Goal: Task Accomplishment & Management: Use online tool/utility

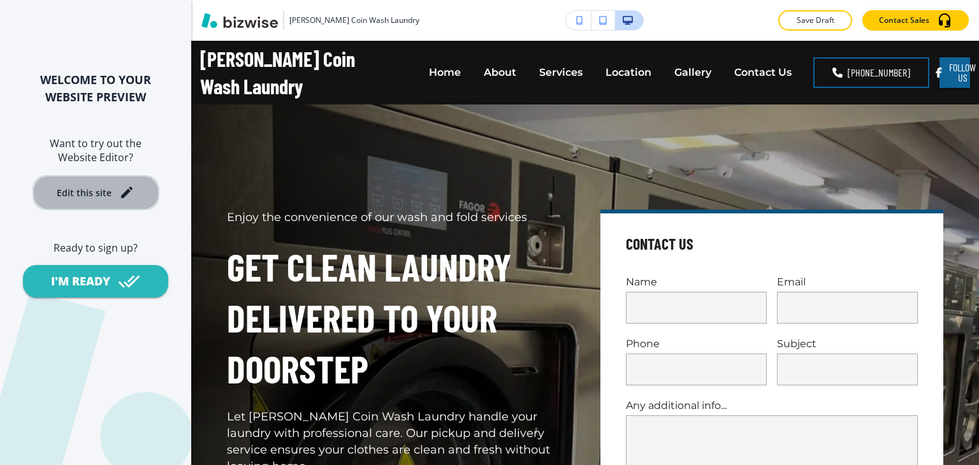
click at [113, 200] on div "Edit this site" at bounding box center [96, 192] width 78 height 15
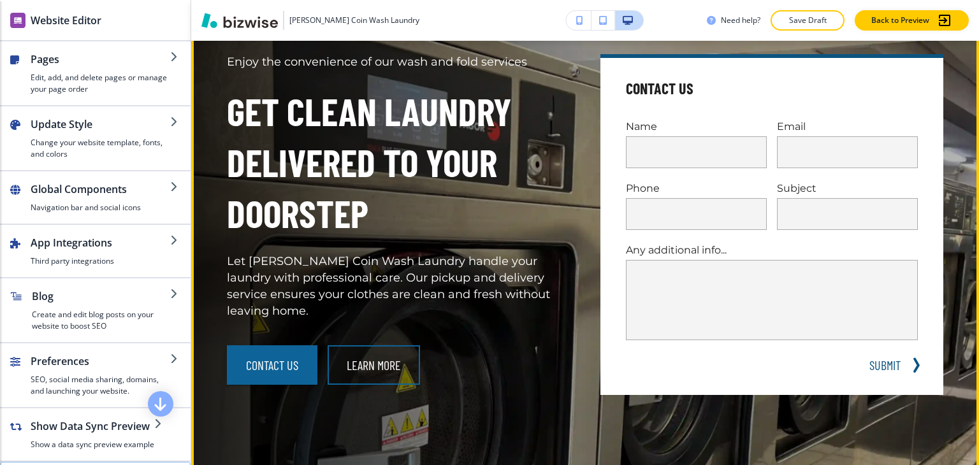
scroll to position [191, 0]
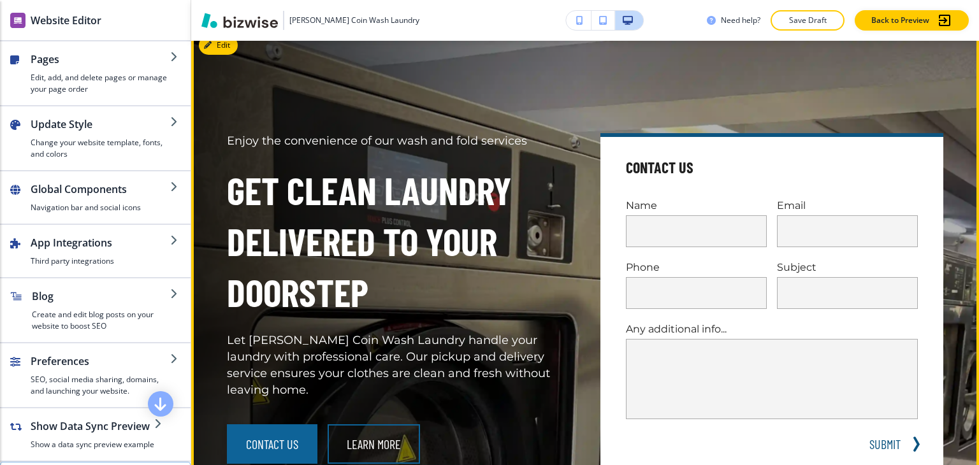
scroll to position [0, 0]
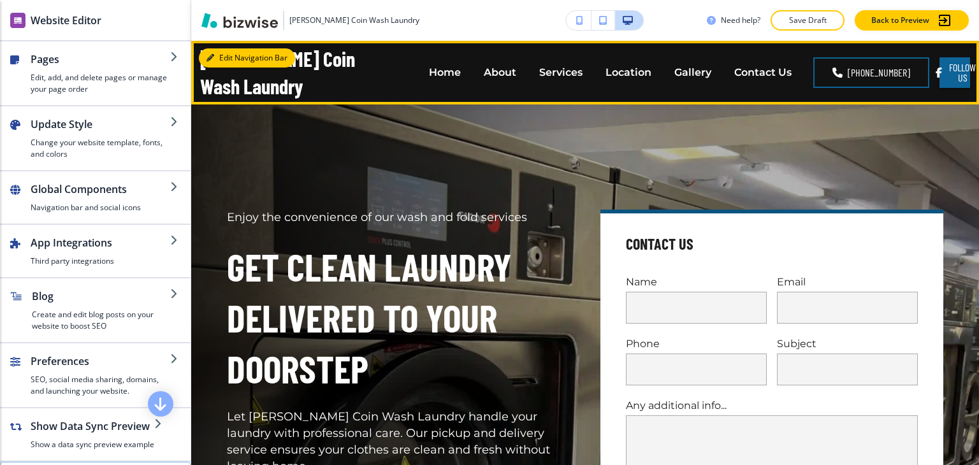
click at [226, 54] on button "Edit Navigation Bar" at bounding box center [247, 57] width 96 height 19
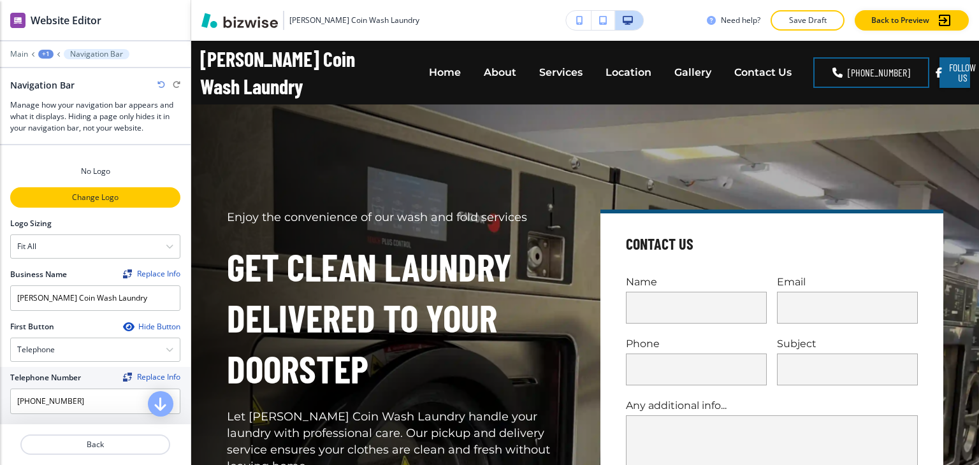
click at [91, 192] on p "Change Logo" at bounding box center [95, 197] width 168 height 11
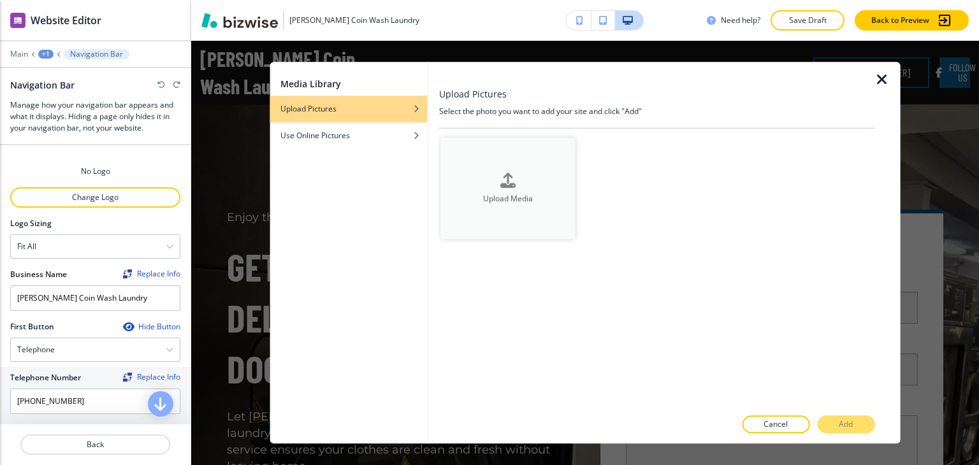
click at [513, 205] on button "Upload Media" at bounding box center [508, 188] width 135 height 101
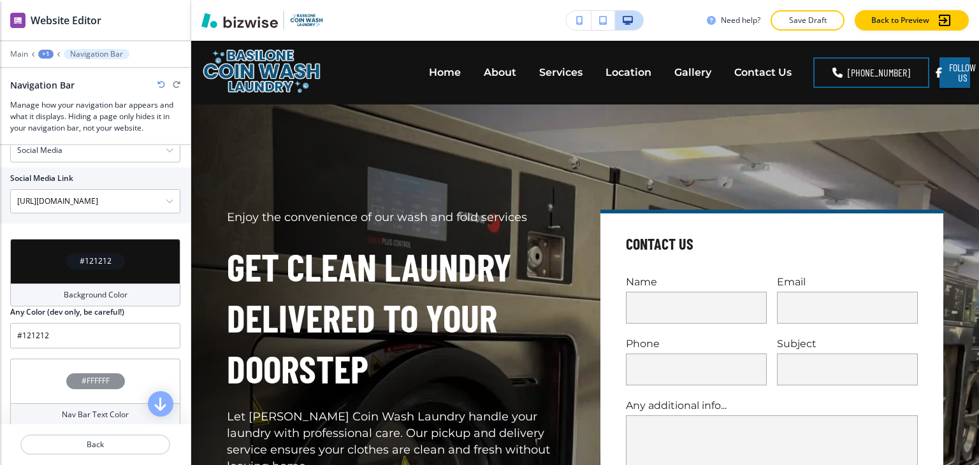
scroll to position [255, 0]
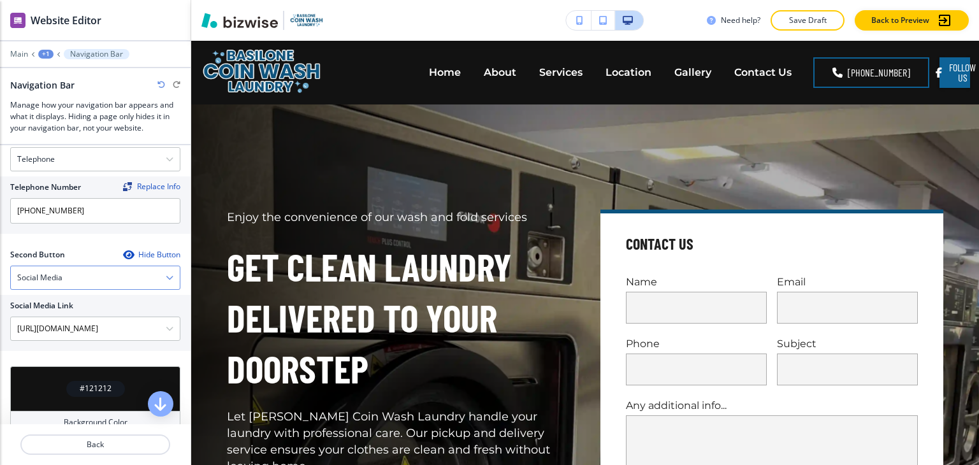
click at [140, 268] on div "Social Media" at bounding box center [95, 278] width 169 height 23
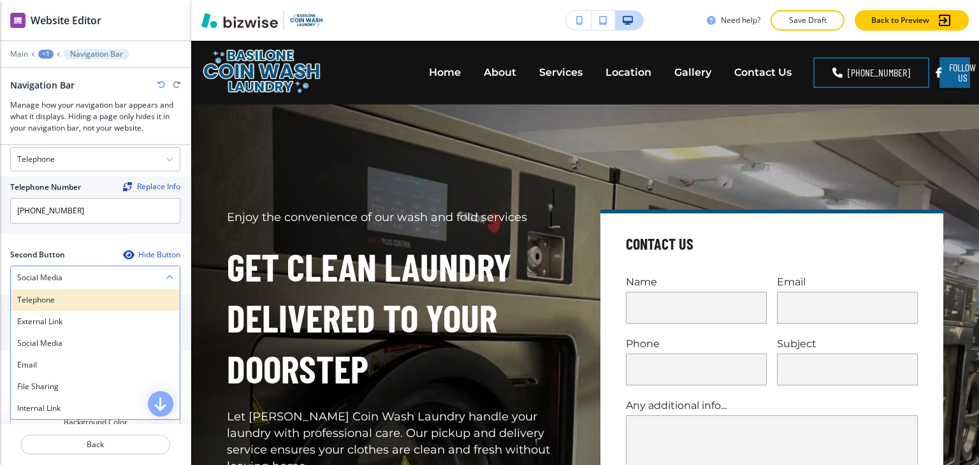
click at [117, 295] on h4 "Telephone" at bounding box center [95, 300] width 156 height 11
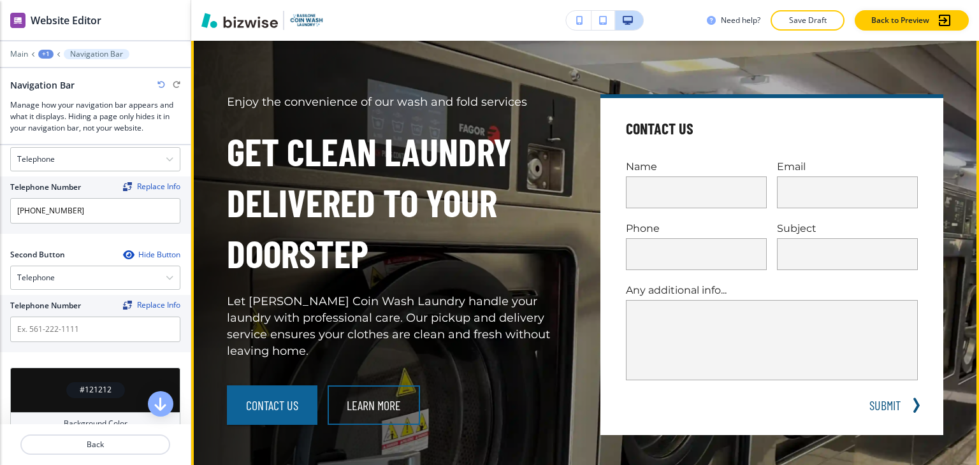
scroll to position [0, 0]
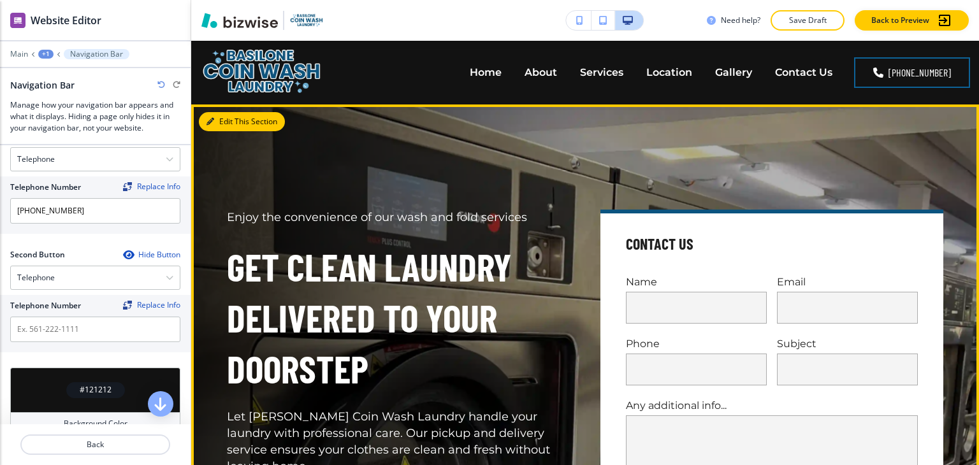
click at [224, 128] on button "Edit This Section" at bounding box center [242, 121] width 86 height 19
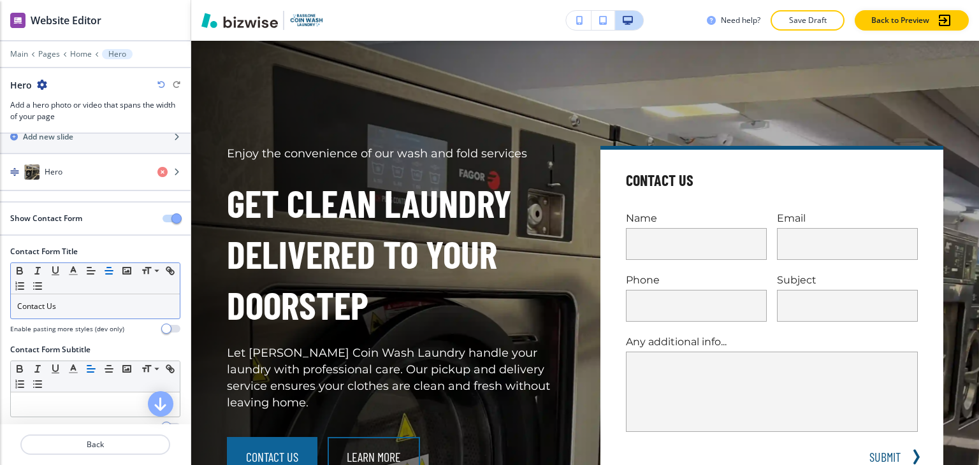
scroll to position [74, 0]
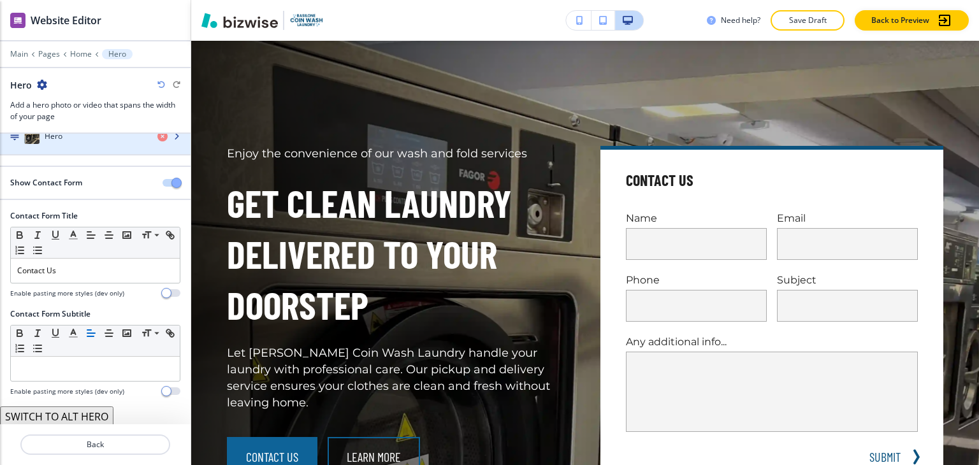
click at [92, 149] on div "button" at bounding box center [95, 149] width 191 height 10
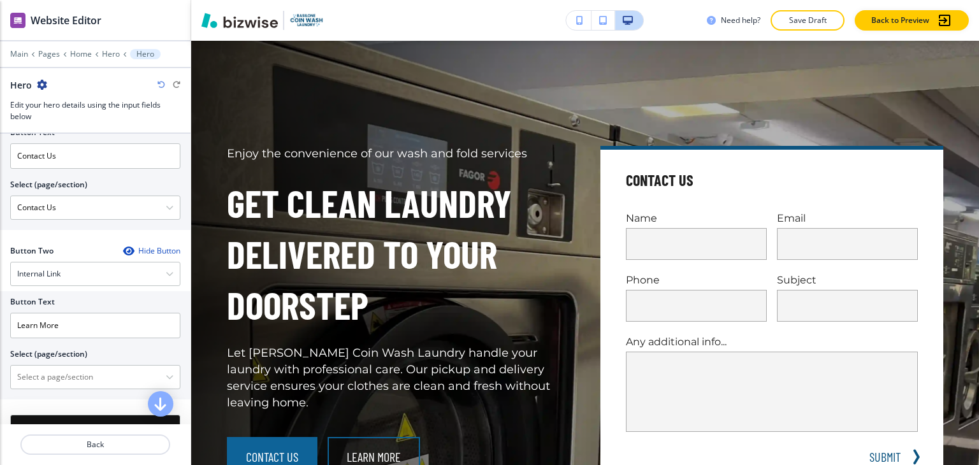
scroll to position [638, 0]
click at [101, 274] on div "Internal Link" at bounding box center [95, 273] width 169 height 23
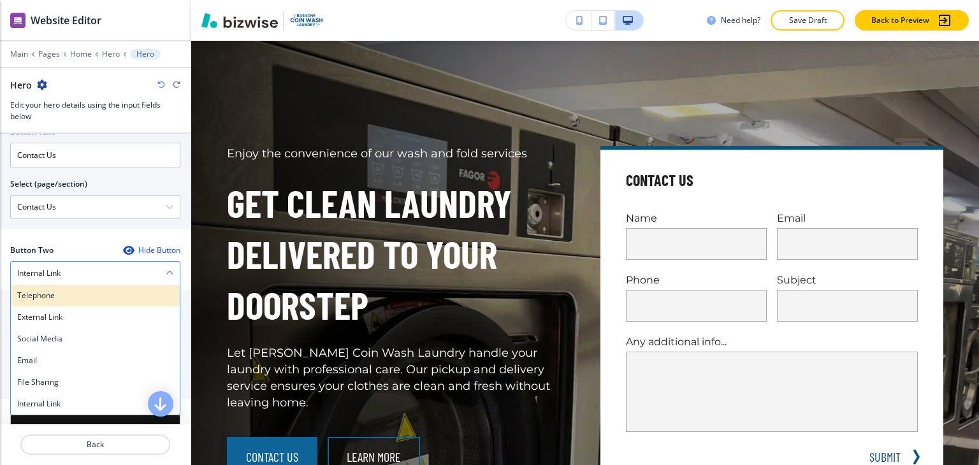
click at [97, 290] on h4 "Telephone" at bounding box center [95, 295] width 156 height 11
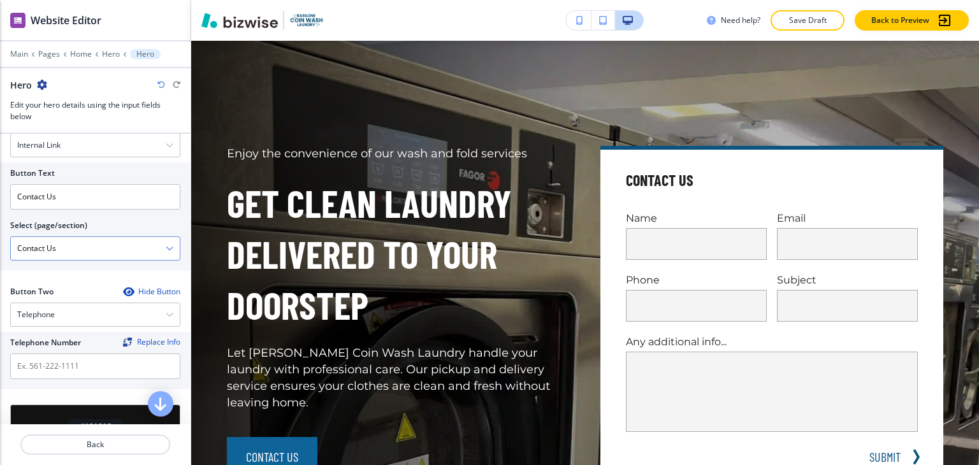
scroll to position [574, 0]
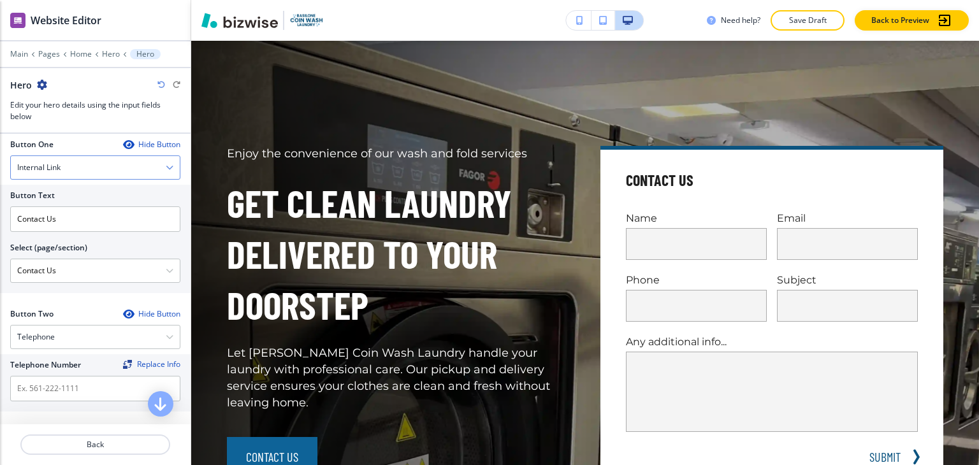
click at [110, 172] on div "Internal Link" at bounding box center [95, 167] width 169 height 23
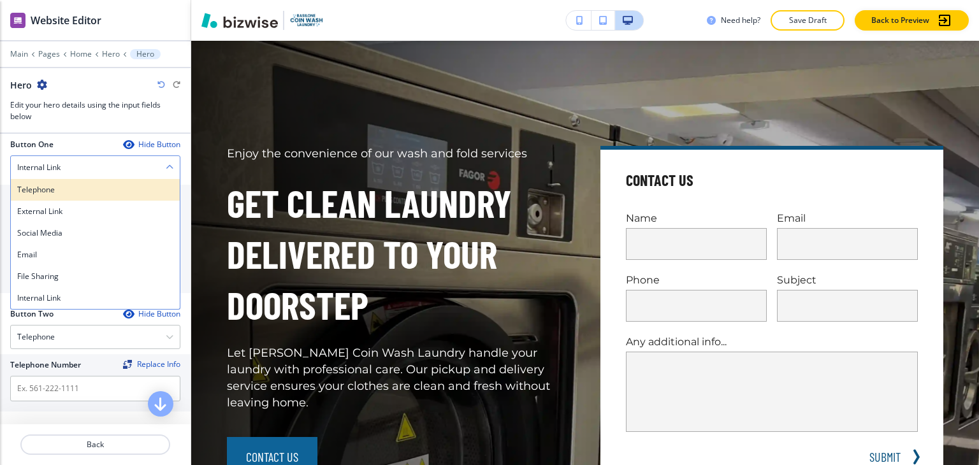
click at [94, 184] on h4 "Telephone" at bounding box center [95, 189] width 156 height 11
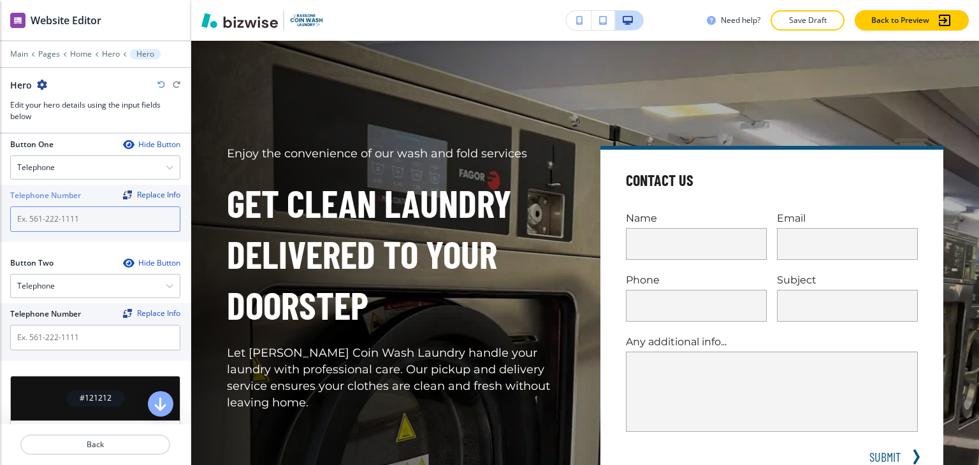
click at [122, 223] on input "text" at bounding box center [95, 220] width 170 height 26
paste input "[PHONE_NUMBER]"
type input "[PHONE_NUMBER]"
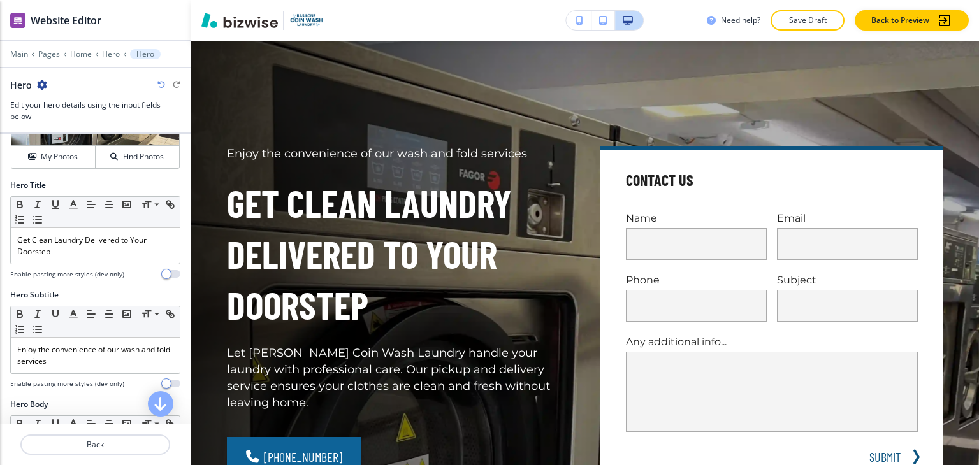
scroll to position [0, 0]
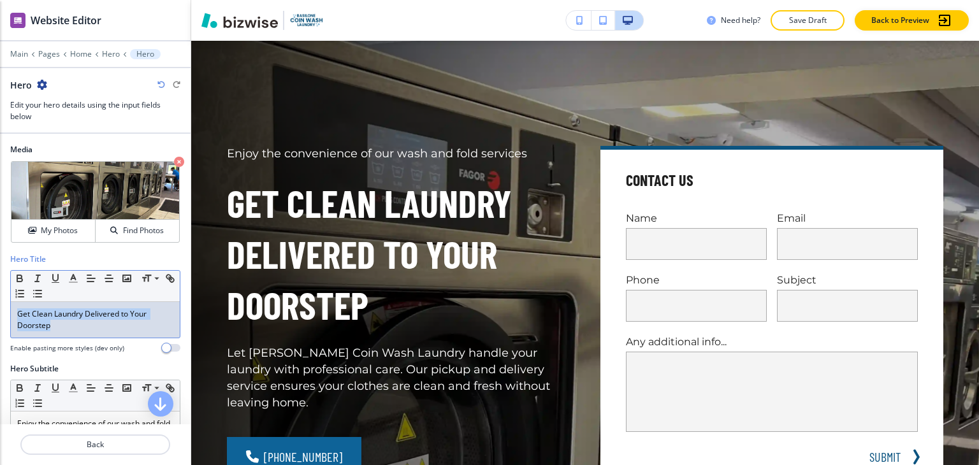
drag, startPoint x: 54, startPoint y: 326, endPoint x: 10, endPoint y: 317, distance: 44.9
click at [10, 317] on div "Hero Title Small Normal Large Huge Get Clean Laundry Delivered to Your Doorstep…" at bounding box center [95, 309] width 191 height 110
copy p "Get Clean Laundry Delivered to Your Doorstep"
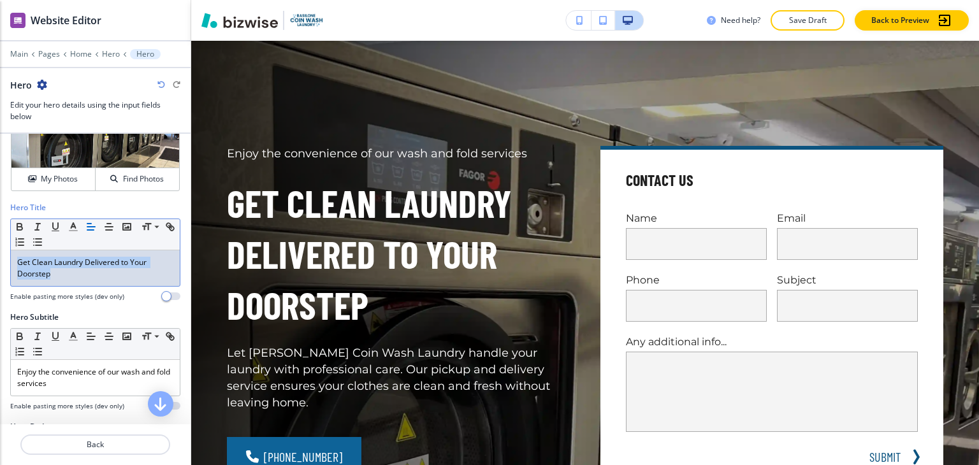
scroll to position [128, 0]
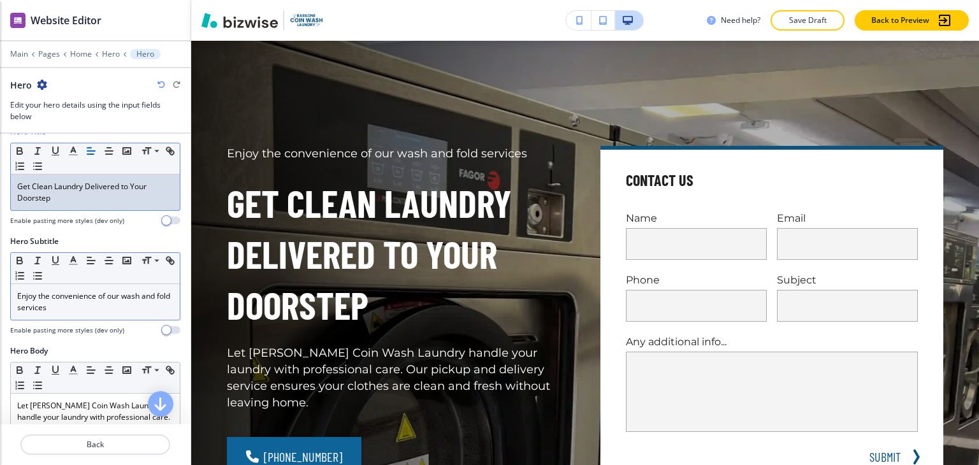
click at [79, 310] on p "Enjoy the convenience of our wash and fold services" at bounding box center [95, 302] width 156 height 23
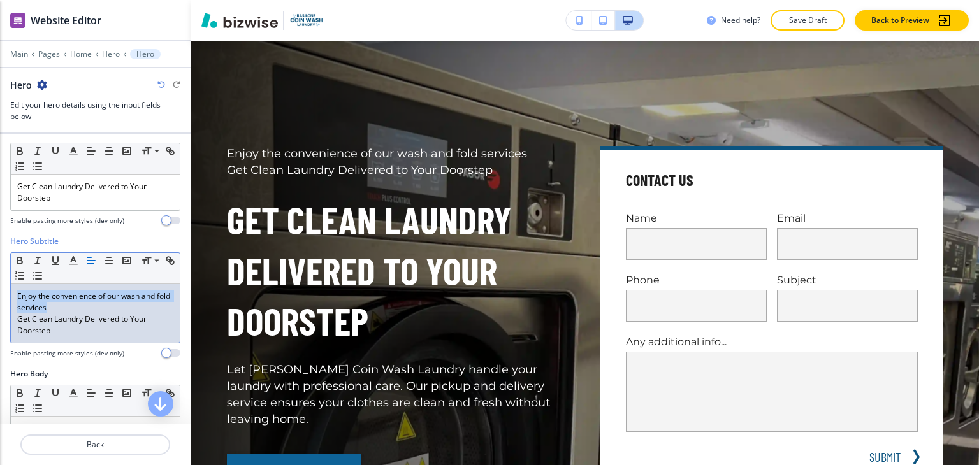
drag, startPoint x: 63, startPoint y: 308, endPoint x: 1, endPoint y: 291, distance: 64.0
click at [1, 291] on div "Hero Subtitle Small Normal Large Huge Enjoy the convenience of our wash and fol…" at bounding box center [95, 302] width 191 height 133
copy p "Enjoy the convenience of our wash and fold services"
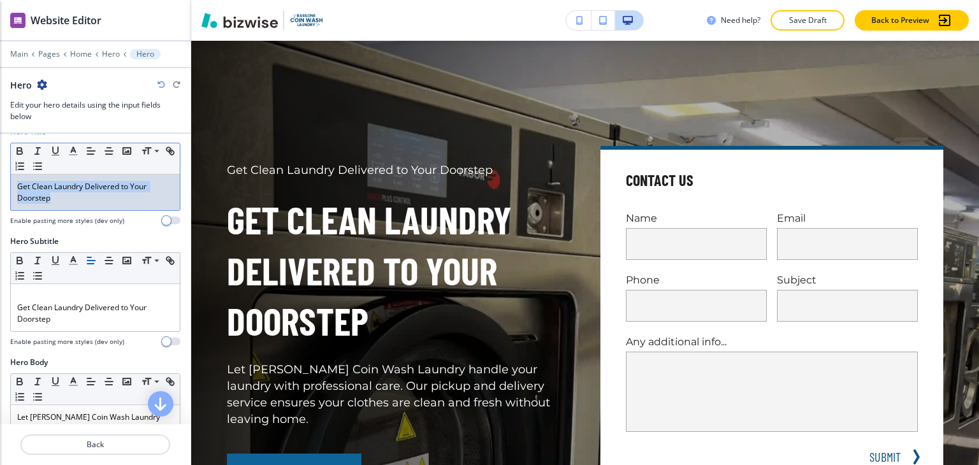
drag, startPoint x: 64, startPoint y: 200, endPoint x: 8, endPoint y: 184, distance: 58.9
click at [8, 184] on div "Hero Title Small Normal Large Huge Get Clean Laundry Delivered to Your Doorstep…" at bounding box center [95, 181] width 191 height 110
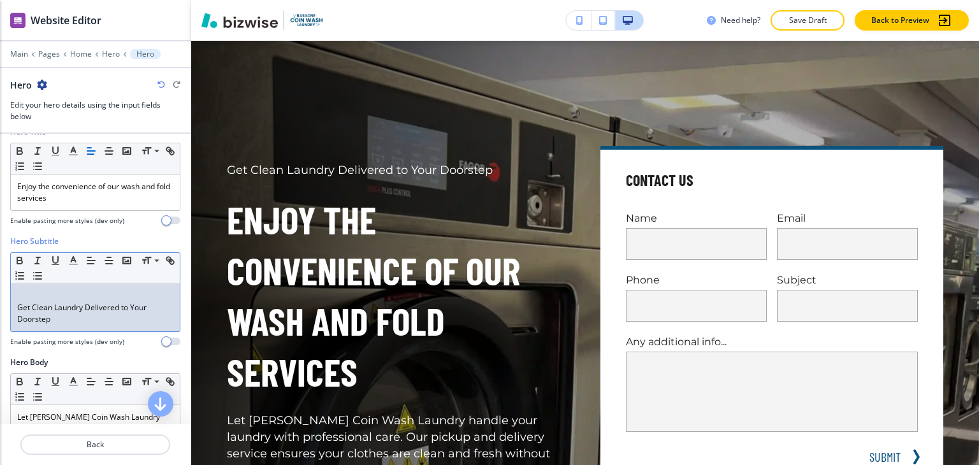
click at [17, 308] on p "Get Clean Laundry Delivered to Your Doorstep" at bounding box center [95, 313] width 156 height 23
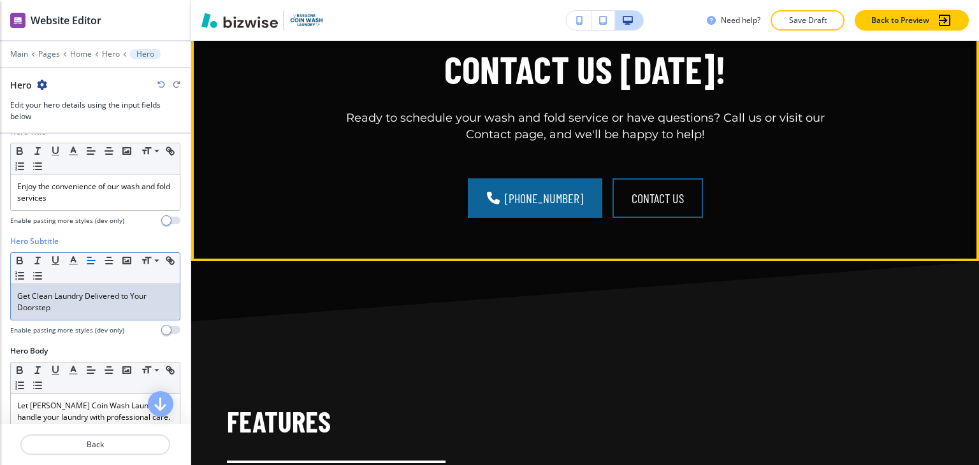
scroll to position [638, 0]
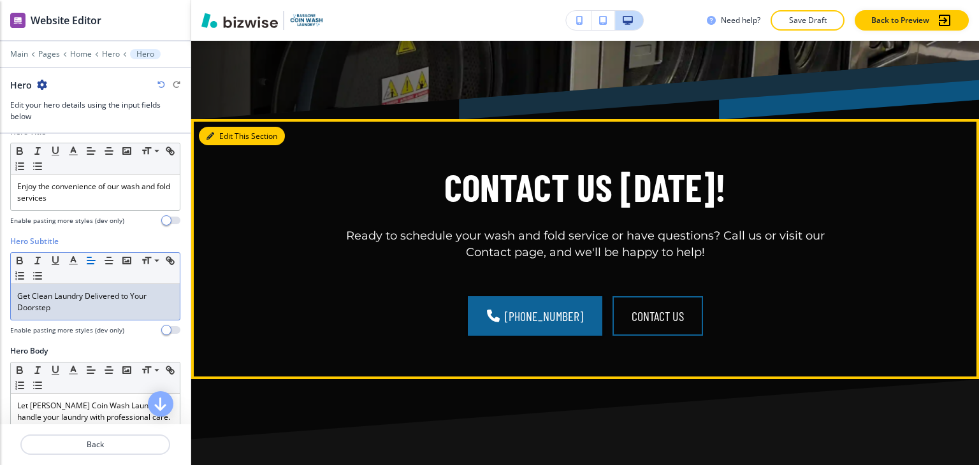
click at [228, 127] on button "Edit This Section" at bounding box center [242, 136] width 86 height 19
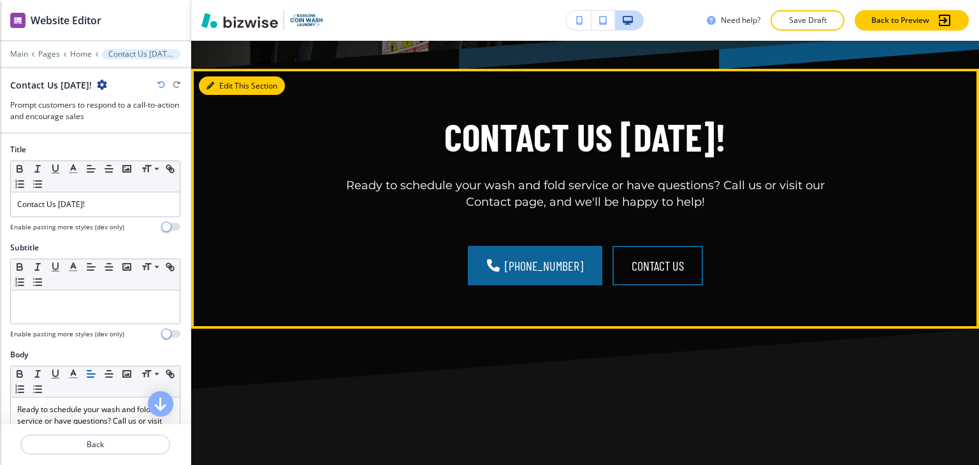
scroll to position [699, 0]
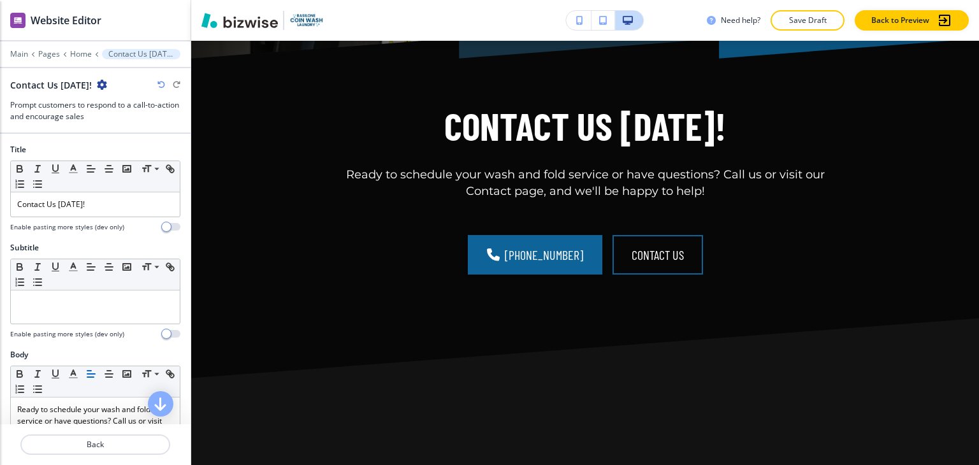
click at [105, 87] on div "Contact Us Today!" at bounding box center [95, 84] width 170 height 13
click at [99, 86] on icon "button" at bounding box center [102, 85] width 10 height 10
click at [138, 147] on p "Delete Section" at bounding box center [133, 150] width 65 height 11
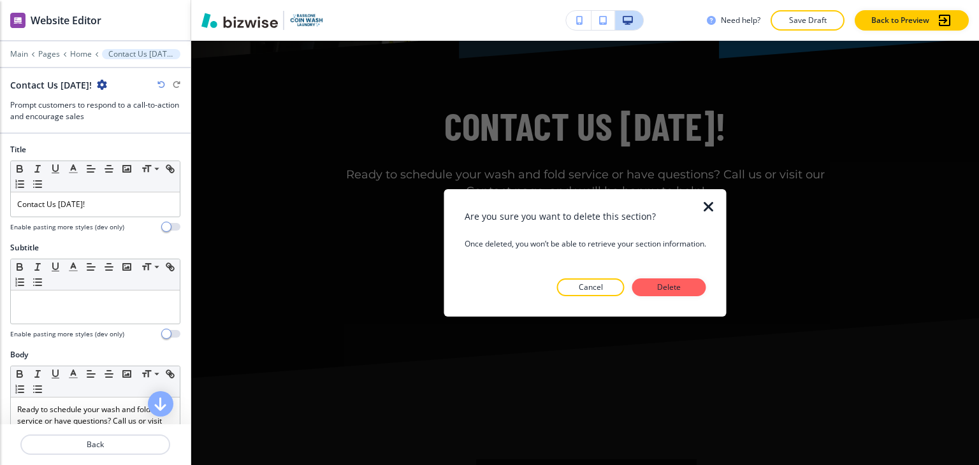
click at [658, 282] on p "Delete" at bounding box center [669, 287] width 31 height 11
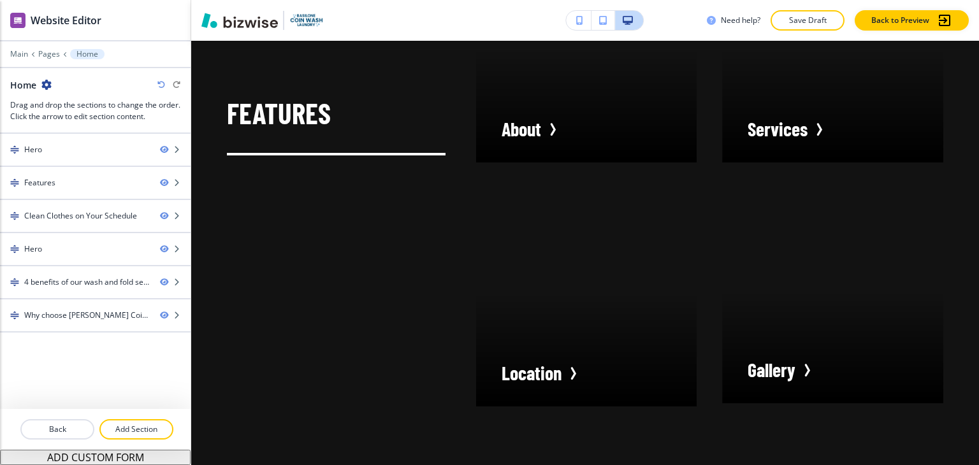
scroll to position [635, 0]
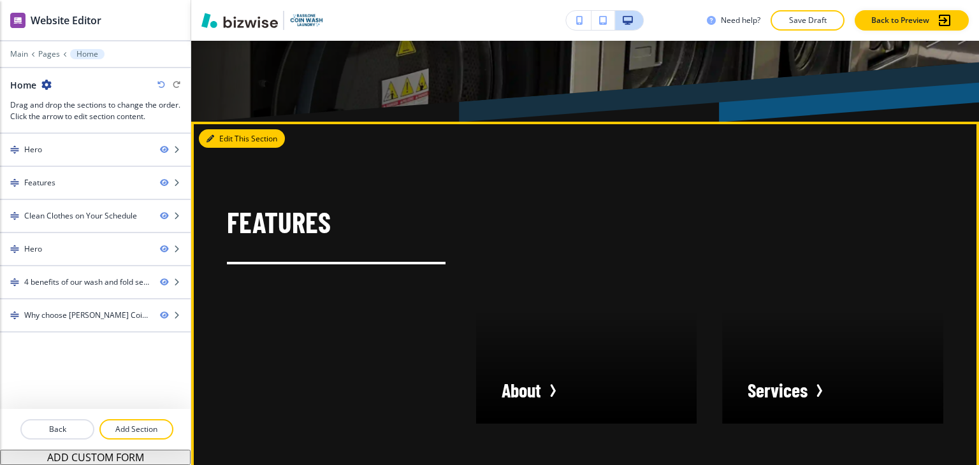
click at [216, 129] on button "Edit This Section" at bounding box center [242, 138] width 86 height 19
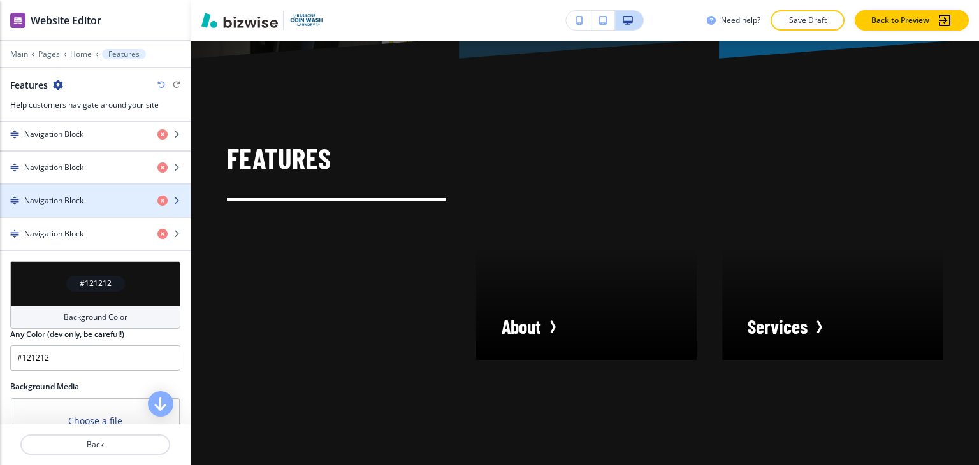
scroll to position [510, 0]
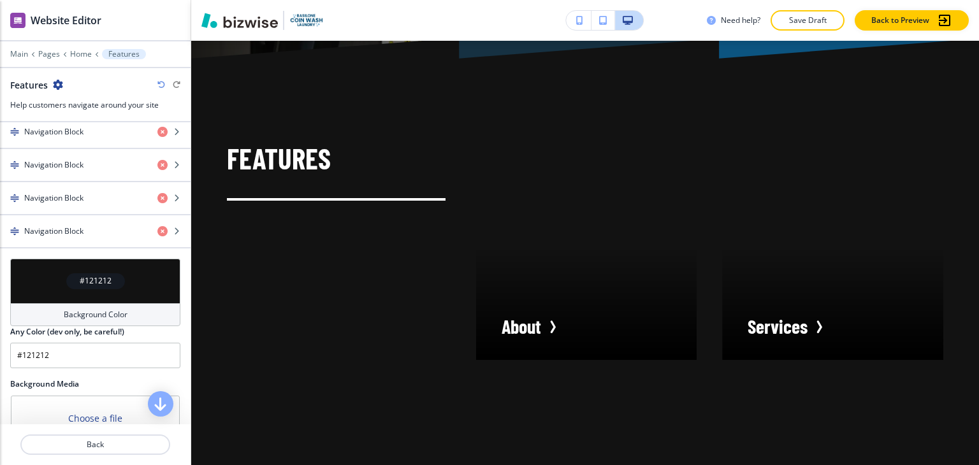
click at [82, 295] on div "#121212" at bounding box center [95, 281] width 170 height 45
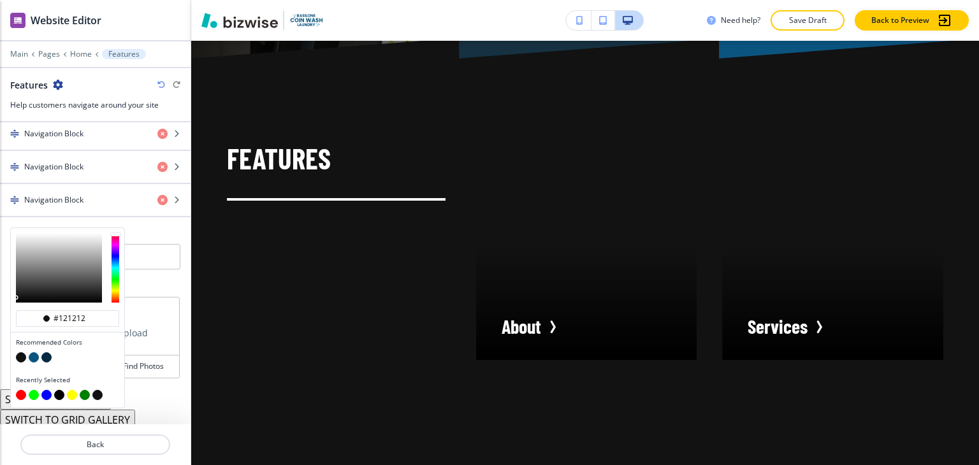
scroll to position [558, 0]
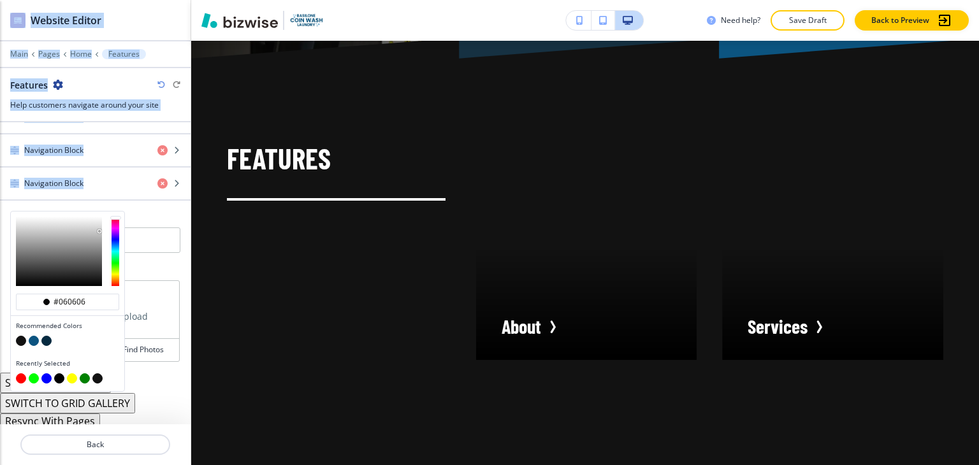
drag, startPoint x: 18, startPoint y: 267, endPoint x: 15, endPoint y: 219, distance: 47.3
click at [3, 211] on div "#060606 Recommended Colors Recently Selected Any Color (dev only, be careful!) …" at bounding box center [95, 237] width 191 height 52
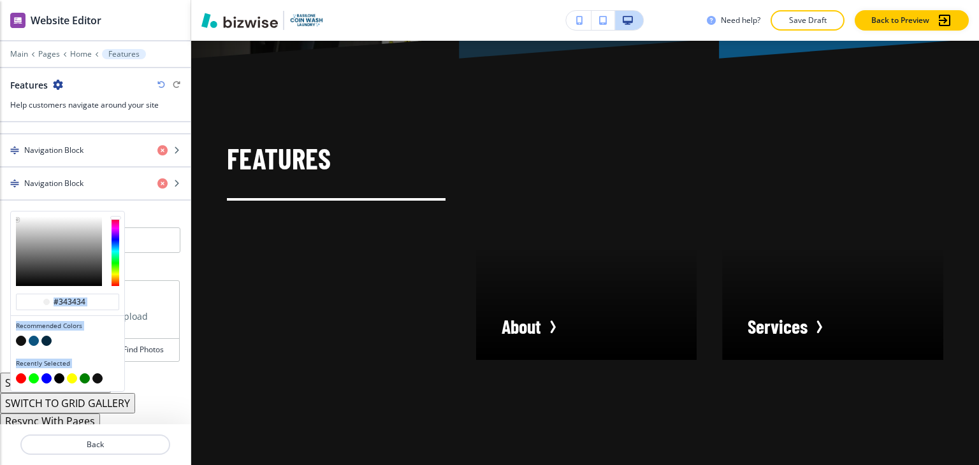
type input "#303030"
click at [57, 257] on div at bounding box center [59, 252] width 86 height 70
type input "#303030"
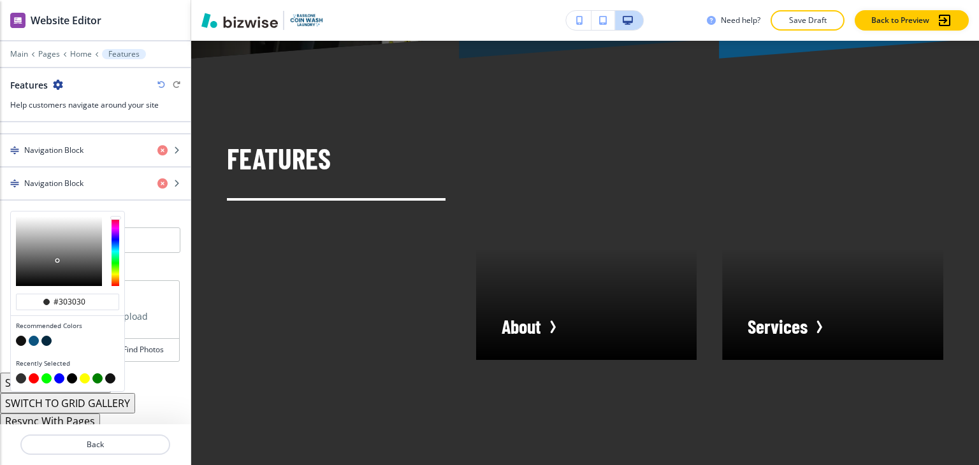
click at [15, 214] on div at bounding box center [67, 252] width 113 height 80
type input "#d7d7d7"
click at [21, 220] on div at bounding box center [59, 252] width 86 height 70
type input "#d7d7d7"
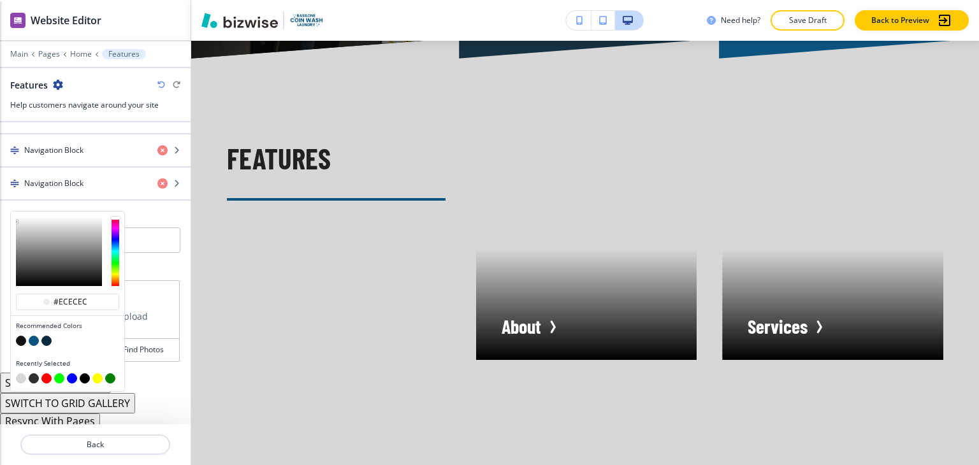
click at [14, 217] on div at bounding box center [67, 252] width 113 height 80
type input "#f1f1f1"
click at [15, 221] on div at bounding box center [16, 222] width 3 height 3
type input "#f1f1f1"
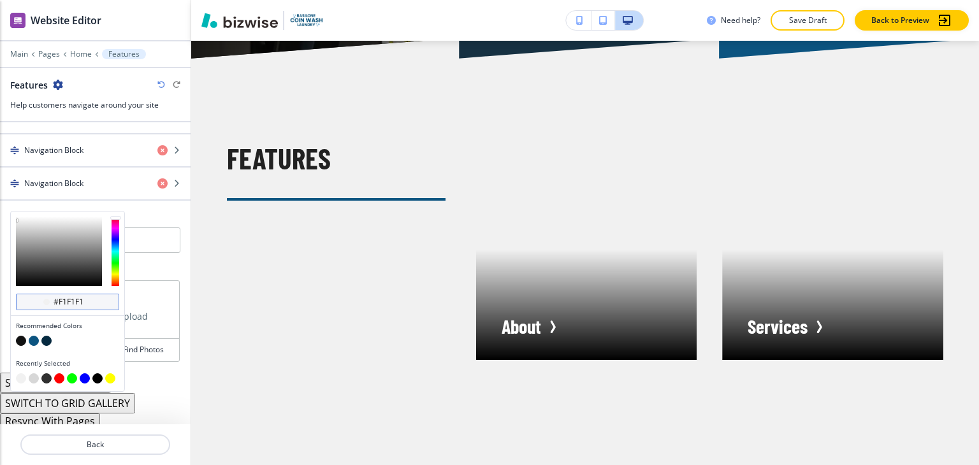
click at [83, 297] on input "#f1f1f1" at bounding box center [74, 302] width 45 height 10
type input "#ffff"
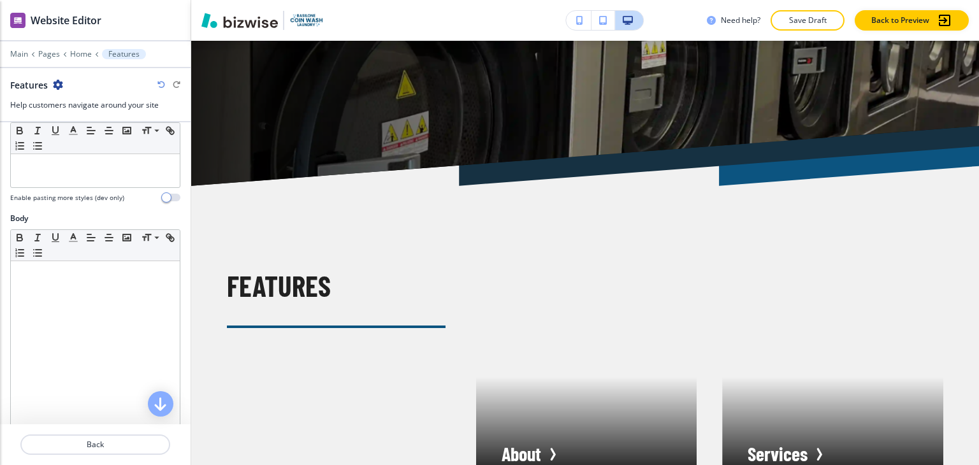
scroll to position [0, 0]
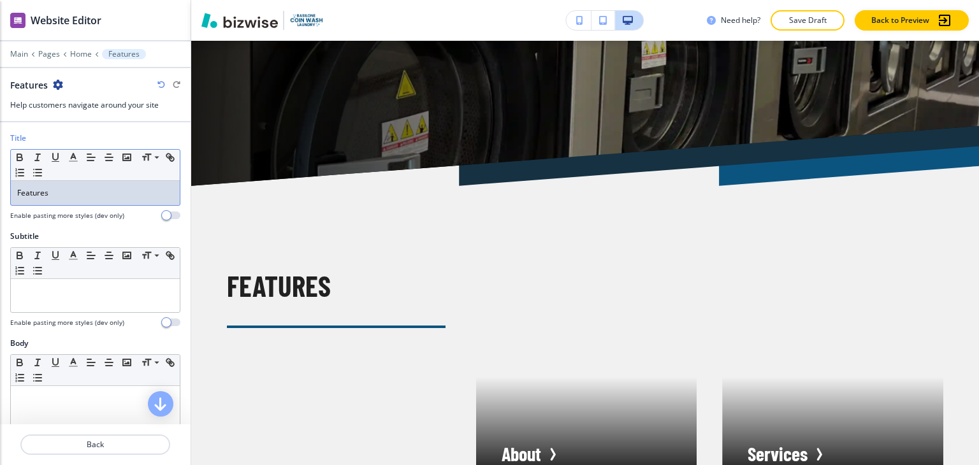
click at [96, 187] on p "Features" at bounding box center [95, 192] width 156 height 11
click at [96, 189] on p "Features" at bounding box center [95, 192] width 156 height 11
click at [103, 196] on p "Contact Us Today!" at bounding box center [95, 192] width 156 height 11
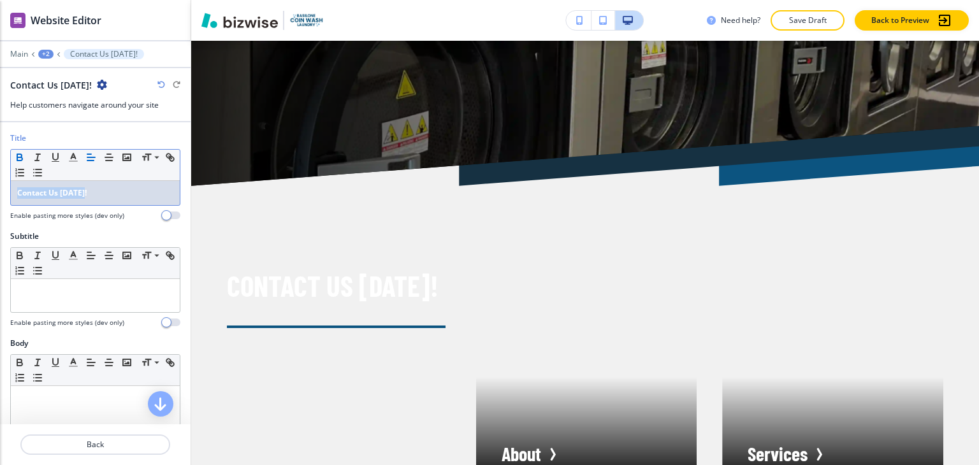
click at [103, 196] on p "Contact Us Today!" at bounding box center [95, 192] width 156 height 11
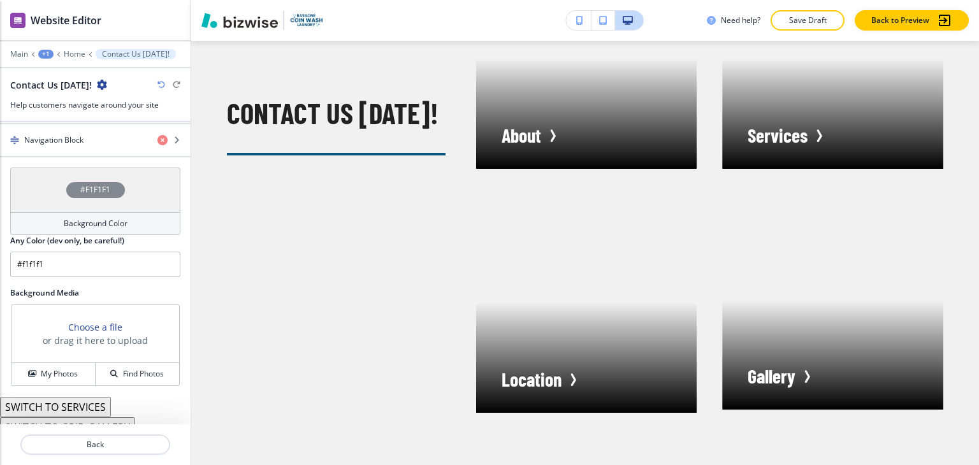
scroll to position [626, 0]
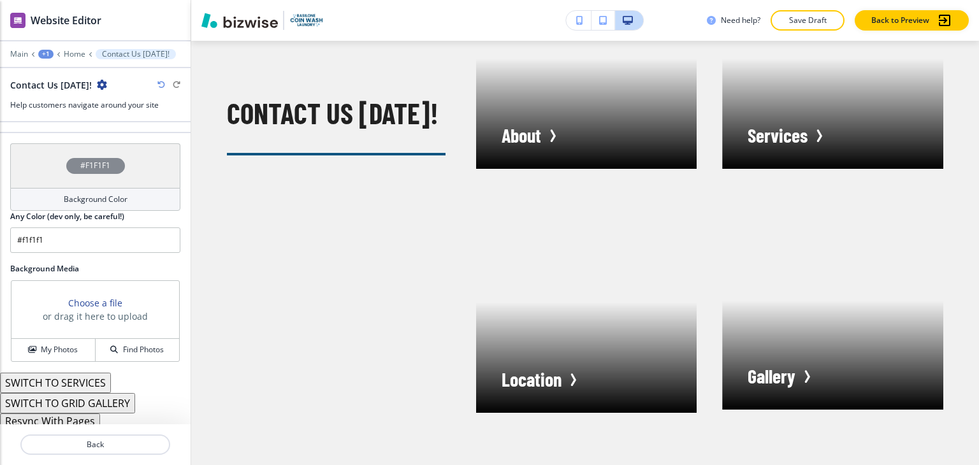
click at [79, 416] on button "Resync With Pages" at bounding box center [50, 421] width 100 height 15
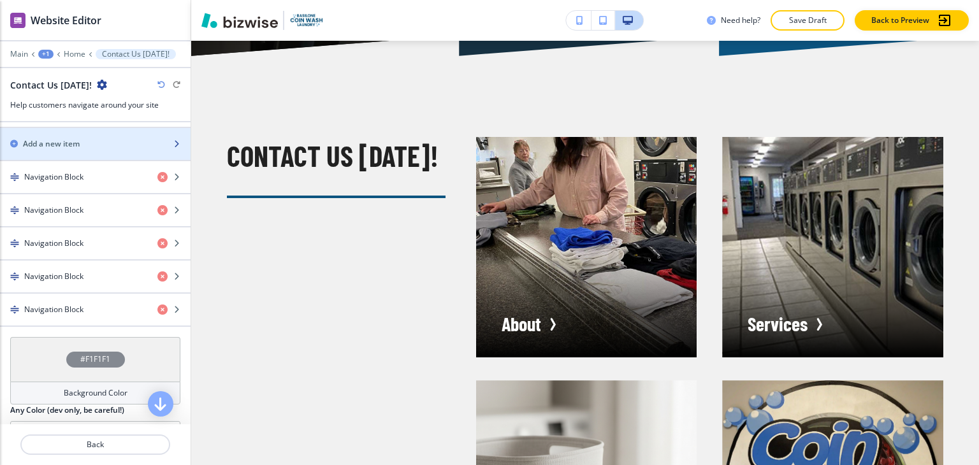
scroll to position [370, 0]
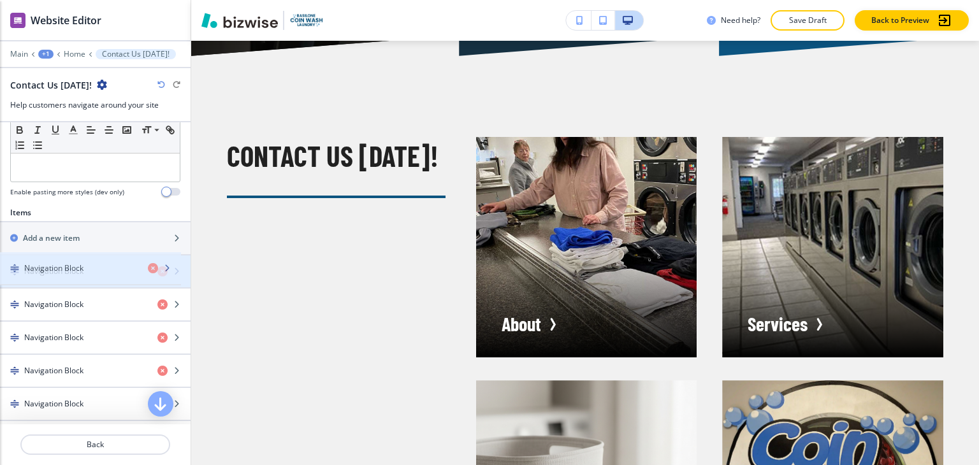
click at [91, 277] on div "button" at bounding box center [95, 282] width 191 height 10
click at [92, 272] on div "Navigation Block" at bounding box center [73, 271] width 147 height 11
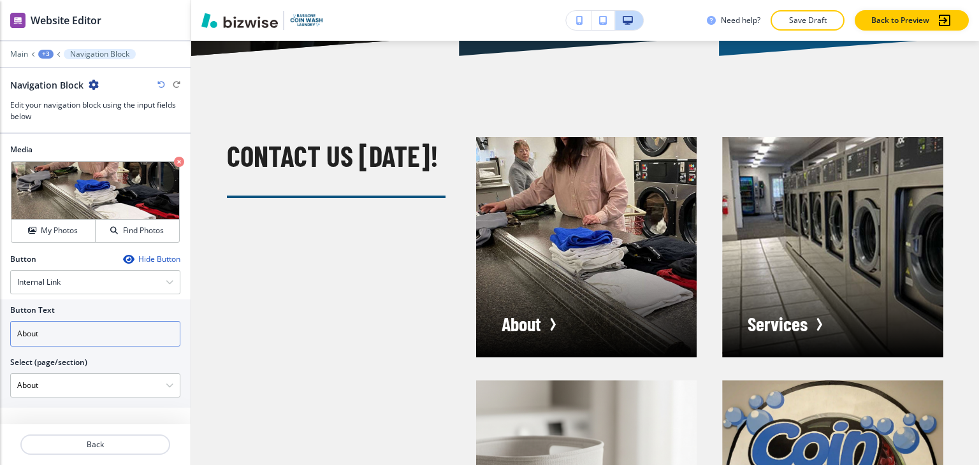
drag, startPoint x: 18, startPoint y: 332, endPoint x: 33, endPoint y: 326, distance: 15.2
click at [18, 331] on input "About" at bounding box center [95, 334] width 170 height 26
type input "Learn more About"
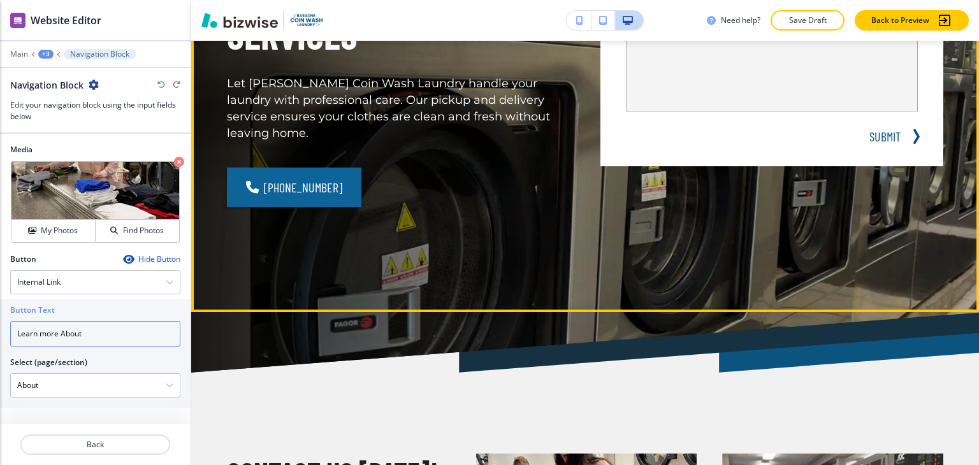
scroll to position [383, 0]
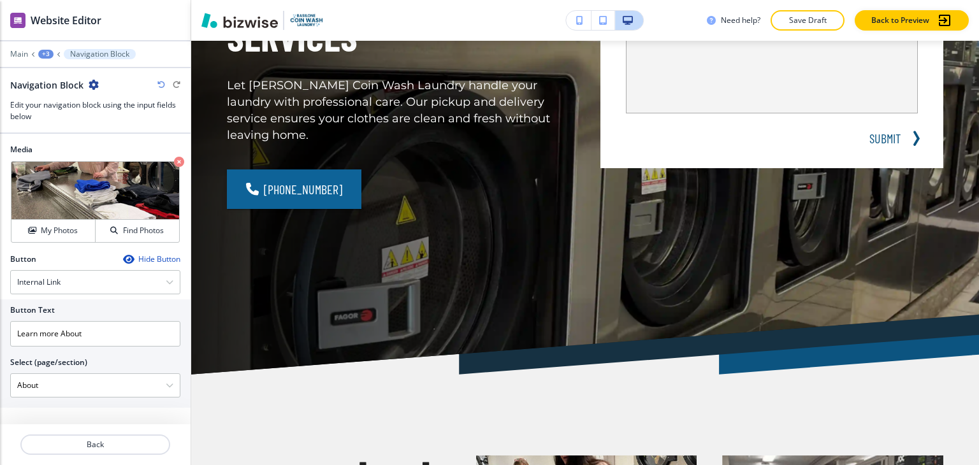
click at [20, 58] on div "Main +3 Navigation Block" at bounding box center [95, 54] width 170 height 10
click at [23, 55] on p "Main" at bounding box center [19, 54] width 18 height 9
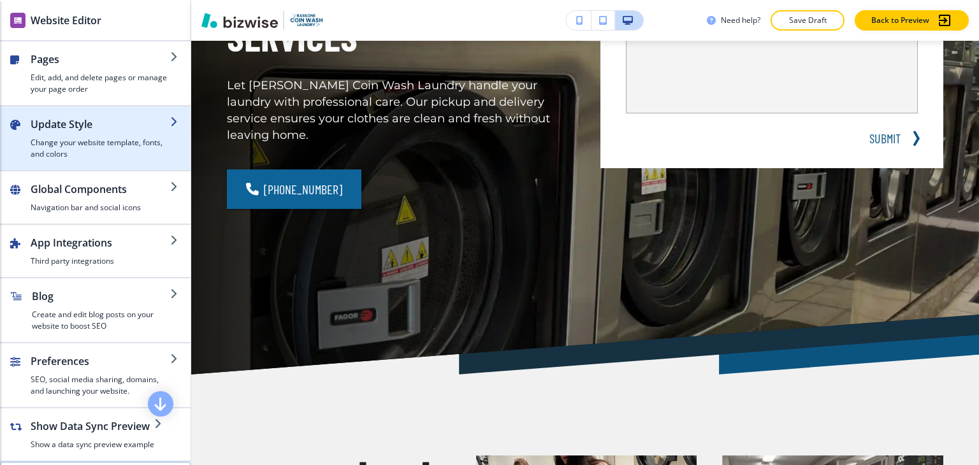
click at [99, 145] on h4 "Change your website template, fonts, and colors" at bounding box center [101, 148] width 140 height 23
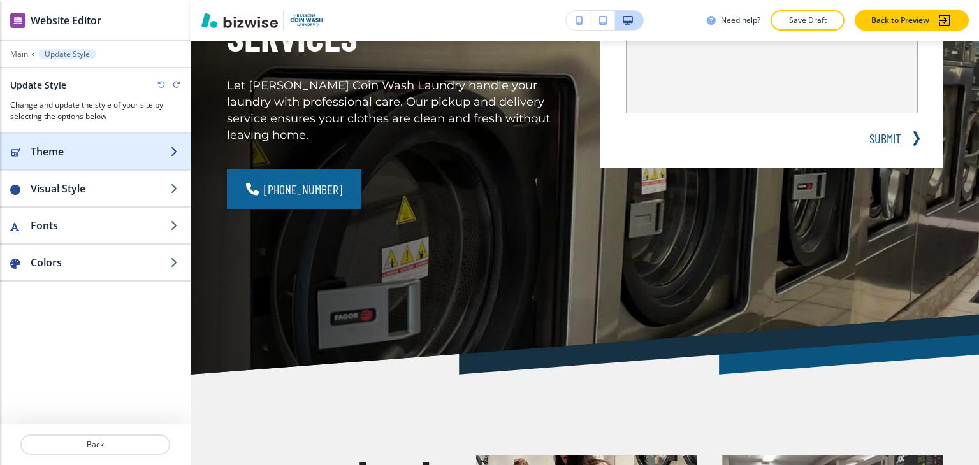
click at [110, 152] on h2 "Theme" at bounding box center [101, 151] width 140 height 15
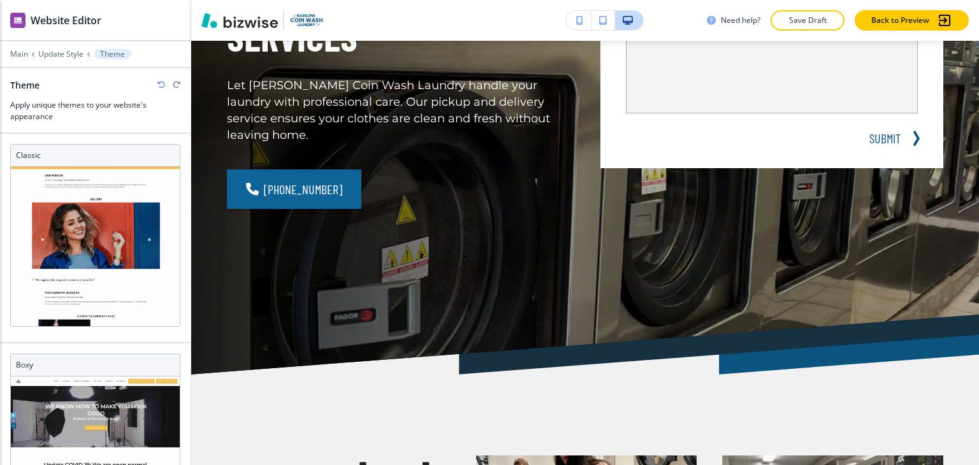
scroll to position [85, 0]
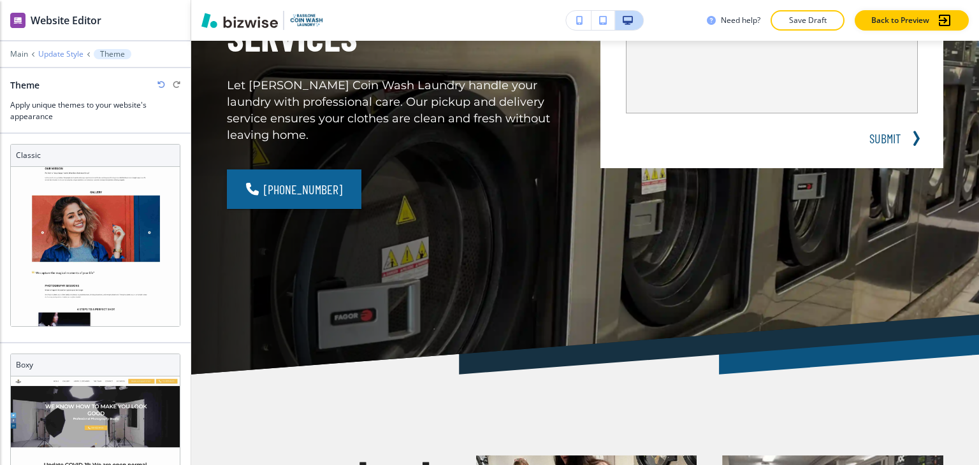
click at [71, 57] on p "Update Style" at bounding box center [60, 54] width 45 height 9
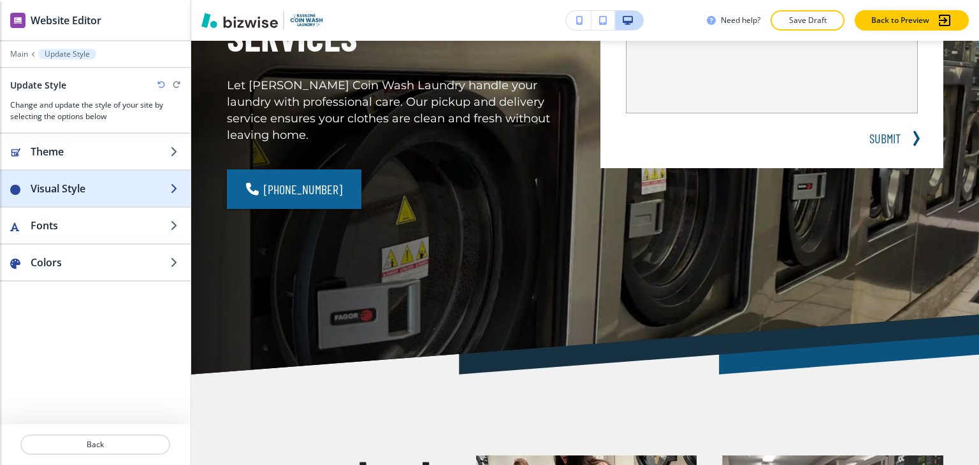
click at [81, 176] on div "button" at bounding box center [95, 176] width 191 height 10
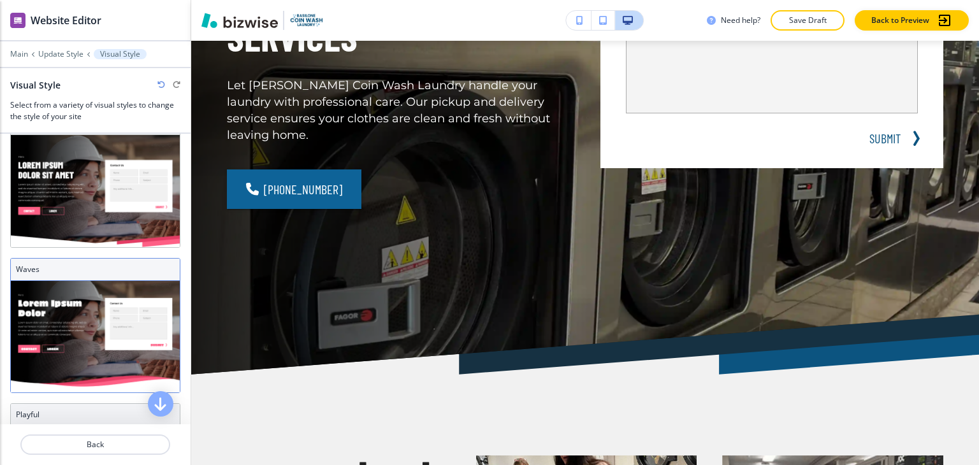
scroll to position [255, 0]
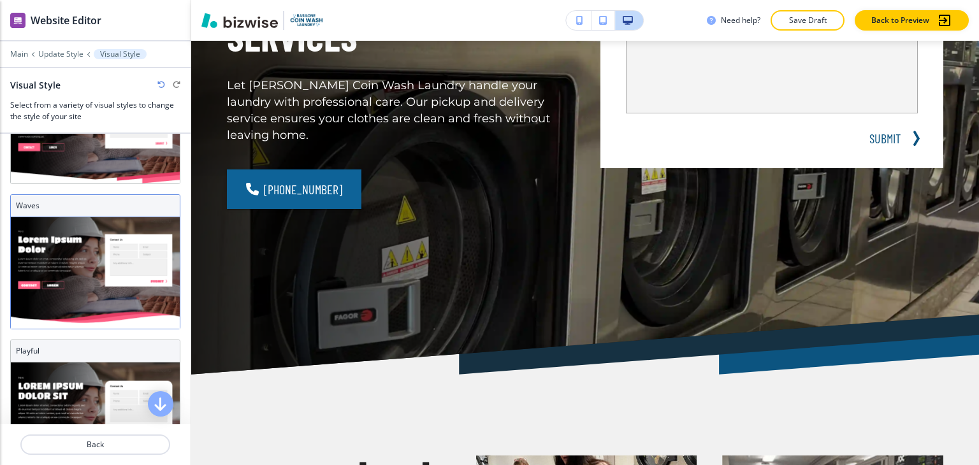
click at [113, 200] on h3 "Waves" at bounding box center [95, 205] width 159 height 11
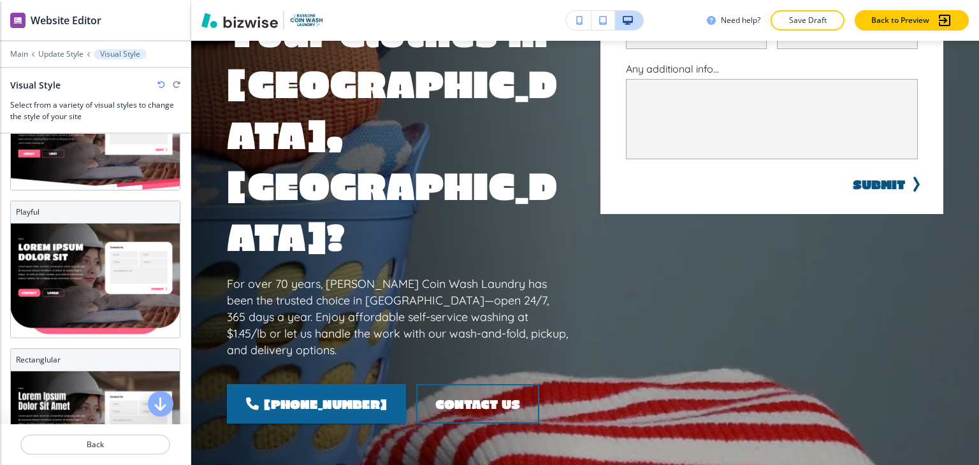
scroll to position [2168, 0]
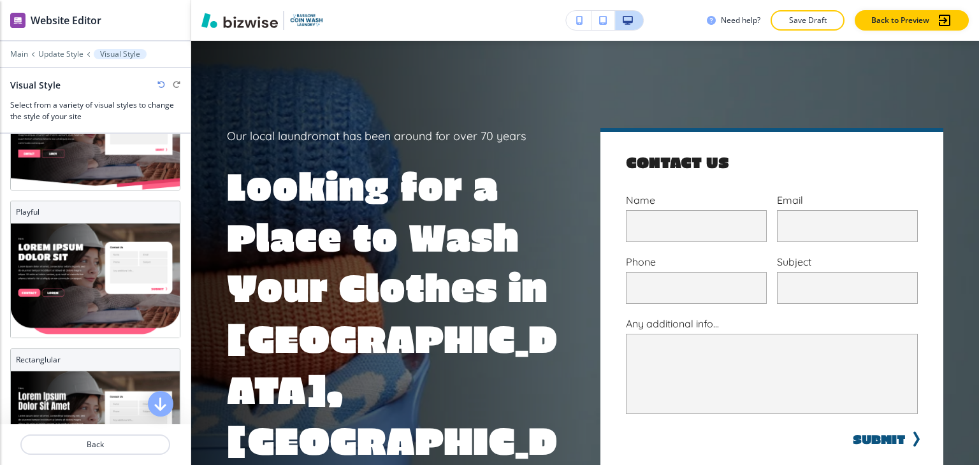
click at [54, 59] on div "Main Update Style Visual Style Visual Style Select from a variety of visual sty…" at bounding box center [95, 85] width 191 height 73
click at [59, 57] on p "Update Style" at bounding box center [60, 54] width 45 height 9
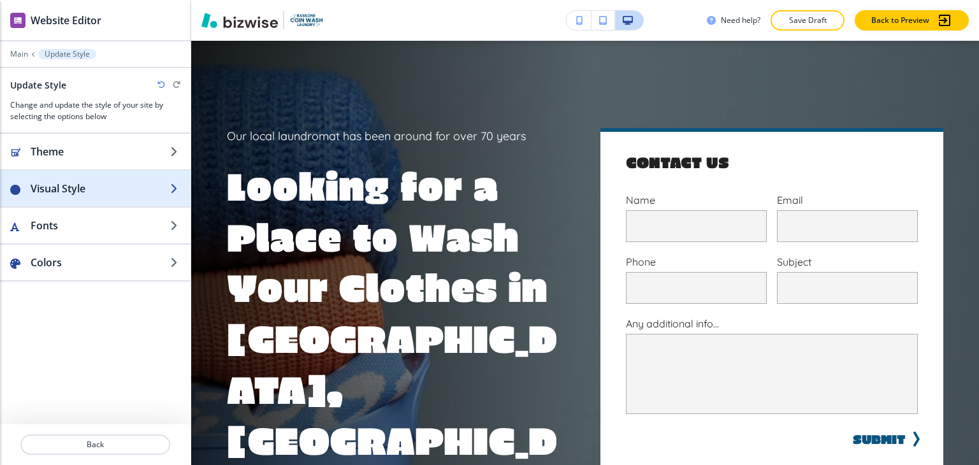
click at [87, 192] on h2 "Visual Style" at bounding box center [101, 188] width 140 height 15
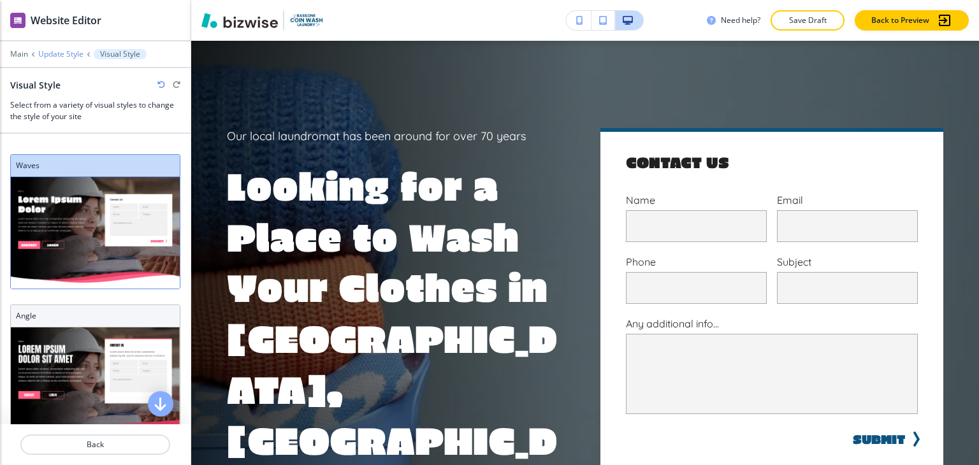
click at [78, 54] on p "Update Style" at bounding box center [60, 54] width 45 height 9
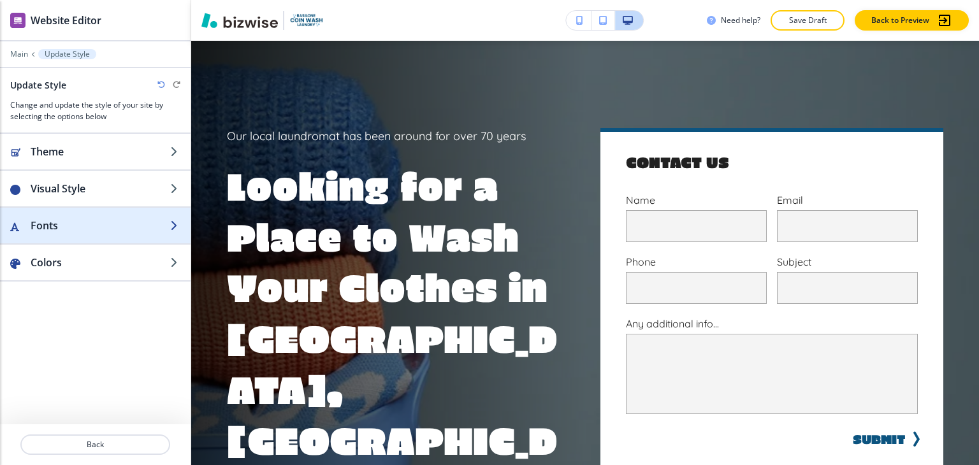
click at [74, 230] on h2 "Fonts" at bounding box center [101, 225] width 140 height 15
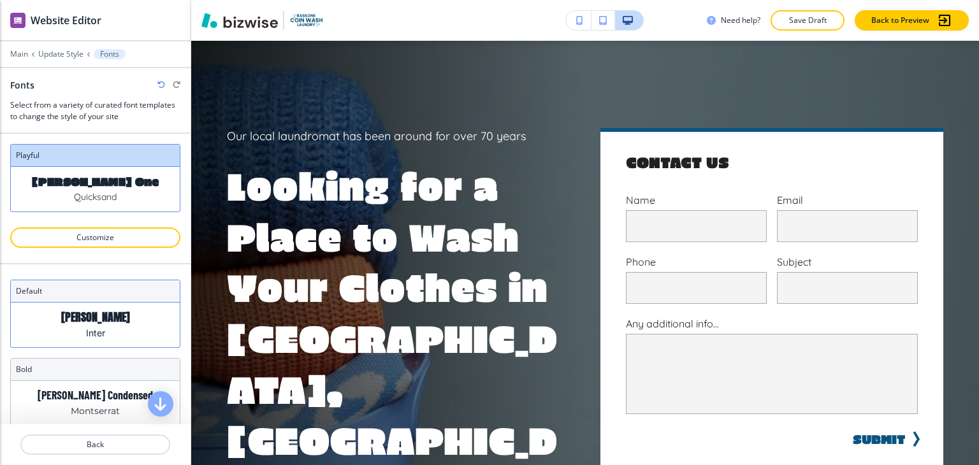
click at [99, 304] on div "Anton Inter" at bounding box center [95, 325] width 169 height 45
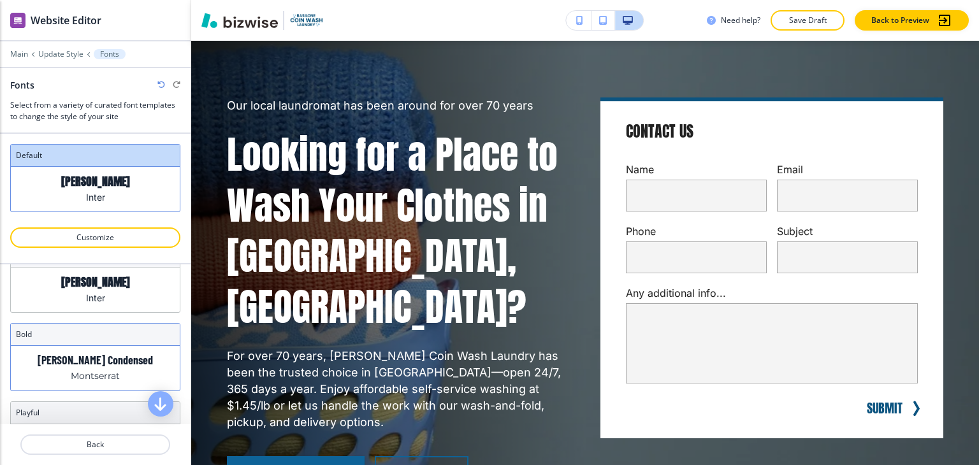
scroll to position [64, 0]
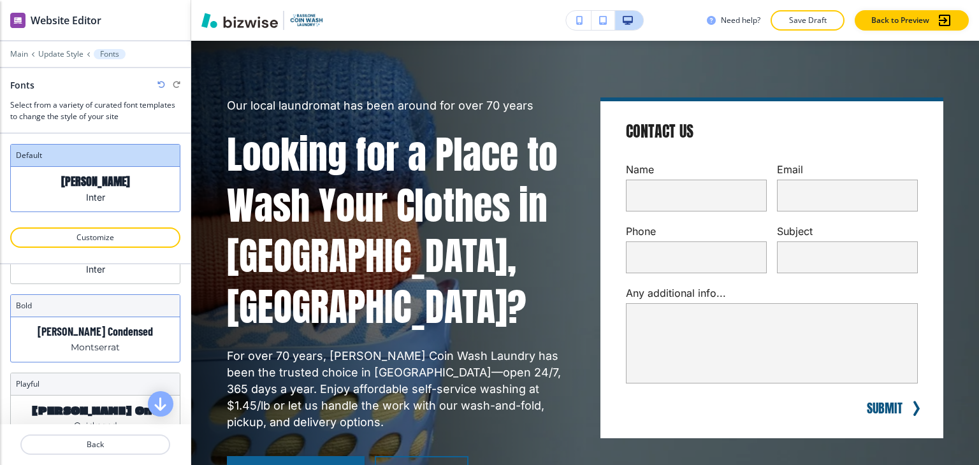
click at [113, 330] on p "Barlow Condensed" at bounding box center [95, 331] width 115 height 13
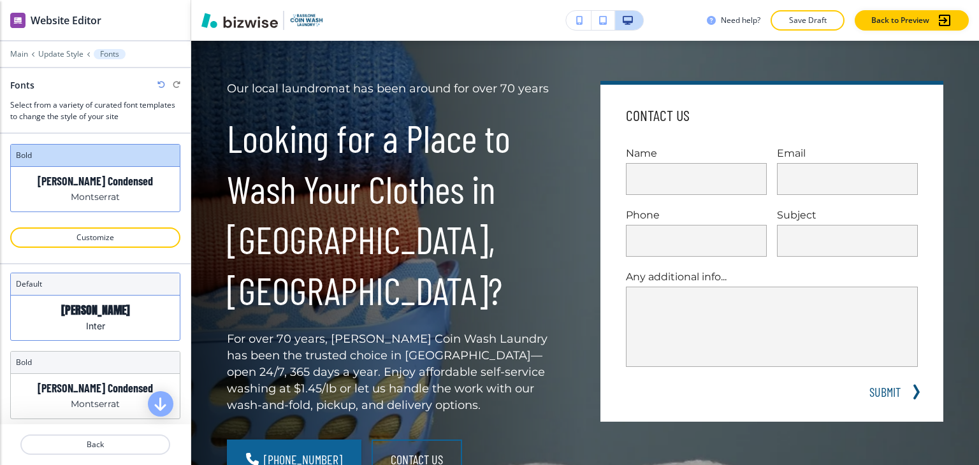
scroll to position [4, 0]
click at [119, 391] on p "Barlow Condensed" at bounding box center [95, 390] width 115 height 13
click at [119, 325] on div "Anton Inter" at bounding box center [95, 320] width 169 height 45
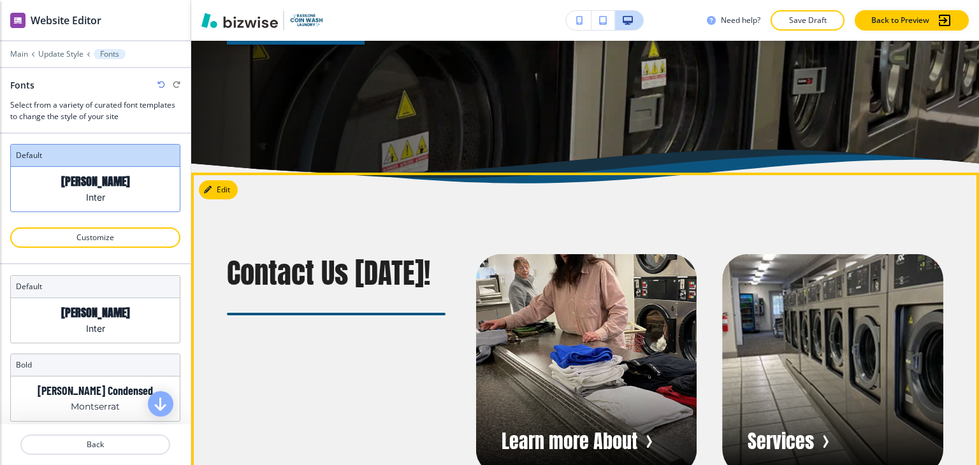
scroll to position [548, 0]
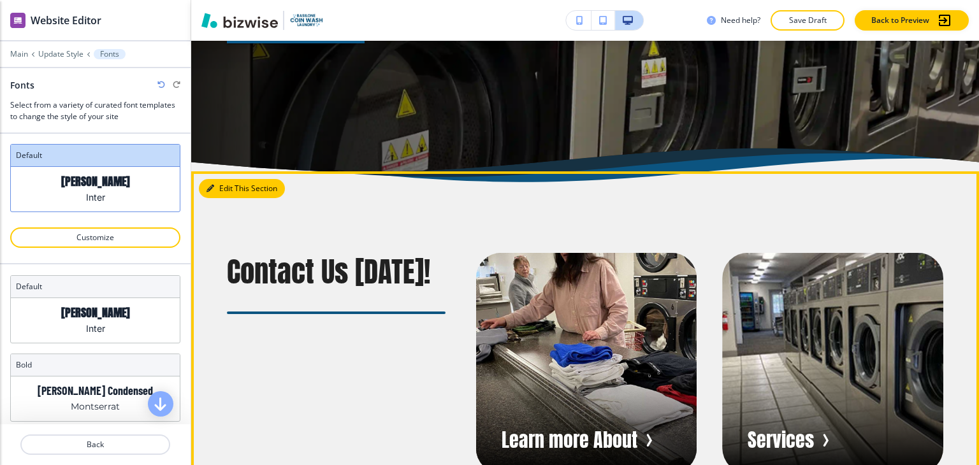
click at [230, 179] on button "Edit This Section" at bounding box center [242, 188] width 86 height 19
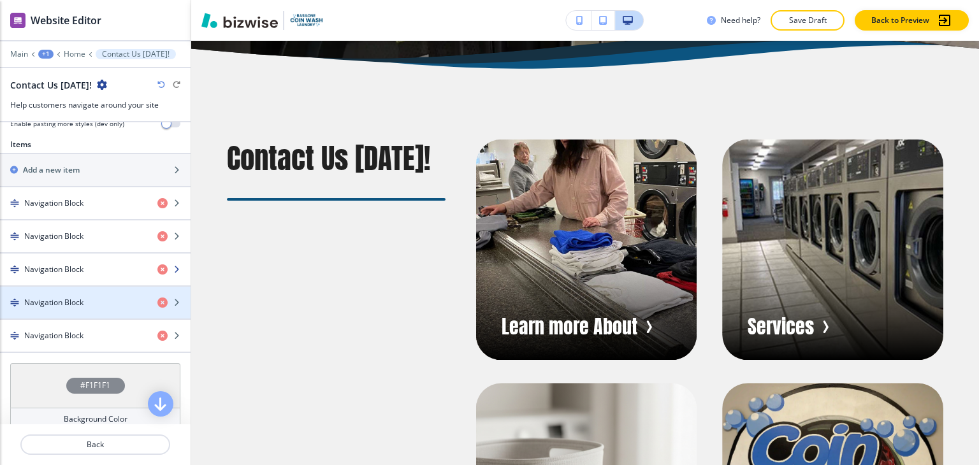
scroll to position [446, 0]
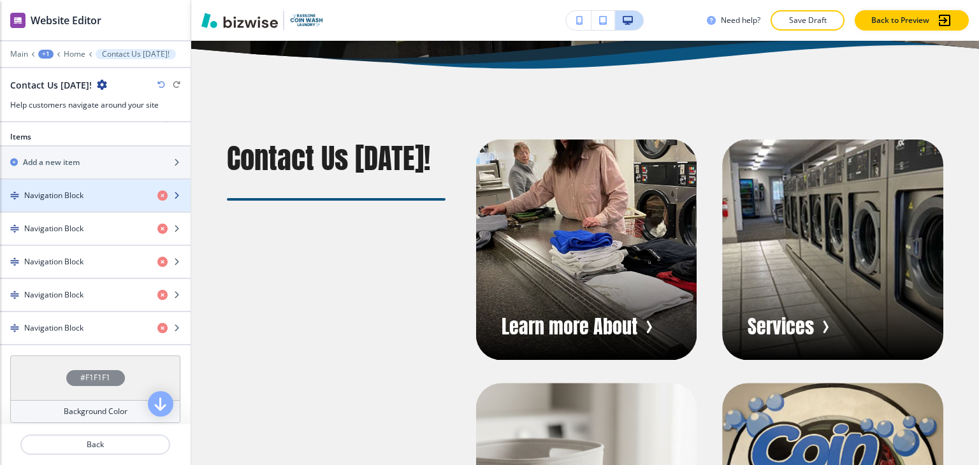
click at [85, 205] on div "button" at bounding box center [95, 206] width 191 height 10
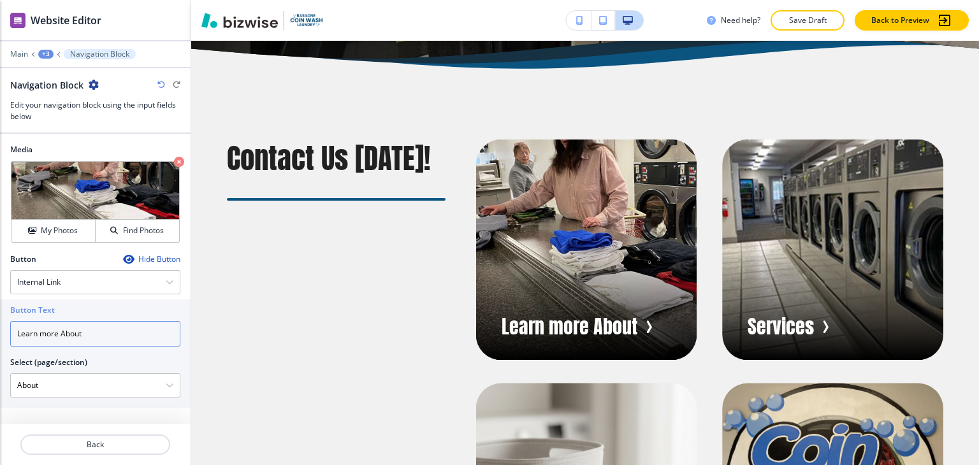
drag, startPoint x: 59, startPoint y: 332, endPoint x: -24, endPoint y: 330, distance: 82.3
click at [0, 0] on html "WELCOME TO YOUR WEBSITE PREVIEW Want to try out the Website Editor? Edit this s…" at bounding box center [489, 0] width 979 height 0
click at [20, 337] on input "About" at bounding box center [95, 334] width 170 height 26
click at [56, 339] on input "About" at bounding box center [95, 334] width 170 height 26
paste input "Learn more"
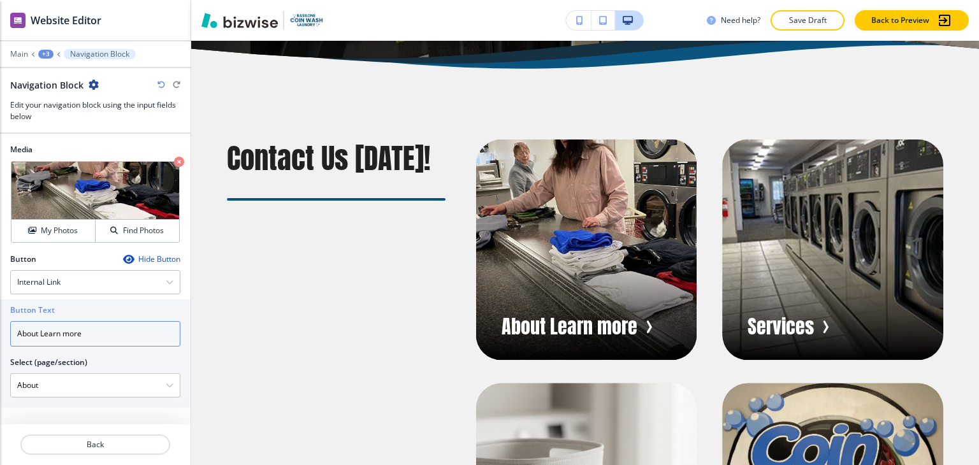
click at [41, 335] on input "About Learn more" at bounding box center [95, 334] width 170 height 26
drag, startPoint x: 98, startPoint y: 334, endPoint x: 44, endPoint y: 332, distance: 53.6
click at [44, 332] on input "About <br>Learn more" at bounding box center [95, 334] width 170 height 26
click at [17, 334] on input "About" at bounding box center [95, 334] width 170 height 26
paste input "Learn more"
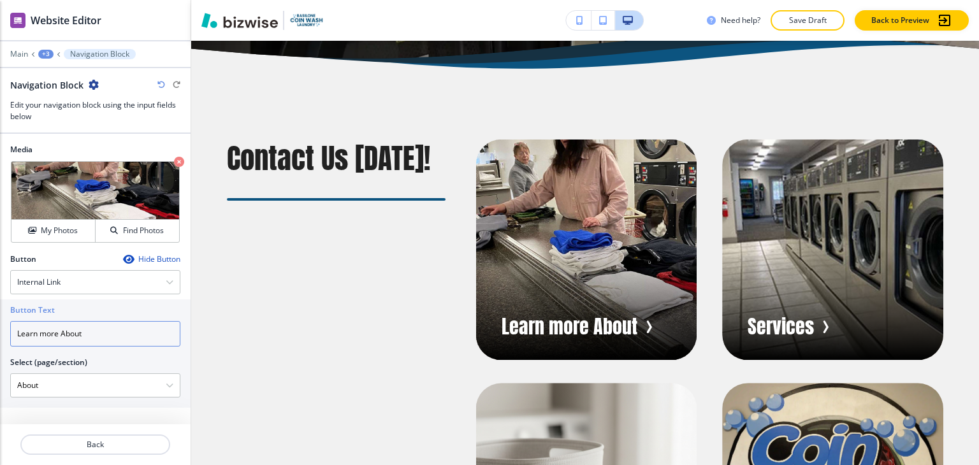
type input "Learn more About"
click at [47, 52] on div "+3" at bounding box center [45, 54] width 15 height 9
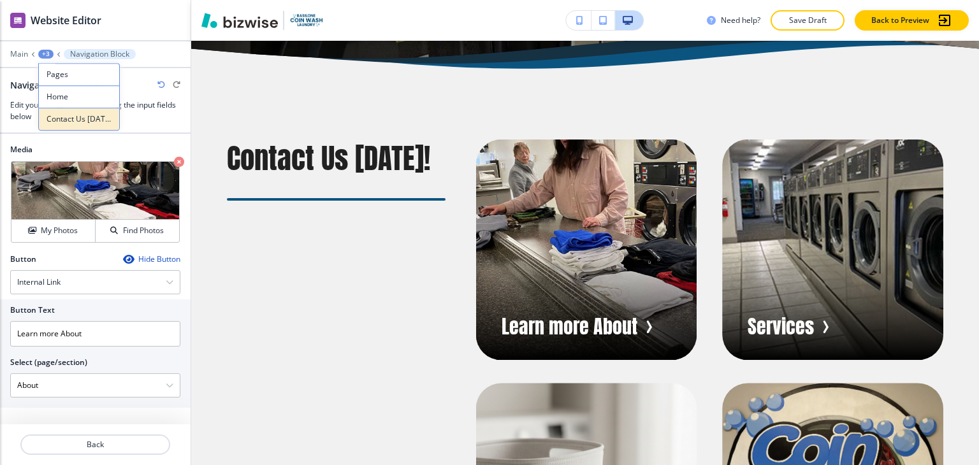
click at [71, 116] on p "Contact Us Today!" at bounding box center [79, 118] width 65 height 11
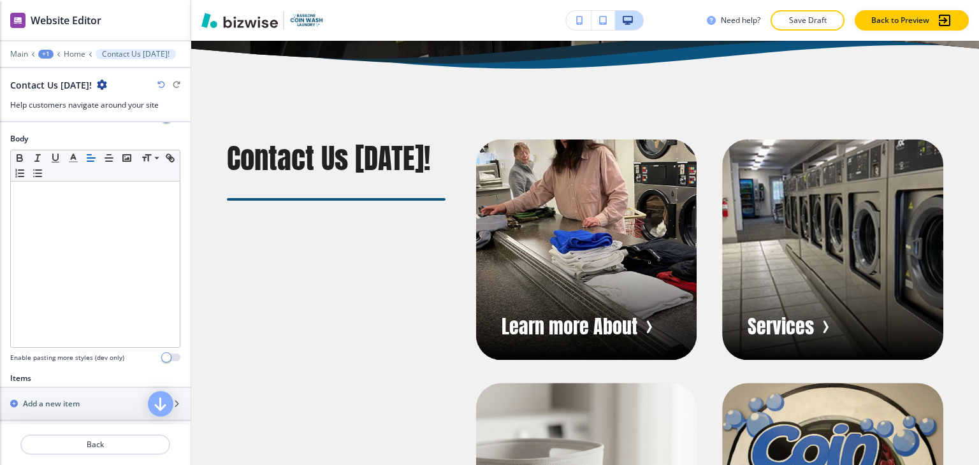
scroll to position [319, 0]
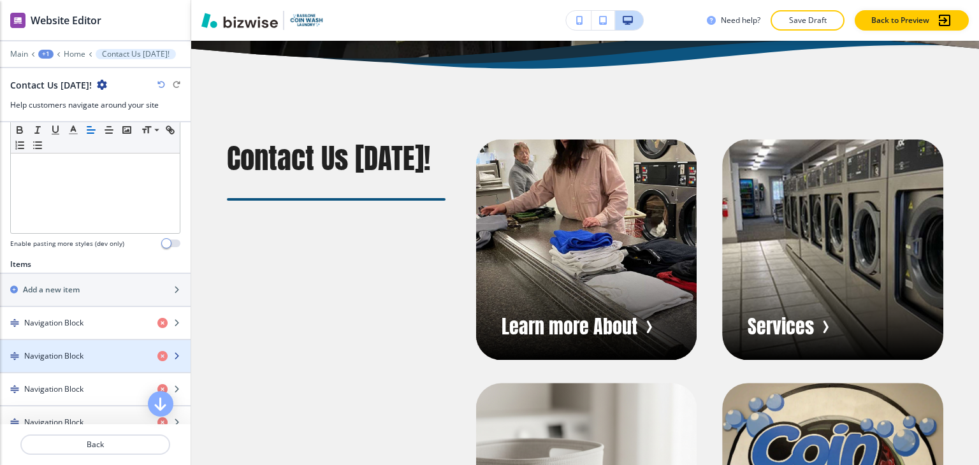
click at [92, 351] on div "Navigation Block" at bounding box center [73, 356] width 147 height 11
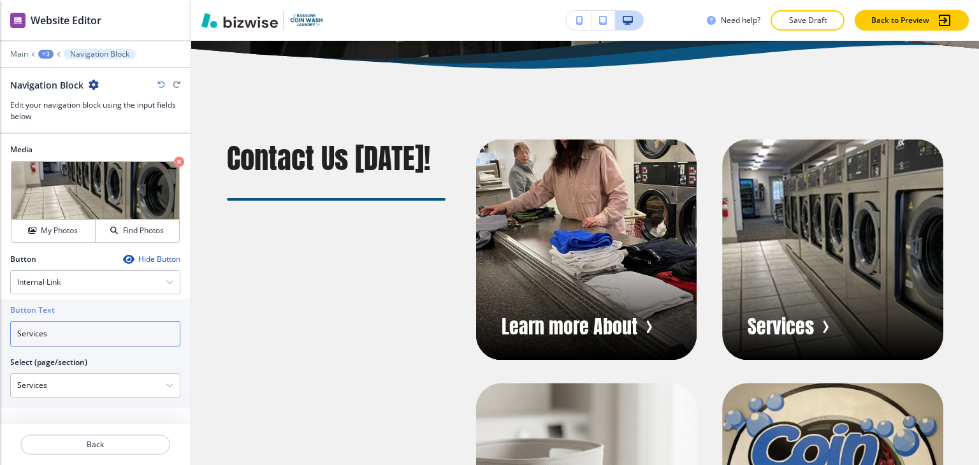
click at [17, 334] on input "Services" at bounding box center [95, 334] width 170 height 26
type input "Contact us Services"
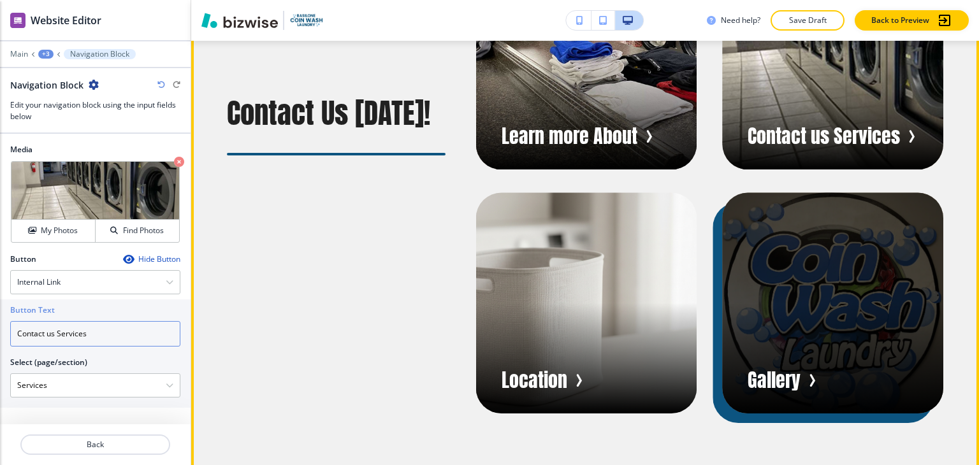
scroll to position [853, 0]
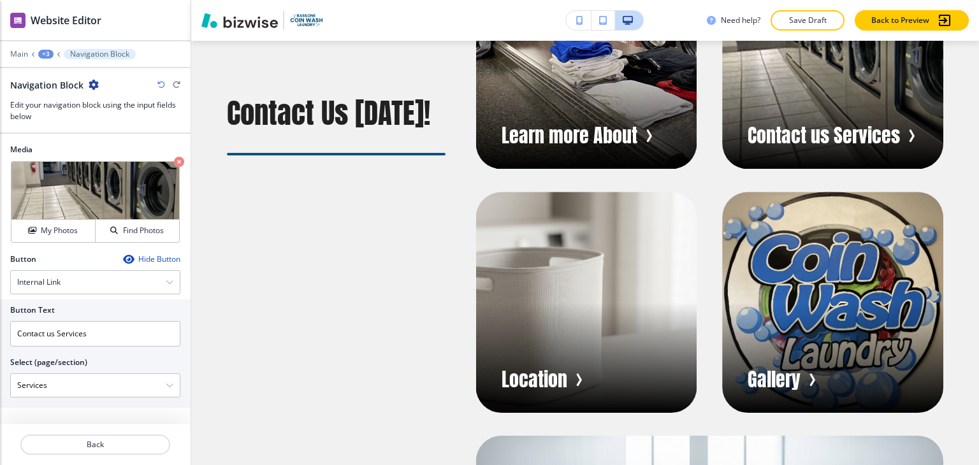
click at [46, 56] on div "+3" at bounding box center [45, 54] width 15 height 9
click at [68, 113] on p "Contact Us Today!" at bounding box center [79, 118] width 65 height 11
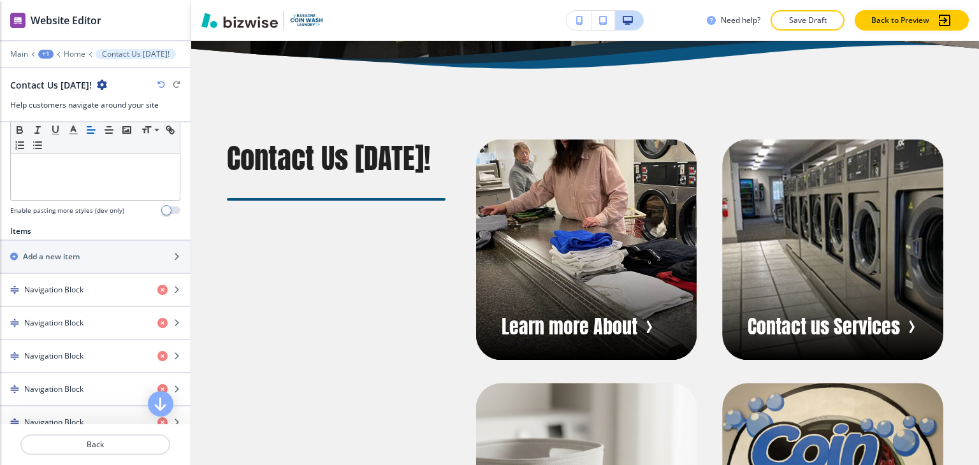
scroll to position [383, 0]
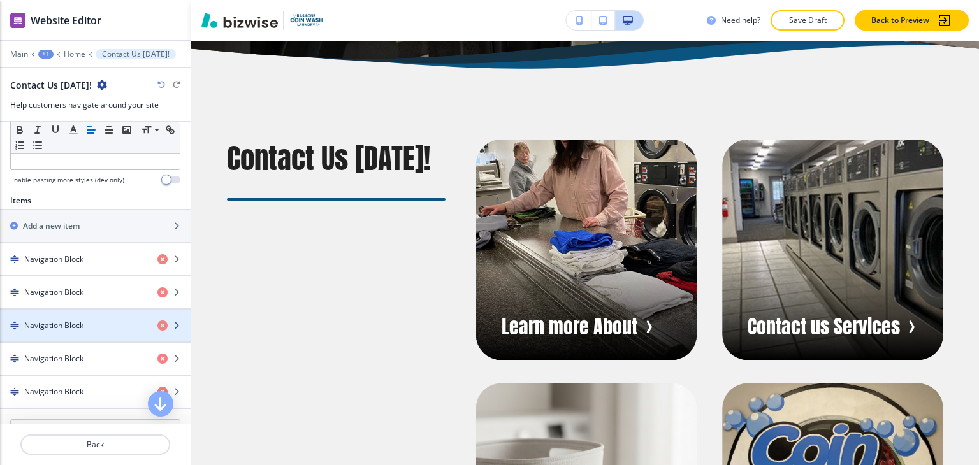
click at [86, 321] on div "Navigation Block" at bounding box center [73, 325] width 147 height 11
click at [87, 321] on div "Navigation Block" at bounding box center [73, 325] width 147 height 11
click at [87, 322] on div "Navigation Block" at bounding box center [73, 325] width 147 height 11
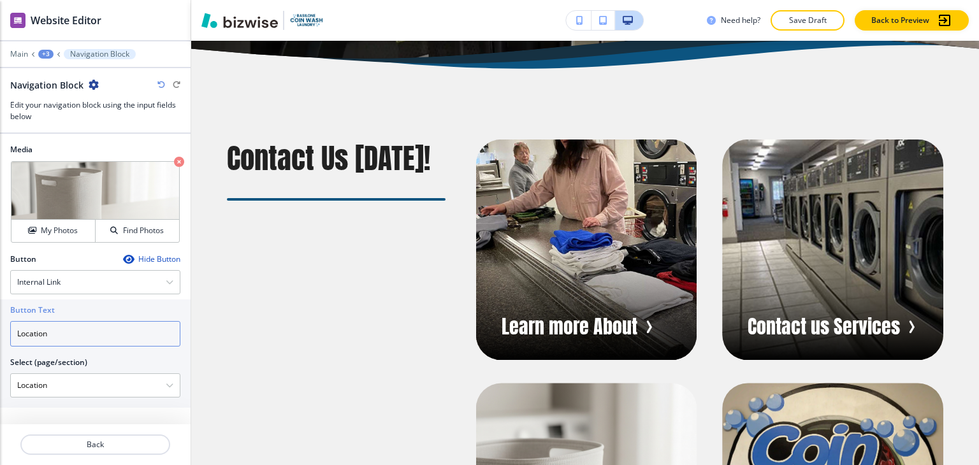
click at [18, 332] on input "Location" at bounding box center [95, 334] width 170 height 26
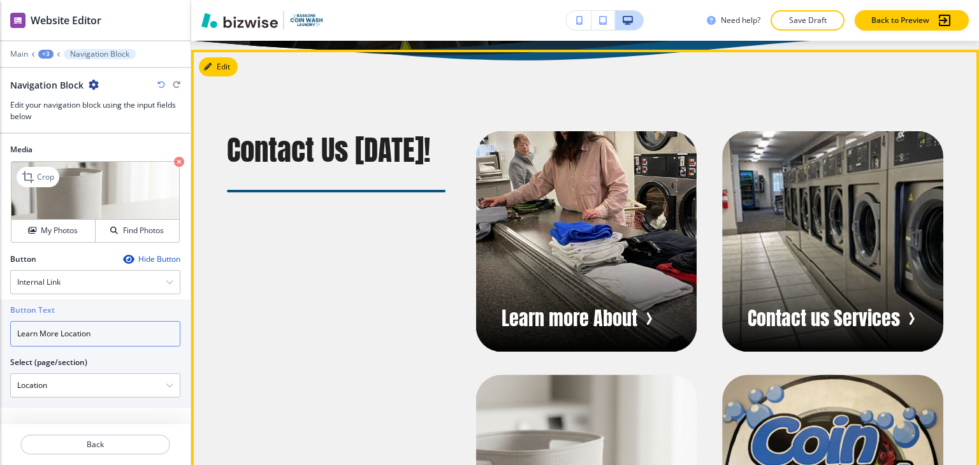
scroll to position [662, 0]
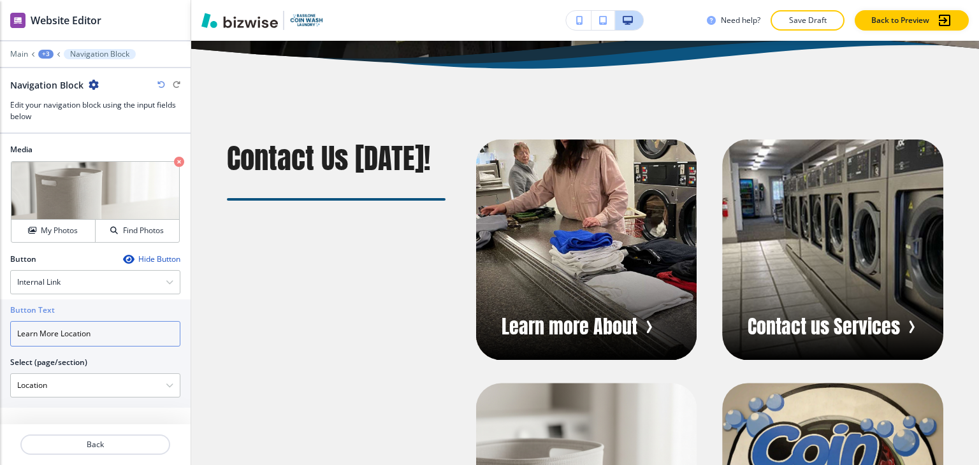
type input "Learn More Location"
click at [43, 53] on div "+3" at bounding box center [45, 54] width 15 height 9
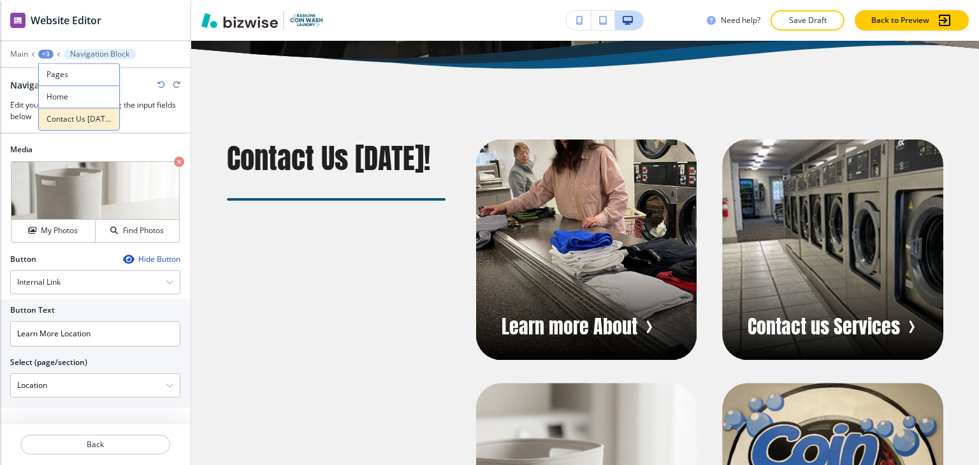
click at [59, 122] on p "Contact Us Today!" at bounding box center [79, 118] width 65 height 11
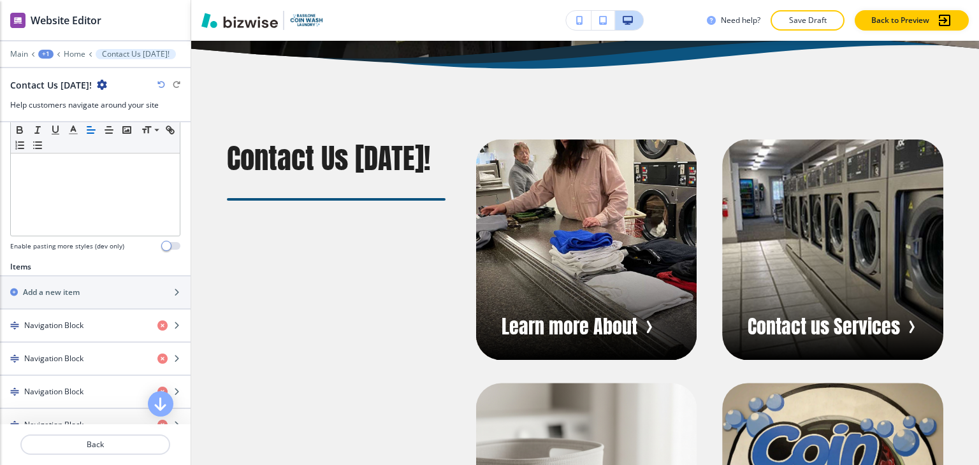
scroll to position [319, 0]
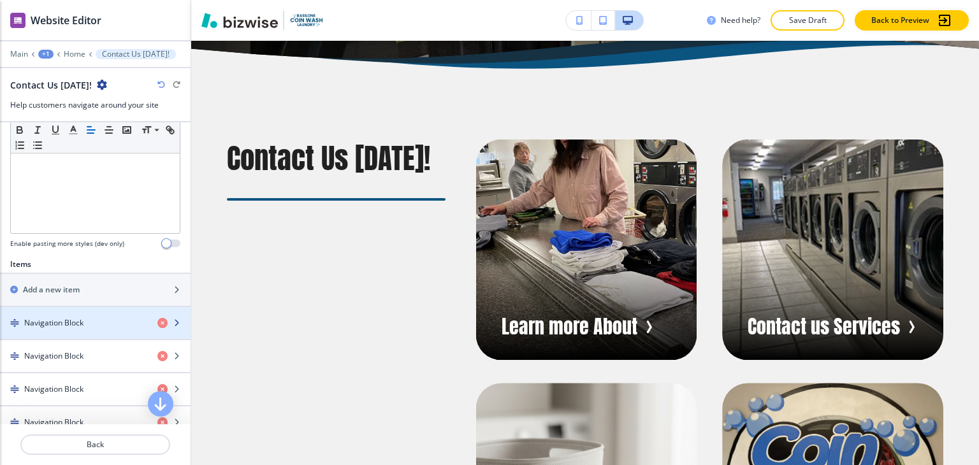
click at [74, 318] on h4 "Navigation Block" at bounding box center [53, 323] width 59 height 11
click at [74, 319] on h4 "Navigation Block" at bounding box center [53, 323] width 59 height 11
click at [70, 325] on h4 "Navigation Block" at bounding box center [53, 323] width 59 height 11
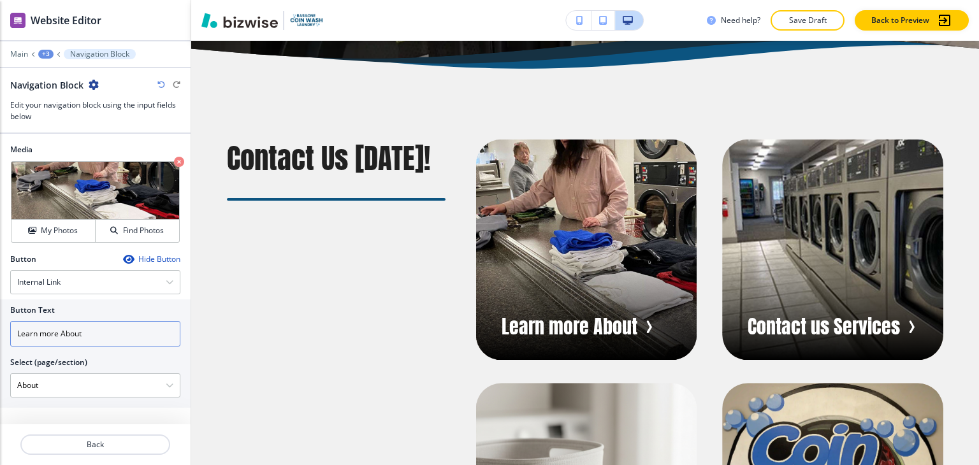
click at [46, 330] on input "Learn more About" at bounding box center [95, 334] width 170 height 26
type input "Learn More About"
click at [43, 49] on div "Main +3 Navigation Block" at bounding box center [95, 54] width 170 height 10
click at [43, 57] on div "+3" at bounding box center [45, 54] width 15 height 9
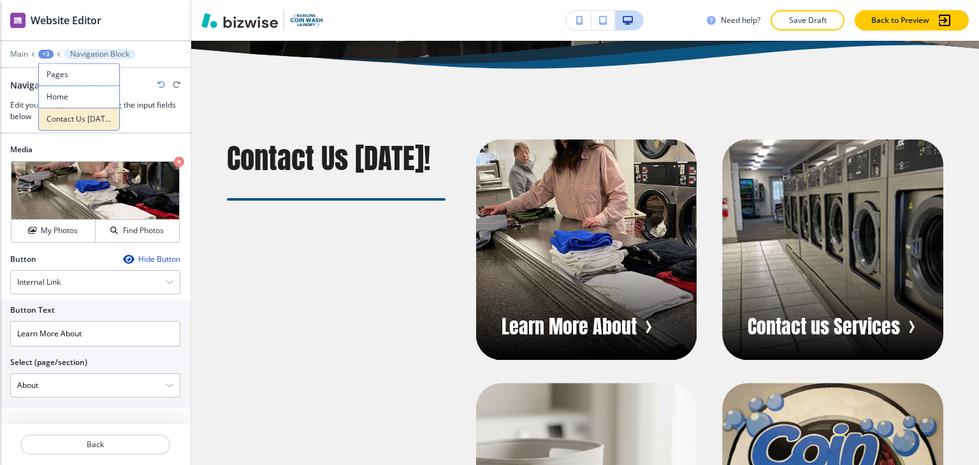
click at [71, 123] on p "Contact Us Today!" at bounding box center [79, 118] width 65 height 11
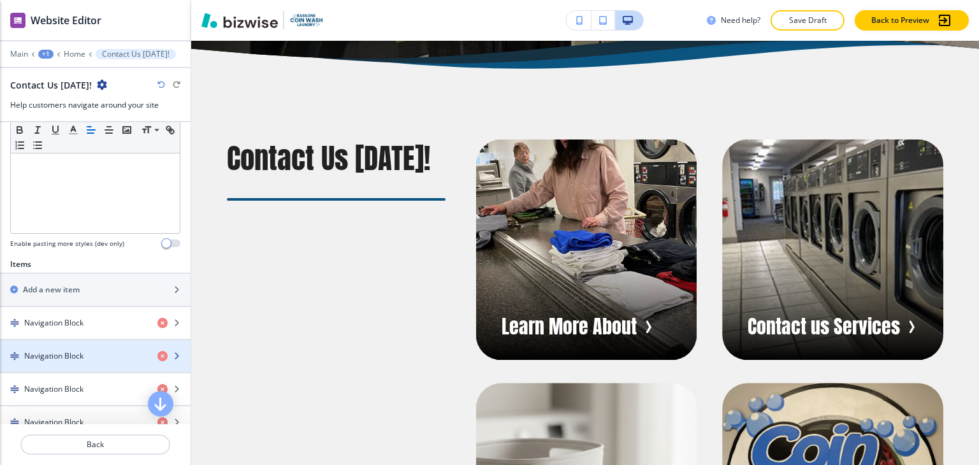
click at [82, 345] on div "button" at bounding box center [95, 345] width 191 height 10
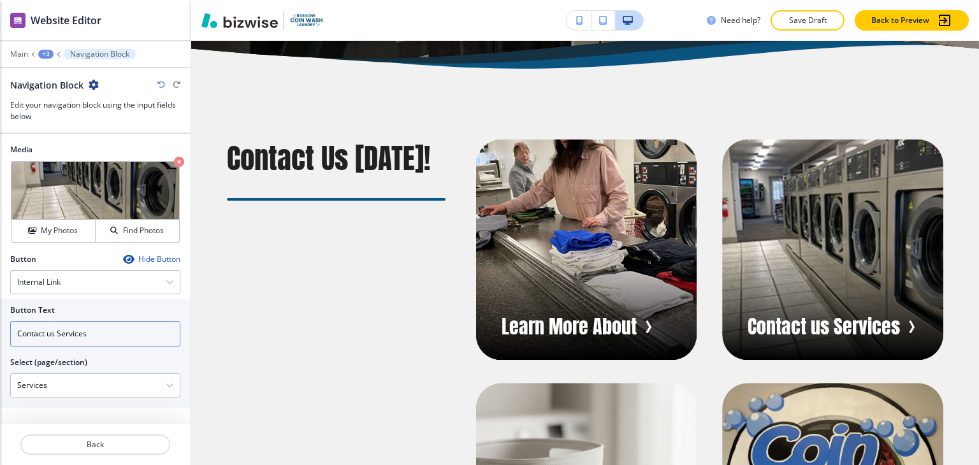
click at [49, 337] on input "Contact us Services" at bounding box center [95, 334] width 170 height 26
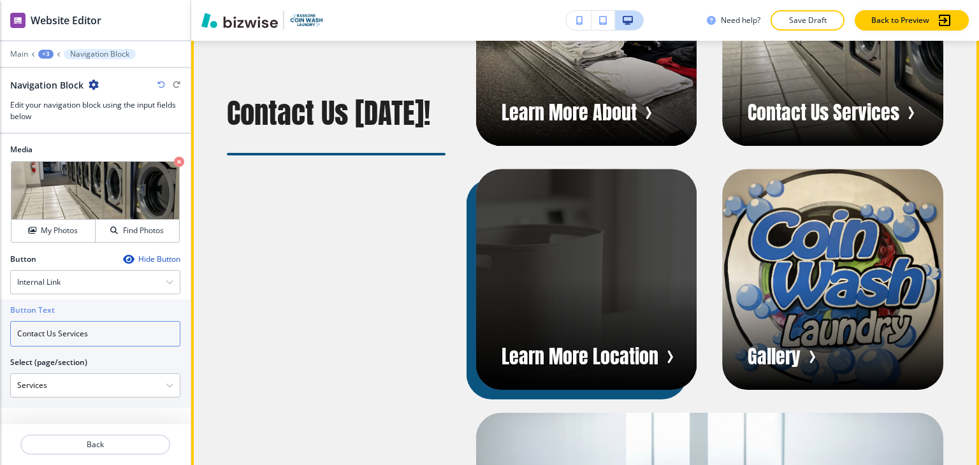
scroll to position [917, 0]
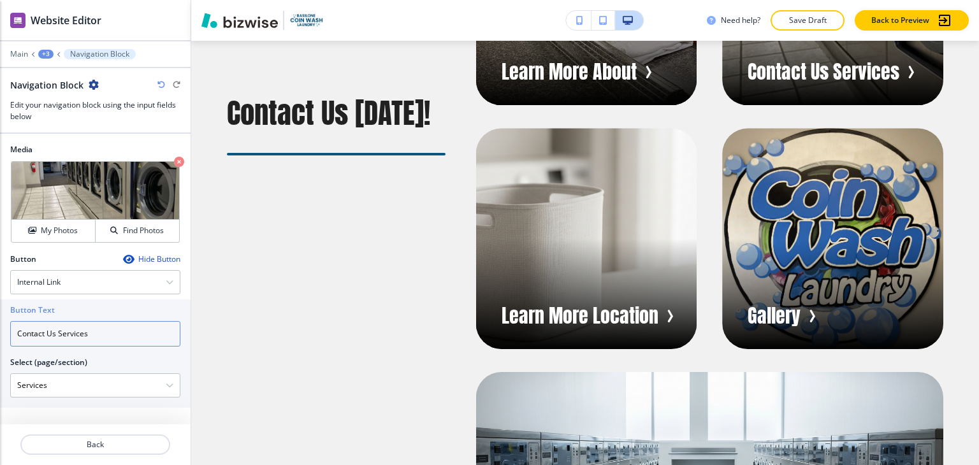
type input "Contact Us Services"
click at [43, 53] on div "+3" at bounding box center [45, 54] width 15 height 9
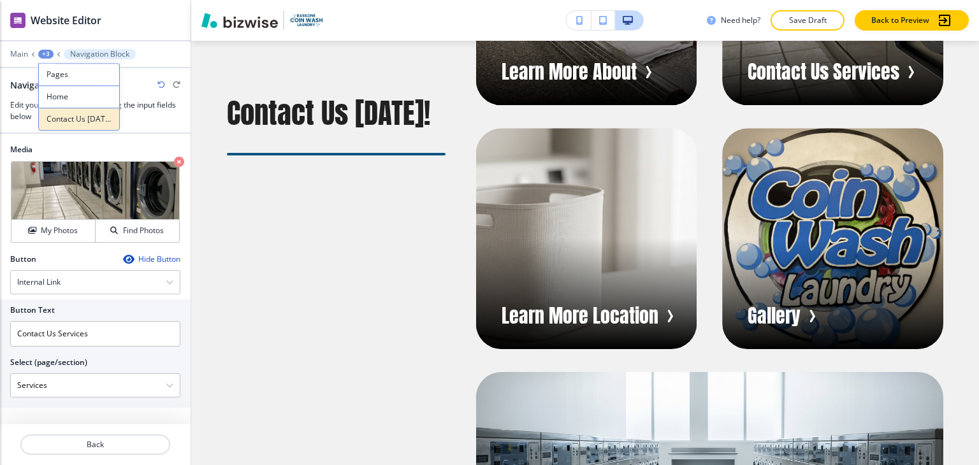
click at [72, 119] on p "Contact Us Today!" at bounding box center [79, 118] width 65 height 11
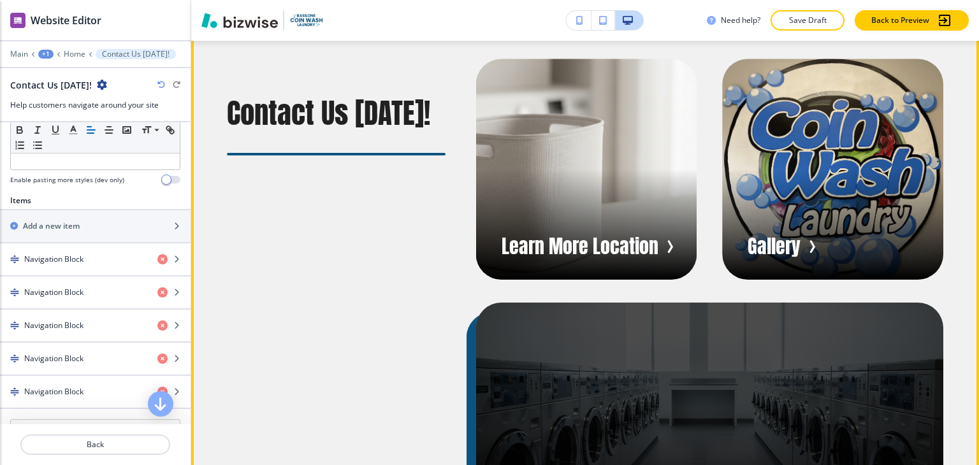
scroll to position [1044, 0]
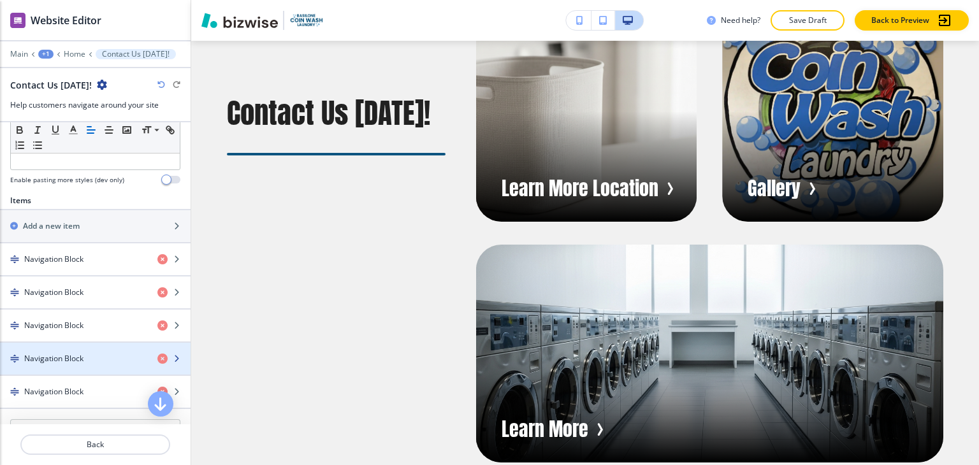
click at [74, 359] on h4 "Navigation Block" at bounding box center [53, 358] width 59 height 11
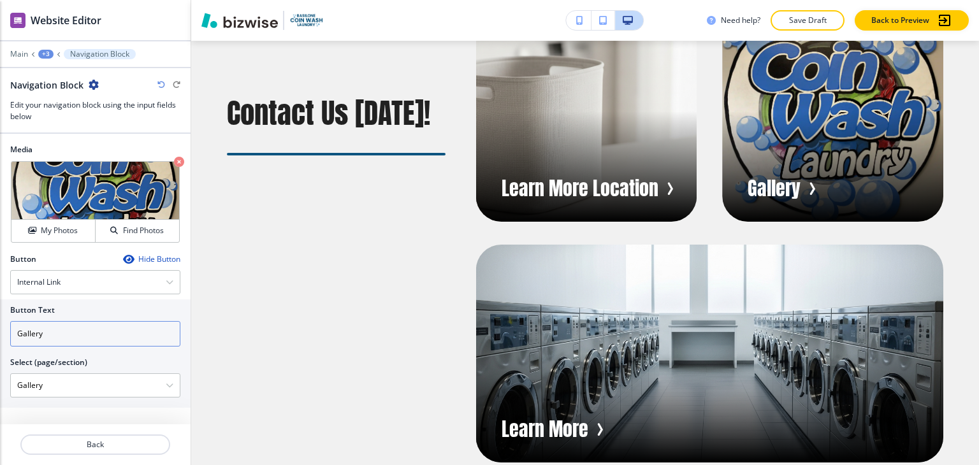
click at [18, 329] on input "Gallery" at bounding box center [95, 334] width 170 height 26
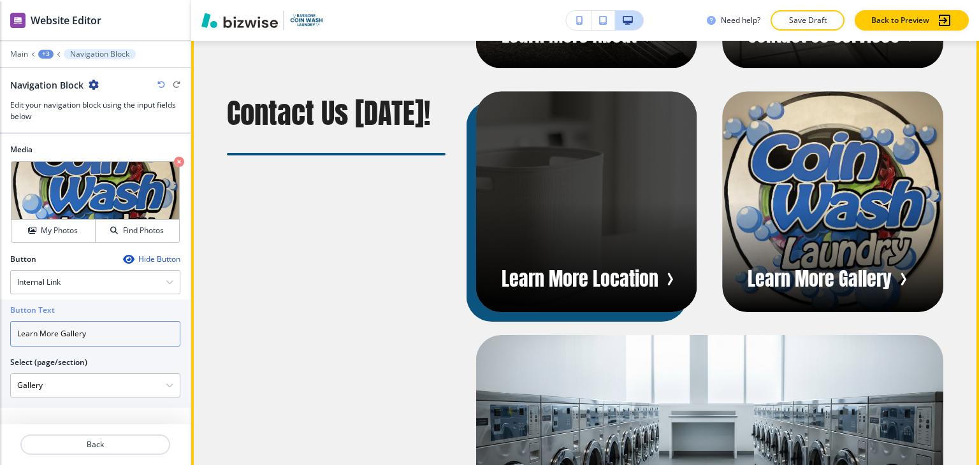
scroll to position [853, 0]
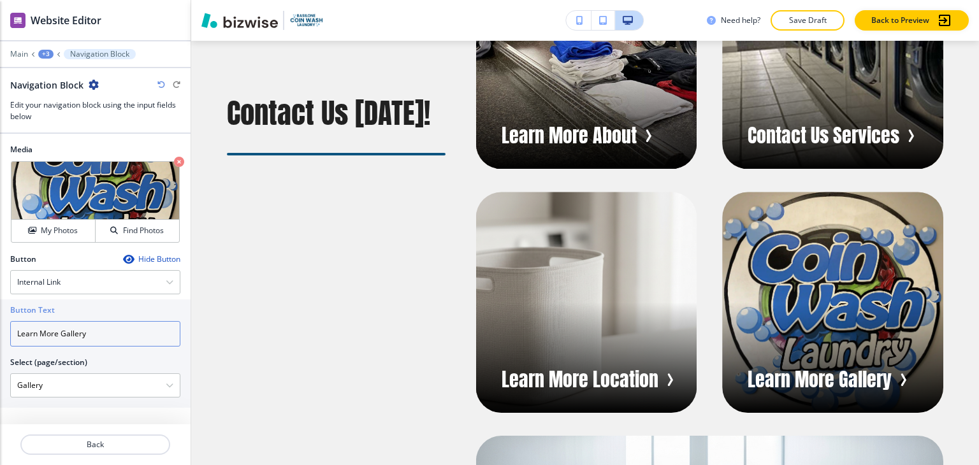
type input "Learn More Gallery"
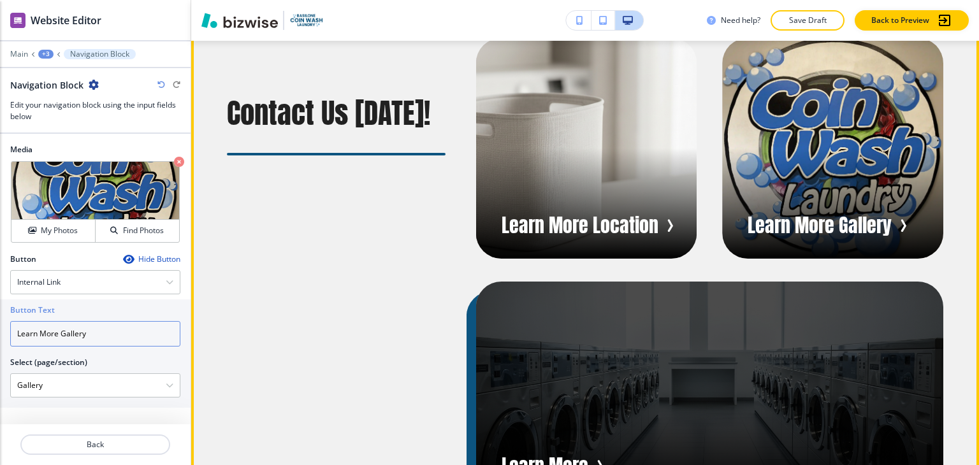
scroll to position [1108, 0]
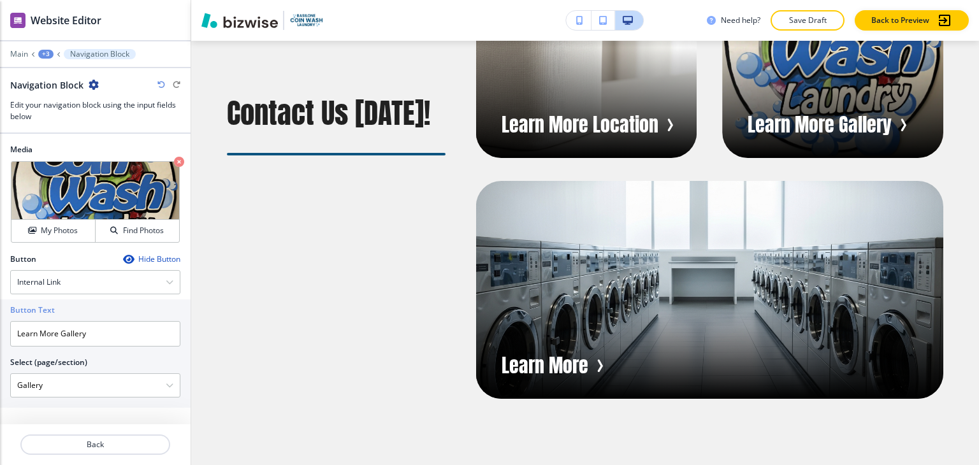
click at [51, 55] on div "+3" at bounding box center [45, 54] width 15 height 9
click at [61, 112] on button "Contact Us Today!" at bounding box center [79, 119] width 82 height 23
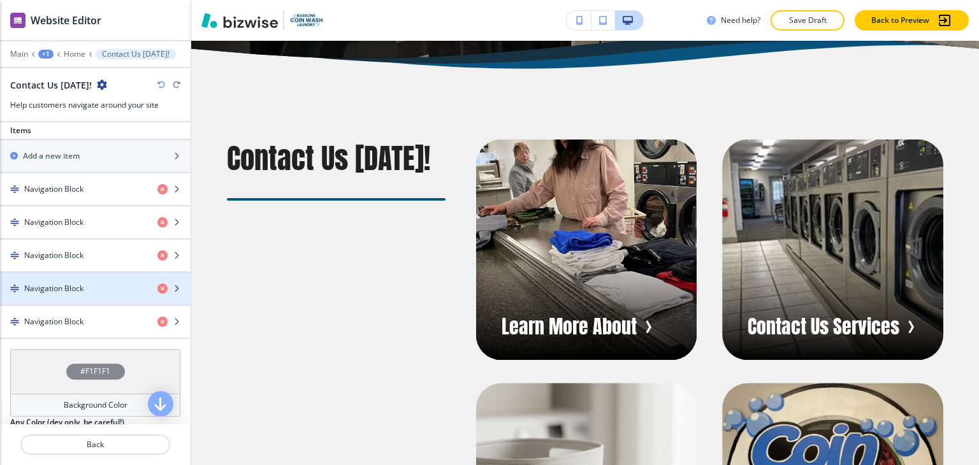
scroll to position [574, 0]
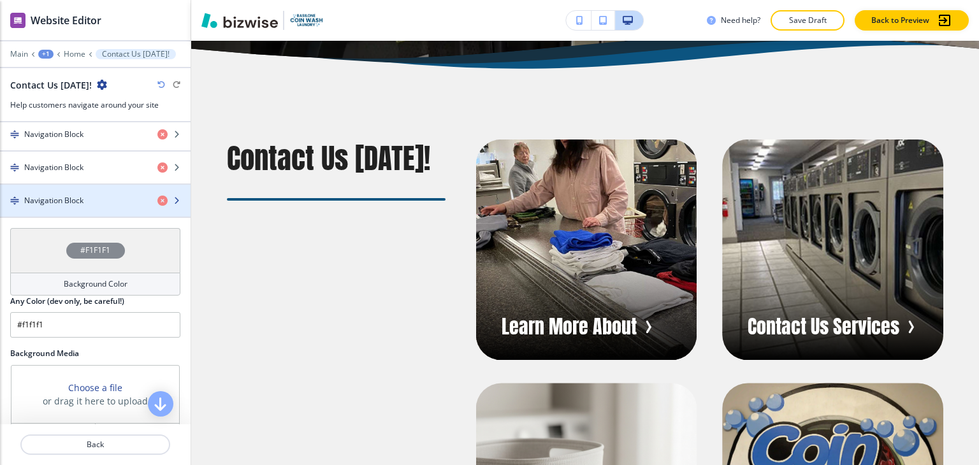
click at [87, 207] on div "button" at bounding box center [95, 212] width 191 height 10
click at [82, 199] on div "Navigation Block" at bounding box center [73, 200] width 147 height 11
click at [84, 195] on div "Navigation Block" at bounding box center [73, 200] width 147 height 11
click at [91, 195] on div "Navigation Block" at bounding box center [73, 200] width 147 height 11
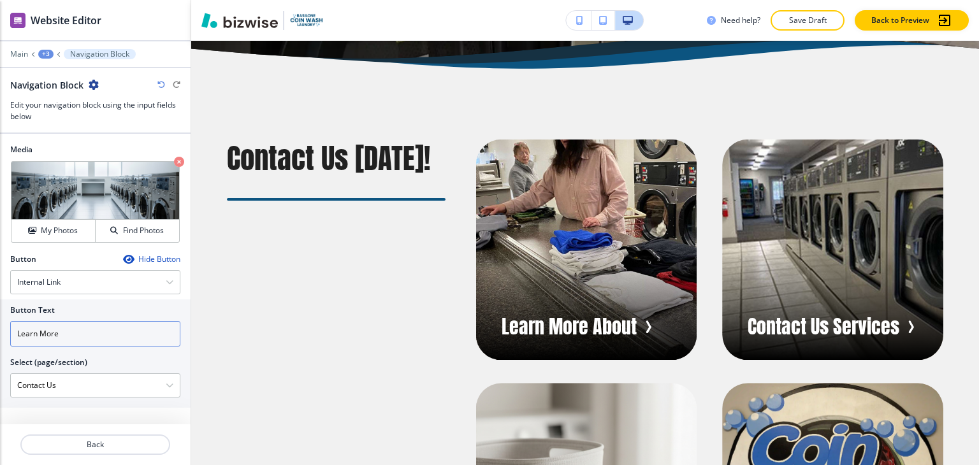
click at [117, 330] on input "Learn More" at bounding box center [95, 334] width 170 height 26
click at [115, 332] on input "Learn More" at bounding box center [95, 334] width 170 height 26
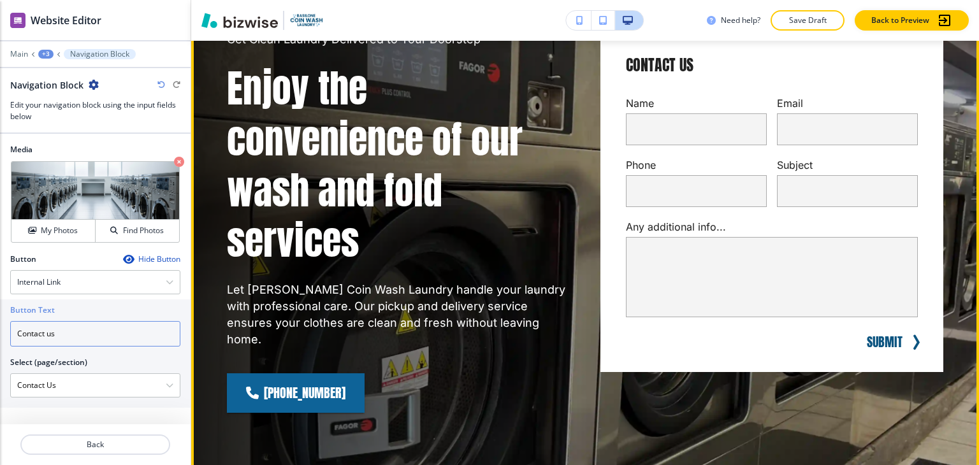
scroll to position [88, 0]
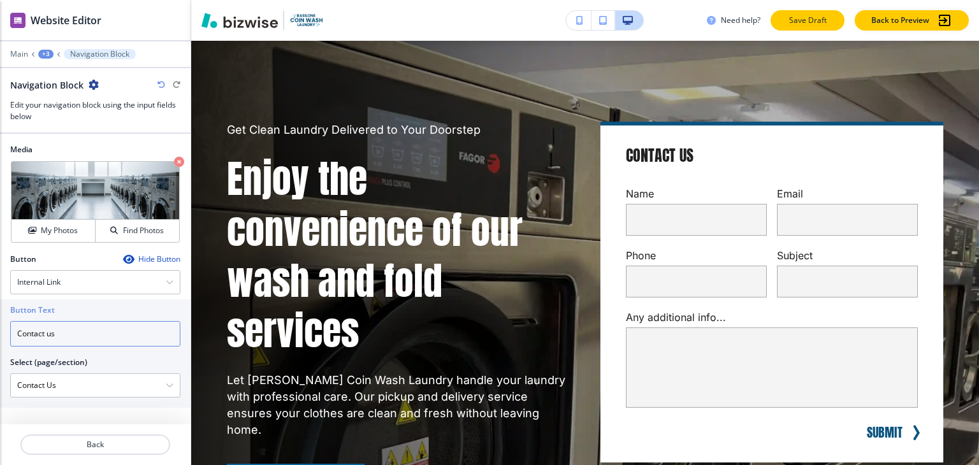
type input "Contact us"
click at [796, 17] on p "Save Draft" at bounding box center [807, 20] width 41 height 11
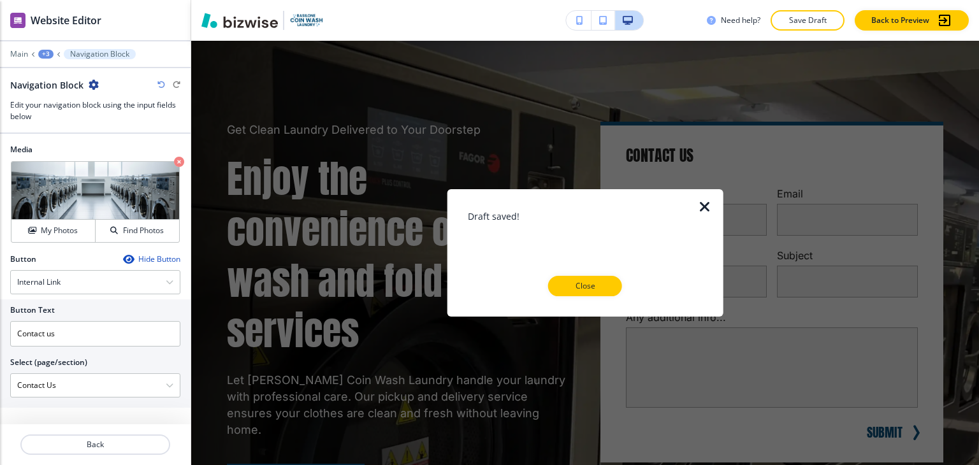
click at [580, 281] on p "Close" at bounding box center [585, 286] width 41 height 11
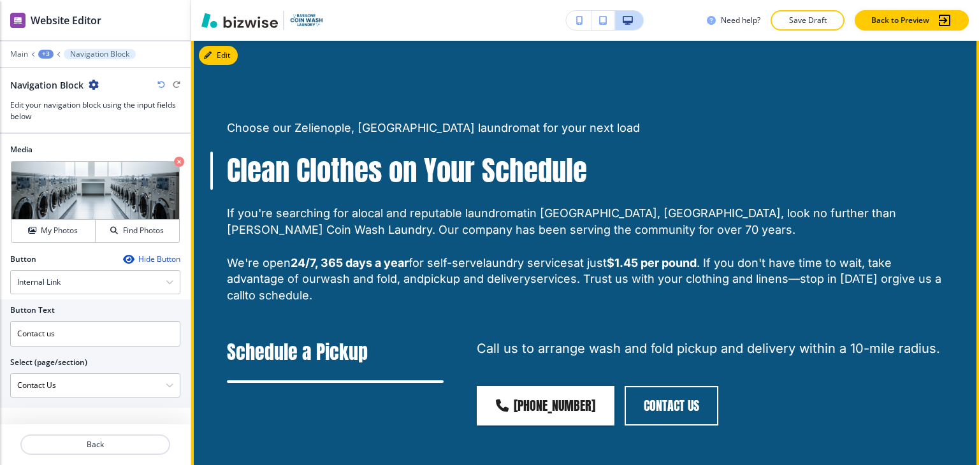
scroll to position [1555, 0]
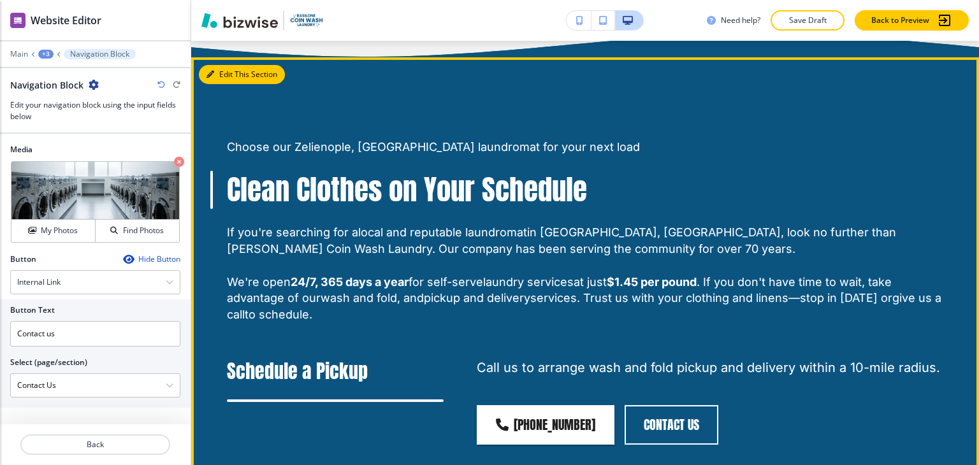
click at [235, 65] on button "Edit This Section" at bounding box center [242, 74] width 86 height 19
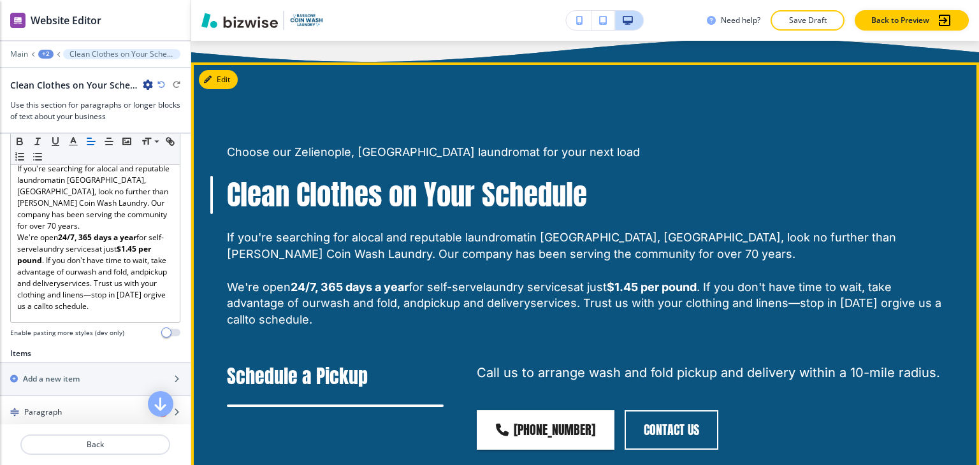
scroll to position [1548, 0]
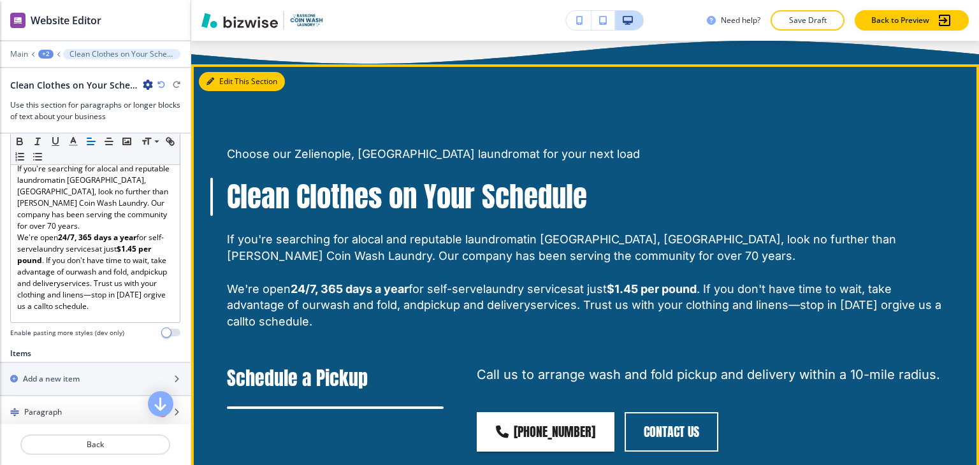
click at [219, 72] on button "Edit This Section" at bounding box center [242, 81] width 86 height 19
click at [224, 72] on button "Edit This Section" at bounding box center [242, 81] width 86 height 19
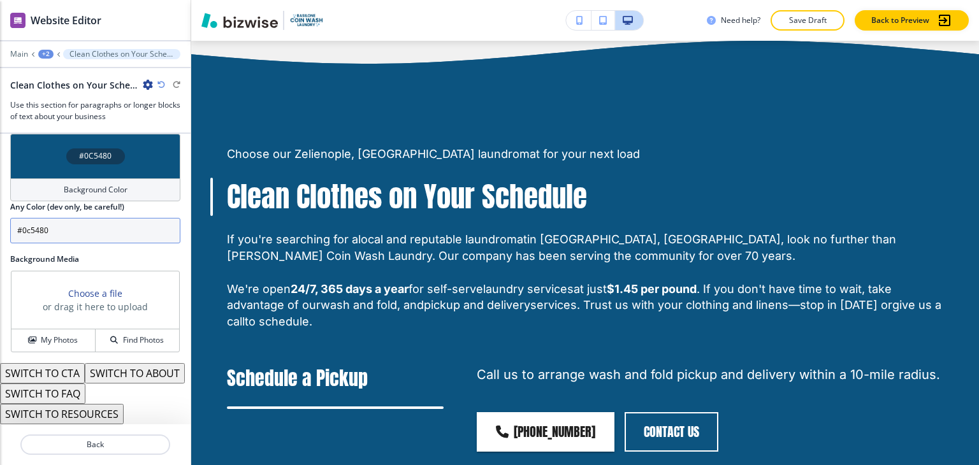
scroll to position [472, 0]
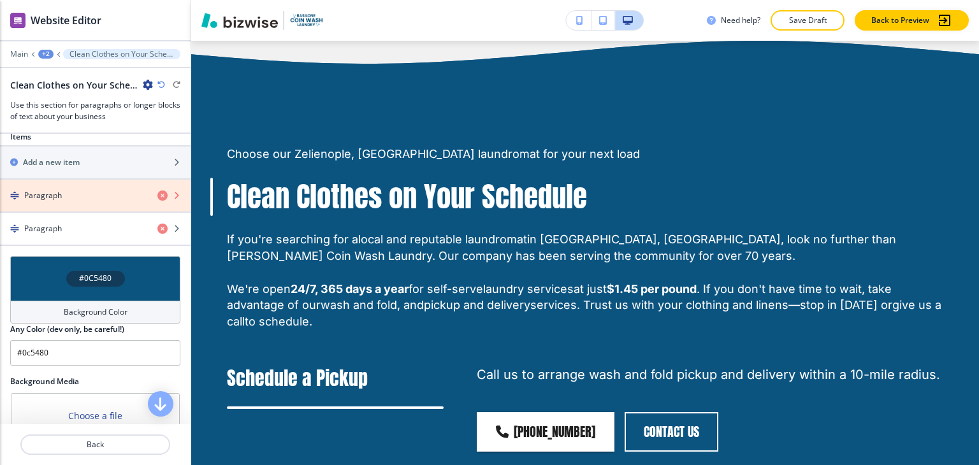
click at [157, 191] on icon "button" at bounding box center [162, 196] width 10 height 10
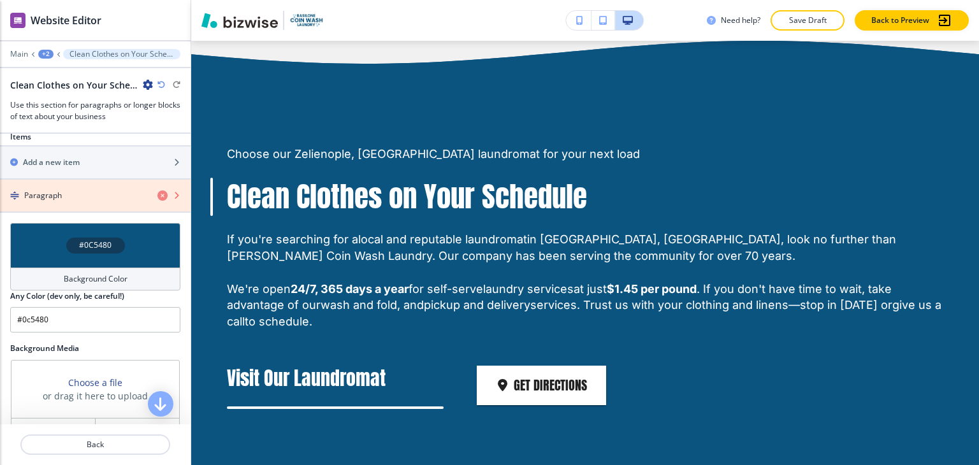
click at [157, 191] on icon "button" at bounding box center [162, 196] width 10 height 10
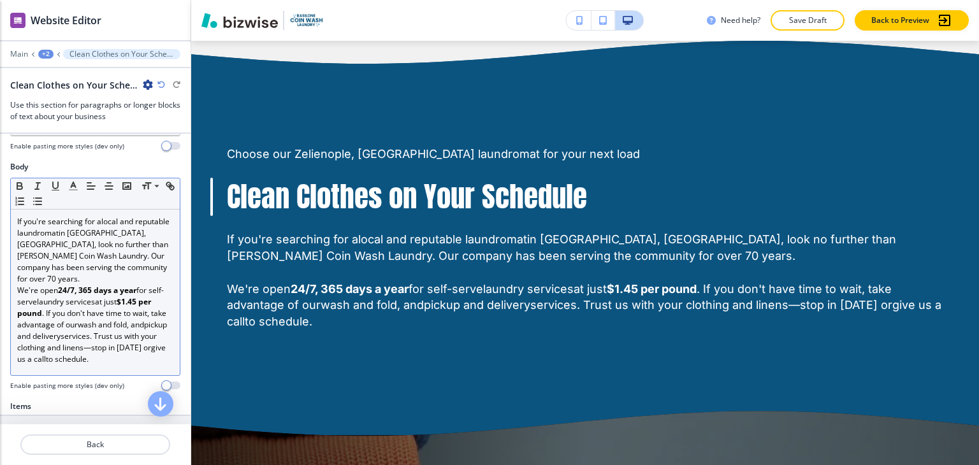
scroll to position [153, 0]
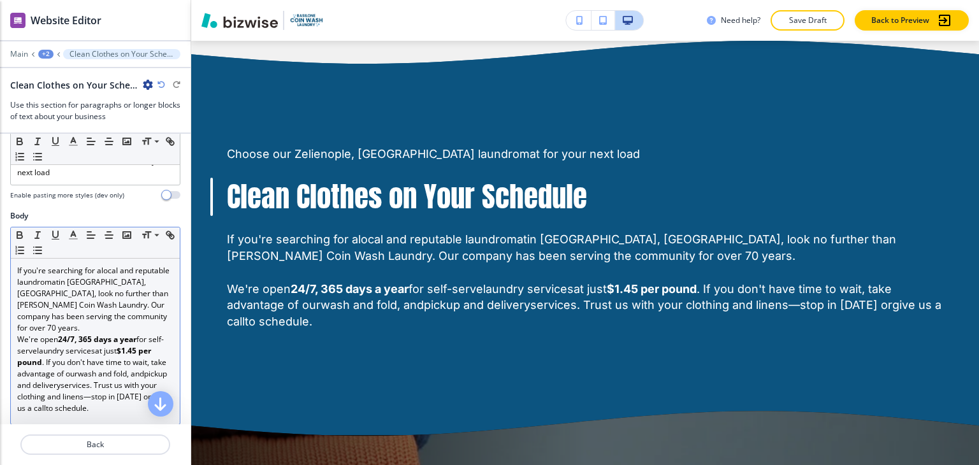
click at [79, 346] on link "laundry services" at bounding box center [66, 351] width 58 height 11
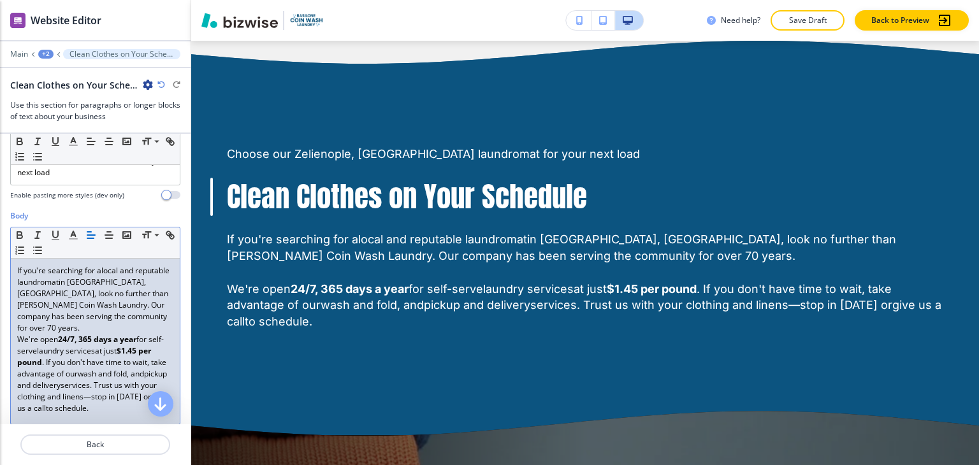
scroll to position [0, 0]
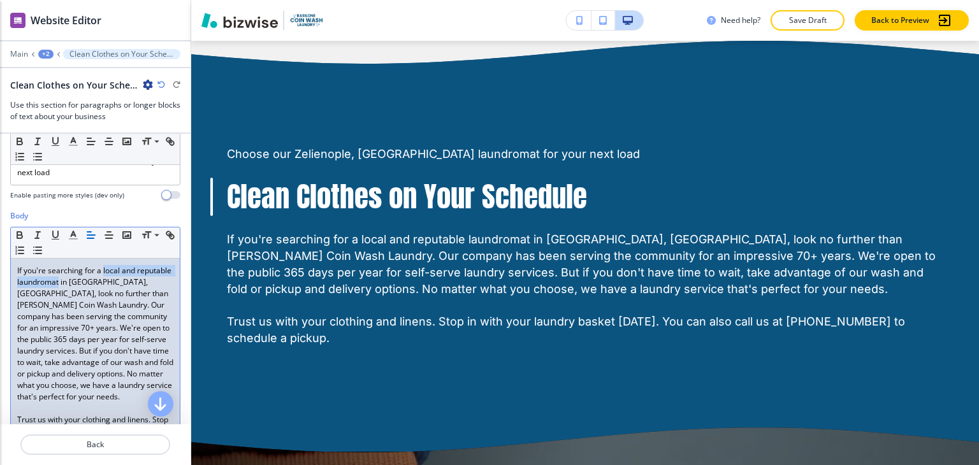
drag, startPoint x: 102, startPoint y: 258, endPoint x: 95, endPoint y: 269, distance: 13.5
click at [95, 269] on p "If you're searching for a local and reputable laundromat in Zelienople, PA, loo…" at bounding box center [95, 334] width 156 height 138
click at [20, 235] on icon "button" at bounding box center [19, 236] width 5 height 3
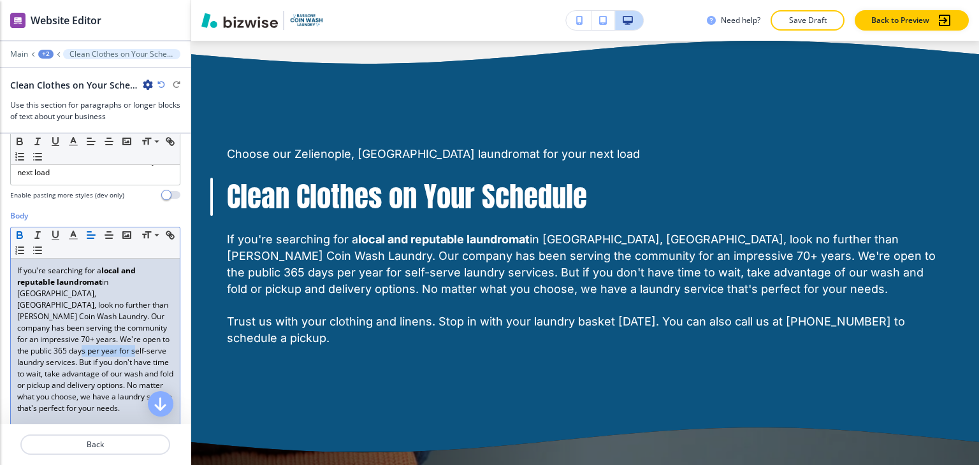
drag, startPoint x: 115, startPoint y: 325, endPoint x: 45, endPoint y: 337, distance: 70.7
click at [45, 337] on p "If you're searching for a local and reputable laundromat in Zelienople, PA, loo…" at bounding box center [95, 339] width 156 height 149
click at [24, 230] on icon "button" at bounding box center [19, 235] width 11 height 11
drag, startPoint x: 117, startPoint y: 349, endPoint x: 29, endPoint y: 359, distance: 87.9
click at [29, 359] on p "If you're searching for a local and reputable laundromat in Zelienople, PA, loo…" at bounding box center [95, 345] width 156 height 161
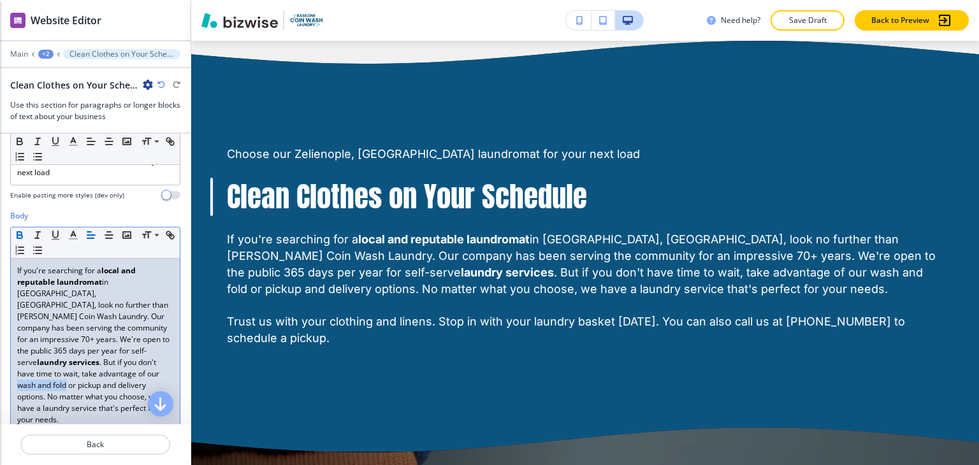
click at [22, 230] on icon "button" at bounding box center [19, 235] width 11 height 11
drag, startPoint x: 17, startPoint y: 385, endPoint x: 71, endPoint y: 383, distance: 54.2
click at [70, 383] on p "If you're searching for a local and reputable laundromat in Zelienople, PA, loo…" at bounding box center [95, 345] width 156 height 161
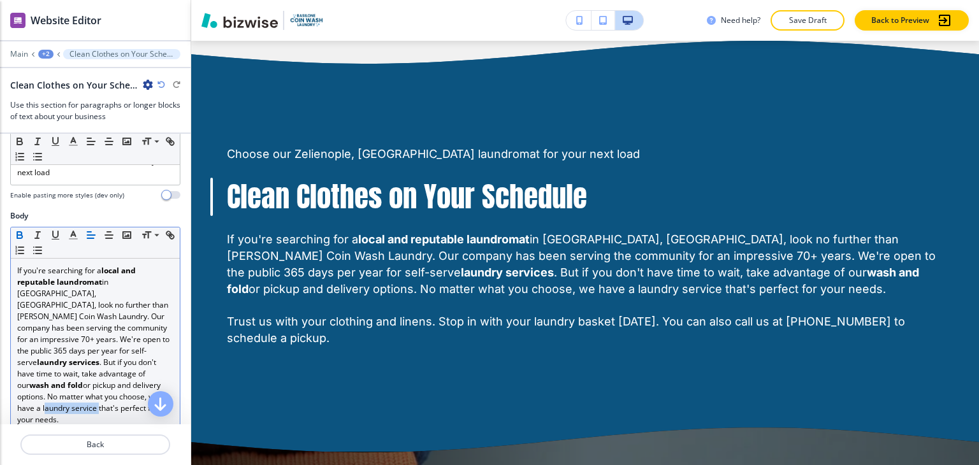
click at [15, 230] on icon "button" at bounding box center [19, 235] width 11 height 11
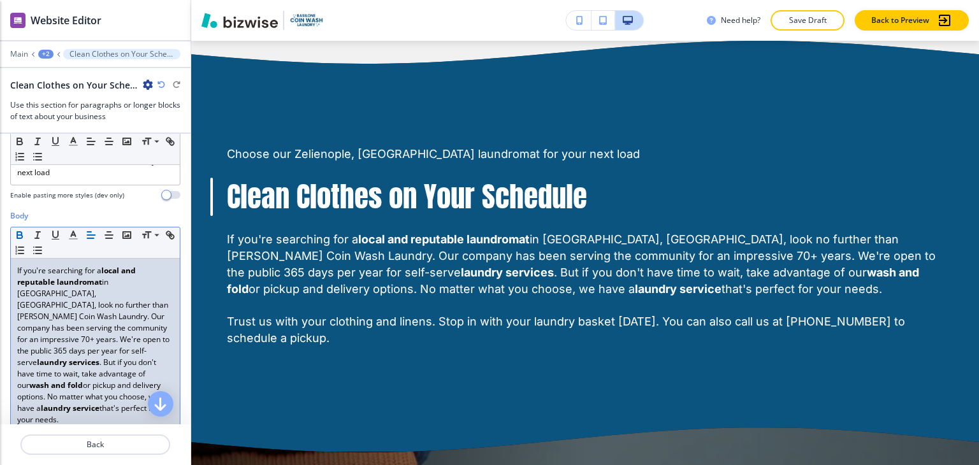
click at [84, 391] on p "If you're searching for a local and reputable laundromat in Zelienople, PA, loo…" at bounding box center [95, 345] width 156 height 161
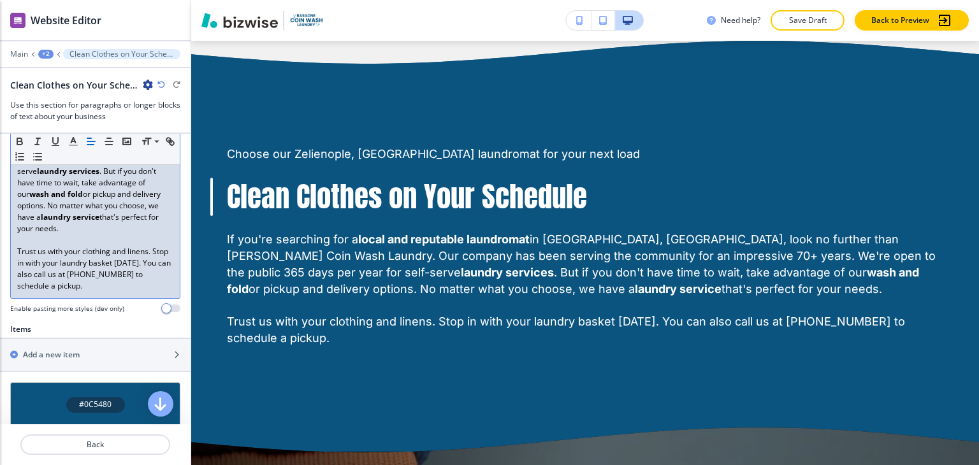
scroll to position [344, 0]
drag, startPoint x: 94, startPoint y: 250, endPoint x: 143, endPoint y: 249, distance: 49.1
click at [143, 249] on p "Trust us with your clothing and linens. Stop in with your laundry basket today.…" at bounding box center [95, 269] width 156 height 46
copy p "724-822-5046"
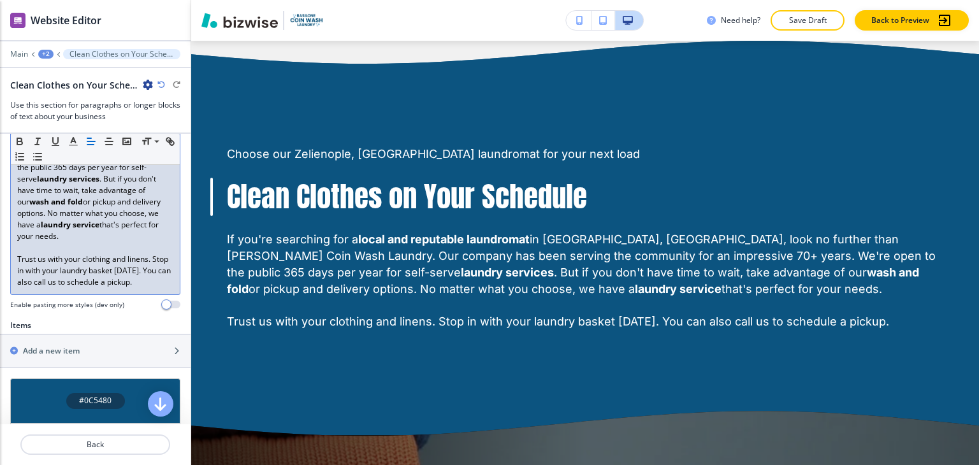
scroll to position [383, 0]
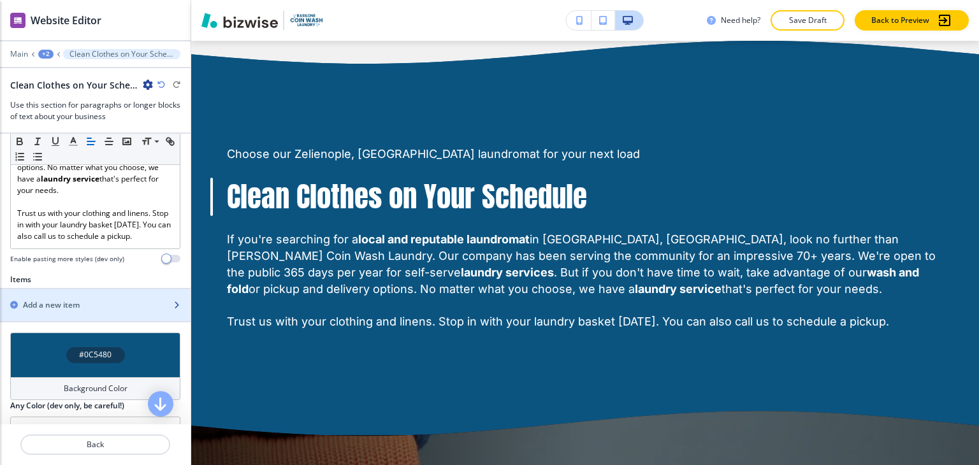
click at [119, 300] on div "Add a new item" at bounding box center [81, 305] width 163 height 11
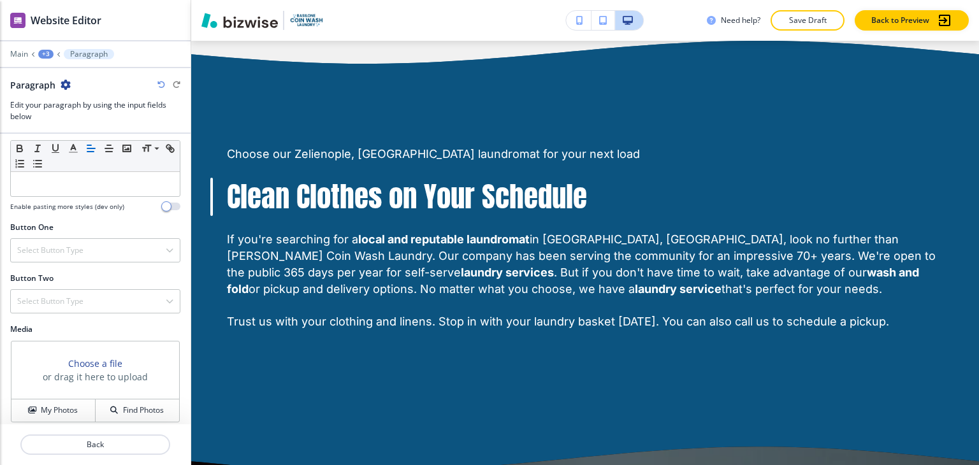
scroll to position [471, 0]
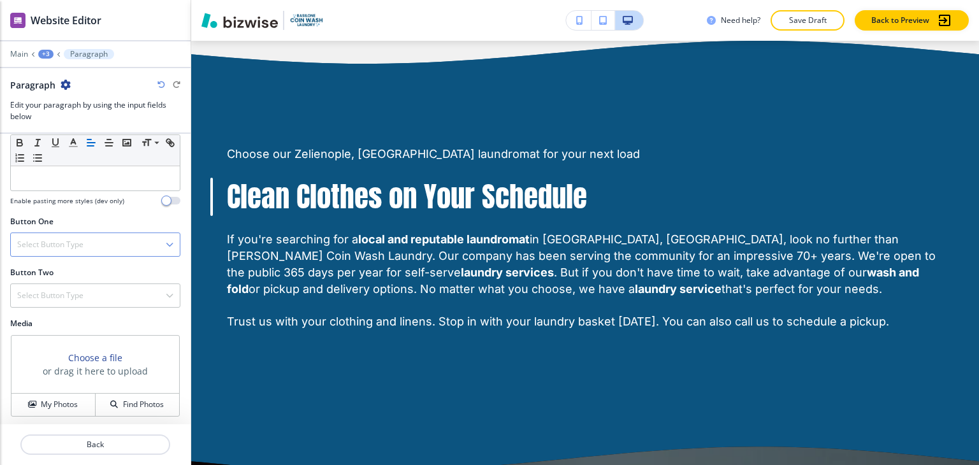
click at [93, 237] on div "Select Button Type" at bounding box center [95, 244] width 169 height 23
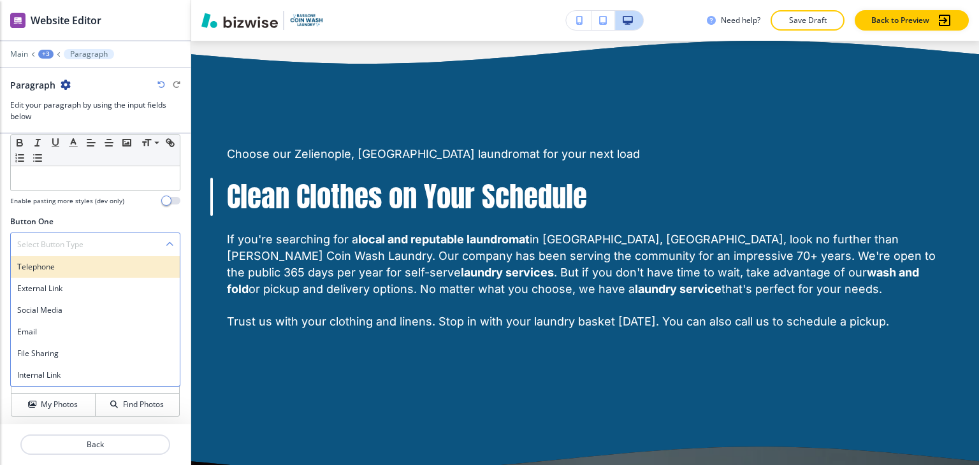
click at [84, 270] on div "Telephone" at bounding box center [95, 267] width 169 height 22
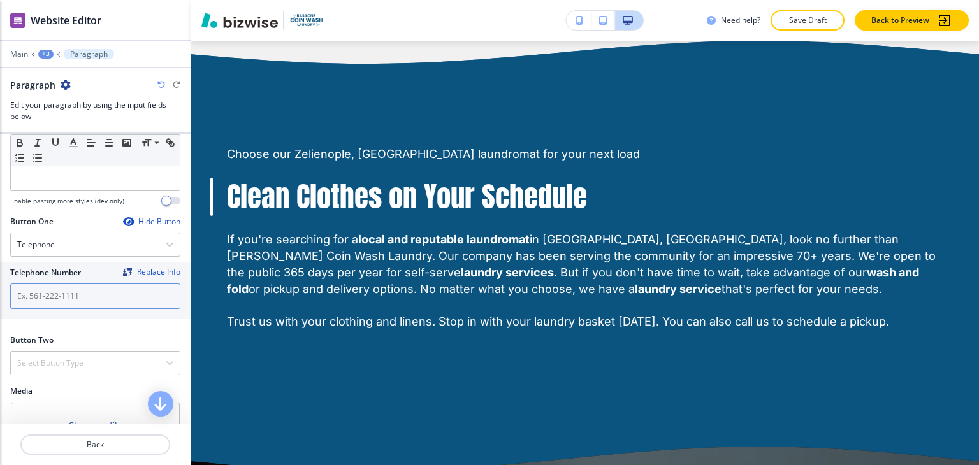
click at [80, 294] on input "text" at bounding box center [95, 297] width 170 height 26
paste input "724-822-5046"
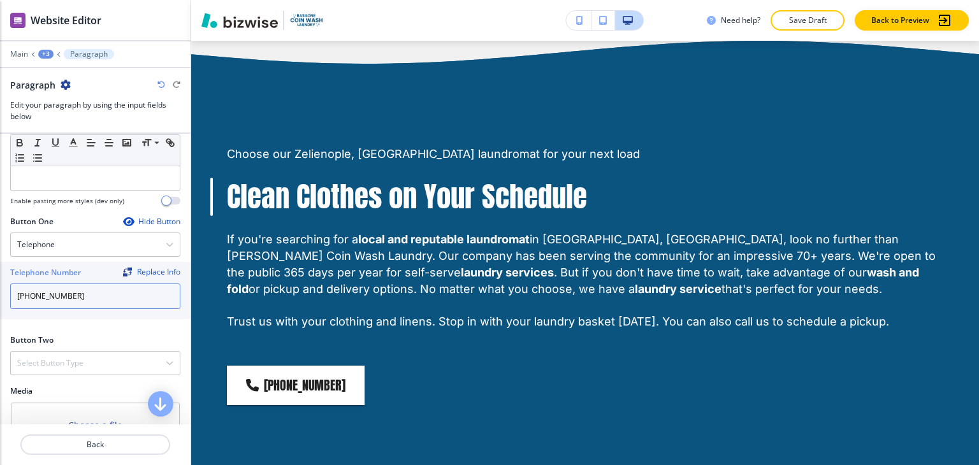
type input "724-822-5046"
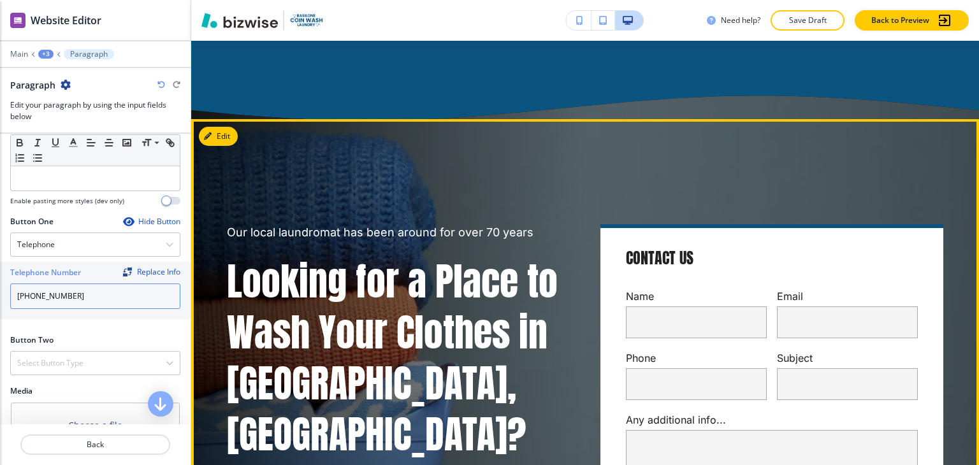
scroll to position [1930, 0]
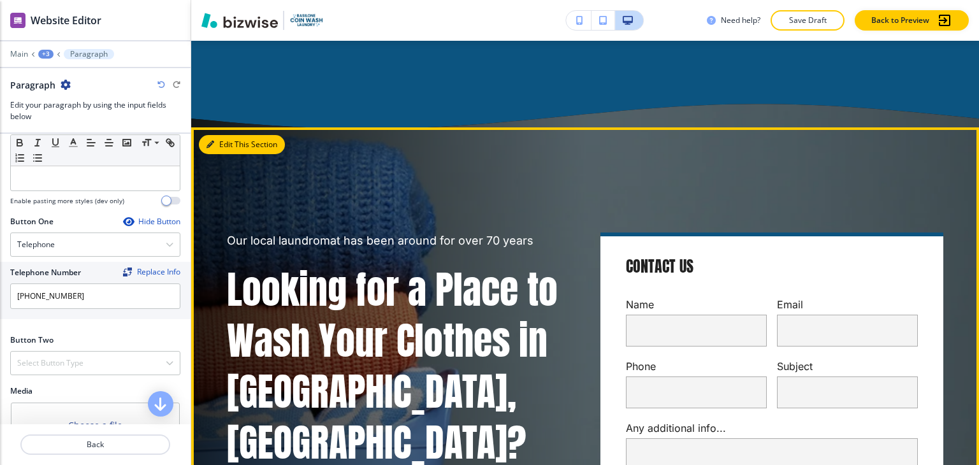
click at [235, 135] on button "Edit This Section" at bounding box center [242, 144] width 86 height 19
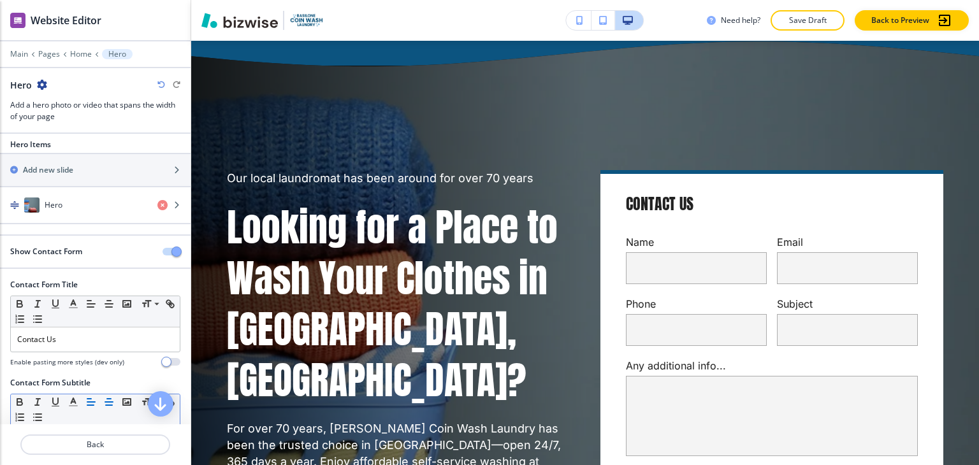
scroll to position [0, 0]
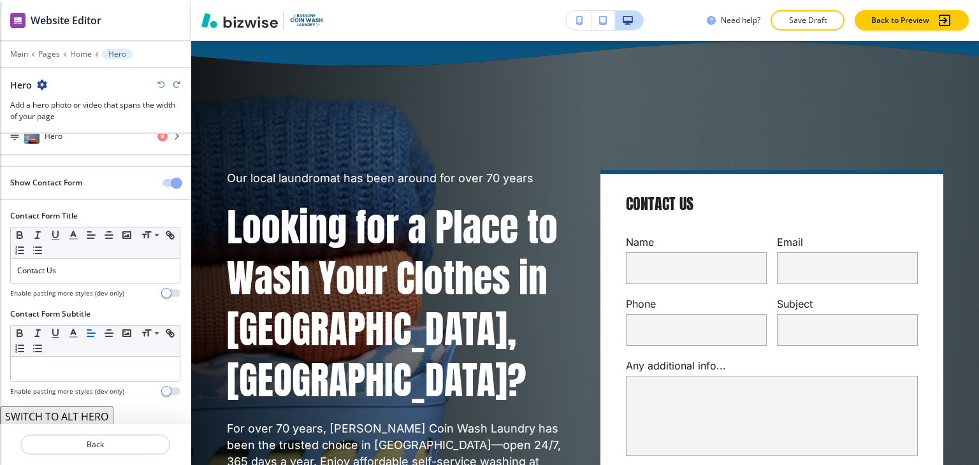
click at [98, 421] on button "SWITCH TO ALT HERO" at bounding box center [56, 417] width 113 height 20
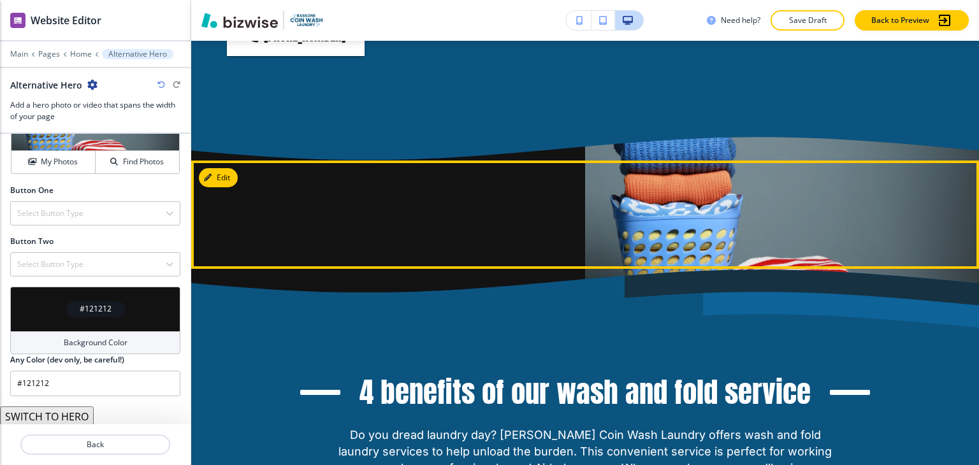
scroll to position [1929, 0]
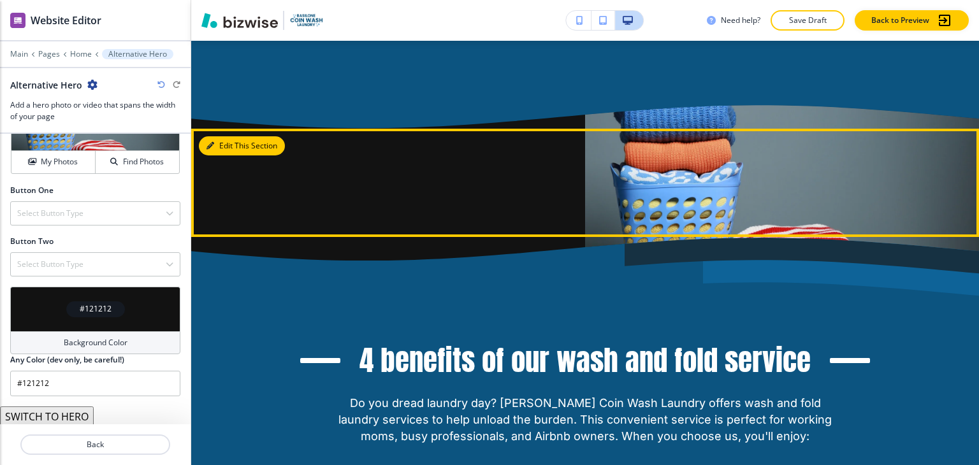
click at [228, 136] on button "Edit This Section" at bounding box center [242, 145] width 86 height 19
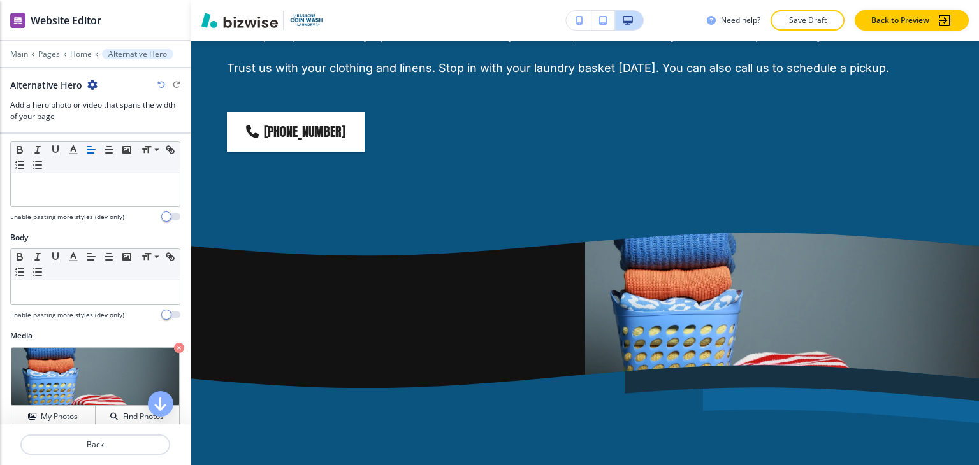
scroll to position [372, 0]
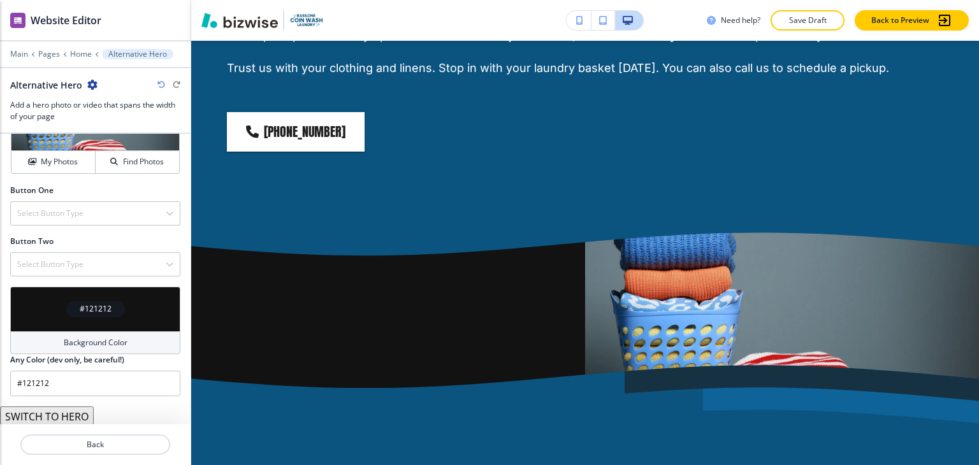
click at [82, 409] on button "SWITCH TO HERO" at bounding box center [47, 417] width 94 height 20
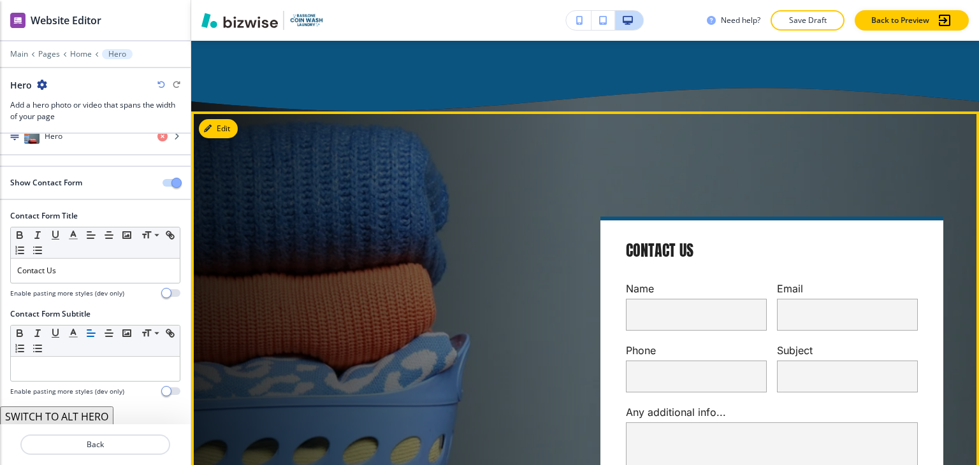
scroll to position [1929, 0]
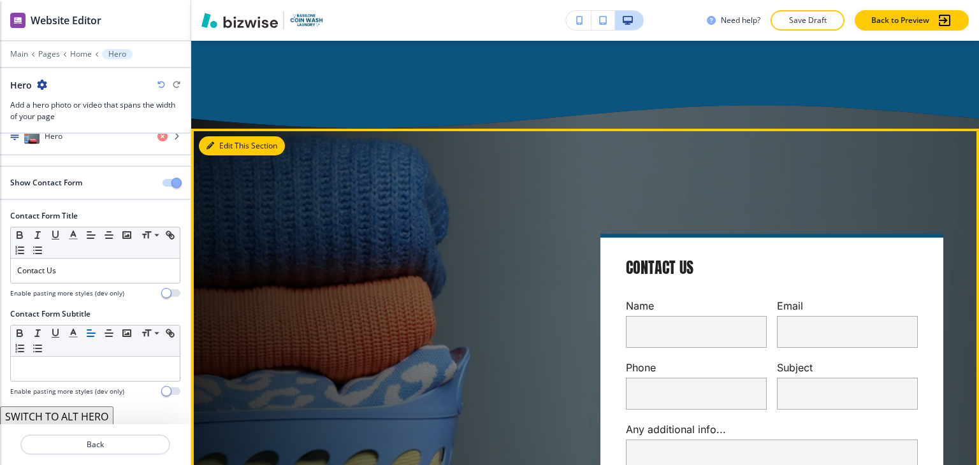
click at [217, 136] on button "Edit This Section" at bounding box center [242, 145] width 86 height 19
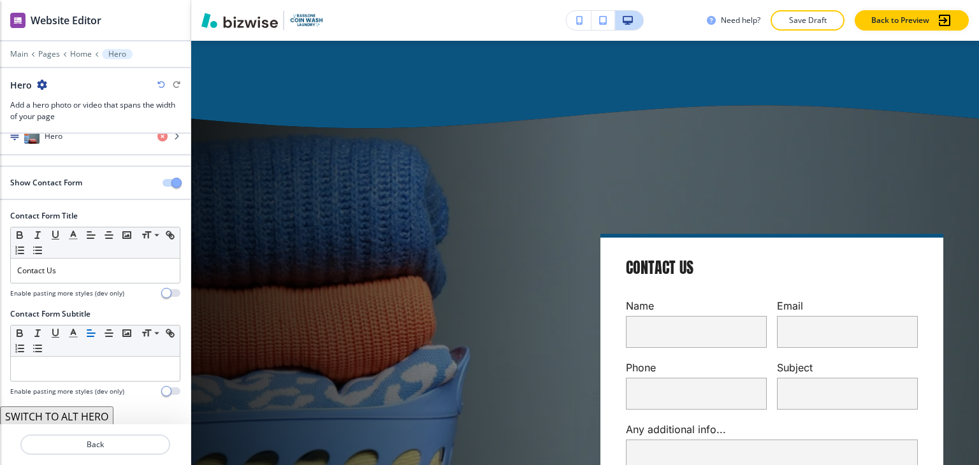
click at [49, 82] on div "Hero" at bounding box center [95, 84] width 170 height 13
click at [43, 84] on icon "button" at bounding box center [42, 85] width 10 height 10
click at [77, 146] on p "Delete Section" at bounding box center [77, 150] width 65 height 11
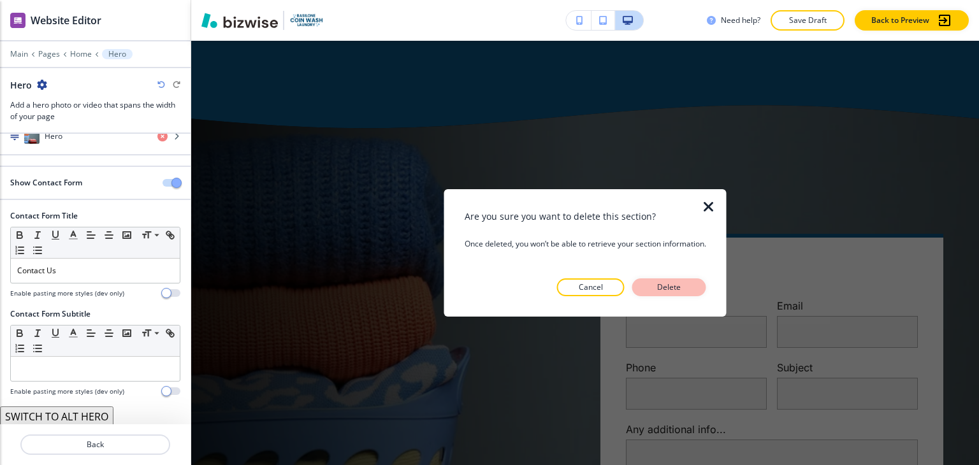
click at [684, 284] on p "Delete" at bounding box center [669, 287] width 31 height 11
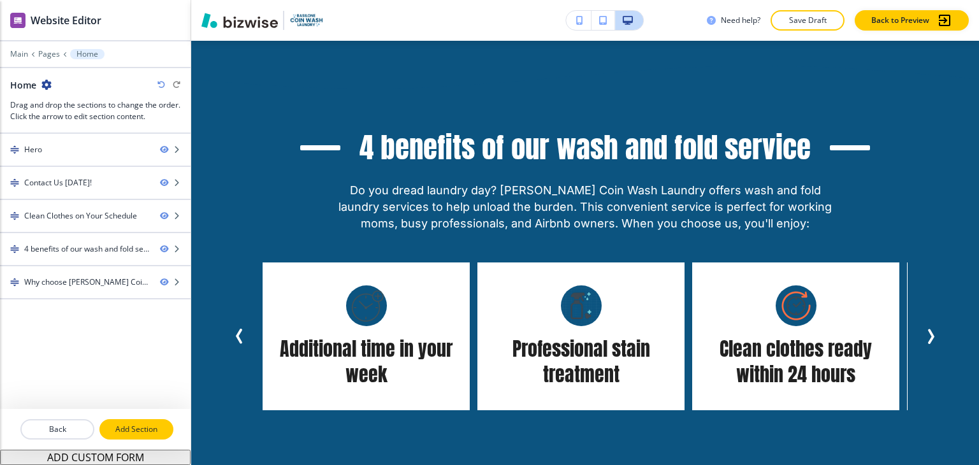
click at [122, 421] on button "Add Section" at bounding box center [136, 430] width 74 height 20
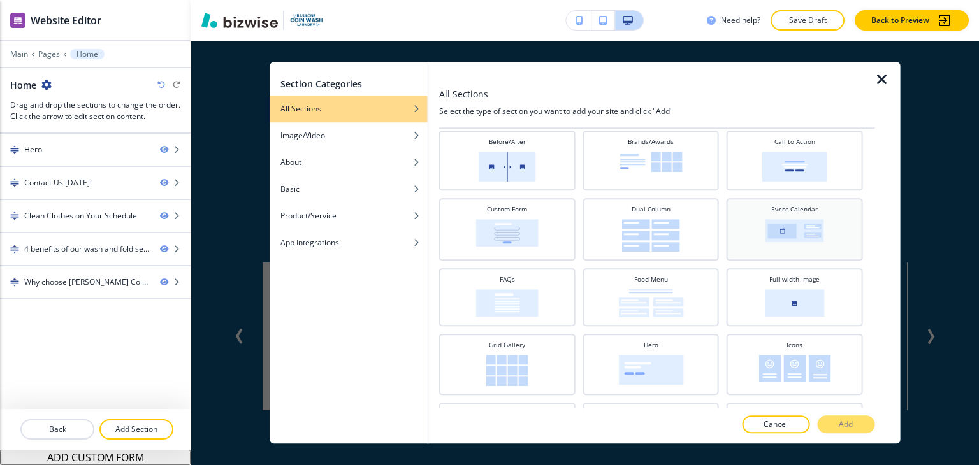
scroll to position [128, 0]
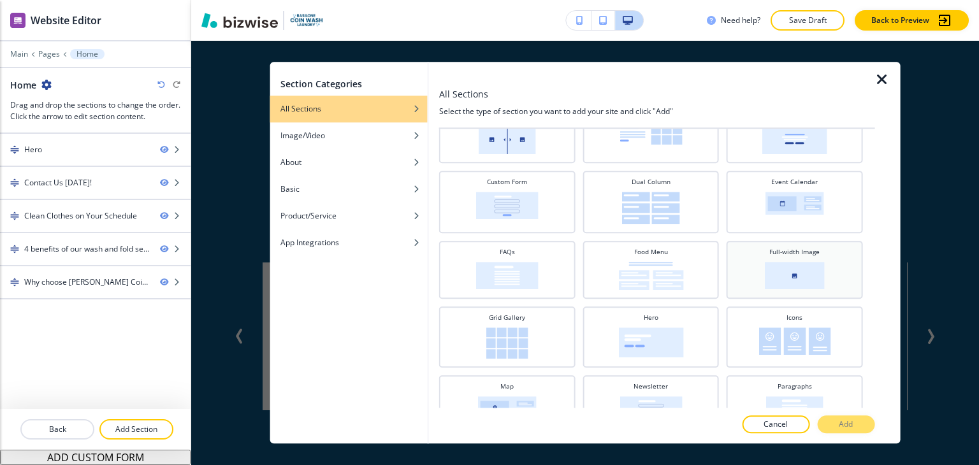
click at [771, 267] on img at bounding box center [795, 275] width 60 height 27
click at [832, 421] on button "Add" at bounding box center [845, 425] width 57 height 18
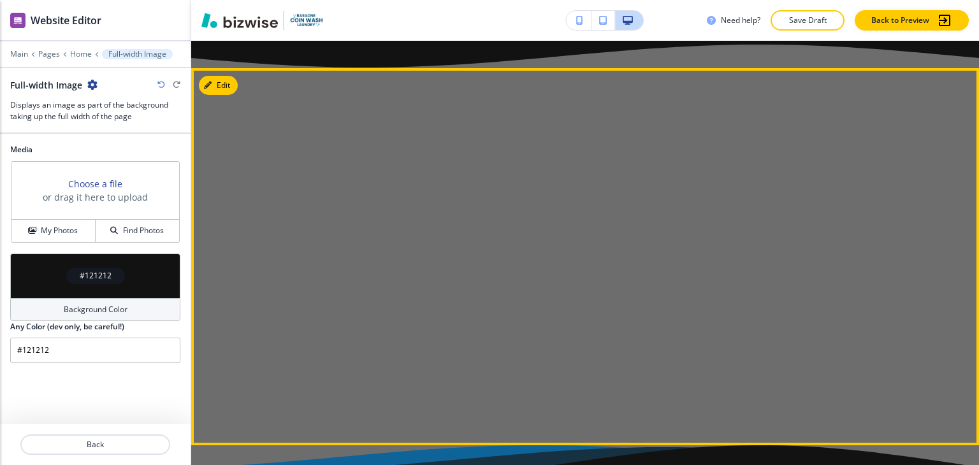
scroll to position [3255, 0]
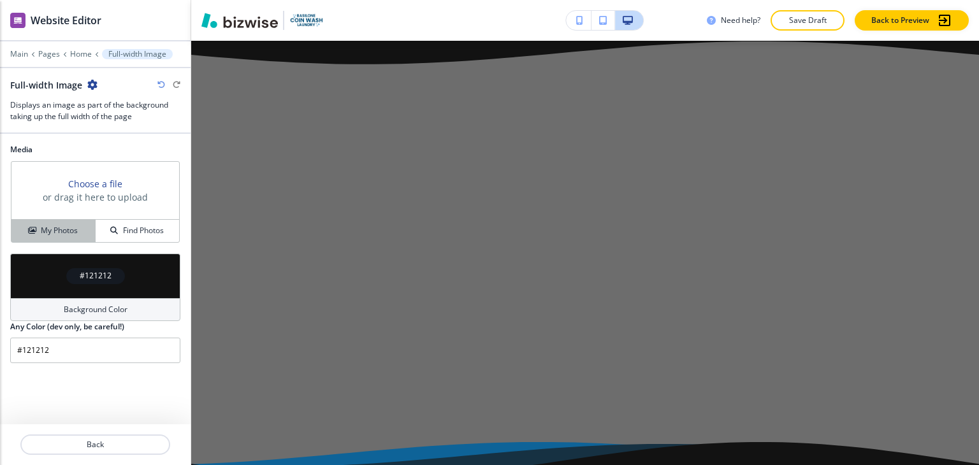
click at [71, 227] on h4 "My Photos" at bounding box center [59, 230] width 37 height 11
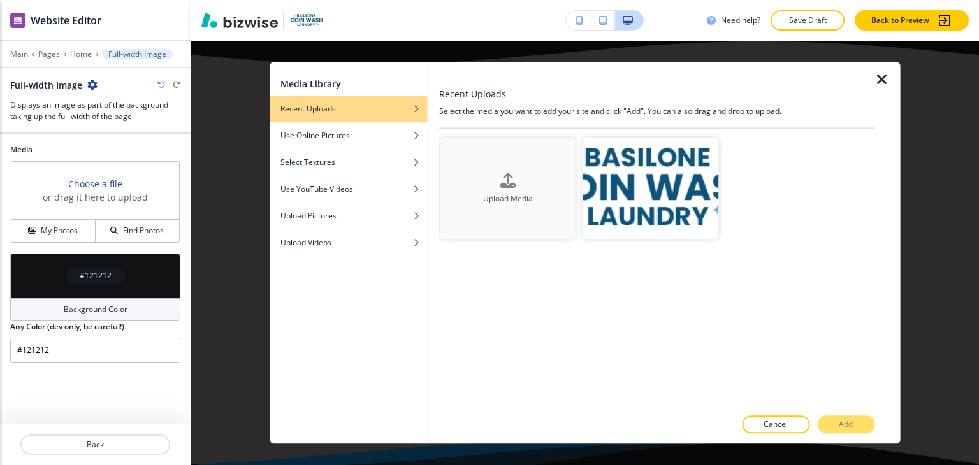
click at [487, 175] on div "Upload Media" at bounding box center [508, 189] width 135 height 33
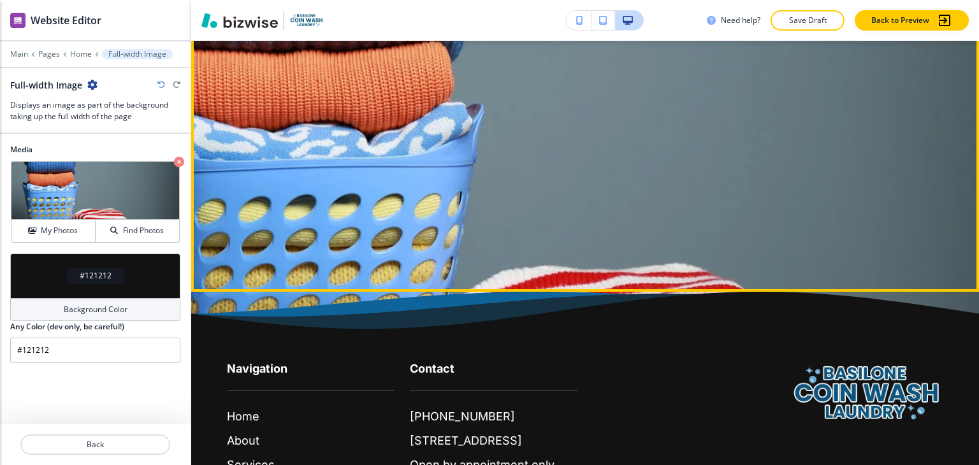
scroll to position [3319, 0]
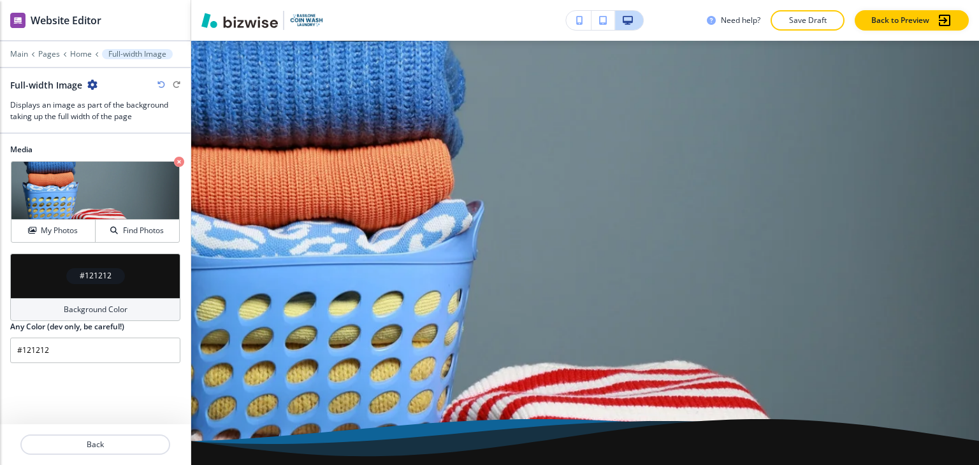
click at [91, 85] on icon "button" at bounding box center [92, 85] width 10 height 10
click at [124, 147] on p "Delete Section" at bounding box center [127, 150] width 65 height 11
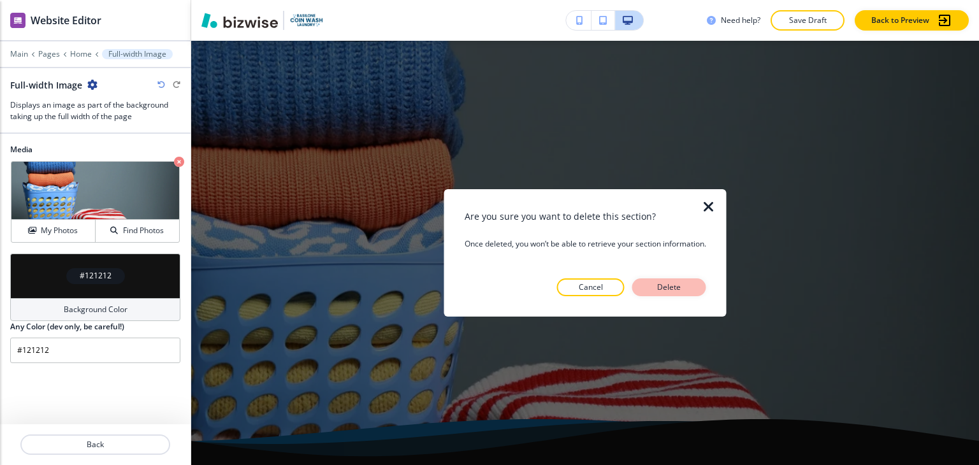
click at [684, 281] on button "Delete" at bounding box center [670, 288] width 74 height 18
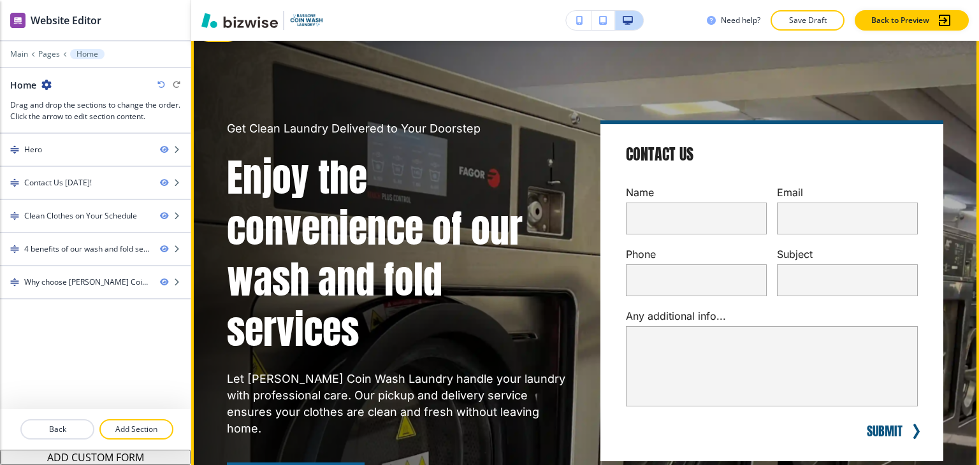
scroll to position [0, 0]
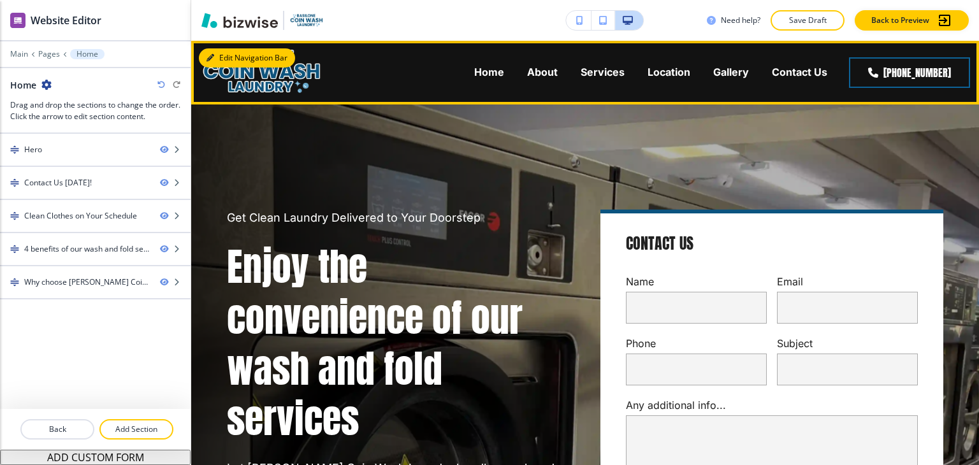
click at [223, 52] on button "Edit Navigation Bar" at bounding box center [247, 57] width 96 height 19
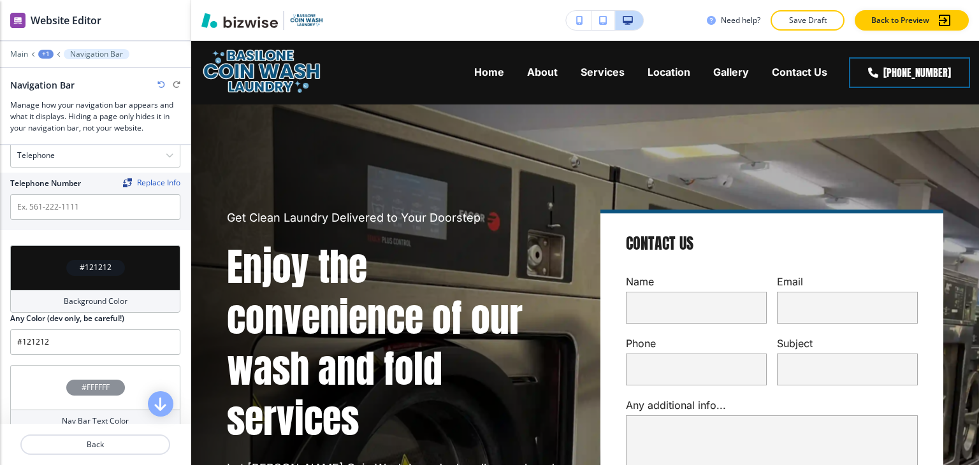
scroll to position [383, 0]
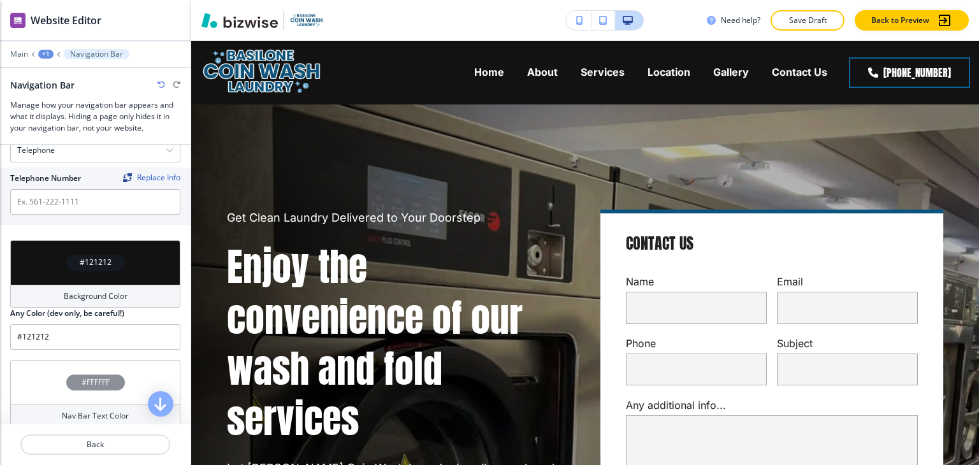
click at [87, 276] on div "#121212" at bounding box center [95, 262] width 170 height 45
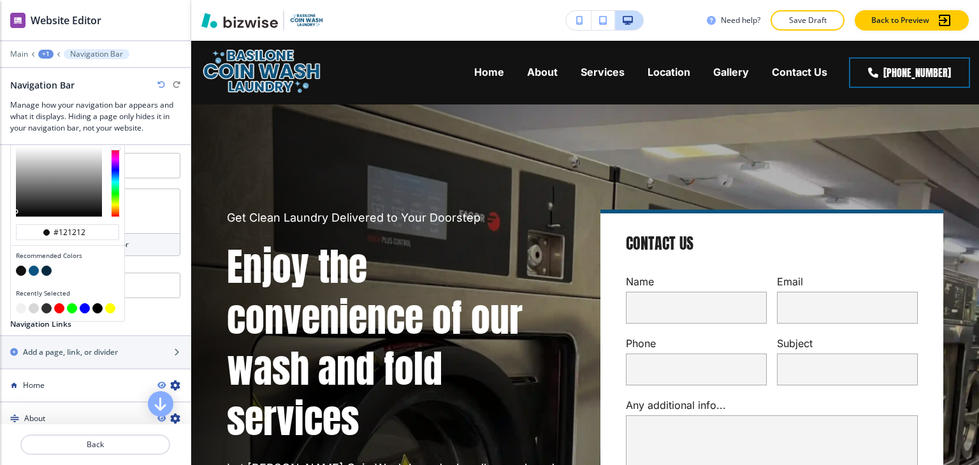
scroll to position [574, 0]
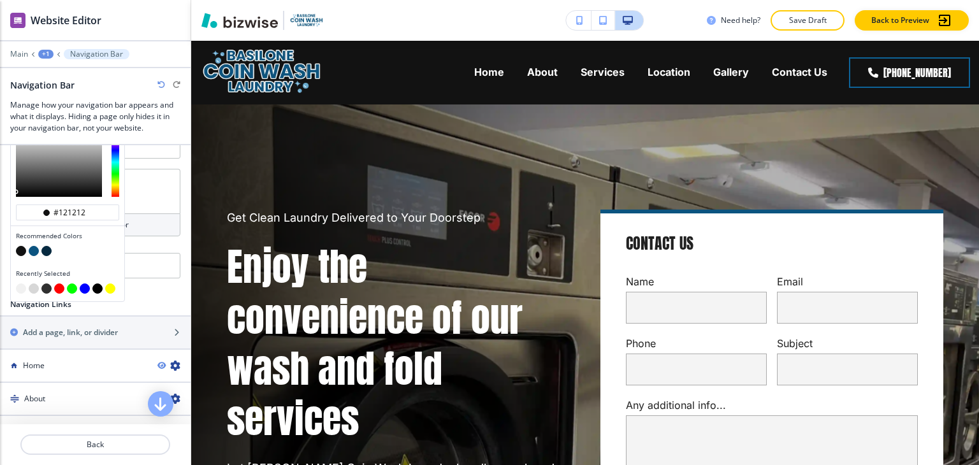
click at [20, 284] on button "button" at bounding box center [21, 289] width 10 height 10
type input "#f1f1f1"
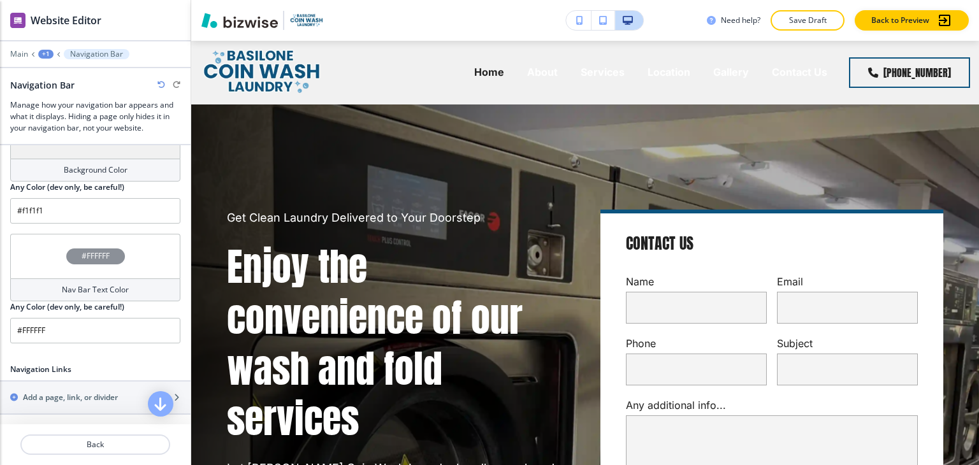
scroll to position [510, 0]
click at [20, 52] on p "Main" at bounding box center [19, 54] width 18 height 9
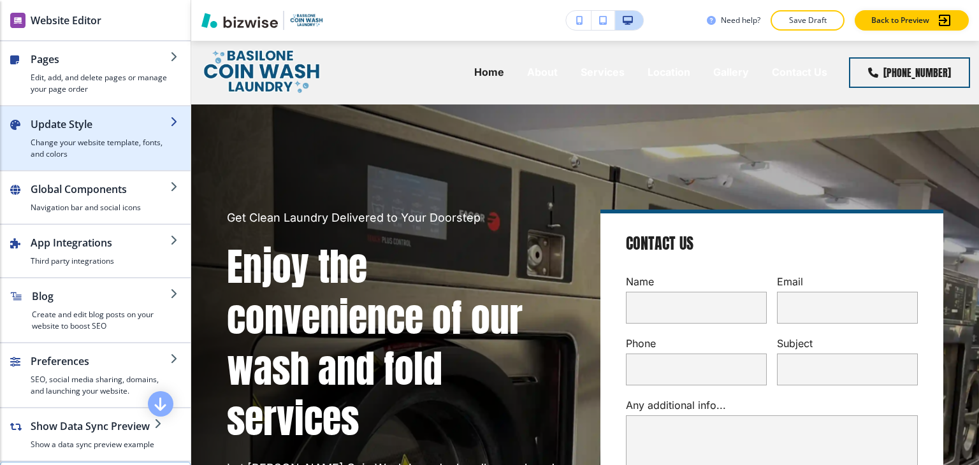
click at [82, 128] on h2 "Update Style" at bounding box center [101, 124] width 140 height 15
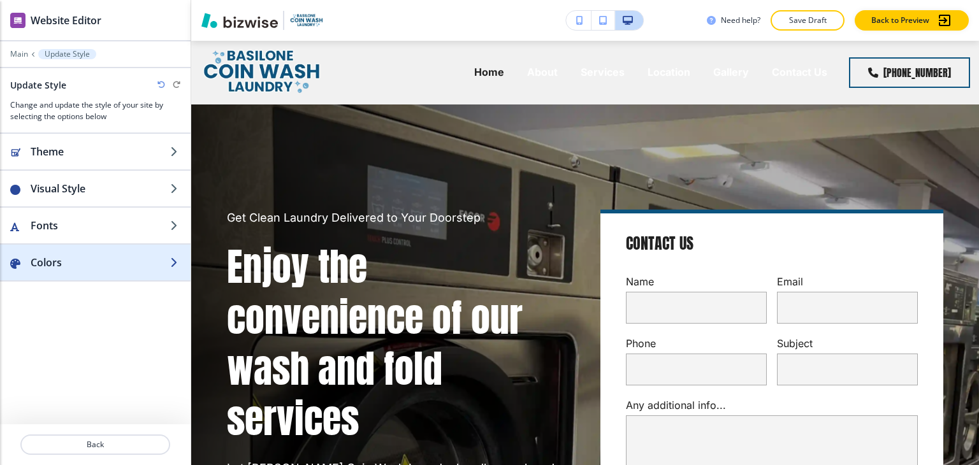
click at [91, 255] on h2 "Colors" at bounding box center [101, 262] width 140 height 15
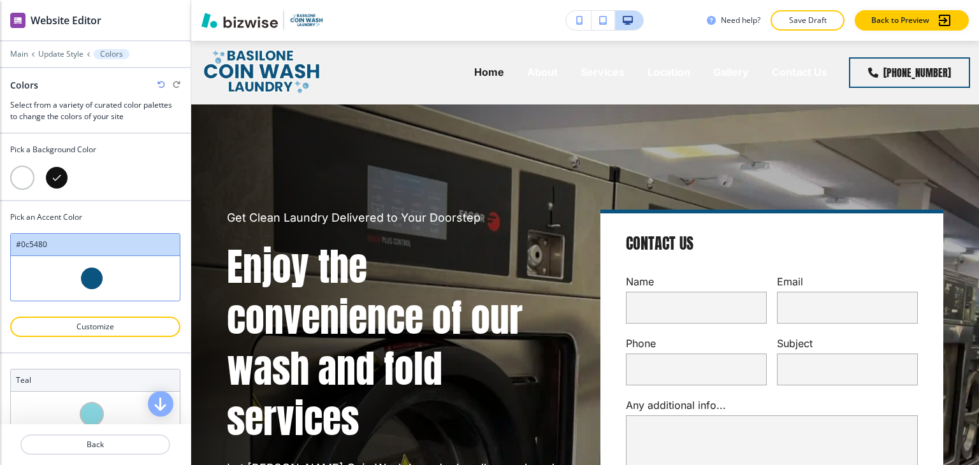
click at [29, 181] on div at bounding box center [22, 178] width 24 height 24
click at [133, 328] on p "Customize" at bounding box center [95, 326] width 137 height 11
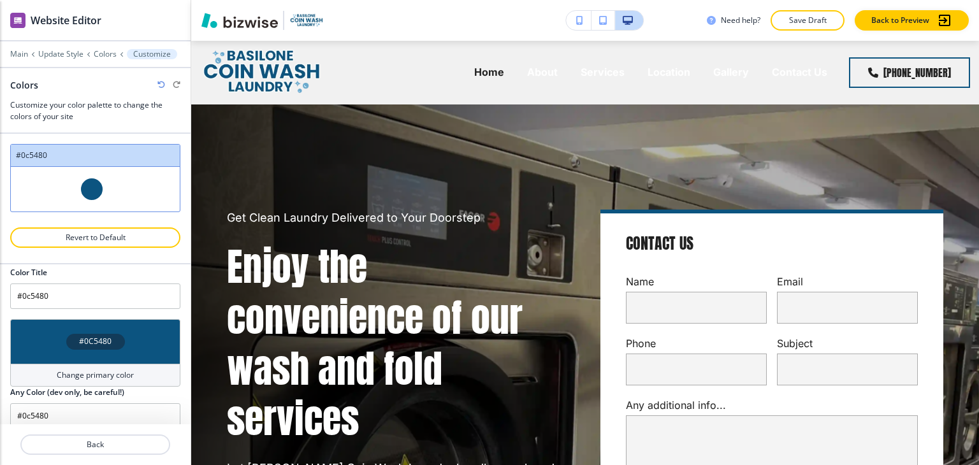
scroll to position [10, 0]
click at [106, 54] on p "Colors" at bounding box center [105, 54] width 23 height 9
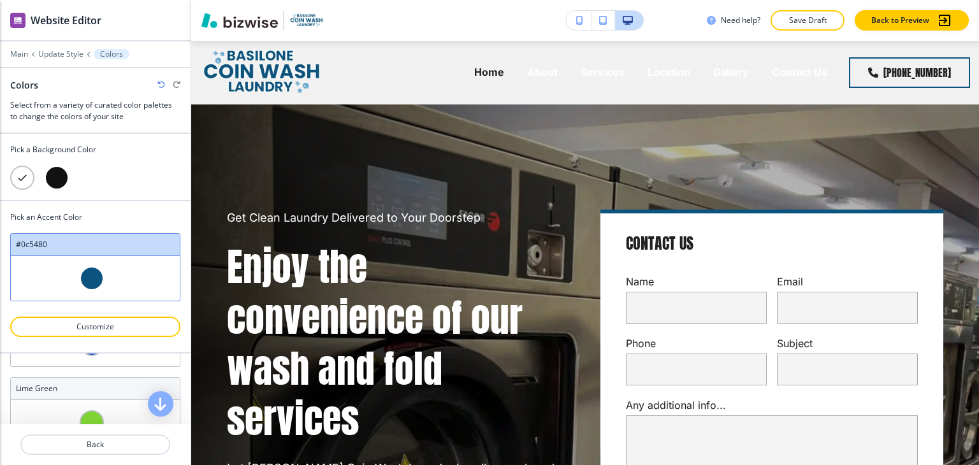
scroll to position [638, 0]
click at [62, 184] on div at bounding box center [57, 178] width 24 height 24
click at [19, 177] on div at bounding box center [22, 178] width 24 height 24
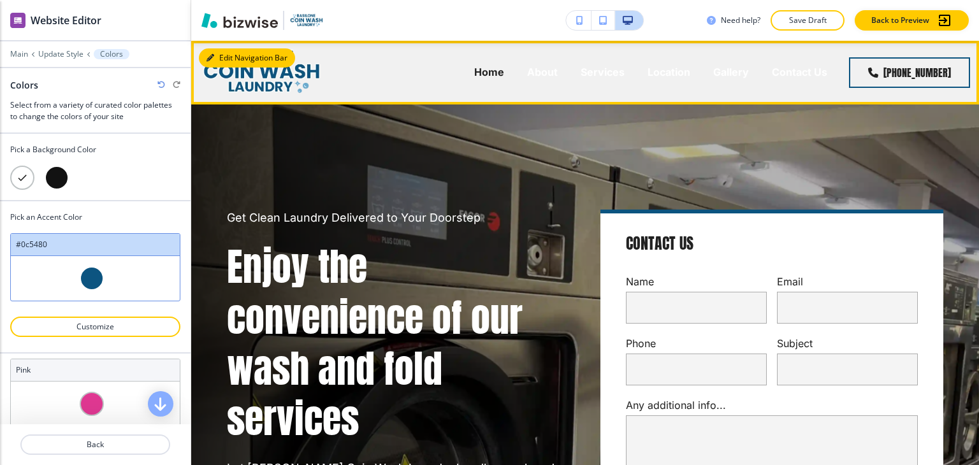
click at [205, 54] on button "Edit Navigation Bar" at bounding box center [247, 57] width 96 height 19
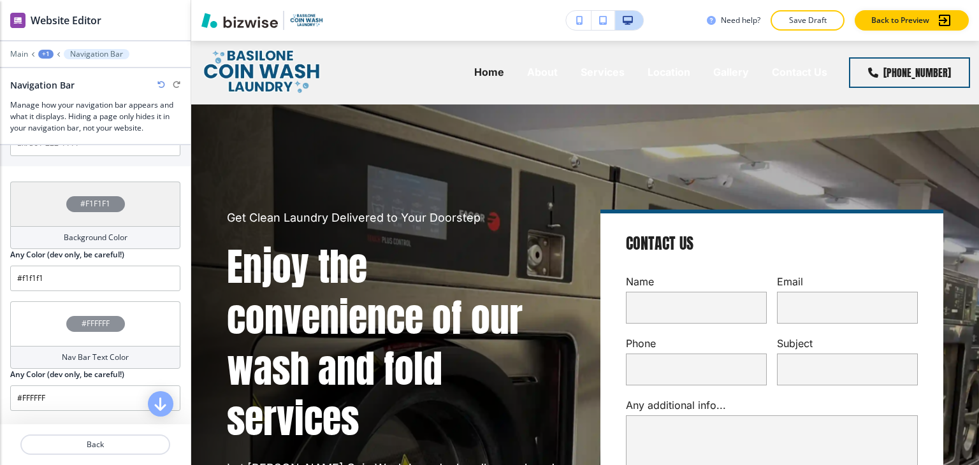
scroll to position [446, 0]
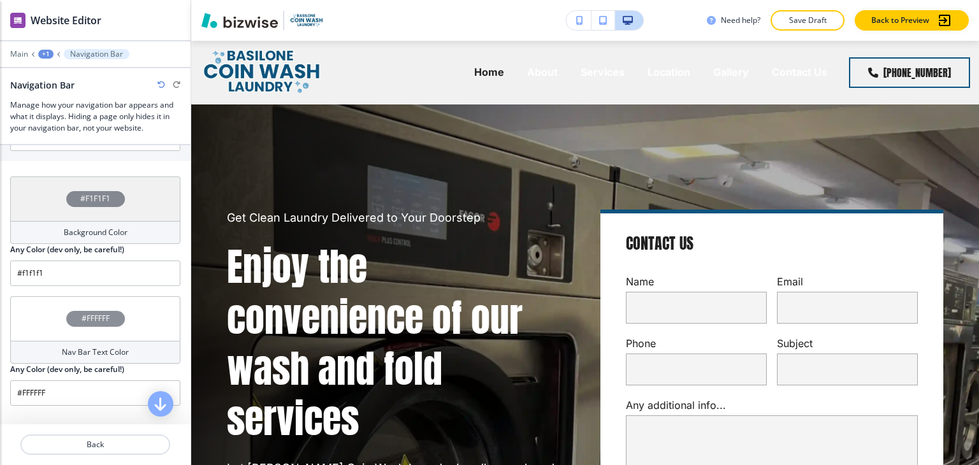
click at [90, 347] on h4 "Nav Bar Text Color" at bounding box center [95, 352] width 67 height 11
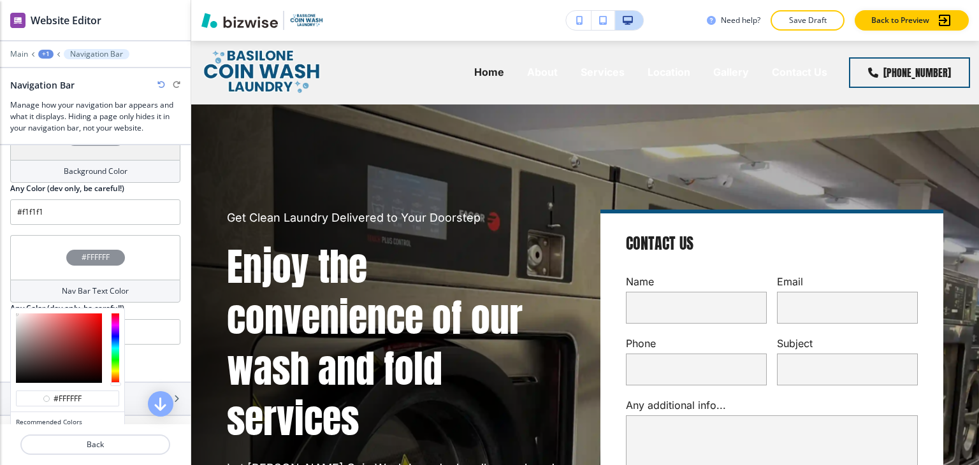
scroll to position [574, 0]
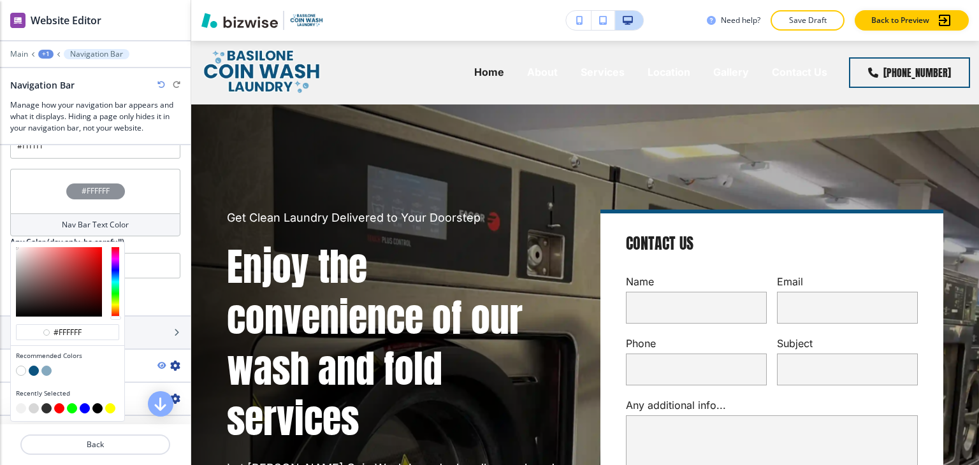
click at [34, 366] on button "button" at bounding box center [34, 371] width 10 height 10
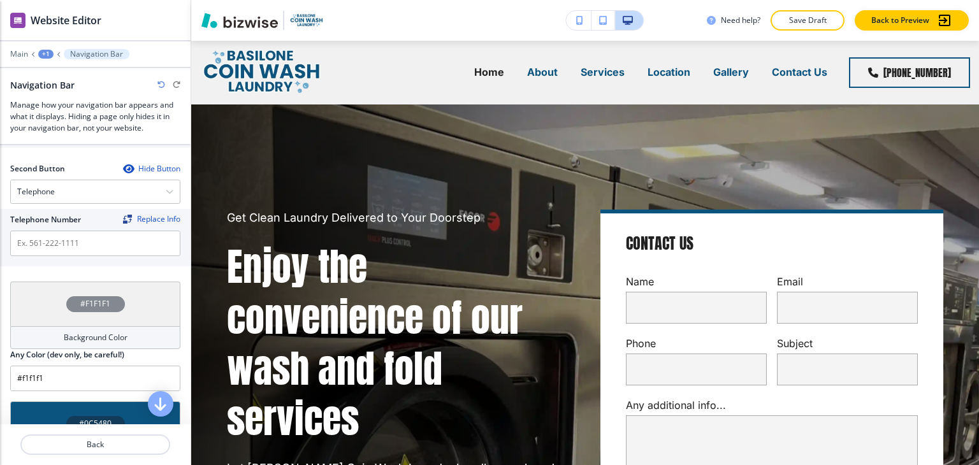
scroll to position [510, 0]
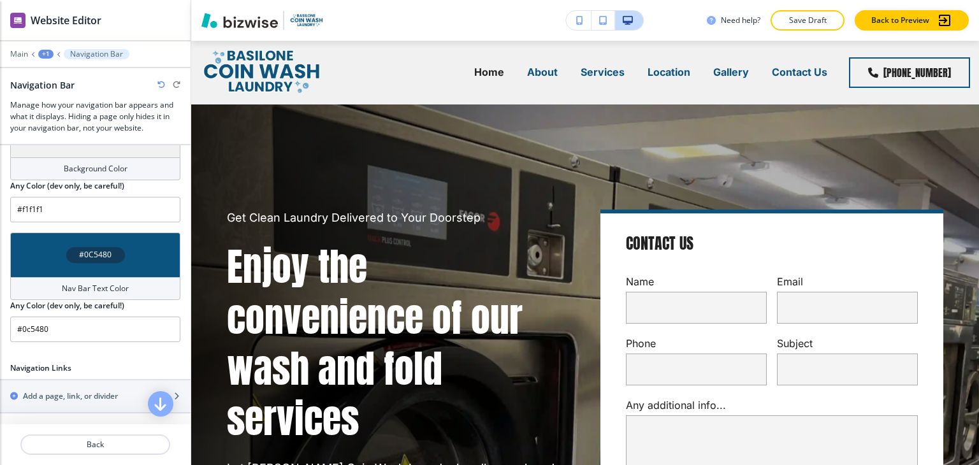
click at [98, 263] on div "#0C5480" at bounding box center [95, 255] width 170 height 45
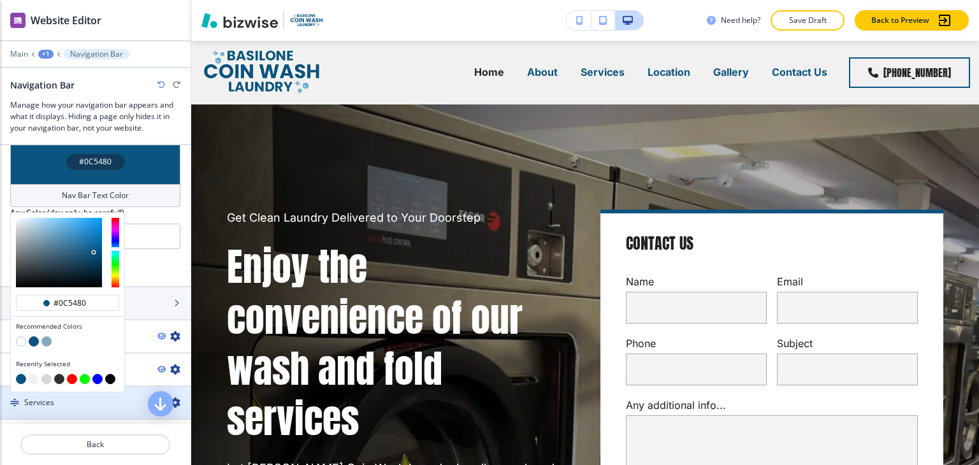
scroll to position [701, 0]
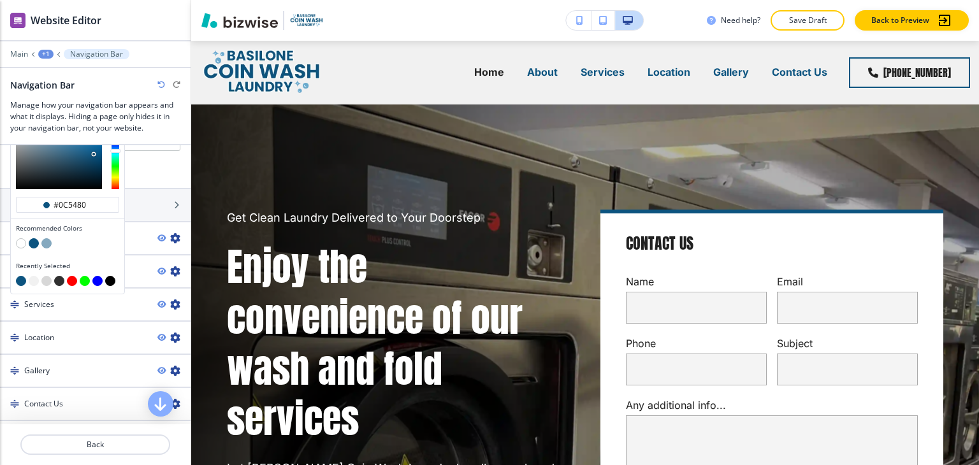
click at [59, 276] on button "button" at bounding box center [59, 281] width 10 height 10
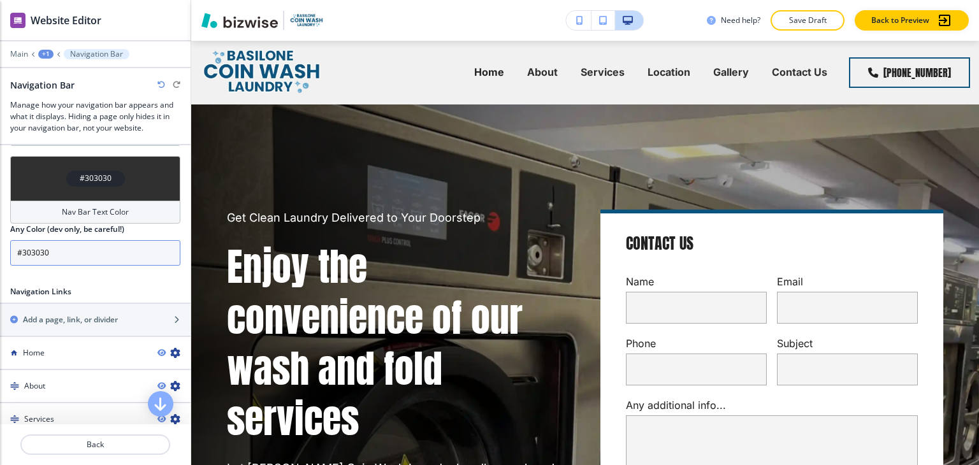
scroll to position [574, 0]
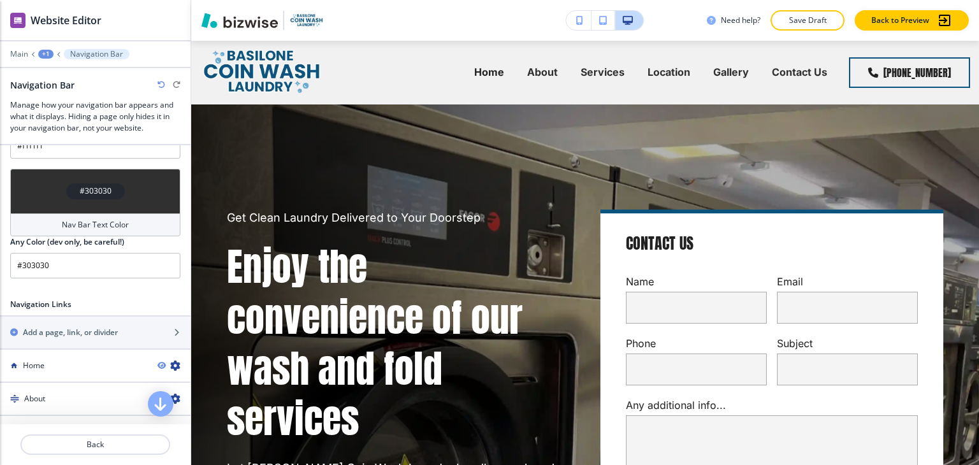
click at [82, 203] on div "#303030" at bounding box center [95, 191] width 170 height 45
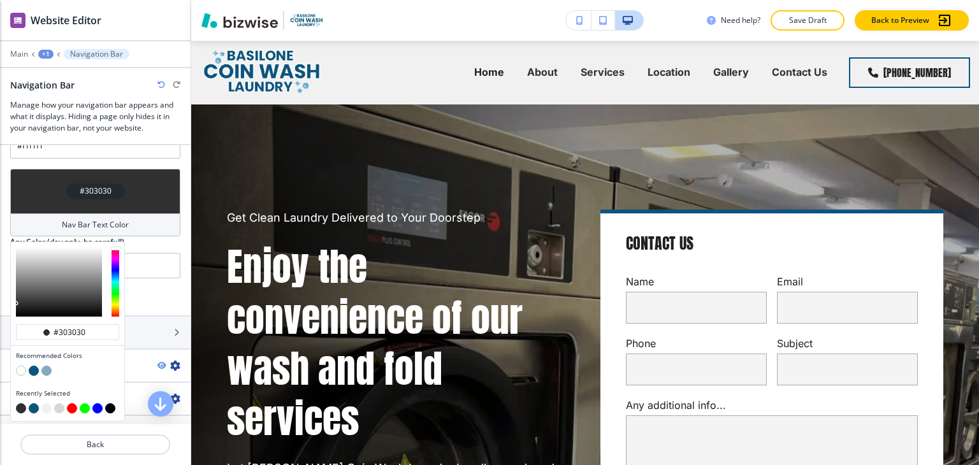
click at [108, 404] on button "button" at bounding box center [110, 409] width 10 height 10
type input "#000000"
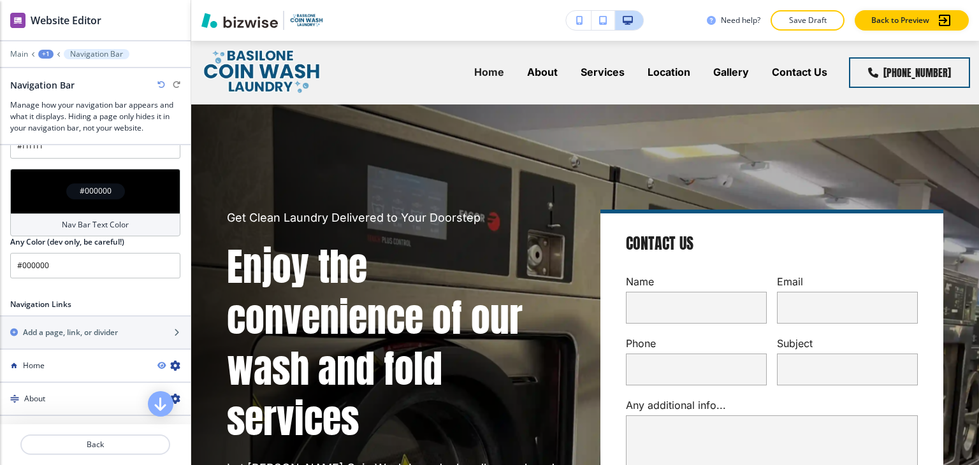
scroll to position [446, 0]
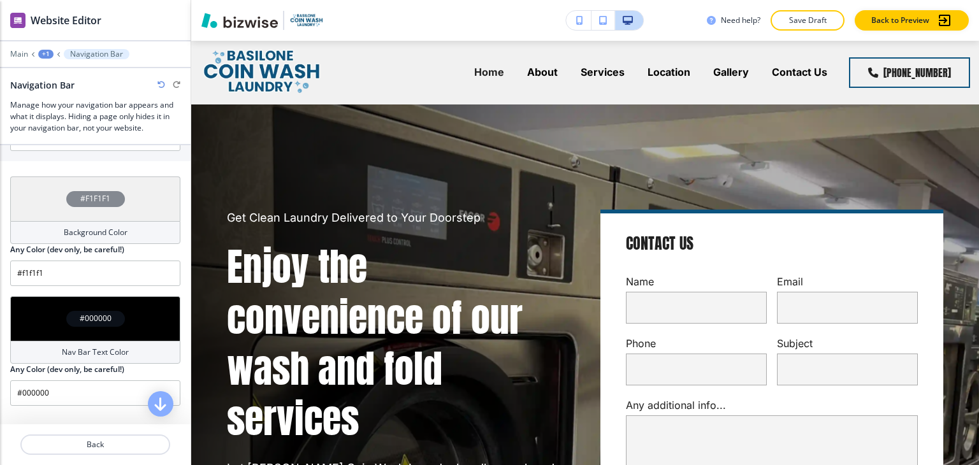
click at [117, 227] on h4 "Background Color" at bounding box center [96, 232] width 64 height 11
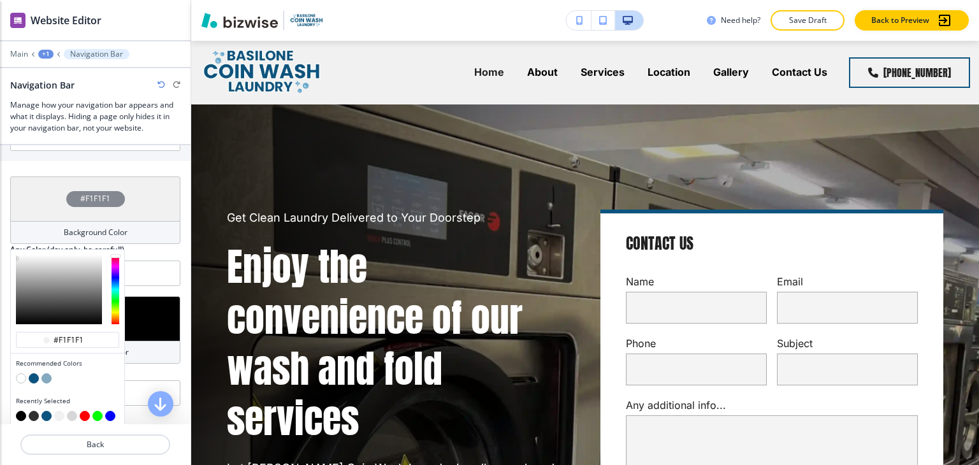
click at [21, 374] on button "button" at bounding box center [21, 379] width 10 height 10
type input "#FFFFFF"
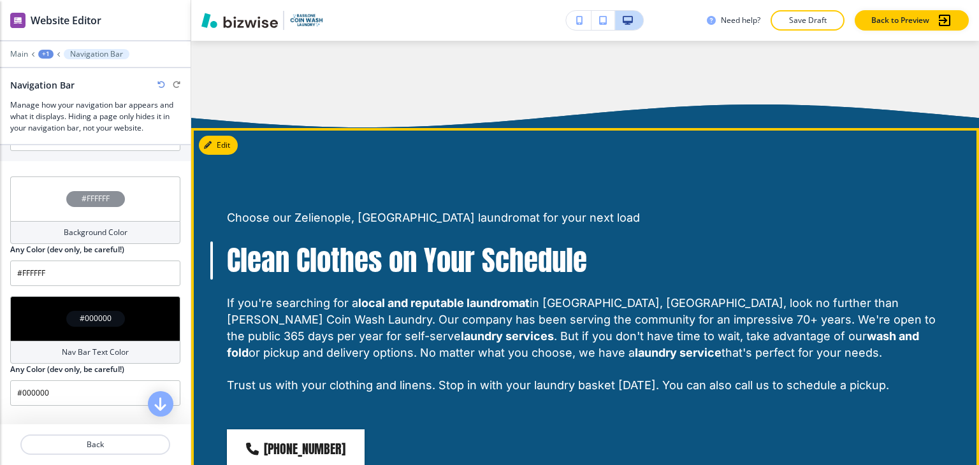
scroll to position [1403, 0]
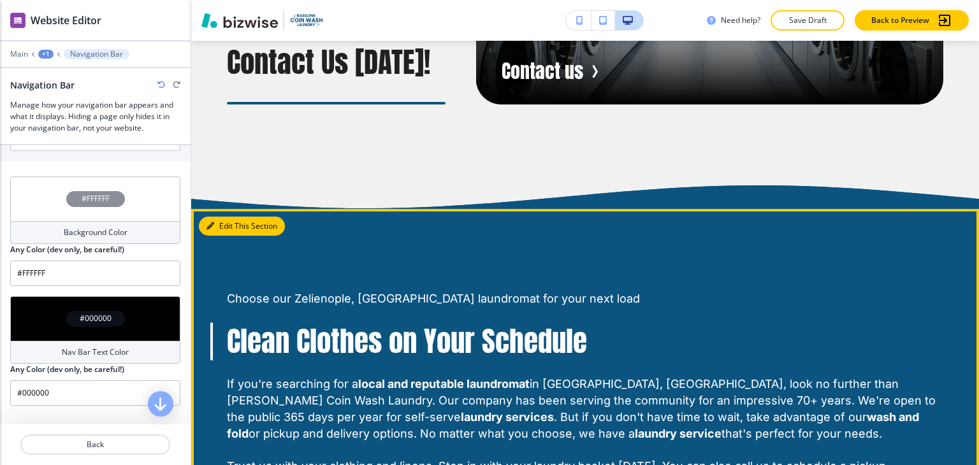
click at [232, 217] on button "Edit This Section" at bounding box center [242, 226] width 86 height 19
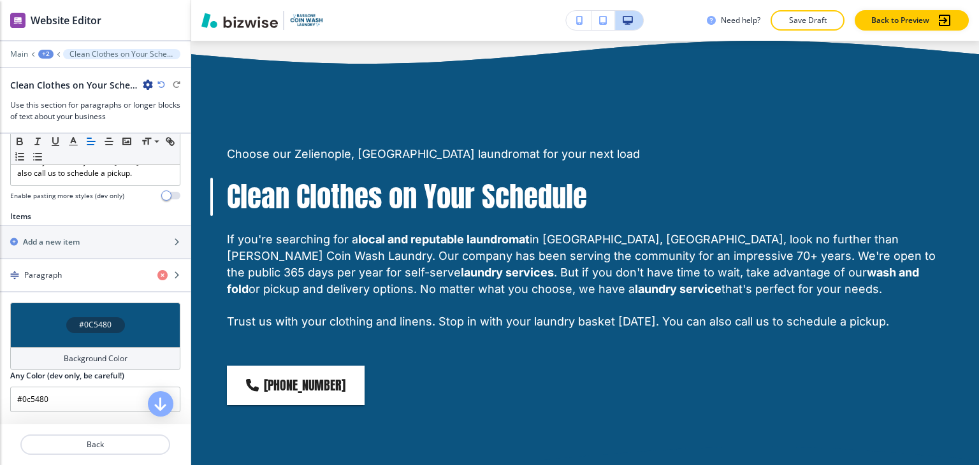
scroll to position [510, 0]
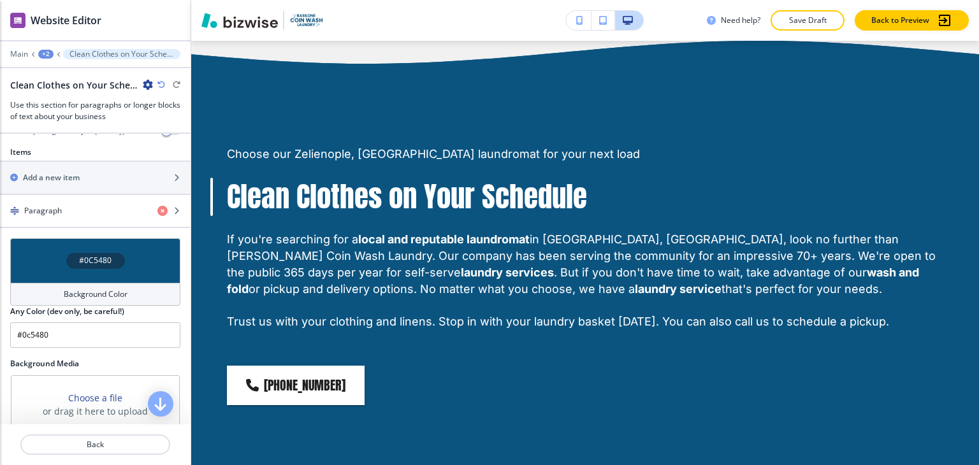
click at [118, 289] on h4 "Background Color" at bounding box center [96, 294] width 64 height 11
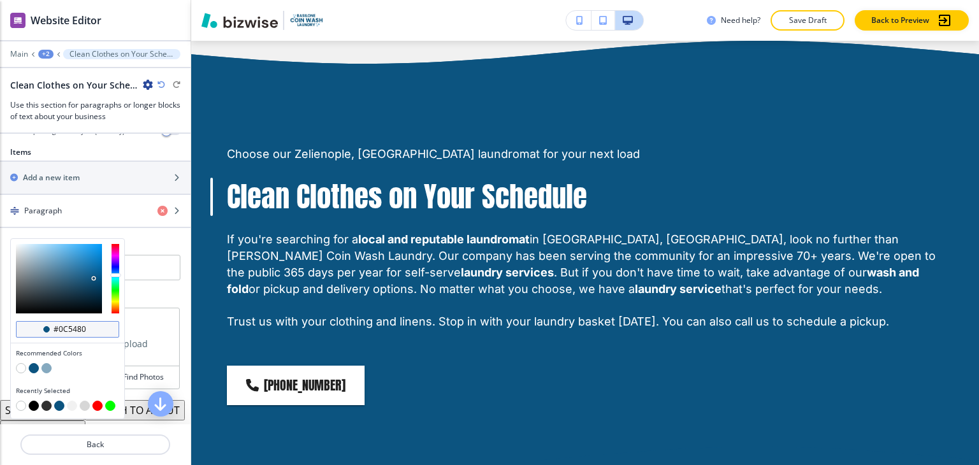
click at [89, 325] on input "#0c5480" at bounding box center [74, 330] width 45 height 10
type input "#242424"
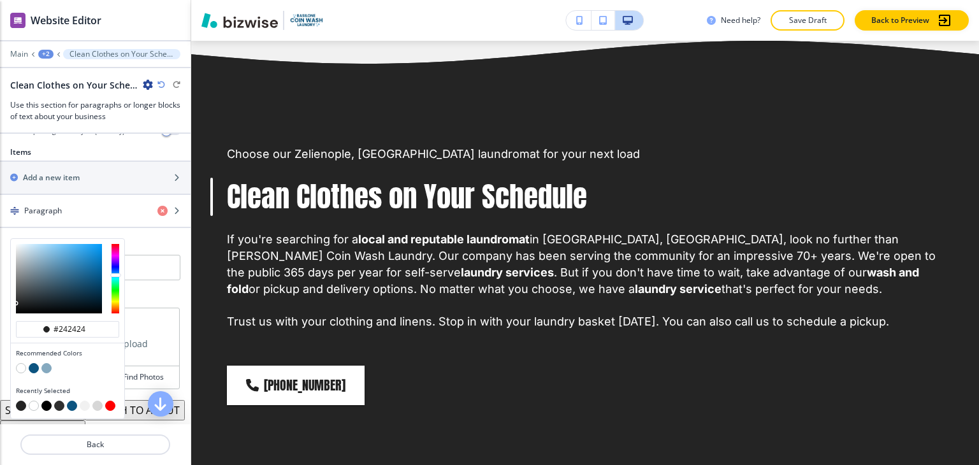
type input "#242424"
click at [37, 363] on button "button" at bounding box center [34, 368] width 10 height 10
type input "#0c5480"
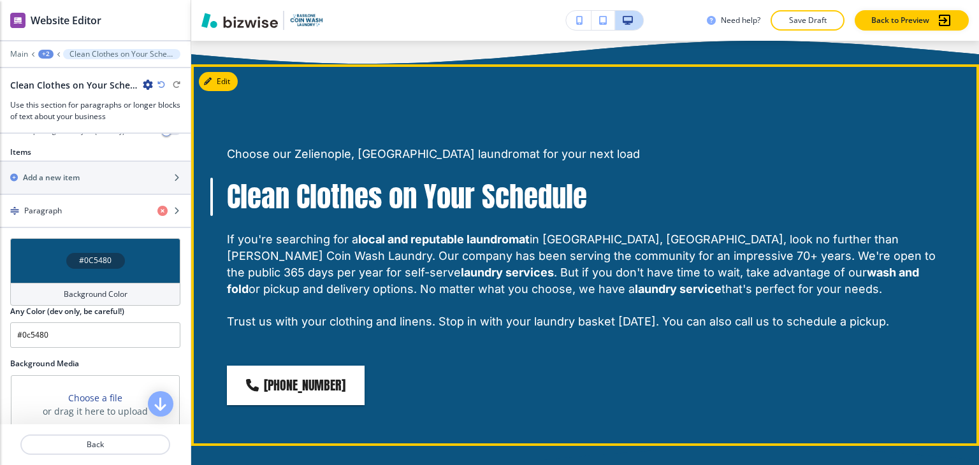
click at [625, 117] on div "Choose our Zelienople, PA laundromat for your next load Clean Clothes on Your S…" at bounding box center [585, 255] width 788 height 382
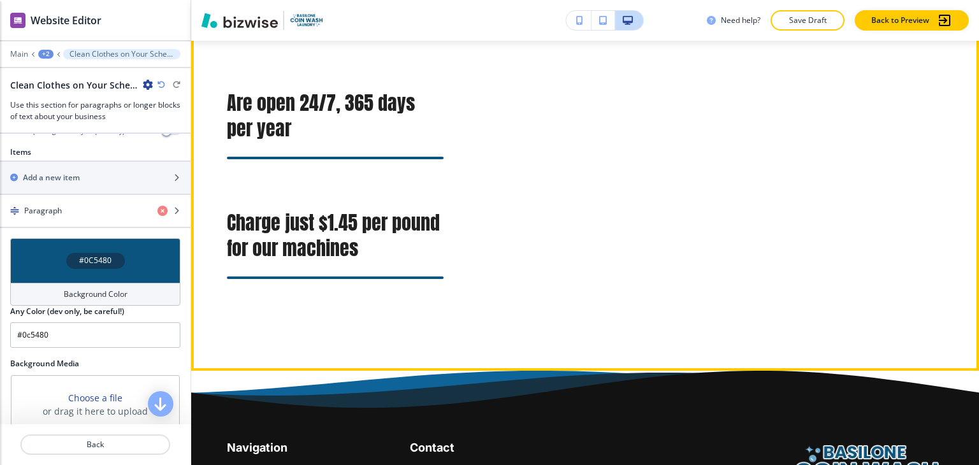
scroll to position [3085, 0]
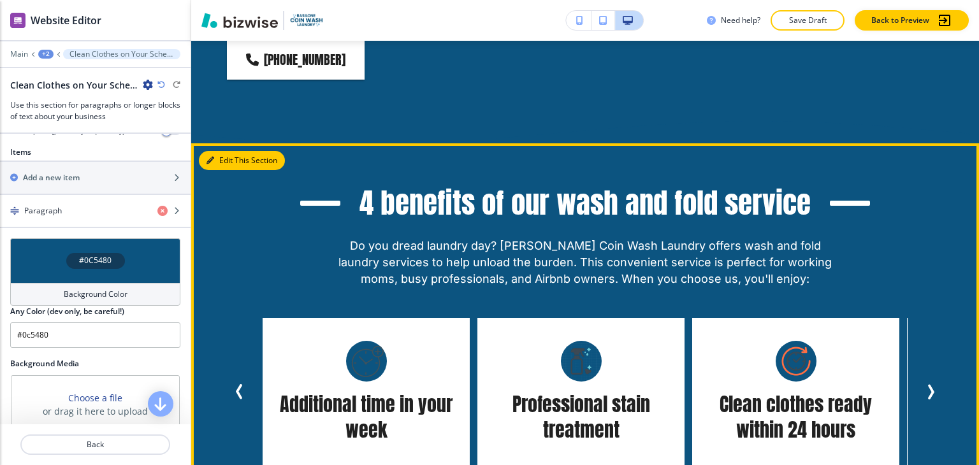
click at [228, 151] on button "Edit This Section" at bounding box center [242, 160] width 86 height 19
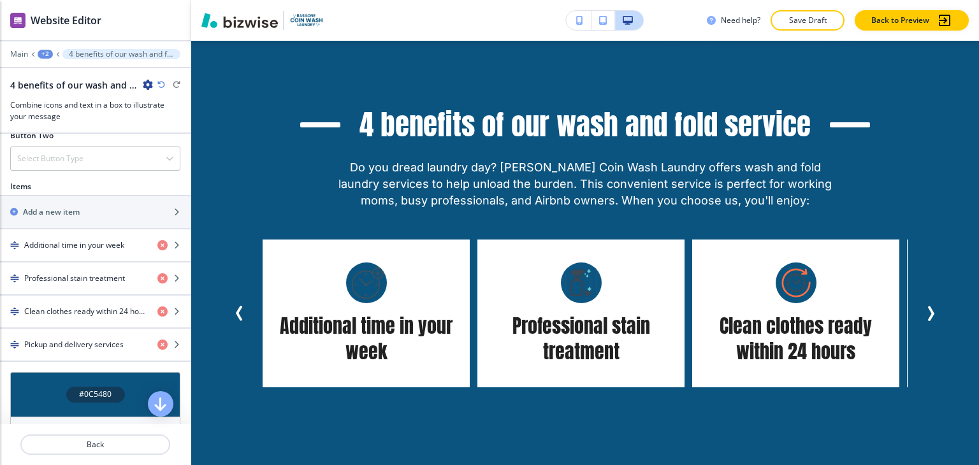
scroll to position [765, 0]
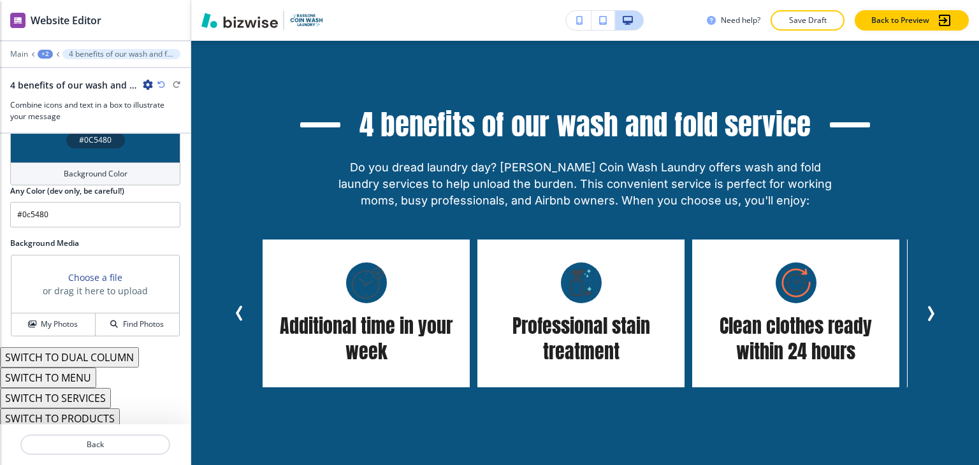
click at [108, 157] on div "#0C5480" at bounding box center [95, 140] width 170 height 45
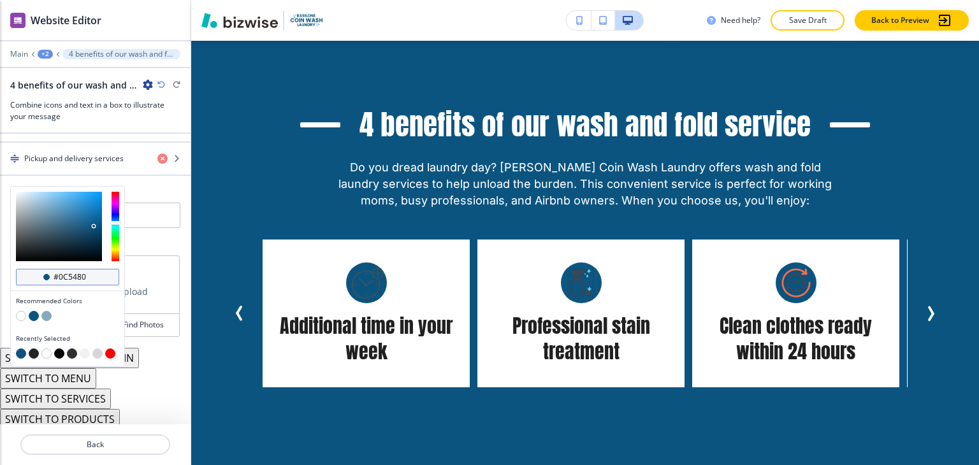
click at [83, 274] on input "#0c5480" at bounding box center [74, 277] width 45 height 10
paste input "6baad"
type input "#6baad0"
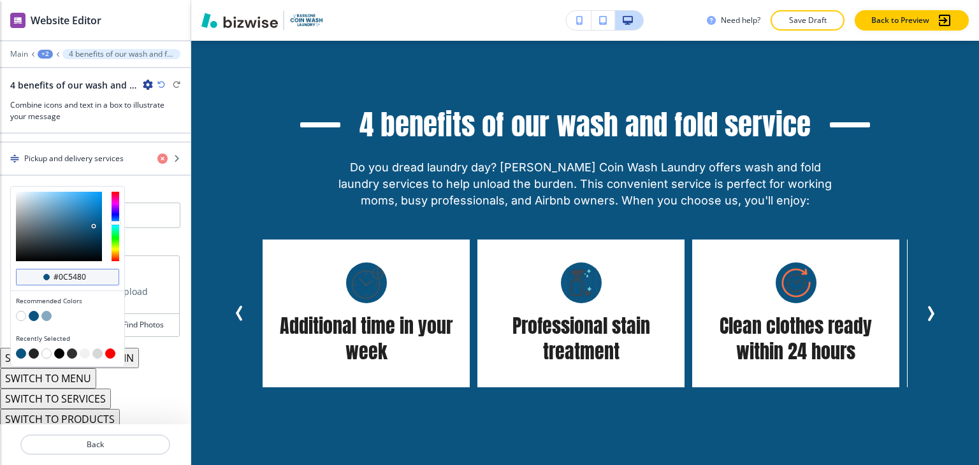
type input "#6baad0"
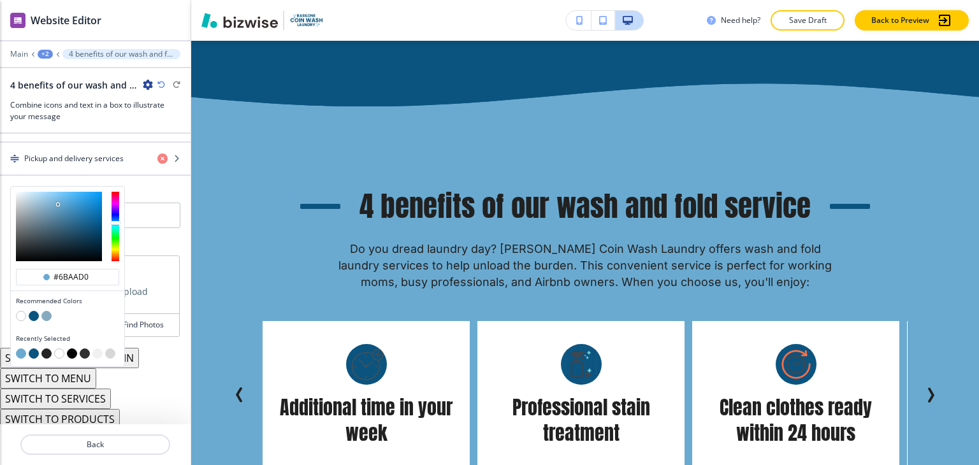
click at [145, 233] on div "#6baad0 Recommended Colors Recently Selected Any Color (dev only, be careful!) …" at bounding box center [95, 212] width 191 height 52
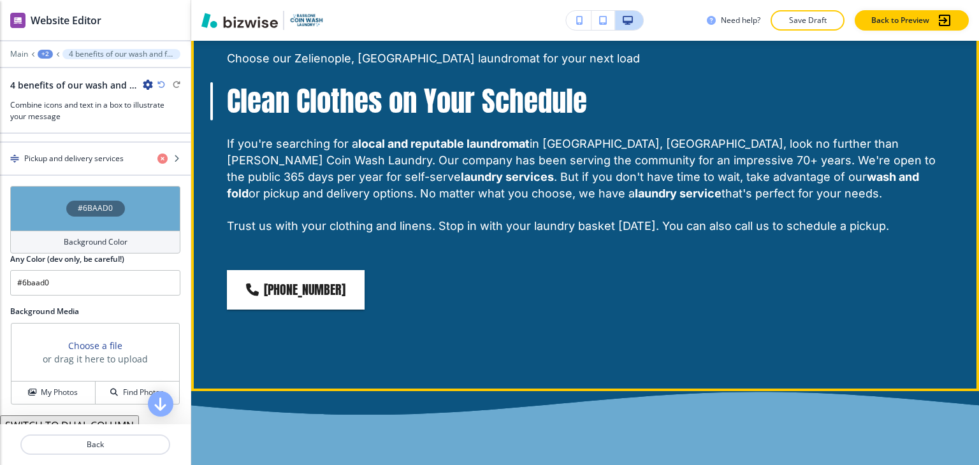
scroll to position [1722, 0]
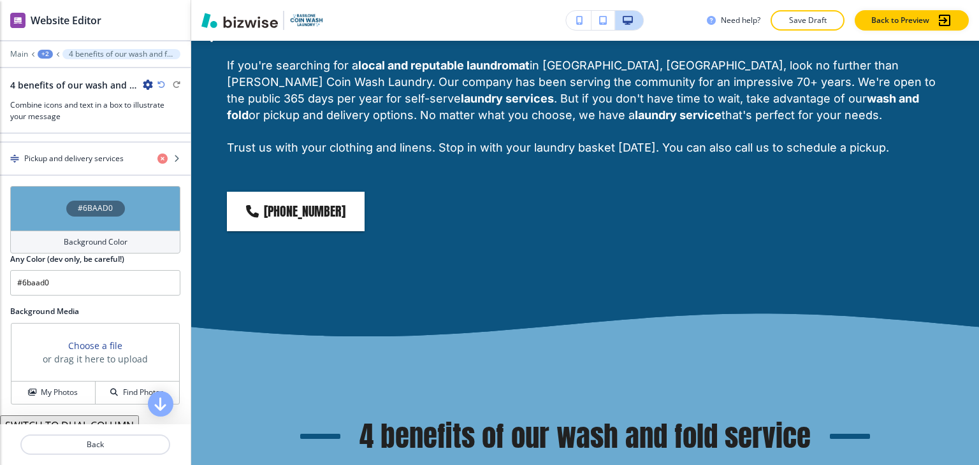
click at [46, 55] on div "+2" at bounding box center [45, 54] width 15 height 9
click at [75, 96] on p "Home" at bounding box center [78, 96] width 65 height 11
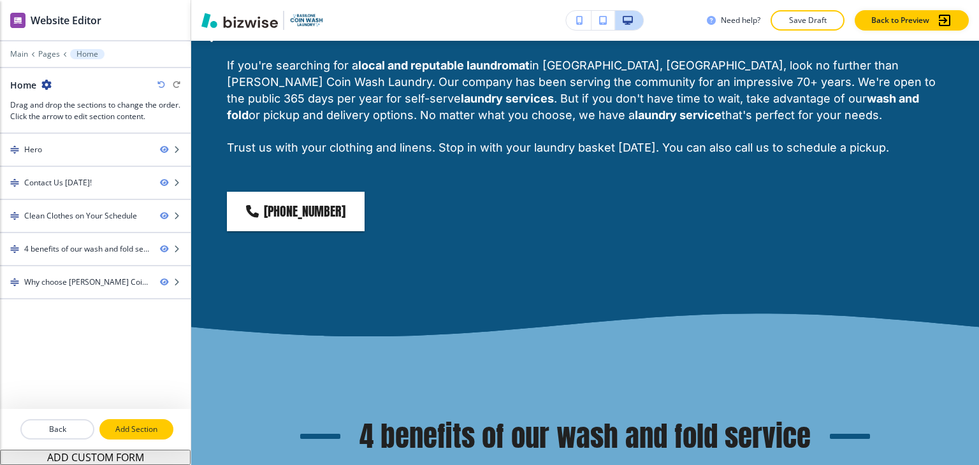
click at [152, 430] on p "Add Section" at bounding box center [136, 429] width 71 height 11
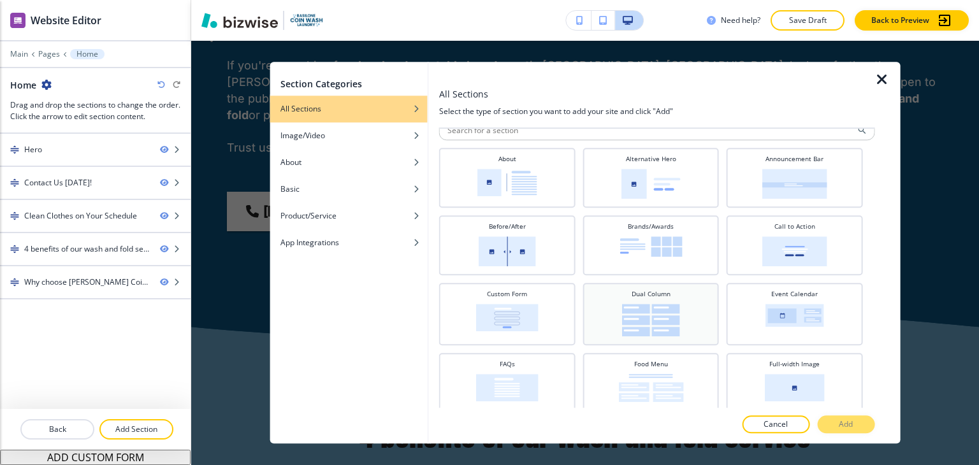
scroll to position [0, 0]
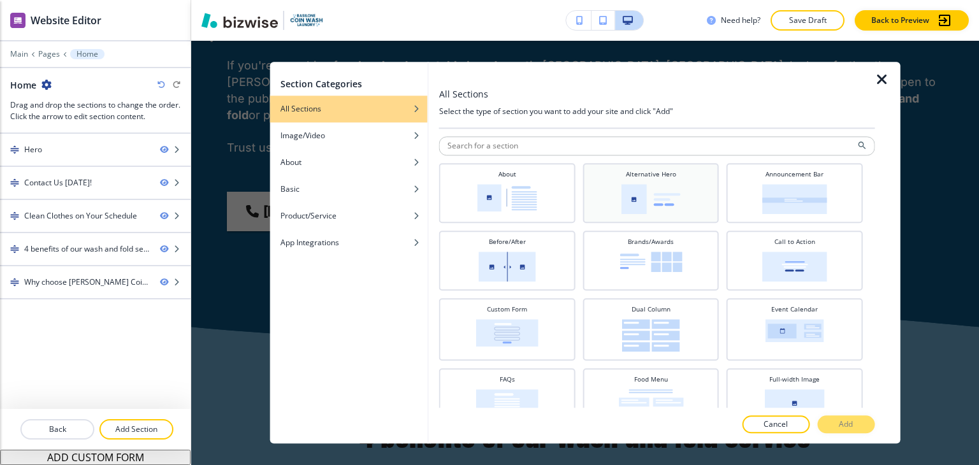
click at [639, 207] on img at bounding box center [651, 199] width 59 height 30
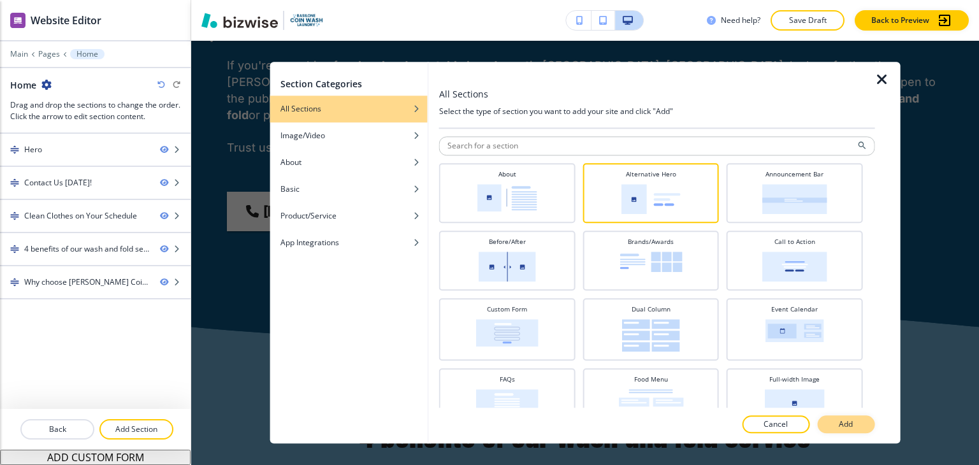
click at [849, 416] on button "Add" at bounding box center [845, 425] width 57 height 18
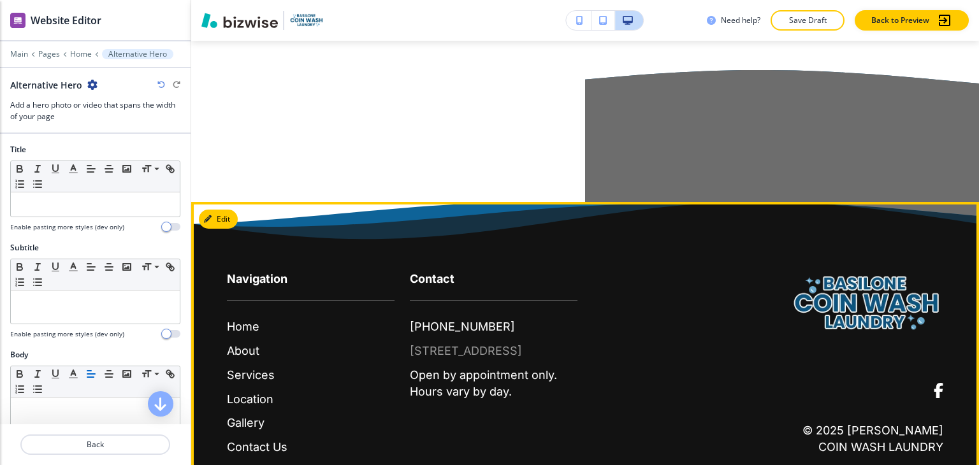
scroll to position [3321, 0]
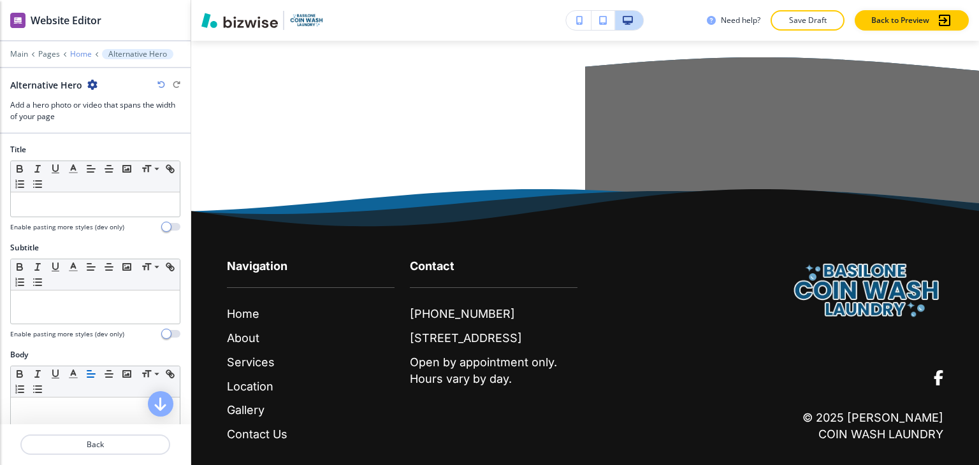
click at [82, 51] on p "Home" at bounding box center [81, 54] width 22 height 9
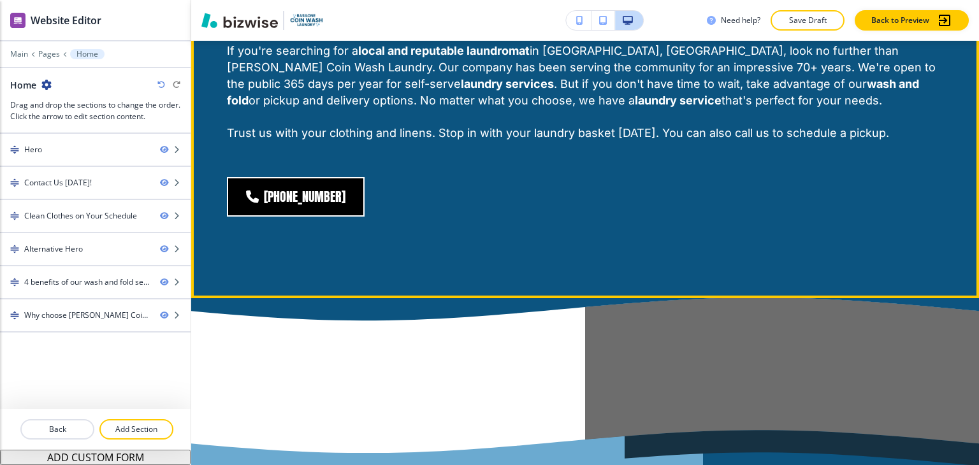
scroll to position [1738, 0]
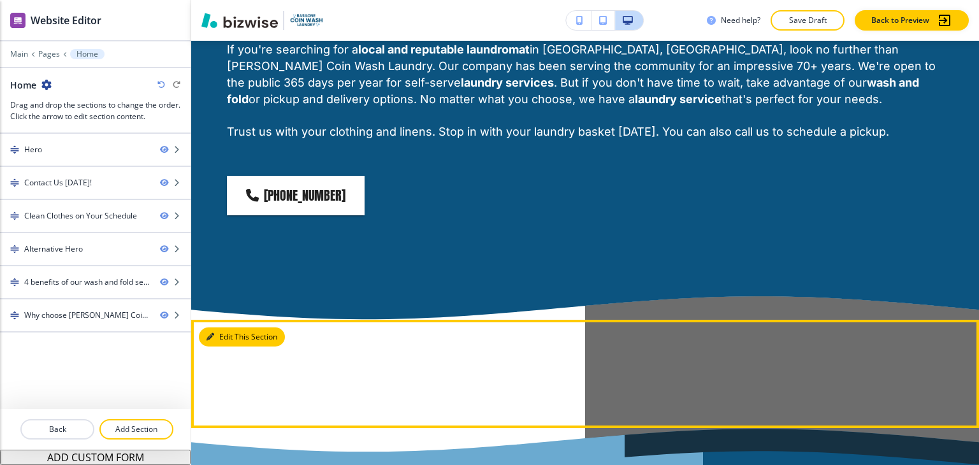
click at [224, 328] on button "Edit This Section" at bounding box center [242, 337] width 86 height 19
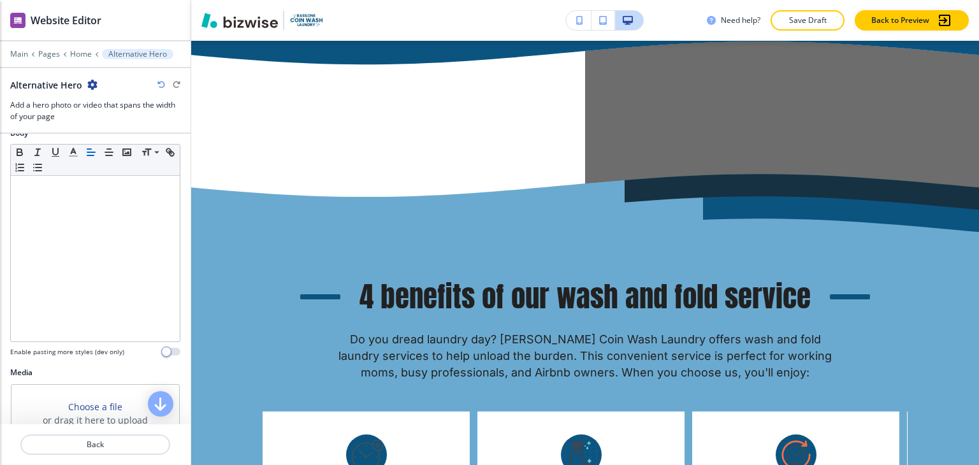
scroll to position [446, 0]
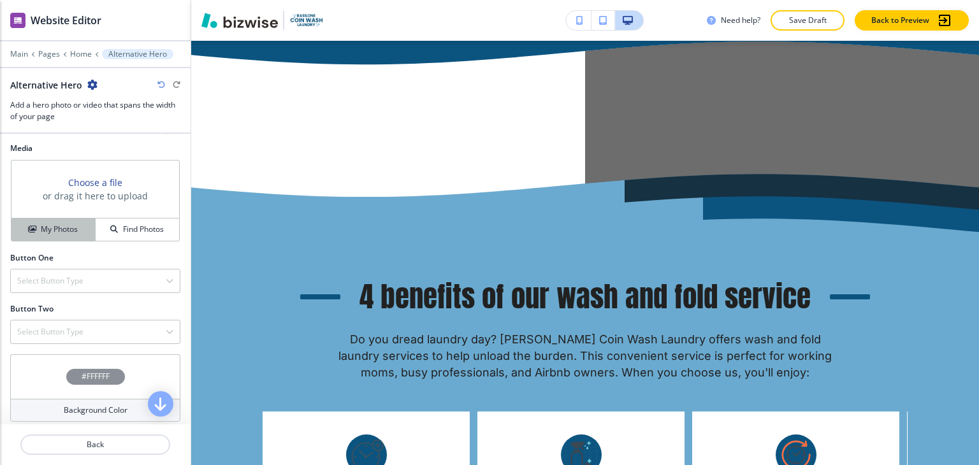
click at [69, 230] on h4 "My Photos" at bounding box center [59, 229] width 37 height 11
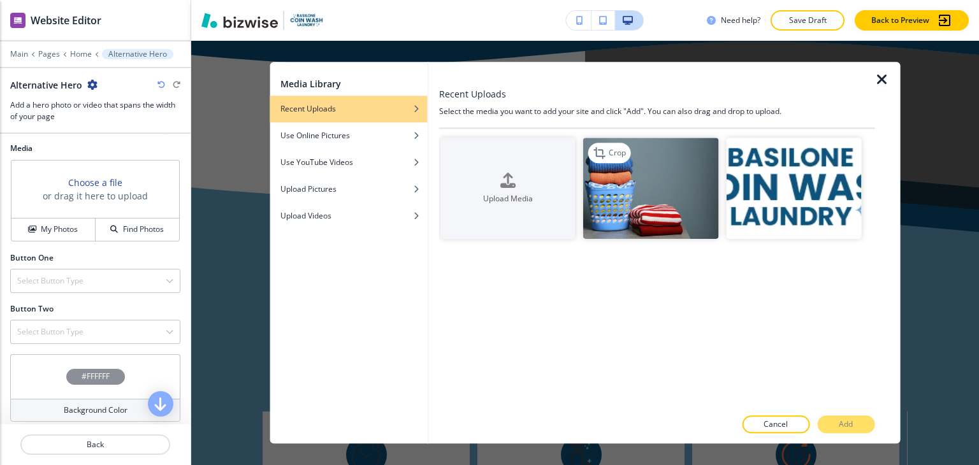
click at [636, 212] on img "button" at bounding box center [650, 188] width 135 height 101
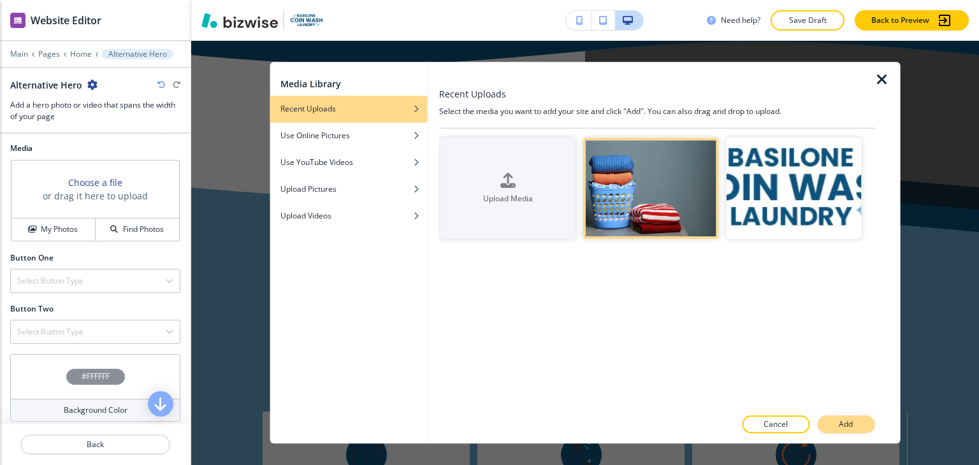
click at [847, 432] on button "Add" at bounding box center [845, 425] width 57 height 18
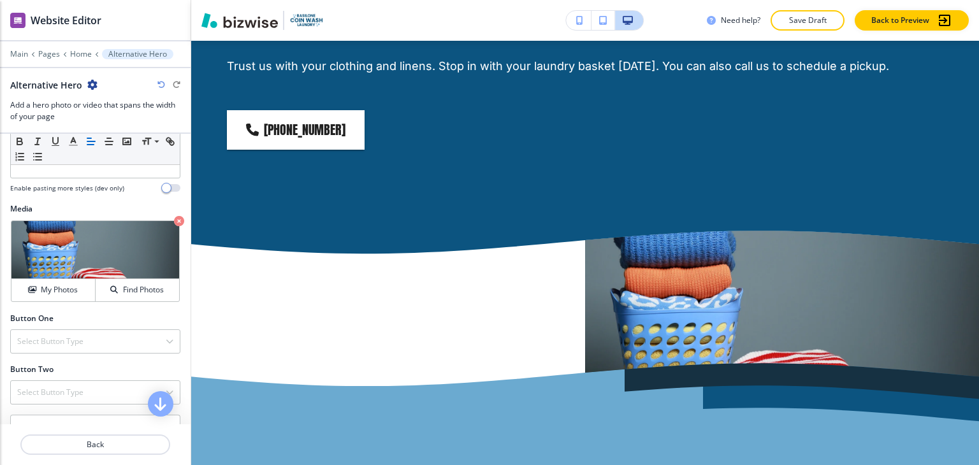
scroll to position [1801, 0]
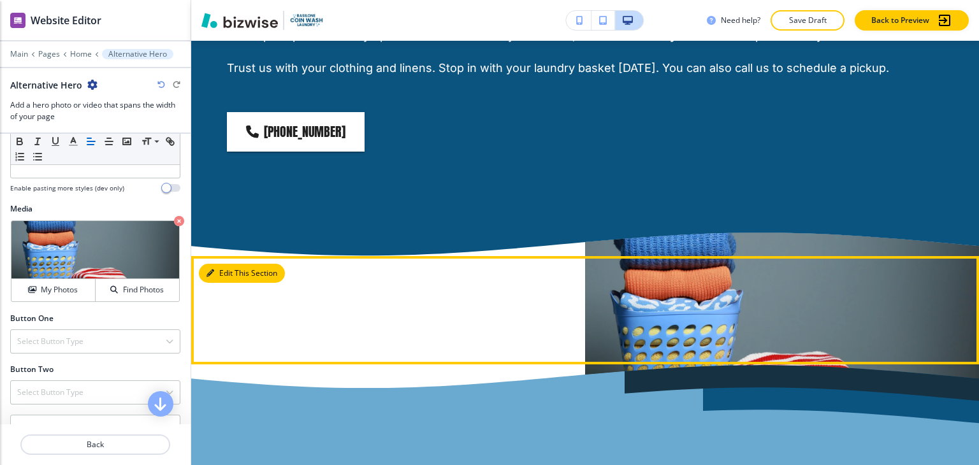
click at [230, 264] on button "Edit This Section" at bounding box center [242, 273] width 86 height 19
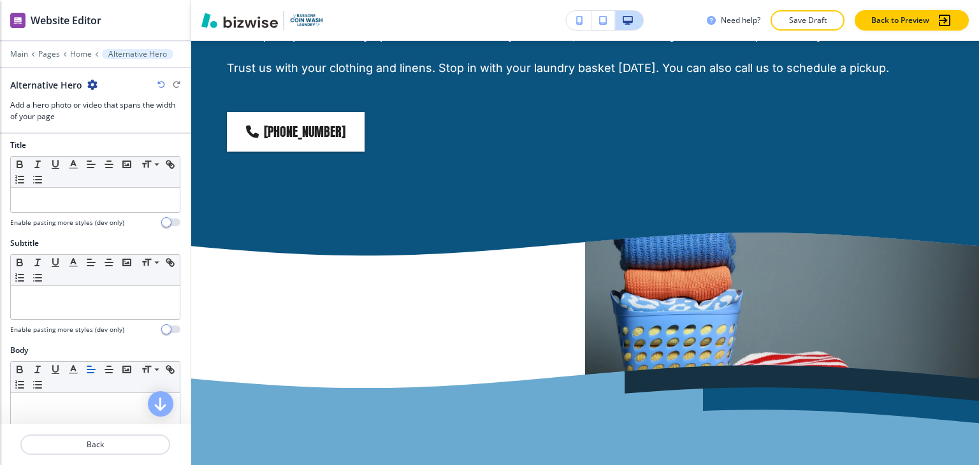
scroll to position [0, 0]
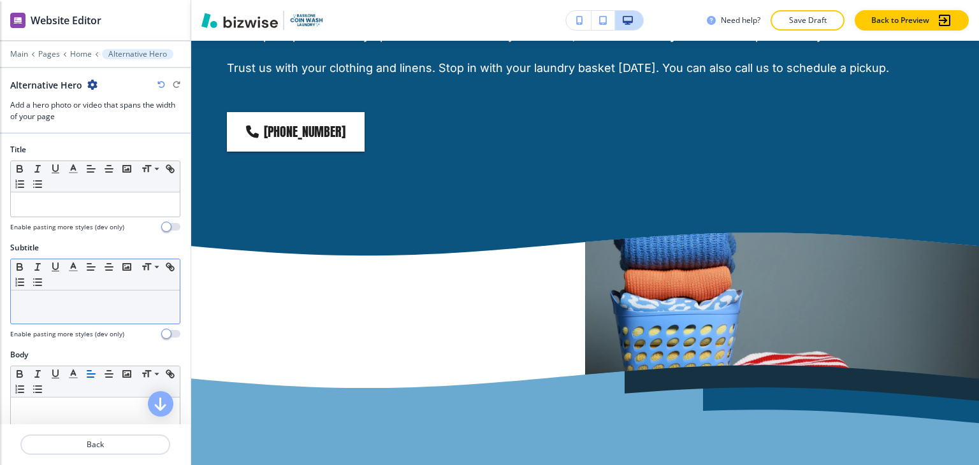
click at [72, 305] on p at bounding box center [95, 302] width 156 height 11
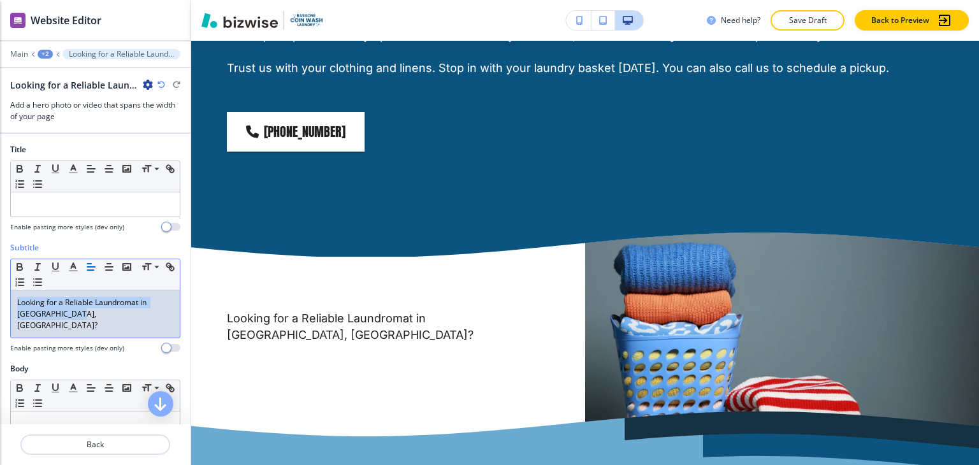
drag, startPoint x: 77, startPoint y: 315, endPoint x: 7, endPoint y: 304, distance: 70.4
click at [7, 304] on div "Subtitle Small Normal Large Huge Looking for a Reliable Laundromat in Zelienopl…" at bounding box center [95, 302] width 191 height 121
drag, startPoint x: 73, startPoint y: 311, endPoint x: 8, endPoint y: 306, distance: 65.9
click at [8, 306] on div "Subtitle Small Normal Large Huge Looking for a Reliable Laundromat in Zelienopl…" at bounding box center [95, 302] width 191 height 121
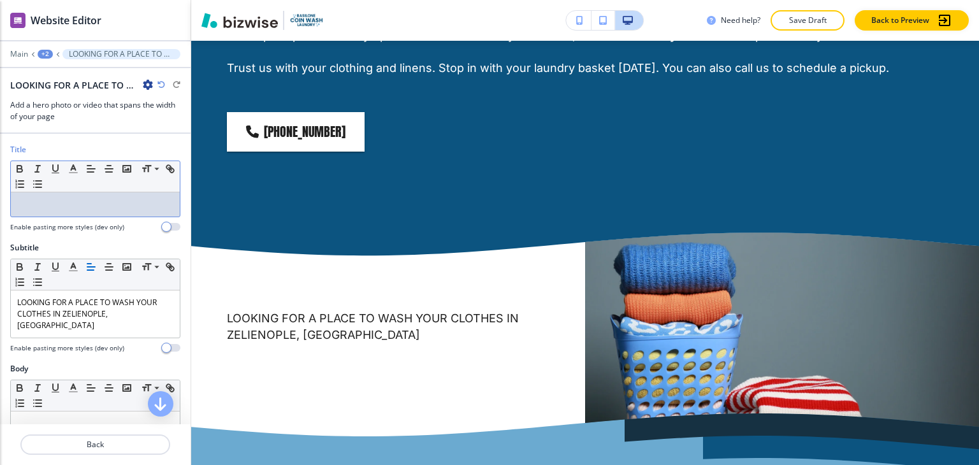
click at [98, 205] on p at bounding box center [95, 204] width 156 height 11
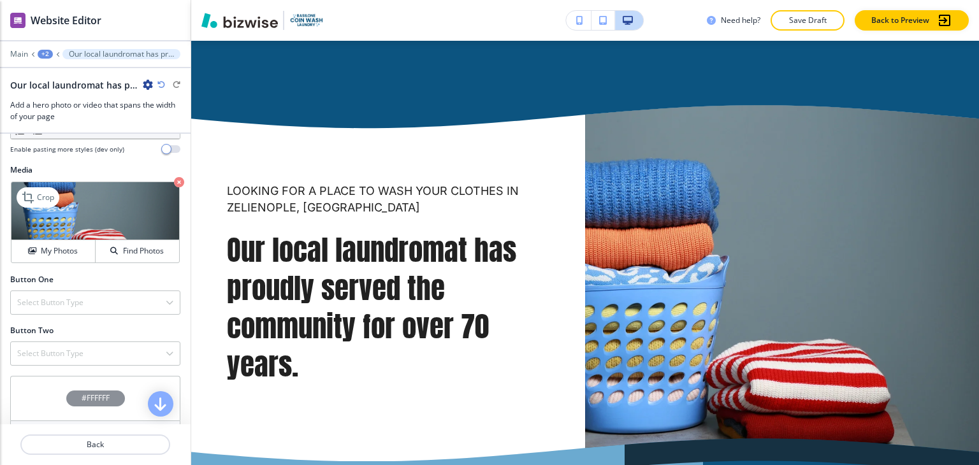
scroll to position [528, 0]
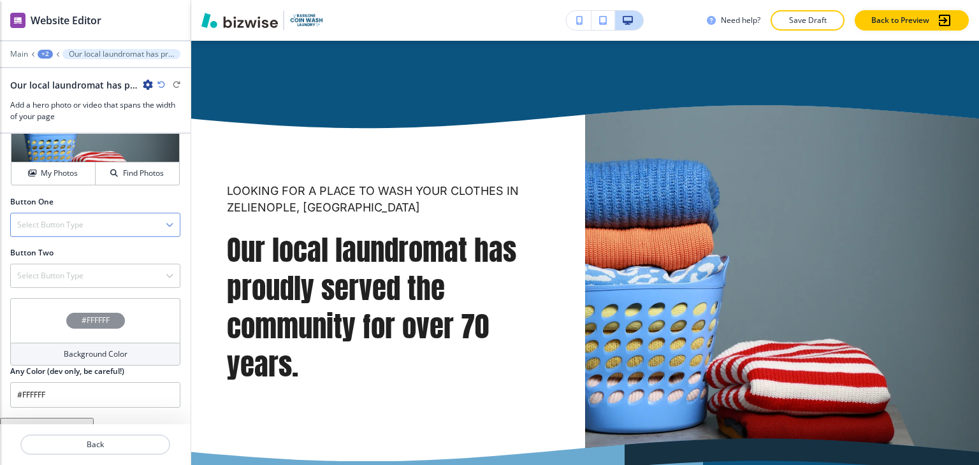
click at [84, 214] on div "Select Button Type" at bounding box center [95, 225] width 169 height 23
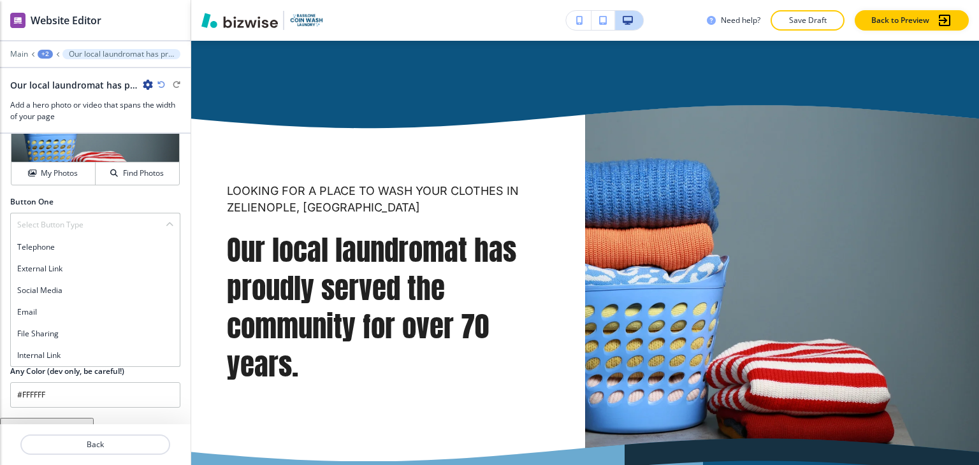
drag, startPoint x: 54, startPoint y: 343, endPoint x: 61, endPoint y: 337, distance: 9.5
click at [54, 350] on h4 "Internal Link" at bounding box center [95, 355] width 156 height 11
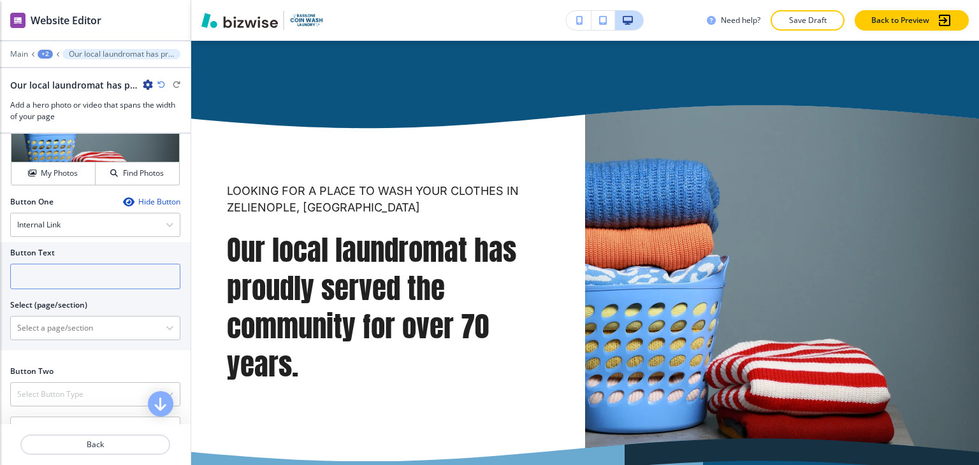
click at [97, 264] on input "text" at bounding box center [95, 277] width 170 height 26
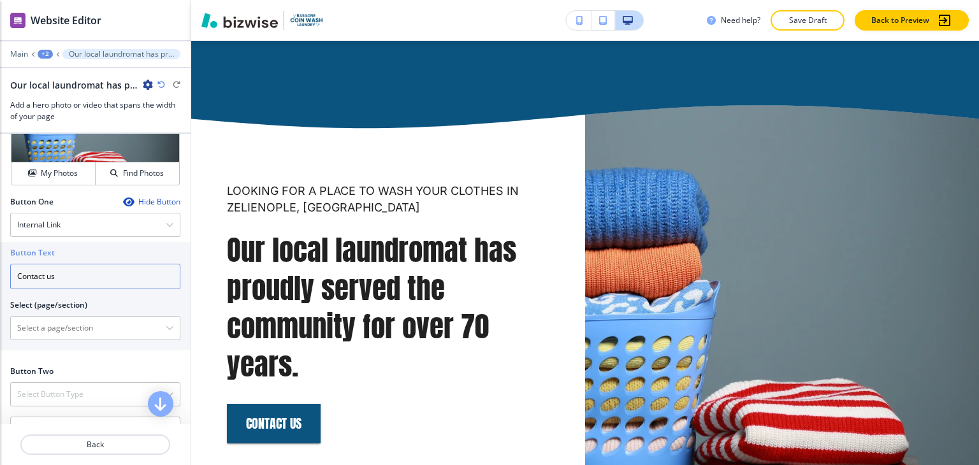
type input "Contact us"
click at [119, 311] on div at bounding box center [95, 313] width 170 height 5
click at [113, 318] on \(page\/section\) "Manual Input" at bounding box center [88, 329] width 155 height 22
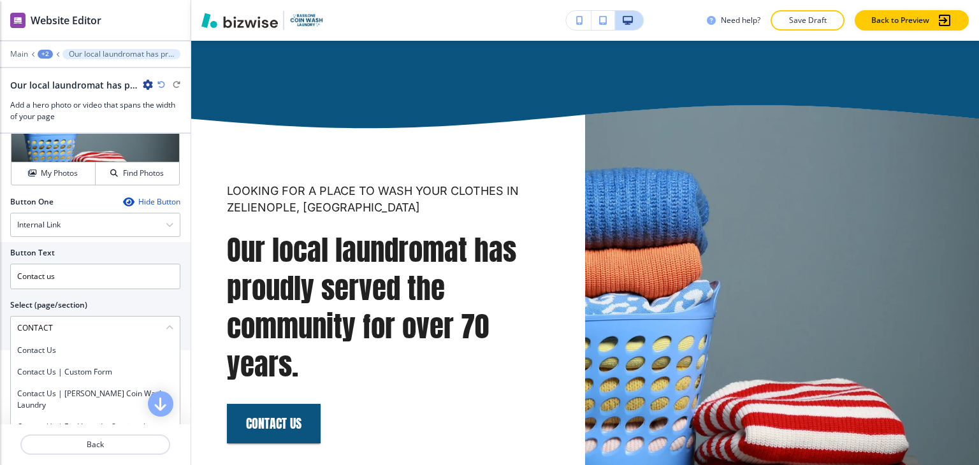
click at [54, 345] on h4 "Contact Us" at bounding box center [95, 350] width 156 height 11
type \(page\/section\) "Contact Us"
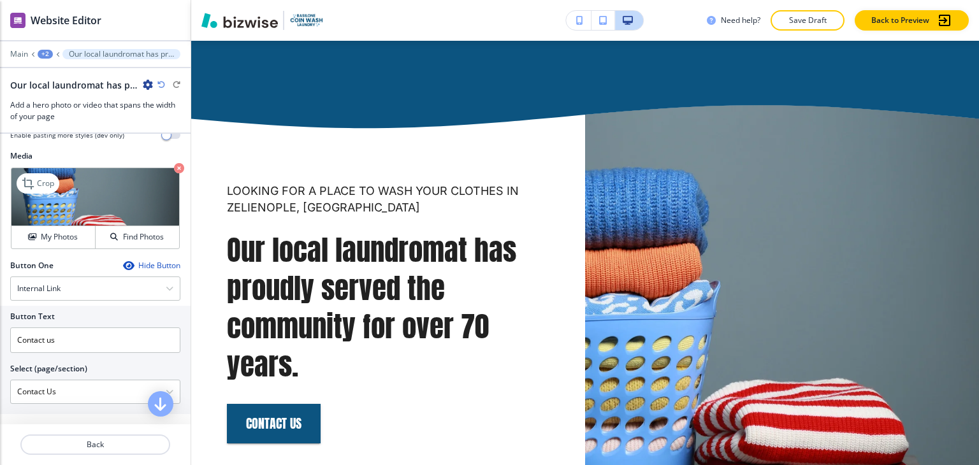
scroll to position [400, 0]
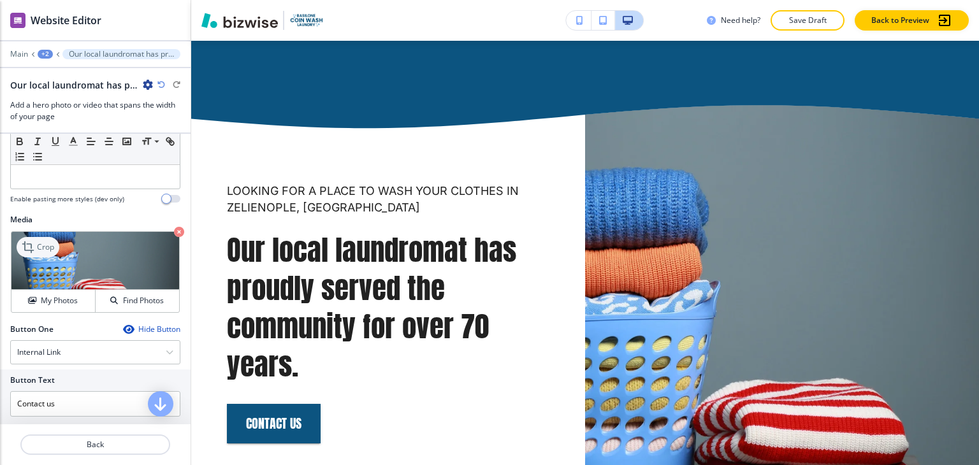
click at [48, 242] on p "Crop" at bounding box center [45, 247] width 17 height 11
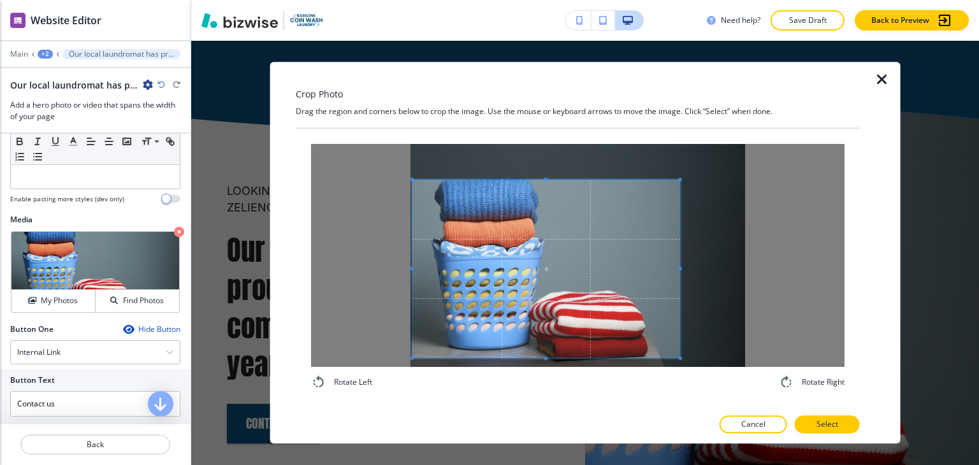
click at [543, 276] on span at bounding box center [547, 269] width 268 height 179
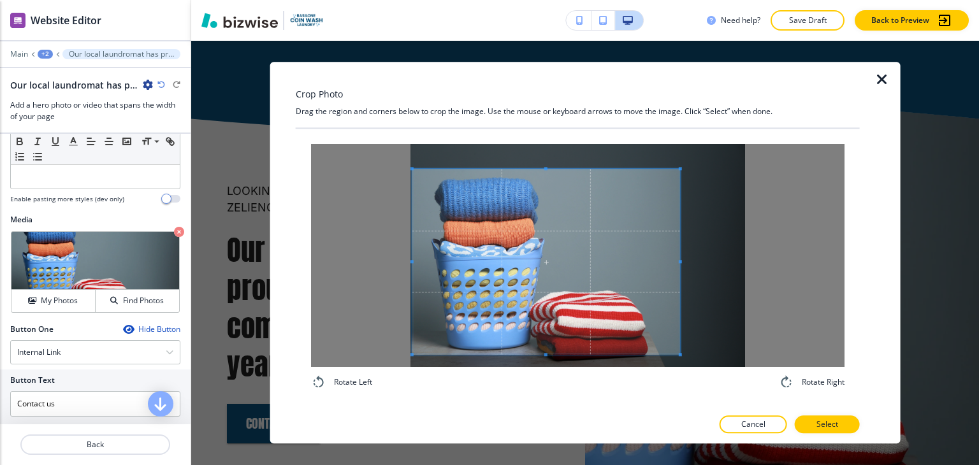
click at [546, 169] on span at bounding box center [546, 168] width 3 height 3
click at [545, 365] on span at bounding box center [546, 364] width 3 height 3
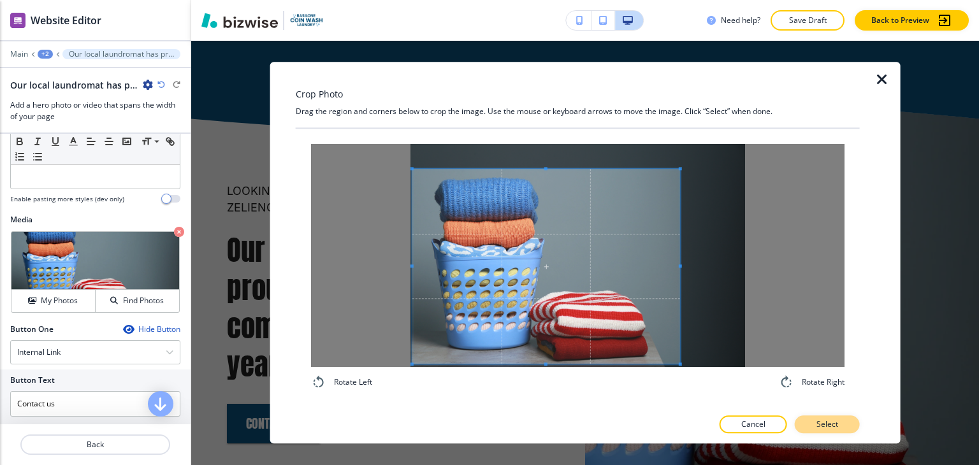
click at [819, 426] on p "Select" at bounding box center [828, 425] width 22 height 11
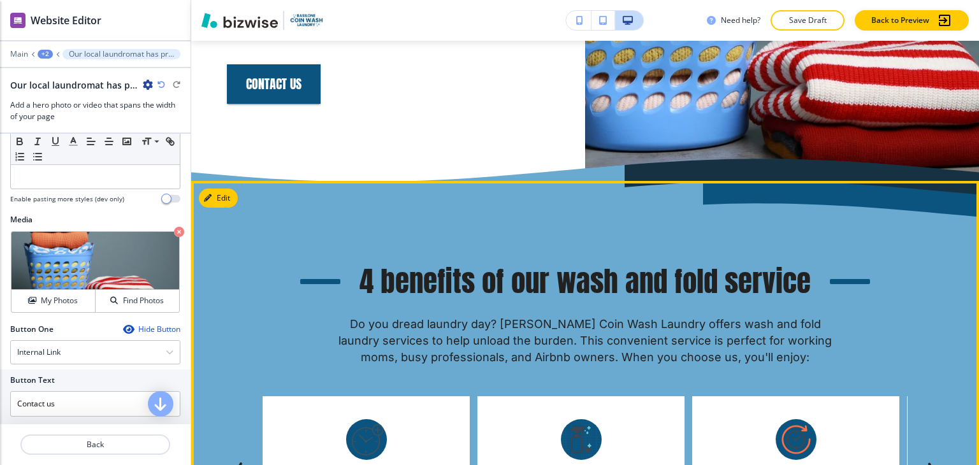
scroll to position [2248, 0]
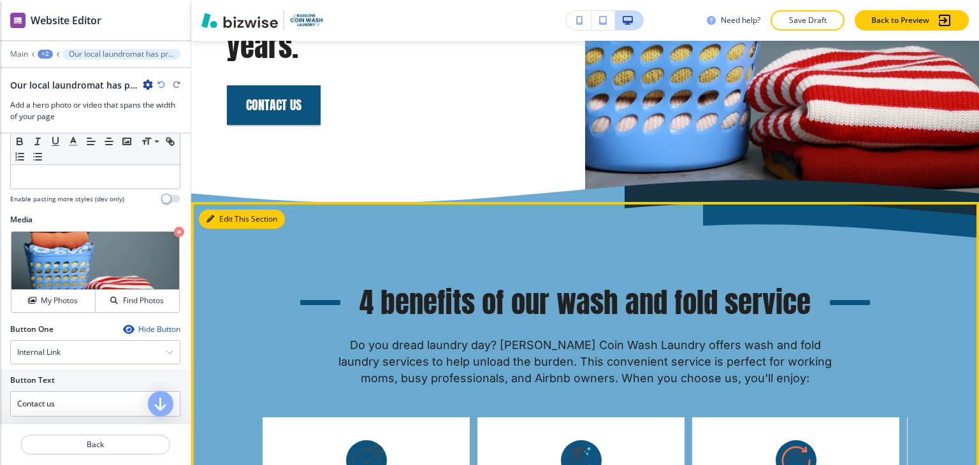
click at [224, 210] on button "Edit This Section" at bounding box center [242, 219] width 86 height 19
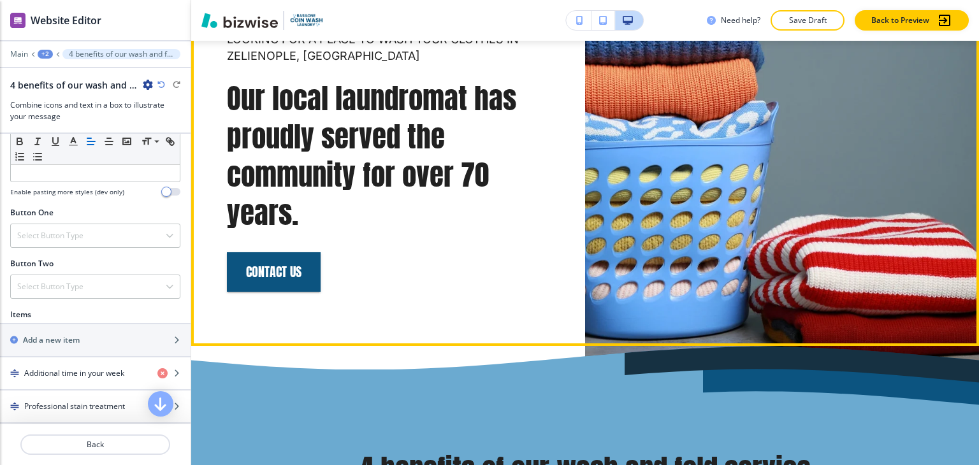
scroll to position [2002, 0]
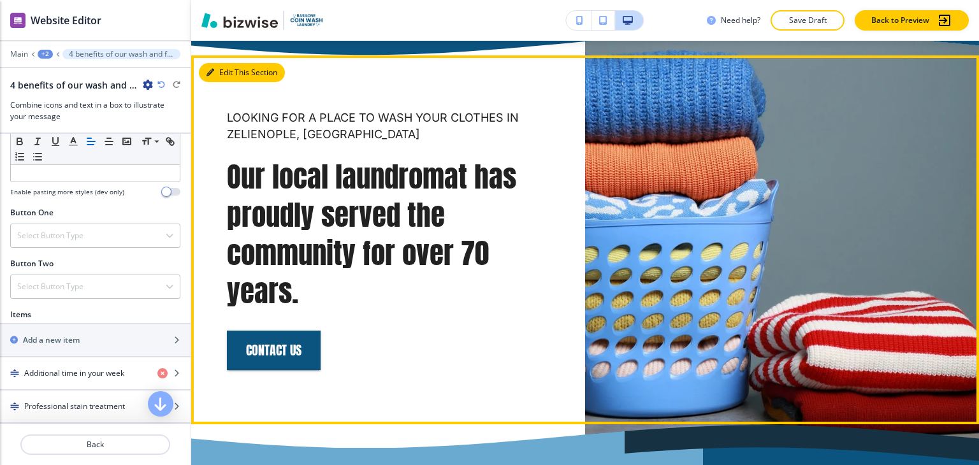
click at [220, 63] on button "Edit This Section" at bounding box center [242, 72] width 86 height 19
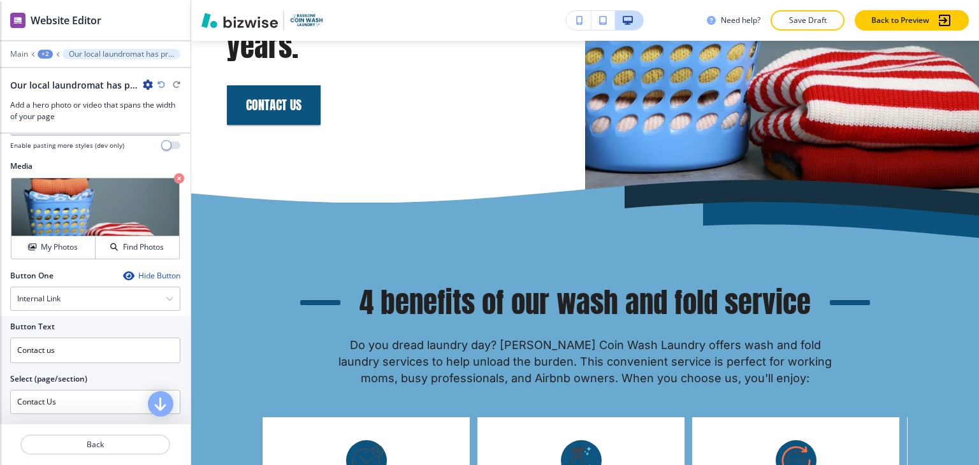
scroll to position [645, 0]
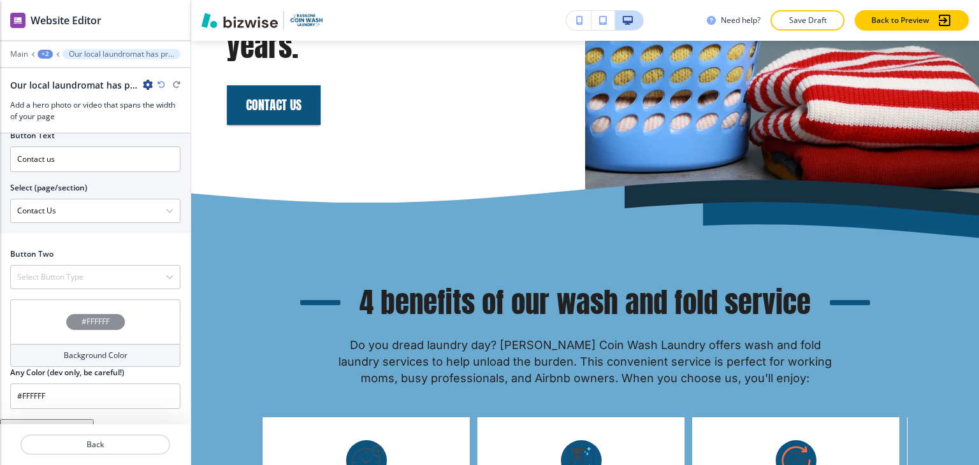
click at [43, 53] on div "+2" at bounding box center [45, 54] width 15 height 9
click at [64, 98] on p "Home" at bounding box center [78, 96] width 65 height 11
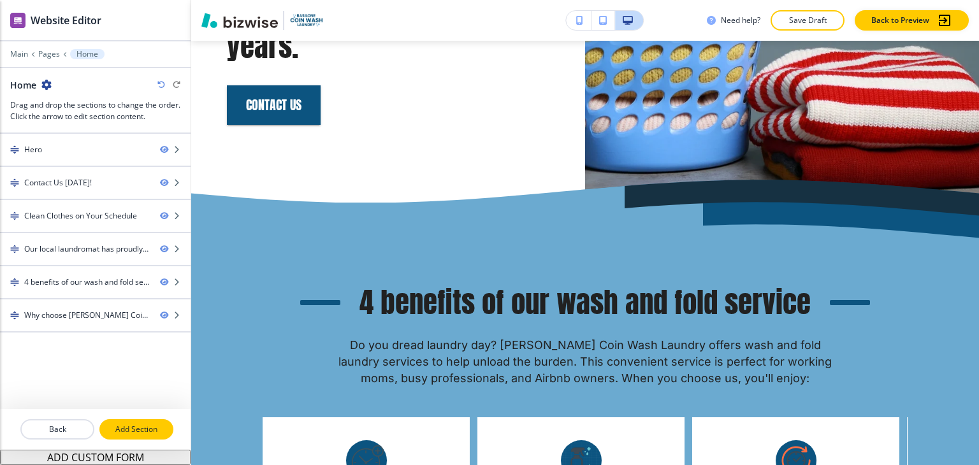
click at [138, 427] on p "Add Section" at bounding box center [136, 429] width 71 height 11
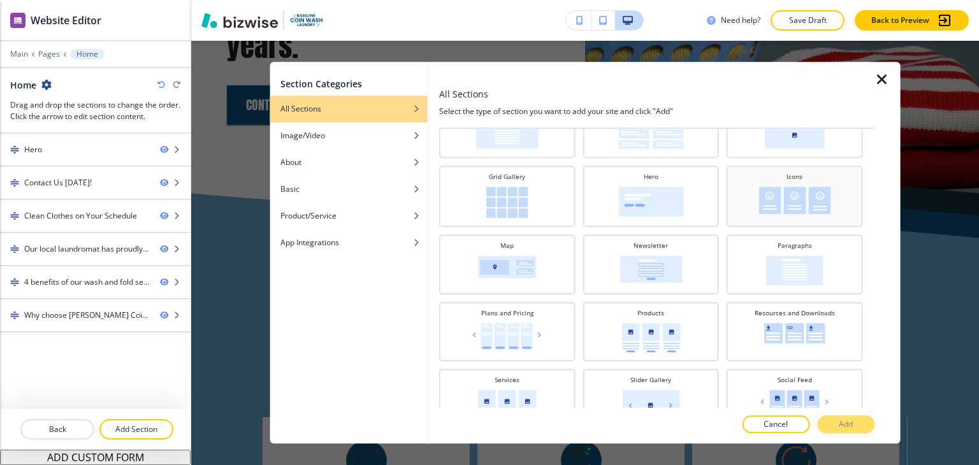
scroll to position [255, 0]
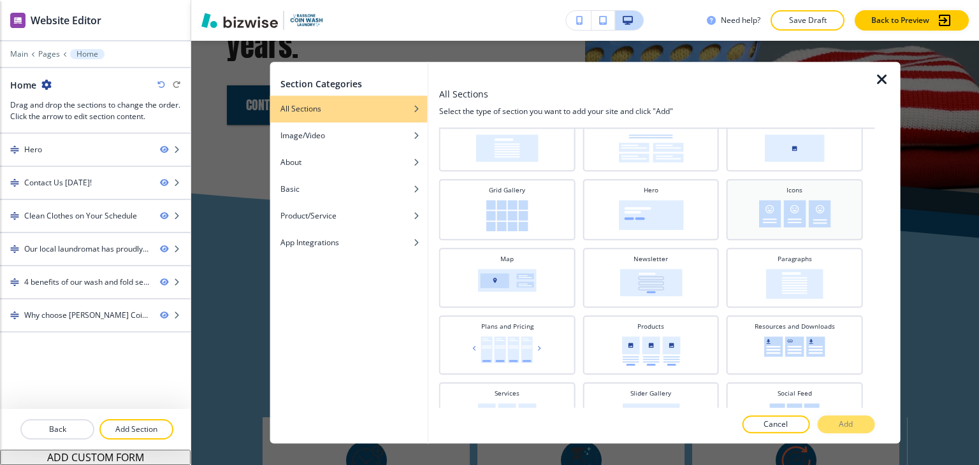
click at [773, 219] on img at bounding box center [795, 213] width 72 height 27
click at [854, 427] on button "Add" at bounding box center [845, 425] width 57 height 18
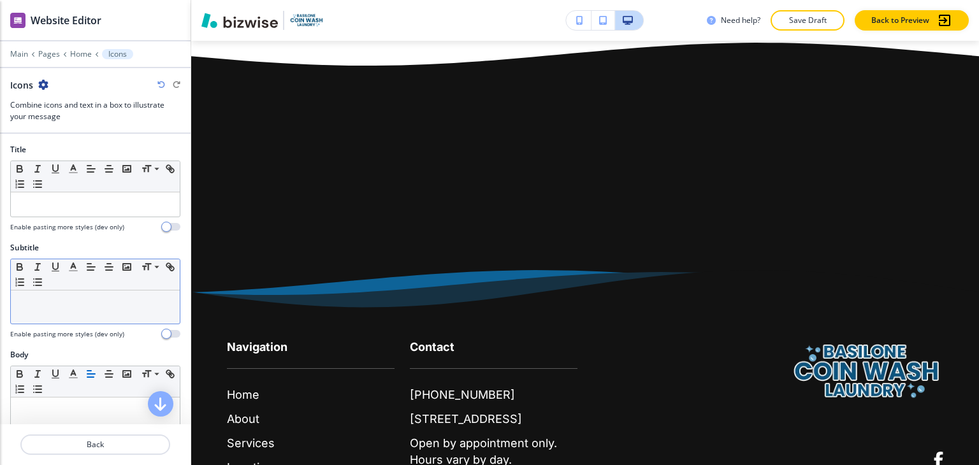
scroll to position [3770, 0]
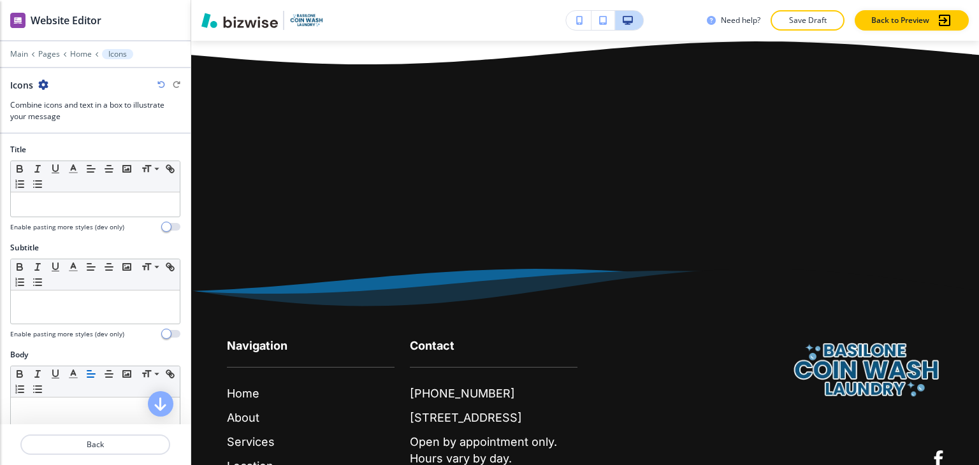
click at [92, 54] on div "Main Pages Home Icons" at bounding box center [95, 54] width 170 height 10
click at [86, 54] on p "Home" at bounding box center [81, 54] width 22 height 9
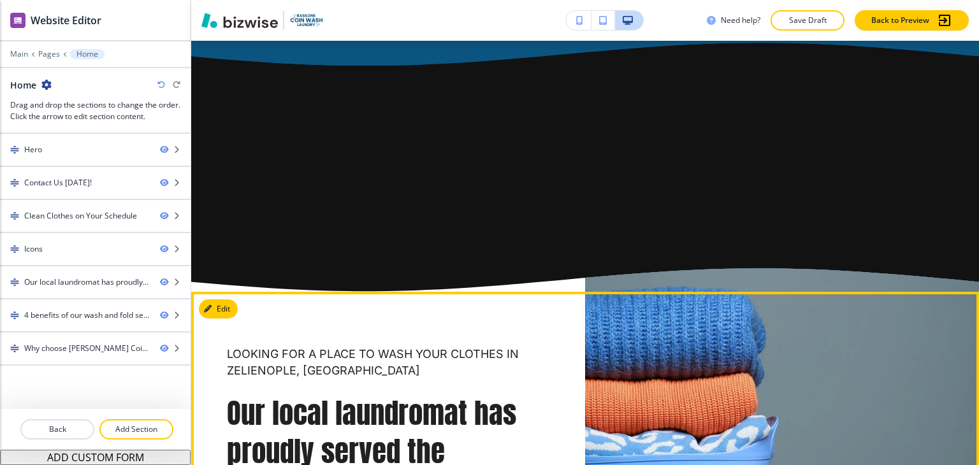
scroll to position [1801, 0]
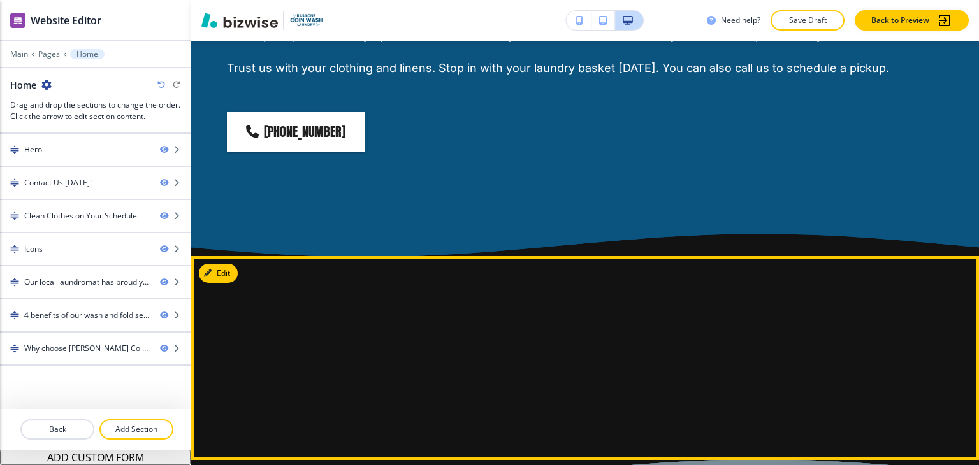
click at [221, 259] on div at bounding box center [585, 358] width 788 height 204
click at [222, 264] on button "Edit This Section" at bounding box center [242, 273] width 86 height 19
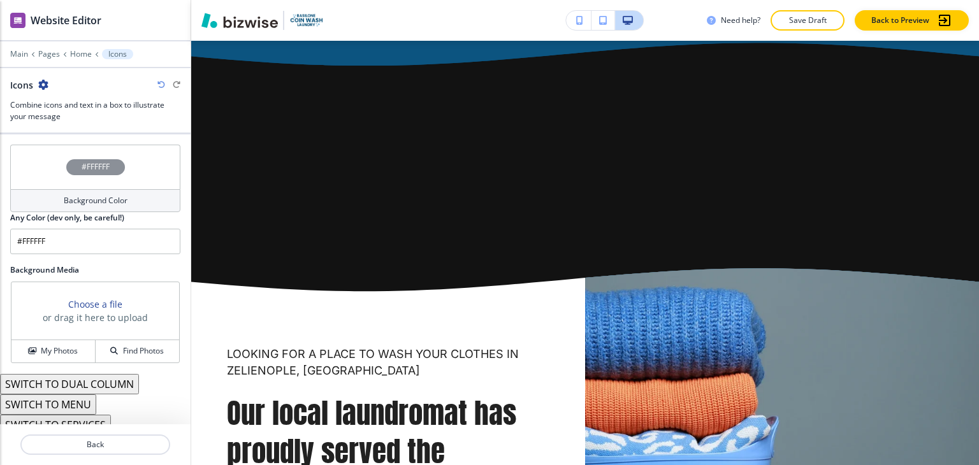
scroll to position [633, 0]
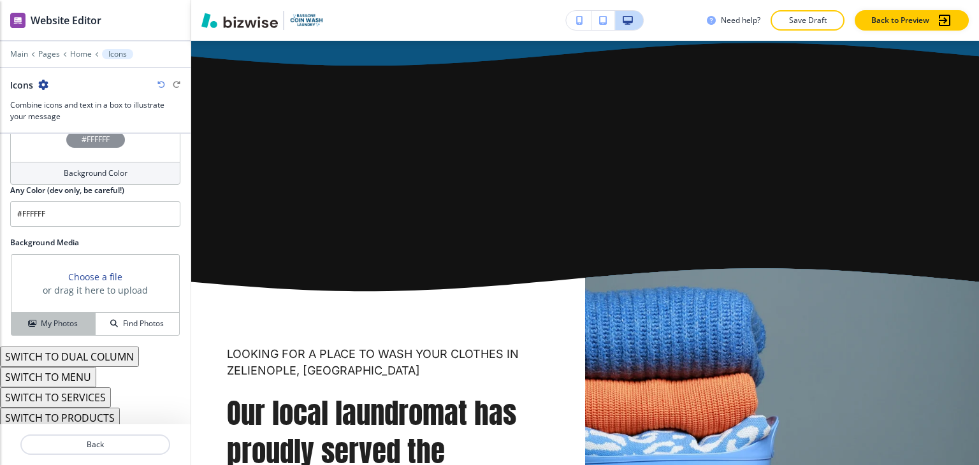
click at [67, 323] on h4 "My Photos" at bounding box center [59, 323] width 37 height 11
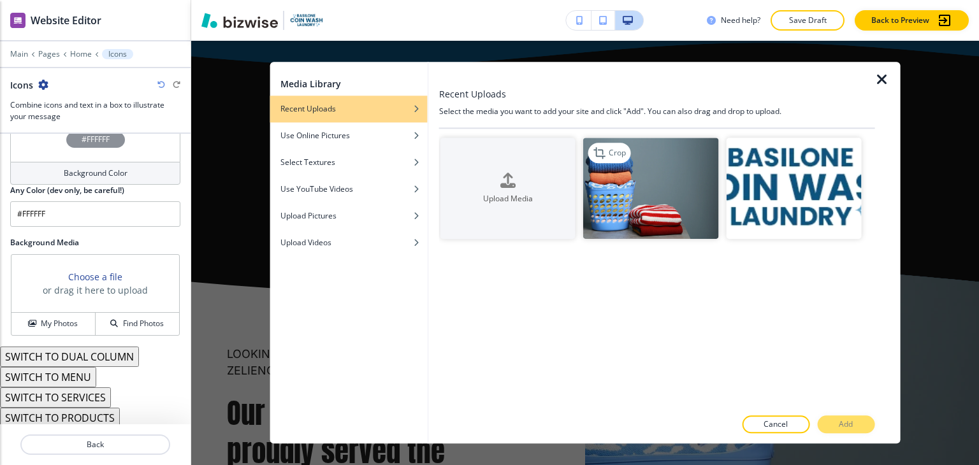
click at [621, 203] on img "button" at bounding box center [650, 188] width 135 height 101
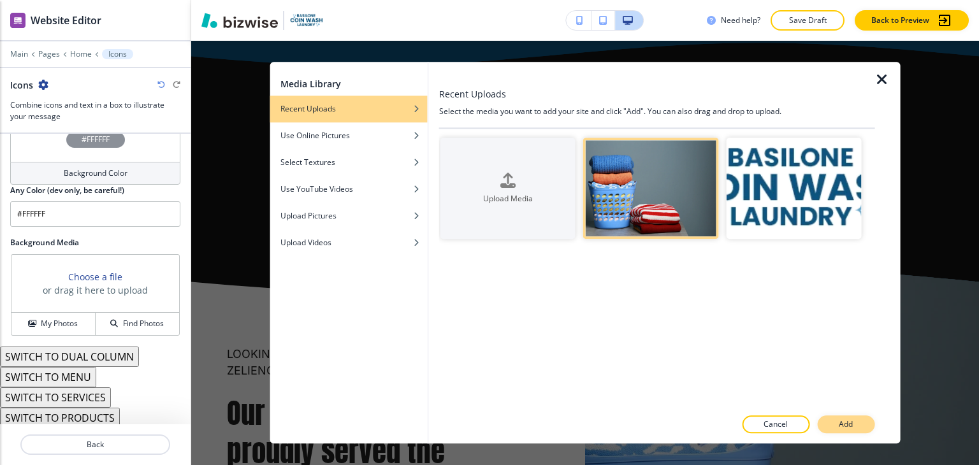
click at [857, 426] on button "Add" at bounding box center [845, 425] width 57 height 18
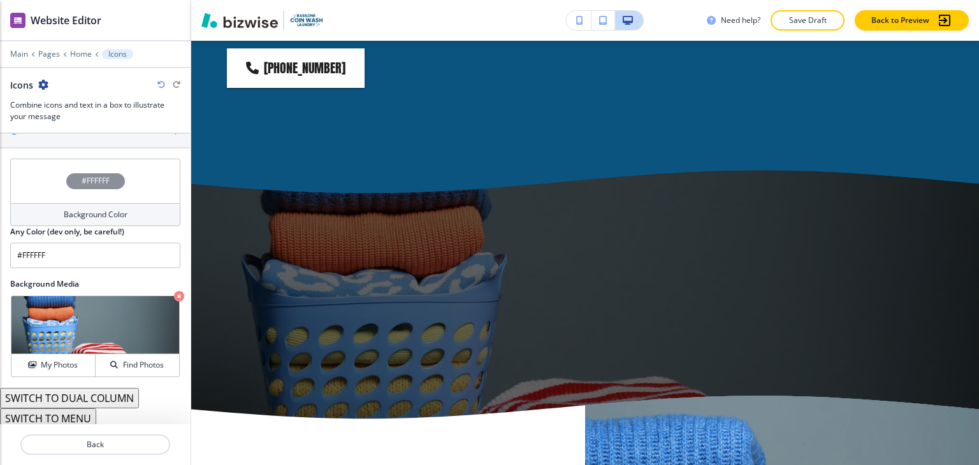
scroll to position [569, 0]
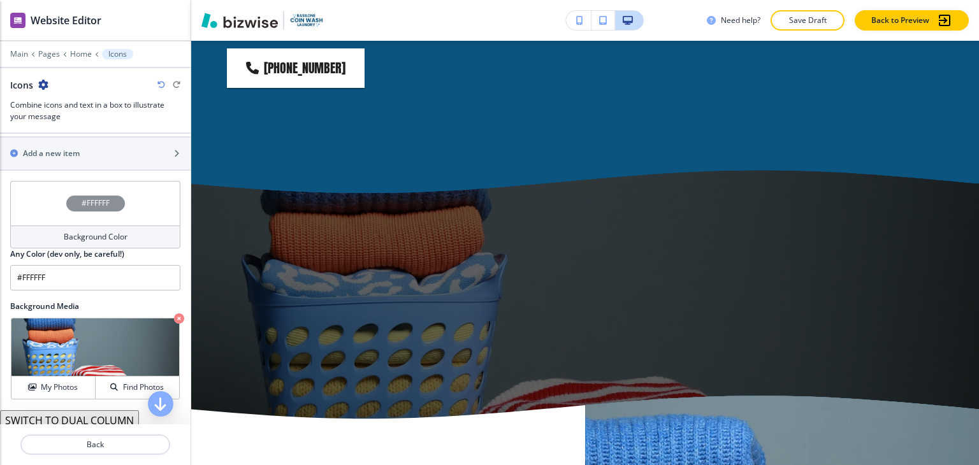
click at [84, 238] on h4 "Background Color" at bounding box center [96, 236] width 64 height 11
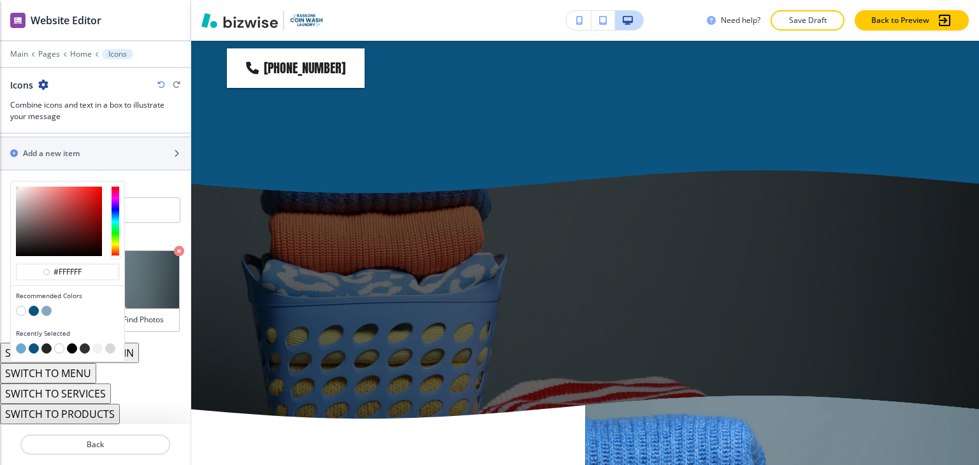
scroll to position [566, 0]
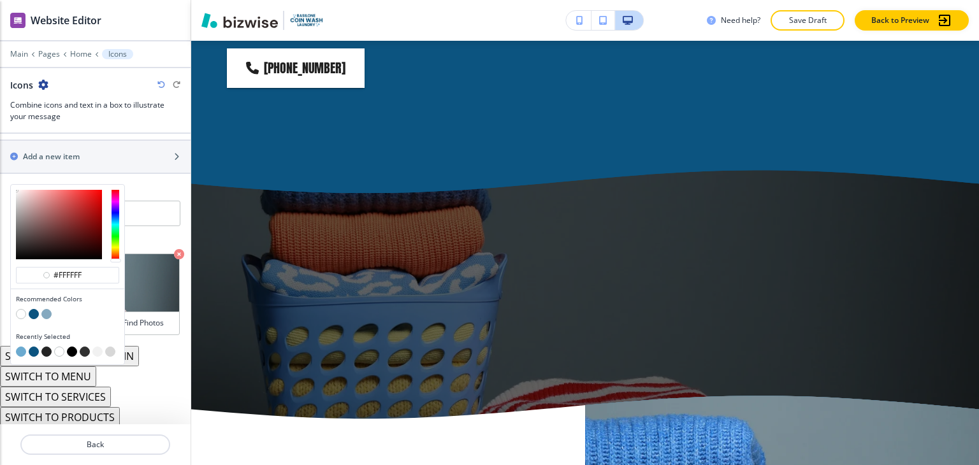
click at [46, 314] on button "button" at bounding box center [46, 314] width 10 height 10
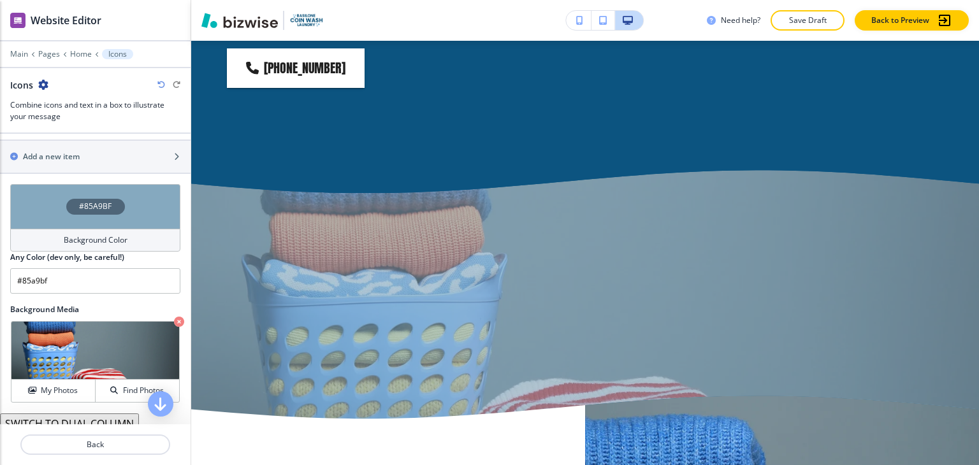
click at [66, 237] on h4 "Background Color" at bounding box center [96, 240] width 64 height 11
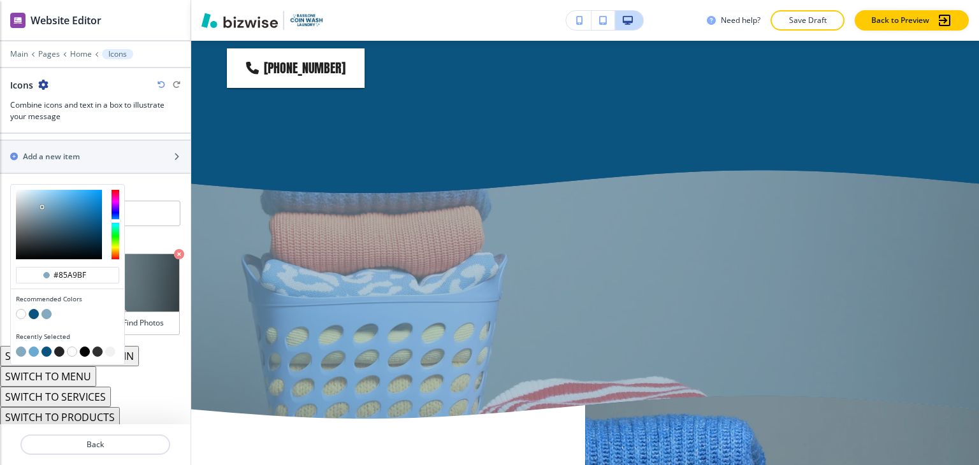
click at [34, 309] on button "button" at bounding box center [34, 314] width 10 height 10
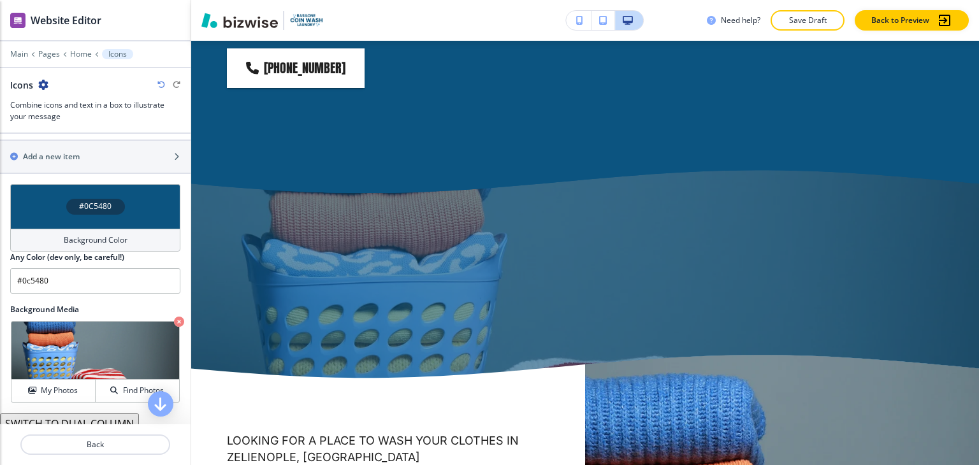
click at [116, 235] on h4 "Background Color" at bounding box center [96, 240] width 64 height 11
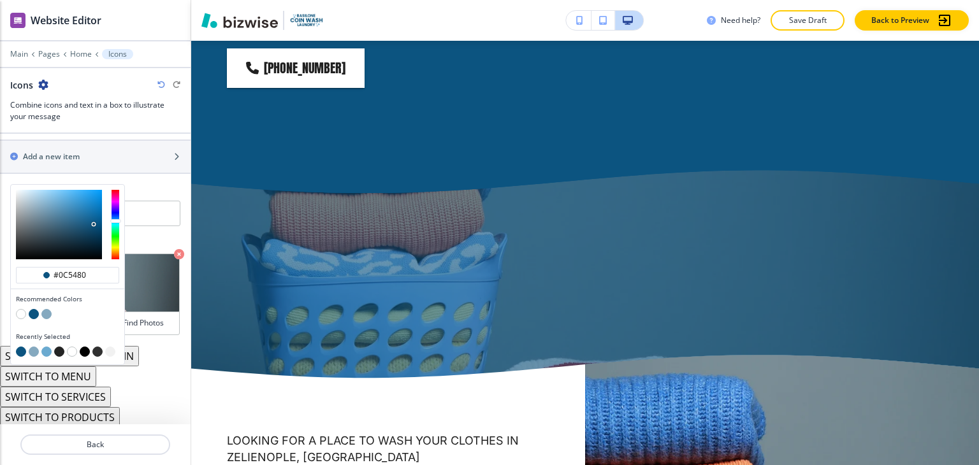
click at [96, 348] on button "button" at bounding box center [97, 352] width 10 height 10
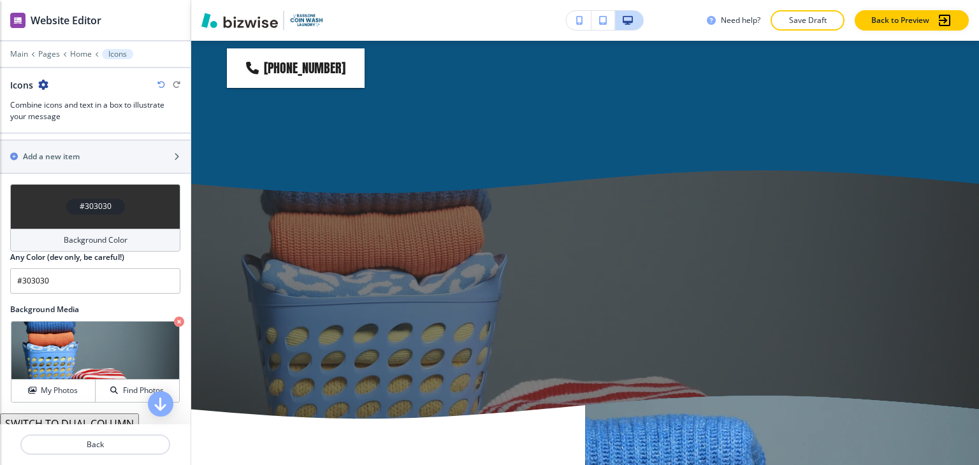
click at [113, 229] on div "Background Color" at bounding box center [95, 240] width 170 height 23
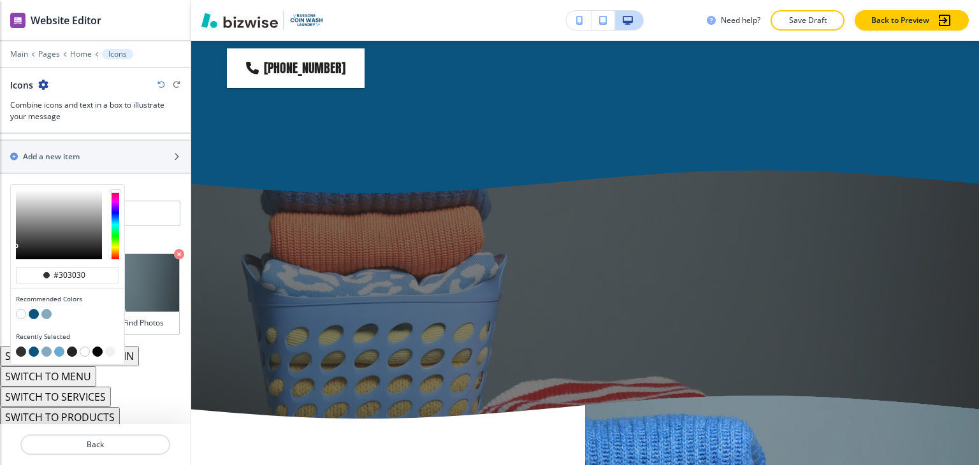
click at [74, 349] on button "button" at bounding box center [72, 352] width 10 height 10
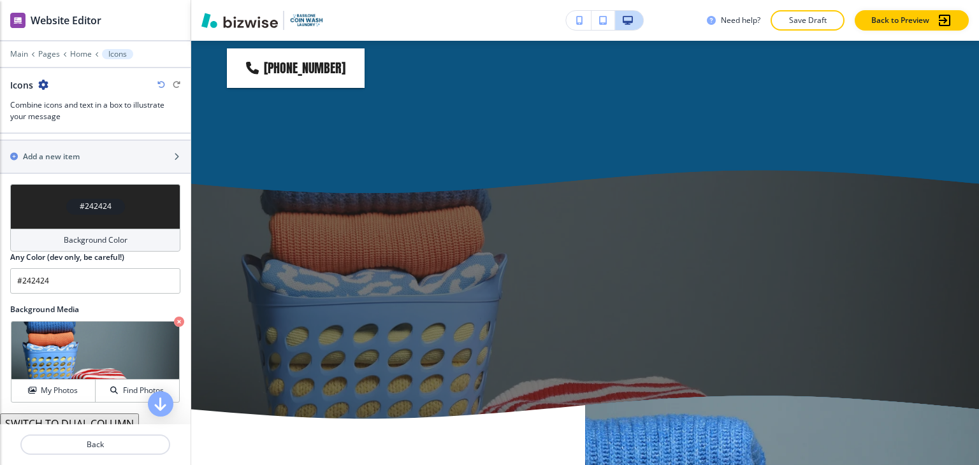
click at [89, 237] on h4 "Background Color" at bounding box center [96, 240] width 64 height 11
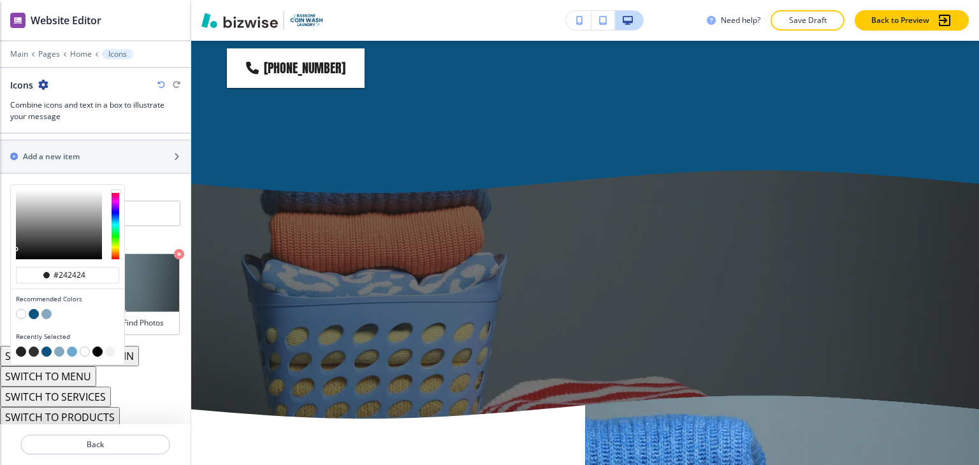
click at [94, 348] on button "button" at bounding box center [97, 352] width 10 height 10
type input "#000000"
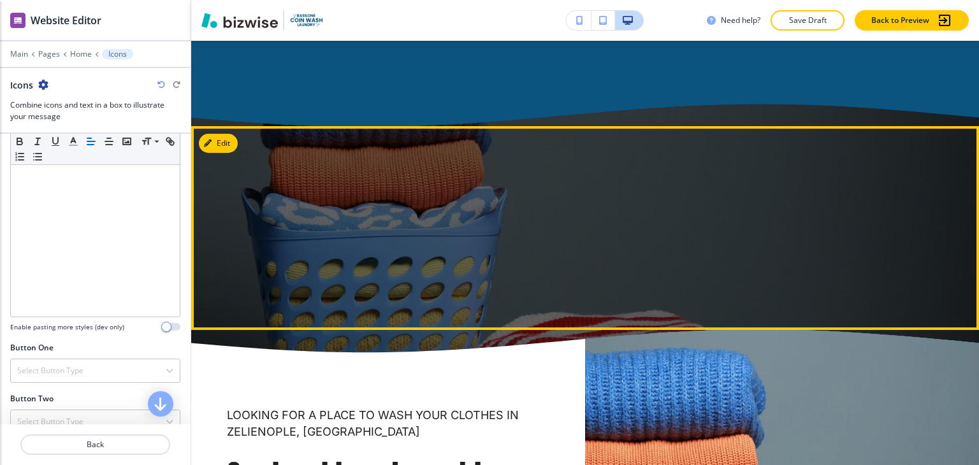
scroll to position [1993, 0]
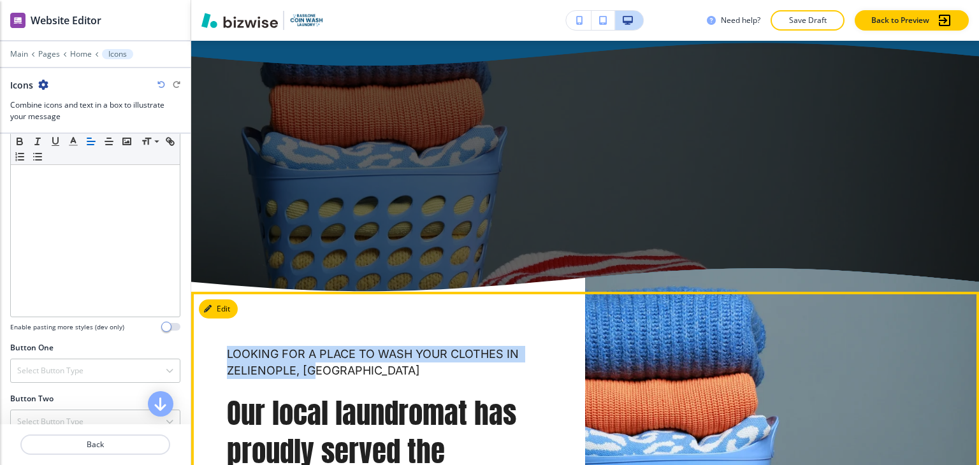
drag, startPoint x: 224, startPoint y: 325, endPoint x: 333, endPoint y: 348, distance: 110.8
copy p "LOOKING FOR A PLACE TO WASH YOUR CLOTHES IN ZELIENOPLE, PA"
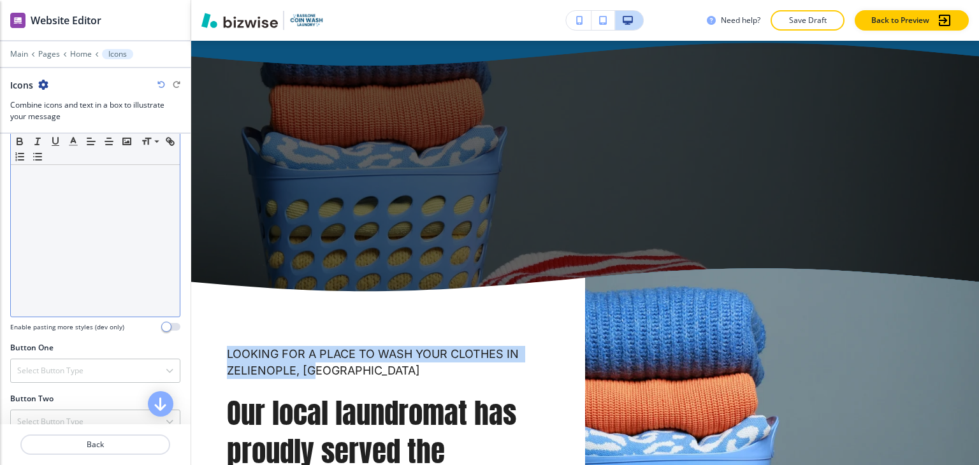
scroll to position [0, 0]
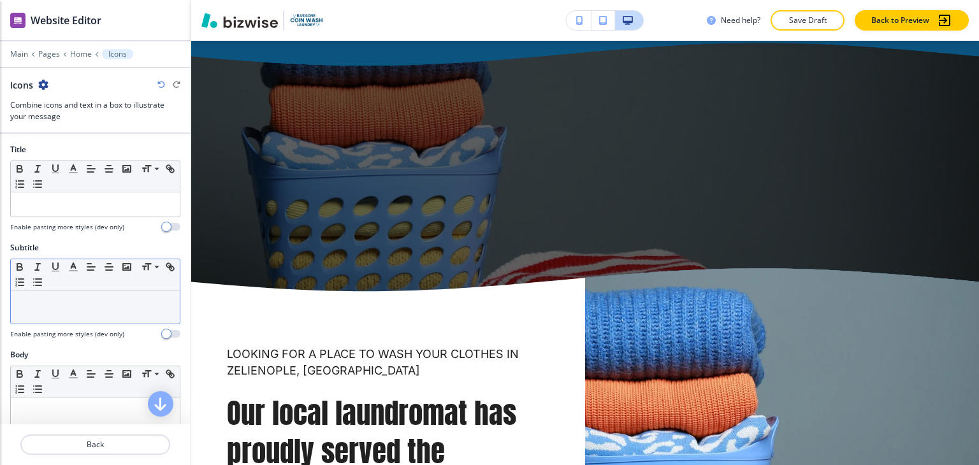
click at [87, 302] on p at bounding box center [95, 302] width 156 height 11
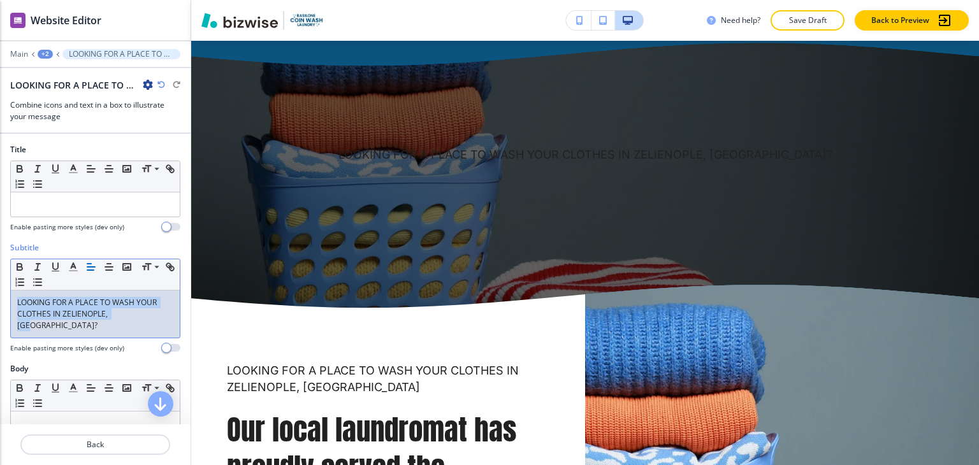
drag, startPoint x: 148, startPoint y: 314, endPoint x: 8, endPoint y: 297, distance: 140.6
click at [11, 295] on div "LOOKING FOR A PLACE TO WASH YOUR CLOTHES IN ZELIENOPLE, PA?" at bounding box center [95, 314] width 169 height 47
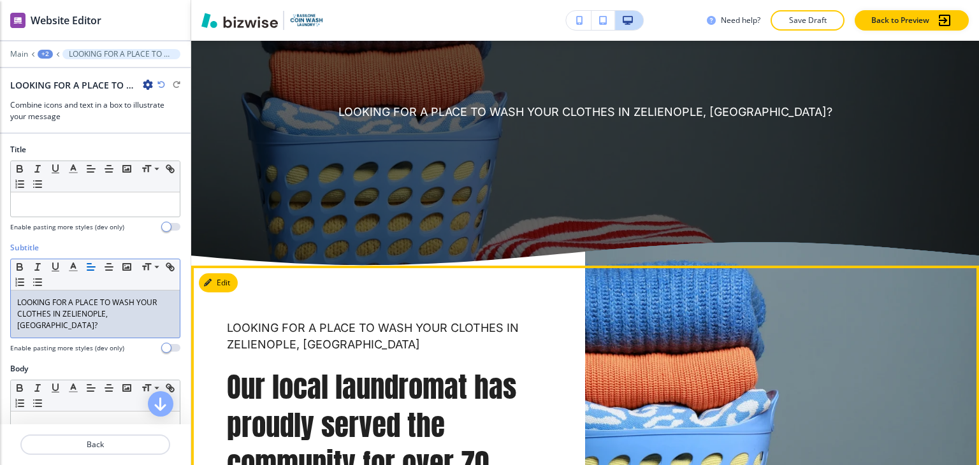
scroll to position [2056, 0]
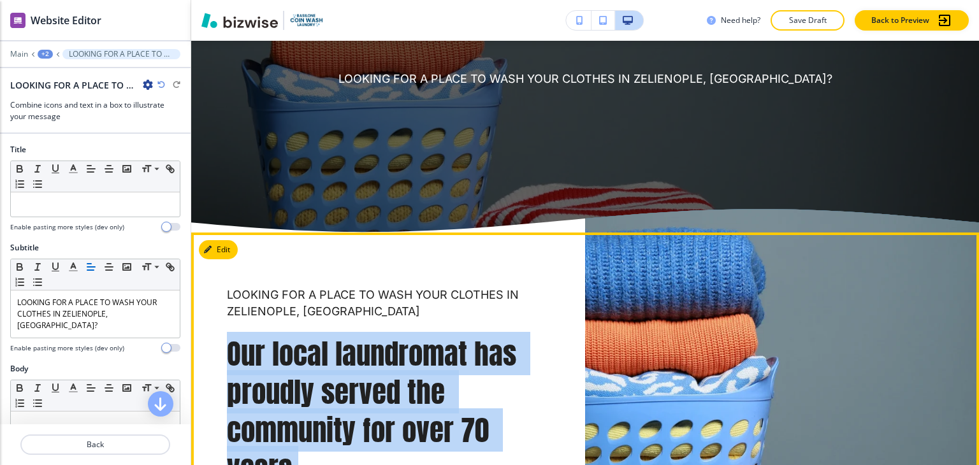
drag, startPoint x: 228, startPoint y: 342, endPoint x: 305, endPoint y: 457, distance: 137.8
click at [305, 457] on div "LOOKING FOR A PLACE TO WASH YOUR CLOTHES IN ZELIENOPLE, PA Our local laundromat…" at bounding box center [383, 417] width 312 height 261
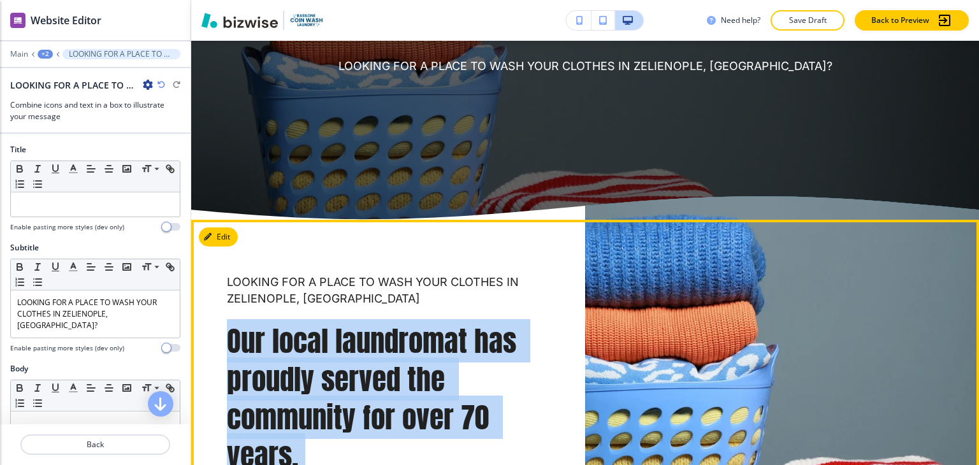
copy div "Our local laundromat has proudly served the community for over 70 years. Contac…"
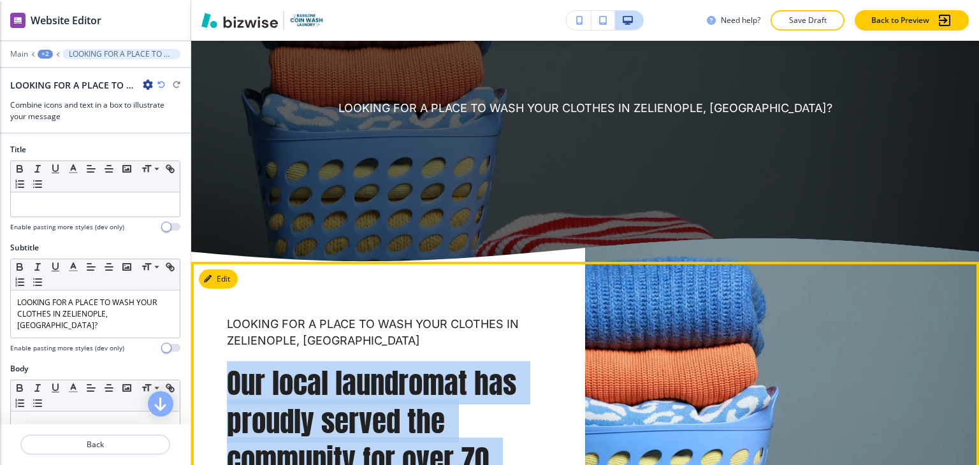
scroll to position [1954, 0]
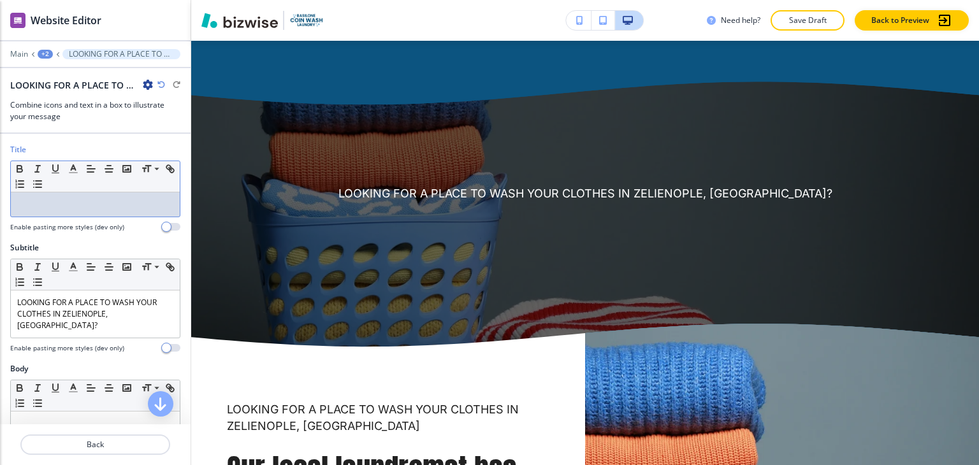
click at [106, 194] on div at bounding box center [95, 205] width 169 height 24
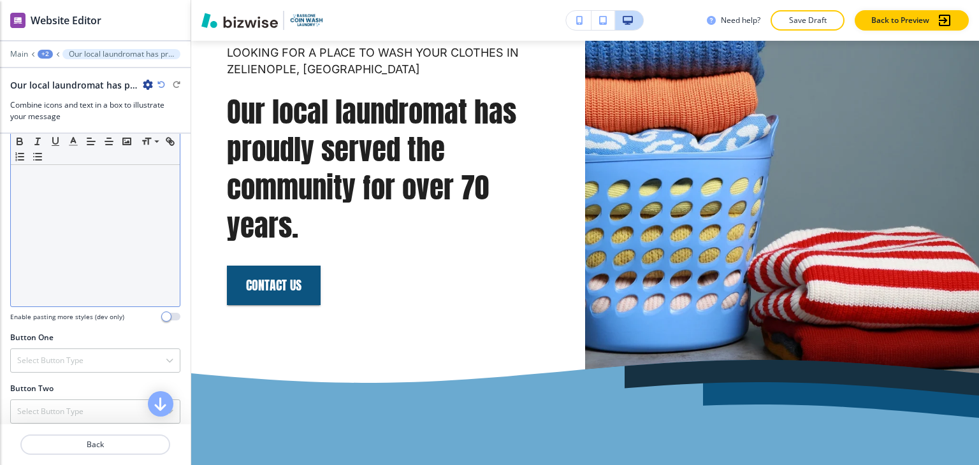
scroll to position [319, 0]
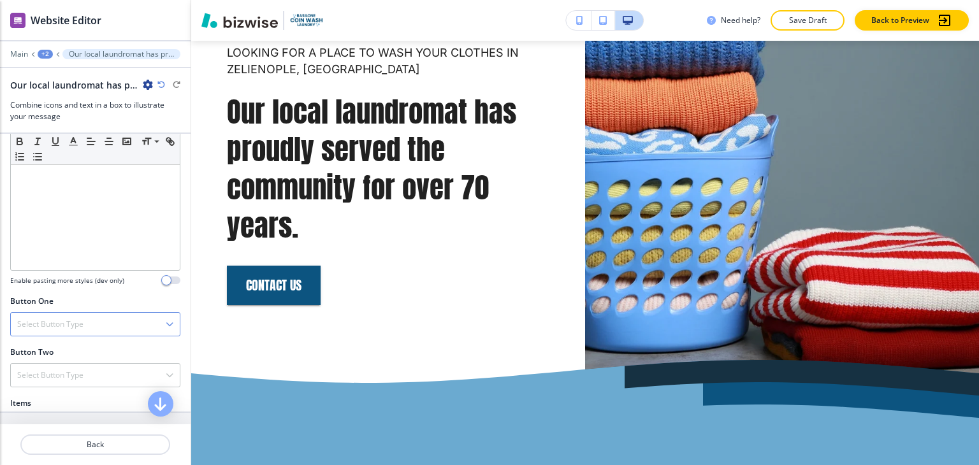
click at [77, 319] on h4 "Select Button Type" at bounding box center [50, 324] width 66 height 11
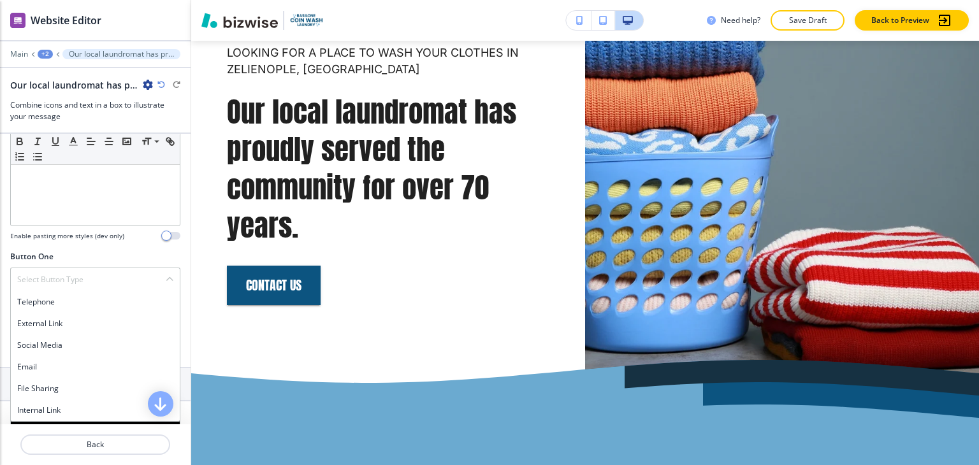
scroll to position [446, 0]
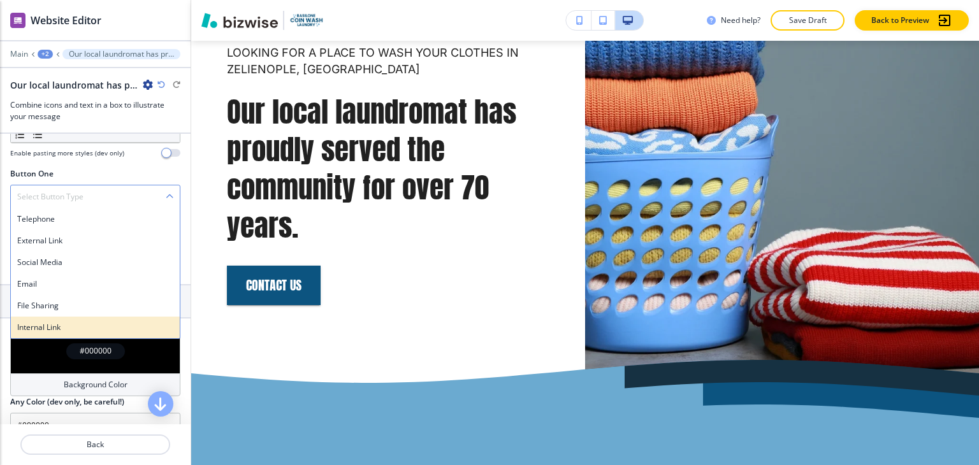
click at [74, 322] on h4 "Internal Link" at bounding box center [95, 327] width 156 height 11
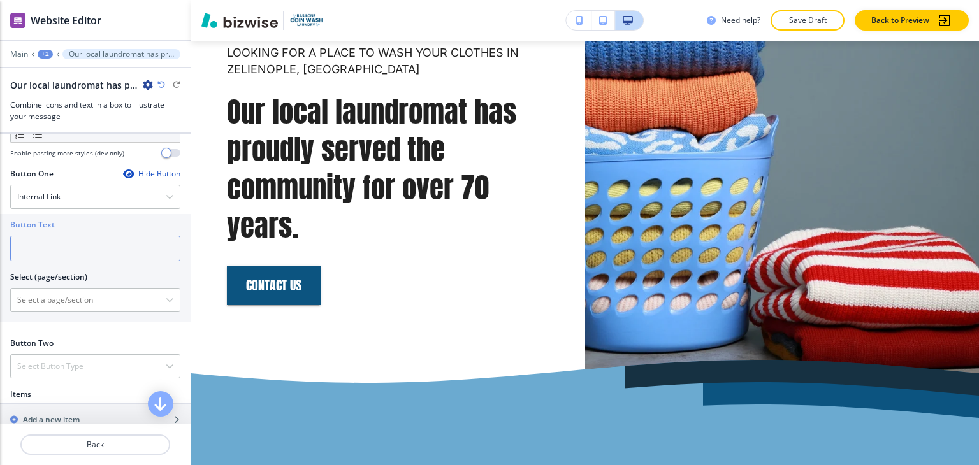
click at [77, 243] on input "text" at bounding box center [95, 249] width 170 height 26
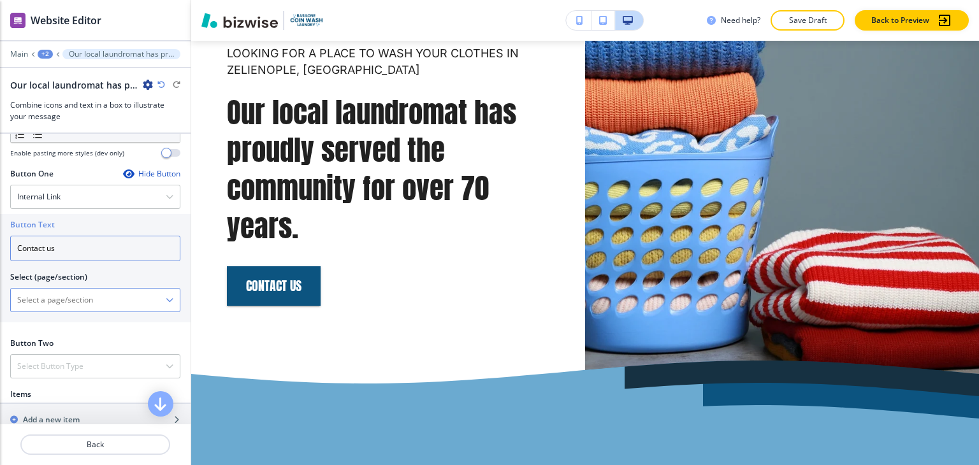
type input "Contact us"
click at [94, 289] on \(page\/section\) "Manual Input" at bounding box center [88, 300] width 155 height 22
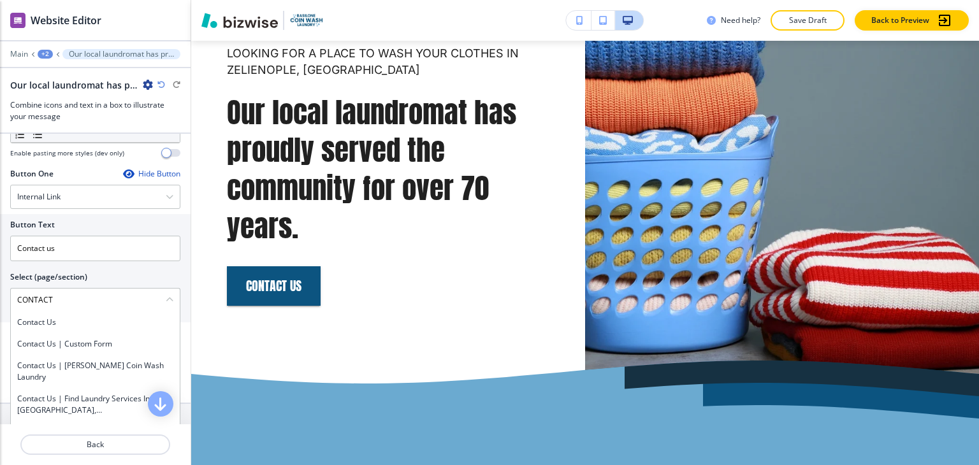
click at [93, 317] on h4 "Contact Us" at bounding box center [95, 322] width 156 height 11
type \(page\/section\) "Contact Us"
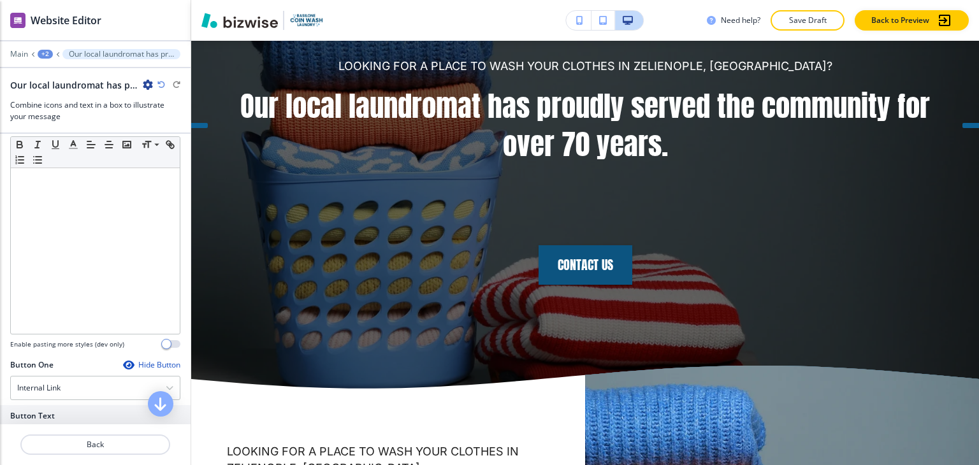
scroll to position [2288, 0]
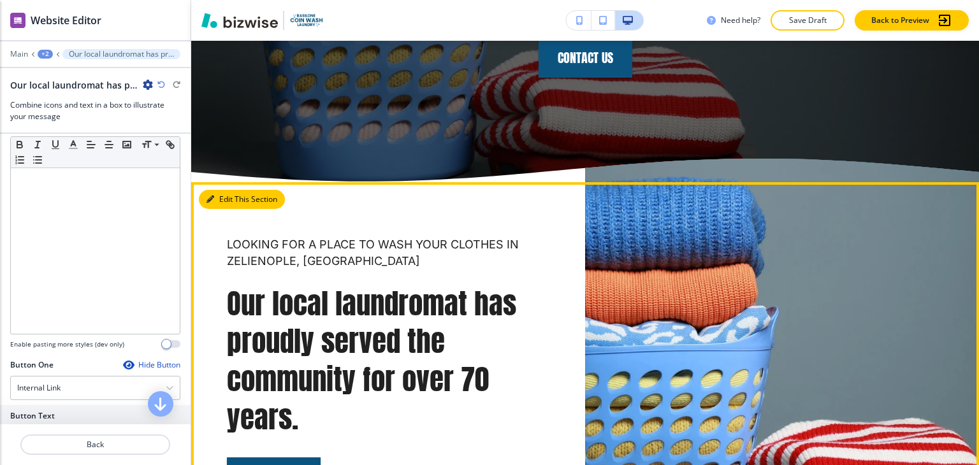
click at [224, 190] on button "Edit This Section" at bounding box center [242, 199] width 86 height 19
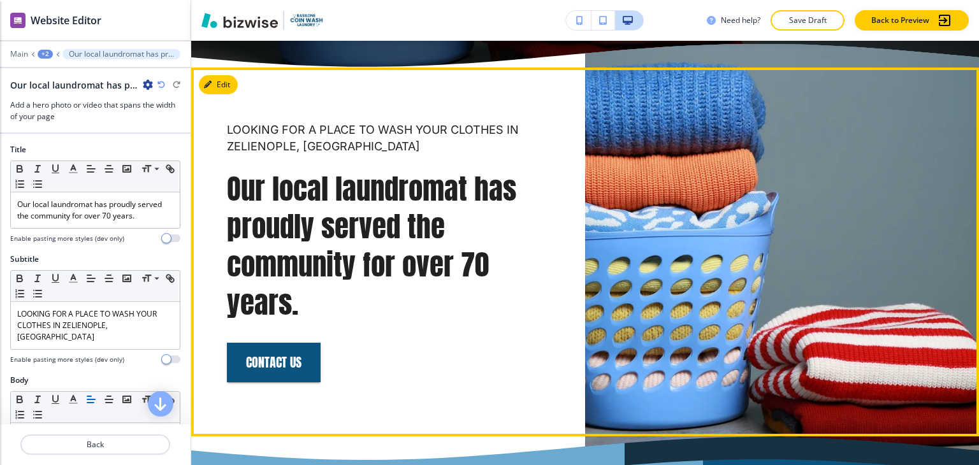
scroll to position [2405, 0]
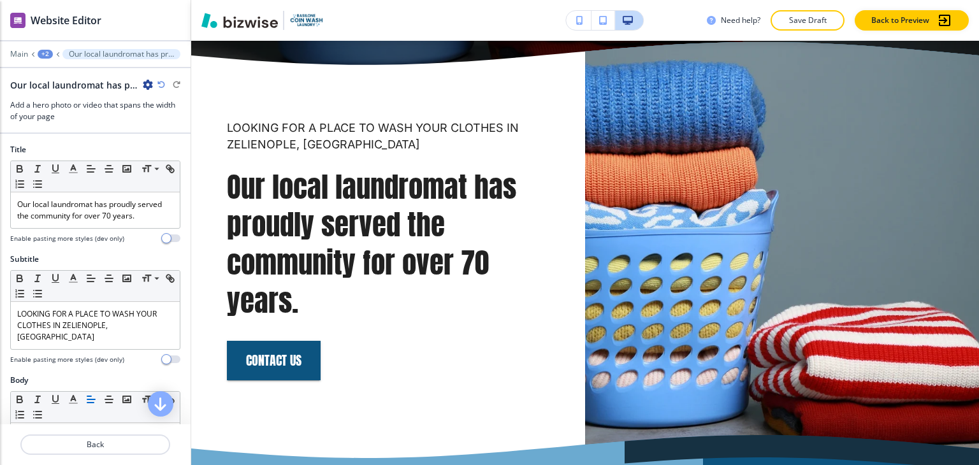
click at [150, 87] on icon "button" at bounding box center [148, 85] width 10 height 10
click at [198, 154] on p "Delete Section" at bounding box center [183, 150] width 65 height 11
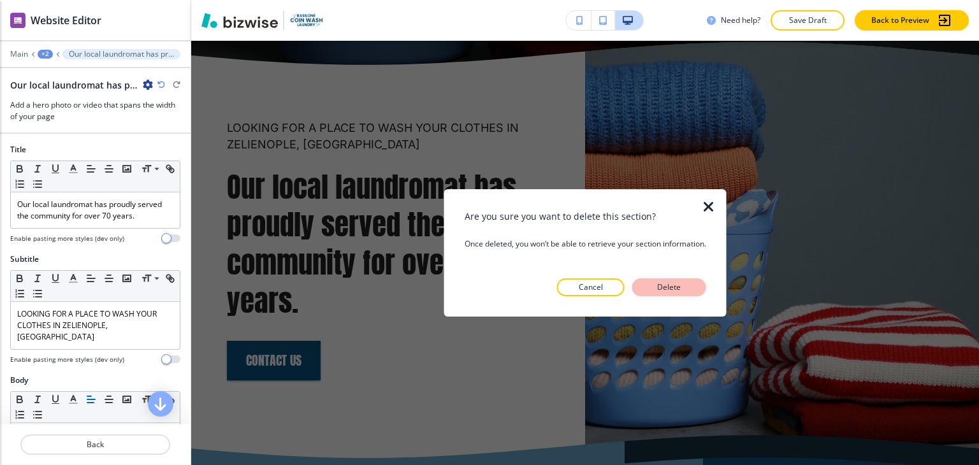
click at [659, 293] on button "Delete" at bounding box center [670, 288] width 74 height 18
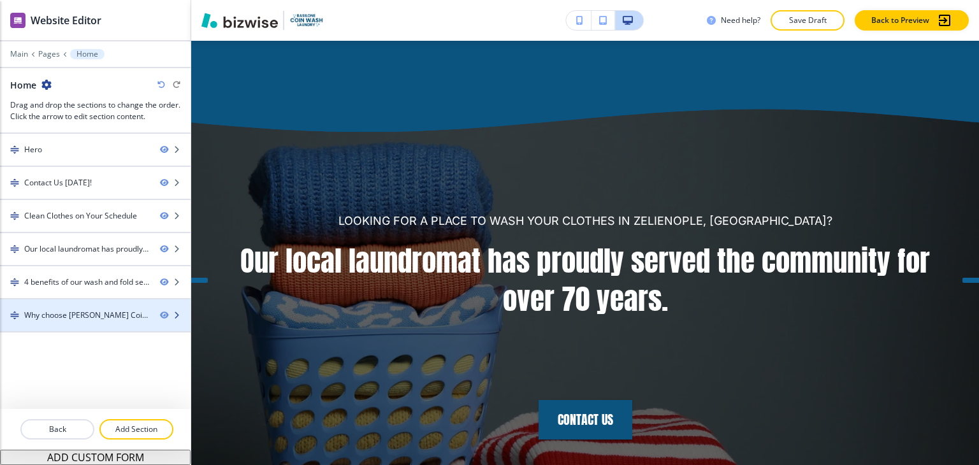
scroll to position [1895, 0]
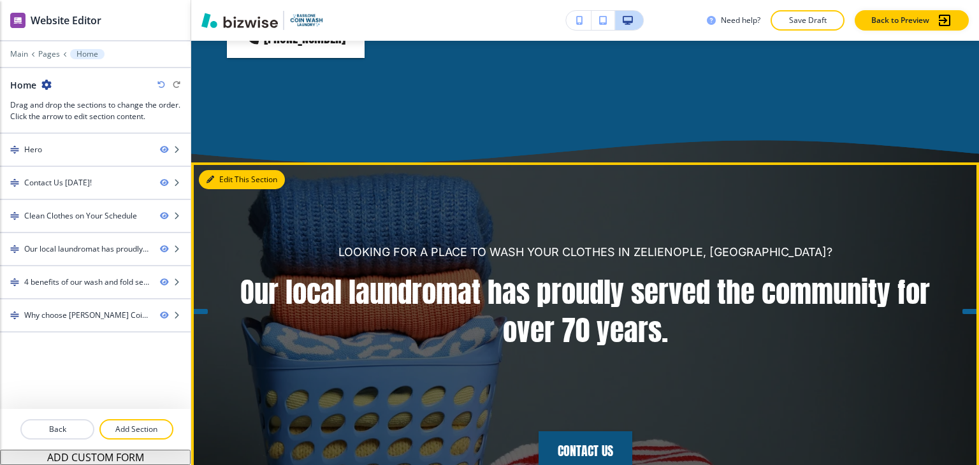
click at [222, 170] on button "Edit This Section" at bounding box center [242, 179] width 86 height 19
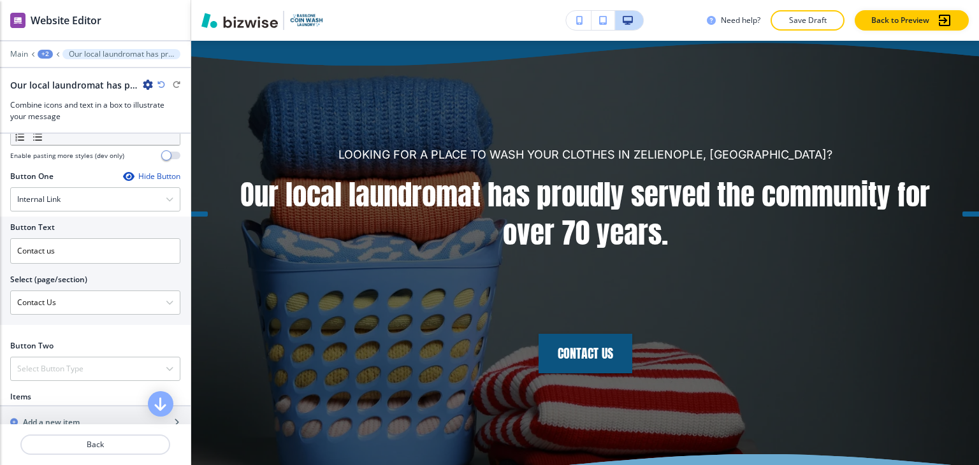
scroll to position [446, 0]
click at [84, 355] on div "Select Button Type" at bounding box center [95, 366] width 169 height 23
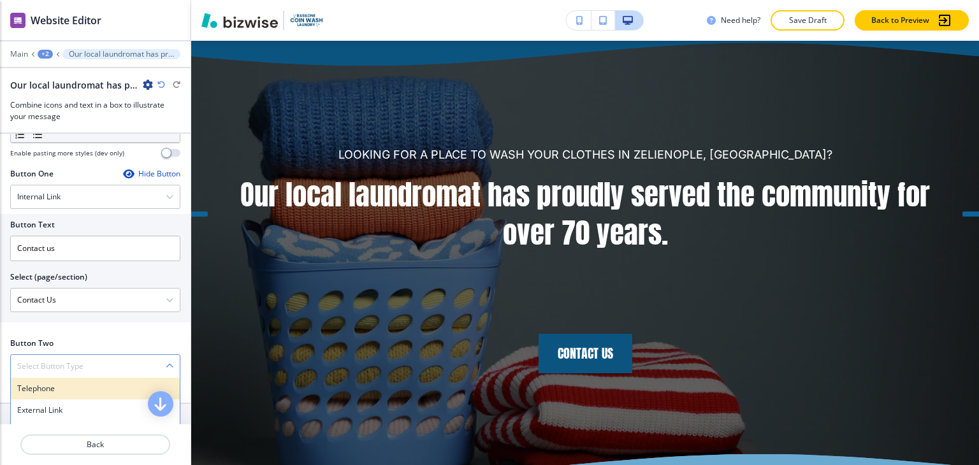
click at [83, 383] on h4 "Telephone" at bounding box center [95, 388] width 156 height 11
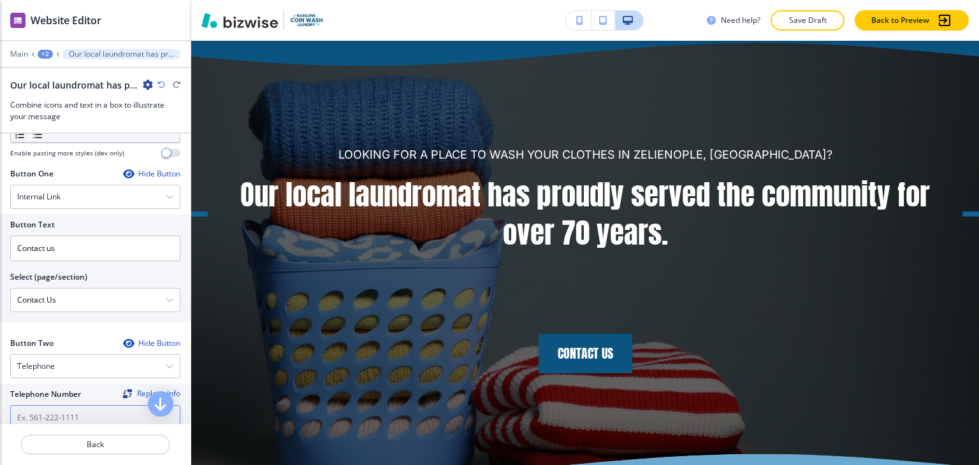
click at [69, 406] on input "text" at bounding box center [95, 419] width 170 height 26
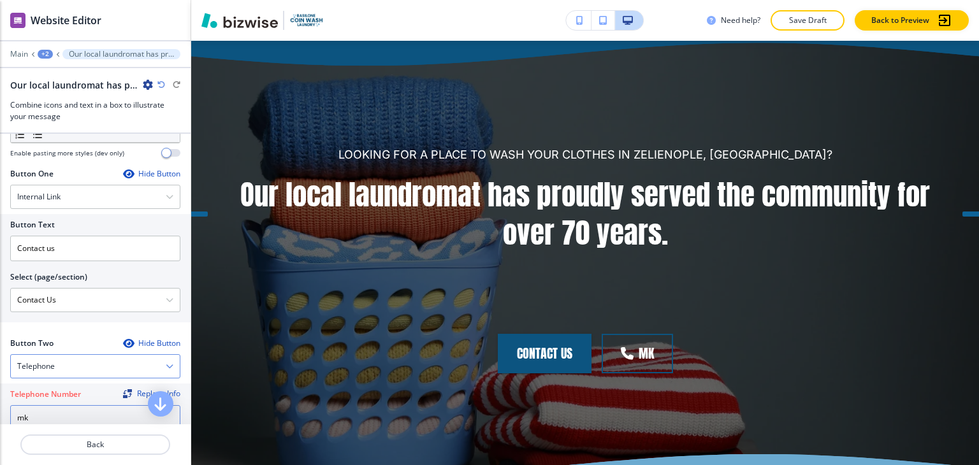
type input "mk"
click at [114, 355] on div "Telephone" at bounding box center [95, 366] width 169 height 23
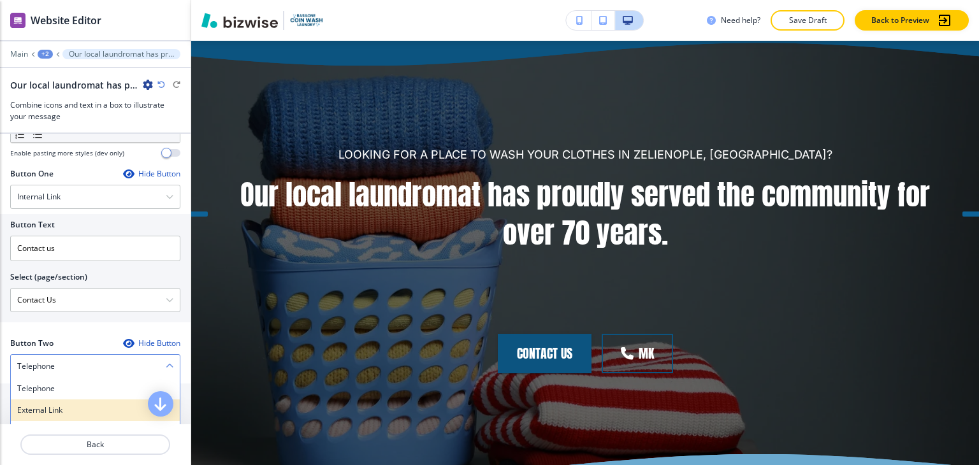
click at [105, 400] on div "External Link" at bounding box center [95, 411] width 169 height 22
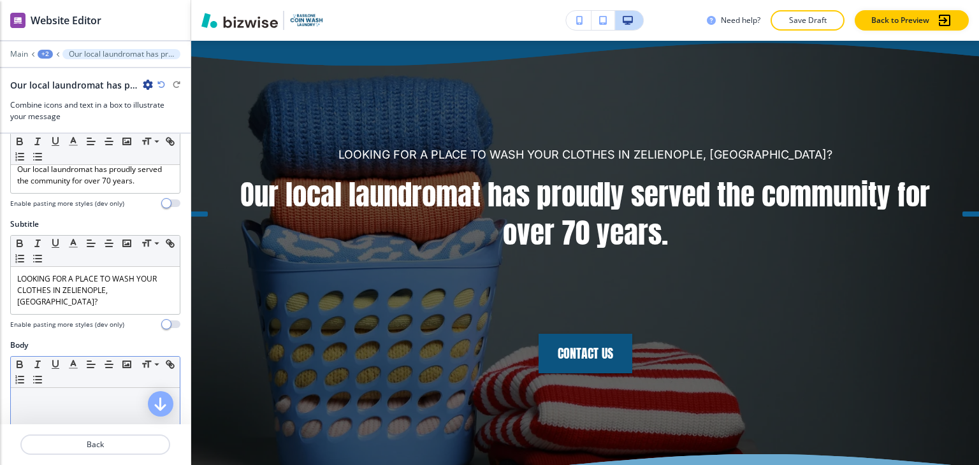
scroll to position [0, 0]
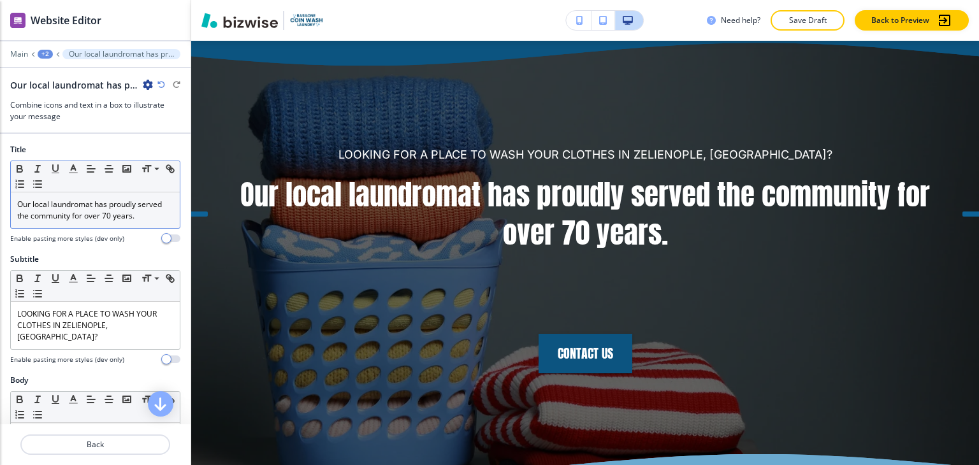
click at [145, 219] on p "Our local laundromat has proudly served the community for over 70 years." at bounding box center [95, 210] width 156 height 23
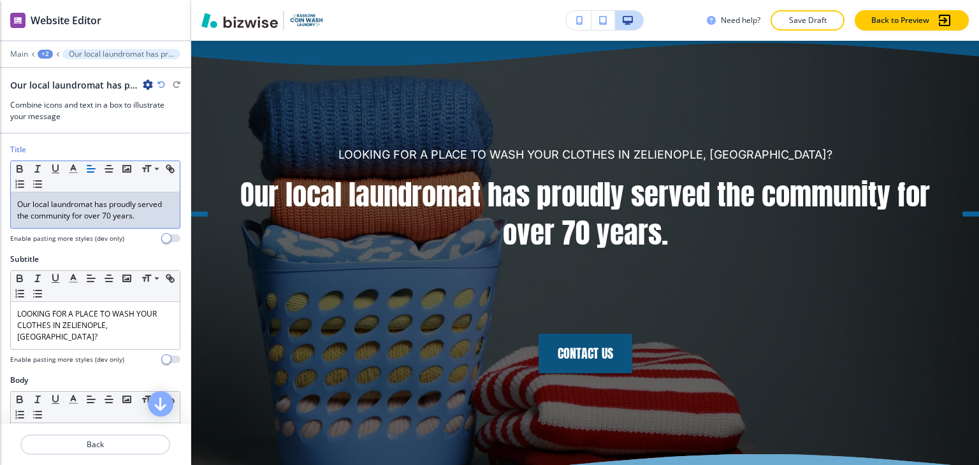
drag, startPoint x: 134, startPoint y: 217, endPoint x: 193, endPoint y: 217, distance: 58.7
click at [193, 217] on div "Website Editor Main +2 Our local laundromat has proudly served the community fo…" at bounding box center [489, 232] width 979 height 465
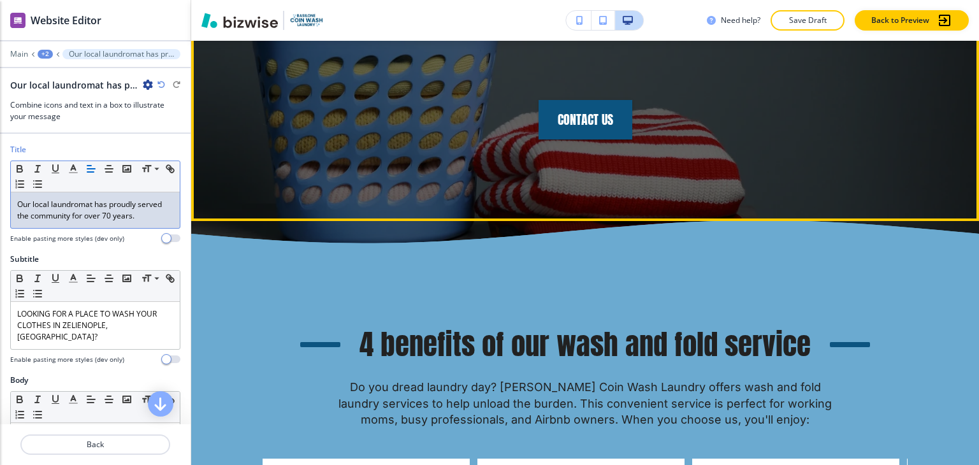
scroll to position [2248, 0]
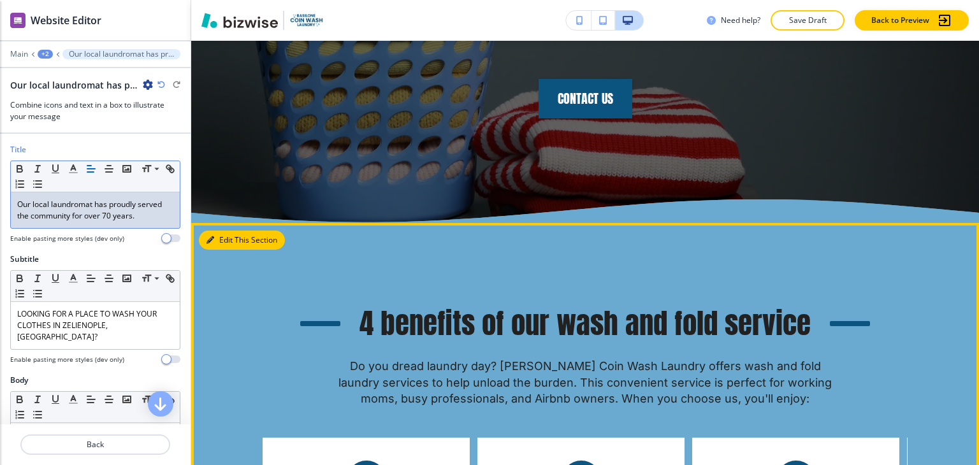
click at [233, 231] on button "Edit This Section" at bounding box center [242, 240] width 86 height 19
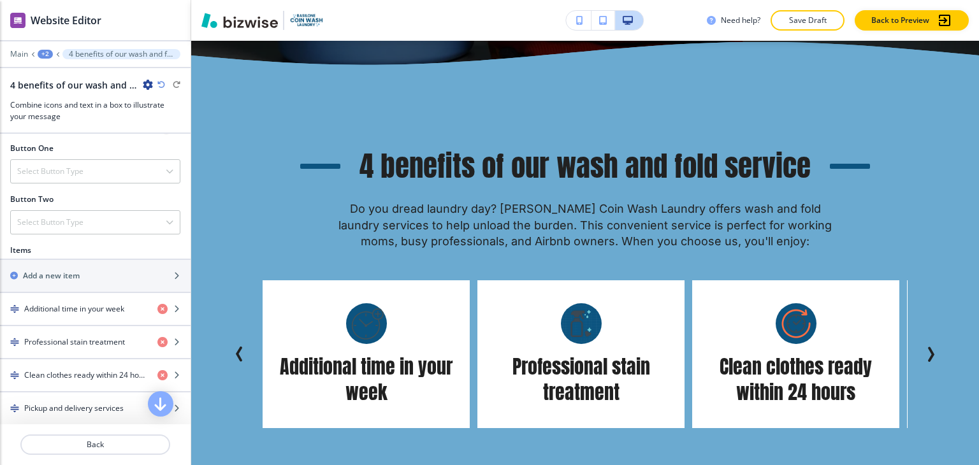
scroll to position [701, 0]
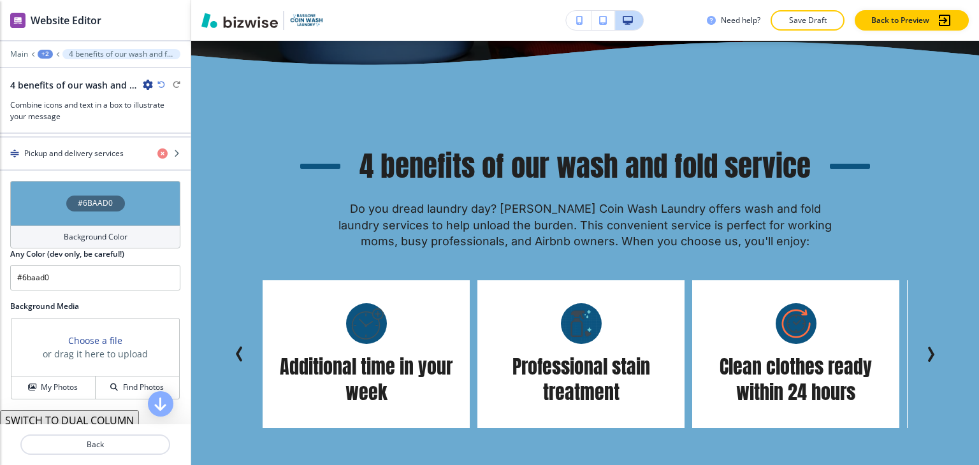
click at [75, 235] on h4 "Background Color" at bounding box center [96, 236] width 64 height 11
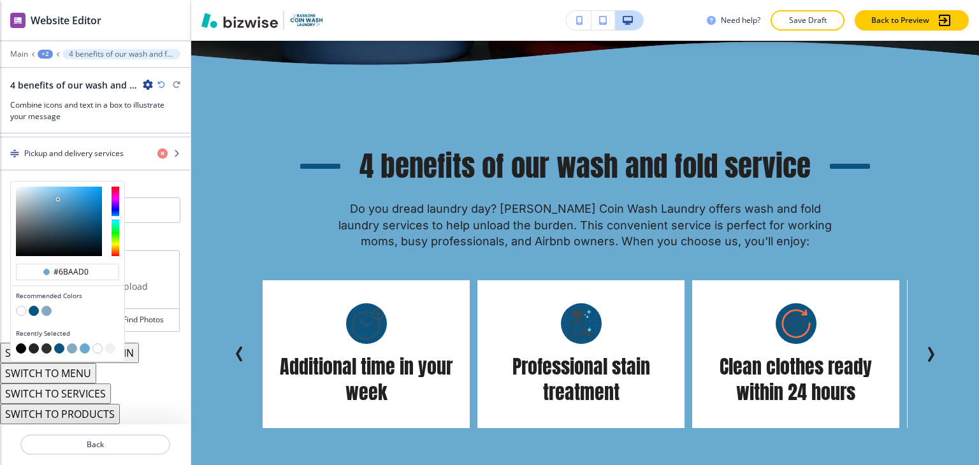
scroll to position [697, 0]
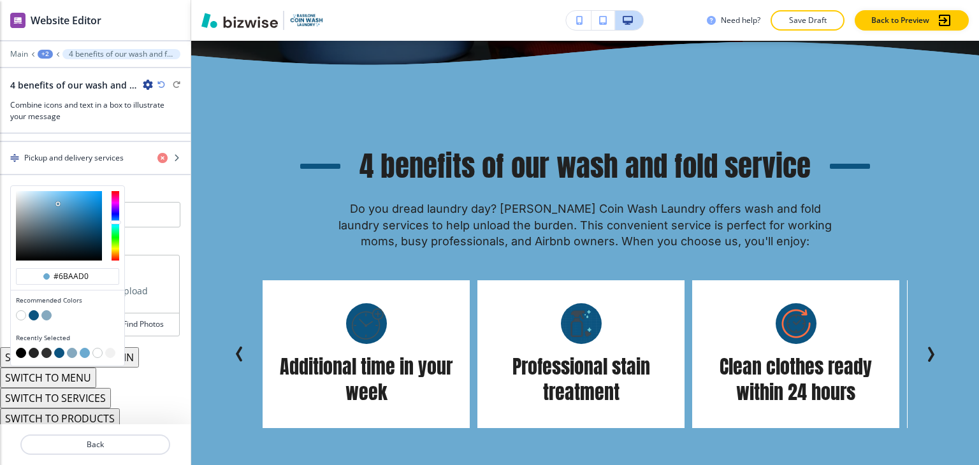
click at [47, 314] on button "button" at bounding box center [46, 316] width 10 height 10
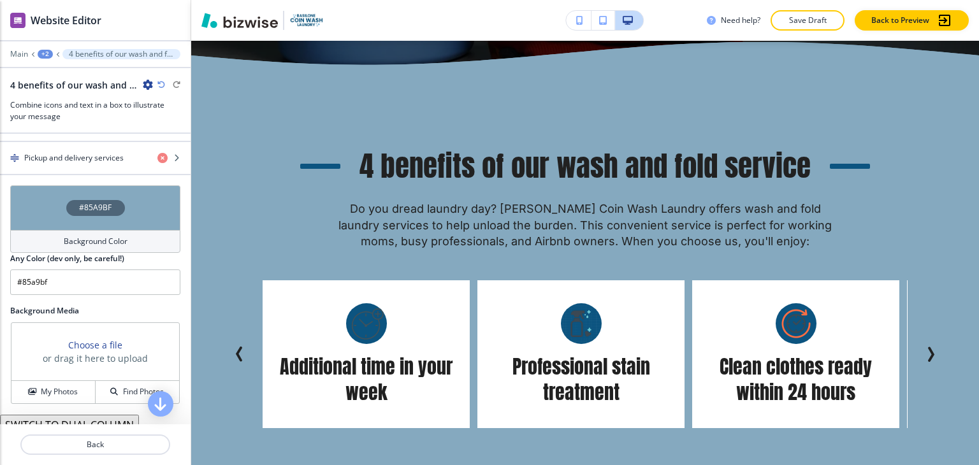
click at [84, 230] on div "Background Color" at bounding box center [95, 241] width 170 height 23
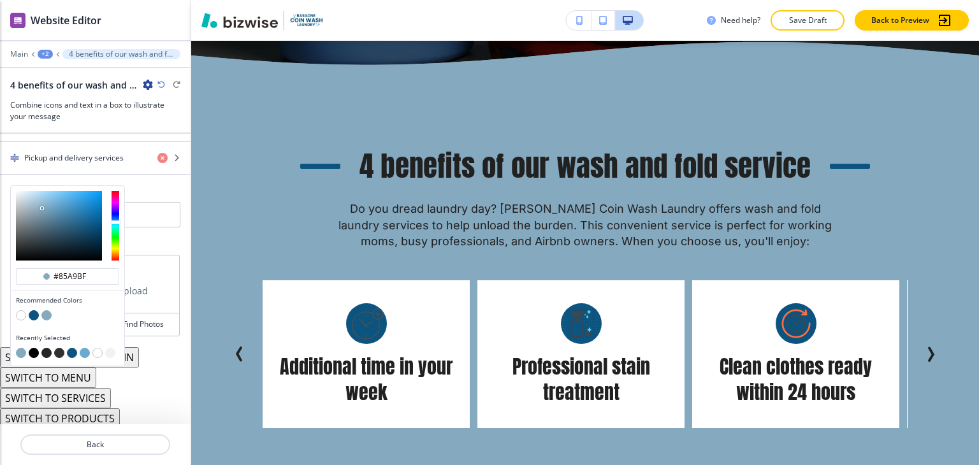
click at [83, 348] on button "button" at bounding box center [85, 353] width 10 height 10
type input "#6baad0"
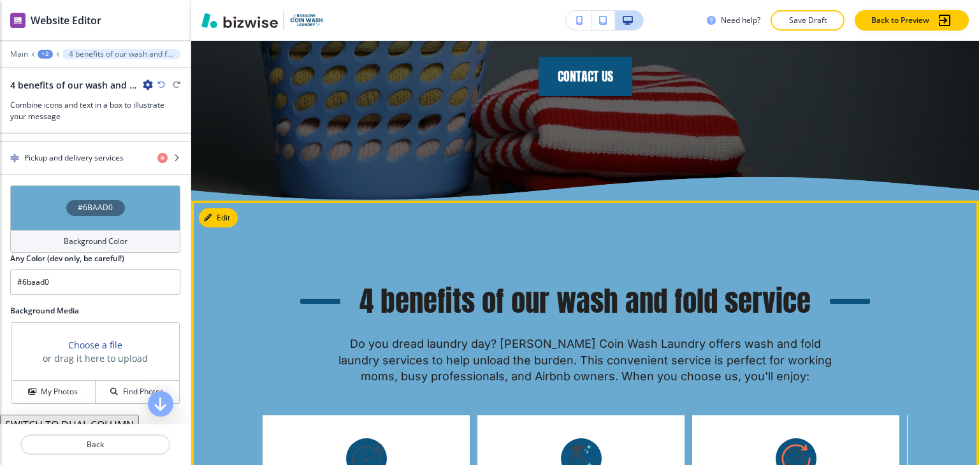
scroll to position [2150, 0]
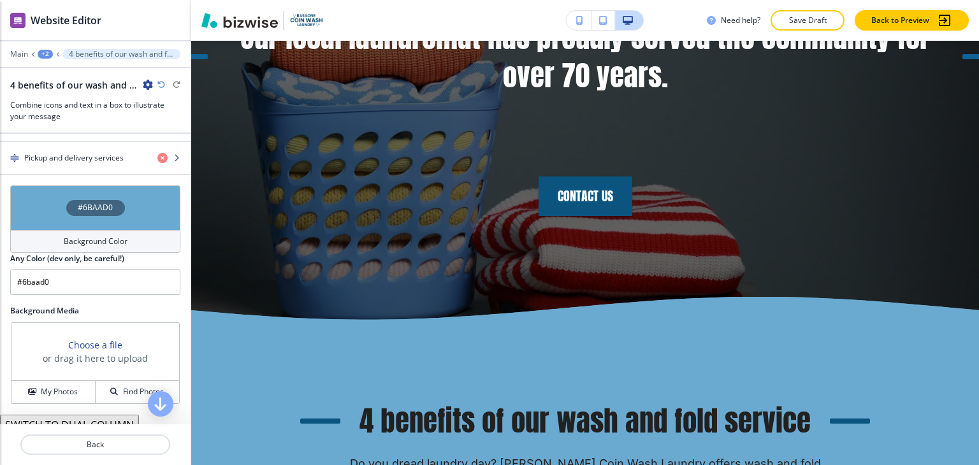
click at [85, 240] on h4 "Background Color" at bounding box center [96, 241] width 64 height 11
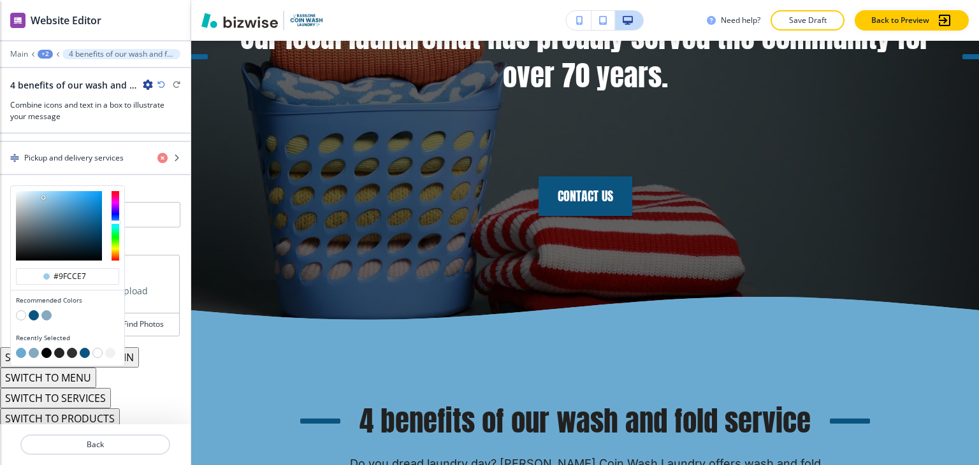
type input "#a1cde7"
drag, startPoint x: 53, startPoint y: 197, endPoint x: 42, endPoint y: 193, distance: 11.5
click at [42, 193] on div at bounding box center [59, 226] width 86 height 70
type input "#a1cde7"
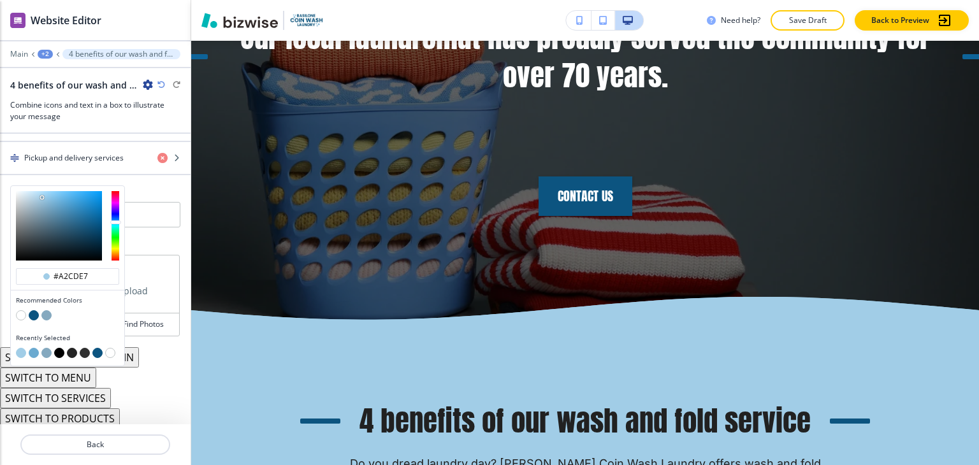
type input "#a4cee7"
click at [41, 196] on div at bounding box center [41, 197] width 3 height 3
type input "#a4cee7"
type input "#d4eaf8"
drag, startPoint x: 41, startPoint y: 192, endPoint x: 28, endPoint y: 189, distance: 13.1
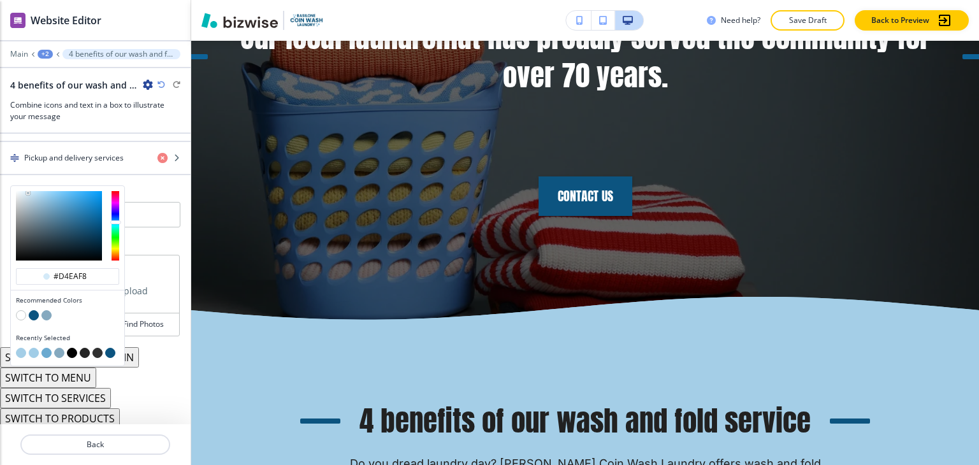
click at [28, 192] on div at bounding box center [28, 193] width 3 height 3
type input "#d4eaf8"
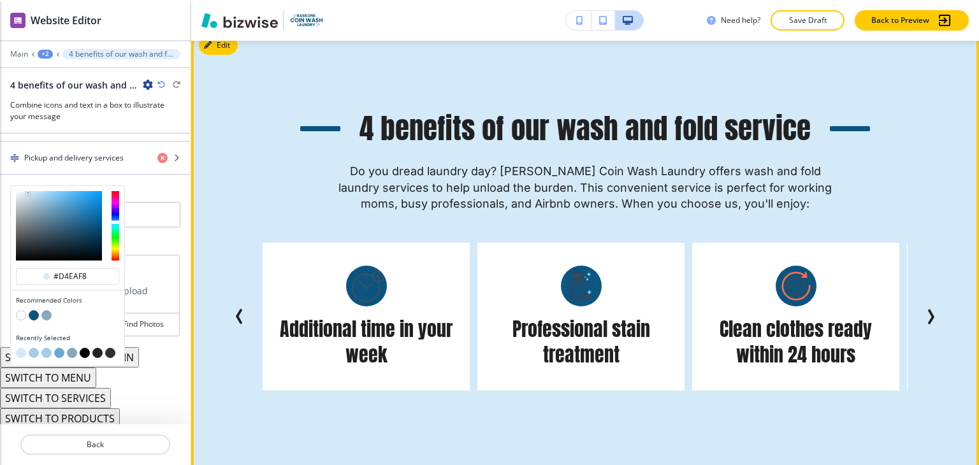
scroll to position [2431, 0]
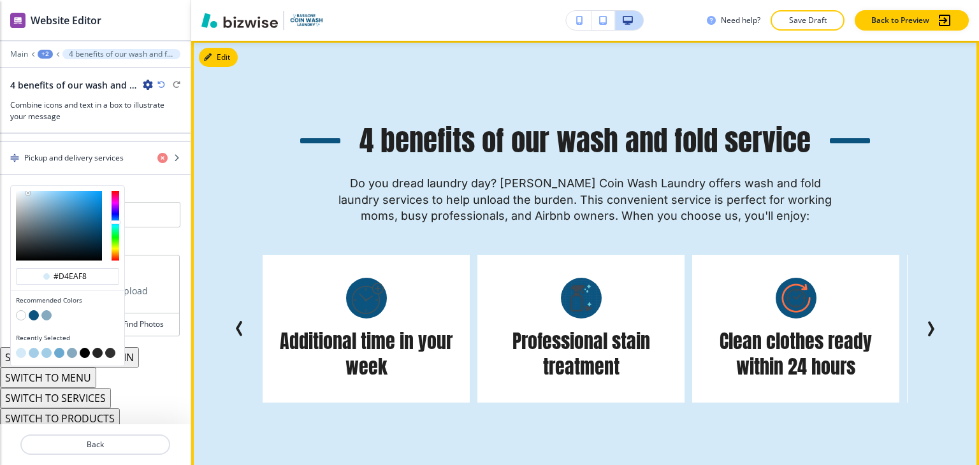
click at [930, 323] on icon "Next Slide" at bounding box center [932, 329] width 4 height 13
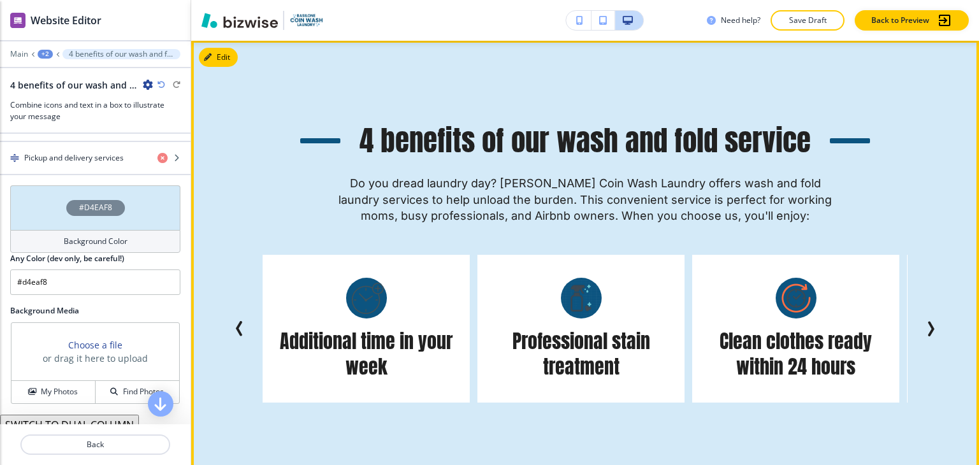
click at [930, 323] on icon "Next Slide" at bounding box center [932, 329] width 4 height 13
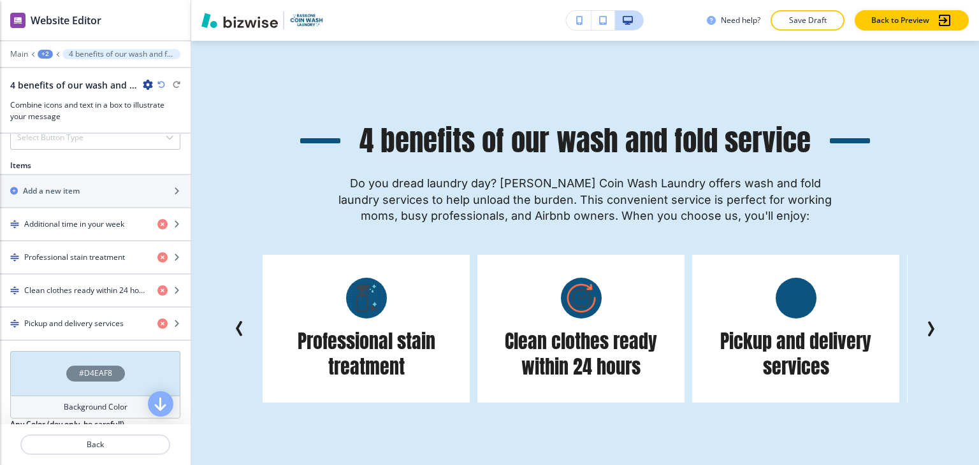
scroll to position [506, 0]
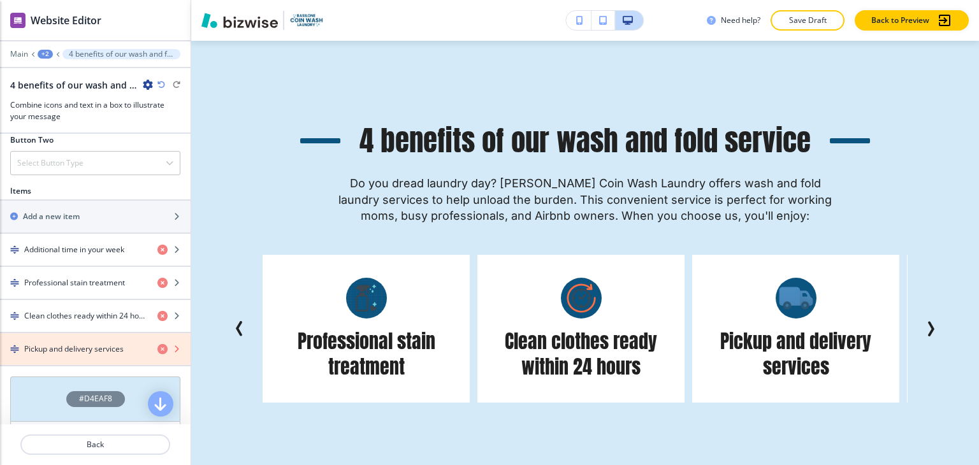
click at [157, 344] on icon "button" at bounding box center [162, 349] width 10 height 10
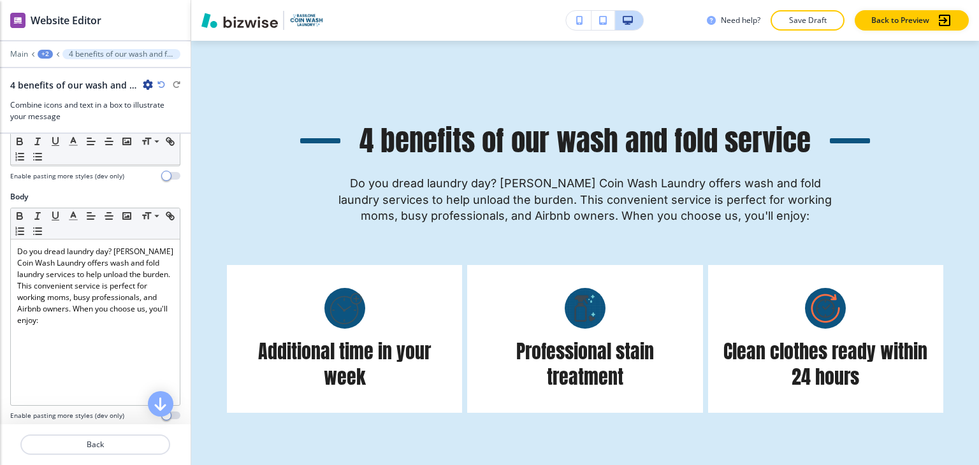
scroll to position [222, 0]
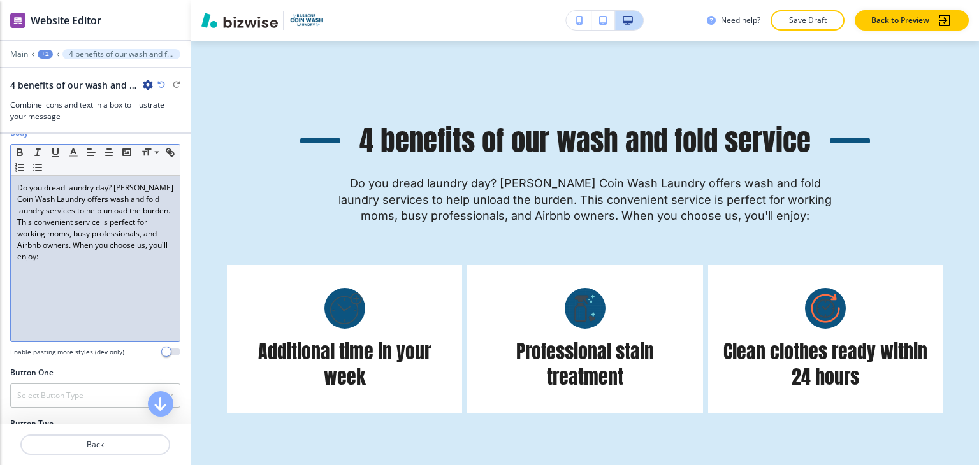
click at [125, 260] on p "Do you dread laundry day? Basilone Coin Wash Laundry offers wash and fold laund…" at bounding box center [95, 222] width 156 height 80
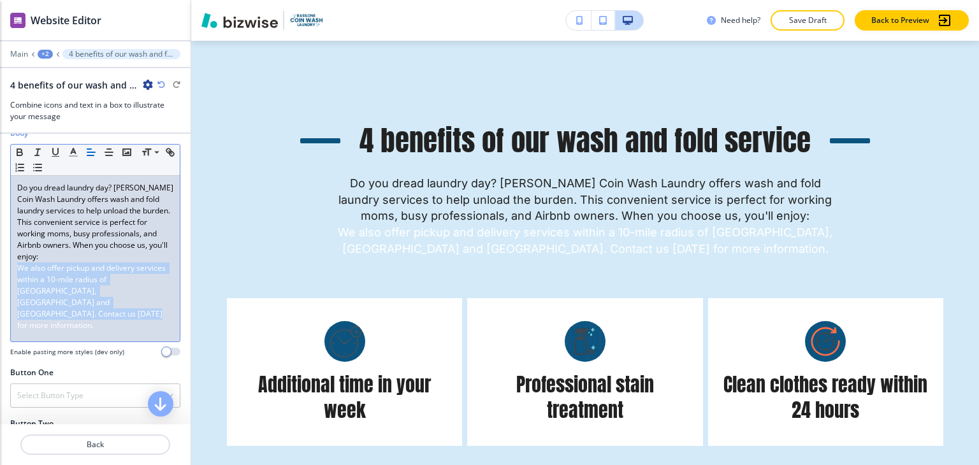
drag, startPoint x: 160, startPoint y: 303, endPoint x: 7, endPoint y: 266, distance: 157.4
click at [7, 266] on div "Body Small Normal Large Huge Do you dread laundry day? Basilone Coin Wash Laund…" at bounding box center [95, 248] width 191 height 240
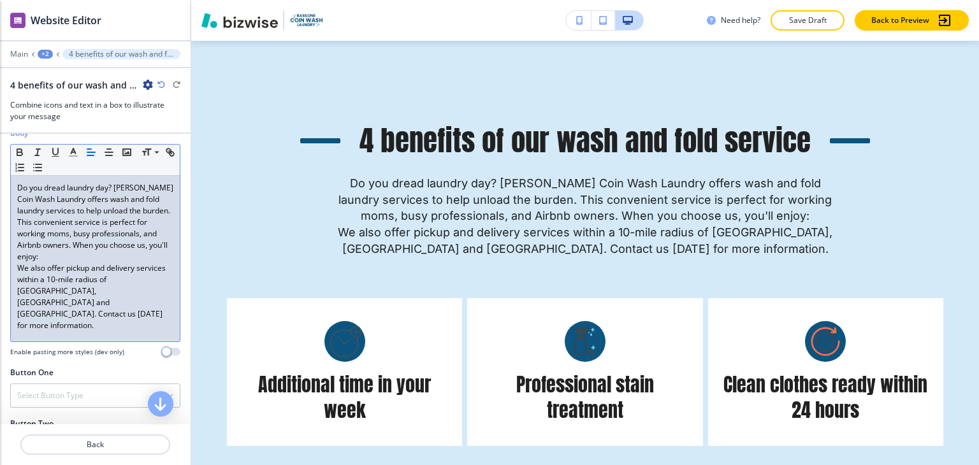
click at [120, 258] on p "Do you dread laundry day? Basilone Coin Wash Laundry offers wash and fold laund…" at bounding box center [95, 222] width 156 height 80
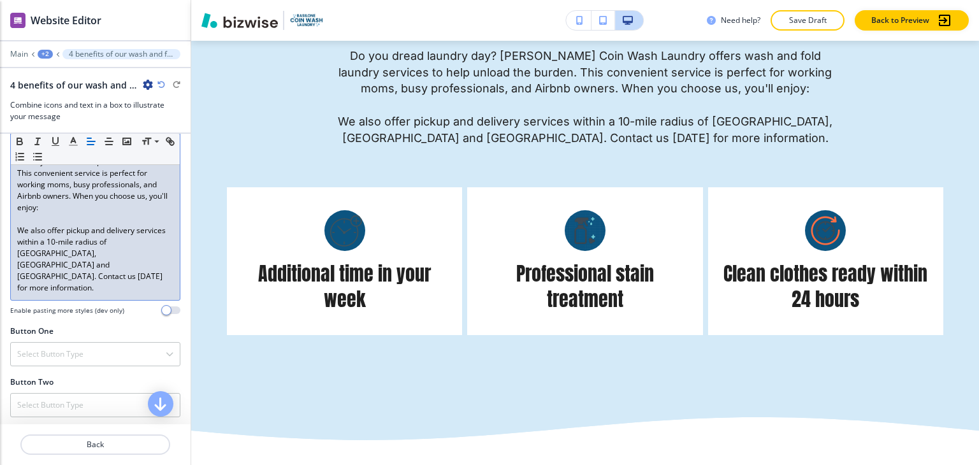
scroll to position [413, 0]
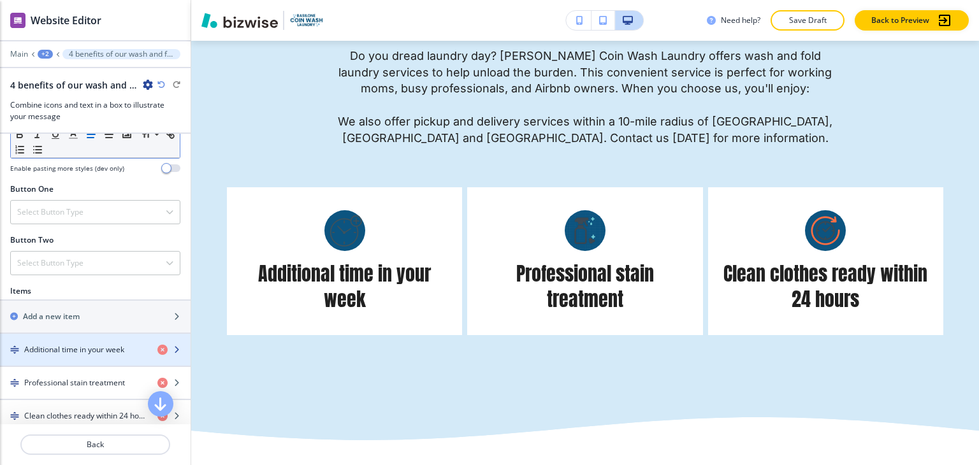
click at [72, 344] on h4 "Additional time in your week" at bounding box center [74, 349] width 100 height 11
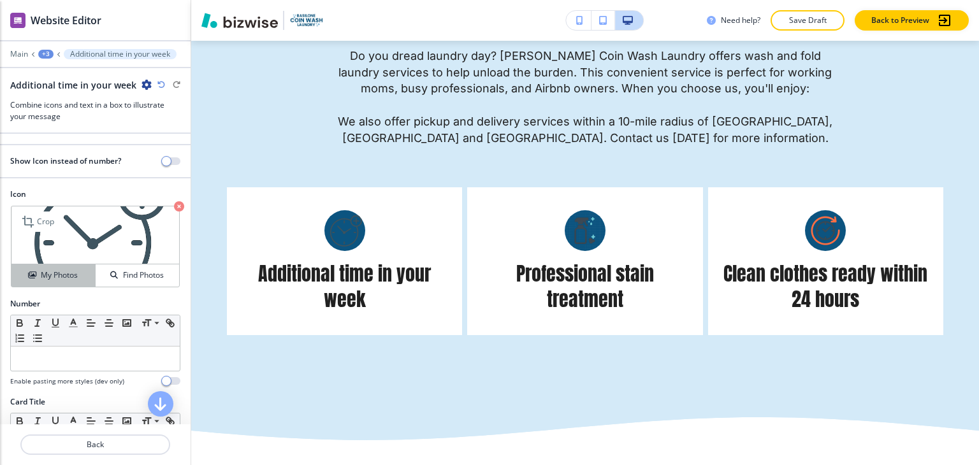
click at [73, 272] on h4 "My Photos" at bounding box center [59, 275] width 37 height 11
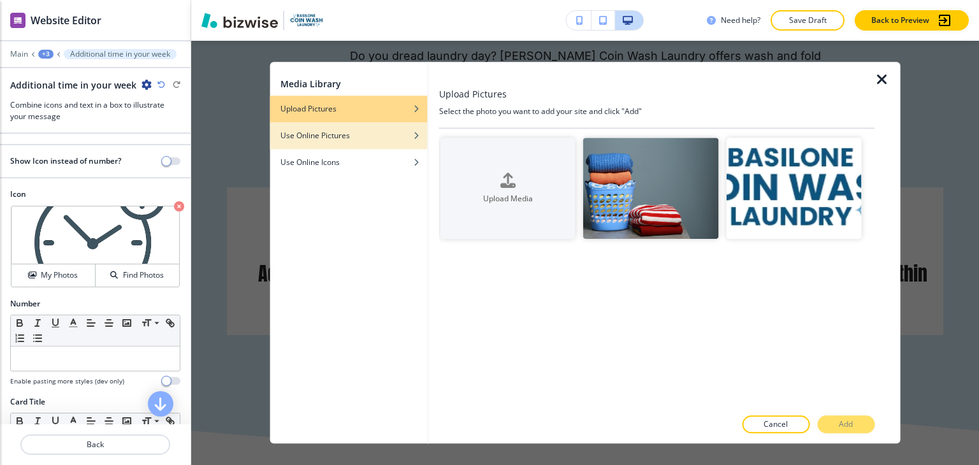
click at [349, 138] on h4 "Use Online Pictures" at bounding box center [316, 135] width 70 height 11
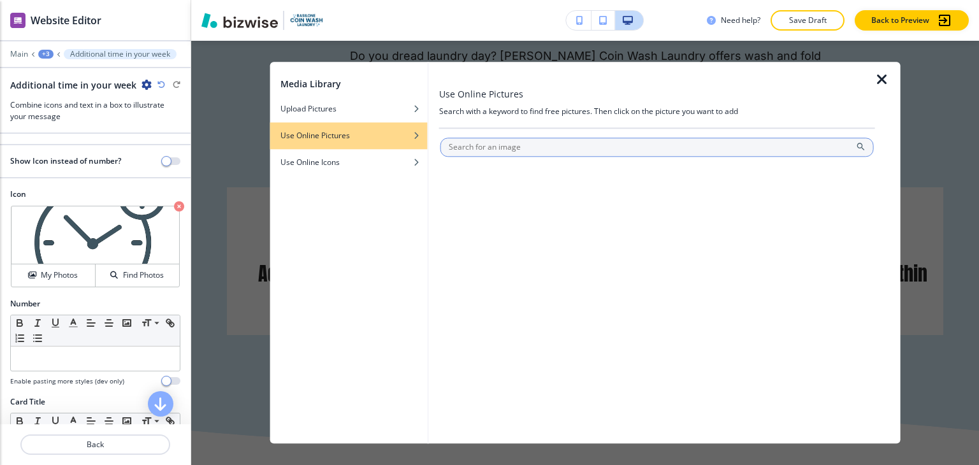
click at [523, 145] on input "text" at bounding box center [658, 147] width 434 height 19
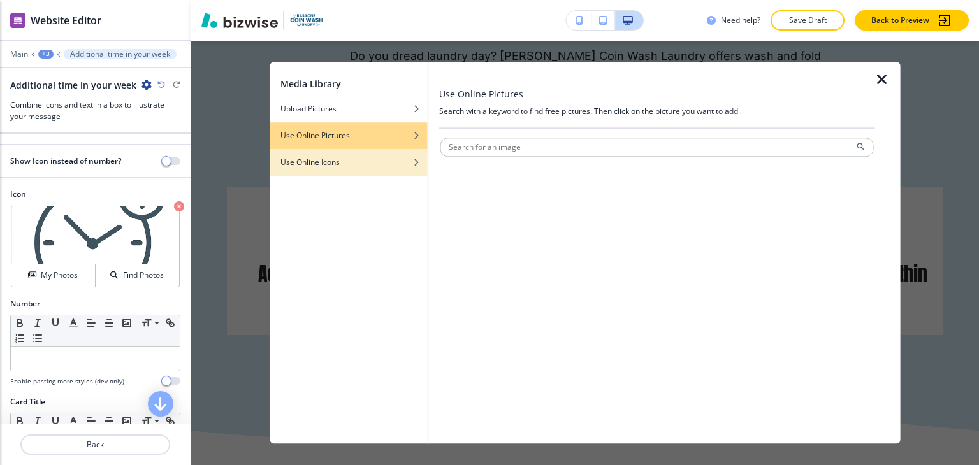
click at [337, 166] on h4 "Use Online Icons" at bounding box center [310, 162] width 59 height 11
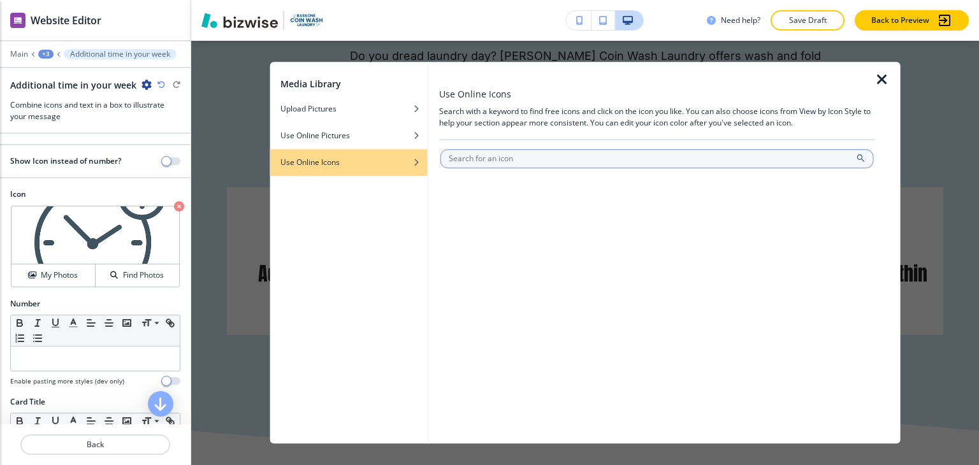
click at [485, 159] on input "text" at bounding box center [658, 158] width 434 height 19
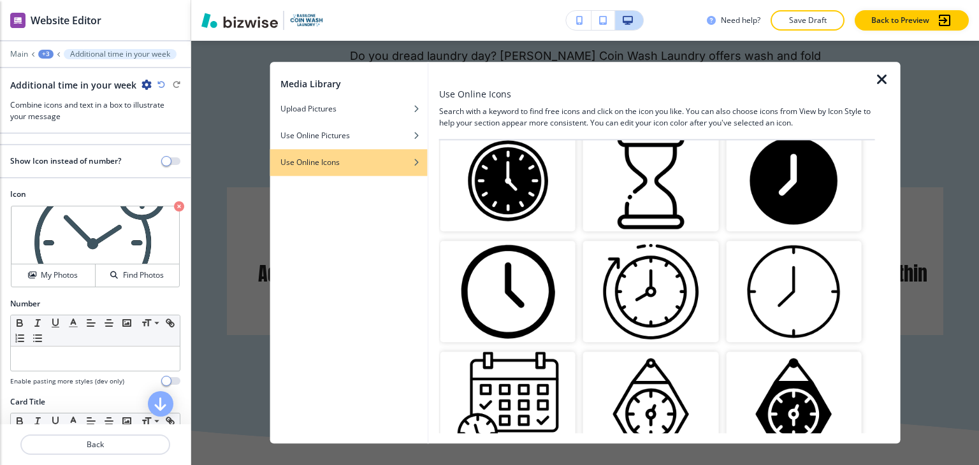
scroll to position [0, 0]
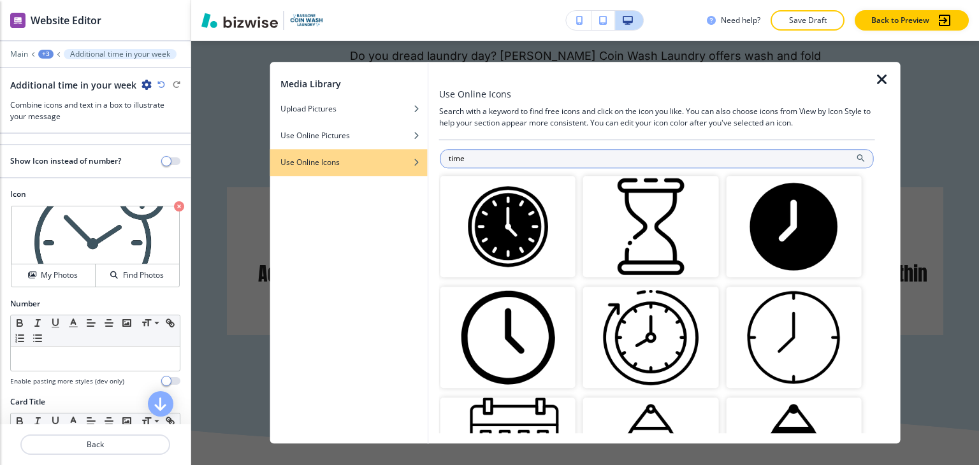
click at [555, 155] on input "time" at bounding box center [658, 158] width 434 height 19
click at [553, 155] on input "time" at bounding box center [658, 158] width 434 height 19
type input "clock"
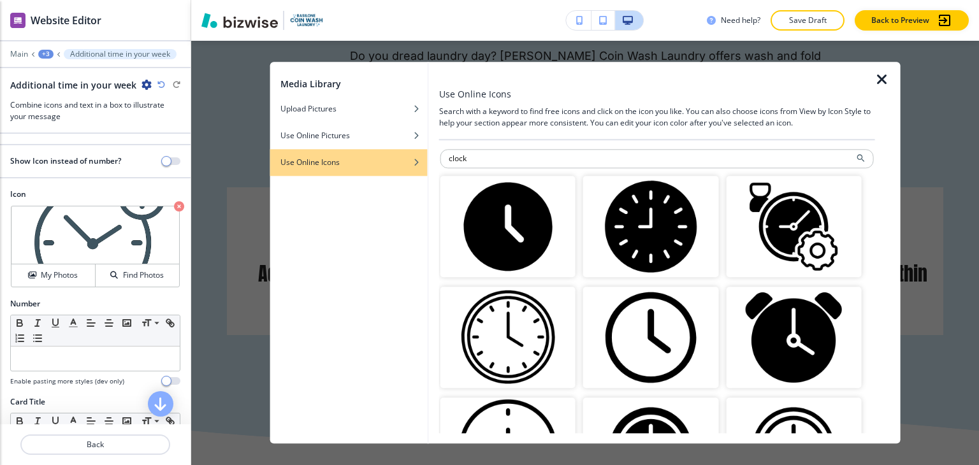
click at [500, 327] on img "button" at bounding box center [508, 337] width 135 height 101
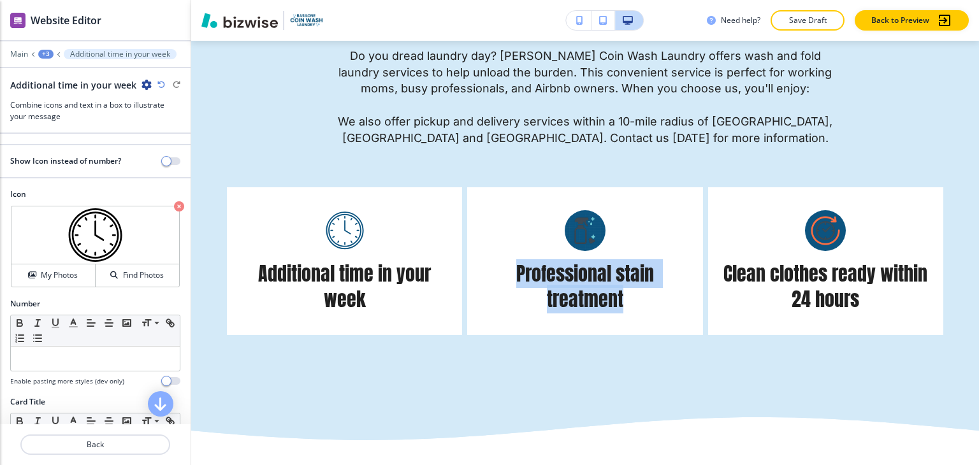
drag, startPoint x: 510, startPoint y: 247, endPoint x: 634, endPoint y: 270, distance: 126.4
click at [634, 270] on h5 "Professional stain treatment" at bounding box center [585, 286] width 210 height 51
copy h5 "Professional stain treatment"
click at [50, 55] on div "+3" at bounding box center [45, 54] width 15 height 9
click at [61, 112] on button "4 benefits of our wash and fold service" at bounding box center [79, 119] width 82 height 23
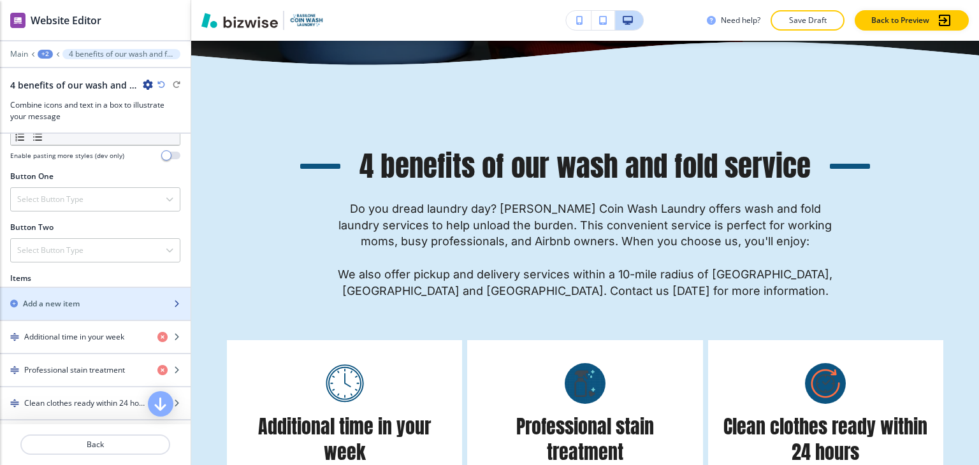
scroll to position [446, 0]
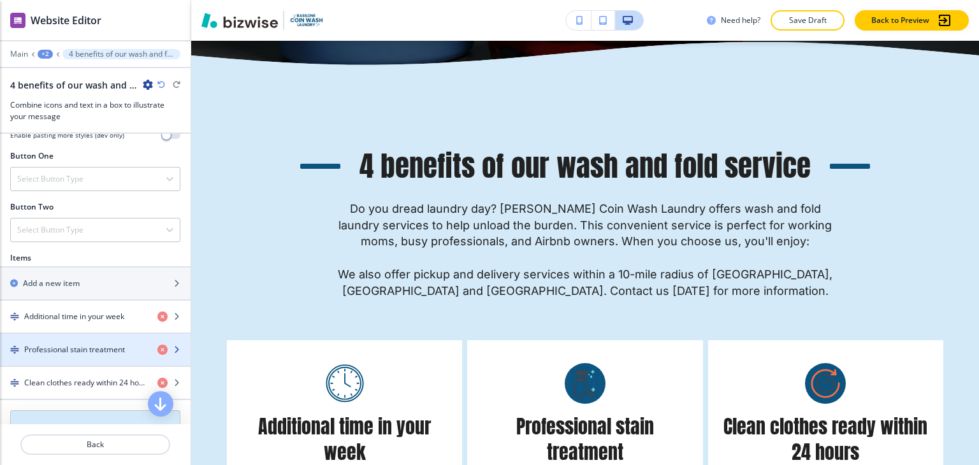
click at [66, 344] on h4 "Professional stain treatment" at bounding box center [74, 349] width 101 height 11
click at [158, 78] on div "4 benefits of our wash and fold service" at bounding box center [95, 84] width 170 height 13
click at [158, 79] on div "4 benefits of our wash and fold service" at bounding box center [95, 84] width 170 height 13
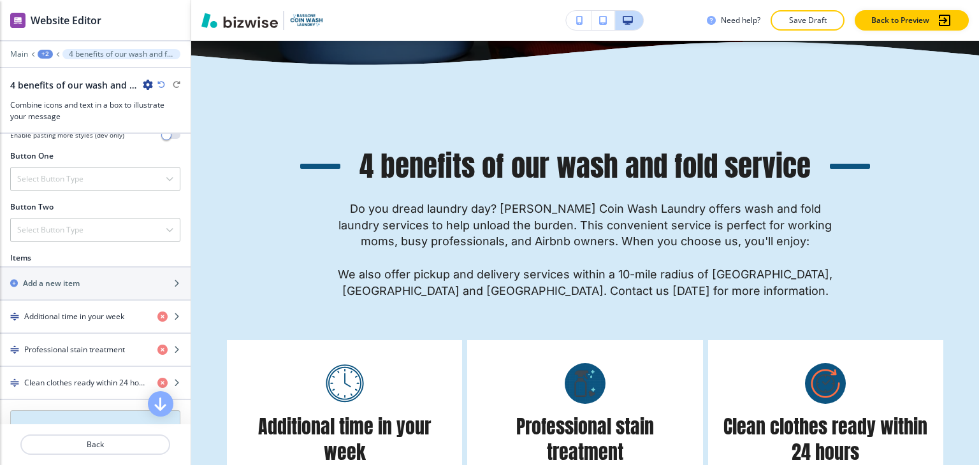
click at [159, 85] on icon "button" at bounding box center [161, 85] width 8 height 8
click at [163, 85] on icon "button" at bounding box center [161, 85] width 8 height 8
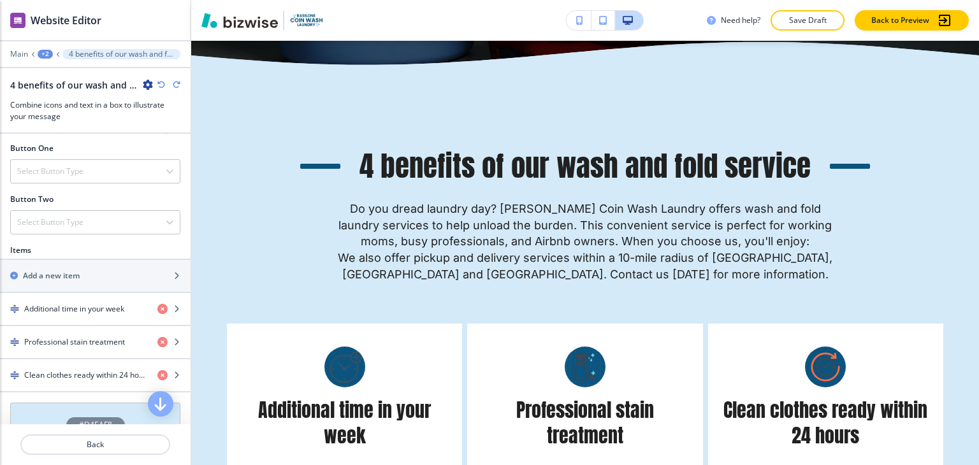
click at [163, 85] on icon "button" at bounding box center [161, 85] width 8 height 8
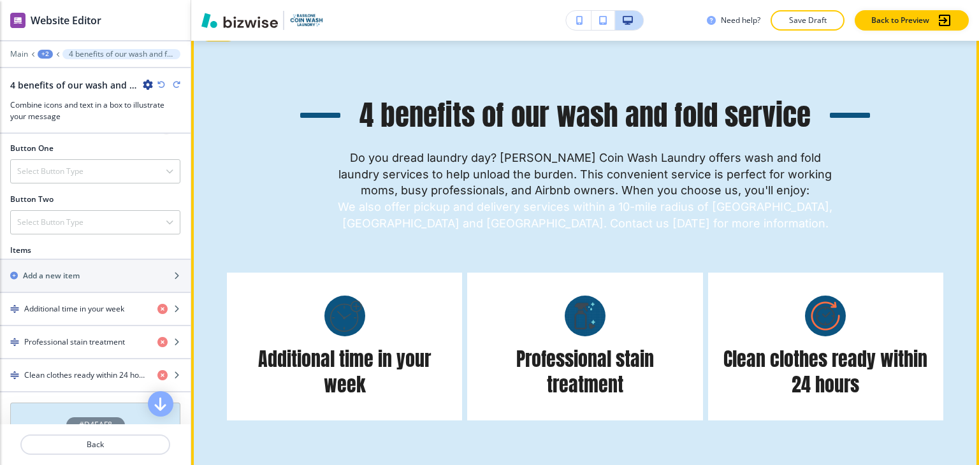
scroll to position [2660, 0]
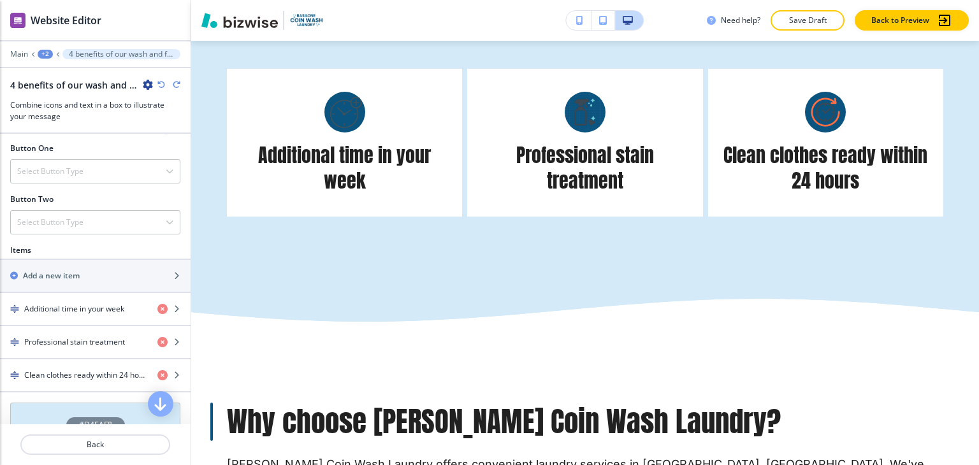
click at [163, 84] on icon "button" at bounding box center [161, 85] width 8 height 8
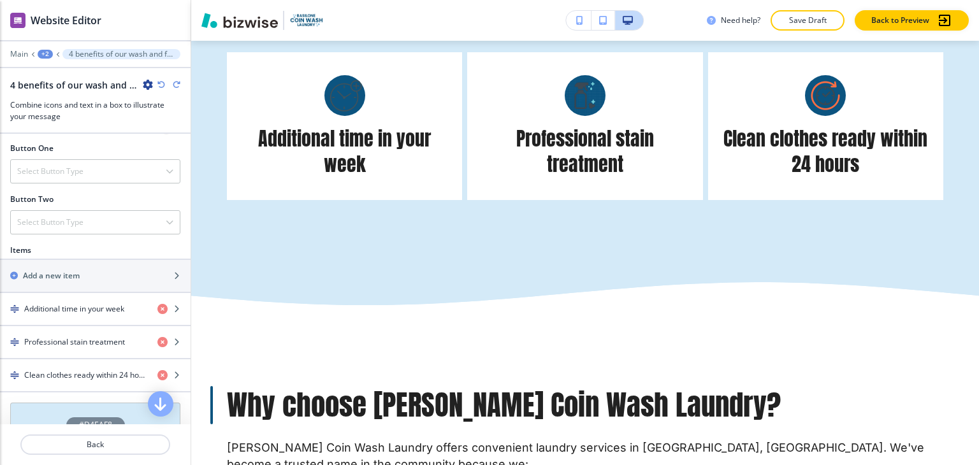
click at [163, 84] on icon "button" at bounding box center [161, 85] width 8 height 8
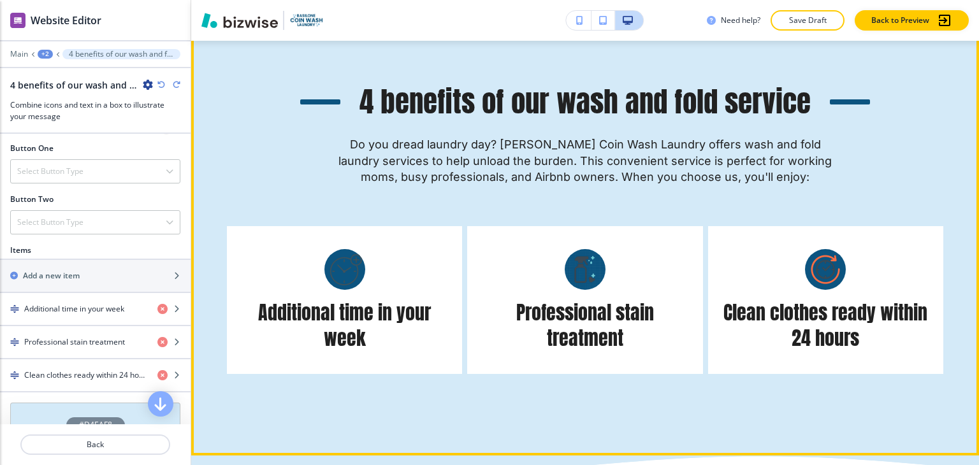
scroll to position [2469, 0]
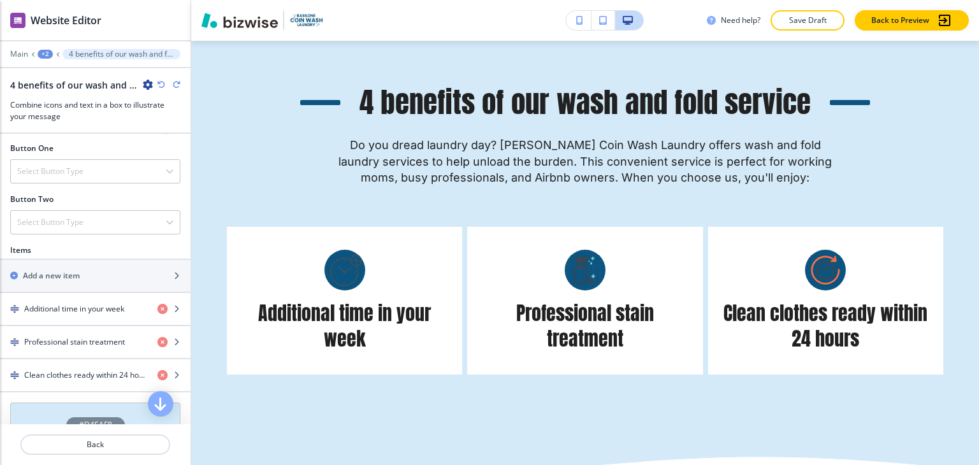
click at [163, 86] on icon "button" at bounding box center [161, 85] width 8 height 8
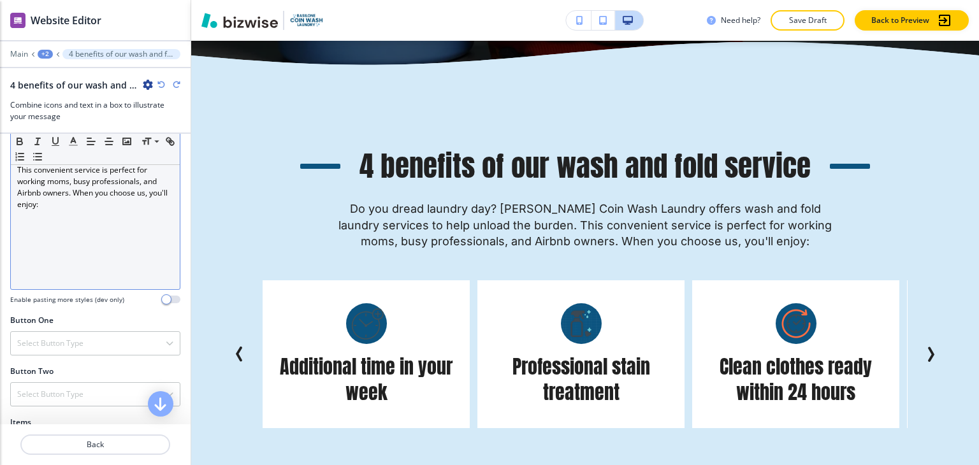
scroll to position [255, 0]
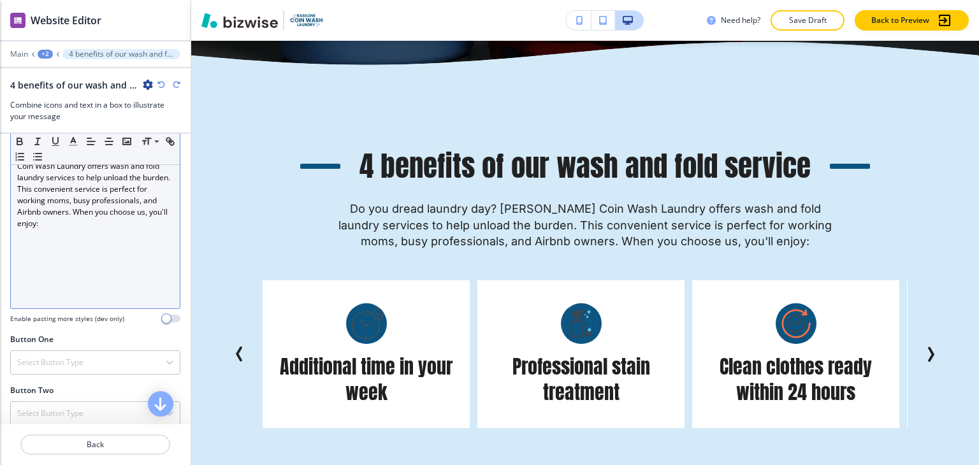
click at [139, 226] on p "Do you dread laundry day? Basilone Coin Wash Laundry offers wash and fold laund…" at bounding box center [95, 189] width 156 height 80
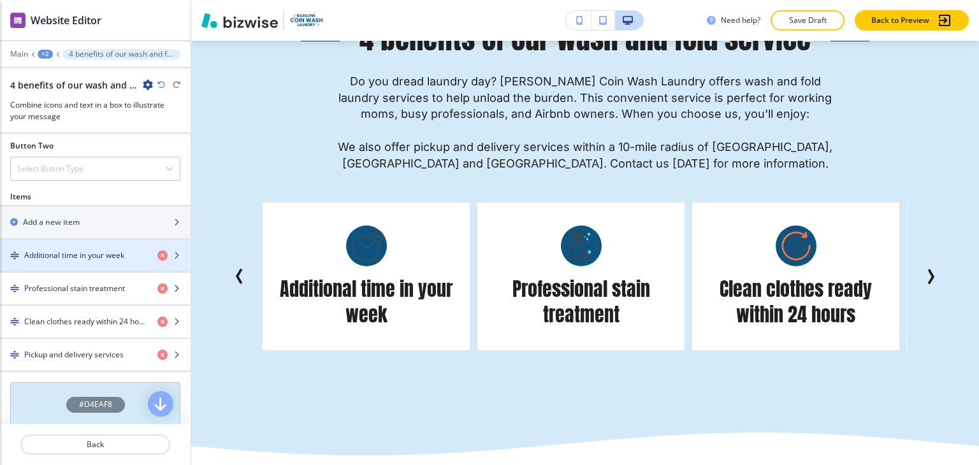
scroll to position [510, 0]
click at [91, 259] on div "button" at bounding box center [95, 264] width 191 height 10
click at [92, 247] on h4 "Additional time in your week" at bounding box center [74, 252] width 100 height 11
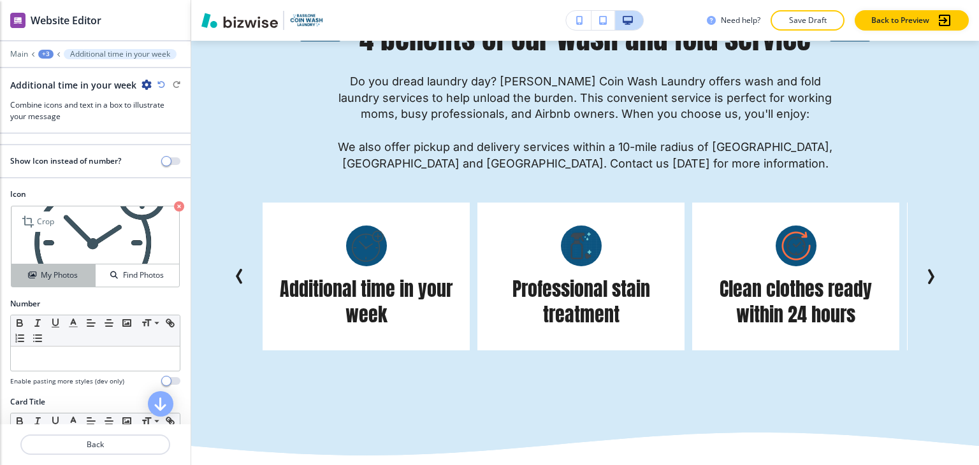
click at [57, 274] on h4 "My Photos" at bounding box center [59, 275] width 37 height 11
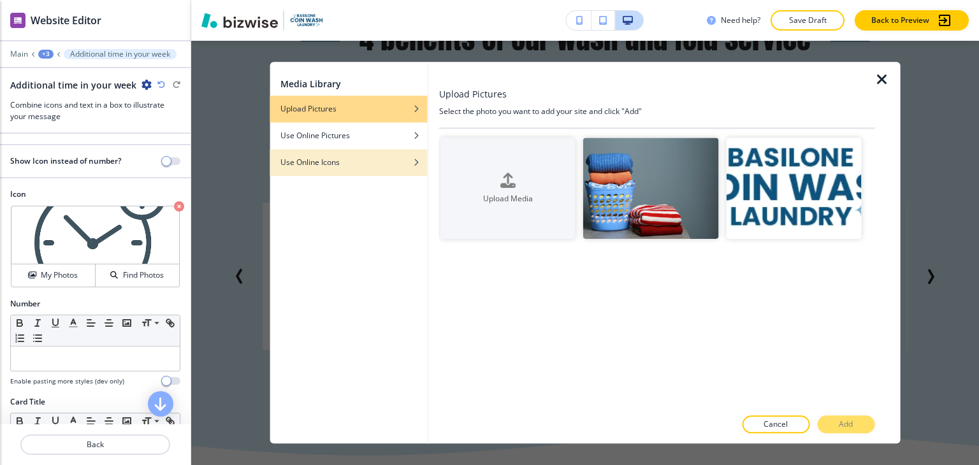
click at [335, 160] on h4 "Use Online Icons" at bounding box center [310, 162] width 59 height 11
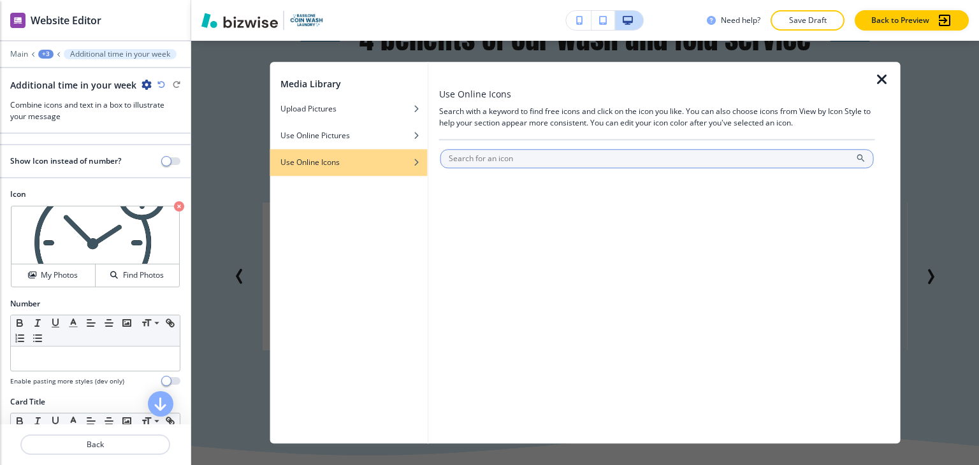
click at [525, 159] on input "text" at bounding box center [658, 158] width 434 height 19
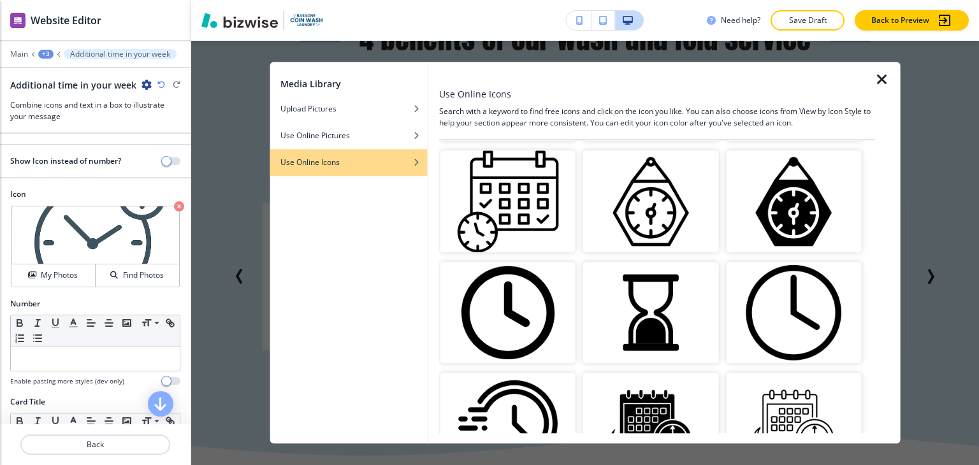
scroll to position [0, 0]
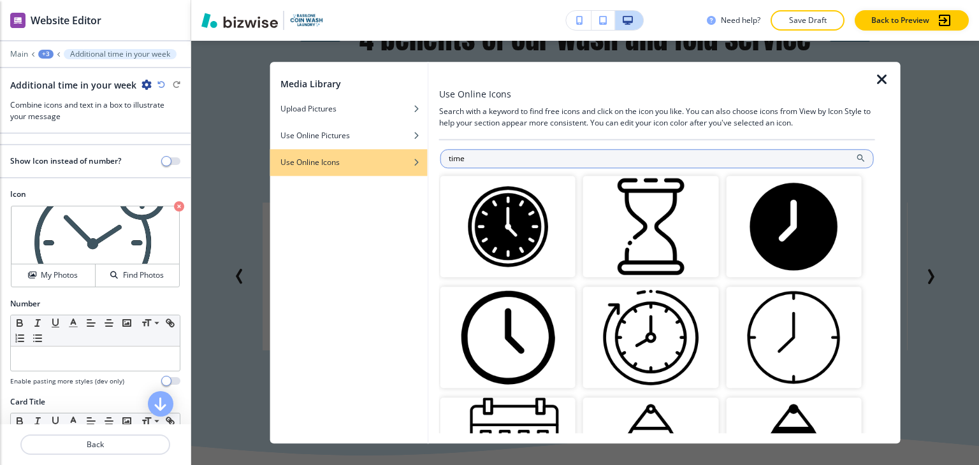
click at [546, 156] on input "time" at bounding box center [658, 158] width 434 height 19
type input "clock"
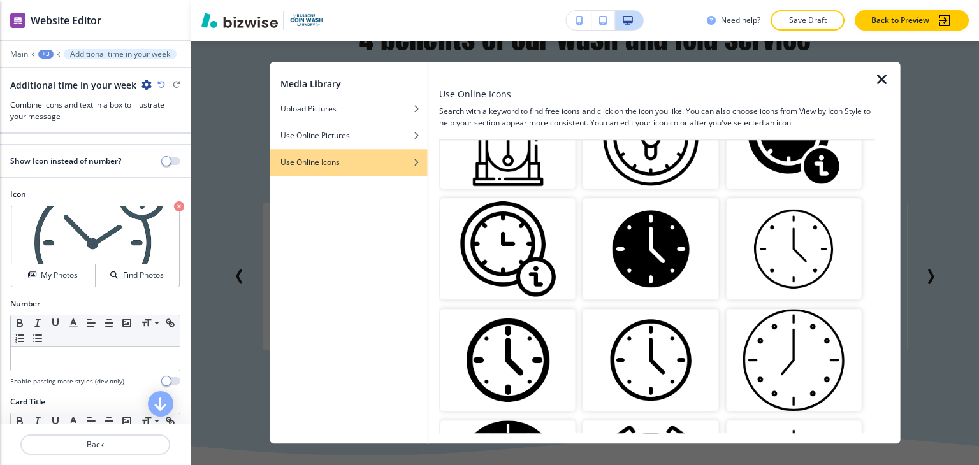
scroll to position [1331, 0]
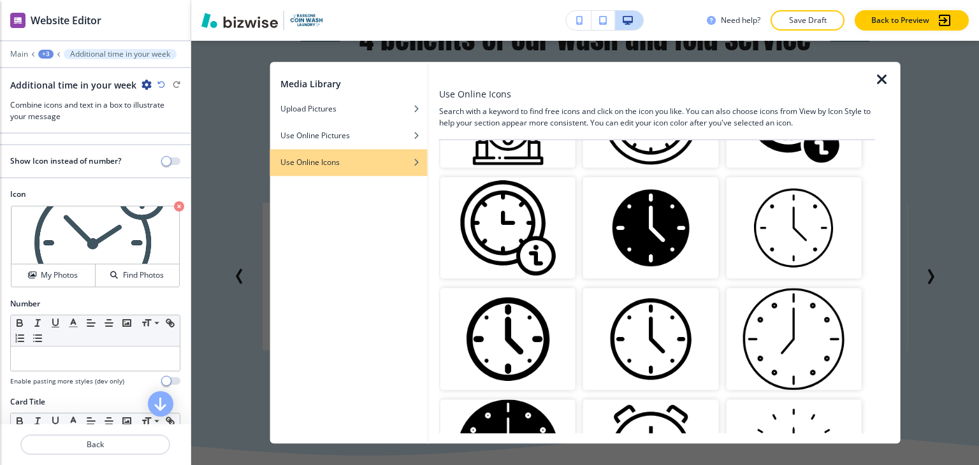
click at [508, 293] on img "button" at bounding box center [508, 339] width 135 height 101
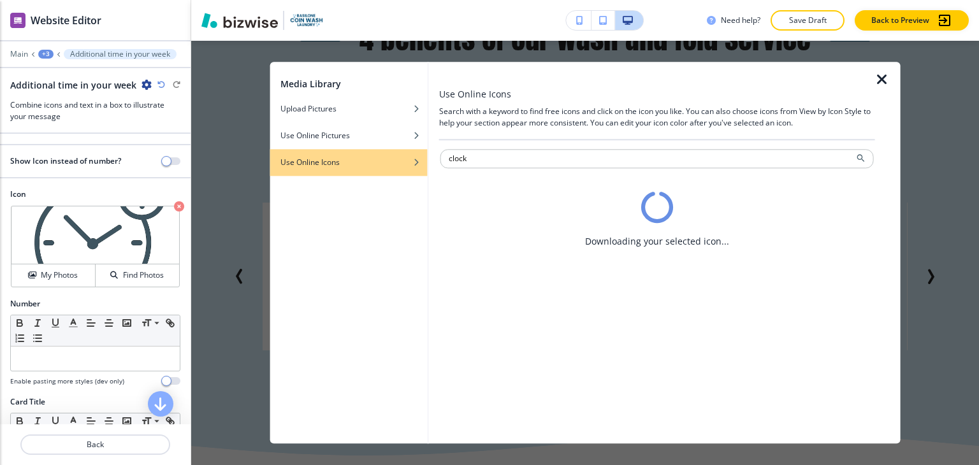
scroll to position [0, 0]
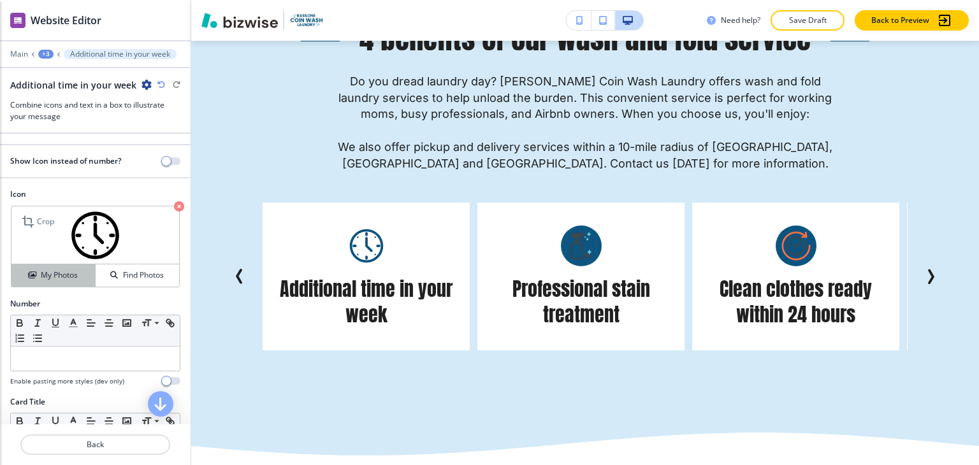
click at [71, 275] on h4 "My Photos" at bounding box center [59, 275] width 37 height 11
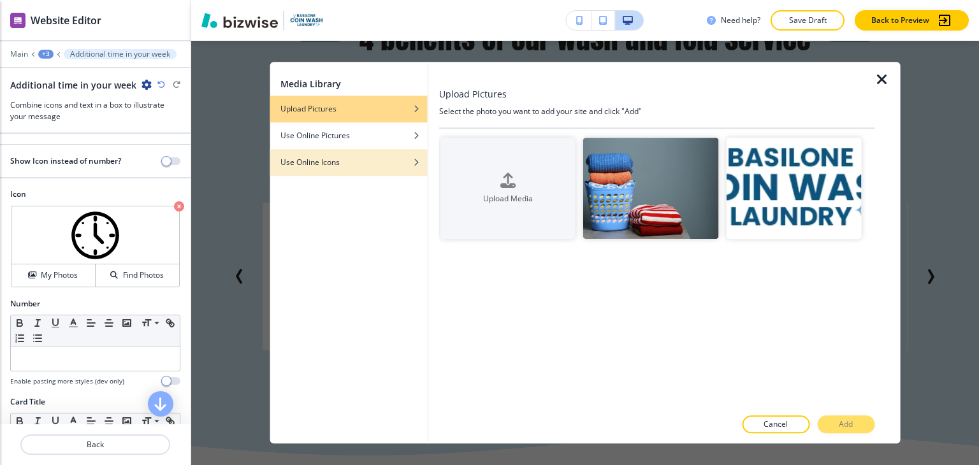
click at [362, 175] on div "button" at bounding box center [348, 172] width 157 height 8
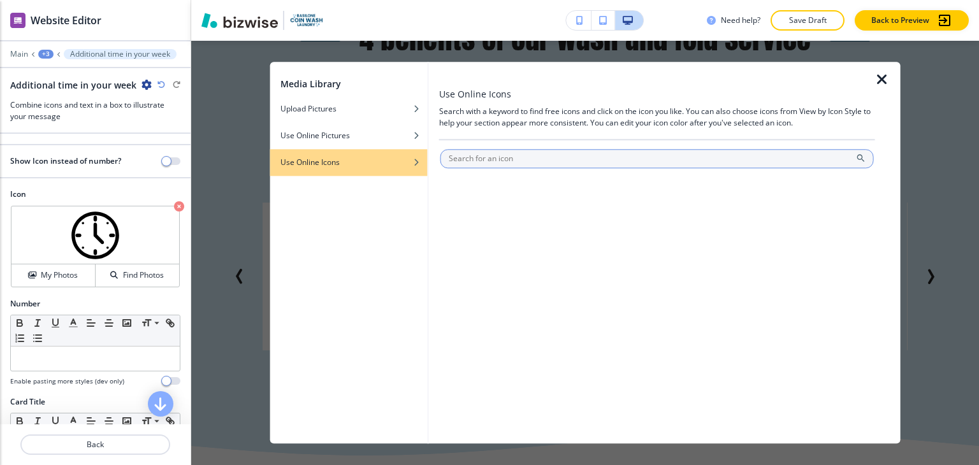
click at [495, 161] on input "text" at bounding box center [658, 158] width 434 height 19
type input "clock"
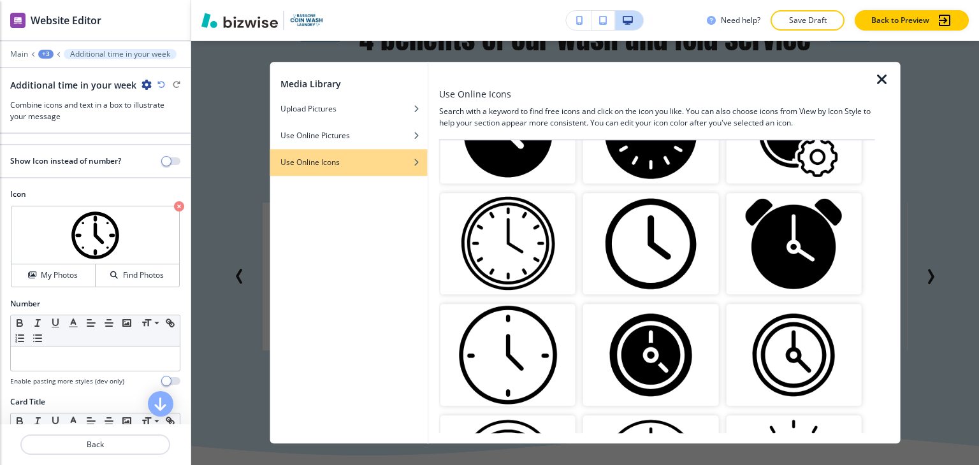
scroll to position [128, 0]
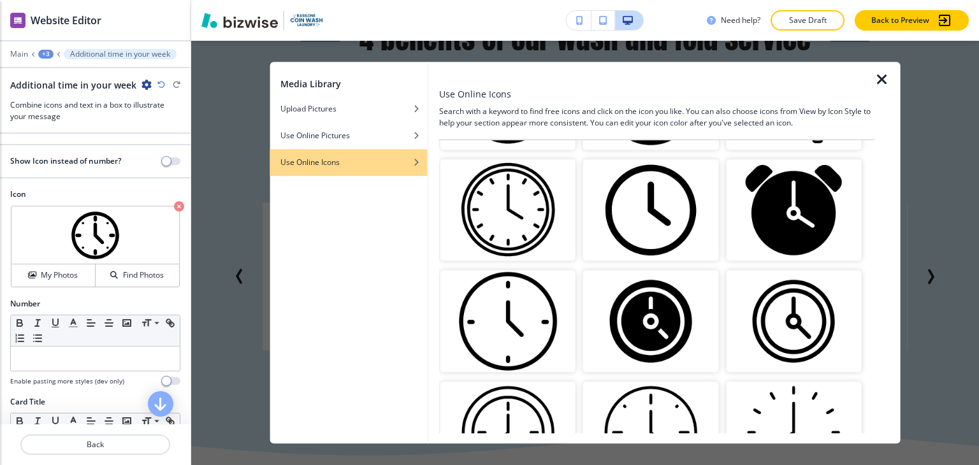
click at [539, 217] on img "button" at bounding box center [508, 209] width 135 height 101
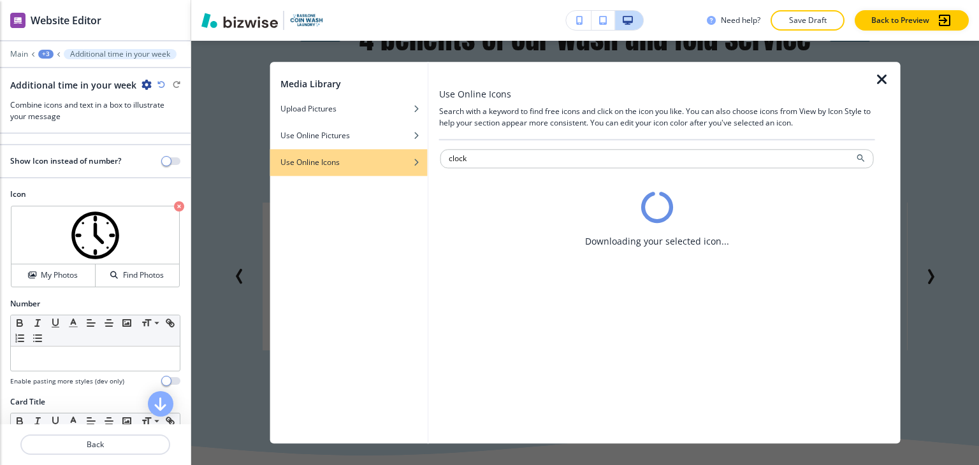
scroll to position [0, 0]
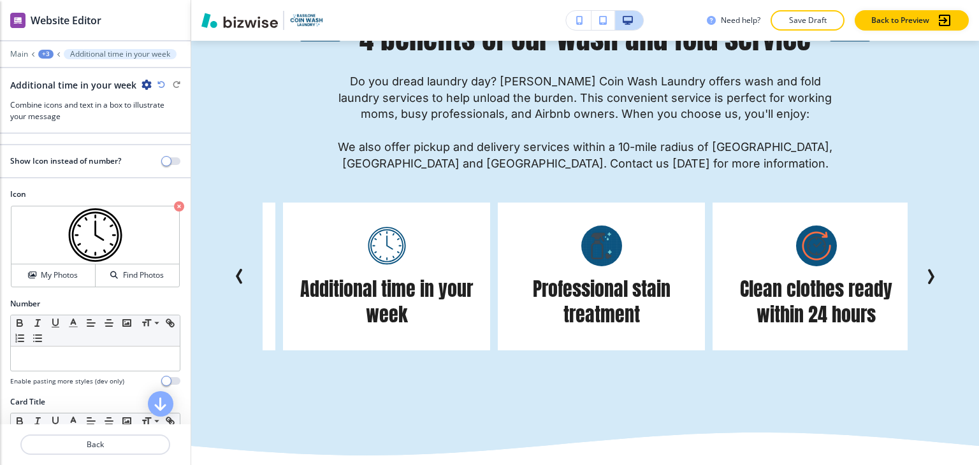
drag, startPoint x: 513, startPoint y: 263, endPoint x: 533, endPoint y: 259, distance: 20.8
click at [533, 277] on h5 "Professional stain treatment" at bounding box center [602, 302] width 182 height 51
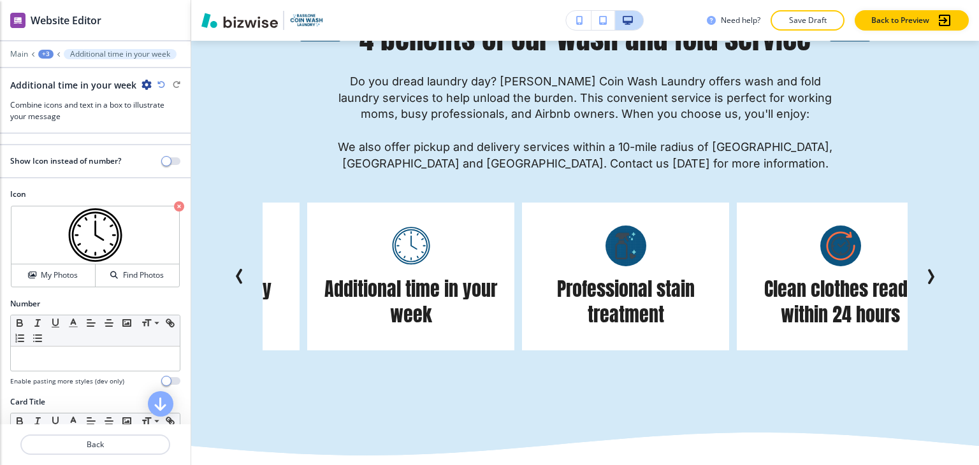
drag, startPoint x: 506, startPoint y: 263, endPoint x: 551, endPoint y: 263, distance: 44.6
click at [551, 277] on h5 "Professional stain treatment" at bounding box center [626, 302] width 182 height 51
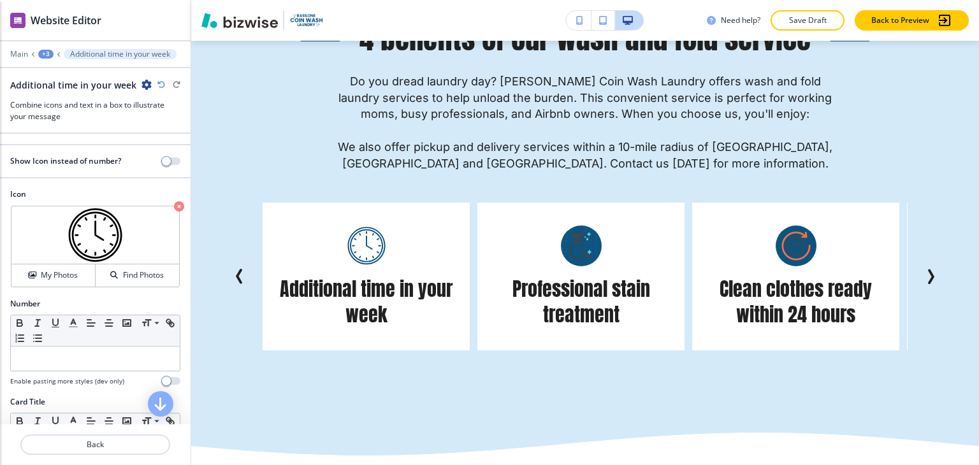
click at [51, 55] on div "+3" at bounding box center [45, 54] width 15 height 9
click at [59, 117] on p "4 benefits of our wash and fold service" at bounding box center [79, 118] width 65 height 11
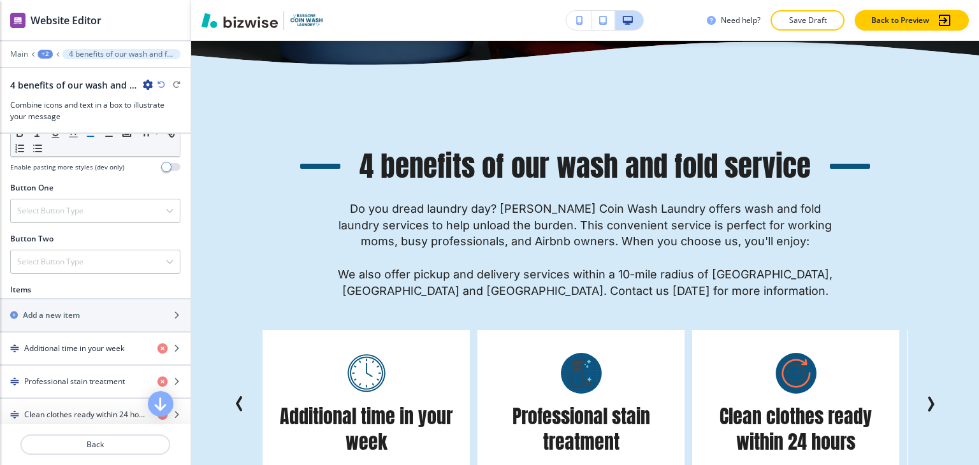
scroll to position [510, 0]
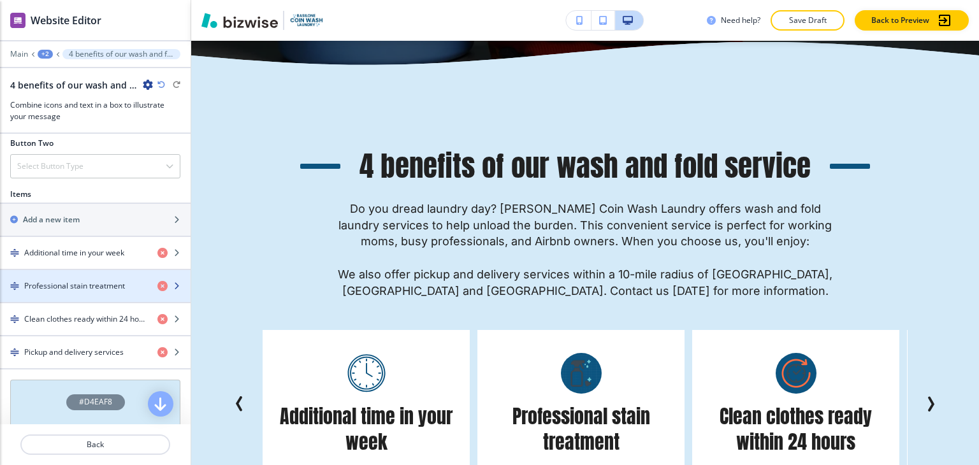
click at [87, 292] on div "button" at bounding box center [95, 297] width 191 height 10
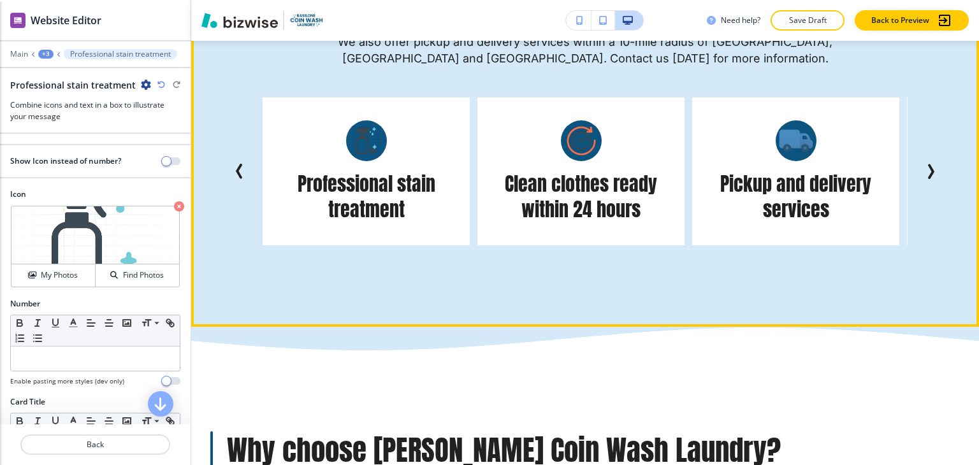
scroll to position [2660, 0]
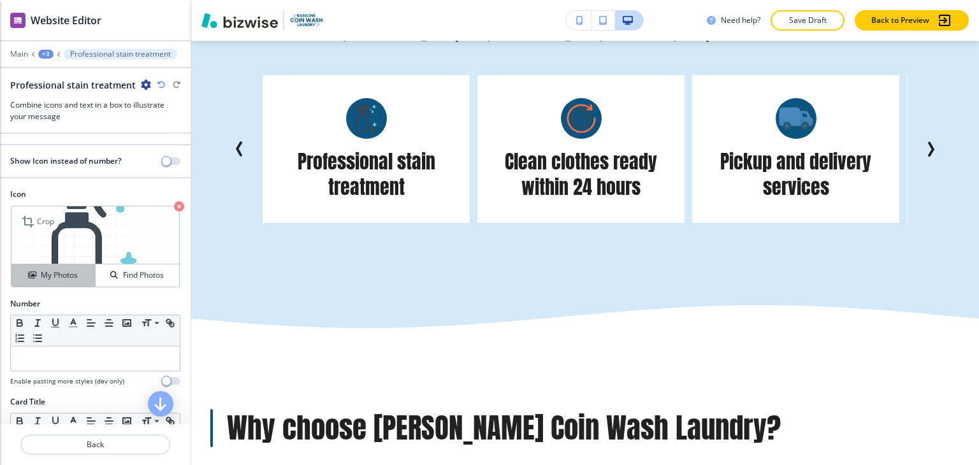
click at [61, 270] on h4 "My Photos" at bounding box center [59, 275] width 37 height 11
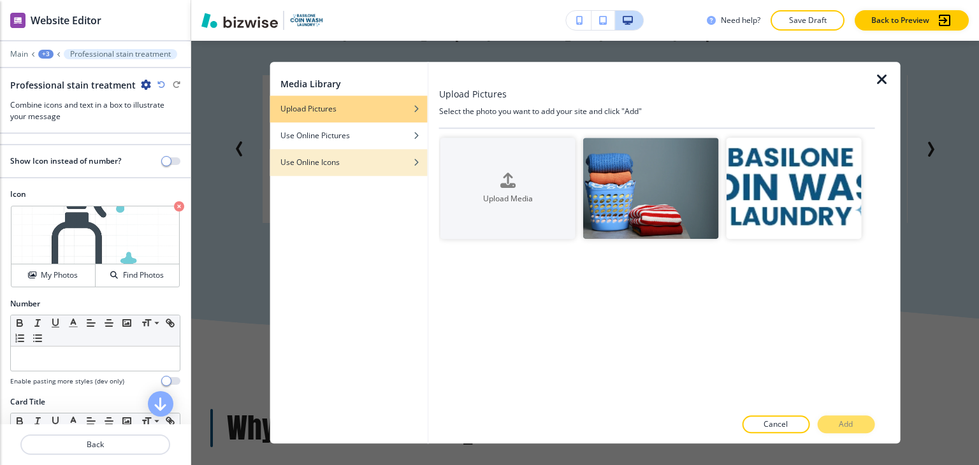
drag, startPoint x: 371, startPoint y: 161, endPoint x: 409, endPoint y: 161, distance: 38.3
click at [371, 161] on div "Use Online Icons" at bounding box center [348, 162] width 157 height 11
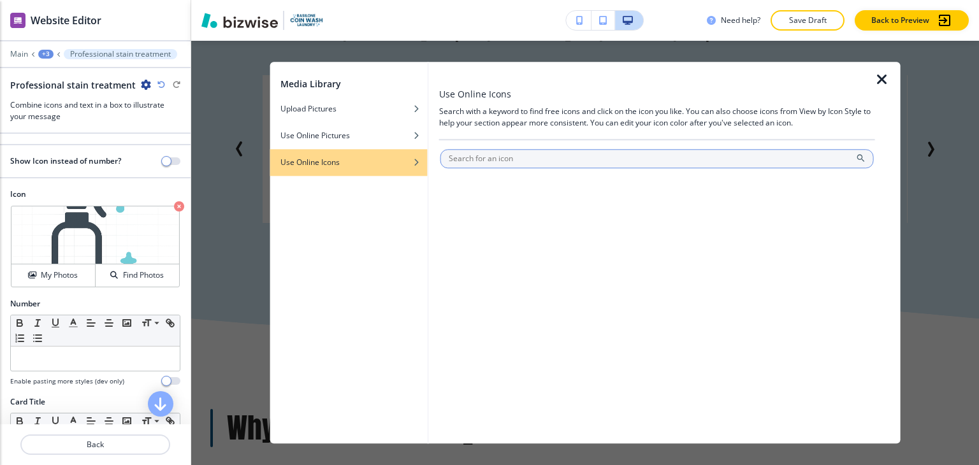
click at [495, 157] on input "text" at bounding box center [658, 158] width 434 height 19
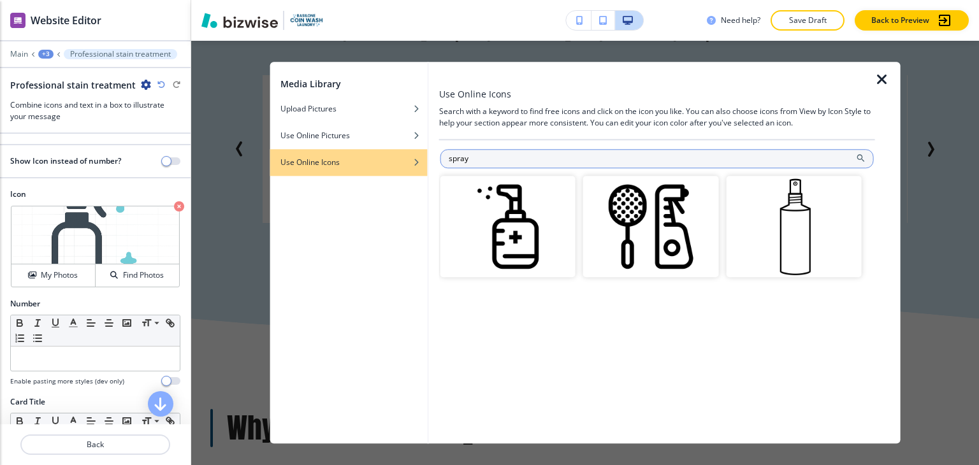
type input "spray"
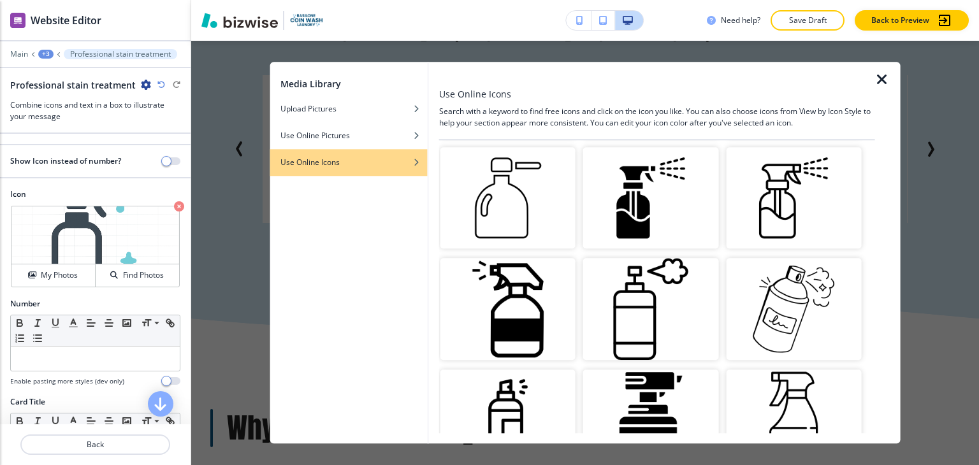
scroll to position [630, 0]
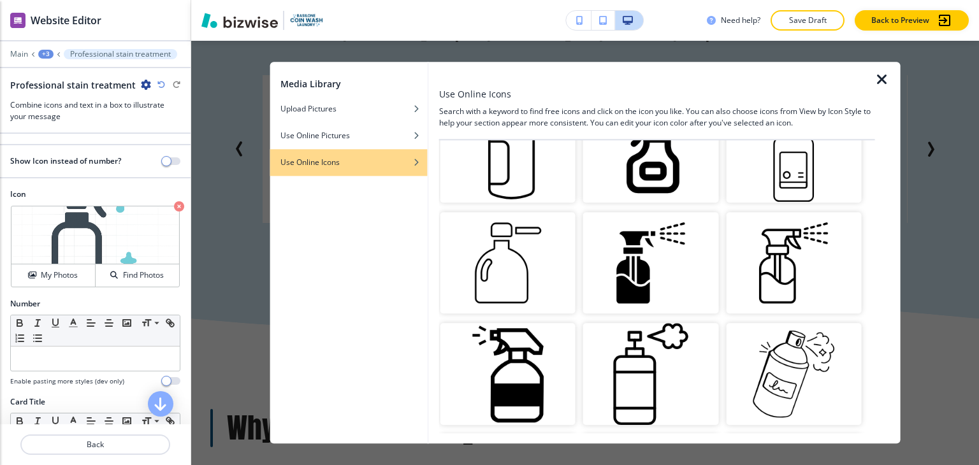
click at [765, 257] on img "button" at bounding box center [793, 262] width 135 height 101
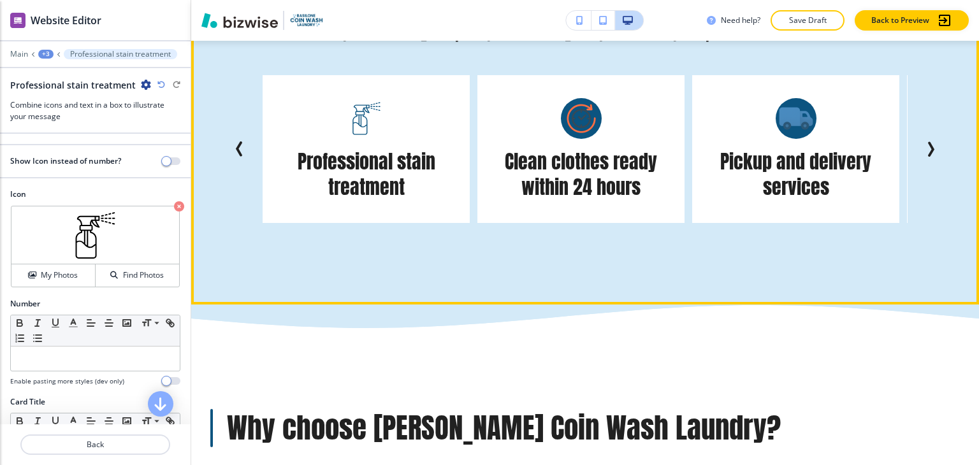
click at [237, 136] on button "Previous Slide" at bounding box center [240, 149] width 26 height 26
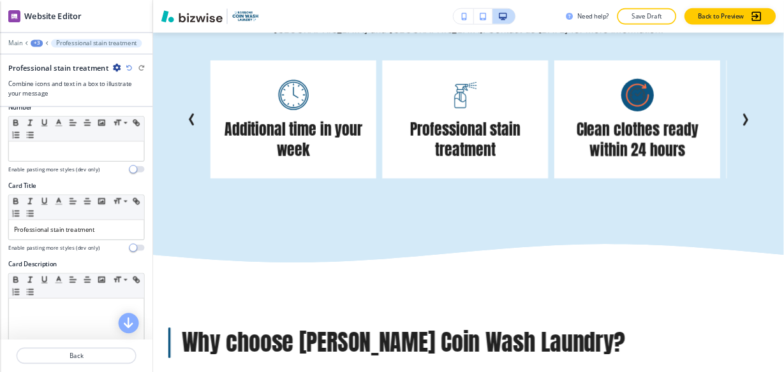
scroll to position [191, 0]
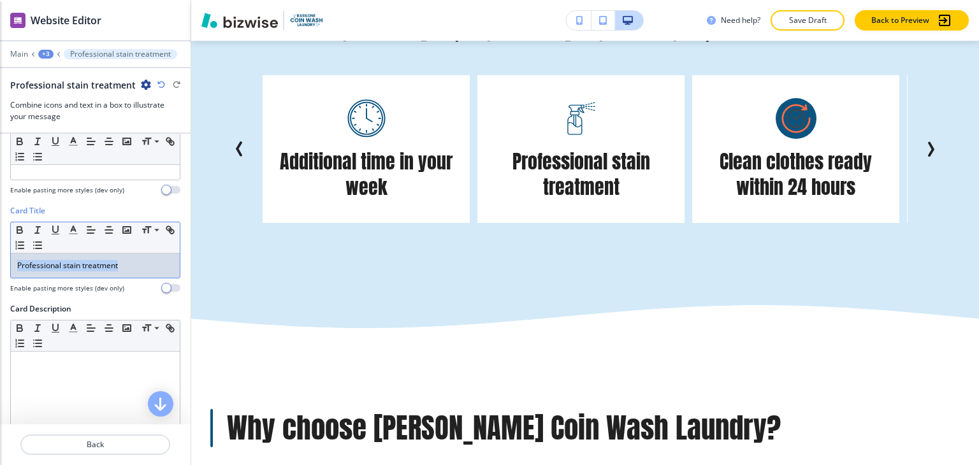
drag, startPoint x: 142, startPoint y: 268, endPoint x: -1, endPoint y: 265, distance: 142.9
click at [0, 0] on html "WELCOME TO YOUR WEBSITE PREVIEW Want to try out the Website Editor? Edit this s…" at bounding box center [489, 0] width 979 height 0
copy p "Professional stain treatment"
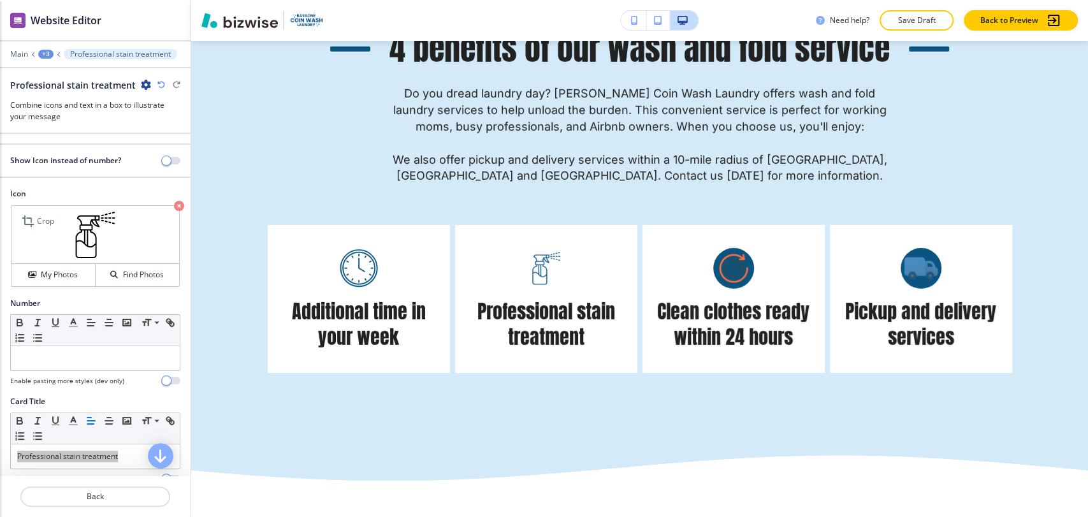
scroll to position [0, 0]
click at [52, 273] on h4 "My Photos" at bounding box center [59, 275] width 37 height 11
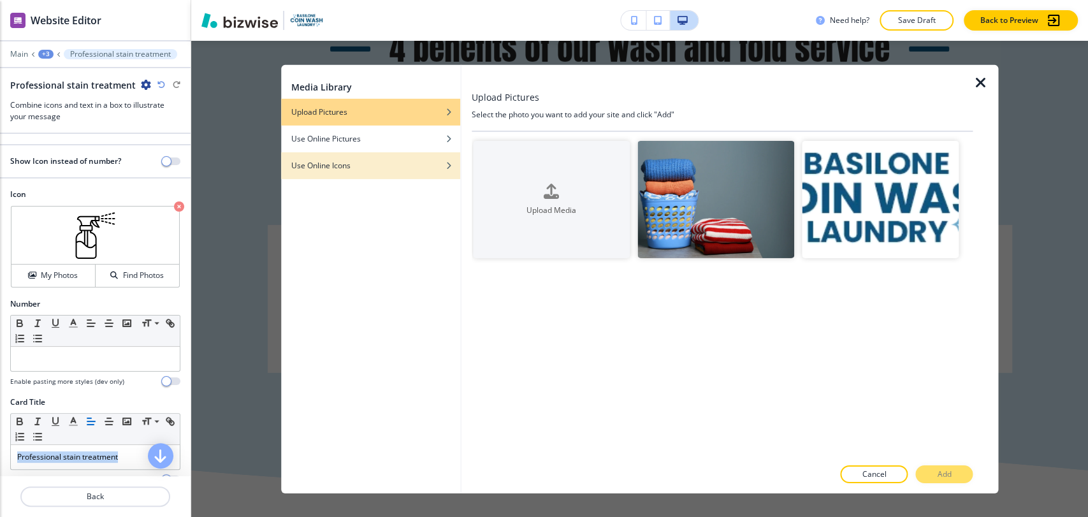
click at [373, 163] on div "Use Online Icons" at bounding box center [370, 164] width 179 height 11
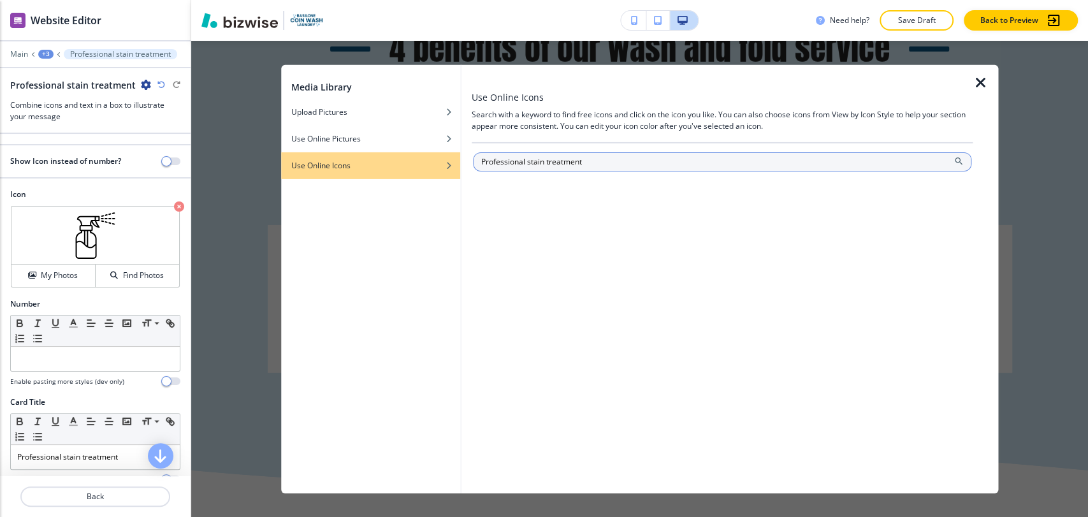
type input "Professional stain treatment"
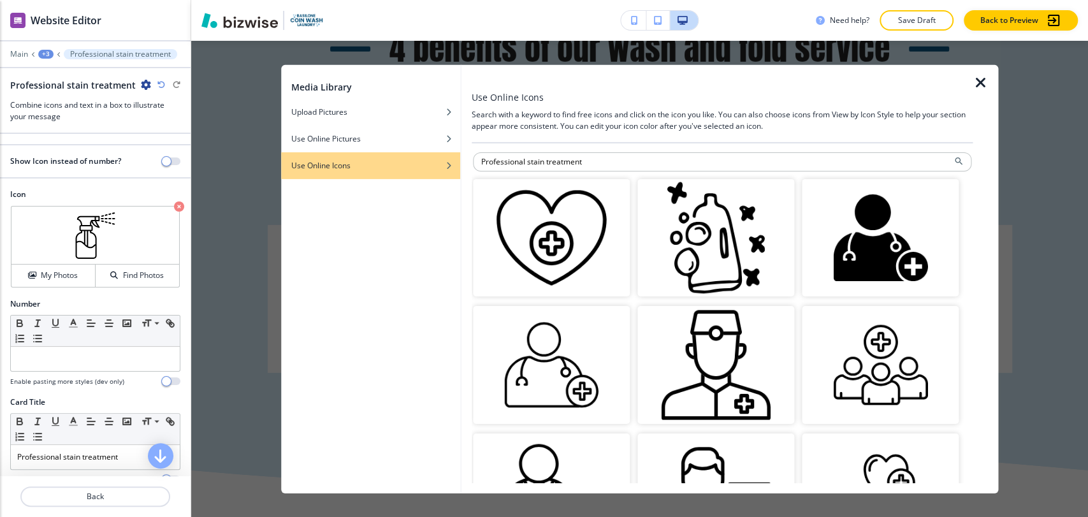
click at [728, 252] on img "button" at bounding box center [716, 238] width 157 height 118
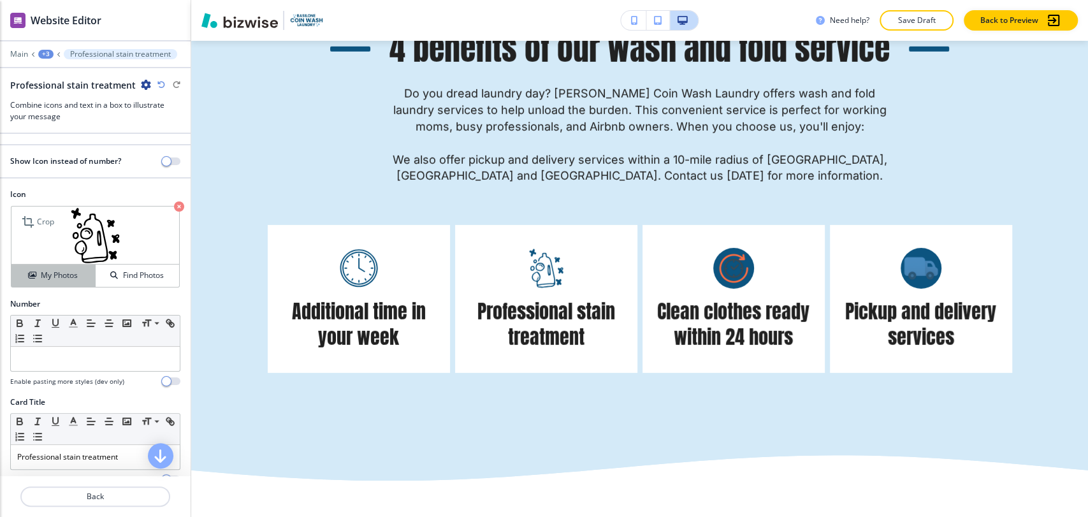
click at [71, 277] on h4 "My Photos" at bounding box center [59, 275] width 37 height 11
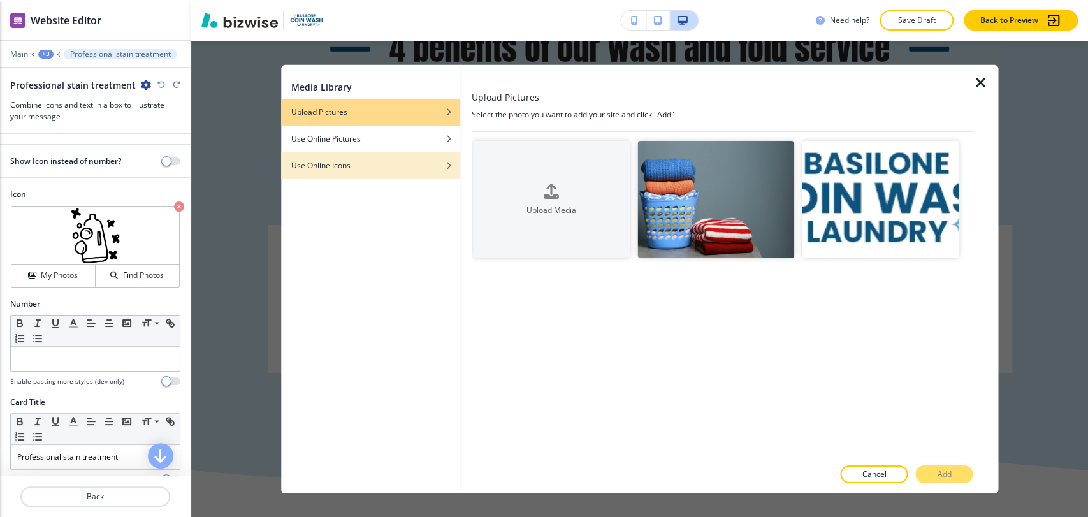
drag, startPoint x: 383, startPoint y: 171, endPoint x: 395, endPoint y: 166, distance: 13.7
click at [384, 170] on button "Use Online Icons" at bounding box center [370, 165] width 179 height 27
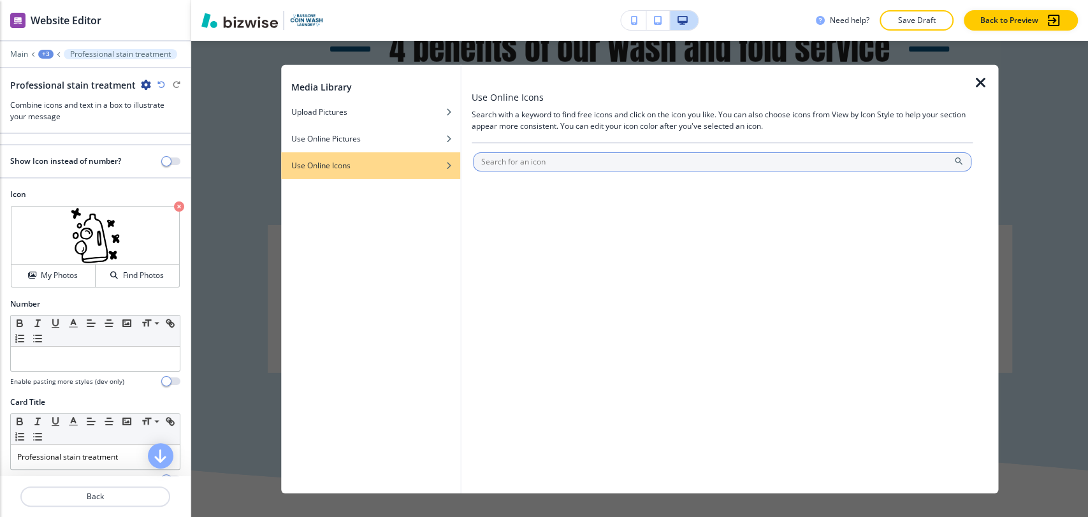
click at [577, 163] on input "text" at bounding box center [722, 161] width 499 height 19
type input "Professional stain treatment"
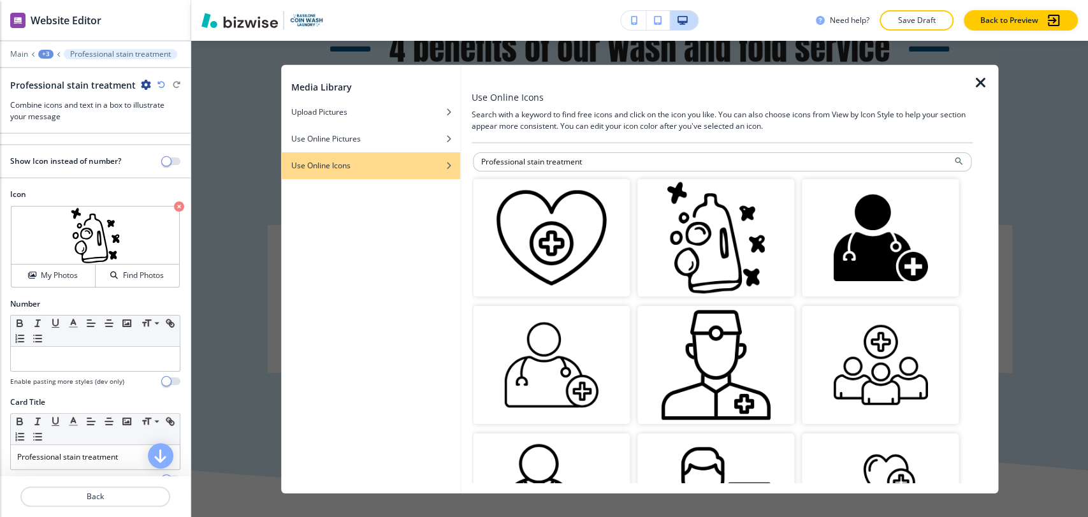
click at [979, 86] on icon "button" at bounding box center [980, 82] width 15 height 15
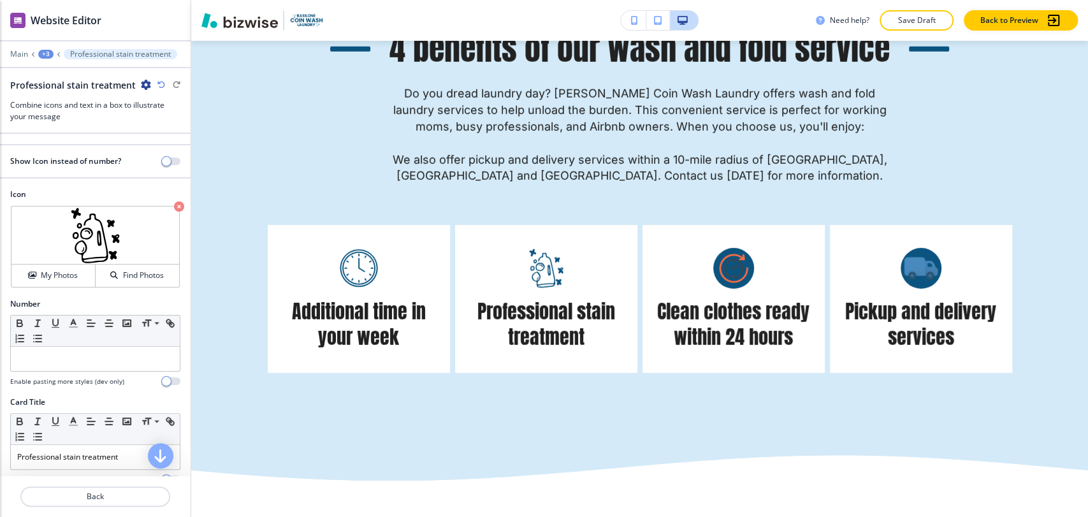
click at [45, 52] on div "+3" at bounding box center [45, 54] width 15 height 9
click at [72, 119] on p "4 benefits of our wash and fold service" at bounding box center [79, 119] width 65 height 11
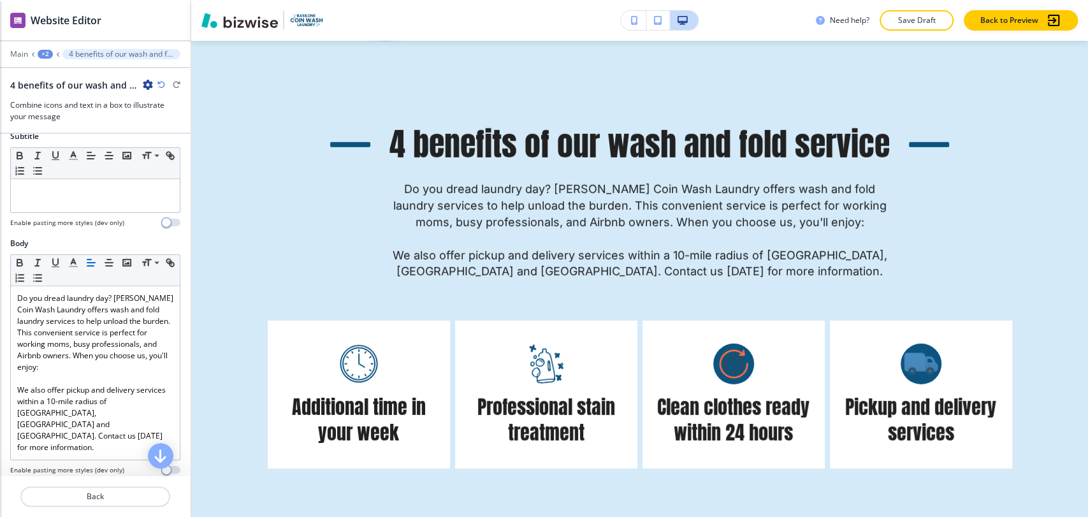
scroll to position [425, 0]
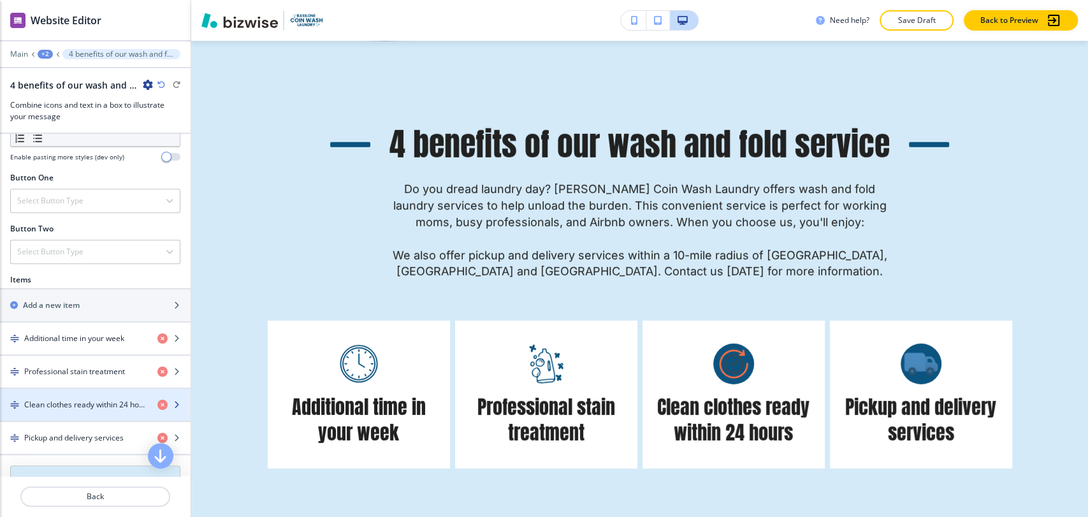
click at [81, 389] on div "button" at bounding box center [95, 394] width 191 height 10
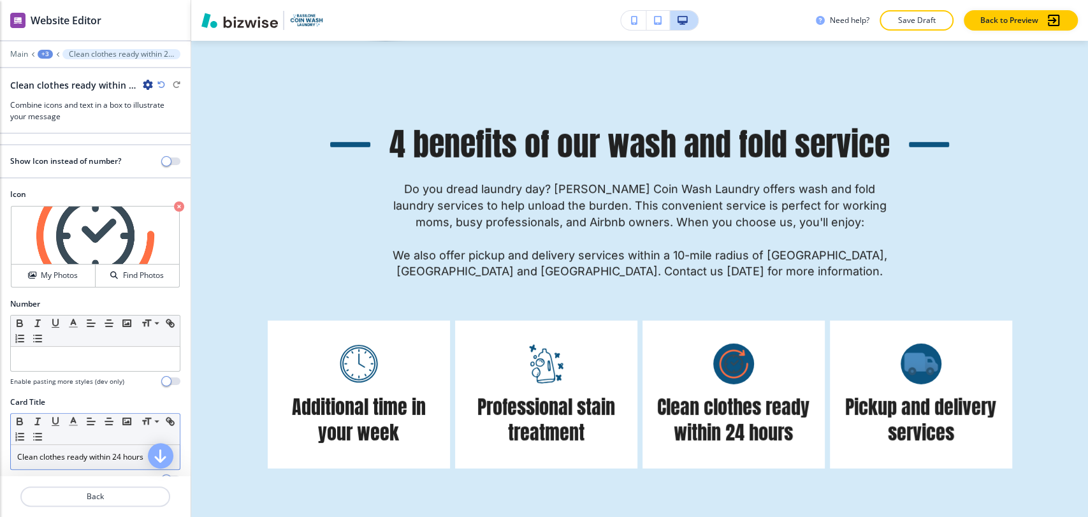
click at [82, 464] on div "Clean clothes ready within 24 hours" at bounding box center [95, 457] width 169 height 24
copy p "Clean clothes ready within 24 hours"
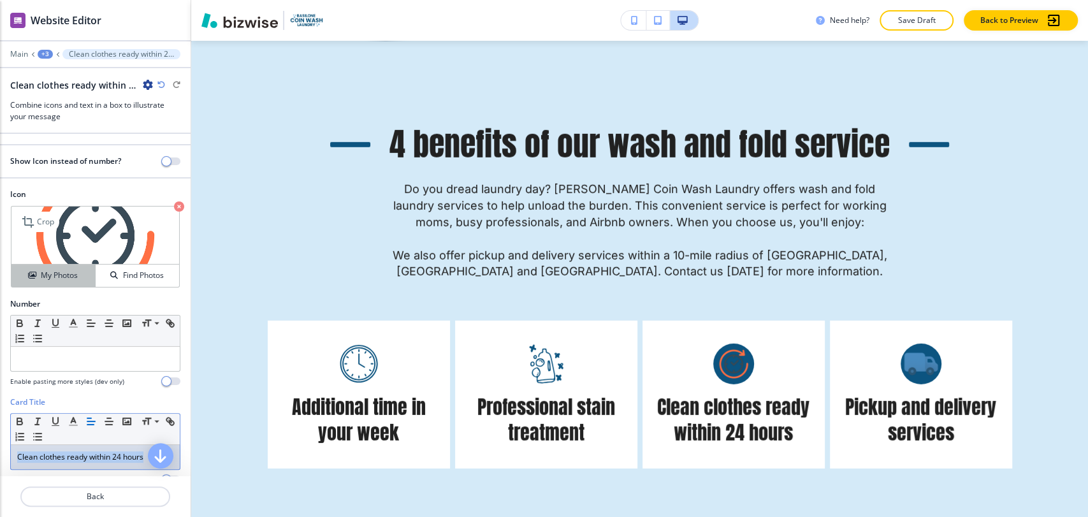
click at [70, 274] on h4 "My Photos" at bounding box center [59, 275] width 37 height 11
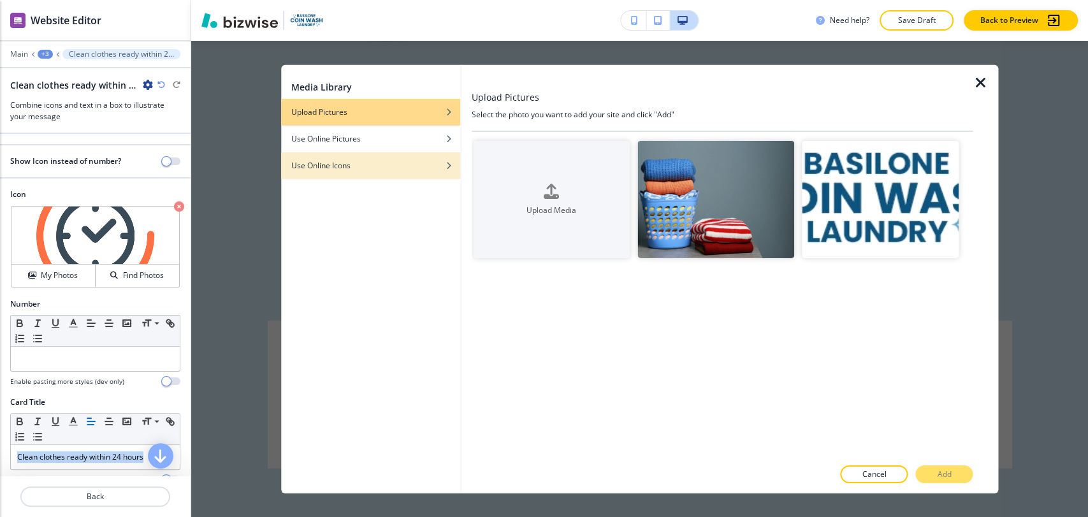
click at [395, 161] on div "Use Online Icons" at bounding box center [370, 164] width 179 height 11
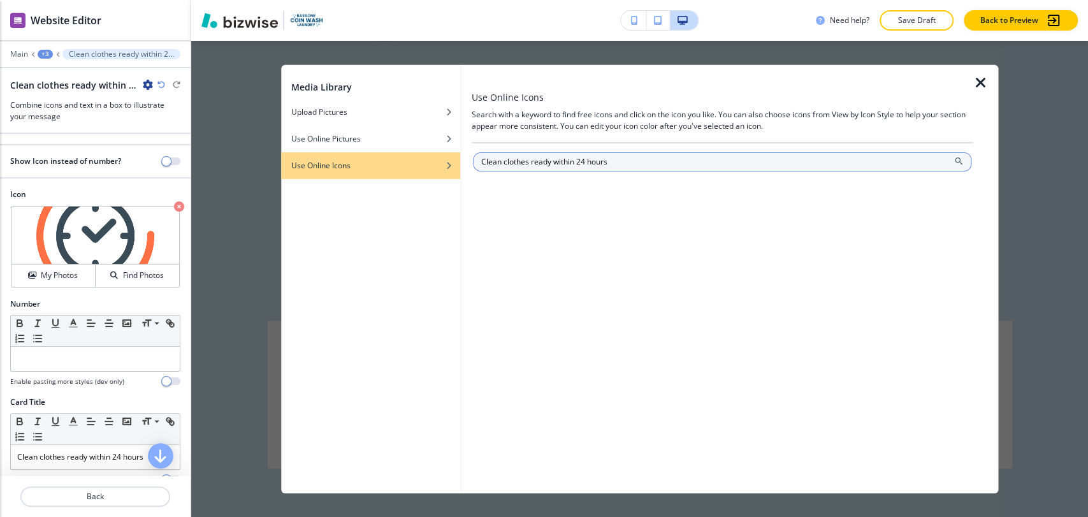
type input "Clean clothes ready within 24 hours"
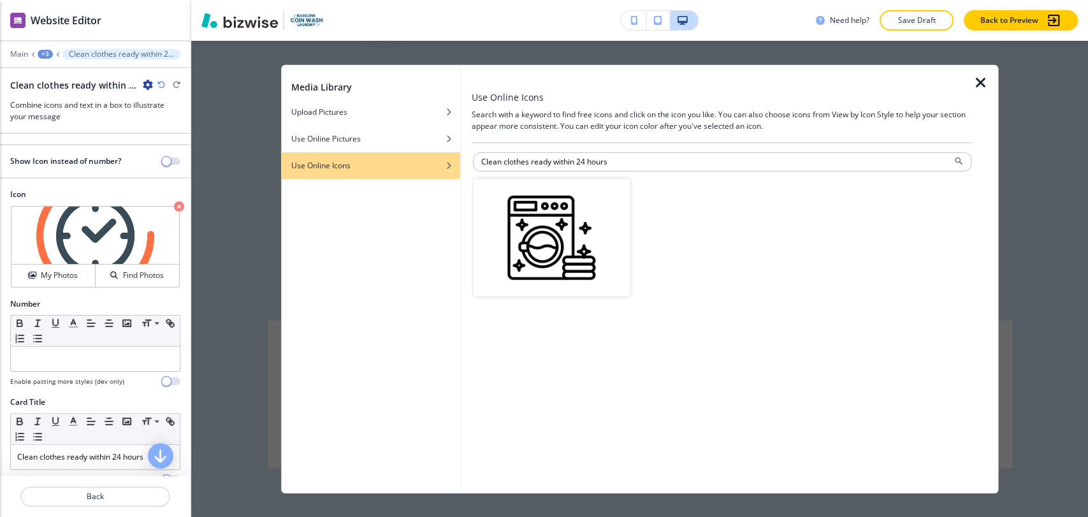
click at [587, 225] on img "button" at bounding box center [551, 238] width 157 height 118
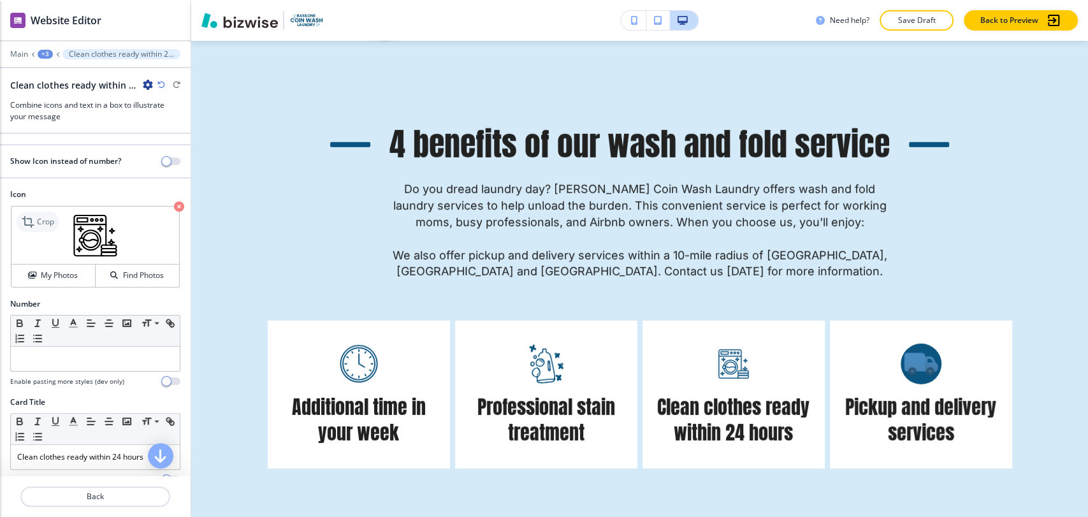
click at [44, 218] on p "Crop" at bounding box center [45, 221] width 17 height 11
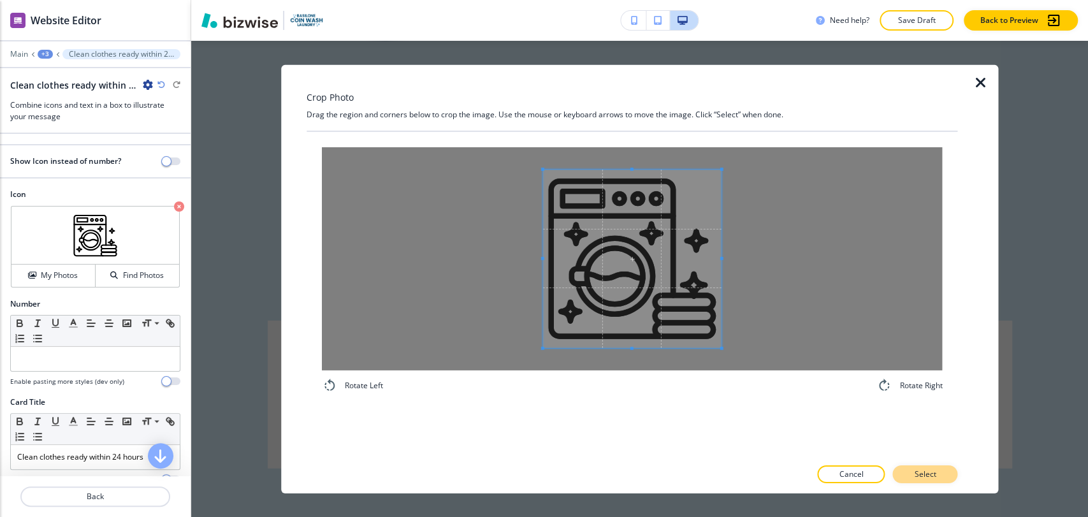
click at [925, 465] on button "Select" at bounding box center [925, 474] width 65 height 18
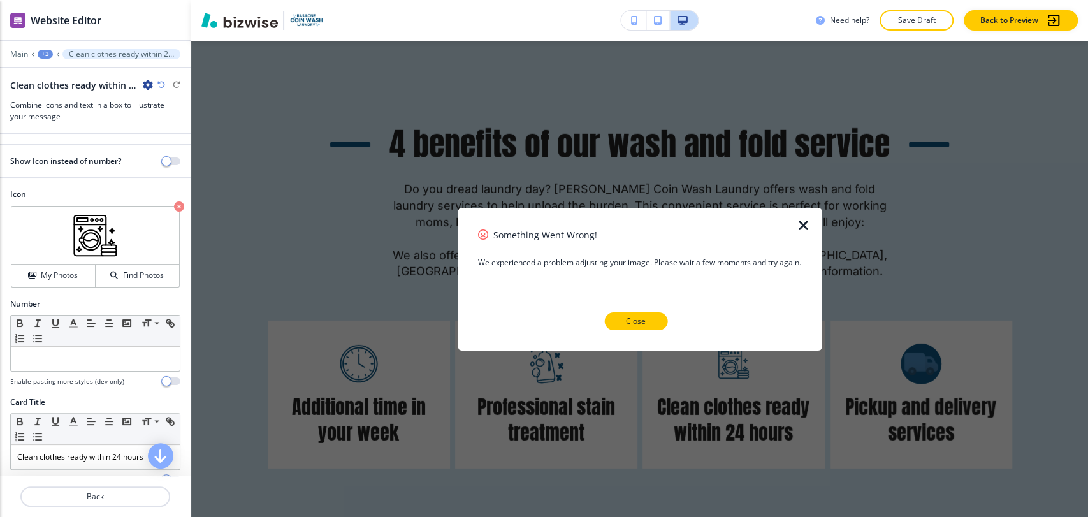
click at [649, 325] on button "Close" at bounding box center [635, 321] width 63 height 18
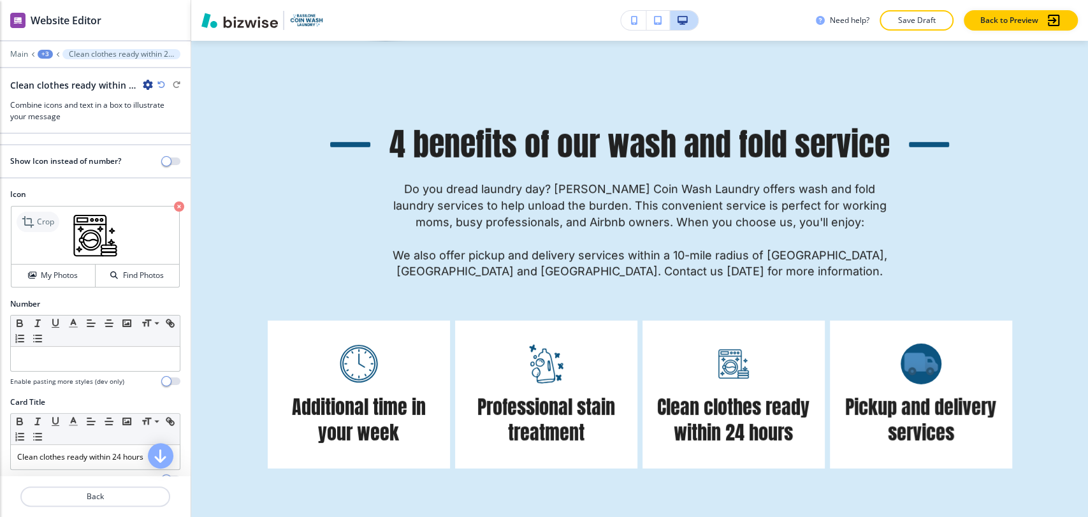
click at [34, 219] on icon at bounding box center [29, 221] width 15 height 15
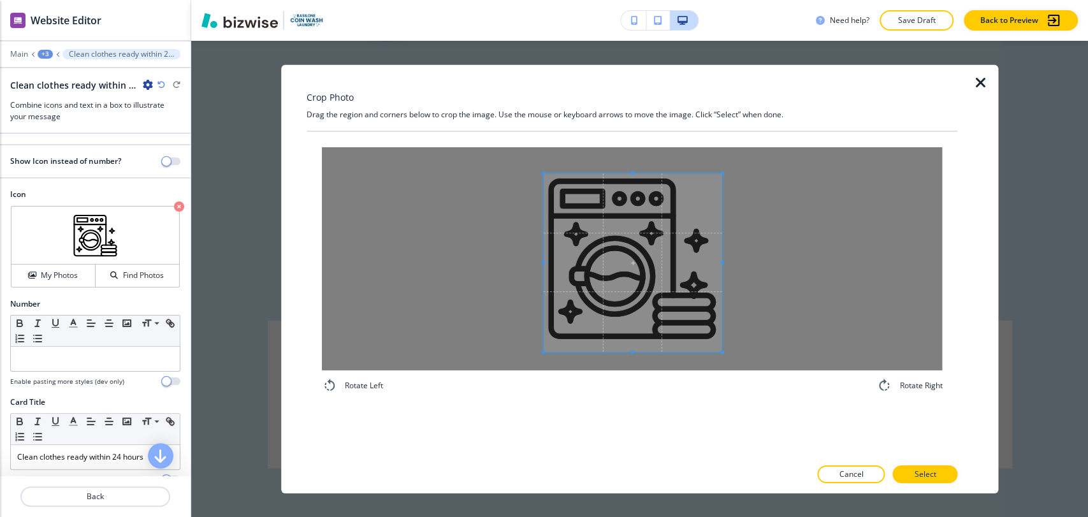
click at [664, 311] on span at bounding box center [632, 262] width 179 height 179
click at [954, 465] on button "Select" at bounding box center [925, 474] width 65 height 18
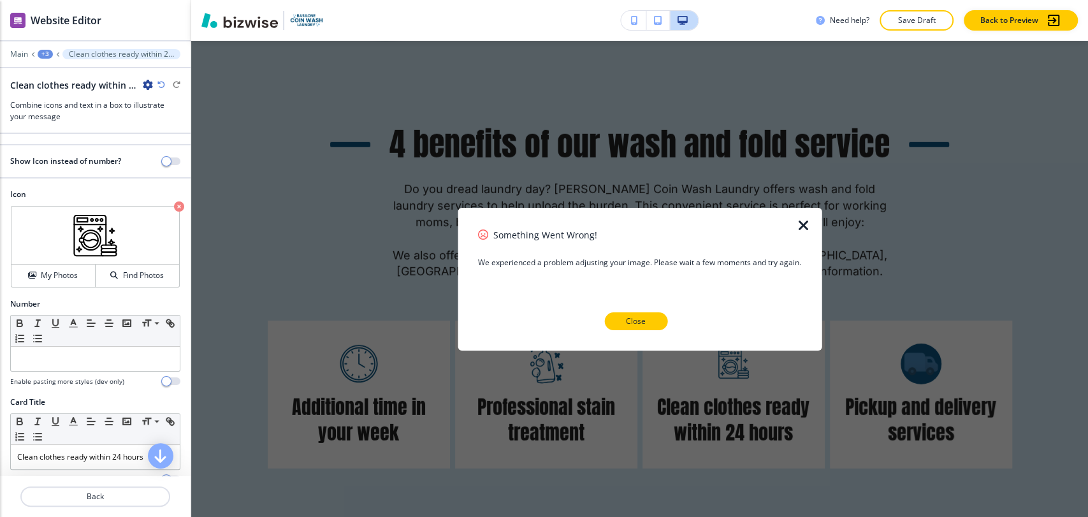
click at [631, 322] on p "Close" at bounding box center [636, 321] width 20 height 11
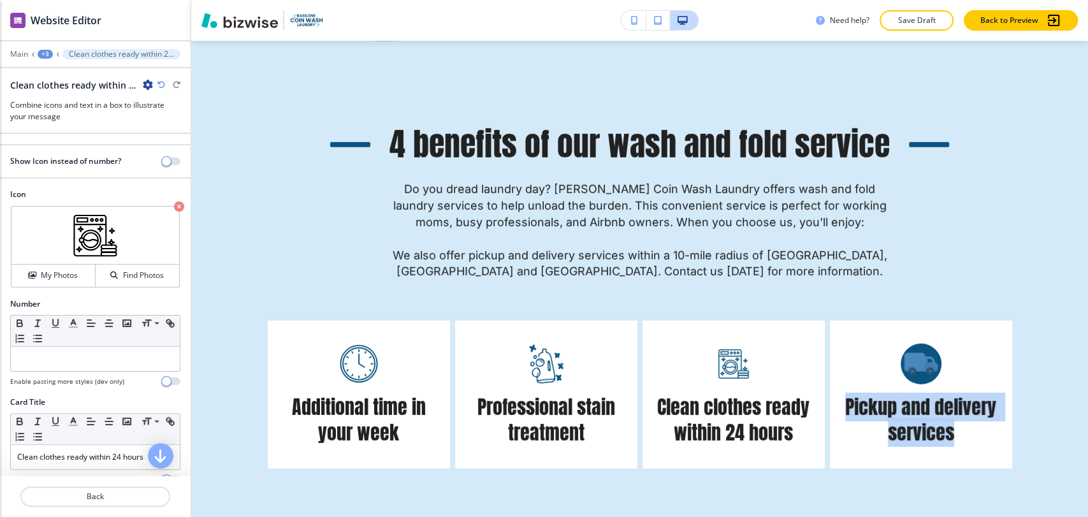
drag, startPoint x: 843, startPoint y: 406, endPoint x: 966, endPoint y: 428, distance: 125.0
click at [966, 428] on h5 "Pickup and delivery services" at bounding box center [921, 420] width 157 height 51
copy h5 "Pickup and delivery services"
click at [44, 53] on div "+3" at bounding box center [45, 54] width 15 height 9
click at [72, 117] on p "4 benefits of our wash and fold service" at bounding box center [78, 119] width 65 height 11
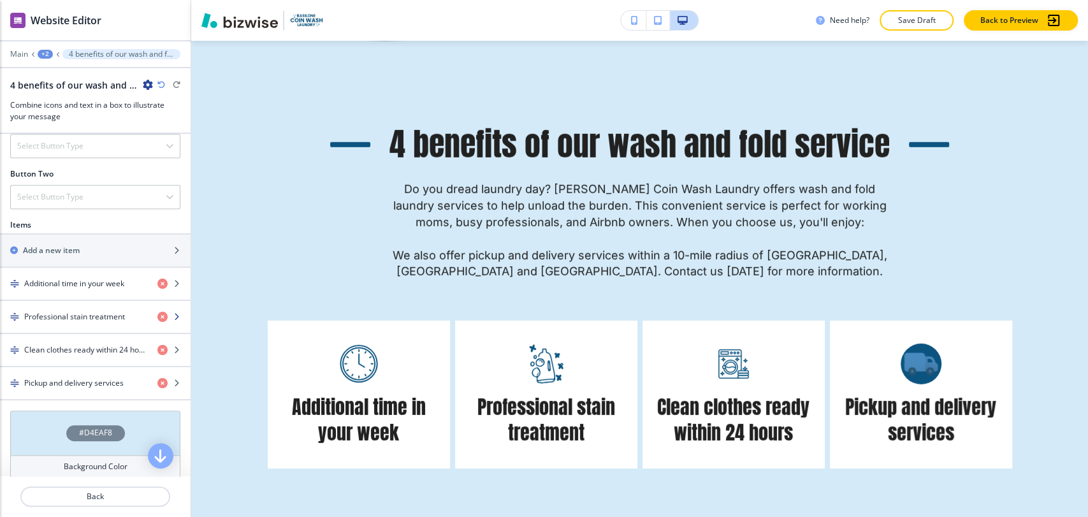
scroll to position [495, 0]
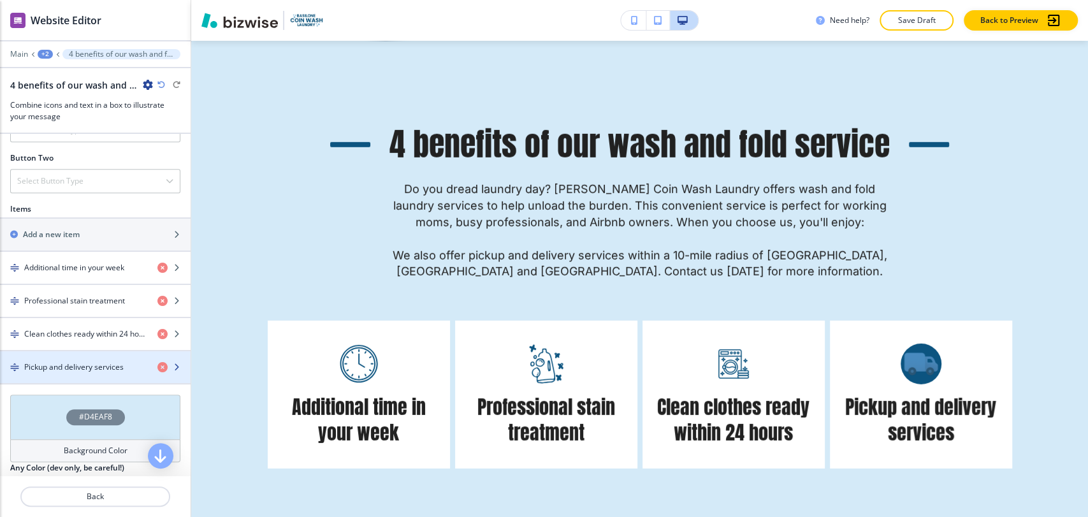
click at [97, 362] on h4 "Pickup and delivery services" at bounding box center [73, 367] width 99 height 11
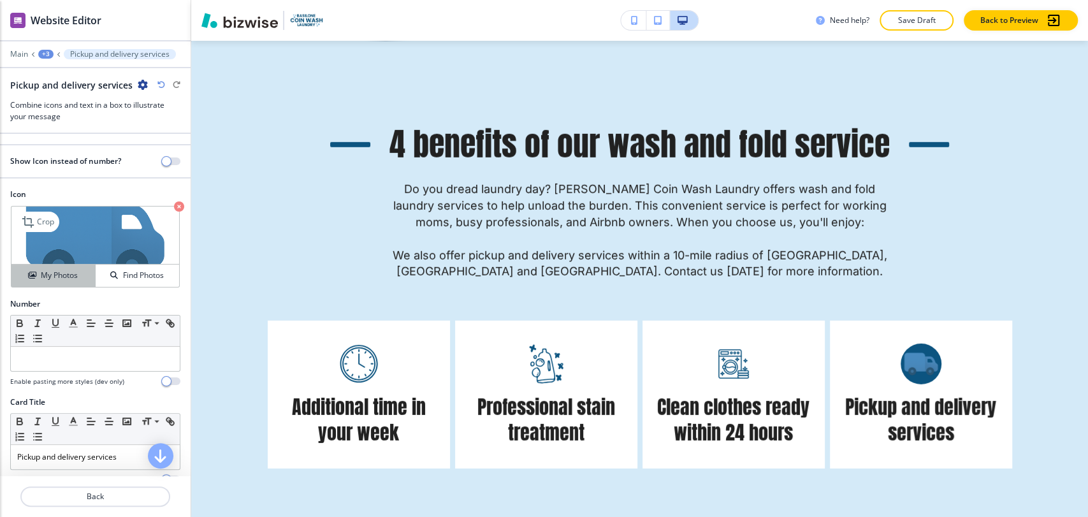
click at [70, 271] on h4 "My Photos" at bounding box center [59, 275] width 37 height 11
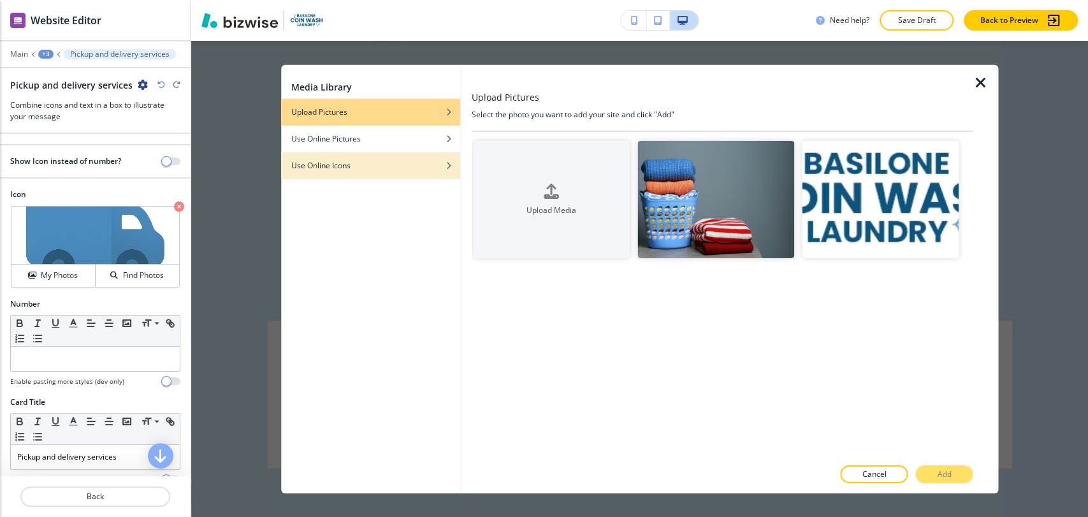
click at [356, 174] on div "button" at bounding box center [370, 175] width 179 height 8
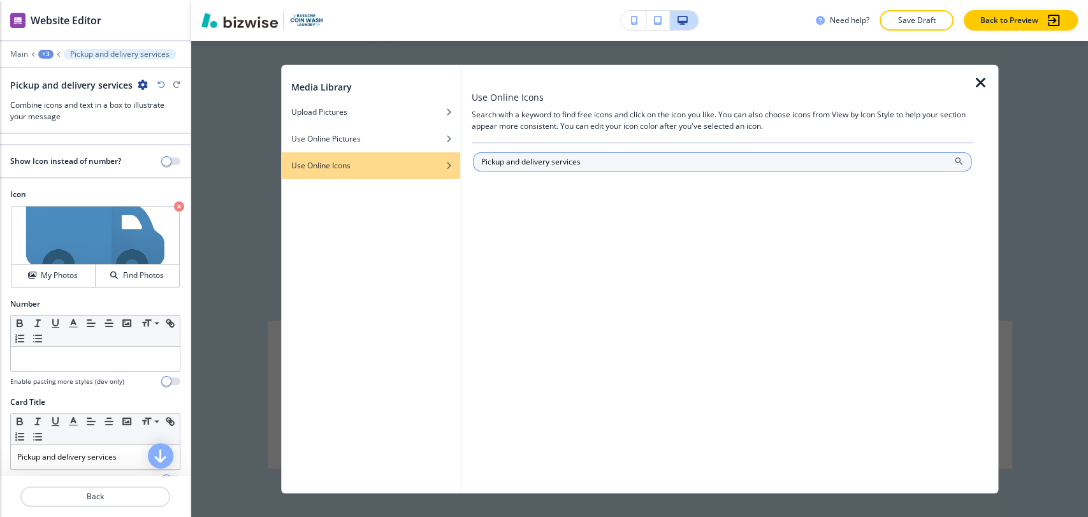
type input "Pickup and delivery services"
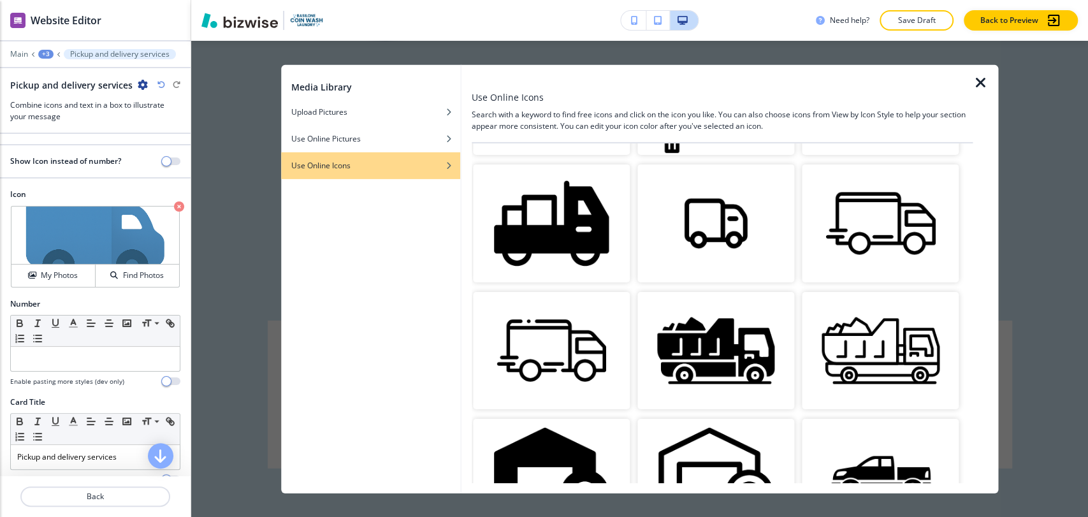
scroll to position [962, 0]
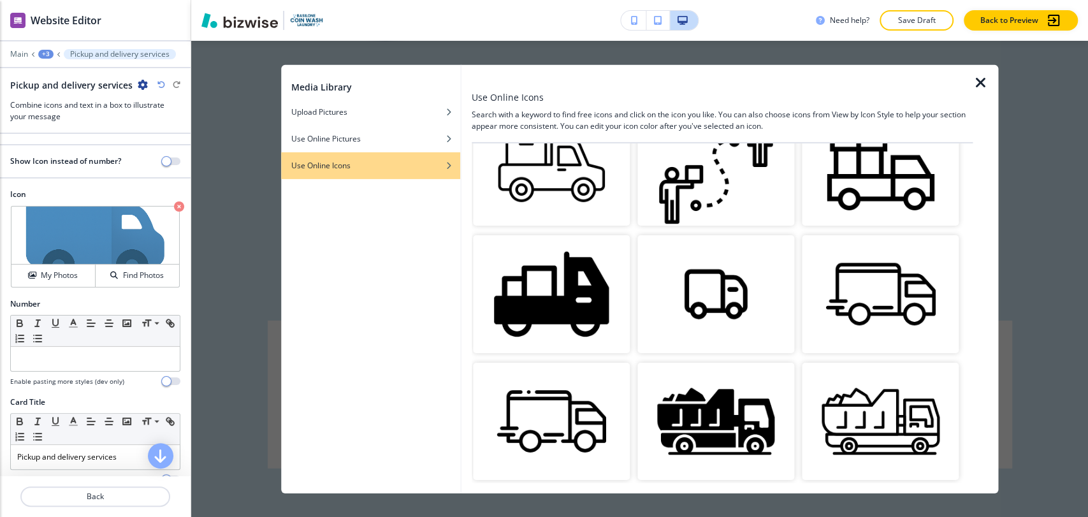
click at [871, 270] on img "button" at bounding box center [880, 294] width 157 height 118
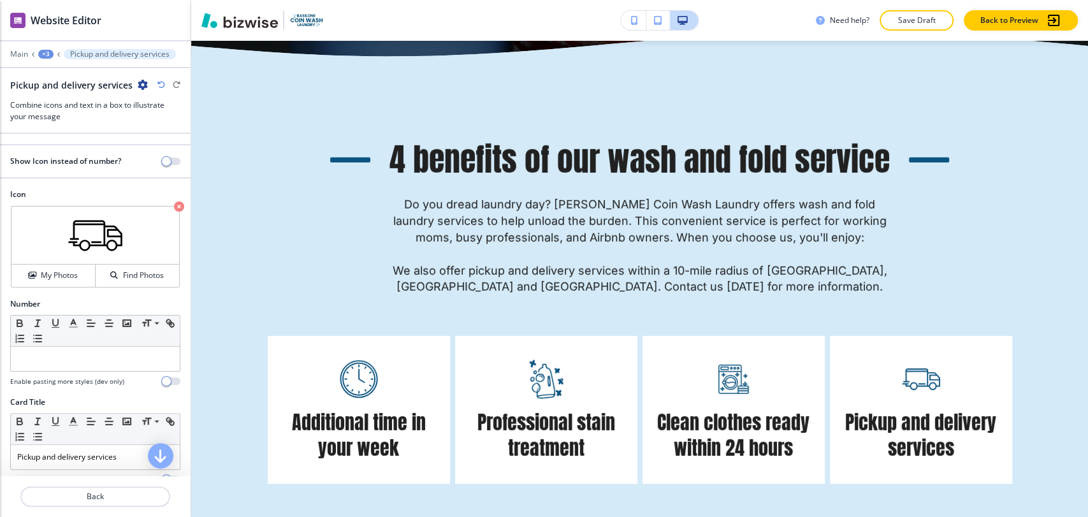
scroll to position [2584, 0]
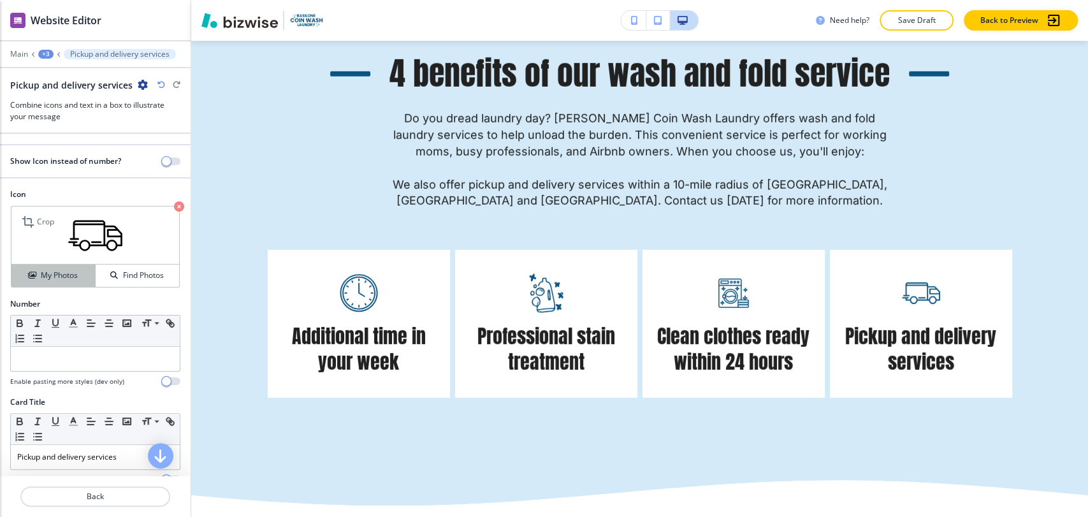
click at [62, 275] on h4 "My Photos" at bounding box center [59, 275] width 37 height 11
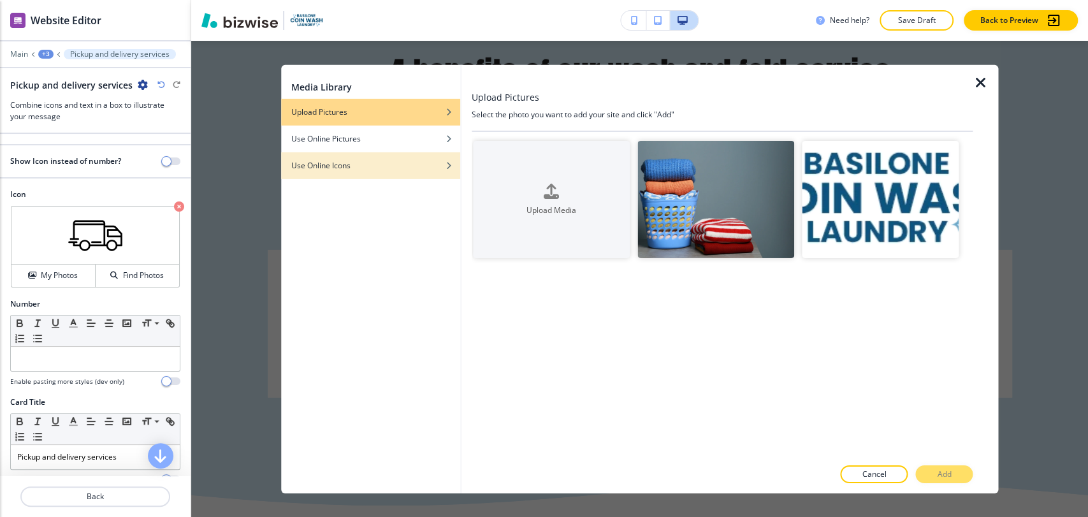
drag, startPoint x: 383, startPoint y: 159, endPoint x: 407, endPoint y: 152, distance: 24.6
click at [383, 159] on button "Use Online Icons" at bounding box center [370, 165] width 179 height 27
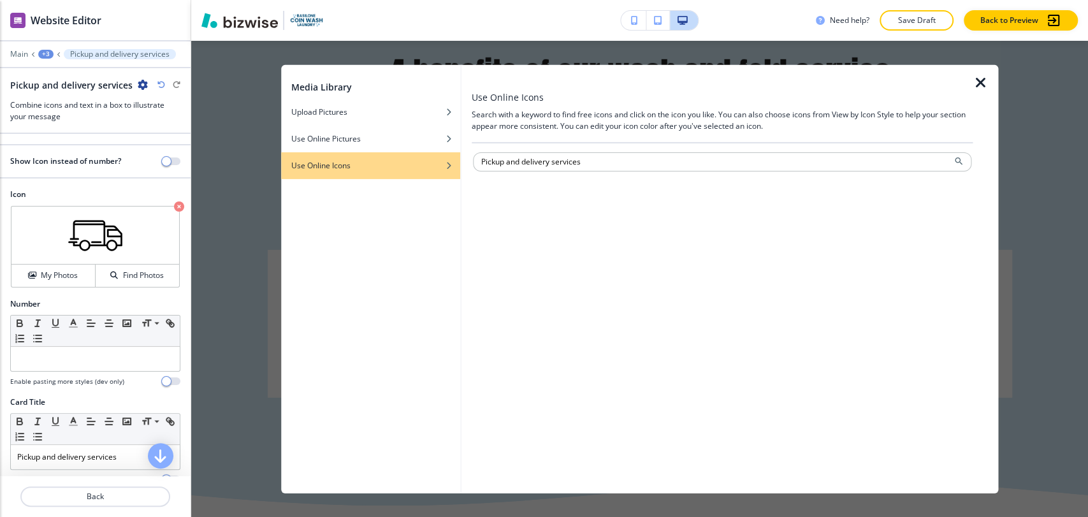
type input "Pickup and delivery services"
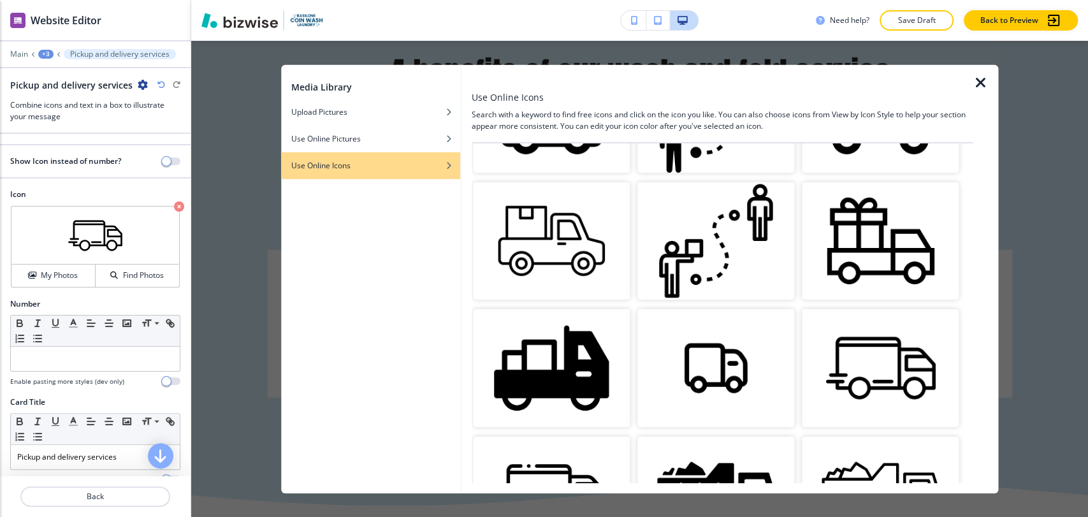
scroll to position [921, 0]
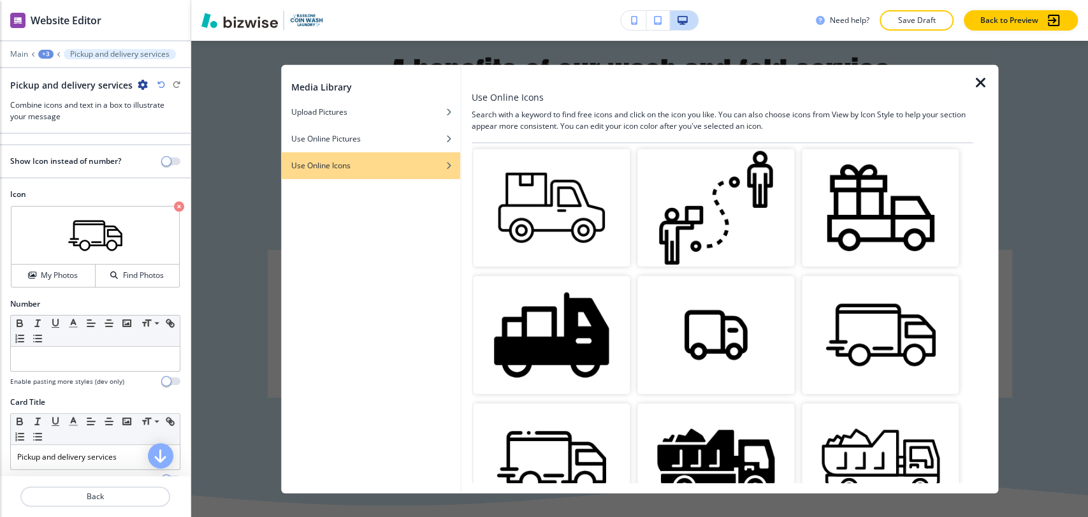
click at [853, 299] on img "button" at bounding box center [880, 335] width 157 height 118
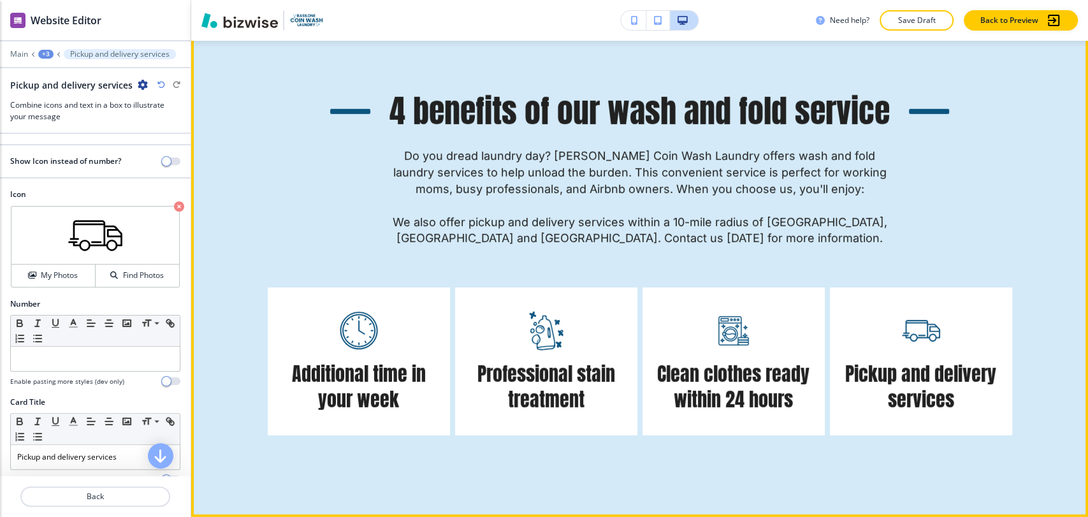
scroll to position [2513, 0]
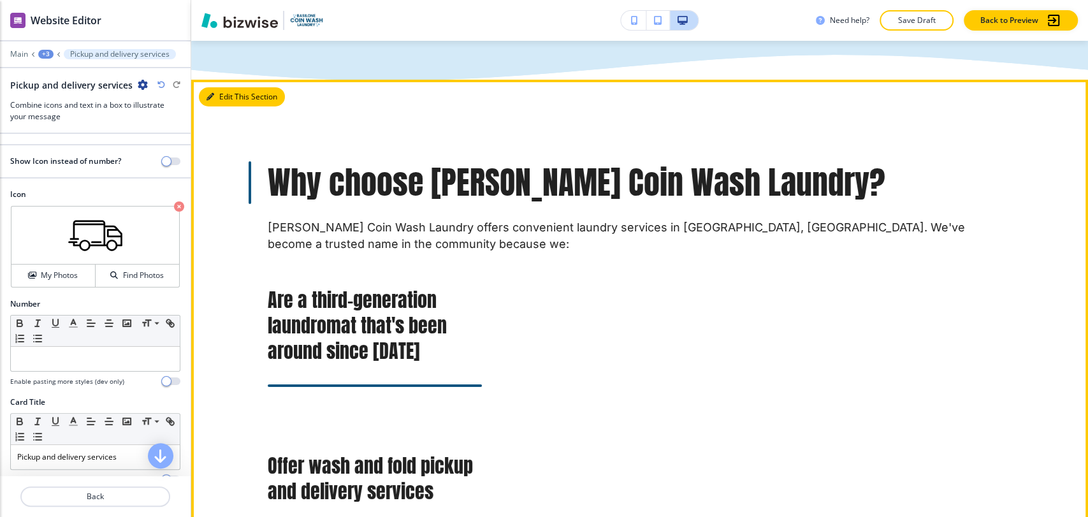
drag, startPoint x: 224, startPoint y: 94, endPoint x: 197, endPoint y: 108, distance: 30.8
click at [224, 94] on button "Edit This Section" at bounding box center [242, 96] width 86 height 19
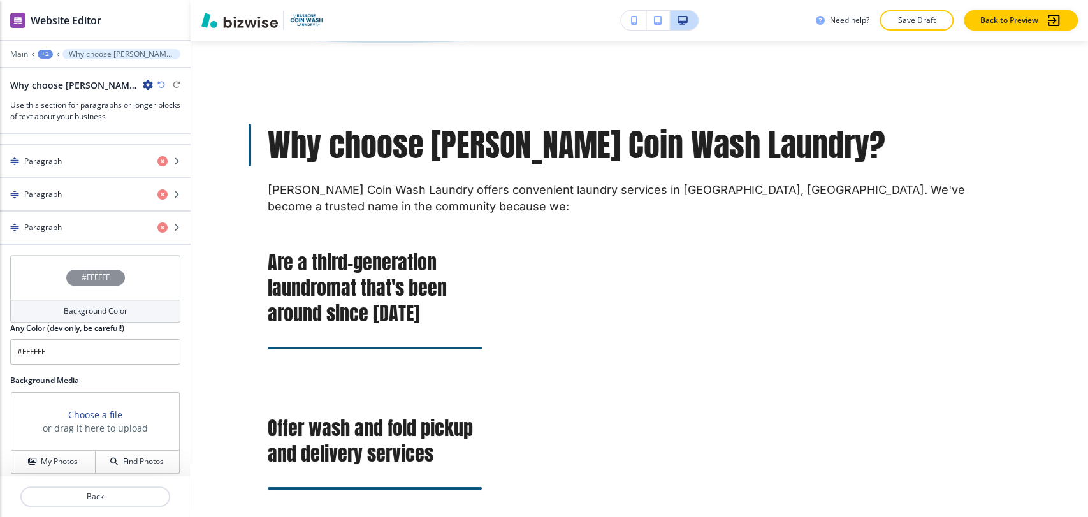
scroll to position [657, 0]
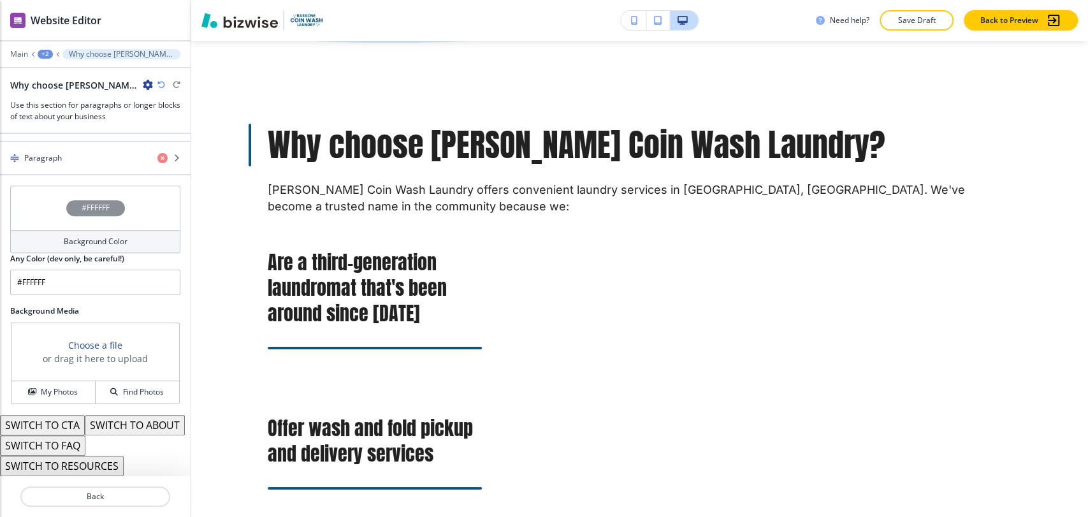
click at [85, 425] on button "SWITCH TO ABOUT" at bounding box center [135, 425] width 100 height 20
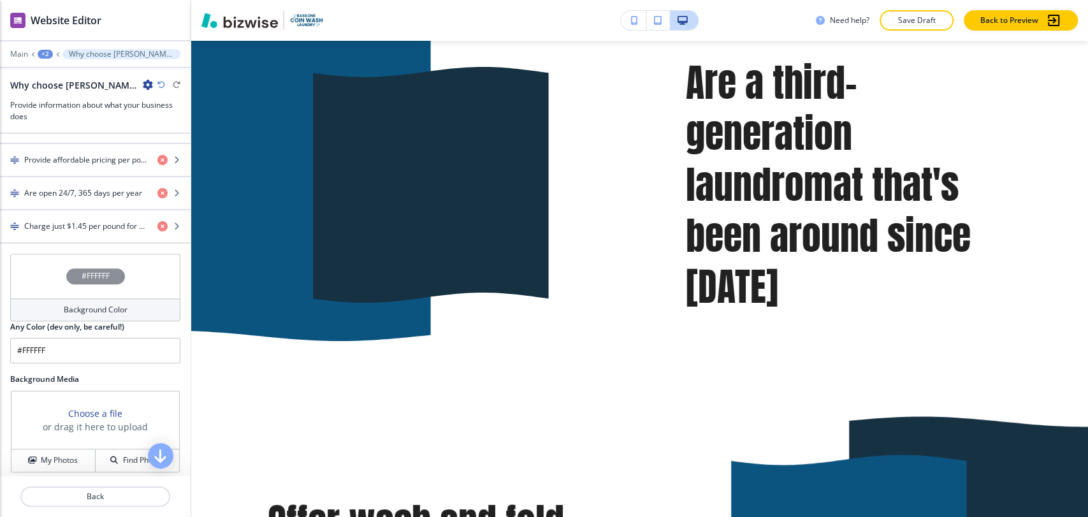
scroll to position [444, 0]
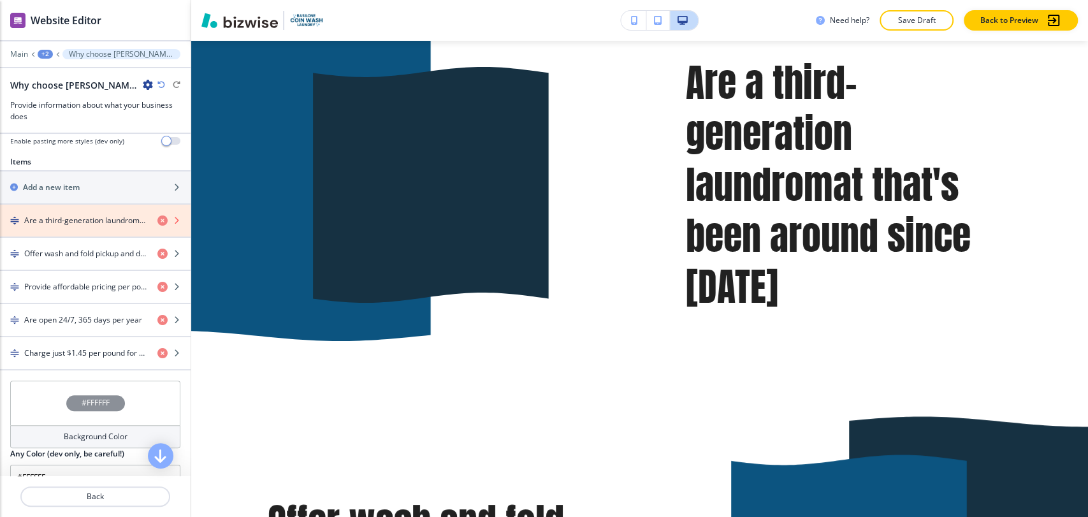
click at [157, 218] on icon "button" at bounding box center [162, 221] width 10 height 10
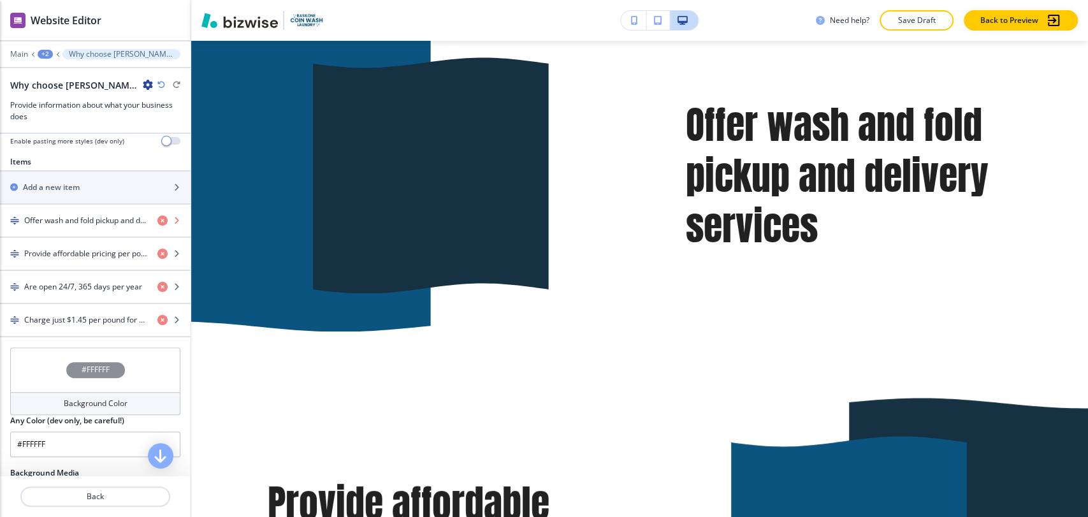
click at [157, 218] on icon "button" at bounding box center [162, 221] width 10 height 10
click at [157, 219] on icon "button" at bounding box center [162, 221] width 10 height 10
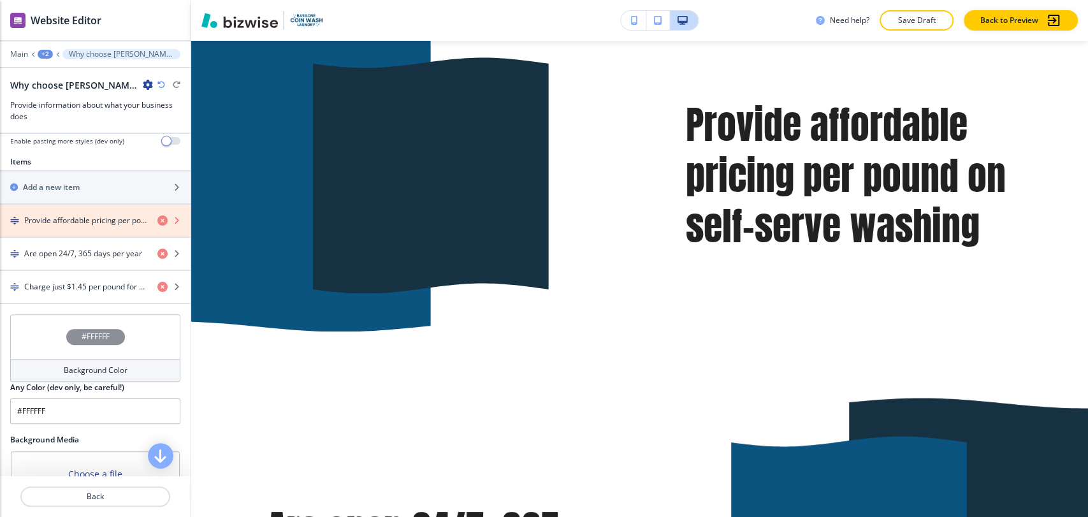
click at [157, 219] on icon "button" at bounding box center [162, 221] width 10 height 10
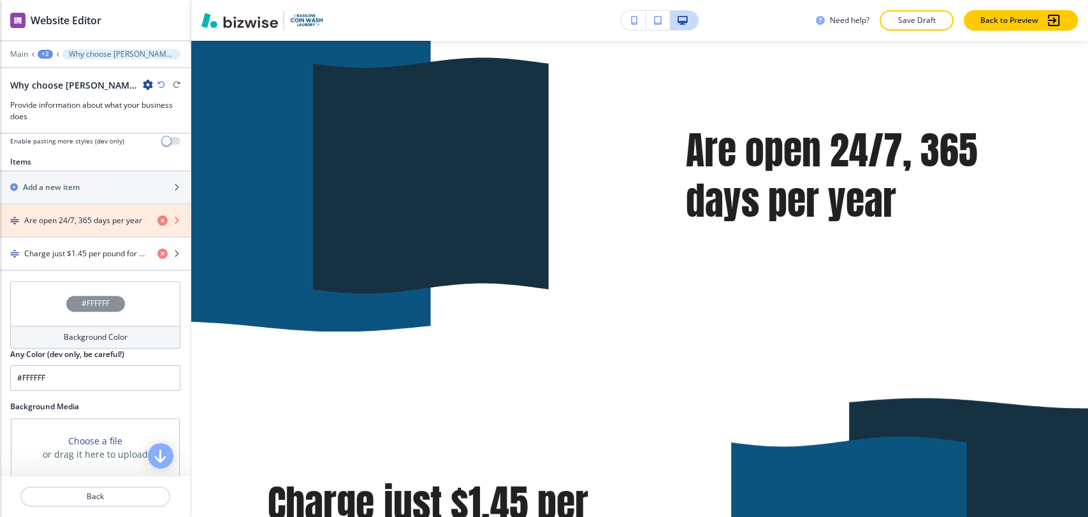
click at [157, 218] on icon "button" at bounding box center [162, 221] width 10 height 10
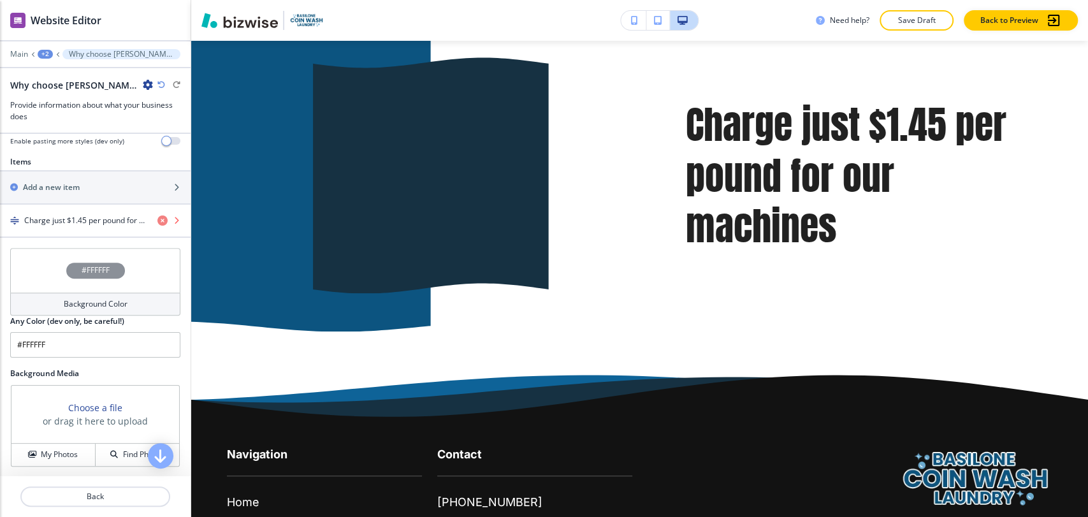
click at [157, 218] on icon "button" at bounding box center [162, 221] width 10 height 10
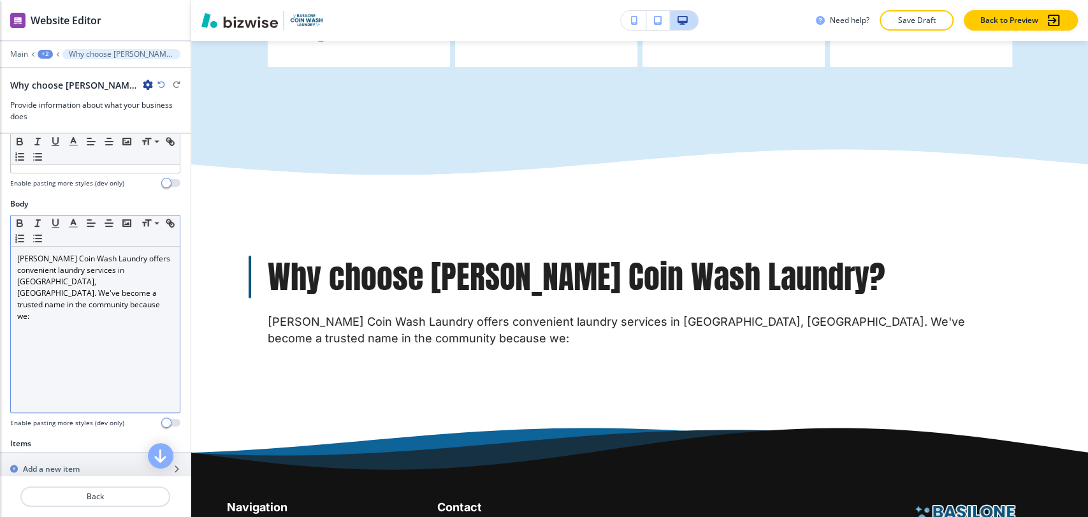
scroll to position [161, 0]
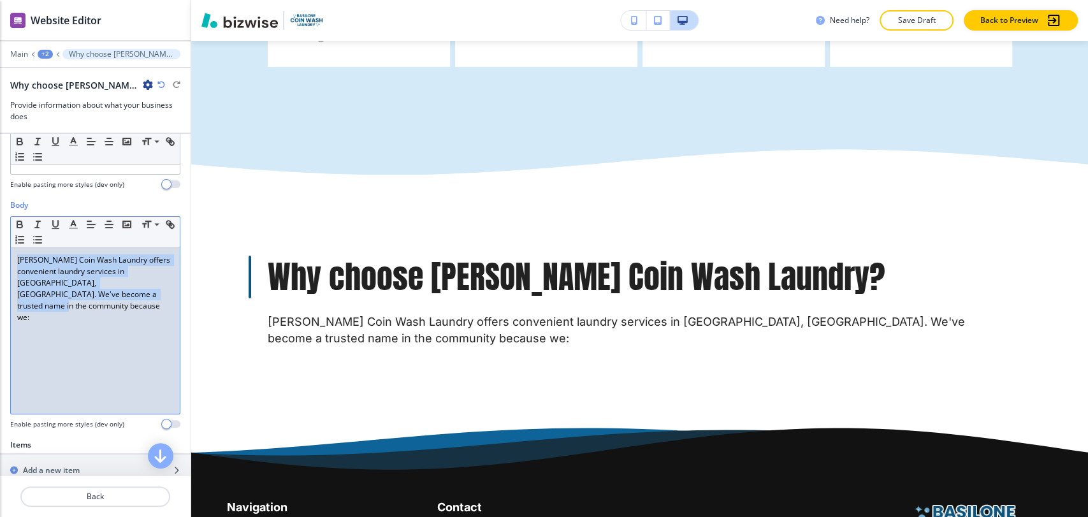
drag, startPoint x: 157, startPoint y: 291, endPoint x: -3, endPoint y: 256, distance: 163.2
click at [0, 0] on html "WELCOME TO YOUR WEBSITE PREVIEW Want to try out the Website Editor? Edit this s…" at bounding box center [544, 0] width 1088 height 0
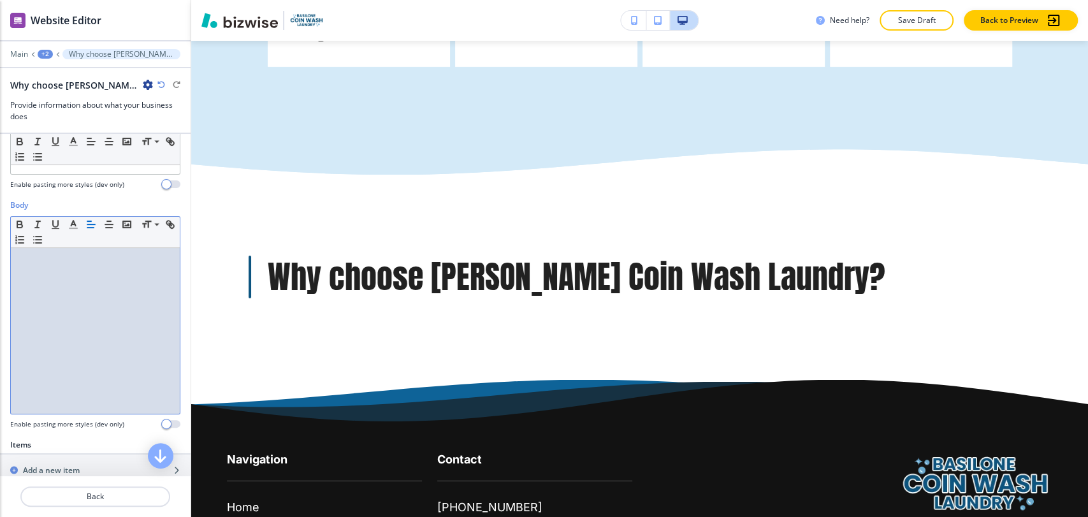
scroll to position [20, 0]
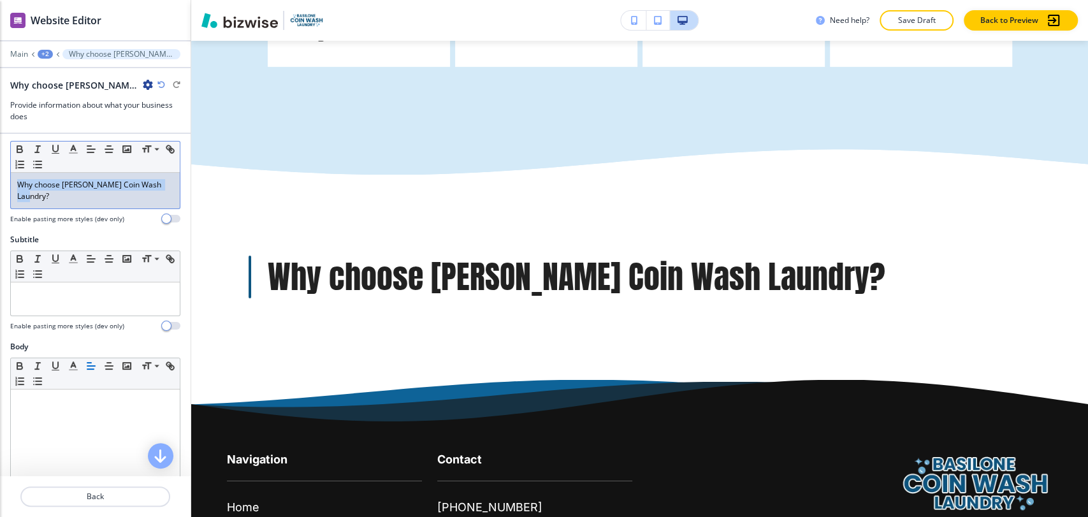
drag, startPoint x: 72, startPoint y: 198, endPoint x: 5, endPoint y: 184, distance: 68.4
click at [5, 184] on div "Title Small Normal Large Huge Why choose Basilone Coin Wash Laundry? Enable pas…" at bounding box center [95, 179] width 191 height 110
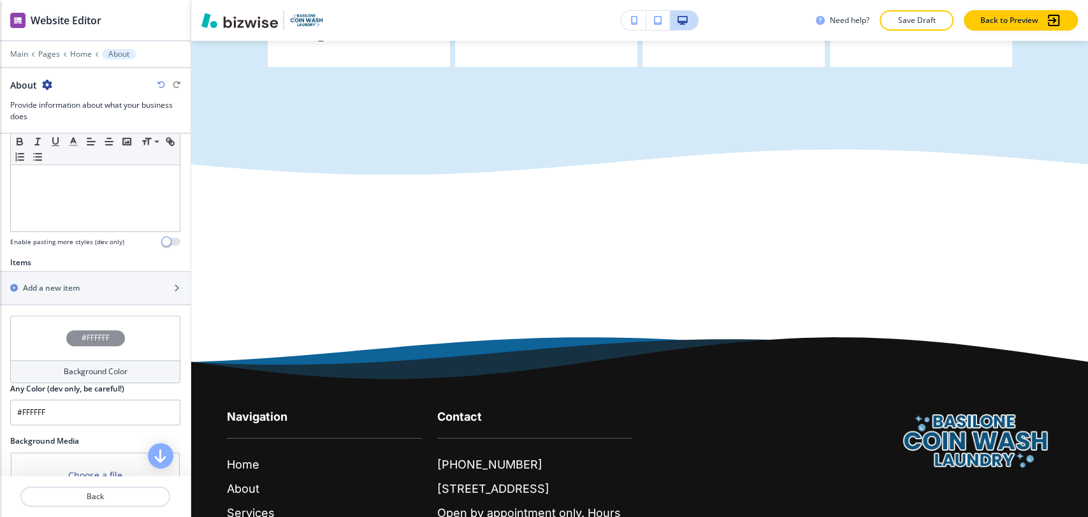
scroll to position [354, 0]
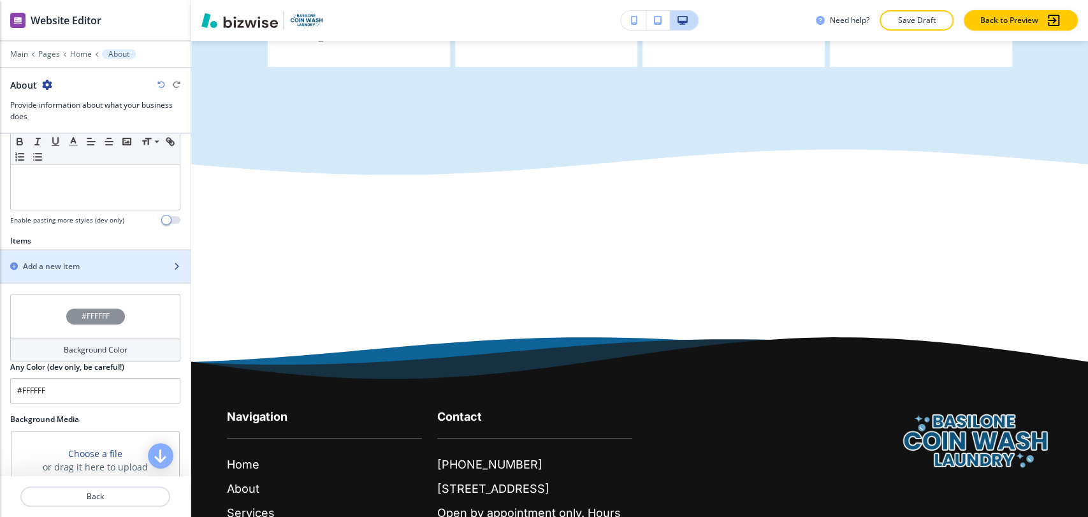
click at [62, 262] on h2 "Add a new item" at bounding box center [51, 266] width 57 height 11
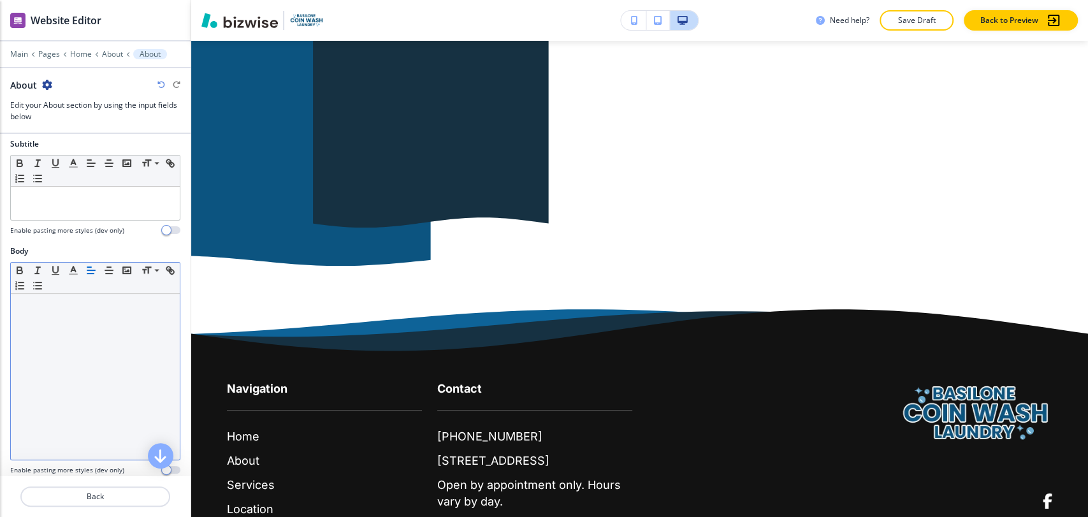
scroll to position [283, 0]
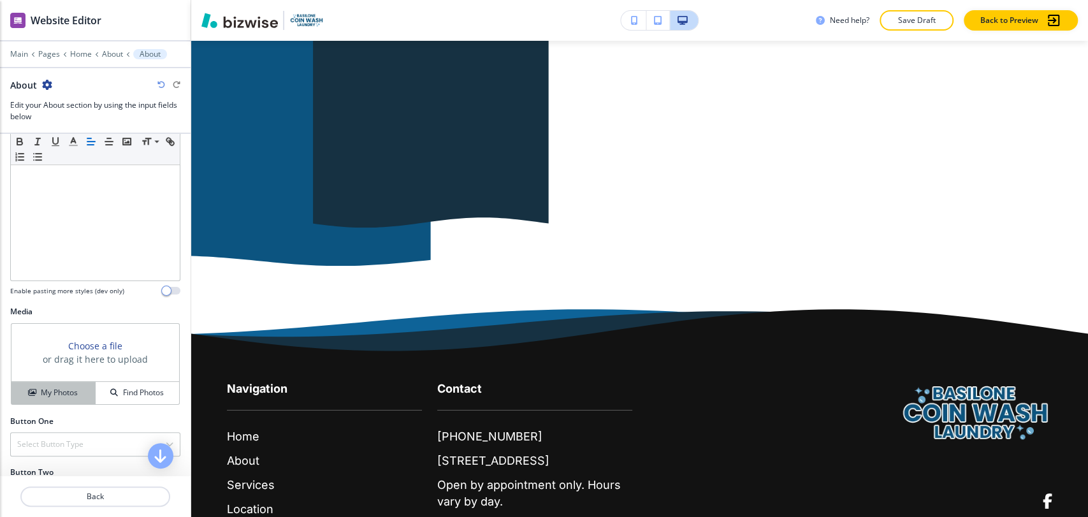
click at [62, 392] on h4 "My Photos" at bounding box center [59, 392] width 37 height 11
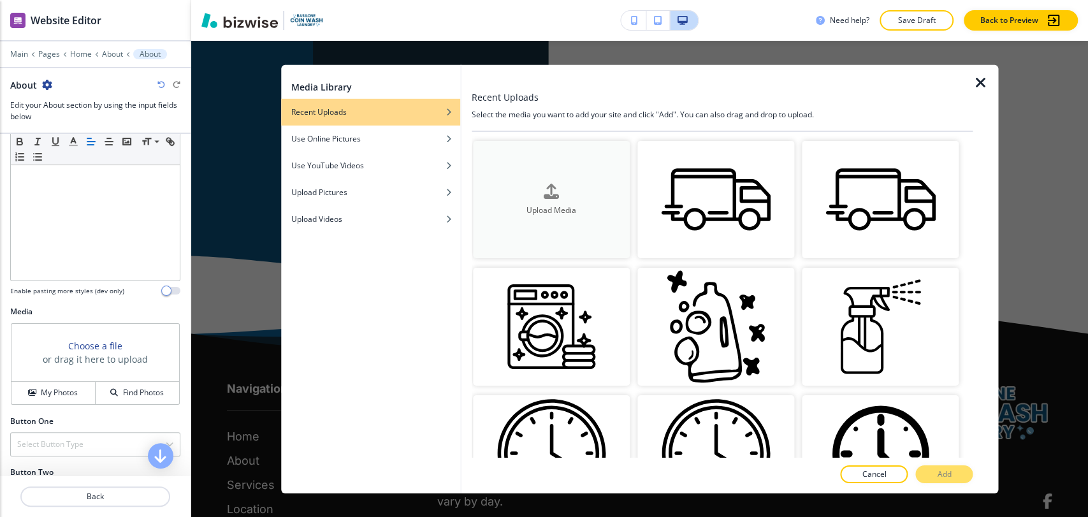
click at [527, 179] on button "Upload Media" at bounding box center [551, 199] width 157 height 118
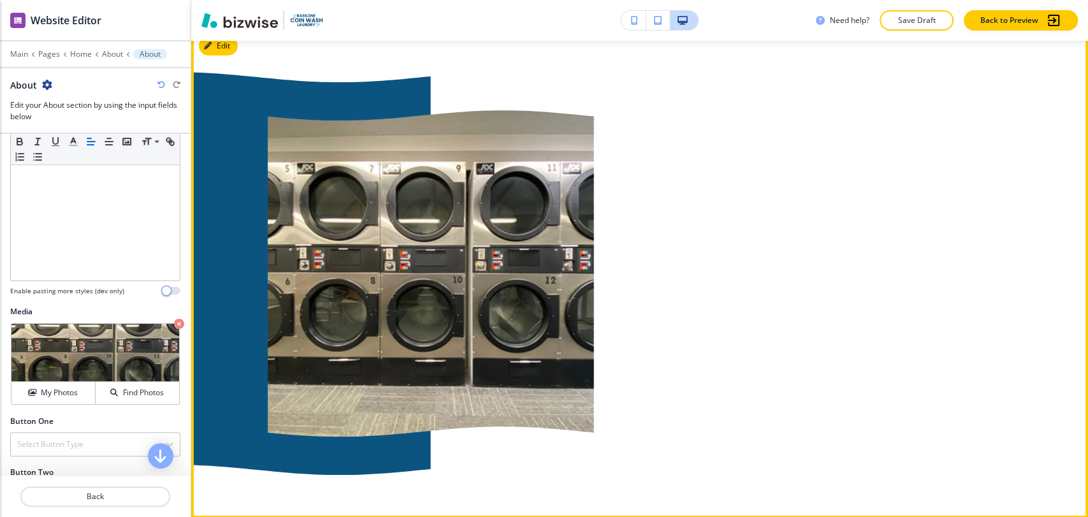
scroll to position [3037, 0]
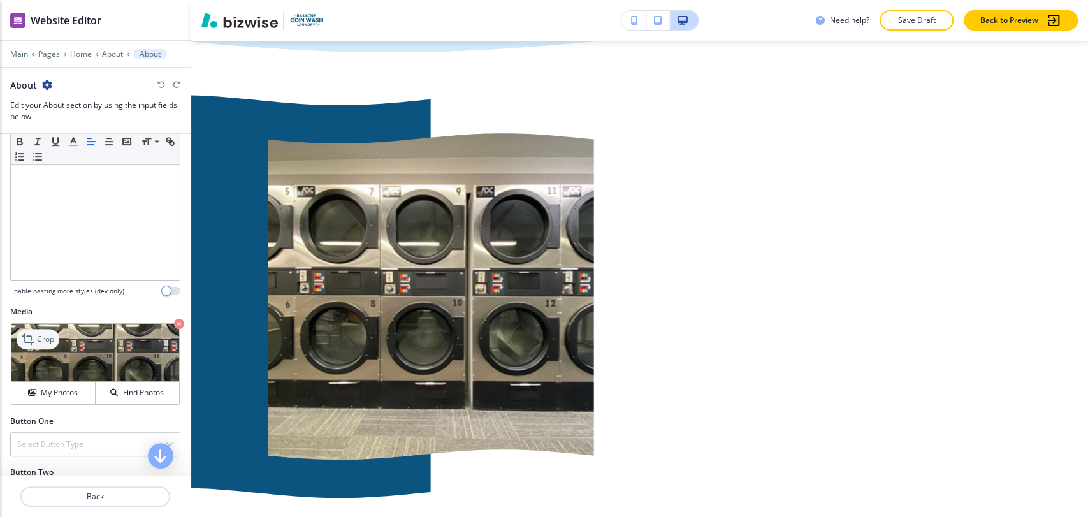
click at [39, 333] on p "Crop" at bounding box center [45, 338] width 17 height 11
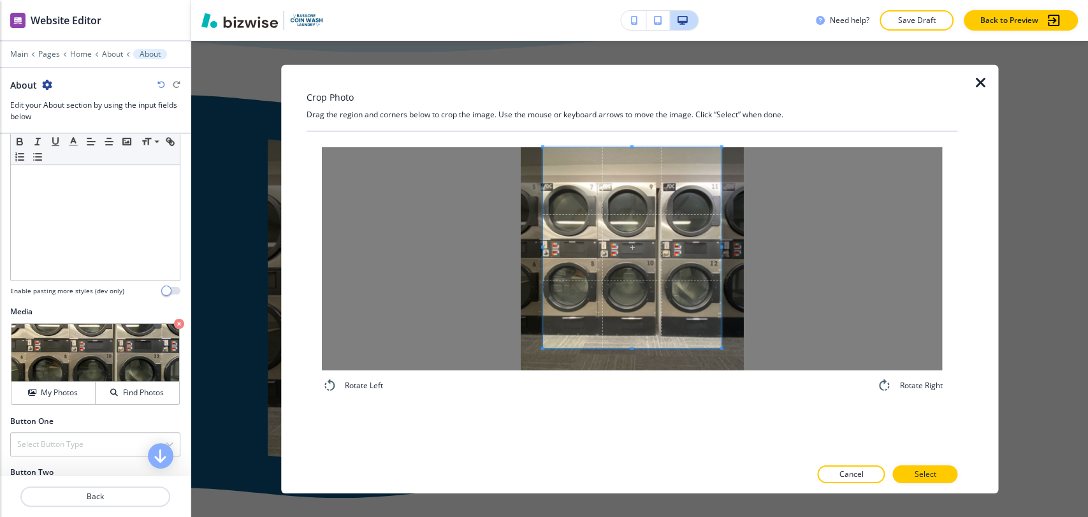
click at [629, 128] on div "Crop Photo Drag the region and corners below to crop the image. Use the mouse o…" at bounding box center [633, 278] width 652 height 428
click at [636, 414] on div "Rotate Left Rotate Right" at bounding box center [633, 294] width 652 height 326
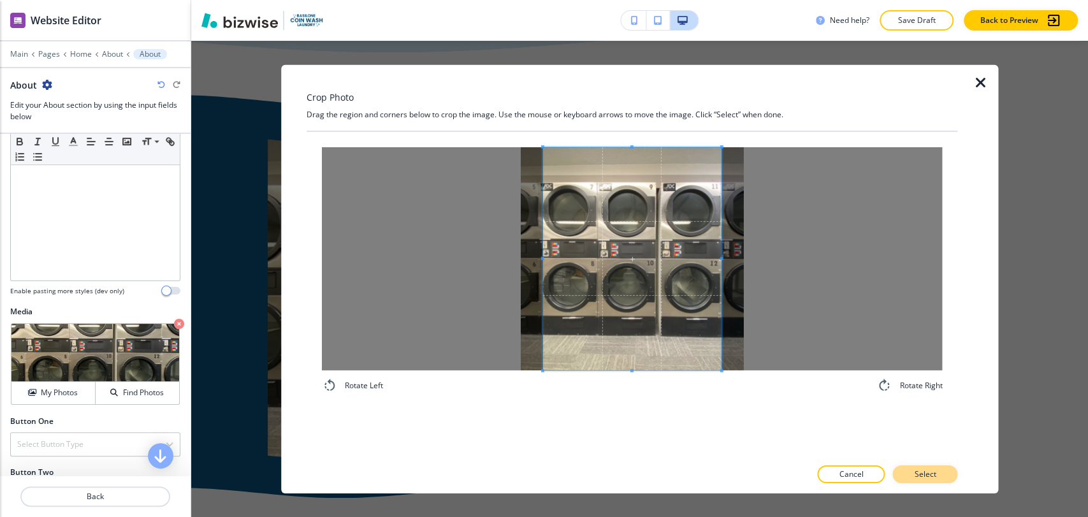
click at [914, 465] on button "Select" at bounding box center [925, 474] width 65 height 18
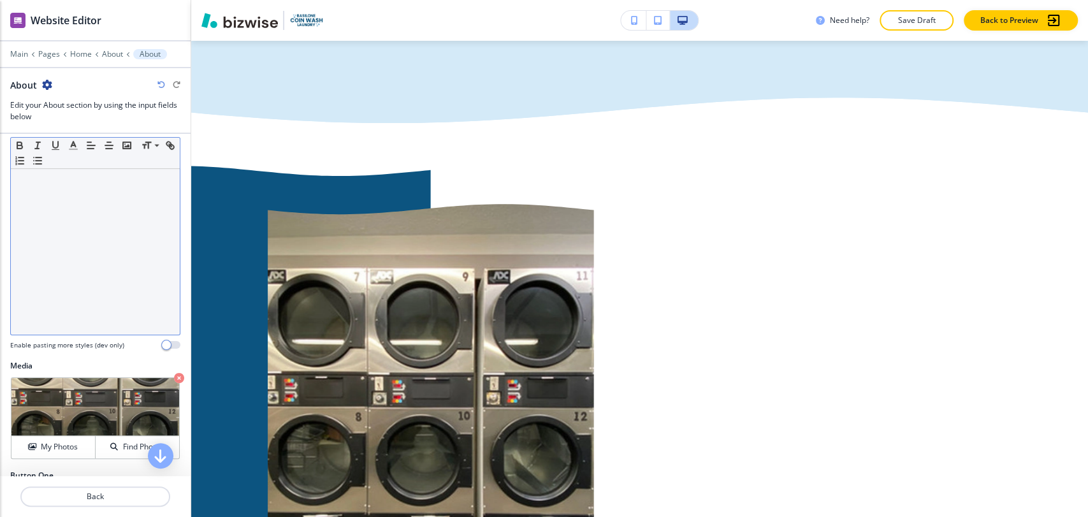
scroll to position [0, 0]
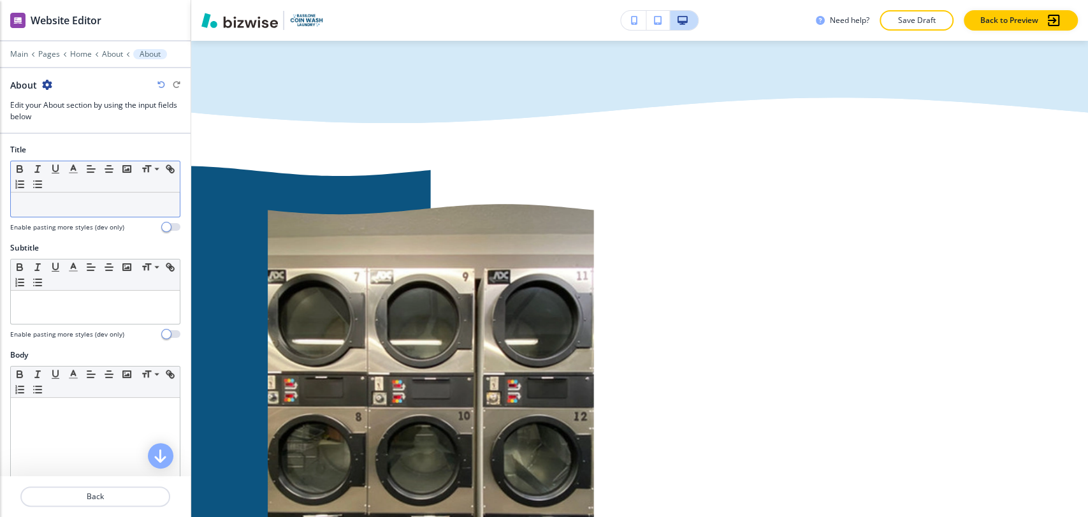
click at [94, 209] on p at bounding box center [95, 204] width 156 height 11
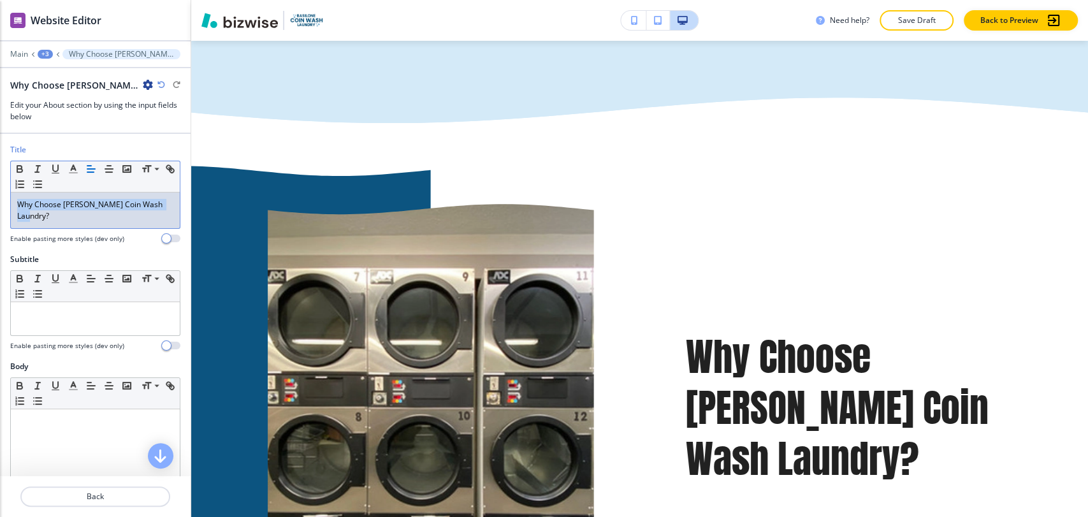
drag, startPoint x: 63, startPoint y: 220, endPoint x: 1, endPoint y: 202, distance: 64.4
click at [1, 203] on div "Title Small Normal Large Huge Why Choose Basilone Coin Wash Laundry? Enable pas…" at bounding box center [95, 199] width 191 height 110
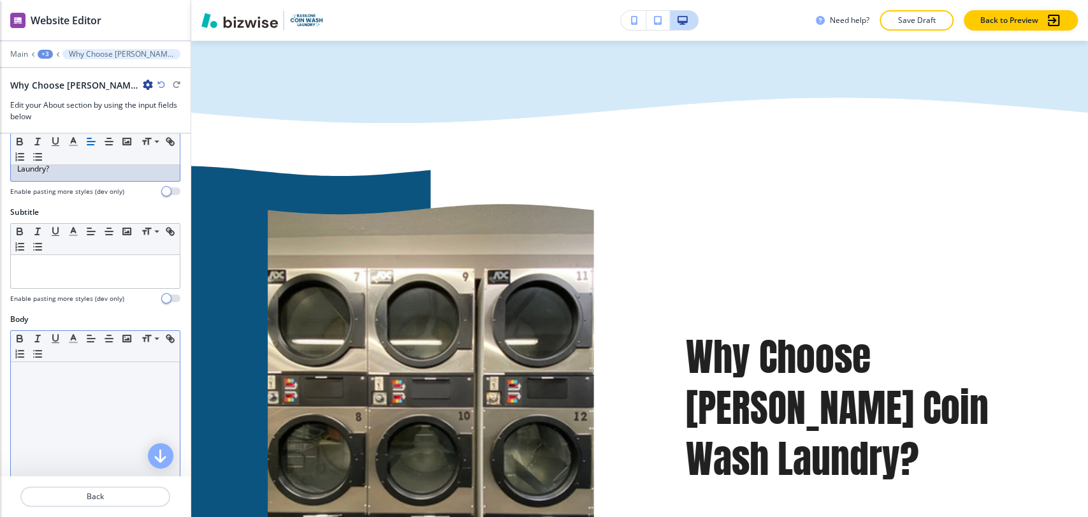
scroll to position [71, 0]
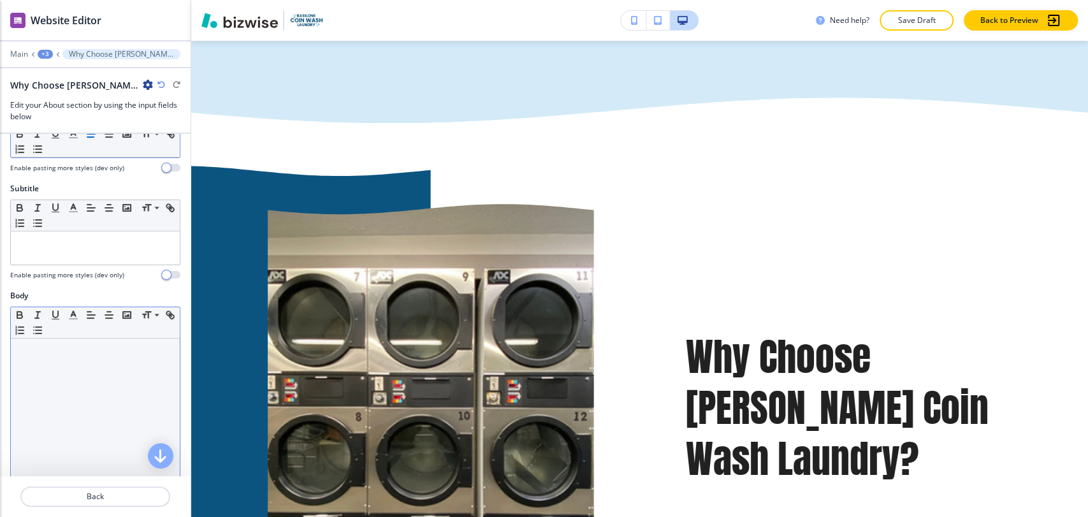
click at [90, 355] on div at bounding box center [95, 422] width 169 height 166
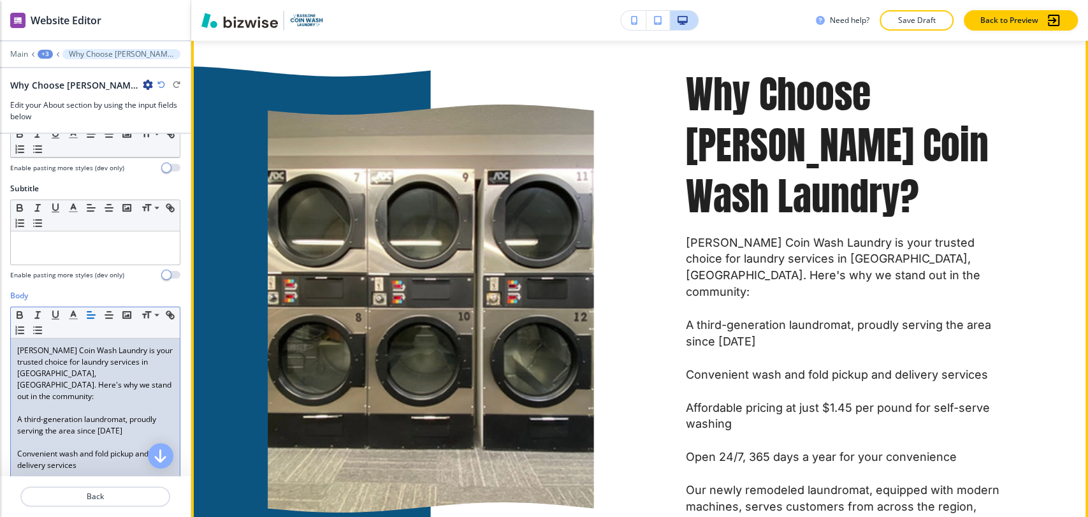
scroll to position [3108, 0]
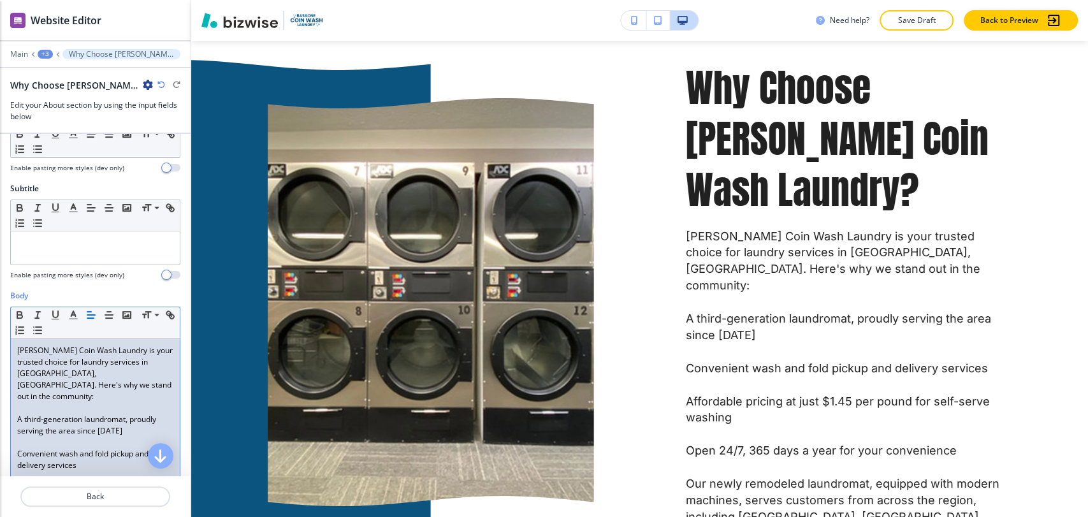
drag, startPoint x: 20, startPoint y: 409, endPoint x: 36, endPoint y: 403, distance: 17.2
click at [20, 414] on p "A third-generation laundromat, proudly serving the area since 1950" at bounding box center [95, 425] width 156 height 23
click at [15, 409] on div "Basilone Coin Wash Laundry is your trusted choice for laundry services in Zelie…" at bounding box center [95, 483] width 169 height 288
click at [23, 437] on p at bounding box center [95, 442] width 156 height 11
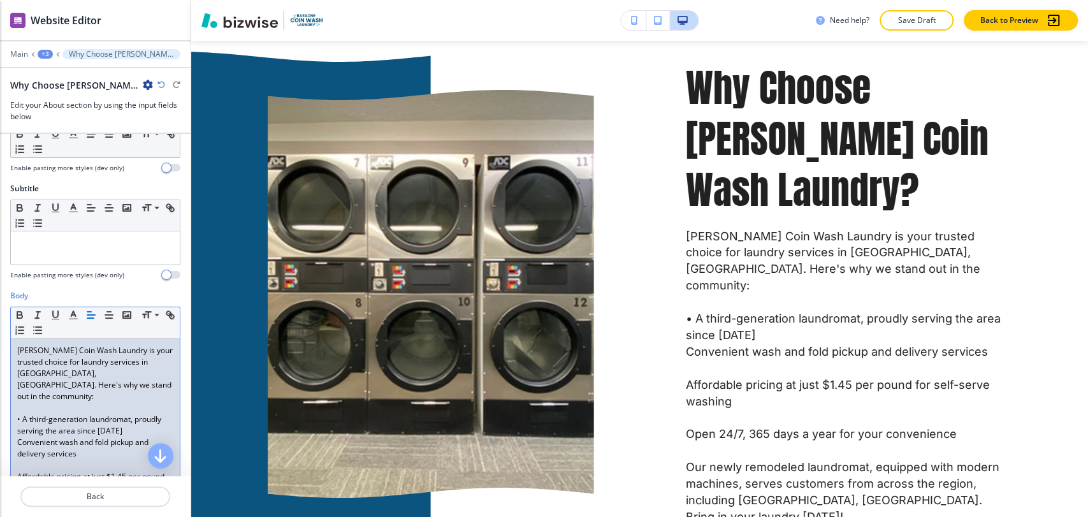
drag, startPoint x: 15, startPoint y: 432, endPoint x: 31, endPoint y: 427, distance: 15.9
click at [15, 432] on div "Basilone Coin Wash Laundry is your trusted choice for laundry services in Zelie…" at bounding box center [95, 477] width 169 height 277
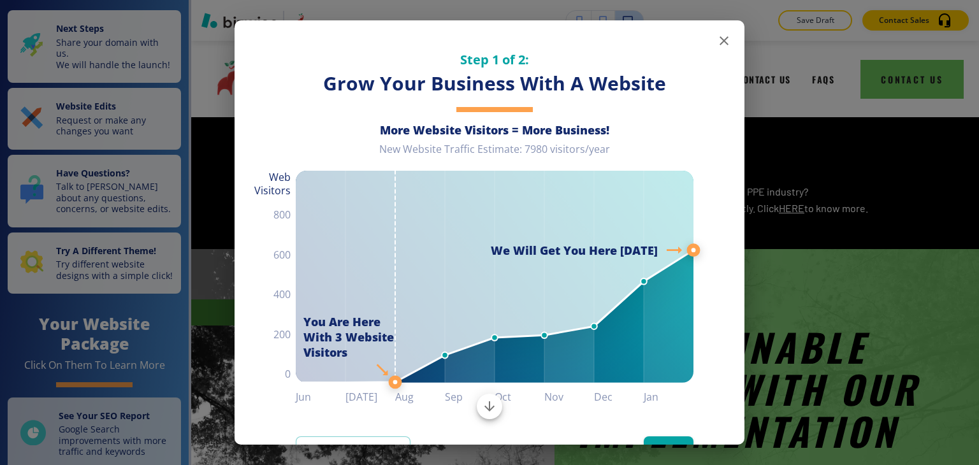
click at [720, 38] on icon "button" at bounding box center [724, 40] width 9 height 9
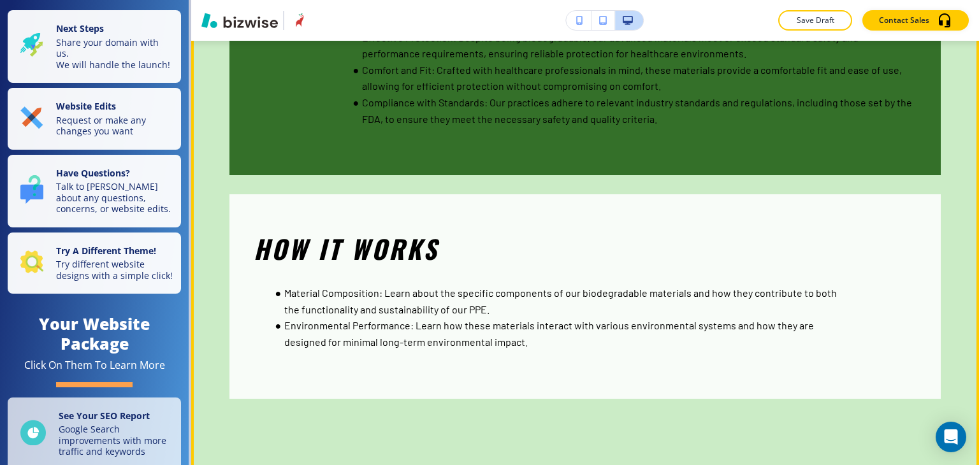
scroll to position [2614, 0]
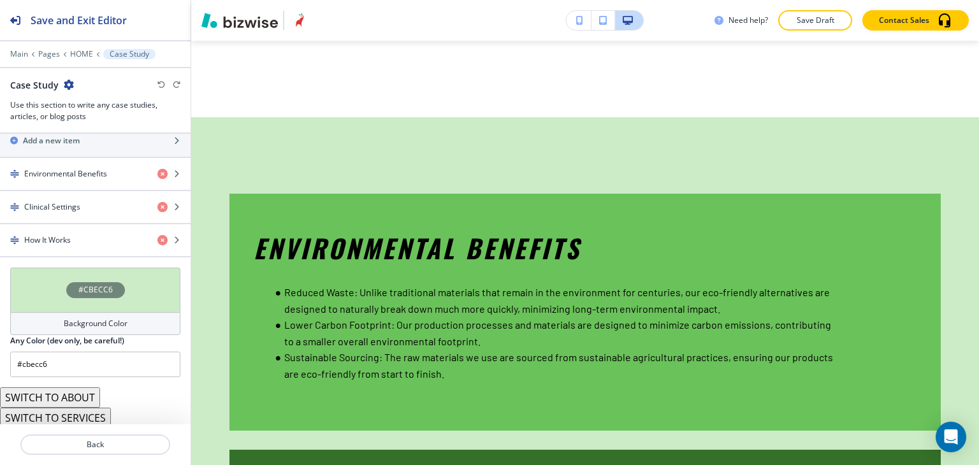
scroll to position [2168, 0]
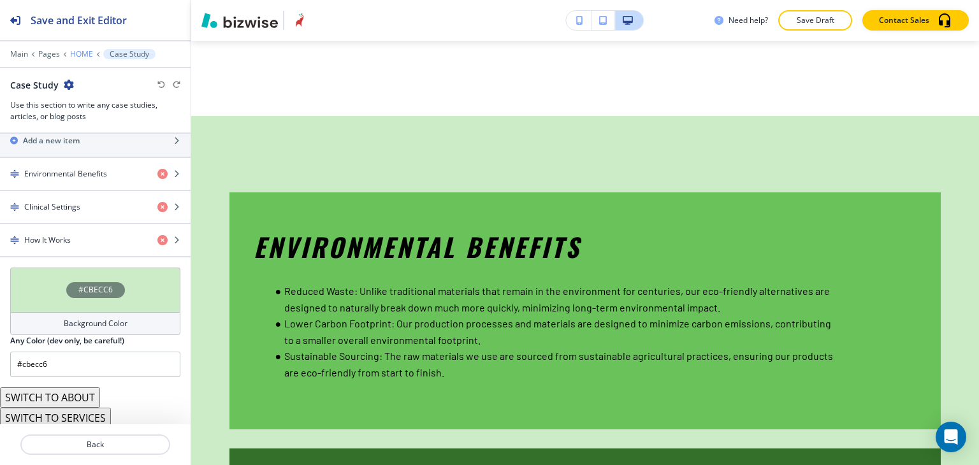
click at [75, 54] on p "HOME" at bounding box center [81, 54] width 23 height 9
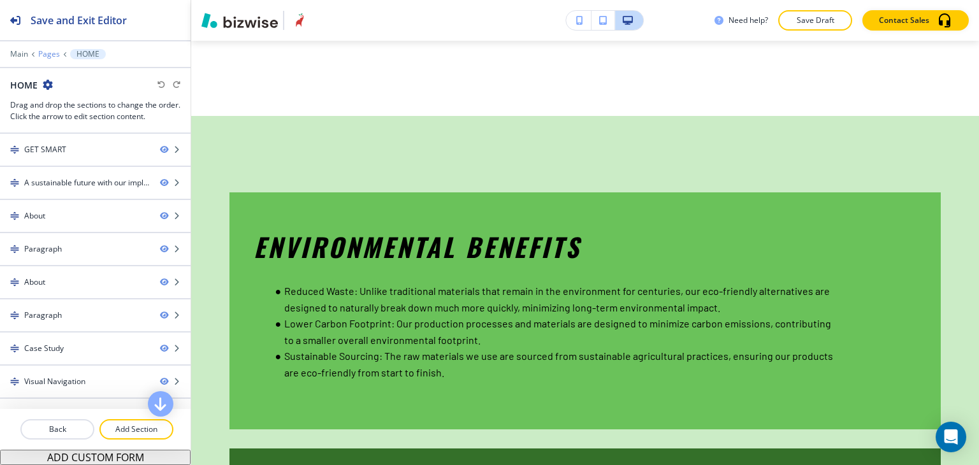
click at [43, 54] on p "Pages" at bounding box center [49, 54] width 22 height 9
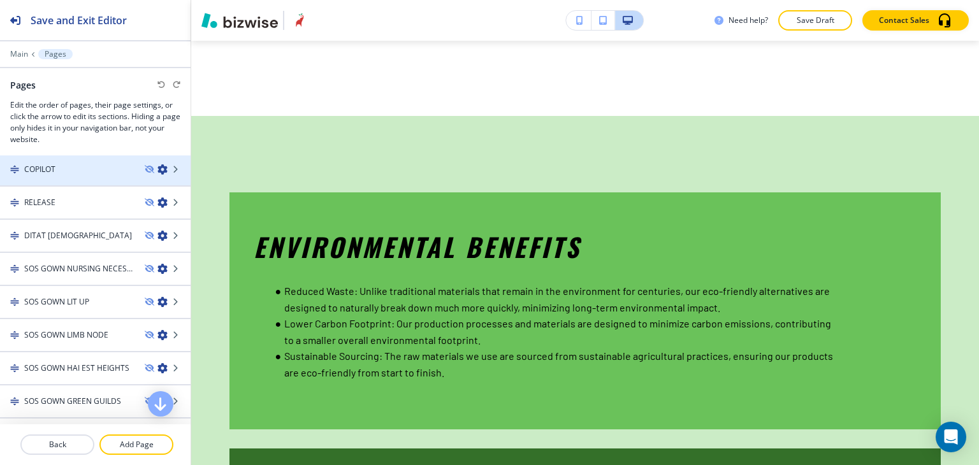
scroll to position [191, 0]
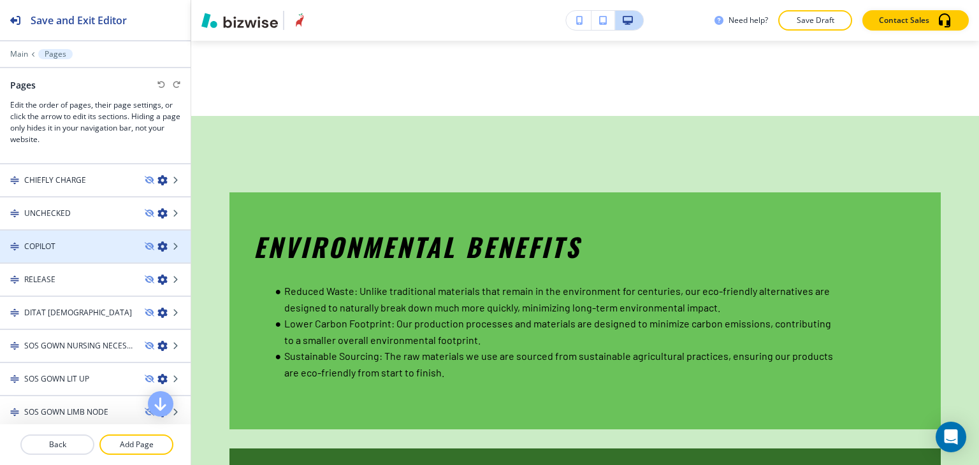
click at [51, 245] on h4 "COPILOT" at bounding box center [39, 246] width 31 height 11
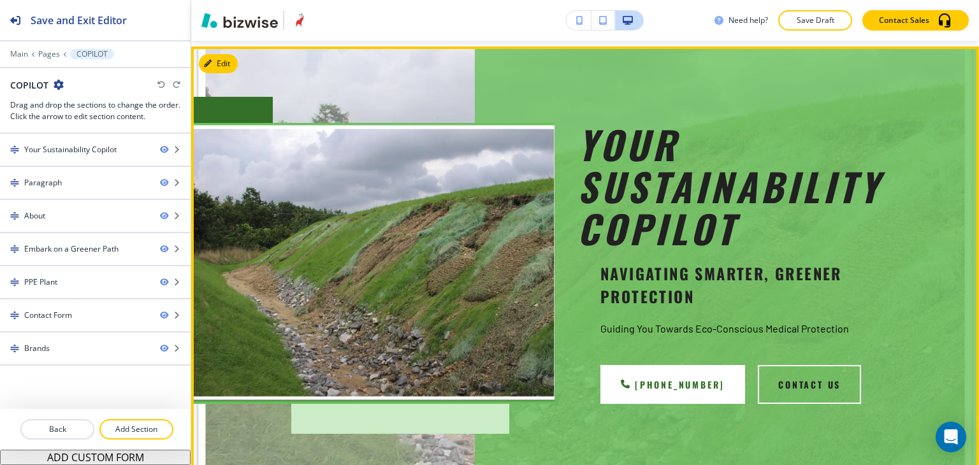
scroll to position [0, 0]
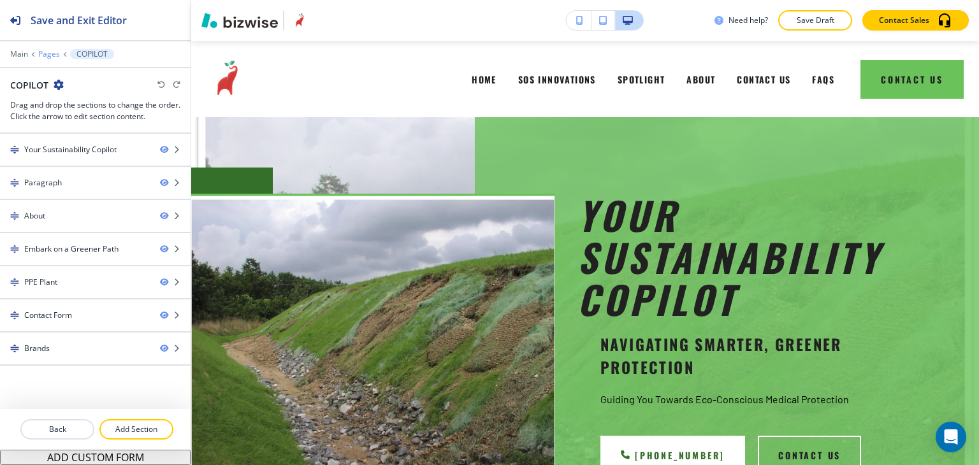
click at [47, 52] on p "Pages" at bounding box center [49, 54] width 22 height 9
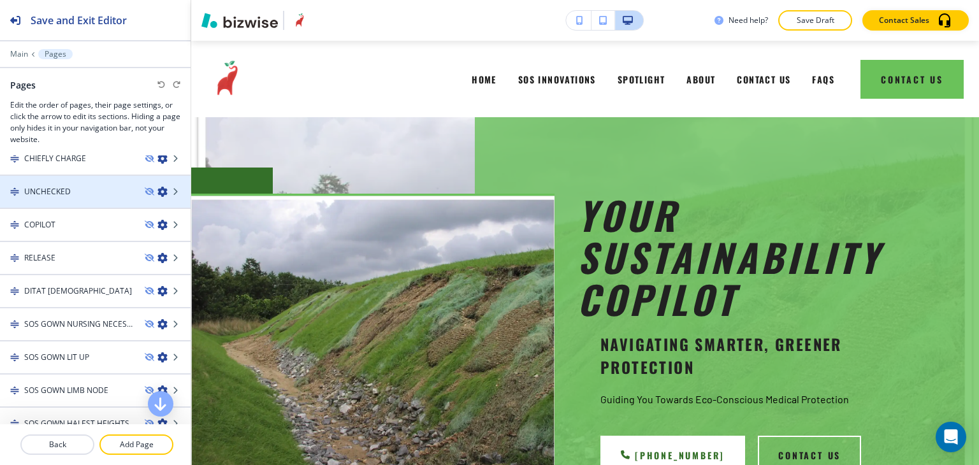
scroll to position [191, 0]
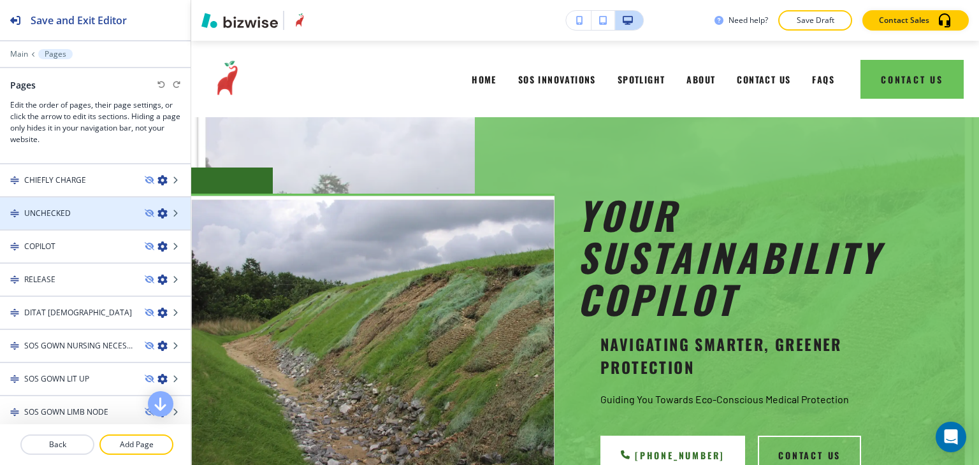
click at [81, 219] on div at bounding box center [95, 224] width 191 height 10
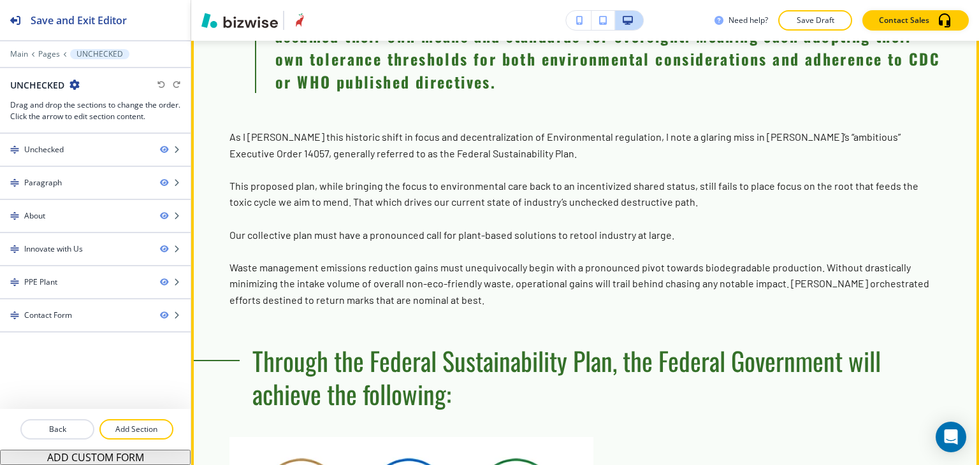
scroll to position [1275, 0]
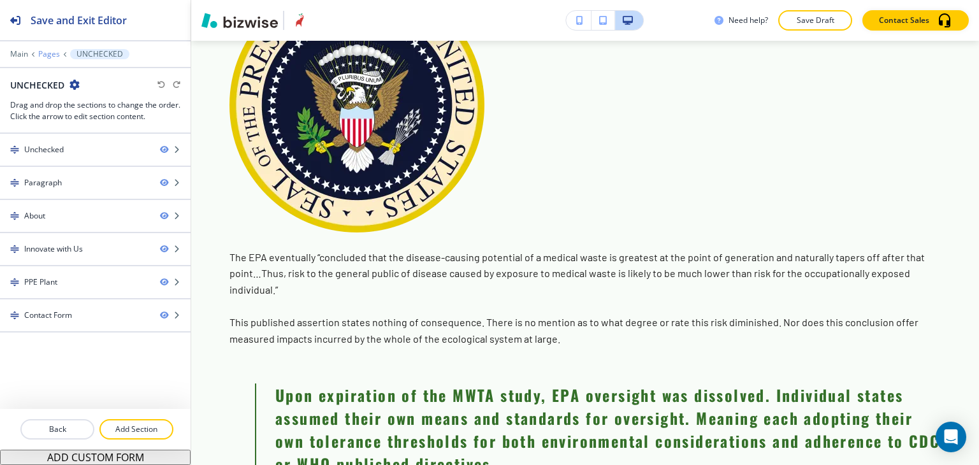
click at [54, 52] on p "Pages" at bounding box center [49, 54] width 22 height 9
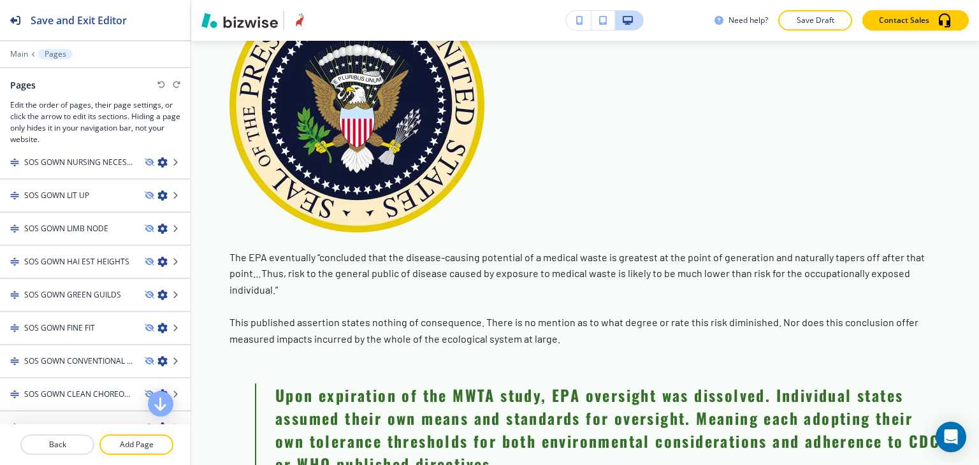
scroll to position [383, 0]
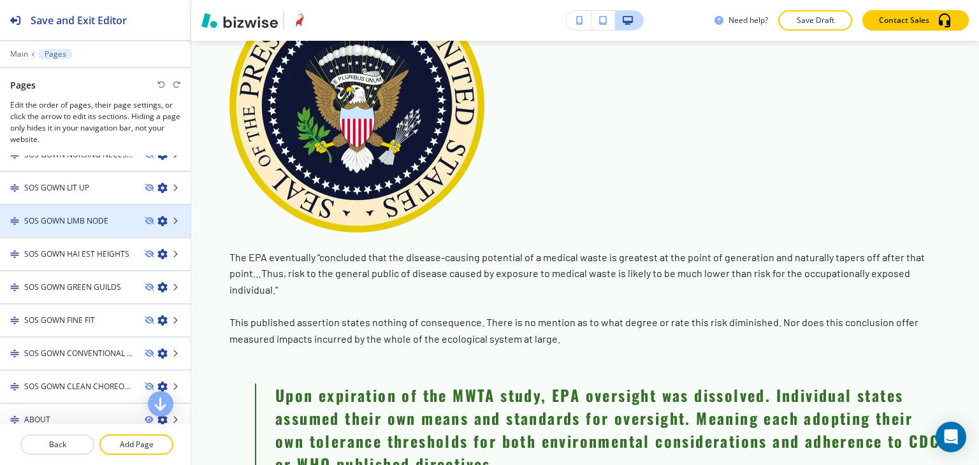
click at [66, 217] on h4 "SOS GOWN LIMB NODE" at bounding box center [66, 221] width 84 height 11
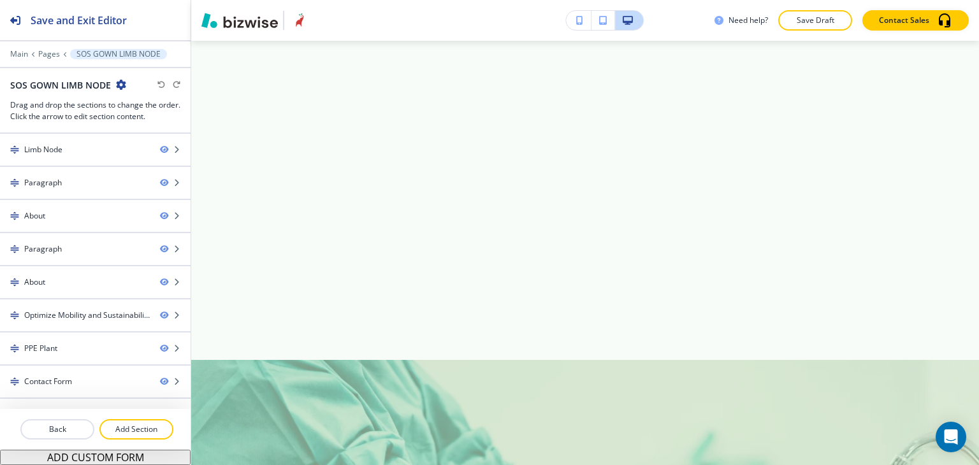
scroll to position [6886, 0]
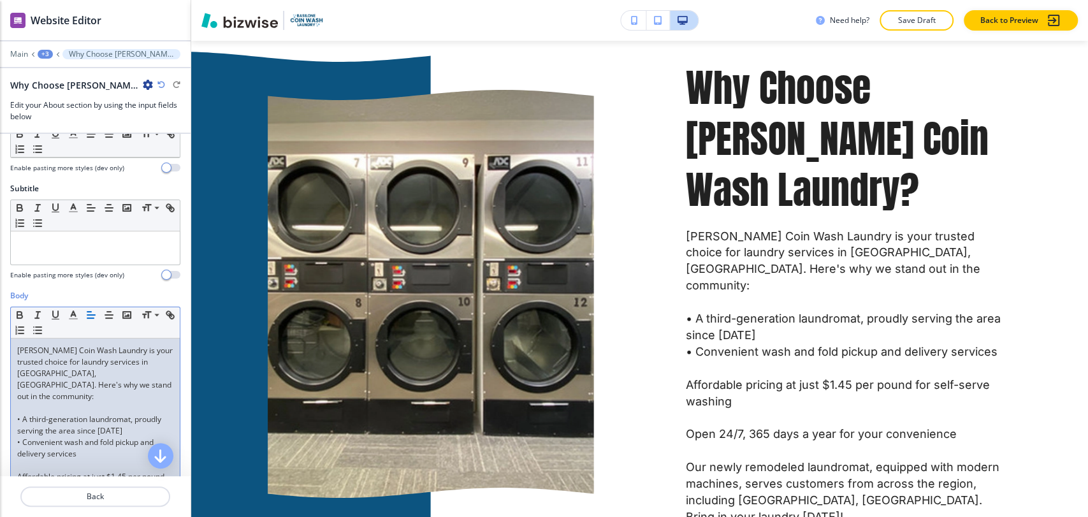
scroll to position [142, 0]
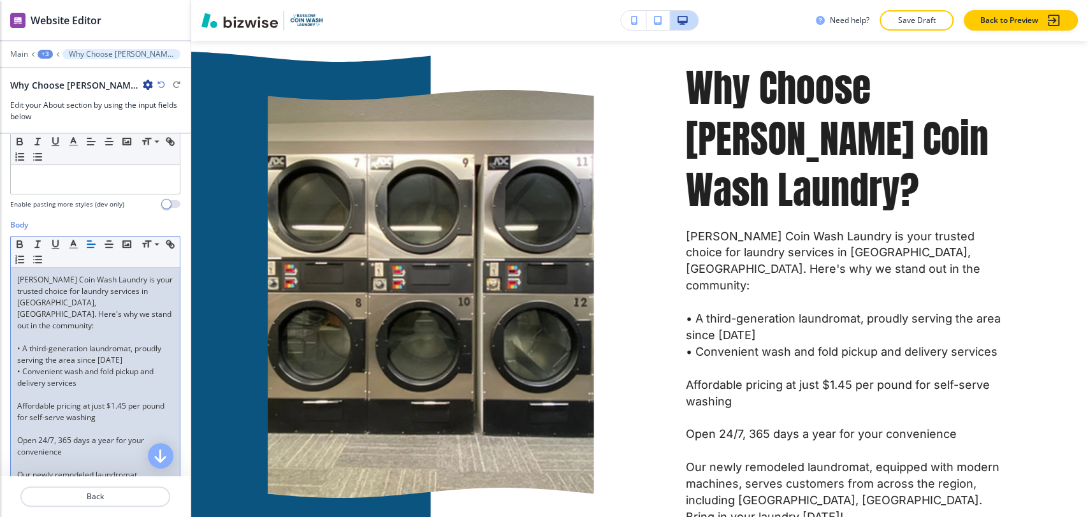
click at [16, 391] on div "[PERSON_NAME] Coin Wash Laundry is your trusted choice for laundry services in …" at bounding box center [95, 406] width 169 height 277
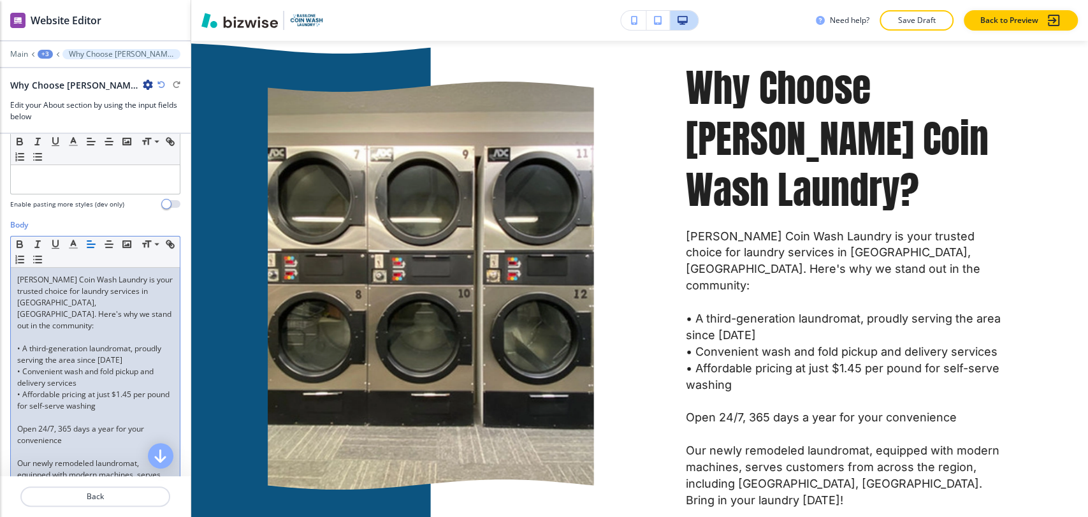
click at [13, 417] on div "[PERSON_NAME] Coin Wash Laundry is your trusted choice for laundry services in …" at bounding box center [95, 400] width 169 height 265
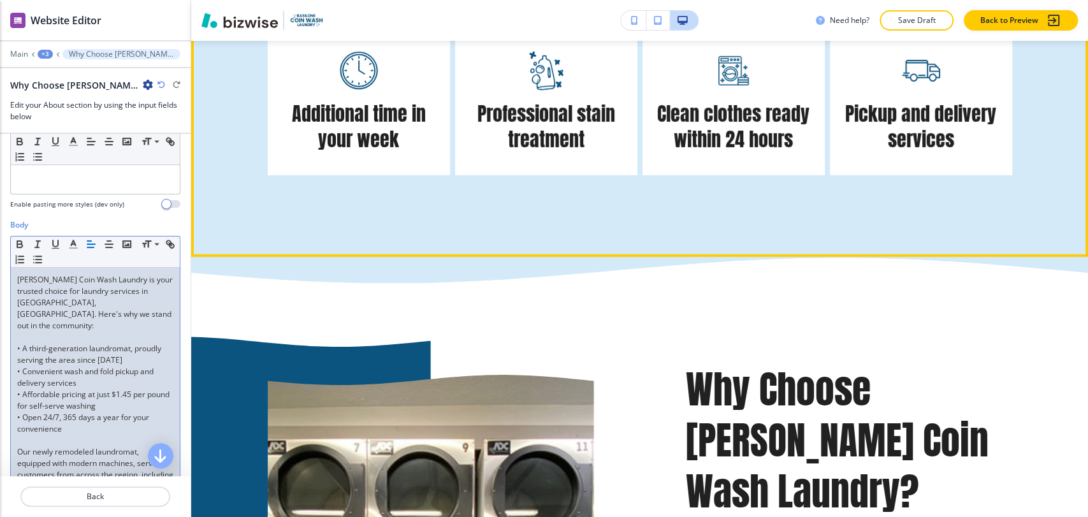
scroll to position [2807, 0]
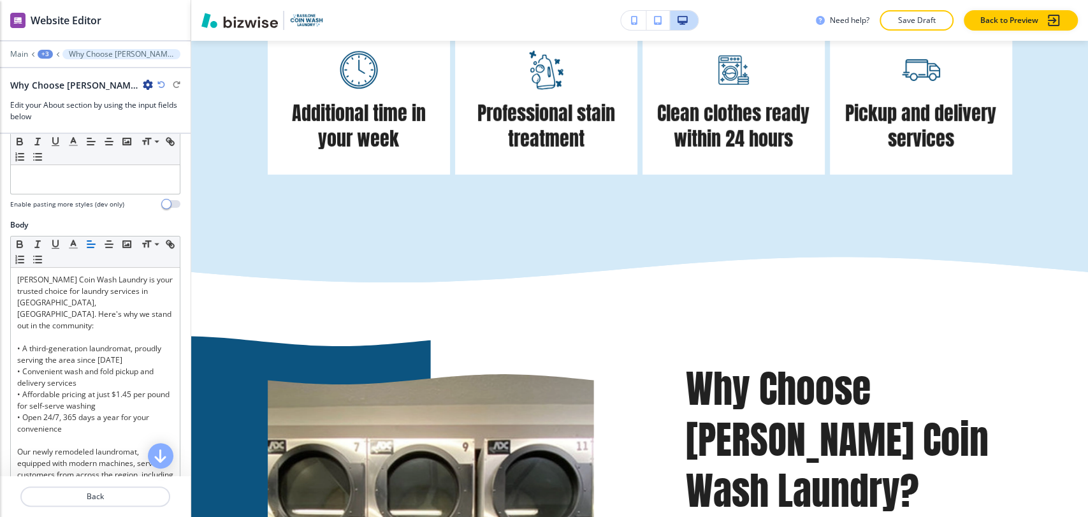
click at [48, 53] on div "+3" at bounding box center [45, 54] width 15 height 9
click at [77, 117] on p "About" at bounding box center [78, 119] width 65 height 11
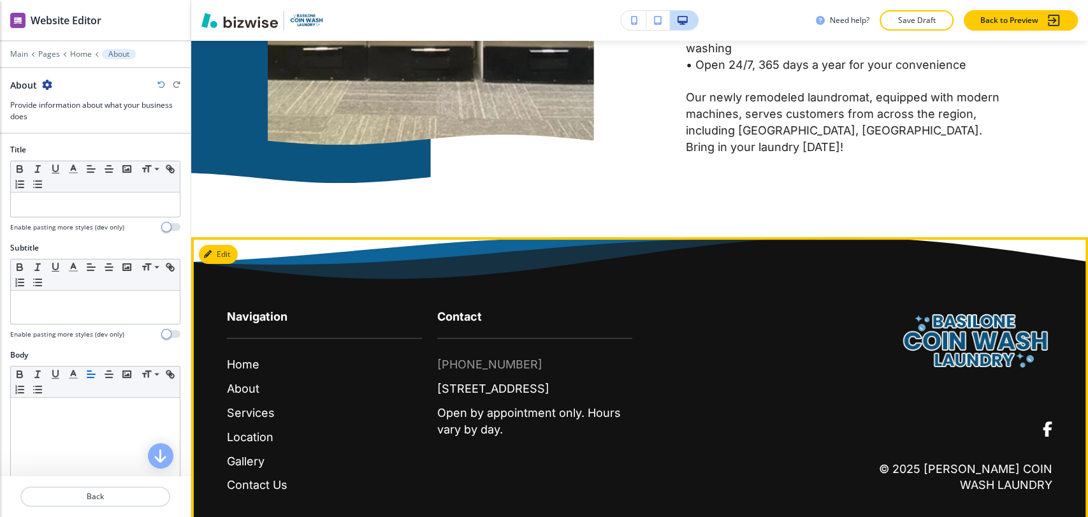
scroll to position [3374, 0]
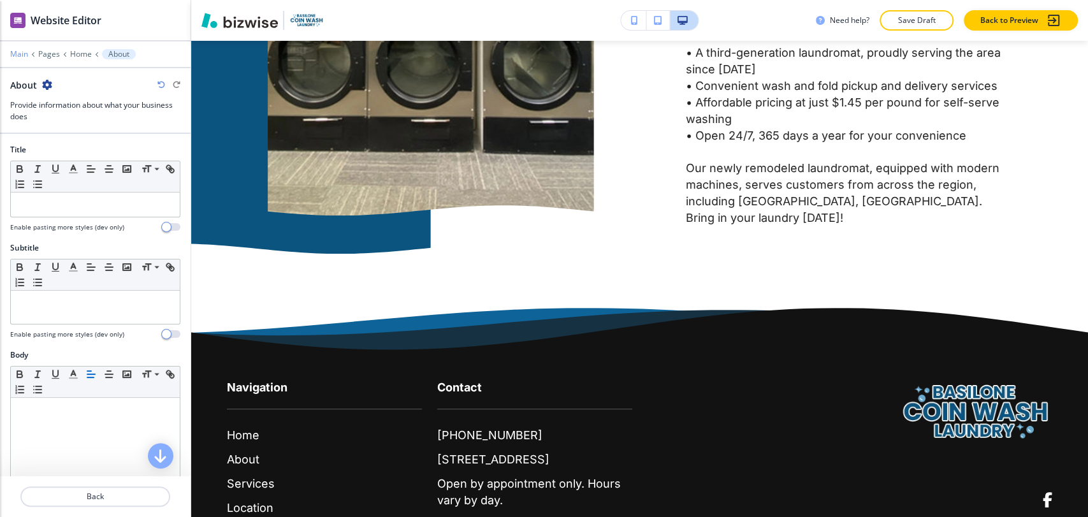
click at [18, 56] on p "Main" at bounding box center [19, 54] width 18 height 9
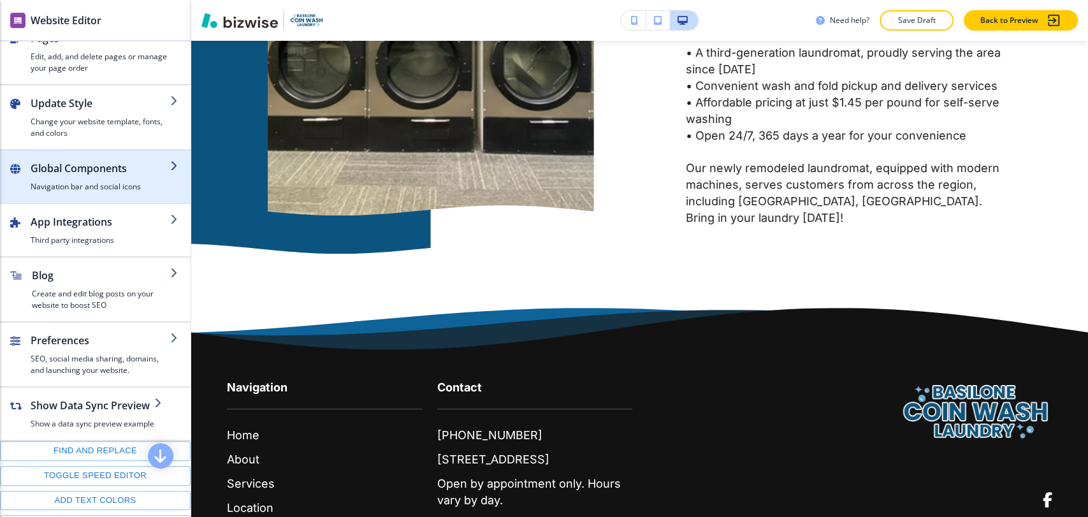
scroll to position [0, 0]
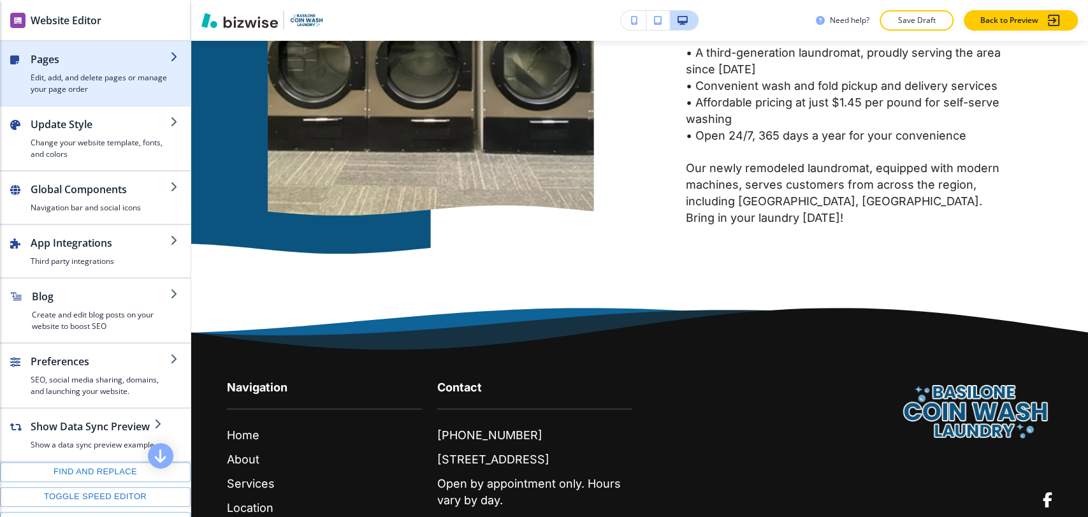
click at [97, 77] on h4 "Edit, add, and delete pages or manage your page order" at bounding box center [101, 83] width 140 height 23
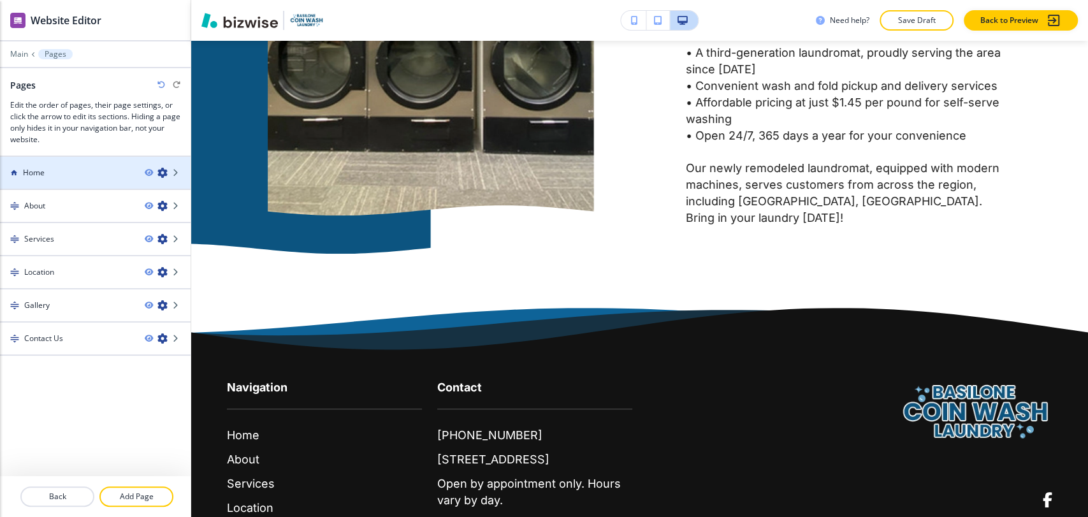
click at [92, 179] on div at bounding box center [95, 184] width 191 height 10
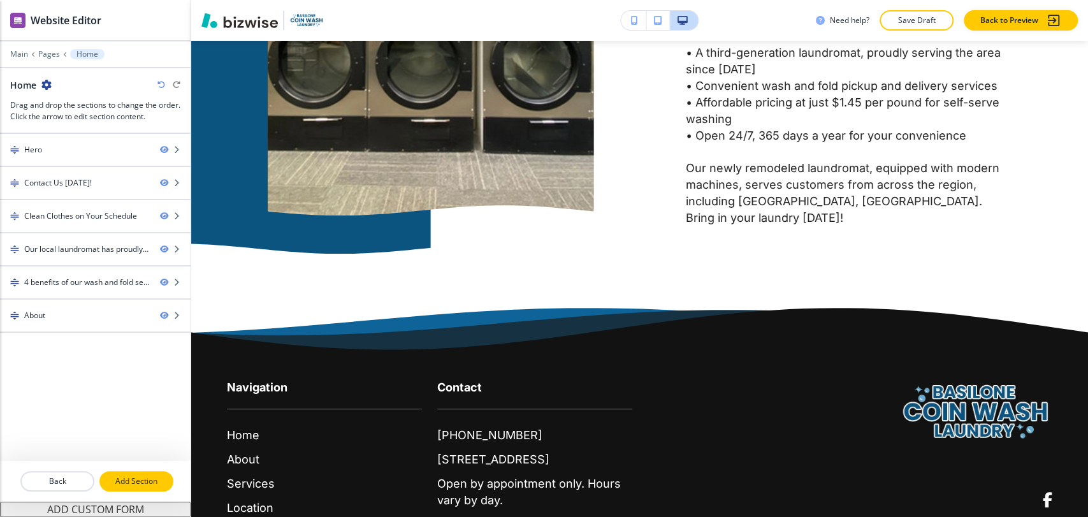
click at [122, 481] on p "Add Section" at bounding box center [136, 481] width 71 height 11
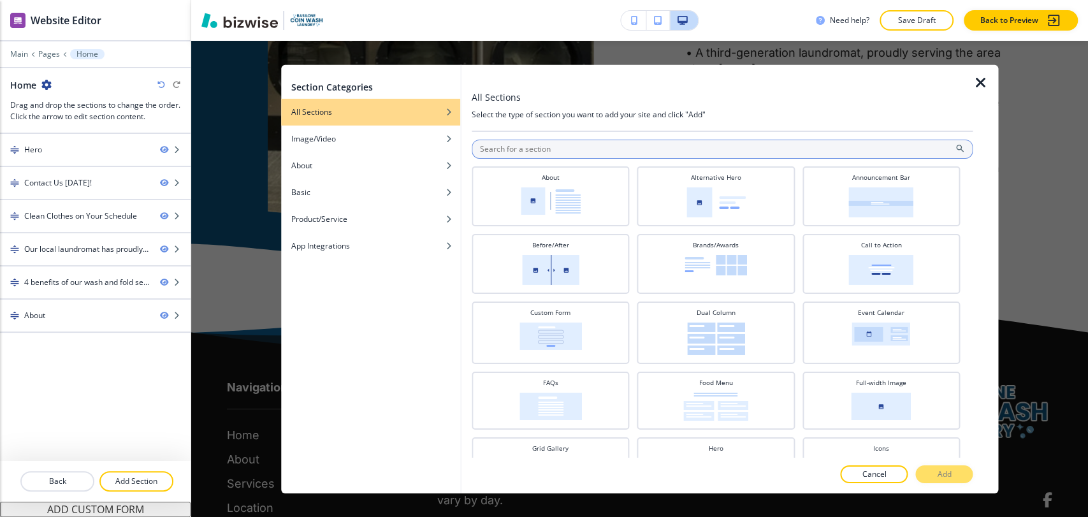
click at [591, 147] on input "text" at bounding box center [722, 148] width 501 height 19
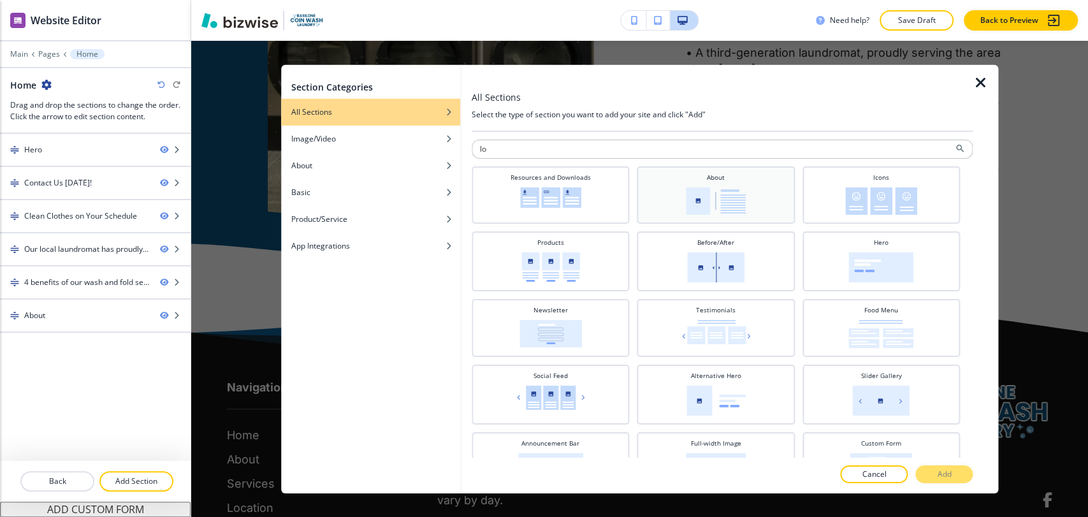
type input "l"
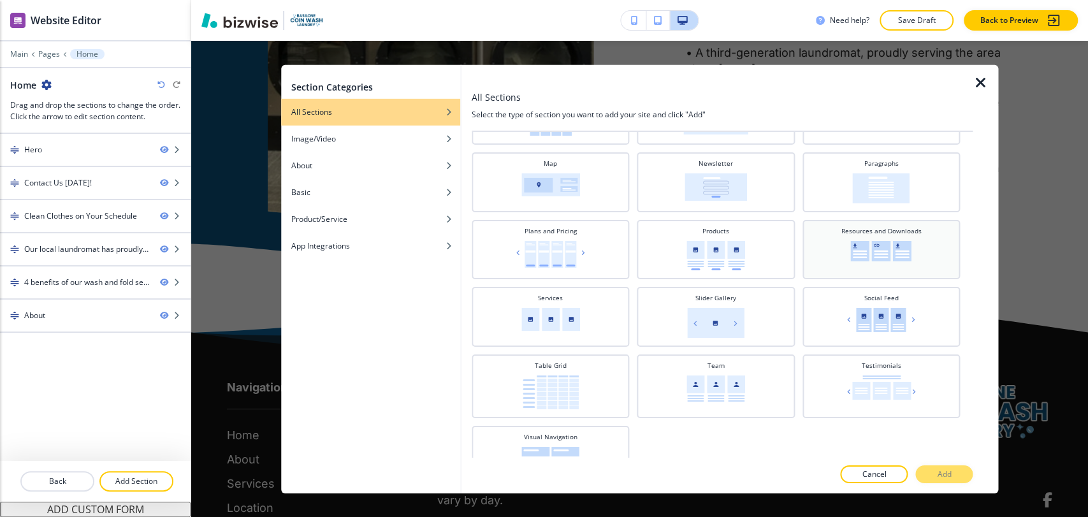
scroll to position [381, 0]
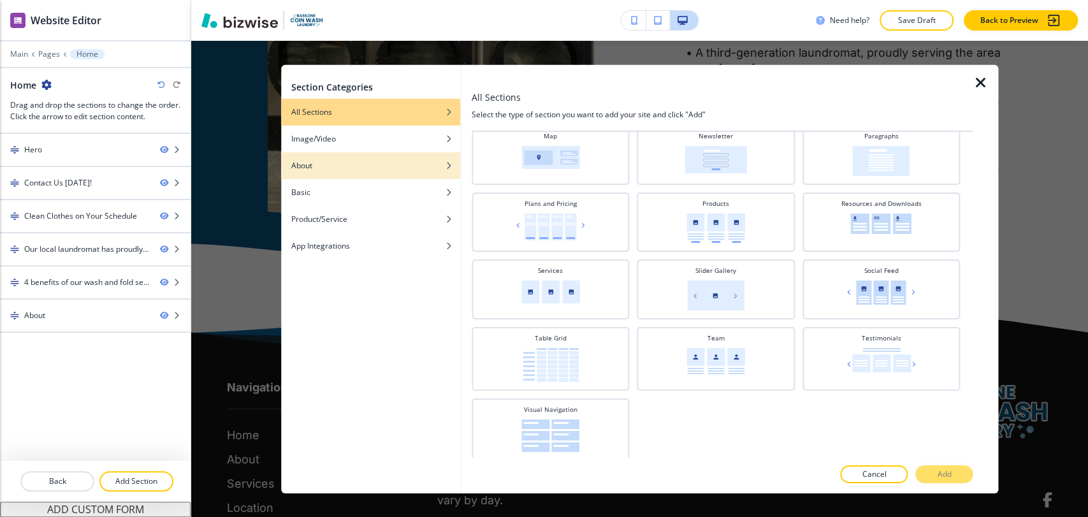
click at [359, 165] on div "About" at bounding box center [370, 164] width 179 height 11
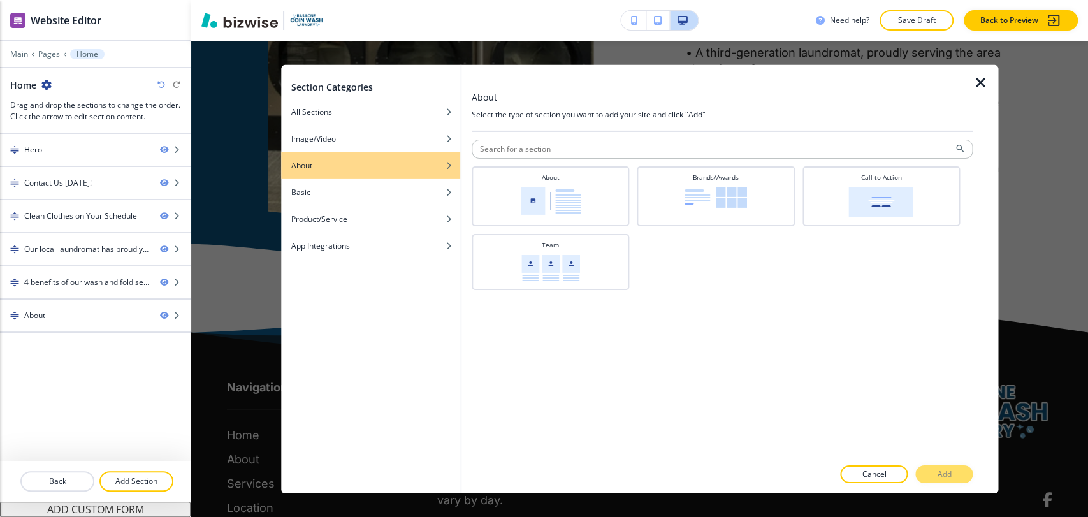
click at [355, 178] on div "button" at bounding box center [370, 175] width 179 height 8
click at [352, 191] on div "Basic" at bounding box center [370, 191] width 179 height 11
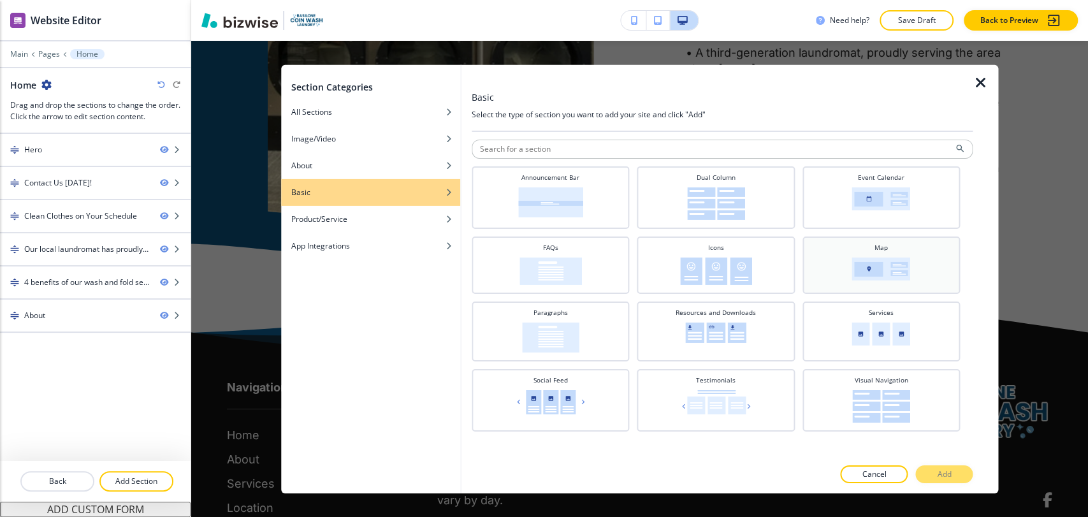
click at [904, 270] on img at bounding box center [882, 268] width 59 height 23
click at [951, 467] on button "Add" at bounding box center [944, 474] width 57 height 18
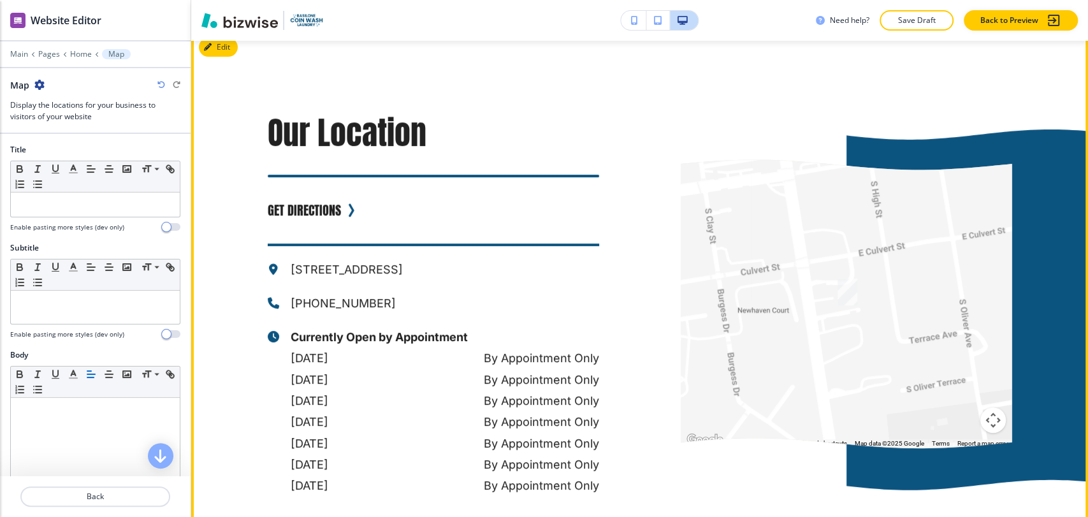
scroll to position [3577, 0]
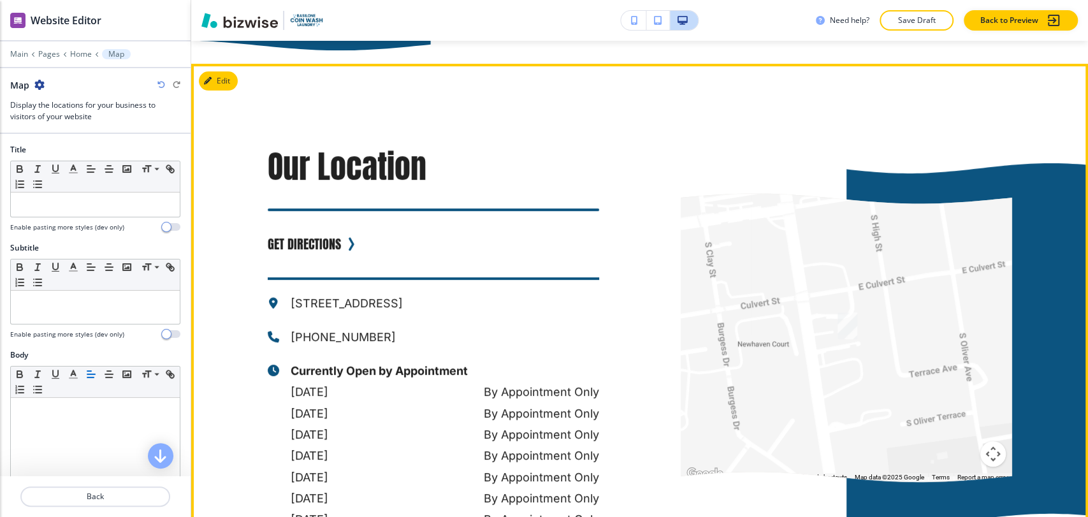
click at [212, 77] on icon "button" at bounding box center [208, 81] width 8 height 8
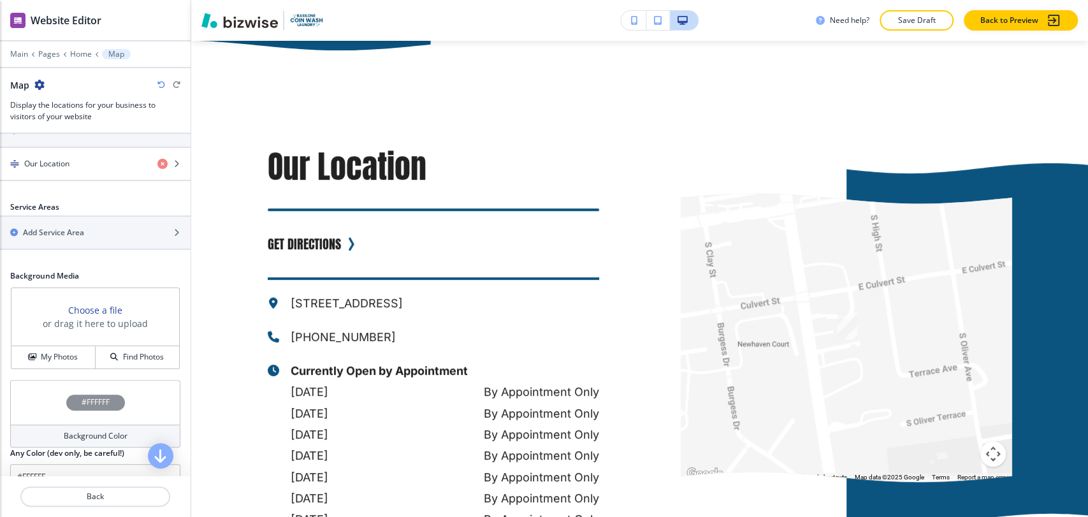
scroll to position [495, 0]
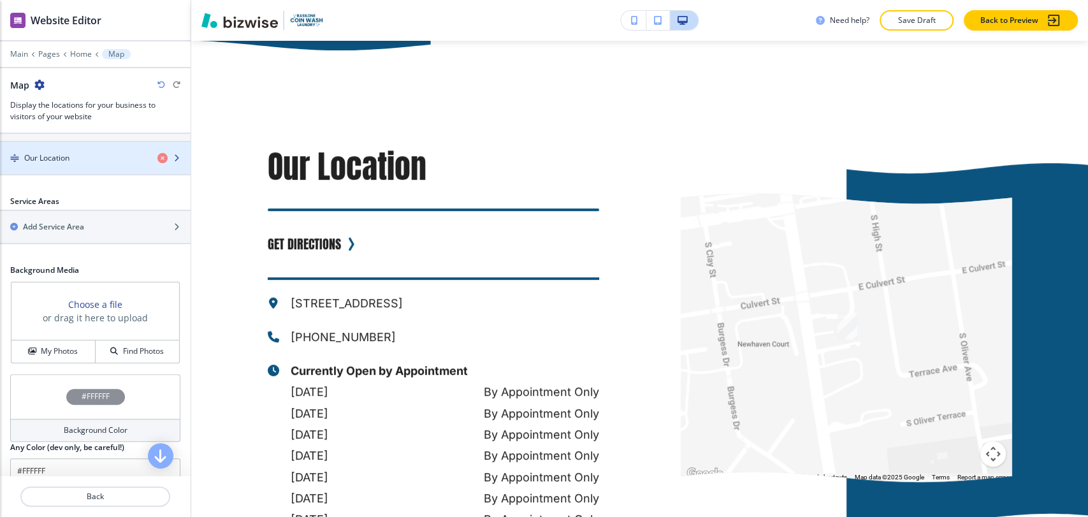
click at [110, 164] on div "button" at bounding box center [95, 169] width 191 height 10
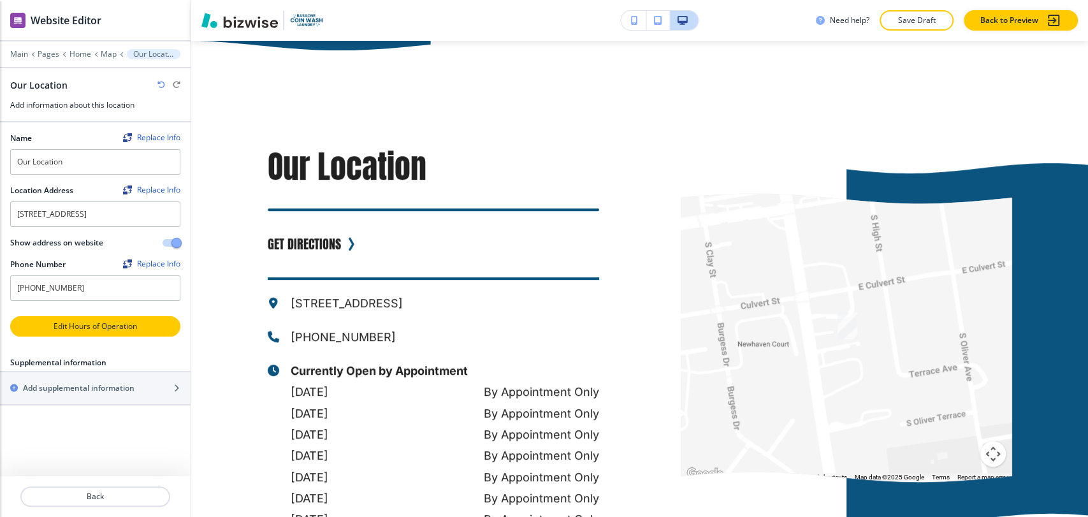
click at [113, 328] on p "Edit Hours of Operation" at bounding box center [95, 326] width 168 height 11
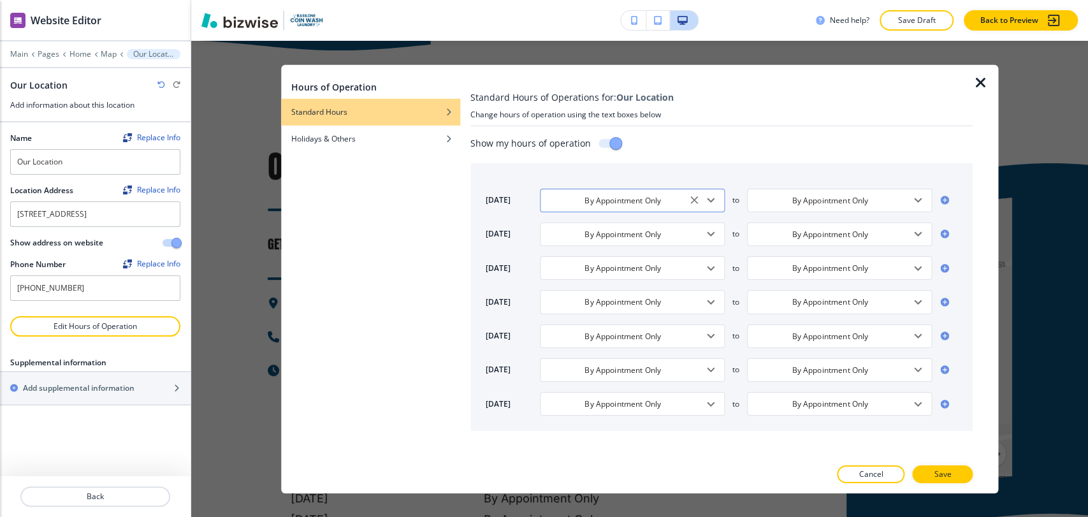
click at [713, 203] on icon "Open" at bounding box center [710, 200] width 15 height 15
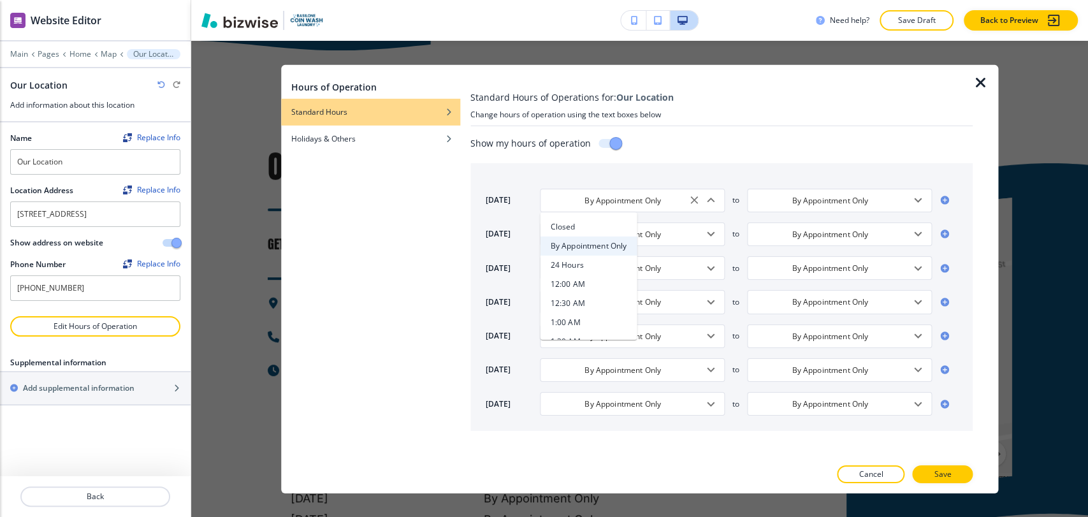
click at [596, 261] on li "24 Hours" at bounding box center [588, 264] width 97 height 19
type input "24 Hours"
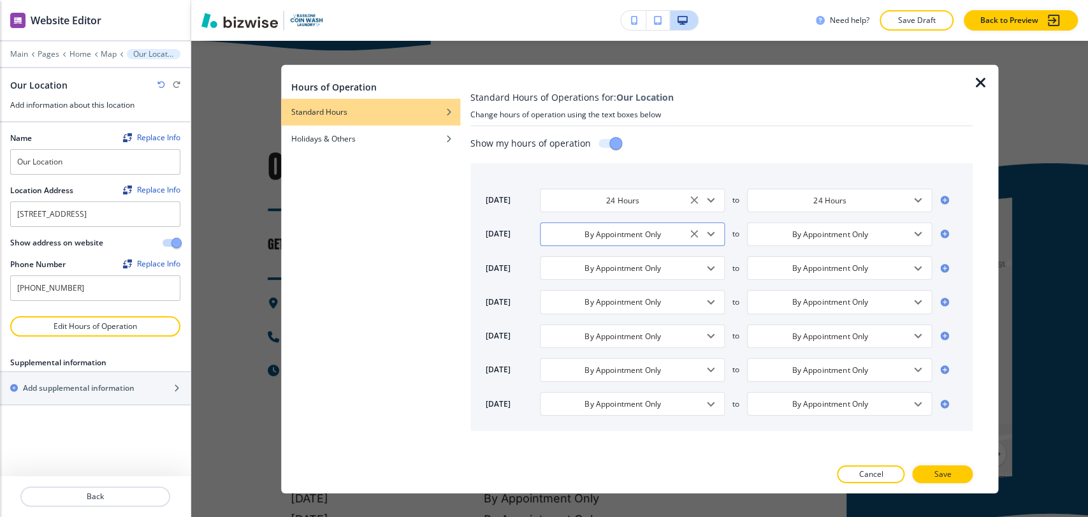
click at [713, 232] on icon "Open" at bounding box center [710, 233] width 15 height 15
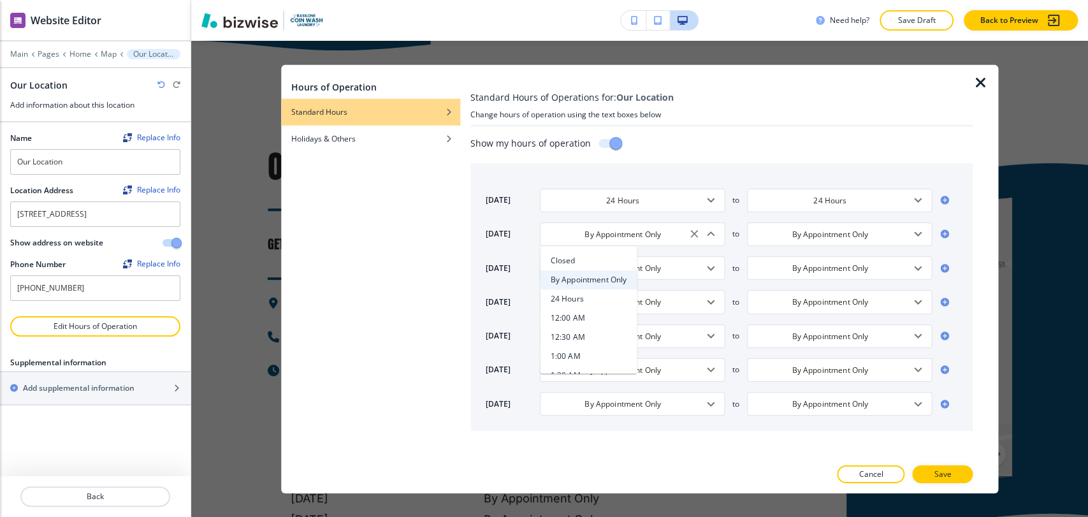
click at [582, 305] on li "24 Hours" at bounding box center [588, 298] width 97 height 19
type input "24 Hours"
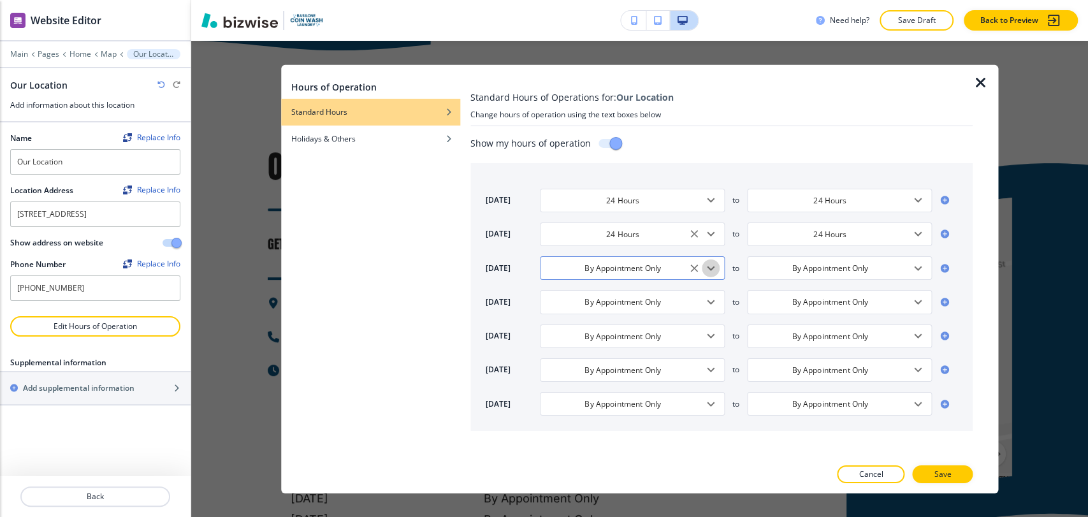
click at [714, 268] on icon "Open" at bounding box center [710, 267] width 15 height 15
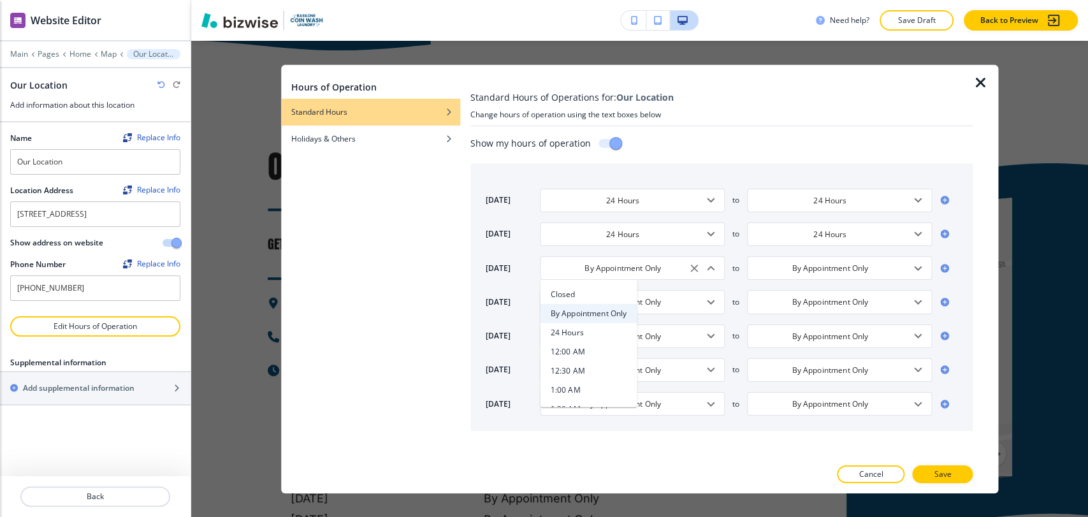
click at [592, 328] on li "24 Hours" at bounding box center [588, 332] width 97 height 19
type input "24 Hours"
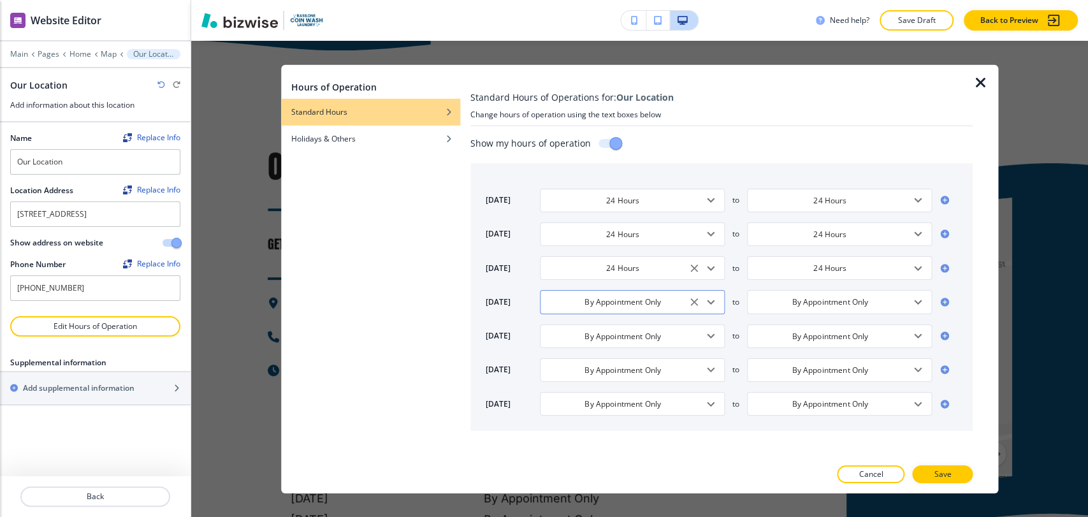
click at [710, 303] on icon "Open" at bounding box center [711, 302] width 8 height 4
click at [590, 370] on li "24 Hours" at bounding box center [588, 365] width 97 height 19
type input "24 Hours"
click at [709, 338] on icon "Open" at bounding box center [710, 335] width 15 height 15
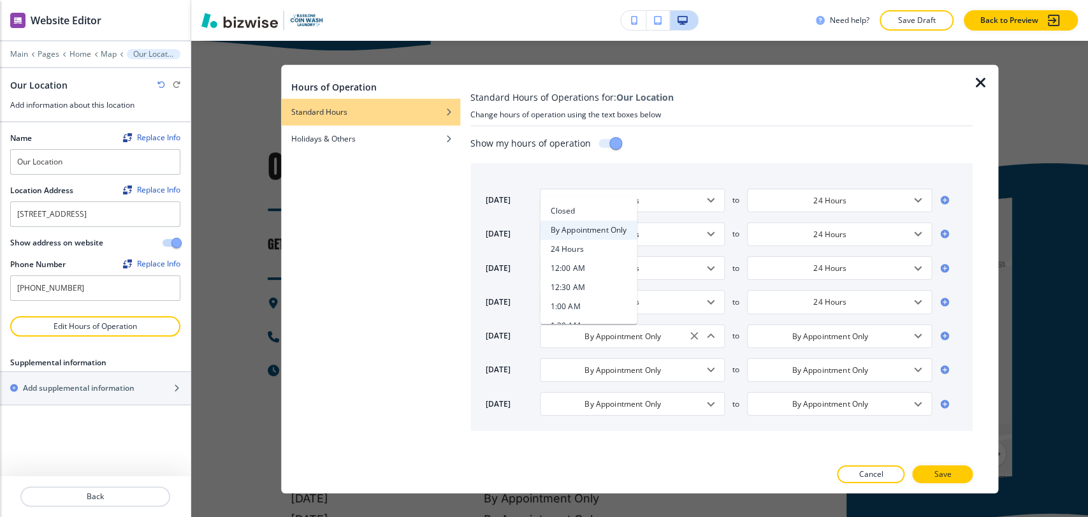
click at [592, 251] on li "24 Hours" at bounding box center [588, 249] width 97 height 19
type input "24 Hours"
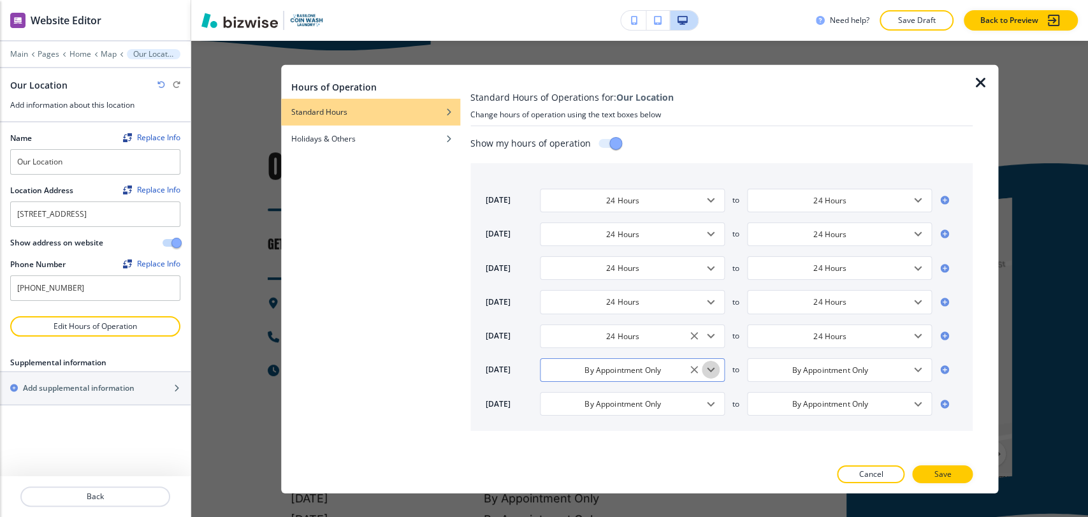
click at [708, 367] on icon "Open" at bounding box center [710, 369] width 15 height 15
click at [597, 279] on li "24 Hours" at bounding box center [588, 283] width 97 height 19
type input "24 Hours"
click at [709, 398] on icon "Open" at bounding box center [710, 403] width 15 height 15
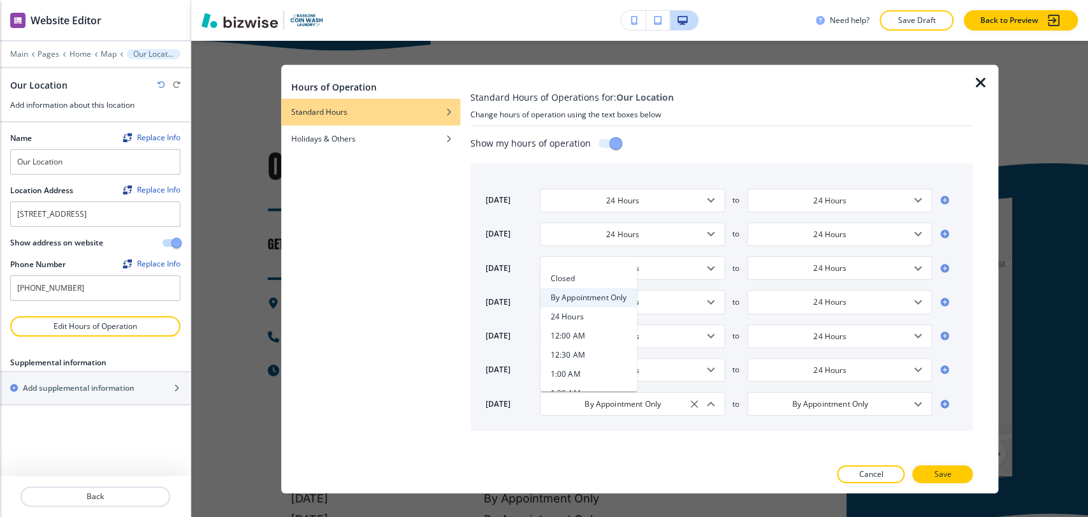
click at [602, 318] on li "24 Hours" at bounding box center [588, 316] width 97 height 19
type input "24 Hours"
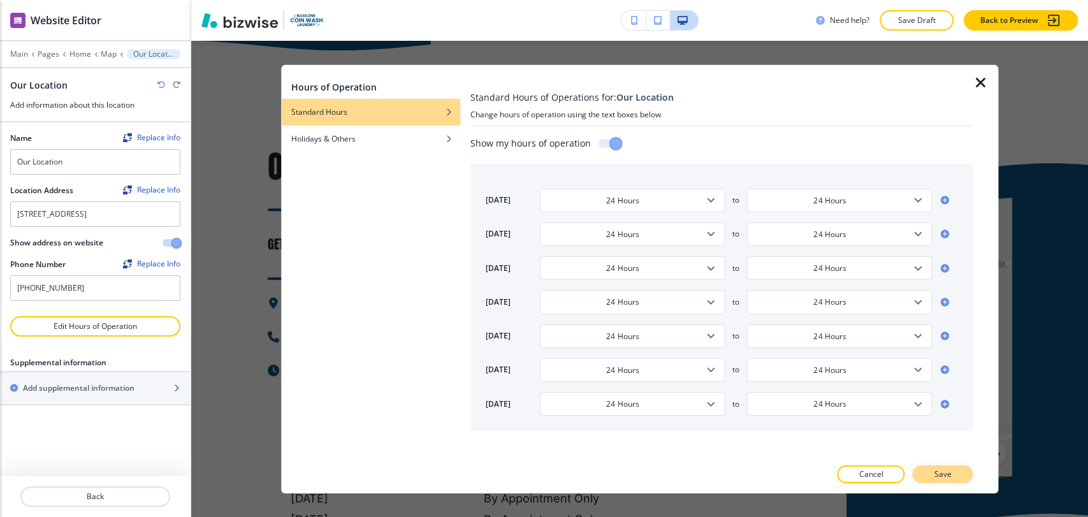
click at [966, 476] on button "Save" at bounding box center [942, 474] width 61 height 18
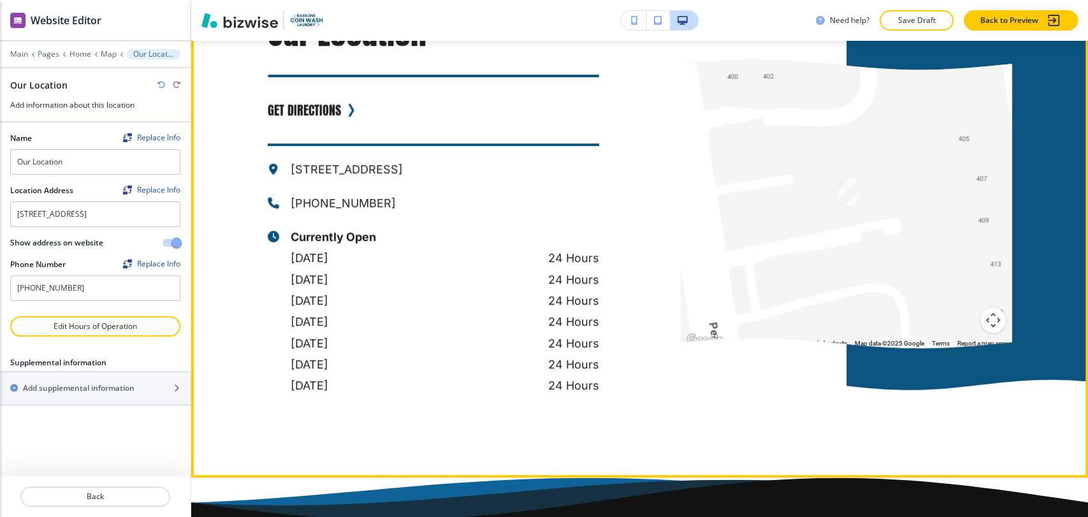
scroll to position [3719, 0]
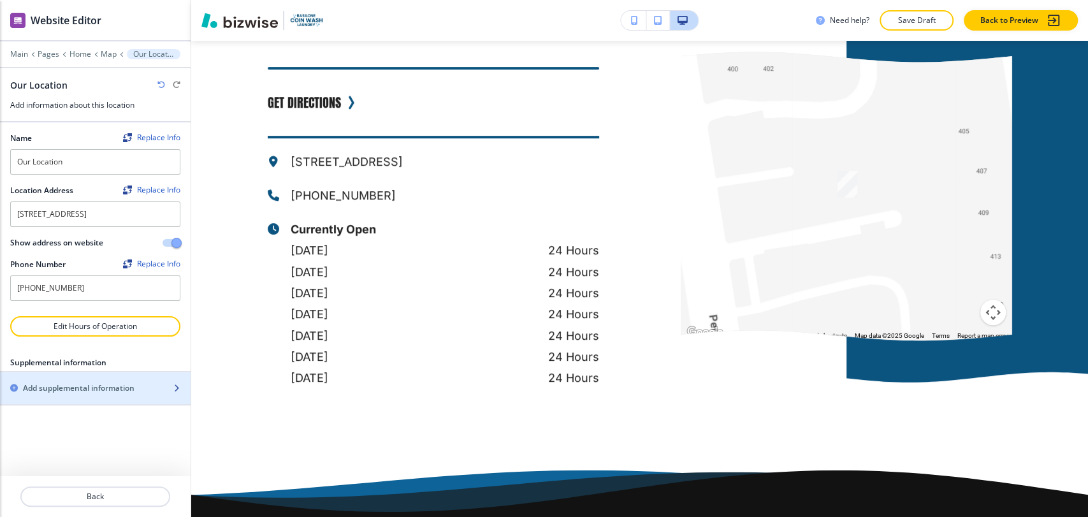
click at [73, 399] on div "button" at bounding box center [95, 399] width 191 height 10
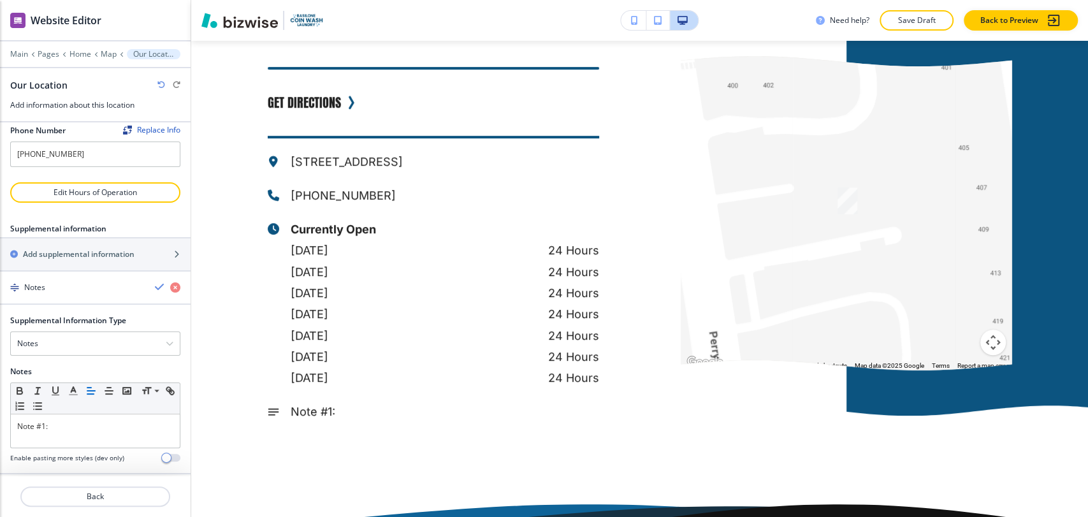
scroll to position [140, 0]
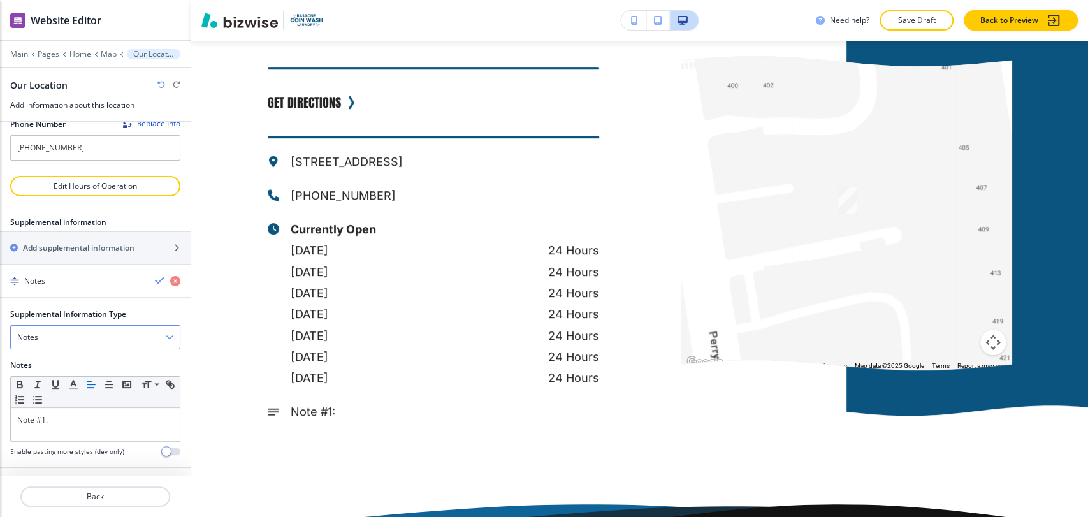
click at [94, 337] on div "Notes" at bounding box center [95, 337] width 169 height 23
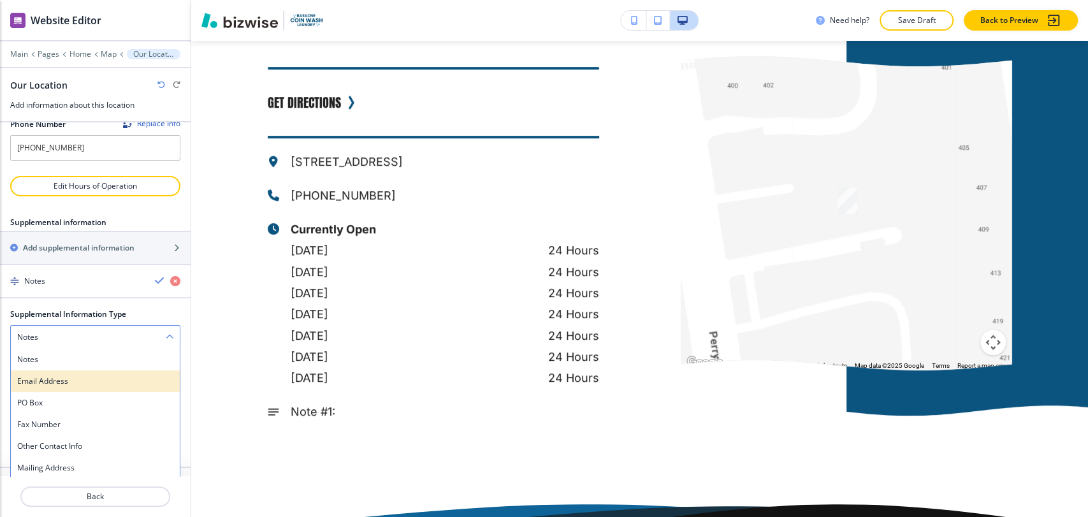
click at [74, 384] on h4 "Email Address" at bounding box center [95, 381] width 156 height 11
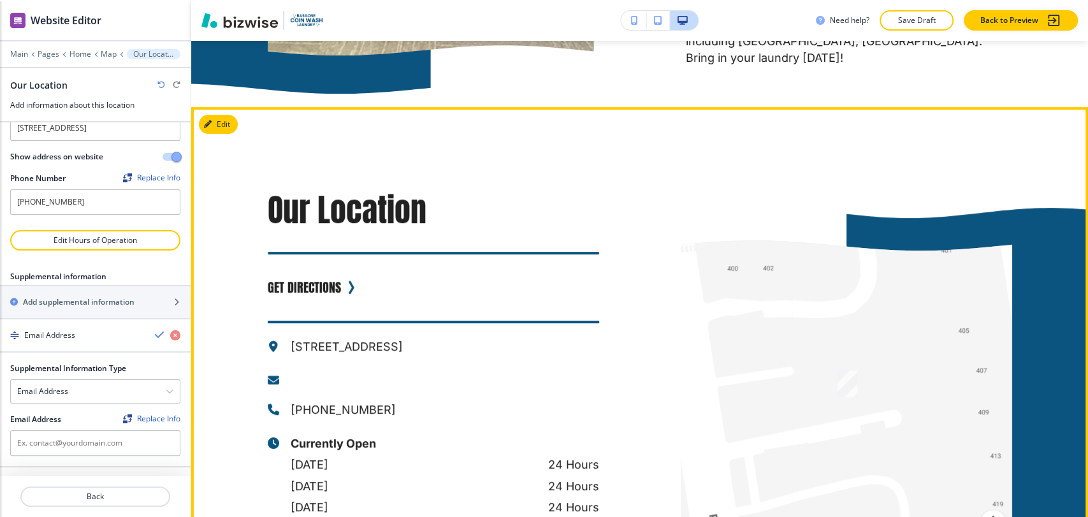
scroll to position [3556, 0]
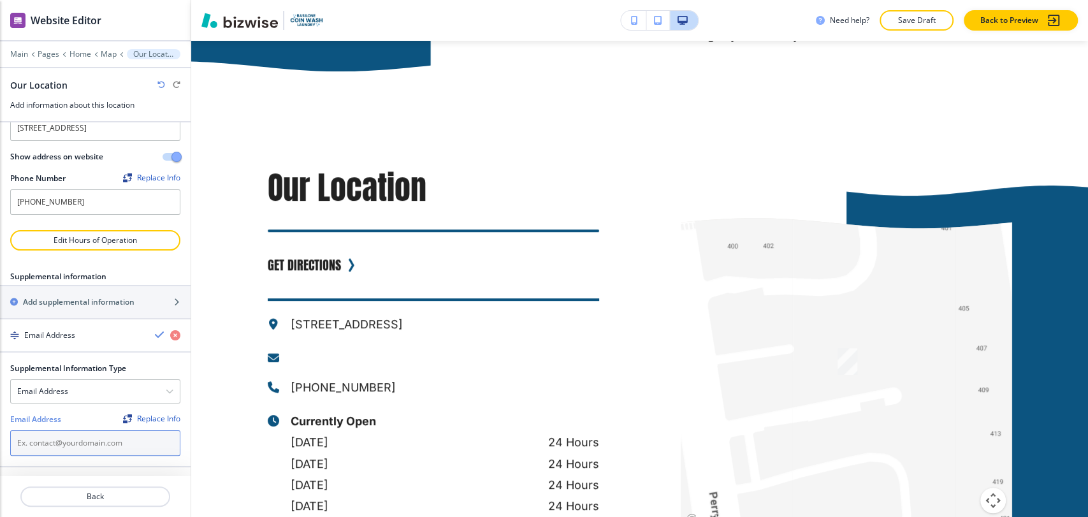
click at [96, 437] on input "text" at bounding box center [95, 443] width 170 height 26
paste input "[EMAIL_ADDRESS][DOMAIN_NAME]"
type input "[EMAIL_ADDRESS][DOMAIN_NAME]"
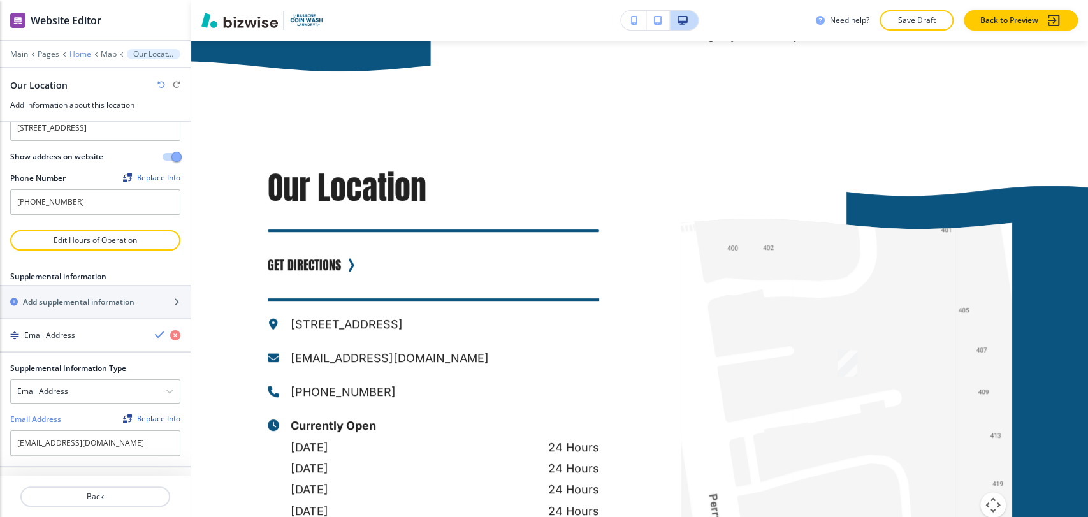
click at [85, 51] on p "Home" at bounding box center [81, 54] width 22 height 9
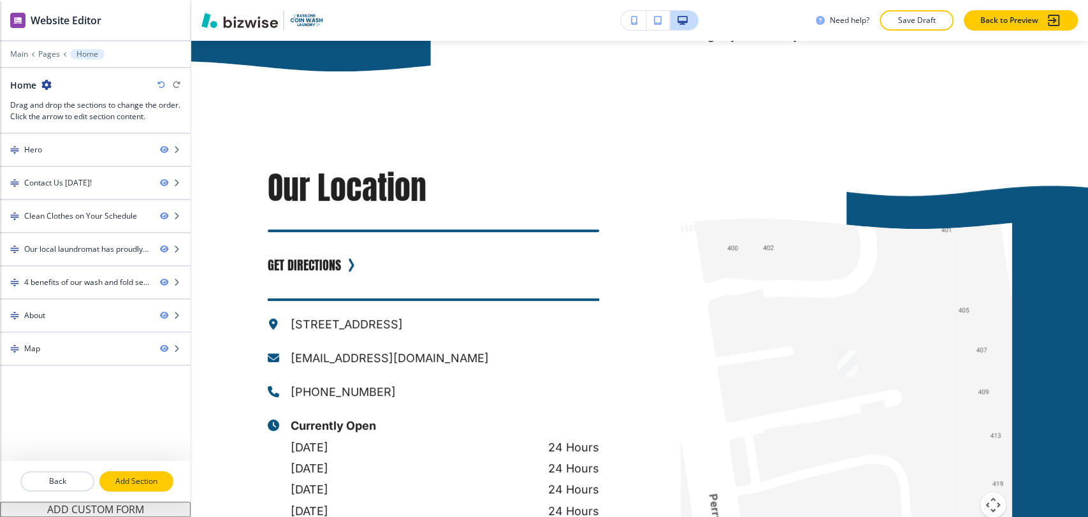
click at [122, 476] on p "Add Section" at bounding box center [136, 481] width 71 height 11
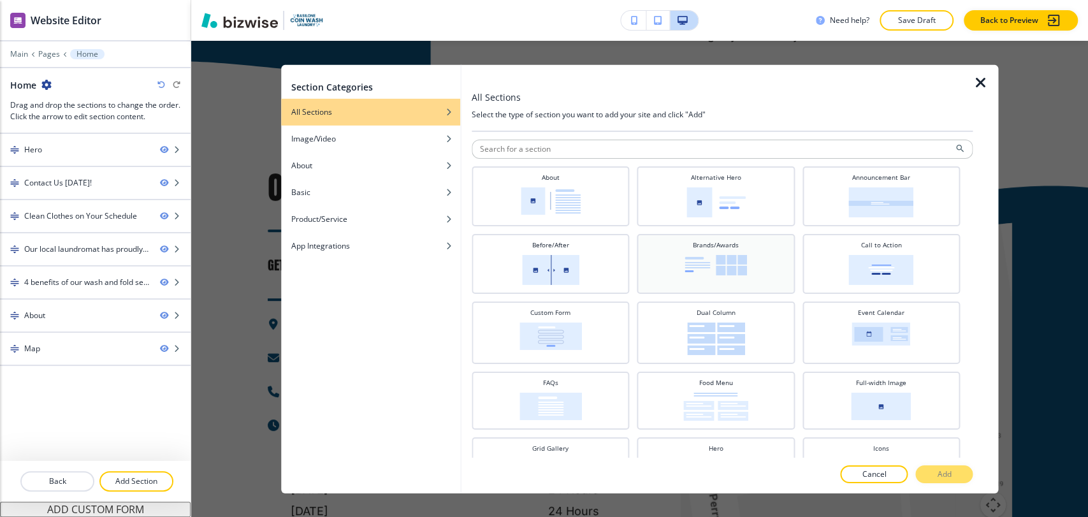
scroll to position [71, 0]
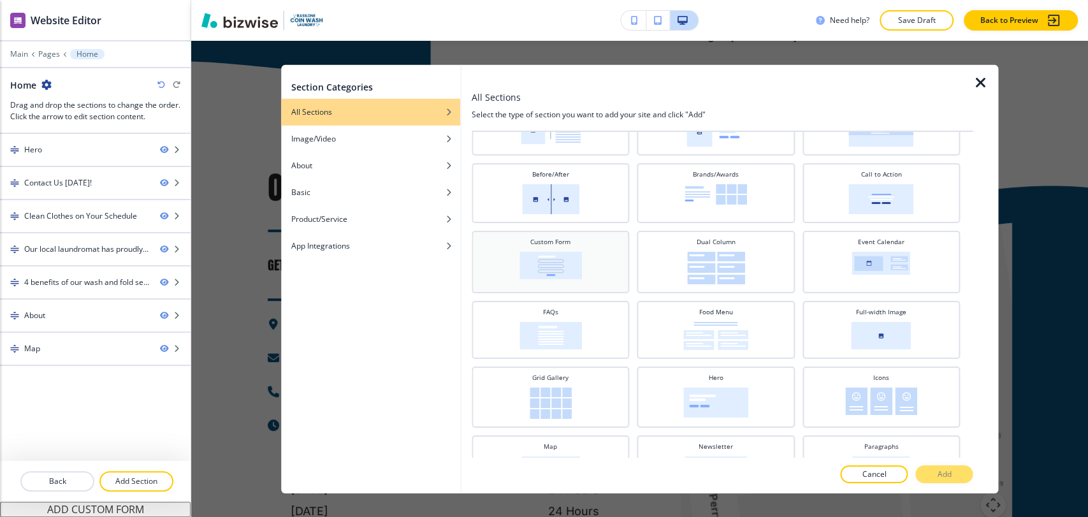
click at [569, 264] on img at bounding box center [551, 264] width 62 height 27
click at [932, 472] on button "Add" at bounding box center [944, 474] width 57 height 18
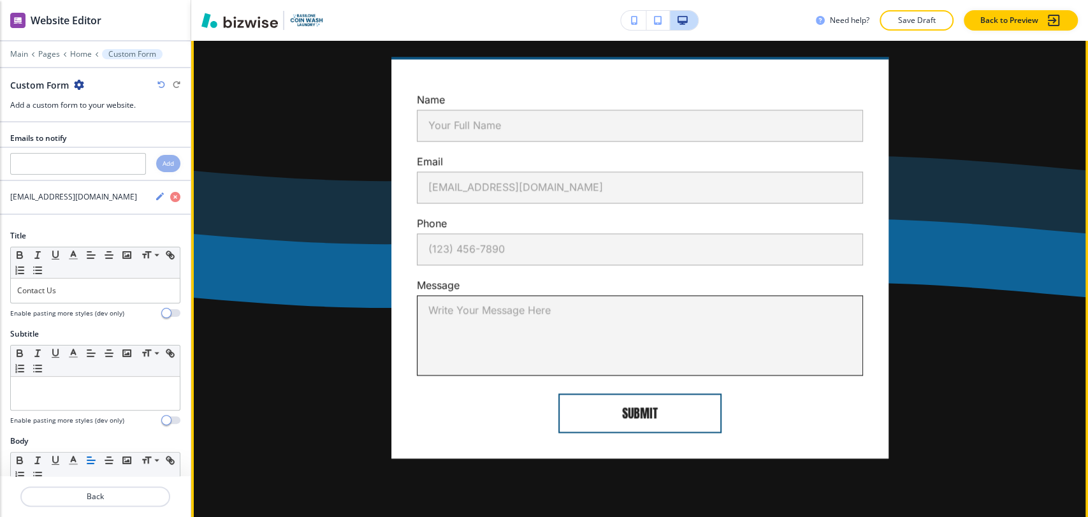
scroll to position [4326, 0]
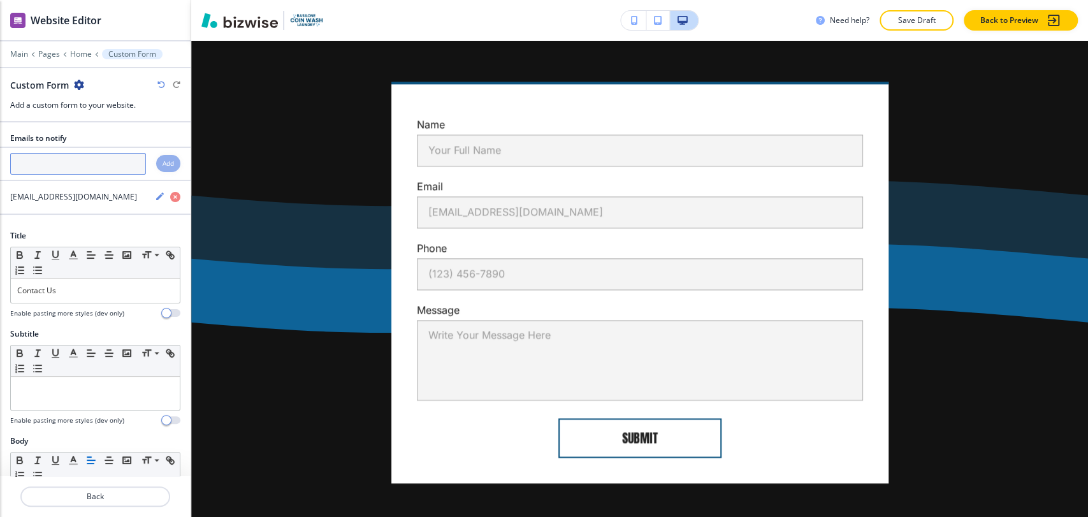
click at [113, 169] on input "text" at bounding box center [78, 164] width 136 height 22
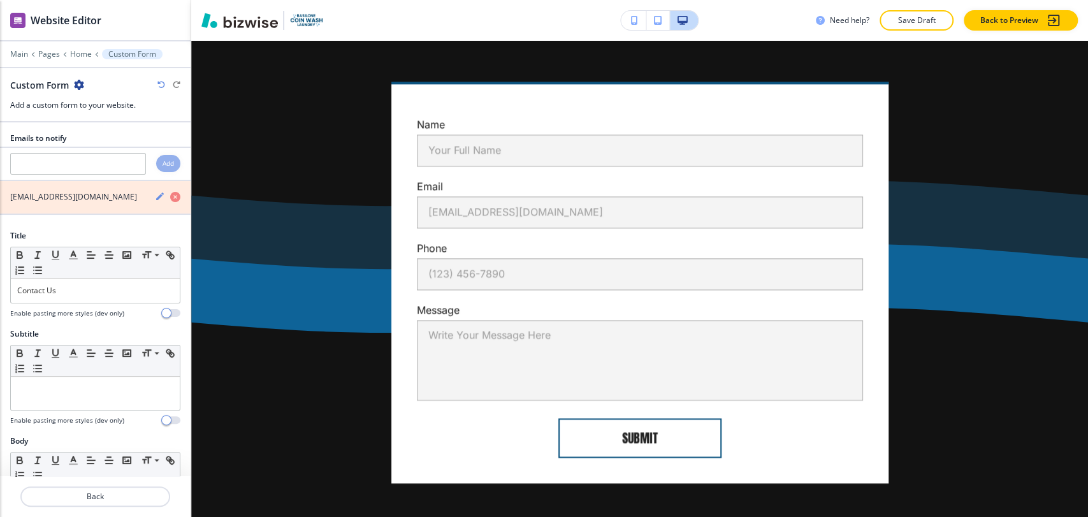
click at [170, 198] on icon "button" at bounding box center [175, 197] width 10 height 10
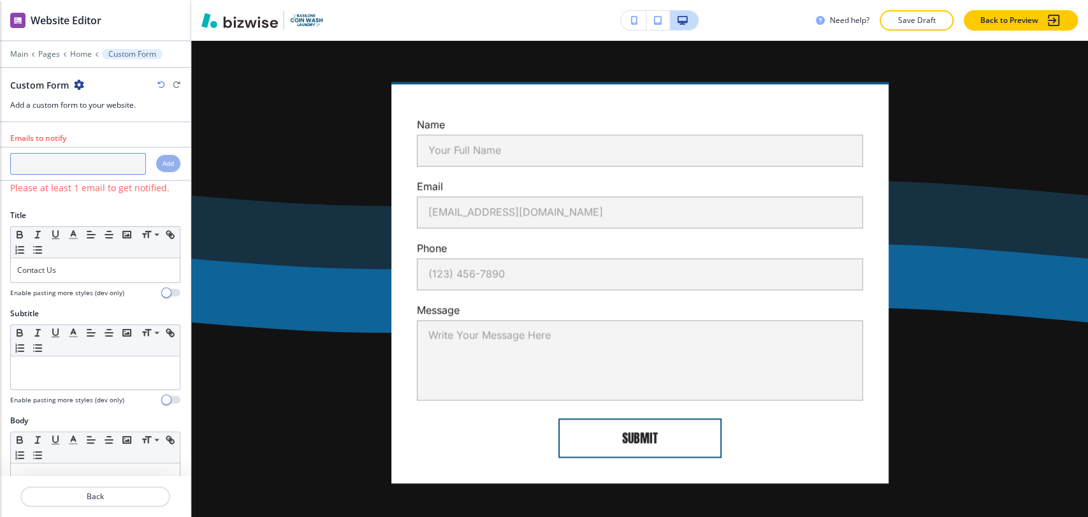
click at [77, 167] on input "text" at bounding box center [78, 164] width 136 height 22
paste input "[EMAIL_ADDRESS][DOMAIN_NAME]"
type input "[EMAIL_ADDRESS][DOMAIN_NAME]"
click at [156, 159] on div "Add" at bounding box center [168, 163] width 24 height 17
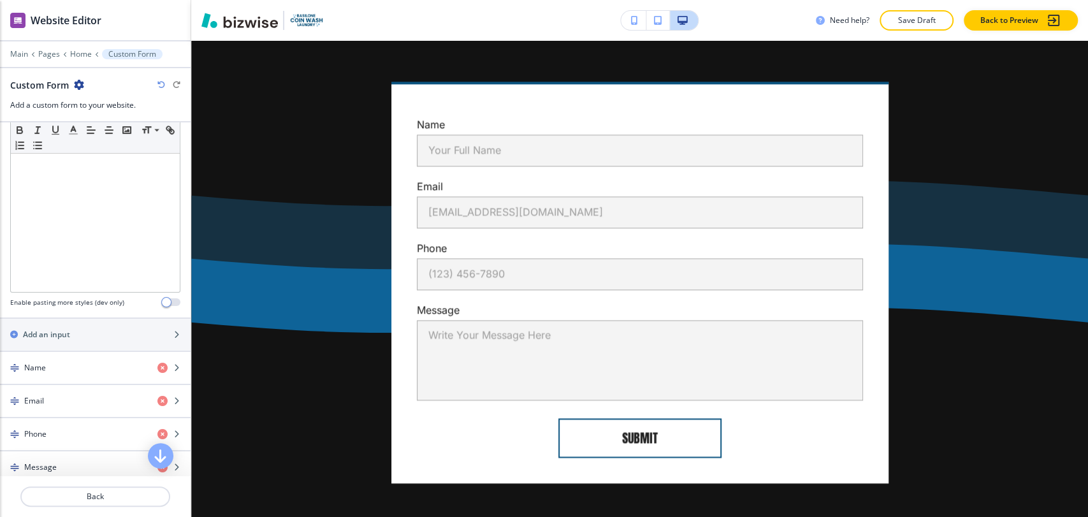
scroll to position [495, 0]
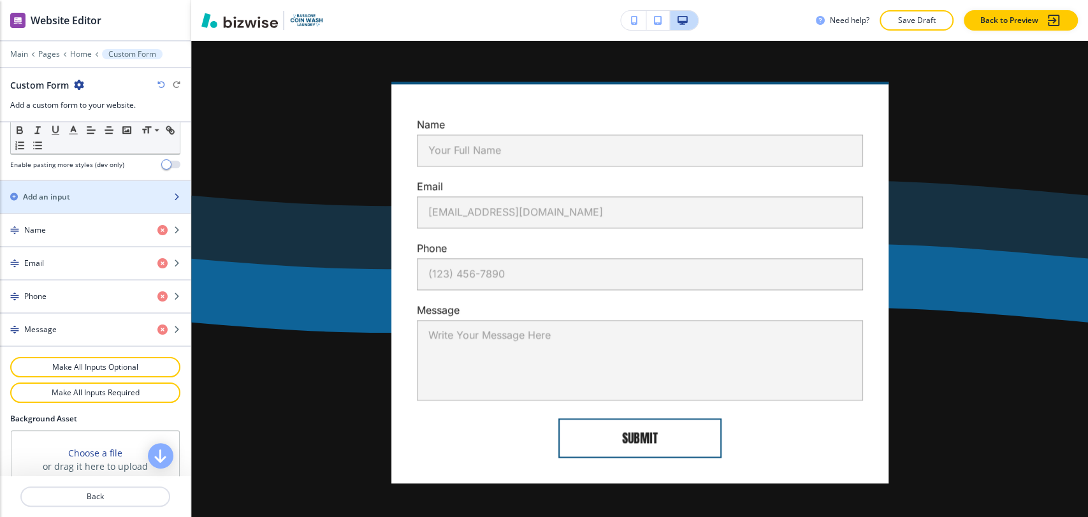
click at [85, 203] on div "button" at bounding box center [95, 208] width 191 height 10
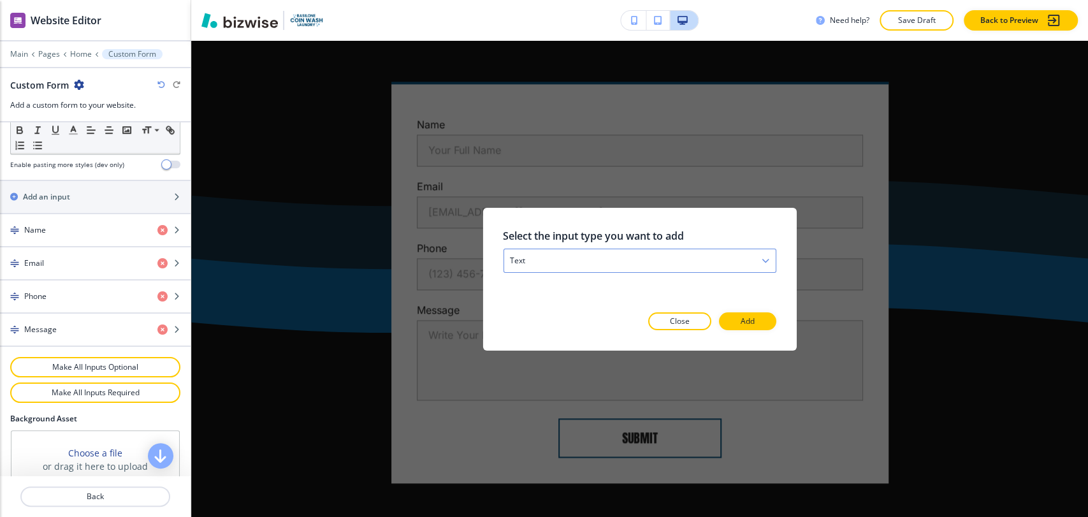
click at [713, 265] on div "text" at bounding box center [640, 260] width 272 height 23
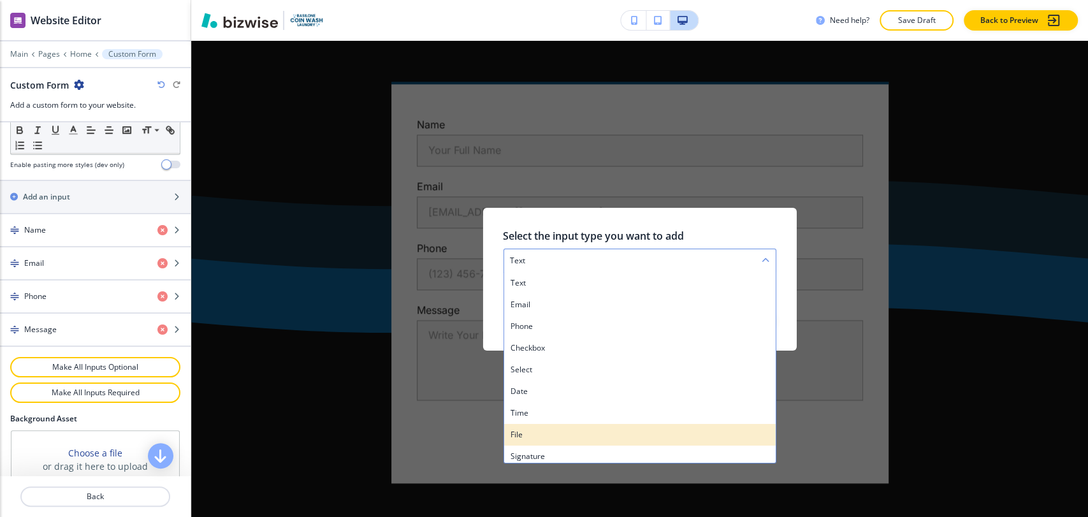
scroll to position [4, 0]
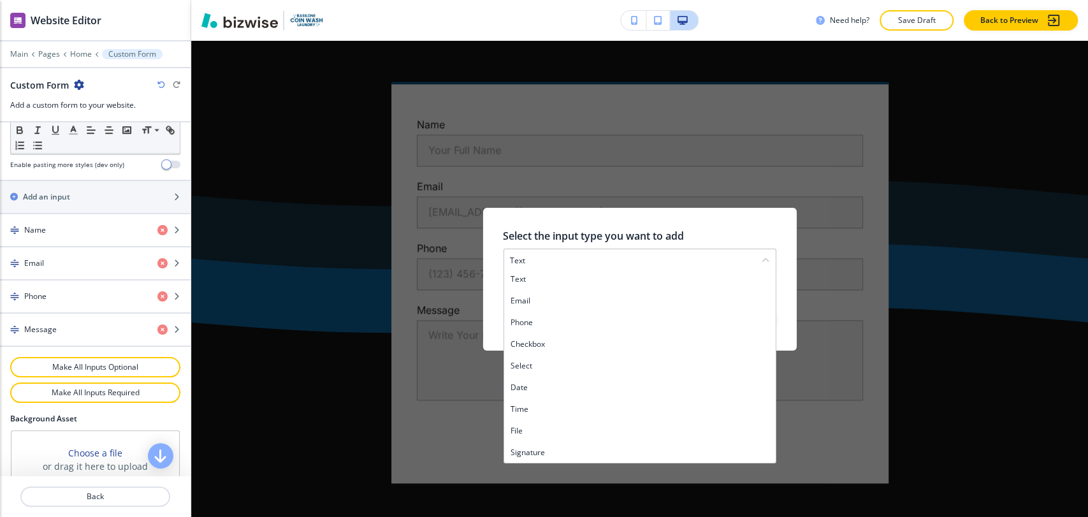
click at [1000, 380] on div "Select the input type you want to add text text email phone checkbox select dat…" at bounding box center [639, 279] width 897 height 476
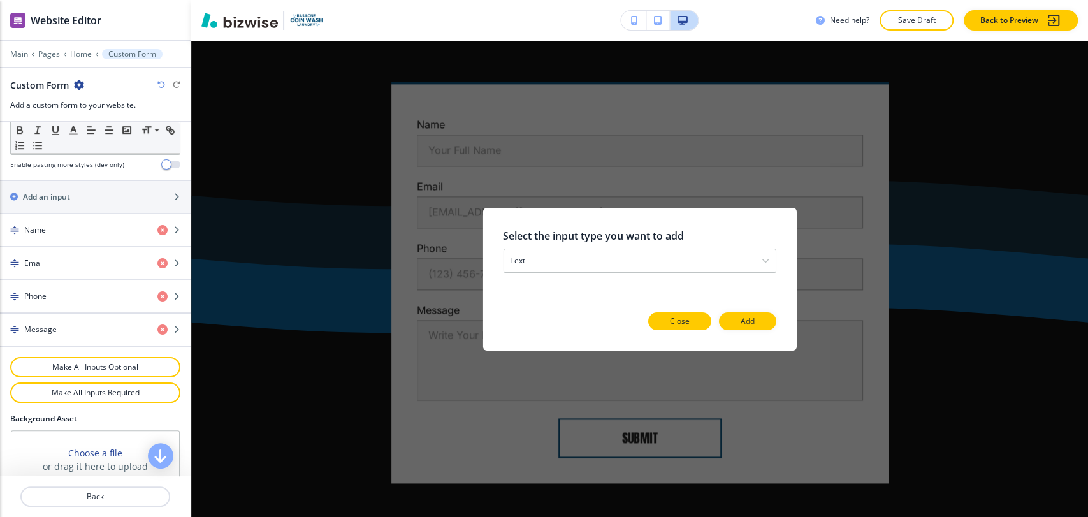
click at [697, 323] on button "Close" at bounding box center [679, 321] width 63 height 18
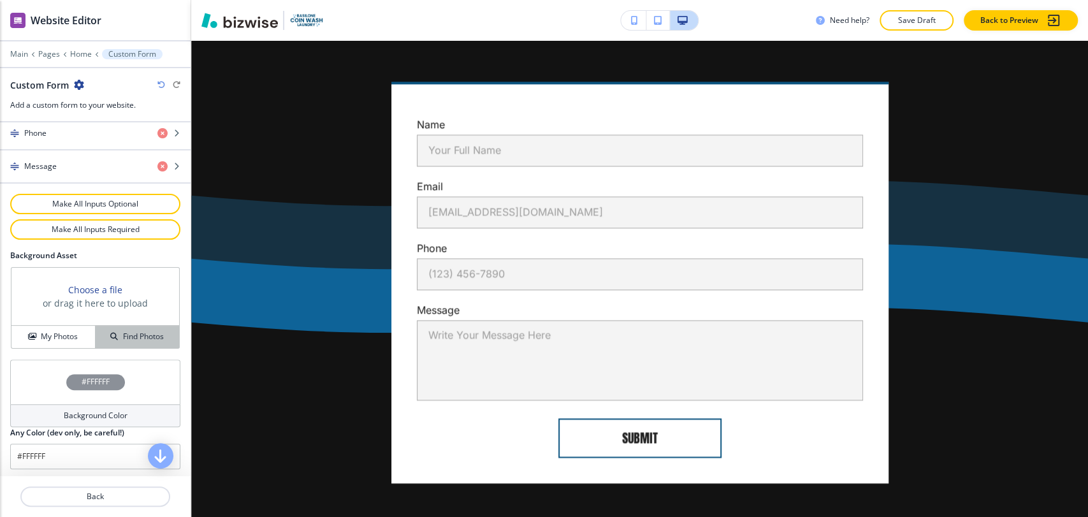
scroll to position [588, 0]
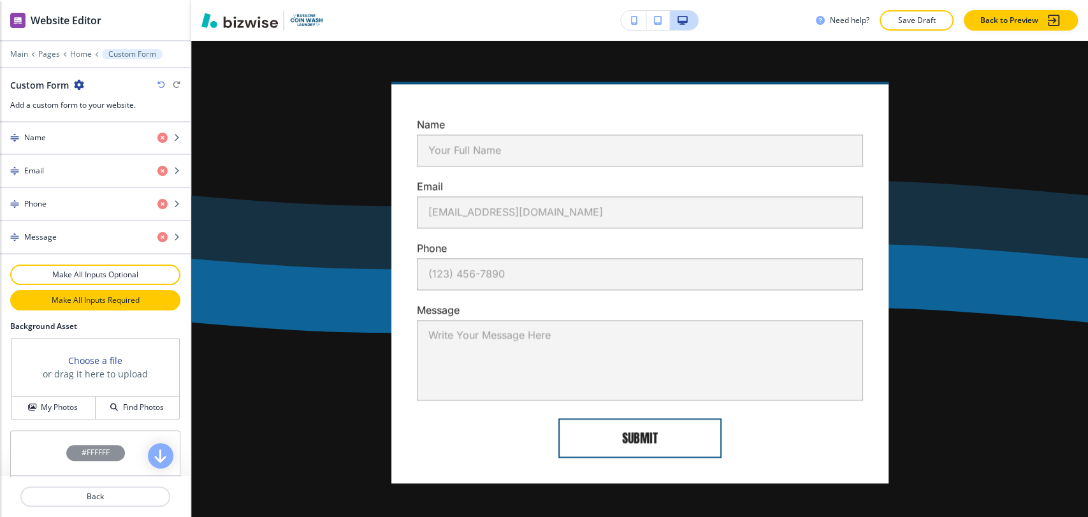
click at [115, 296] on p "Make All Inputs Required" at bounding box center [95, 300] width 137 height 11
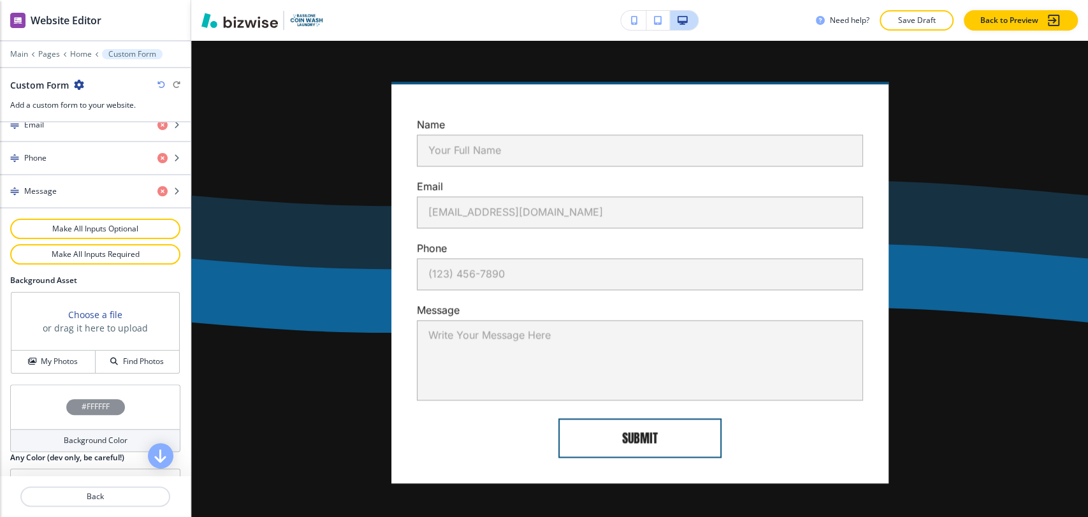
scroll to position [659, 0]
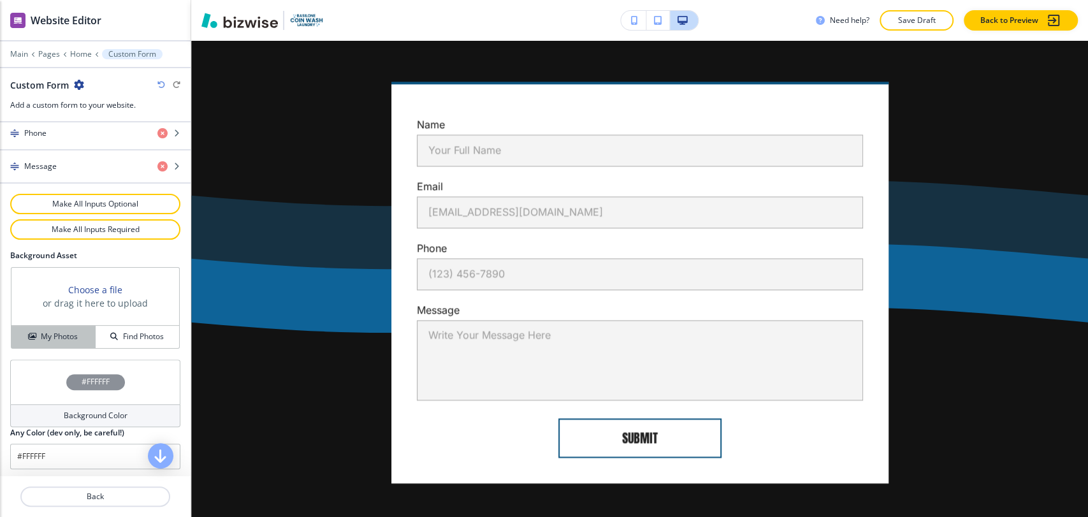
click at [64, 337] on h4 "My Photos" at bounding box center [59, 336] width 37 height 11
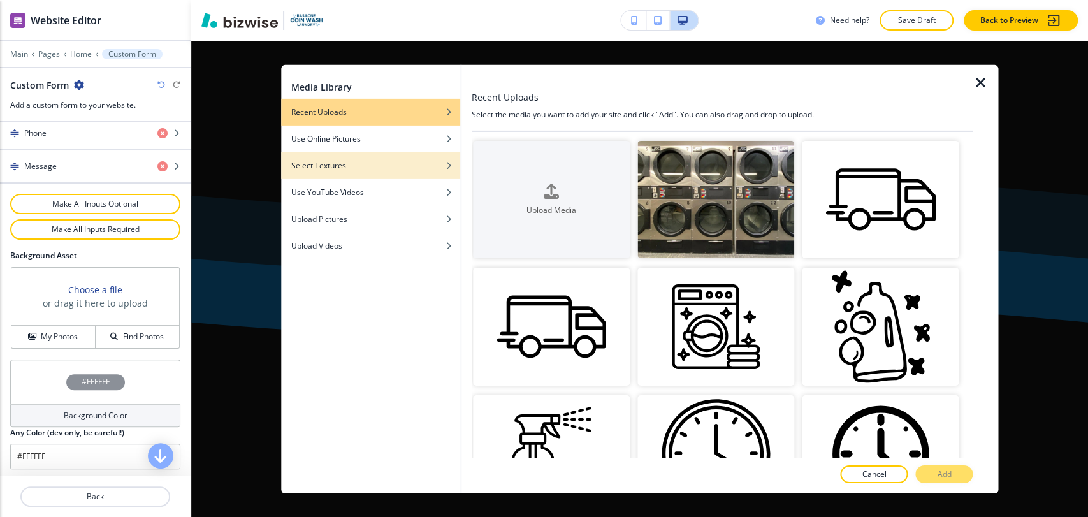
click at [372, 158] on div "button" at bounding box center [370, 156] width 179 height 8
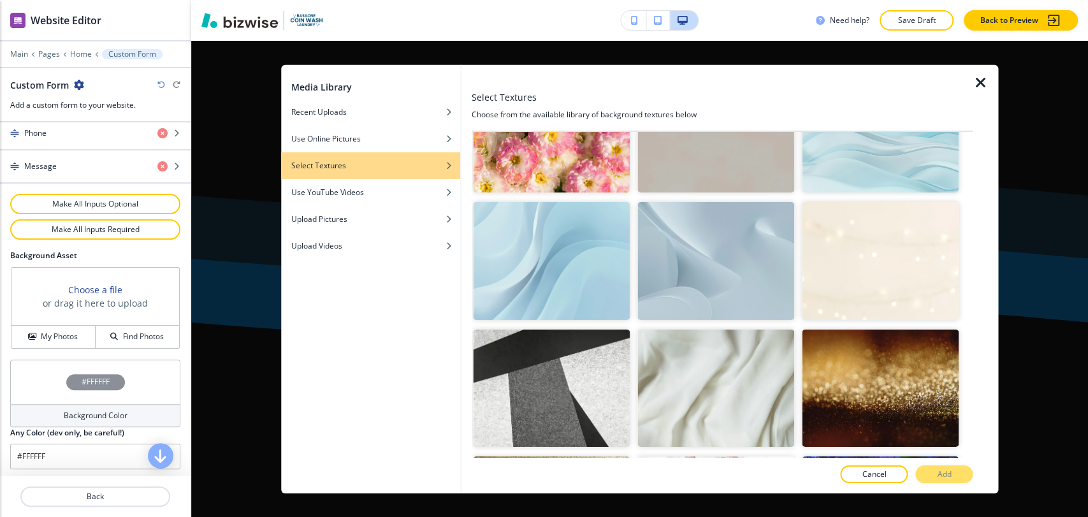
scroll to position [0, 0]
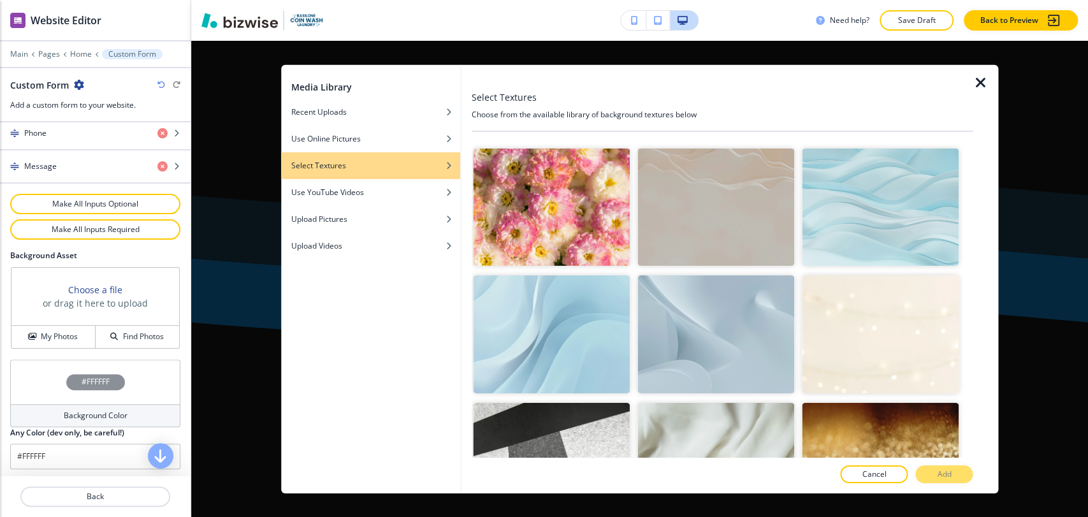
click at [863, 208] on img "button" at bounding box center [880, 207] width 157 height 118
click at [949, 473] on p "Add" at bounding box center [944, 474] width 14 height 11
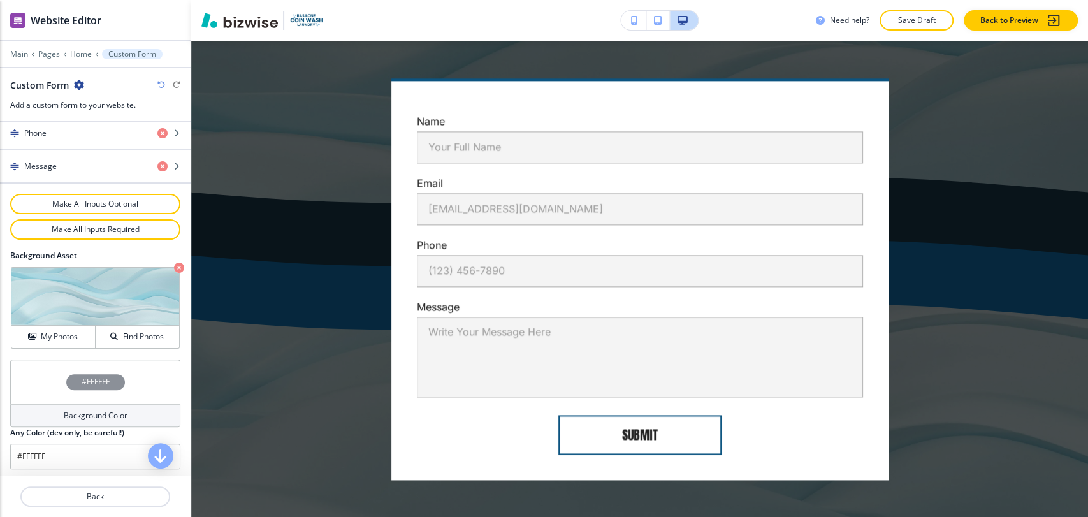
scroll to position [4326, 0]
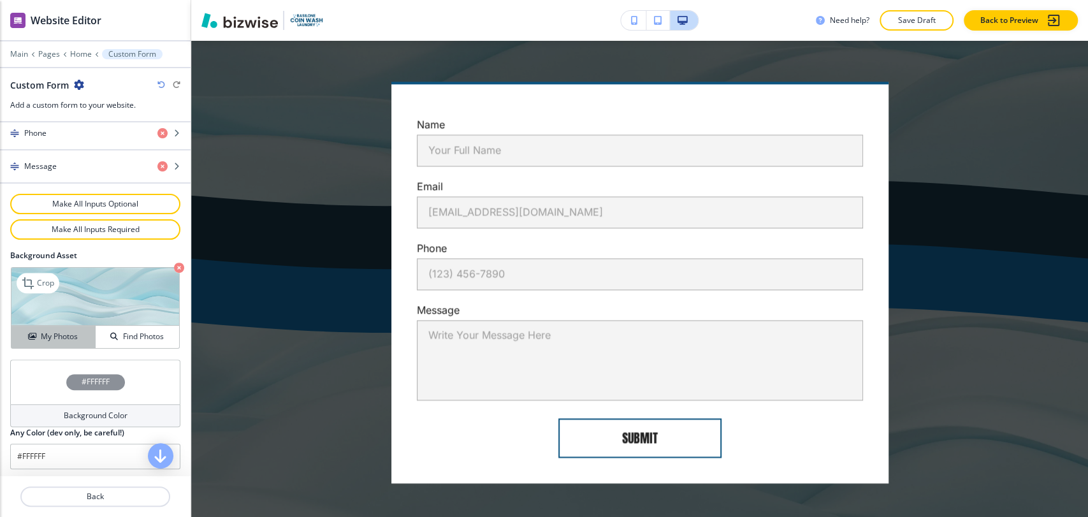
click at [40, 326] on button "My Photos" at bounding box center [53, 337] width 84 height 22
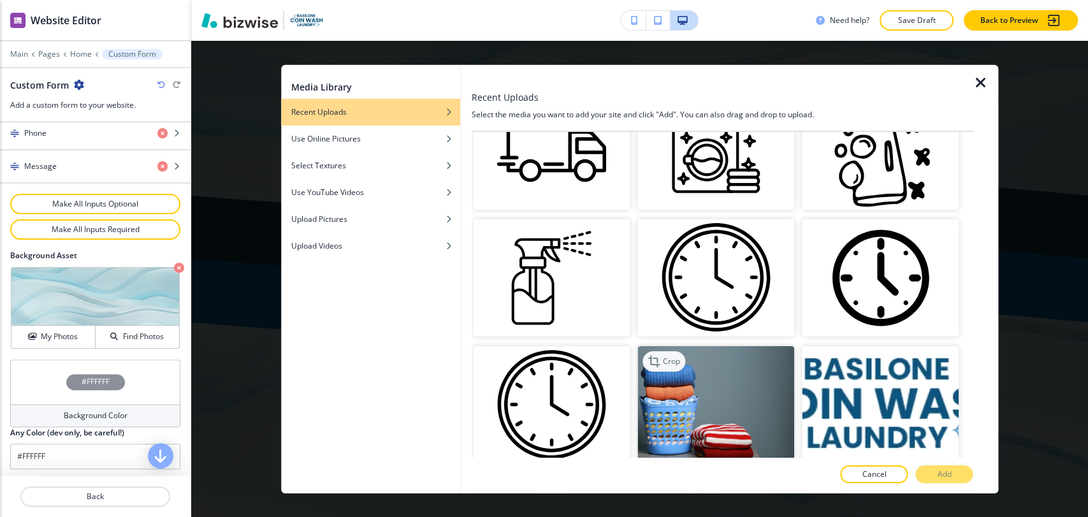
scroll to position [182, 0]
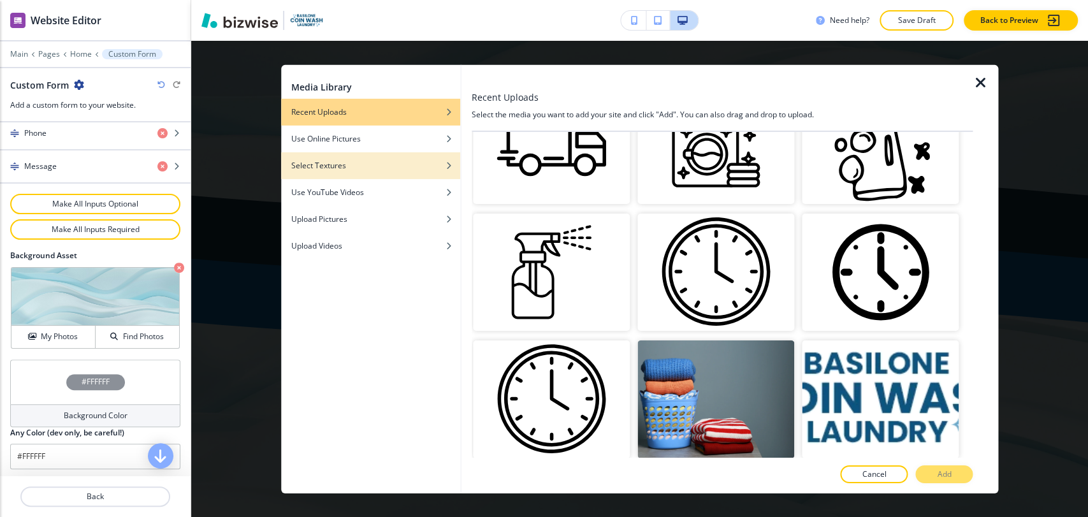
click at [381, 171] on div "button" at bounding box center [370, 175] width 179 height 8
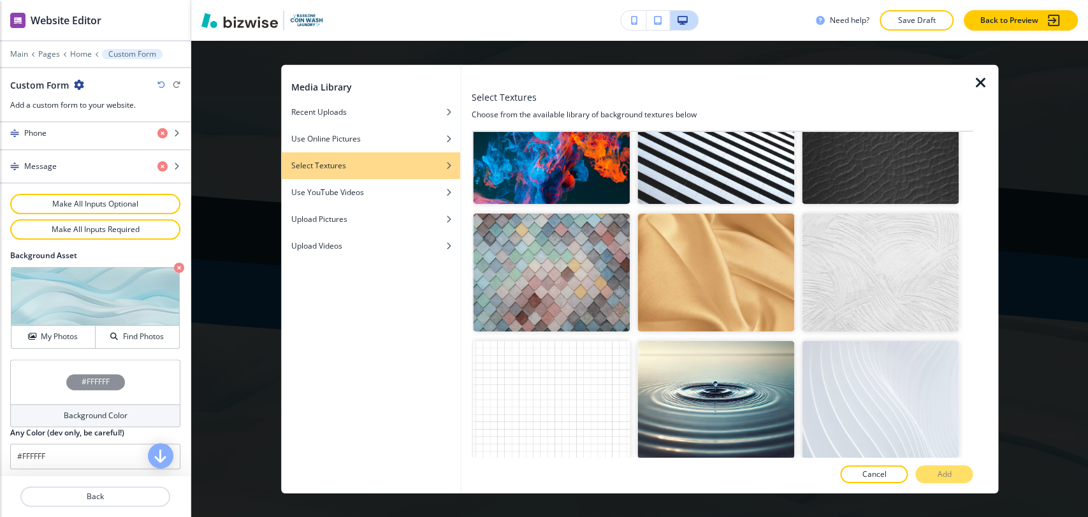
scroll to position [961, 0]
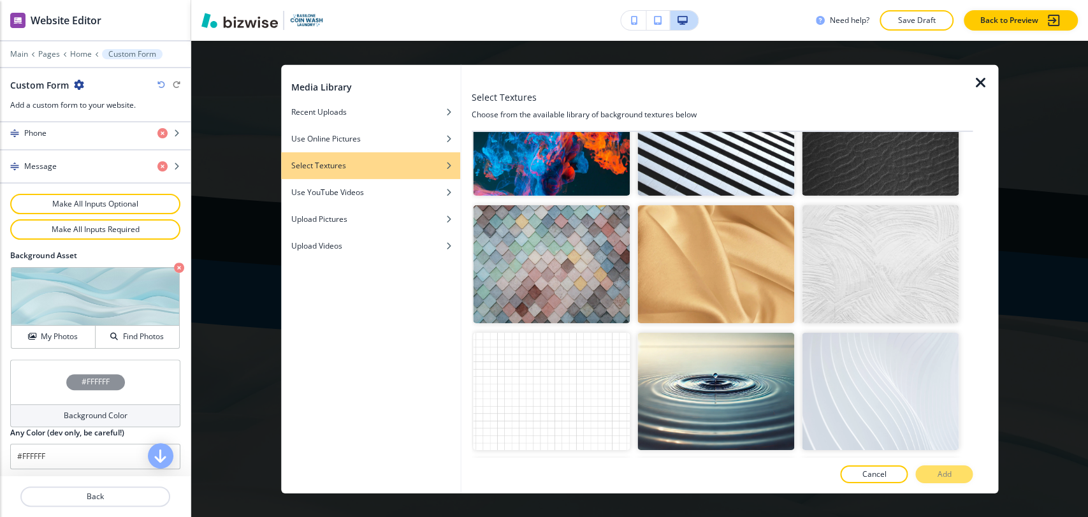
click at [904, 374] on img "button" at bounding box center [880, 392] width 157 height 118
click at [972, 479] on div "Cancel Add" at bounding box center [722, 474] width 501 height 18
click at [961, 475] on button "Add" at bounding box center [944, 474] width 57 height 18
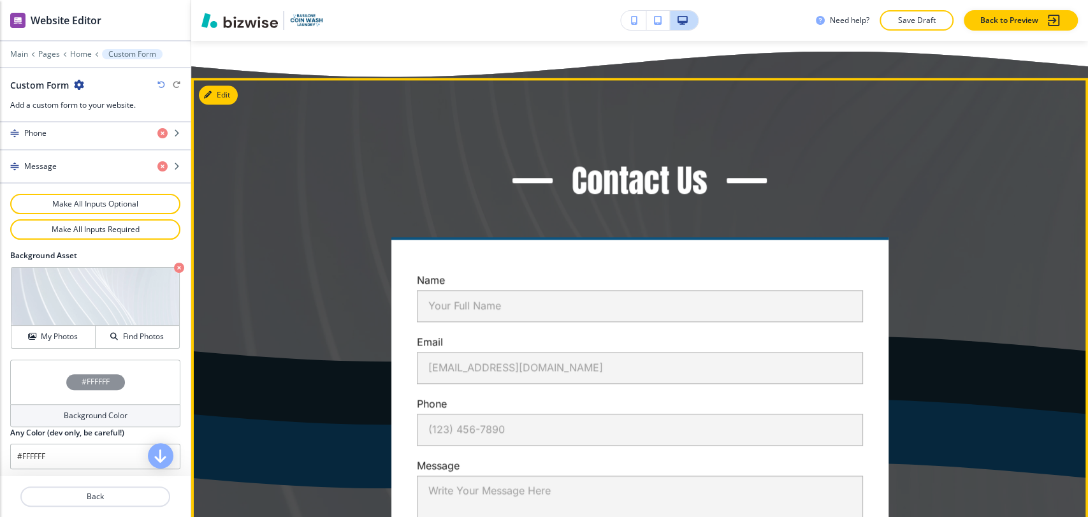
scroll to position [4185, 0]
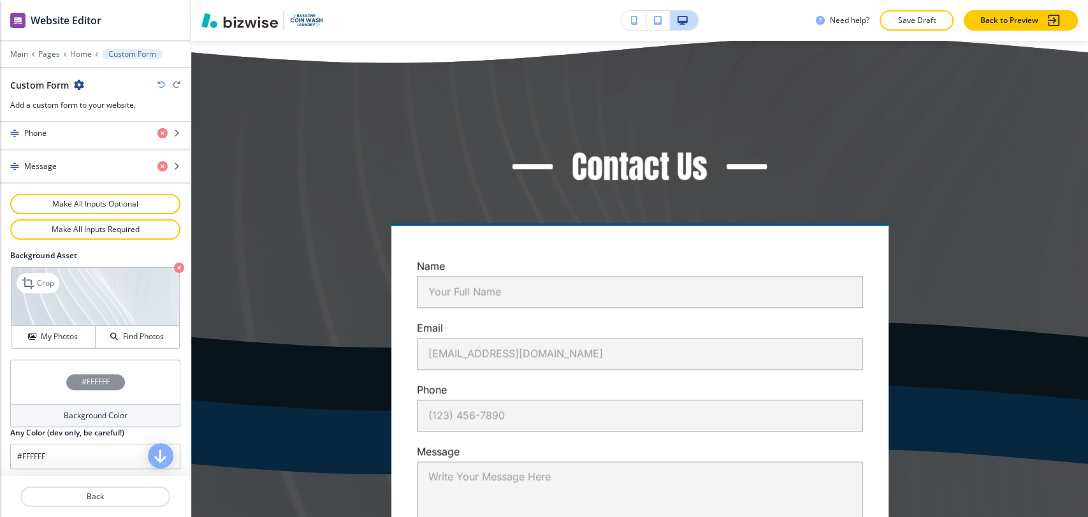
click at [174, 266] on icon "button" at bounding box center [179, 268] width 10 height 10
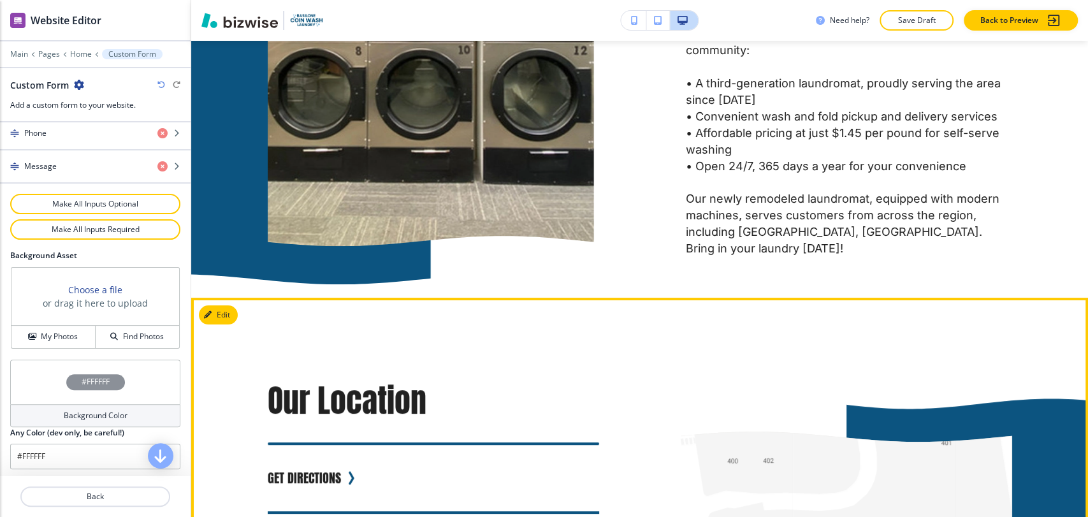
scroll to position [3335, 0]
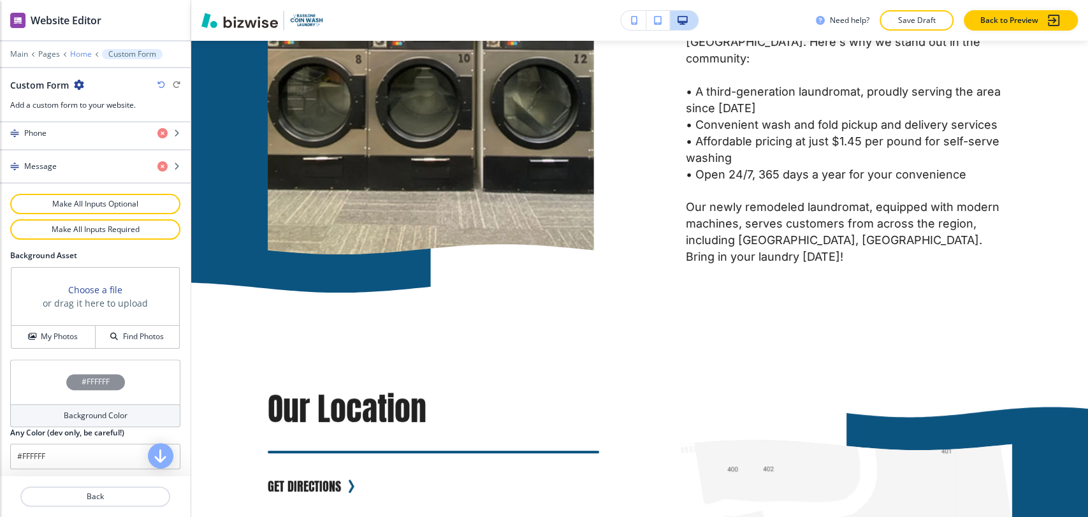
click at [76, 52] on p "Home" at bounding box center [81, 54] width 22 height 9
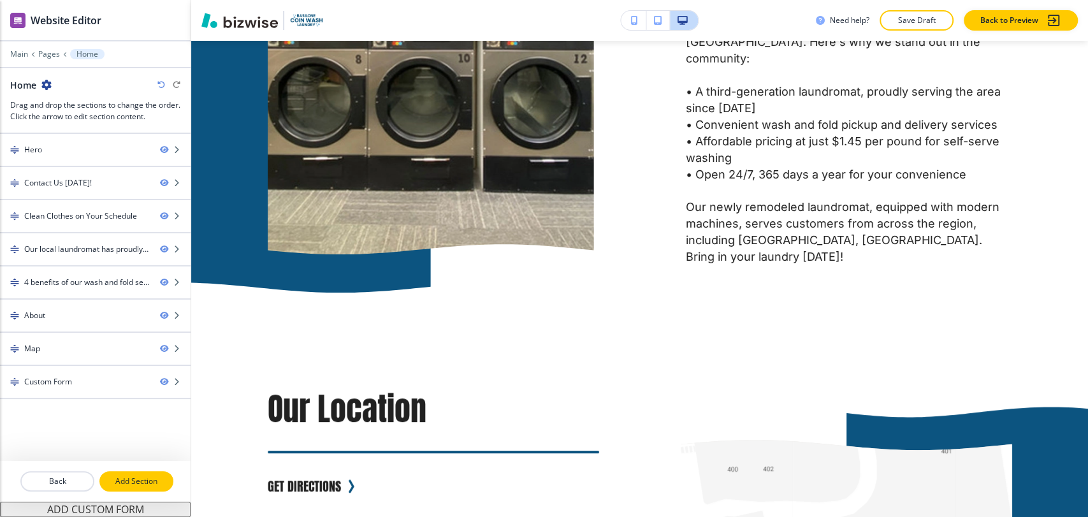
click at [149, 477] on p "Add Section" at bounding box center [136, 481] width 71 height 11
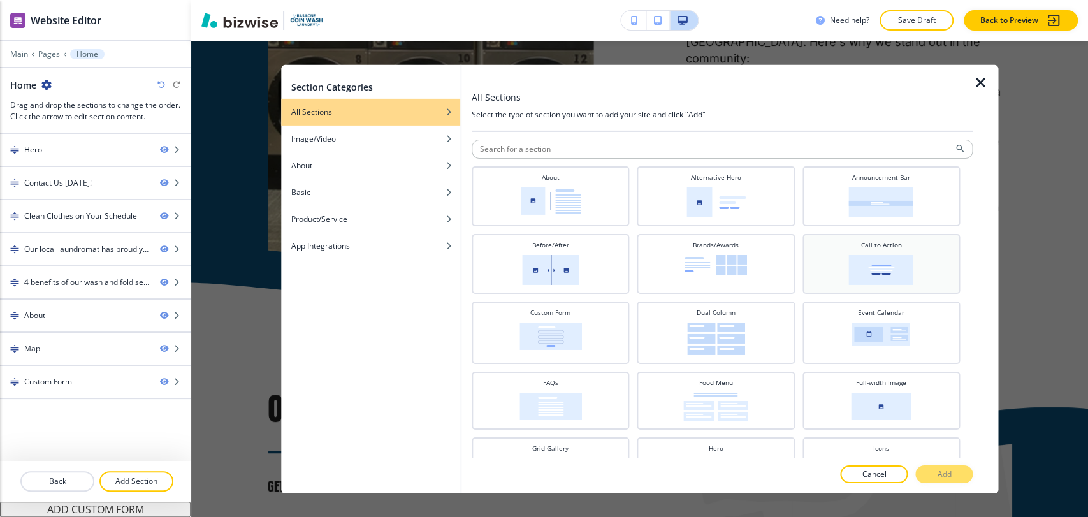
click at [857, 254] on img at bounding box center [881, 269] width 65 height 30
click at [944, 470] on p "Add" at bounding box center [944, 474] width 14 height 11
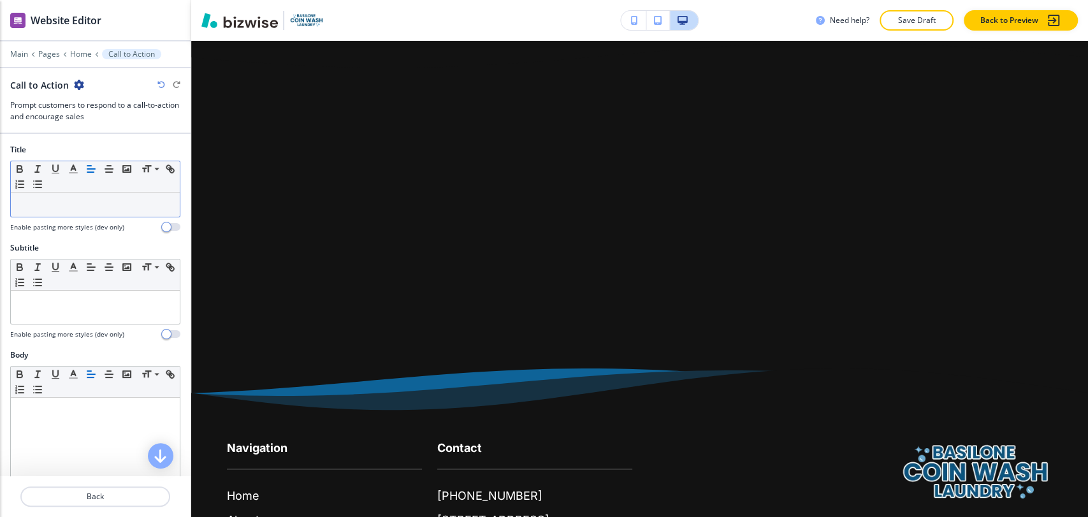
scroll to position [4812, 0]
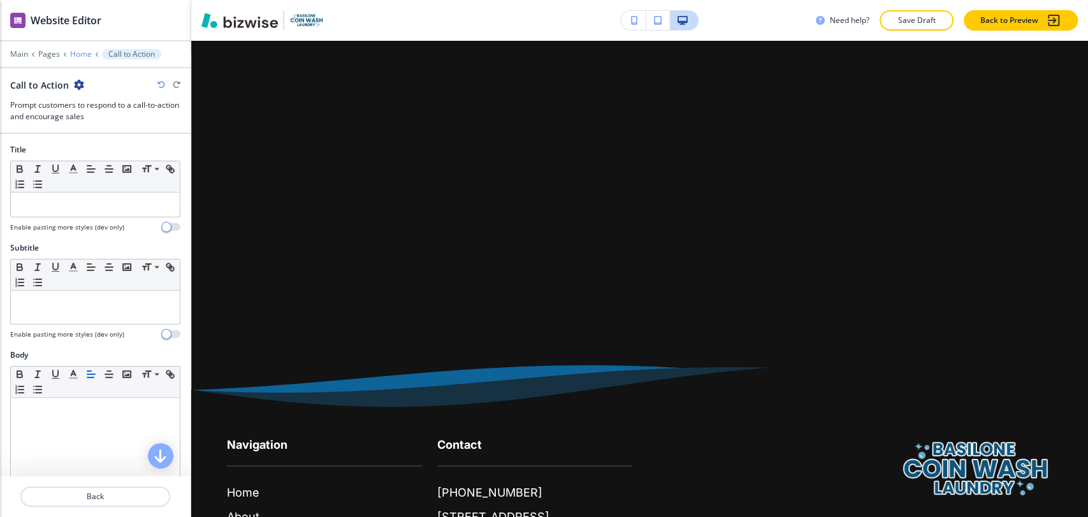
click at [82, 52] on p "Home" at bounding box center [81, 54] width 22 height 9
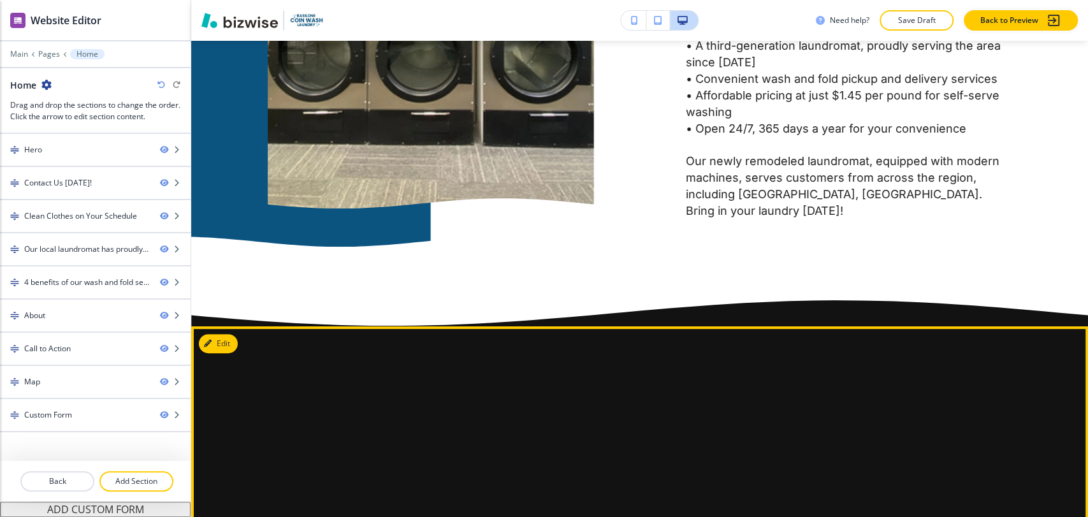
scroll to position [3360, 0]
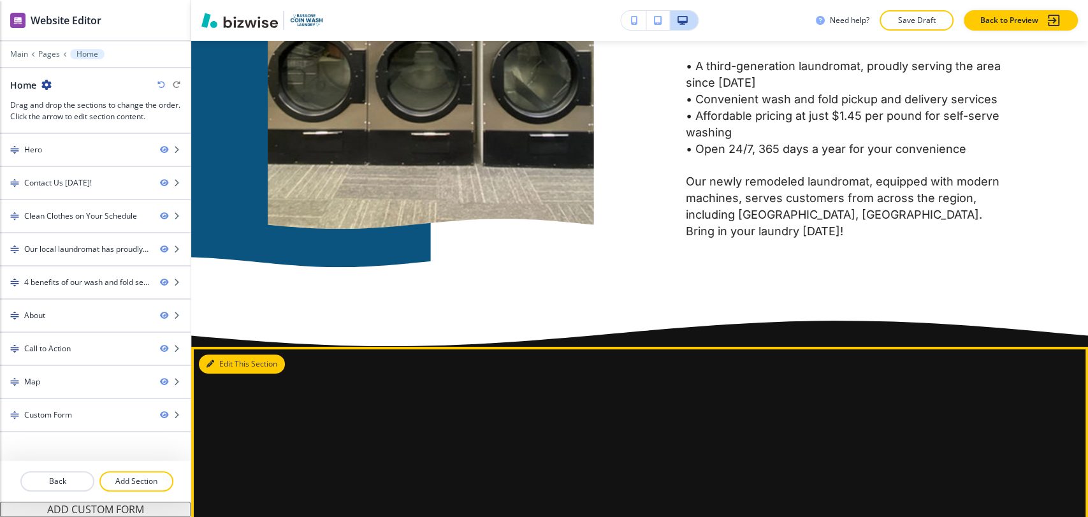
click at [220, 355] on button "Edit This Section" at bounding box center [242, 364] width 86 height 19
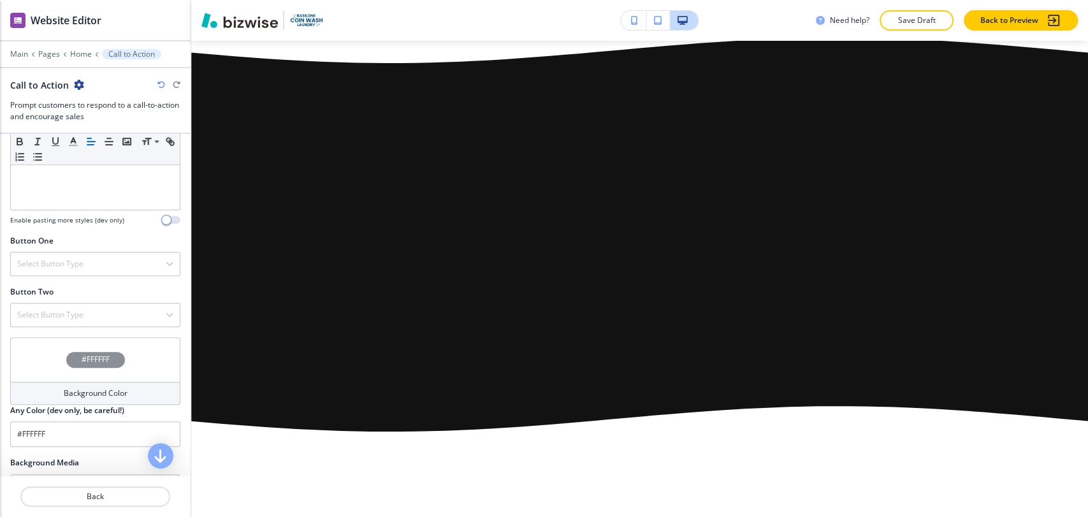
scroll to position [483, 0]
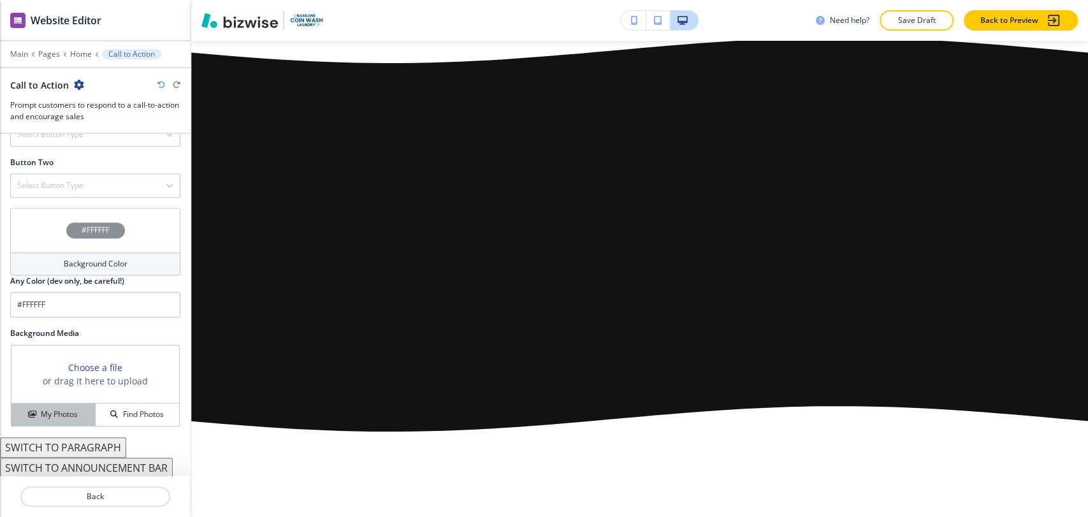
click at [68, 413] on h4 "My Photos" at bounding box center [59, 414] width 37 height 11
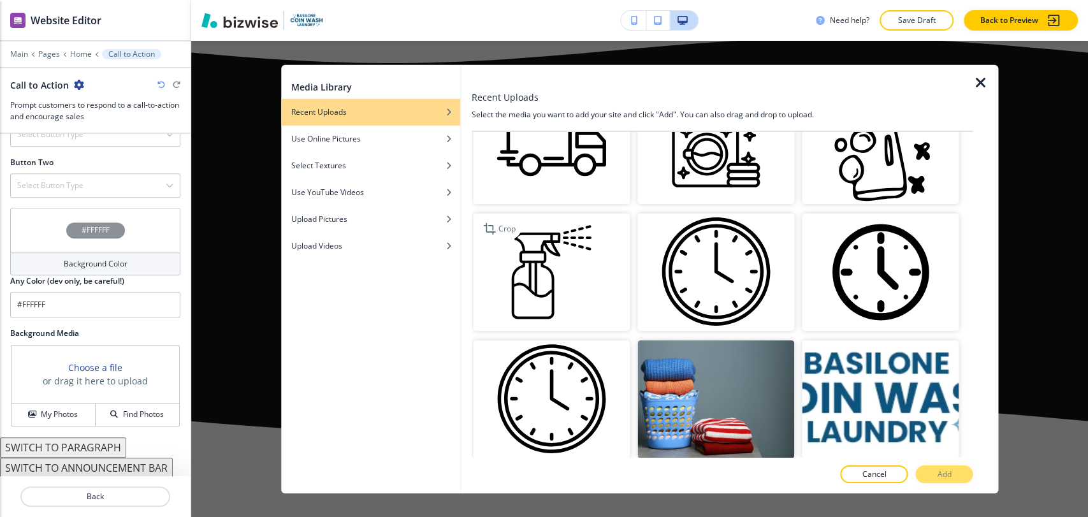
scroll to position [0, 0]
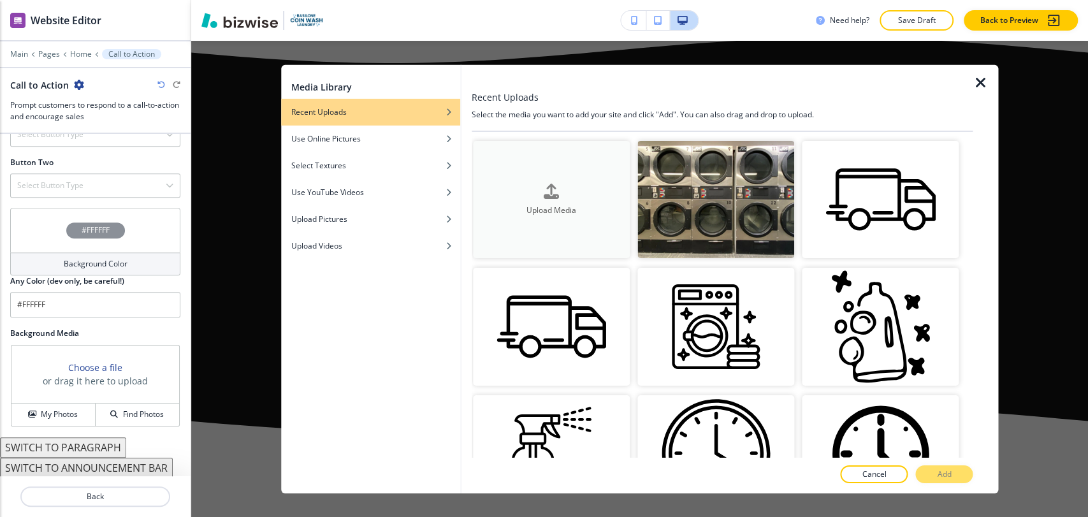
click at [547, 224] on button "Upload Media" at bounding box center [551, 199] width 157 height 118
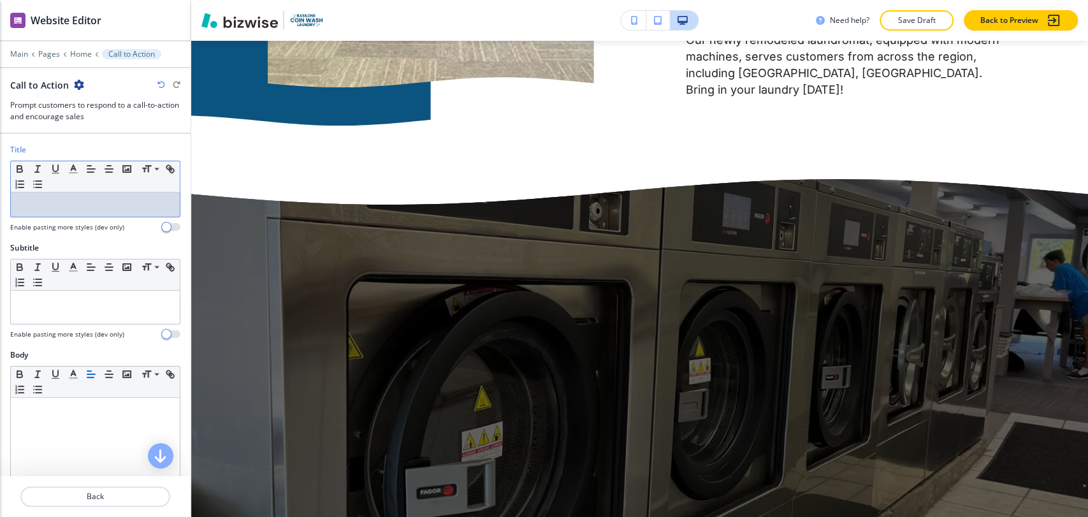
click at [59, 201] on p at bounding box center [95, 204] width 156 height 11
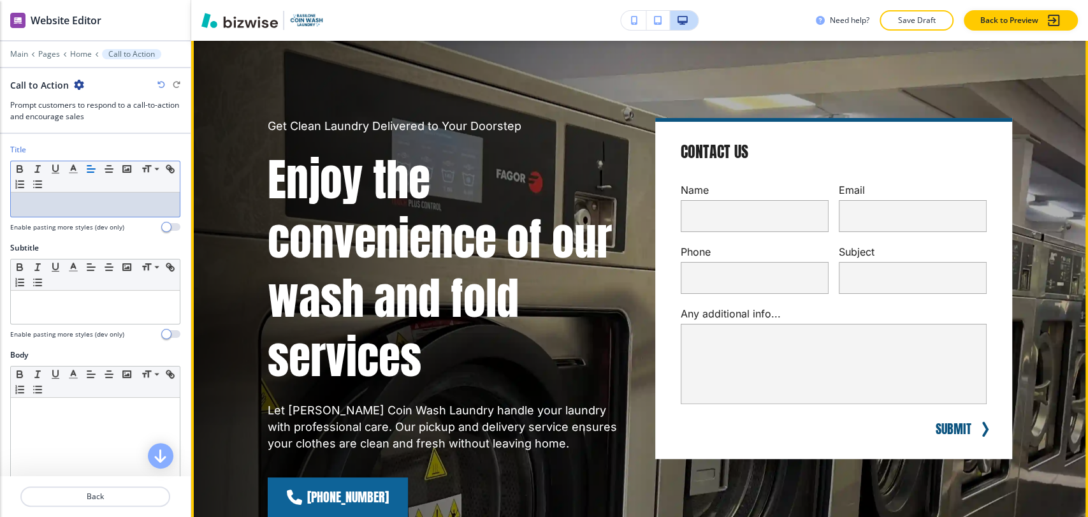
scroll to position [71, 0]
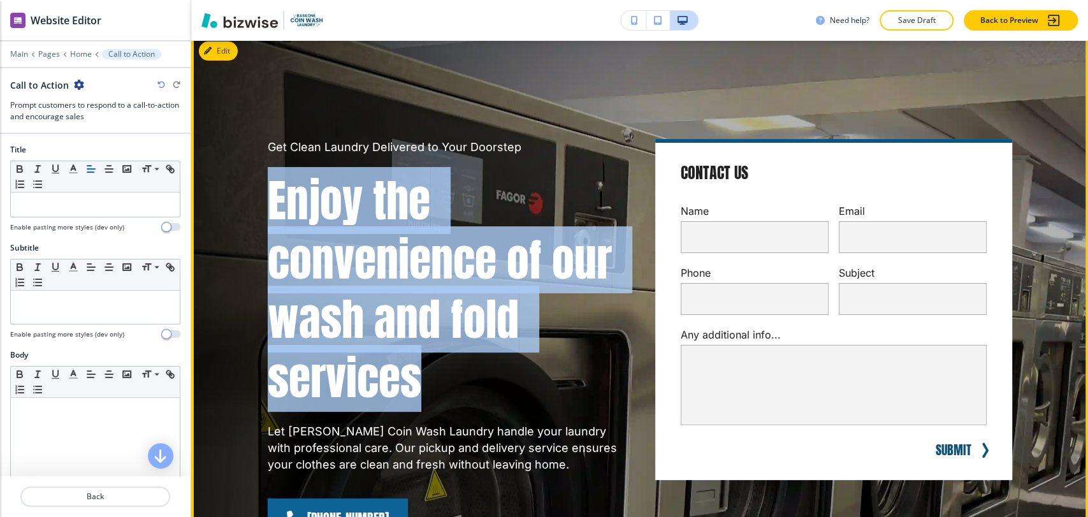
drag, startPoint x: 264, startPoint y: 193, endPoint x: 449, endPoint y: 376, distance: 260.2
click at [449, 376] on p "Enjoy the convenience of our wash and fold services" at bounding box center [446, 289] width 357 height 237
copy p "Enjoy the convenience of our wash and fold services"
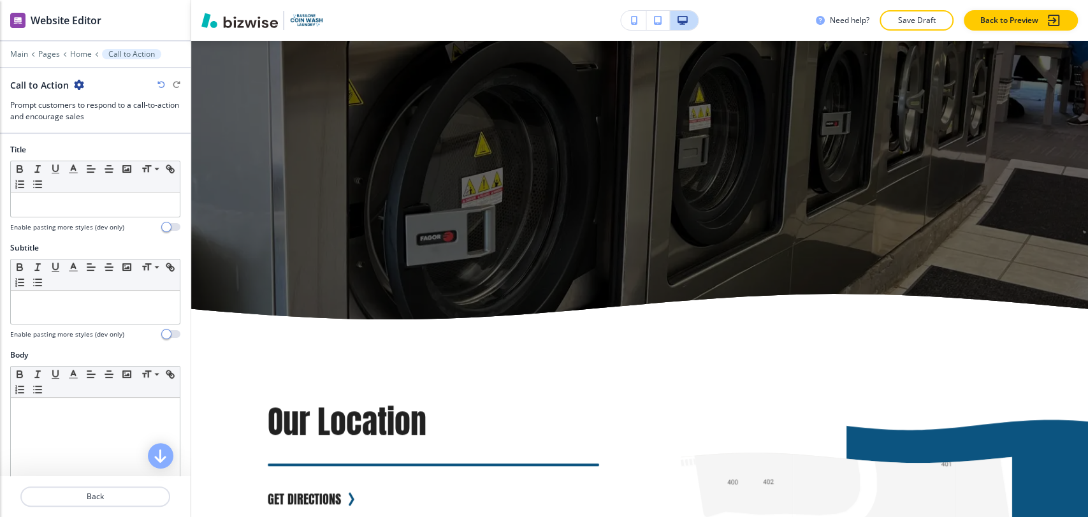
scroll to position [3613, 0]
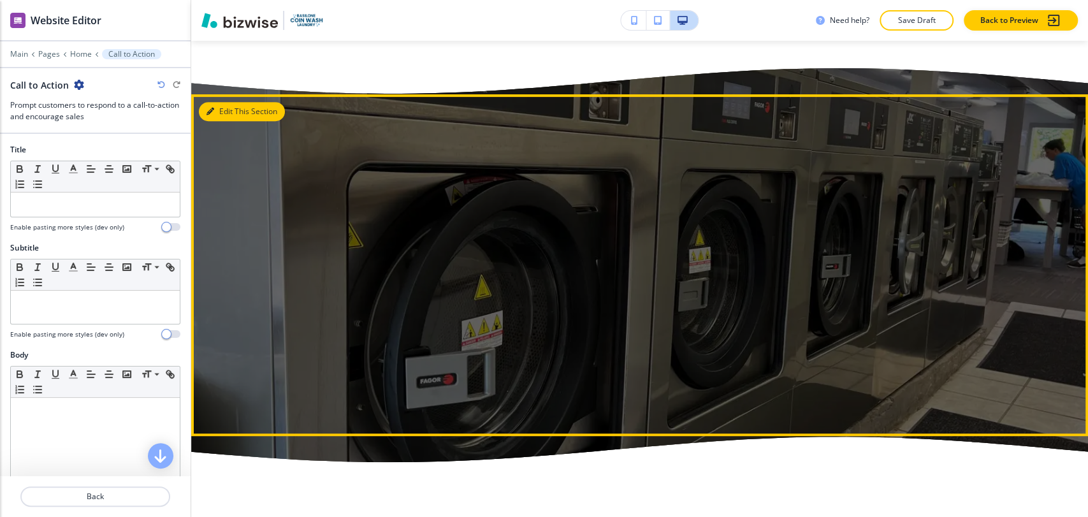
click at [214, 108] on icon "button" at bounding box center [211, 112] width 8 height 8
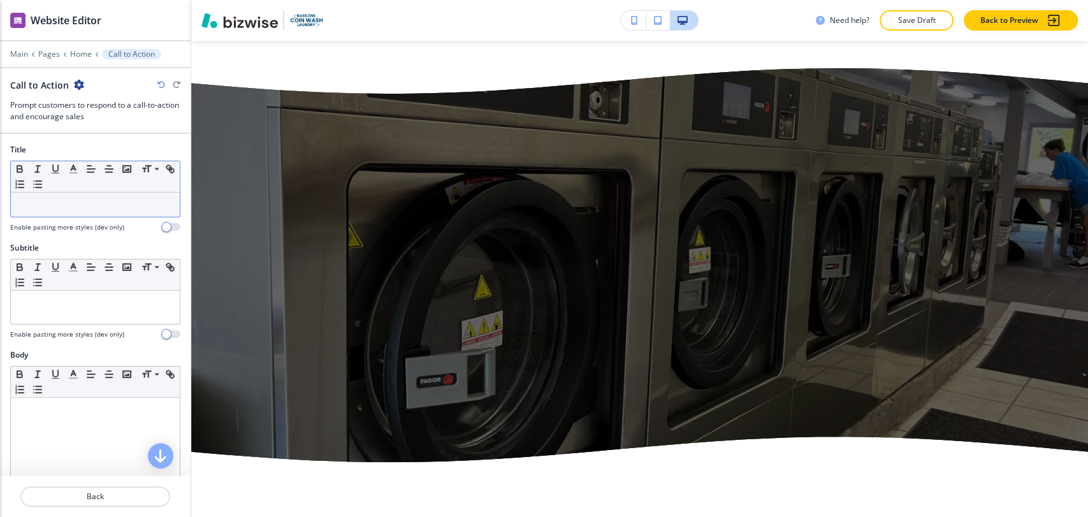
click at [85, 206] on p at bounding box center [95, 204] width 156 height 11
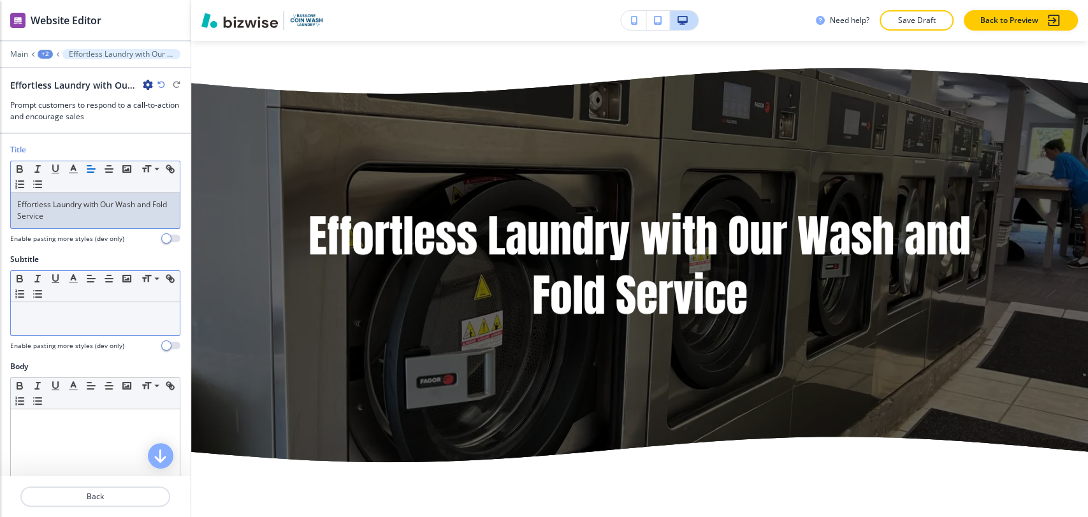
click at [92, 323] on div at bounding box center [95, 318] width 169 height 33
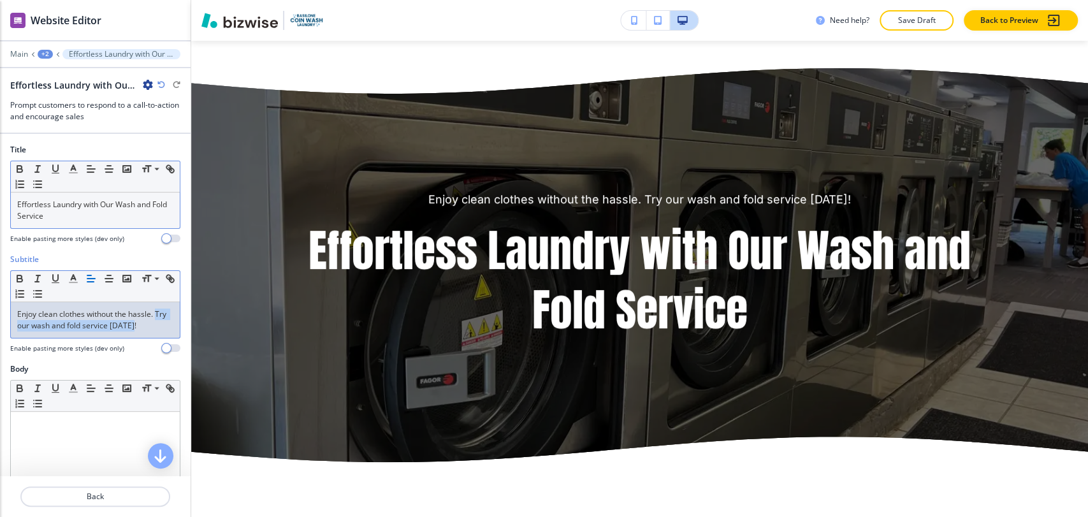
drag, startPoint x: 150, startPoint y: 326, endPoint x: -34, endPoint y: 323, distance: 183.7
click at [0, 0] on html "WELCOME TO YOUR WEBSITE PREVIEW Want to try out the Website Editor? Edit this s…" at bounding box center [544, 0] width 1088 height 0
click at [156, 328] on p "Enjoy clean clothes without the hassle. Try our wash and fold service [DATE]!" at bounding box center [95, 320] width 156 height 23
drag, startPoint x: 156, startPoint y: 328, endPoint x: 7, endPoint y: 317, distance: 149.0
click at [7, 317] on div "Subtitle Small Normal Large Huge Enjoy clean clothes without the hassle. Try ou…" at bounding box center [95, 309] width 191 height 110
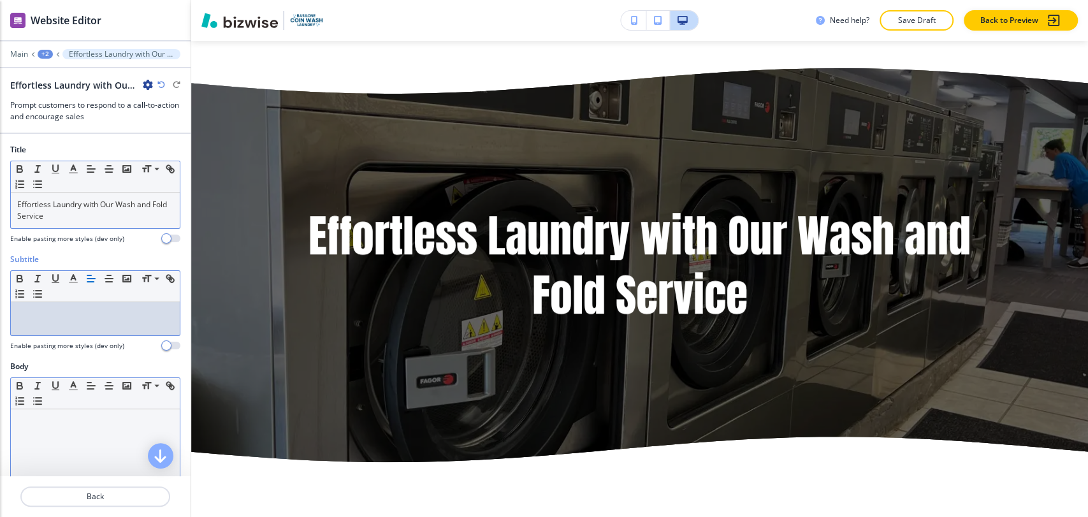
click at [71, 406] on div "Small Normal Large Huge" at bounding box center [95, 393] width 169 height 31
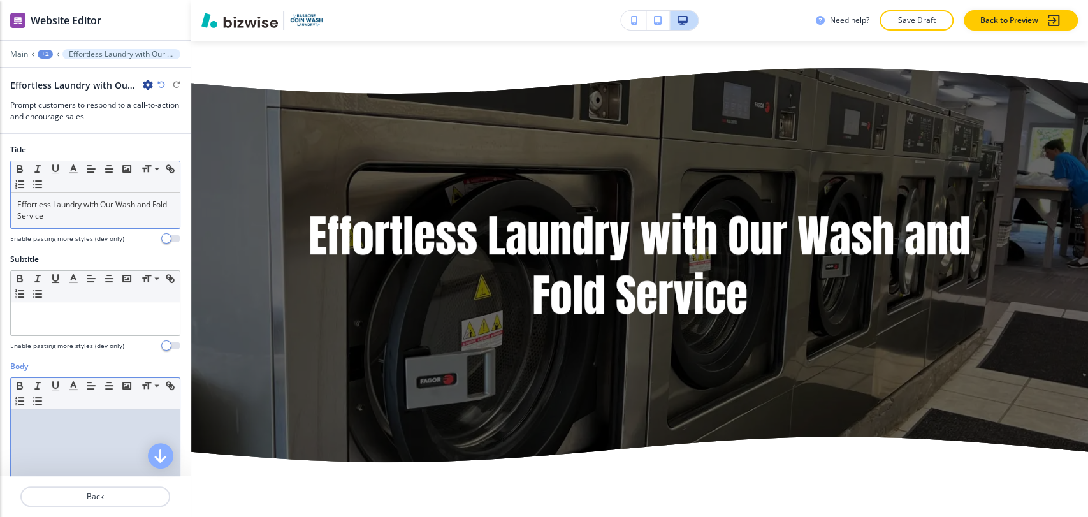
click at [64, 422] on p at bounding box center [95, 421] width 156 height 11
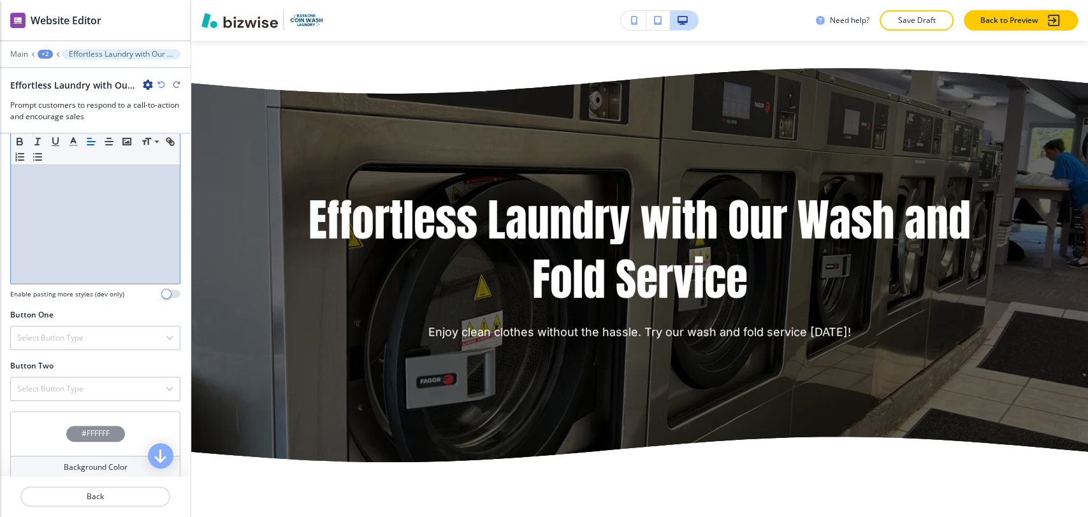
scroll to position [328, 0]
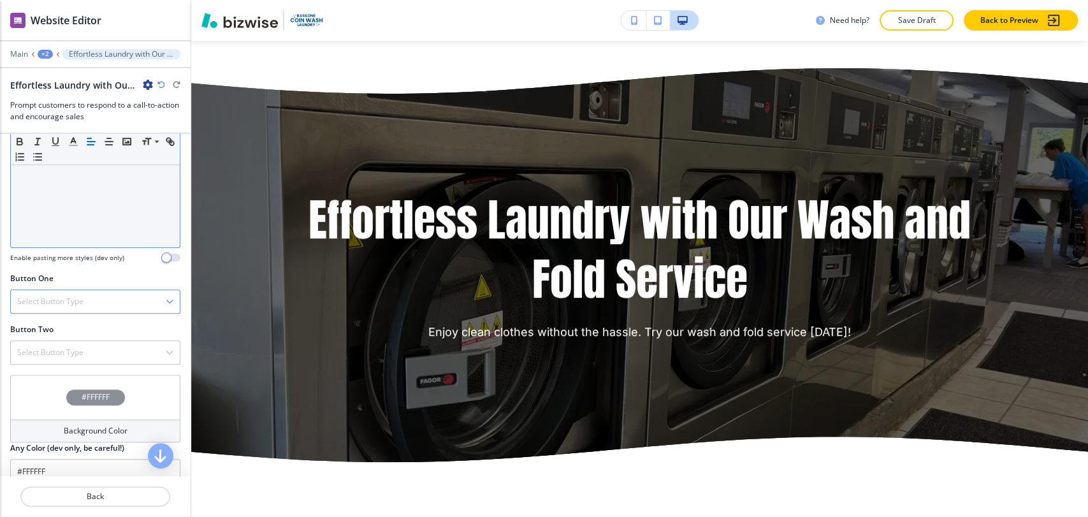
click at [71, 297] on h4 "Select Button Type" at bounding box center [50, 301] width 66 height 11
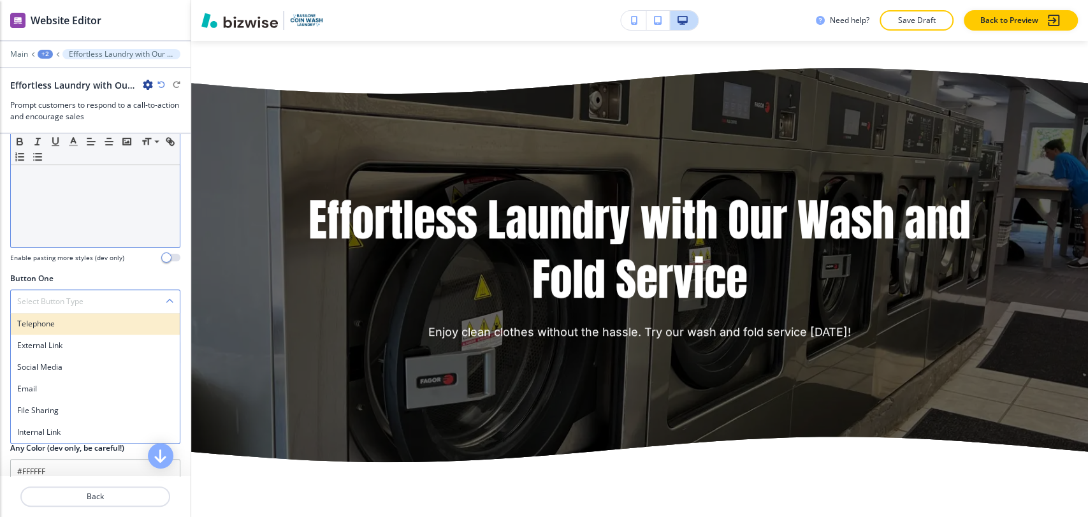
click at [80, 325] on h4 "Telephone" at bounding box center [95, 323] width 156 height 11
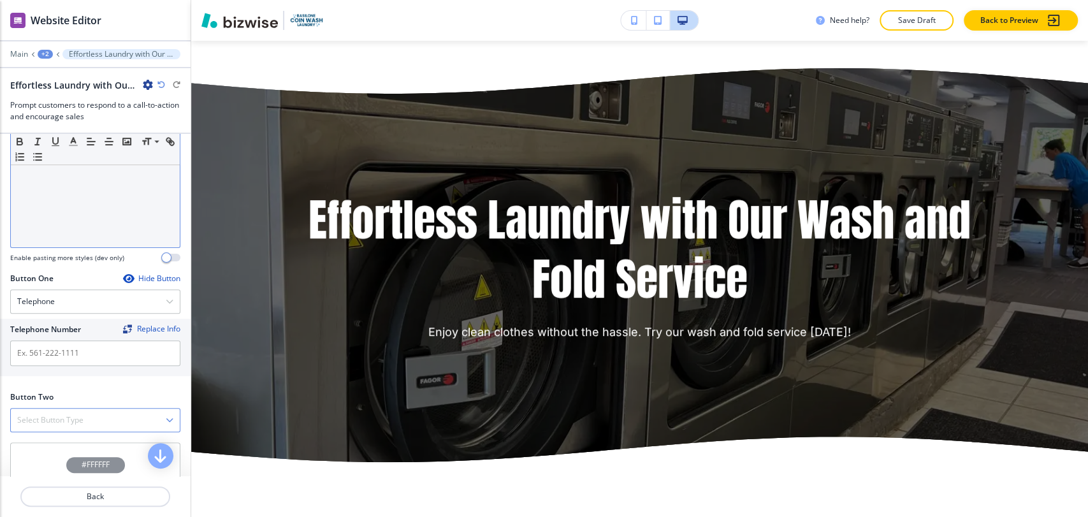
click at [70, 409] on div "Select Button Type" at bounding box center [95, 420] width 169 height 23
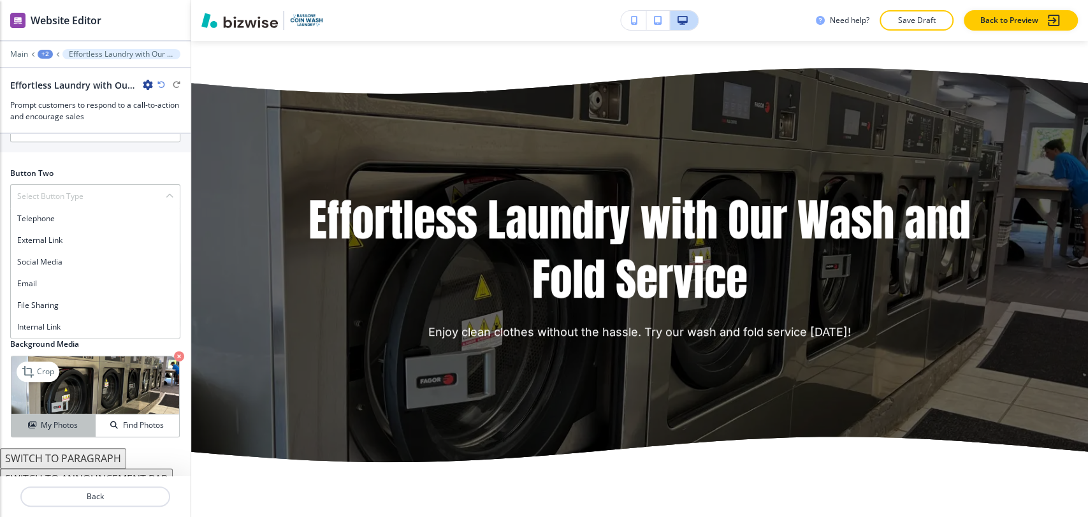
scroll to position [562, 0]
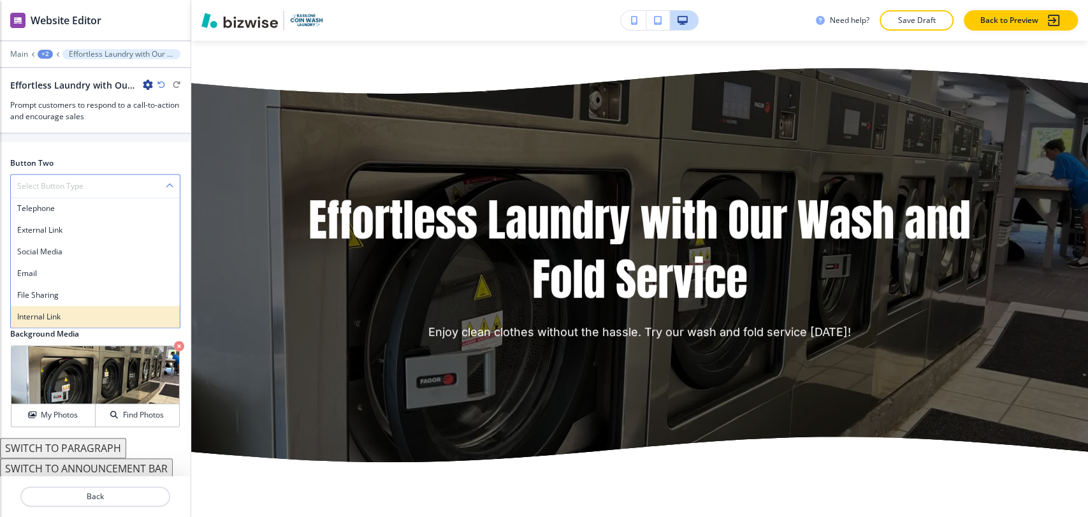
click at [77, 318] on h4 "Internal Link" at bounding box center [95, 316] width 156 height 11
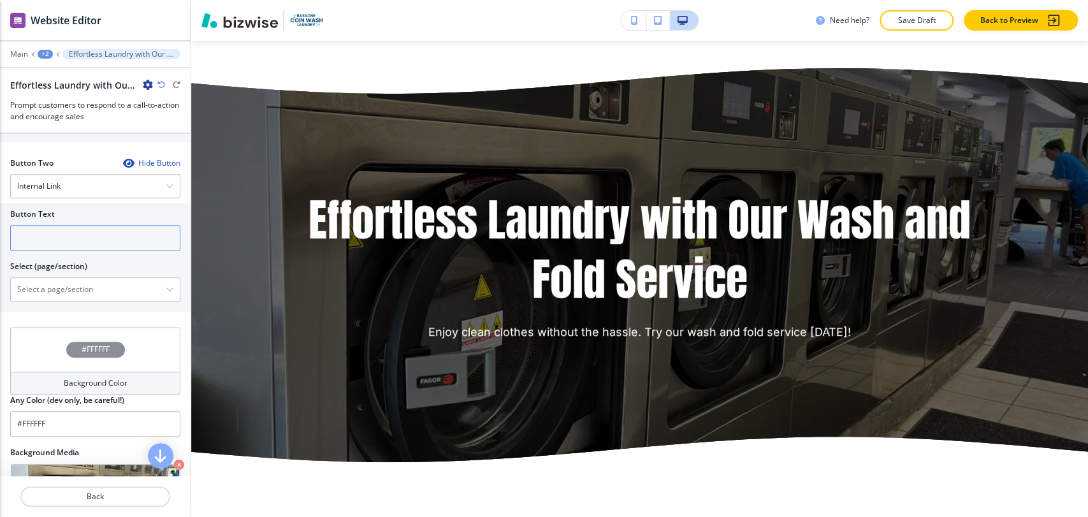
click at [79, 242] on input "text" at bounding box center [95, 238] width 170 height 26
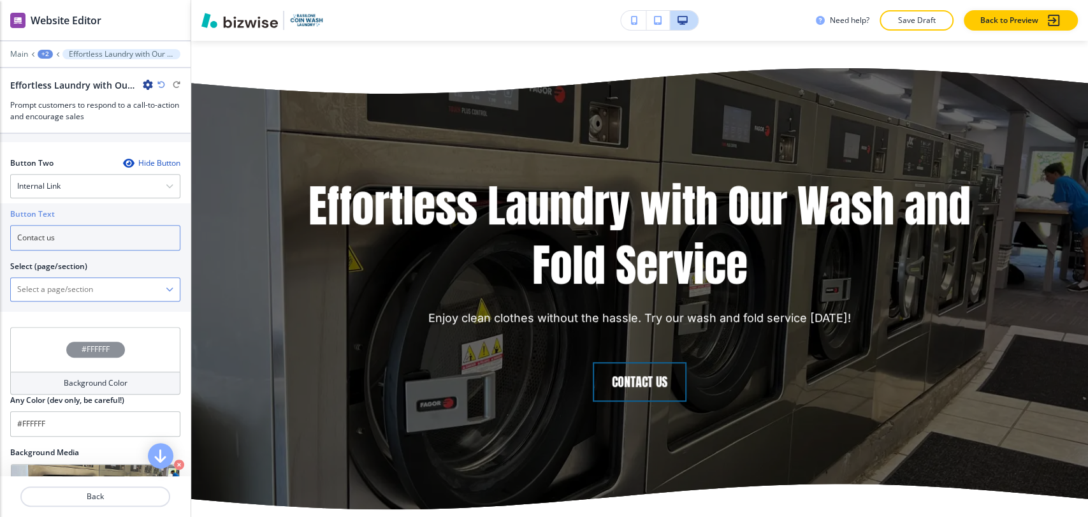
type input "Contact us"
click at [80, 288] on \(page\/section\) "Manual Input" at bounding box center [88, 290] width 155 height 22
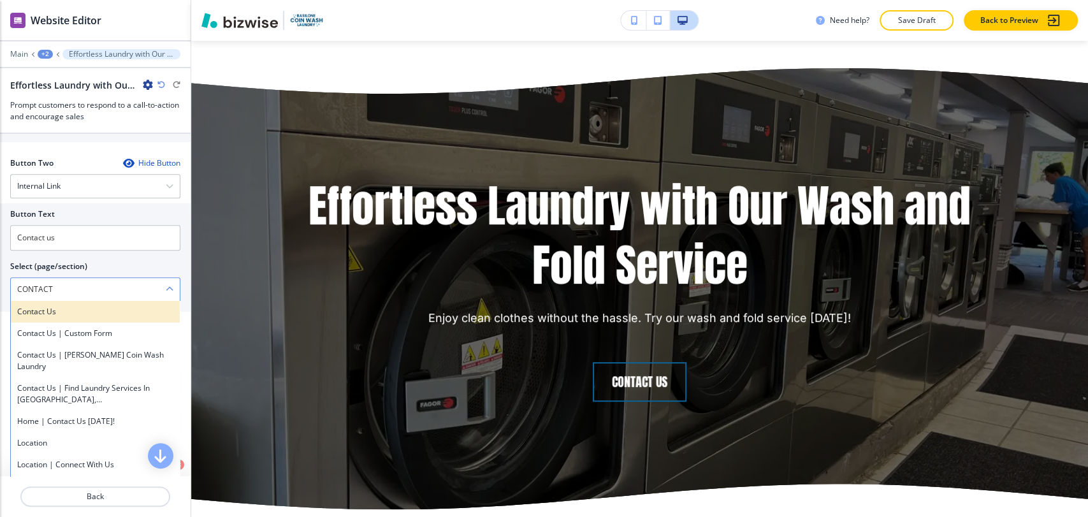
click at [79, 318] on div "Contact Us" at bounding box center [95, 312] width 169 height 22
type \(page\/section\) "Contact Us"
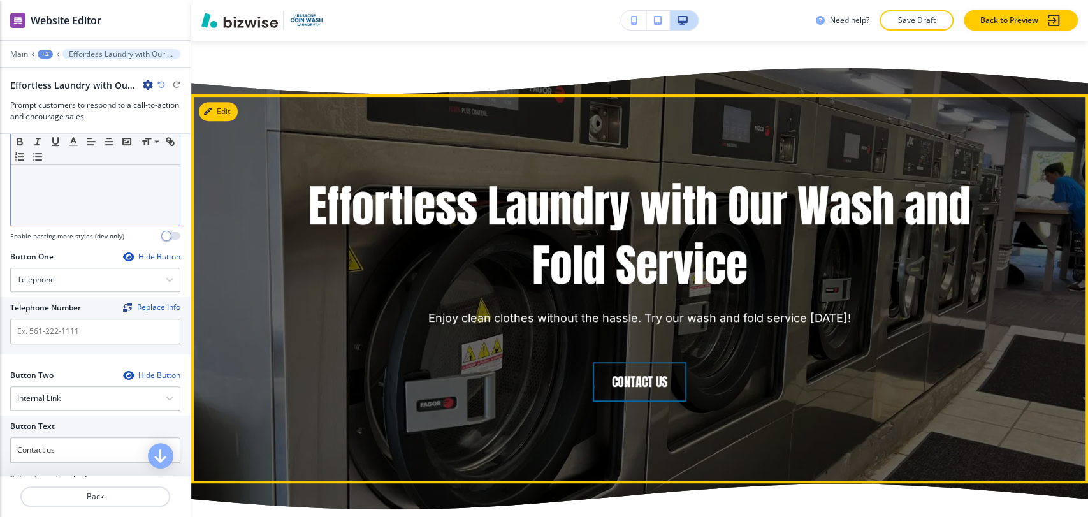
scroll to position [3967, 0]
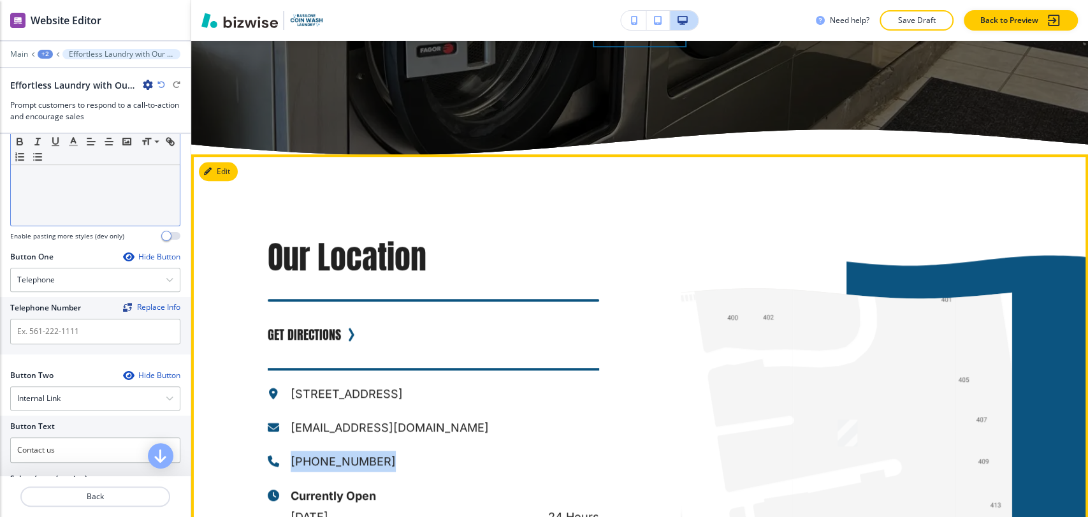
drag, startPoint x: 365, startPoint y: 432, endPoint x: 281, endPoint y: 431, distance: 84.2
click at [281, 451] on div "[PHONE_NUMBER]" at bounding box center [434, 461] width 332 height 21
copy p "[PHONE_NUMBER]"
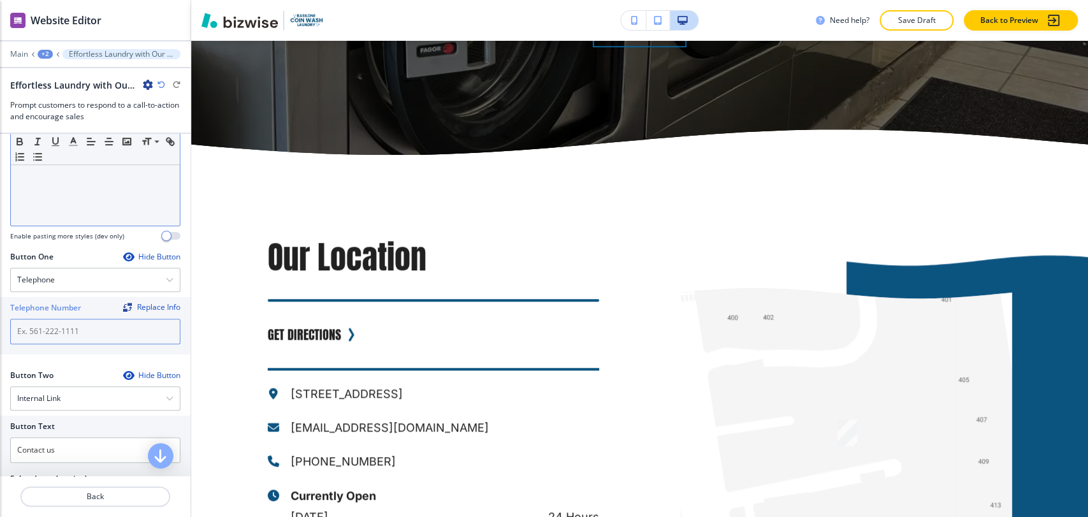
click at [81, 335] on input "text" at bounding box center [95, 332] width 170 height 26
paste input "[PHONE_NUMBER]"
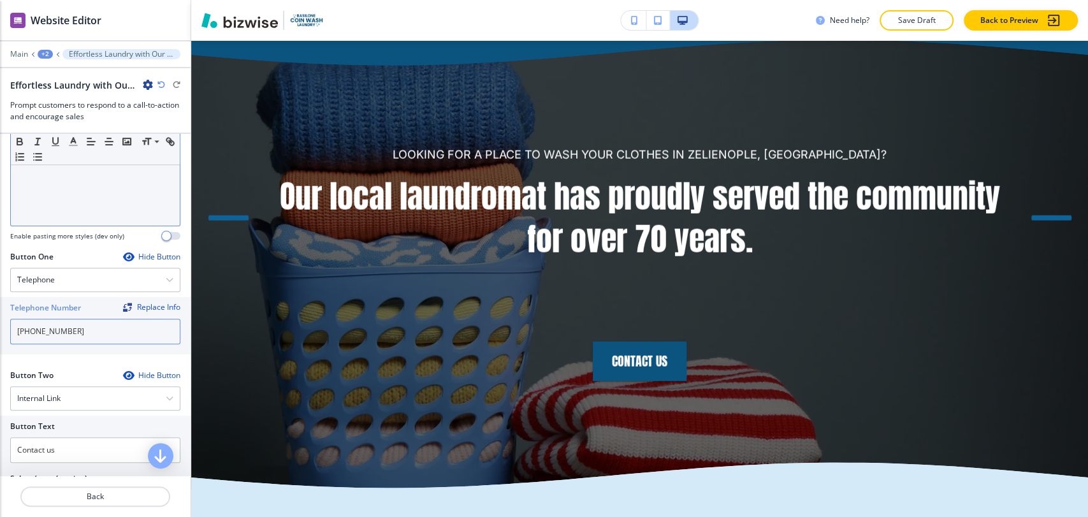
scroll to position [2338, 0]
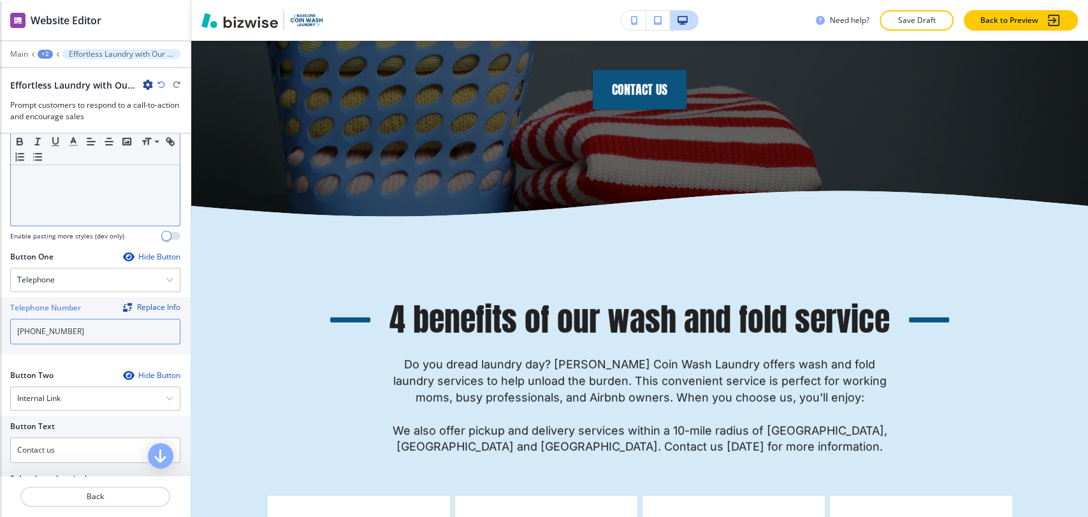
type input "[PHONE_NUMBER]"
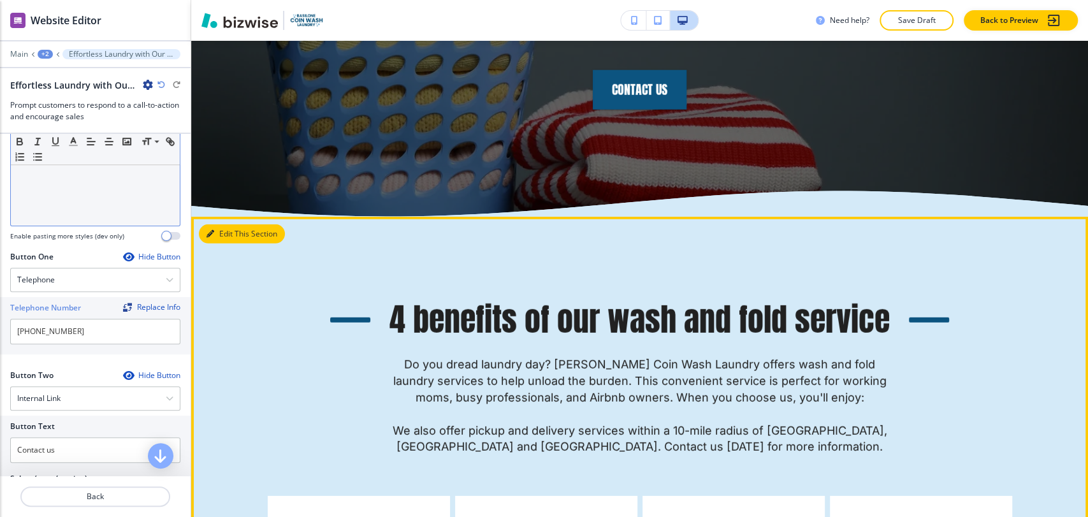
click at [204, 233] on button "Edit This Section" at bounding box center [242, 233] width 86 height 19
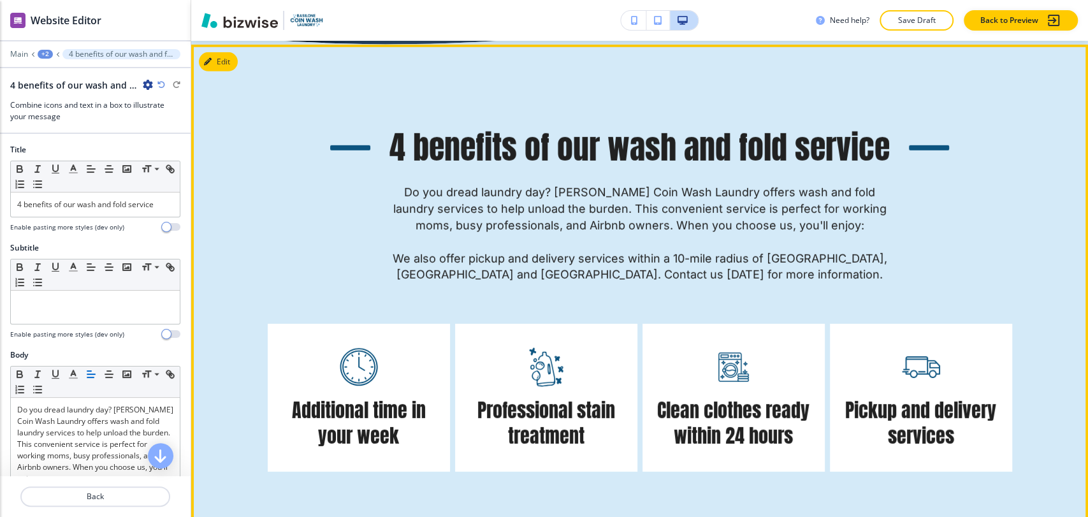
scroll to position [2513, 0]
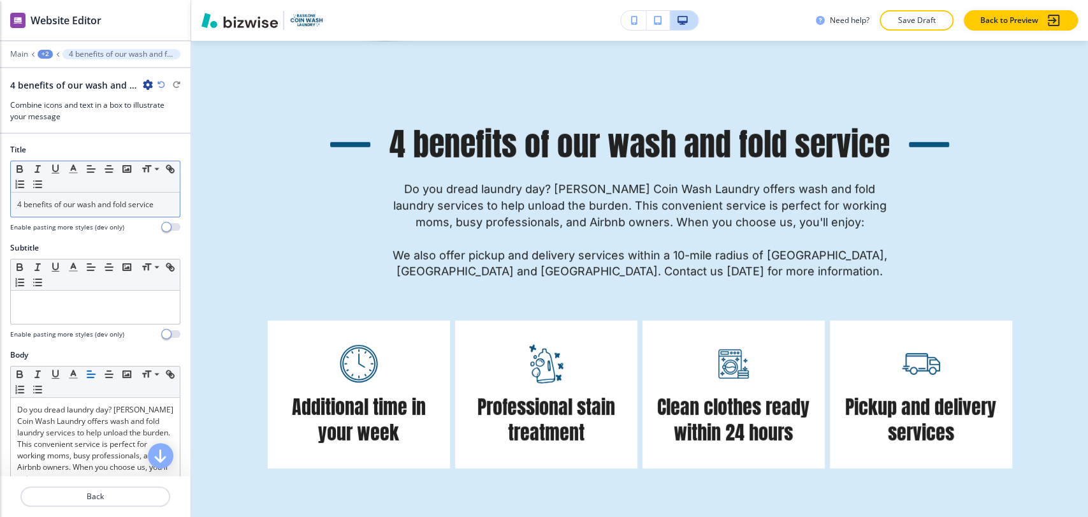
click at [26, 205] on p "4 benefits of our wash and fold service" at bounding box center [95, 204] width 156 height 11
click at [82, 202] on p "4 Benefits of our wash and fold service" at bounding box center [95, 204] width 156 height 11
click at [117, 206] on p "4 Benefits of our Wash and fold service" at bounding box center [95, 204] width 156 height 11
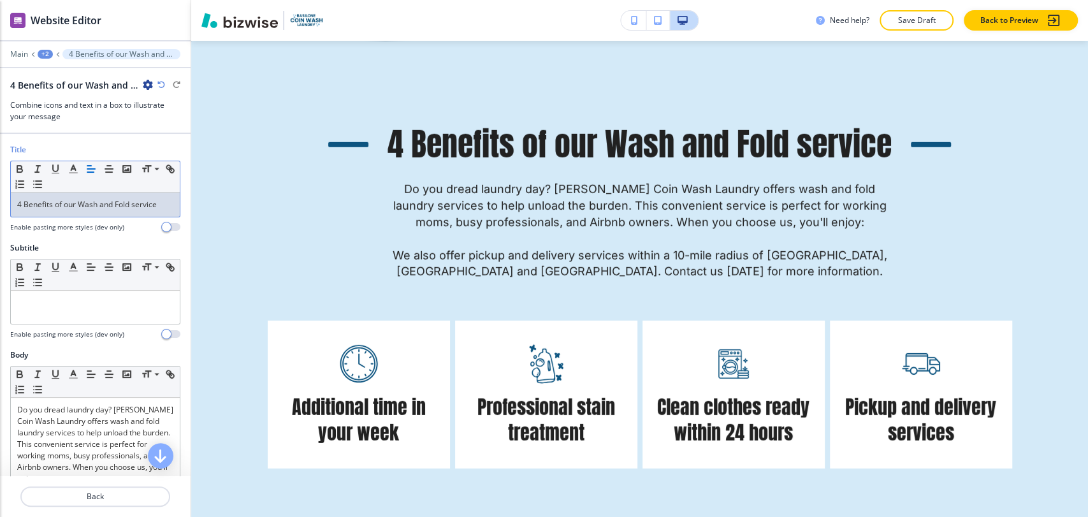
click at [133, 201] on p "4 Benefits of our Wash and Fold service" at bounding box center [95, 204] width 156 height 11
click at [137, 206] on p "4 Benefits of our Wash and Fold service" at bounding box center [95, 204] width 156 height 11
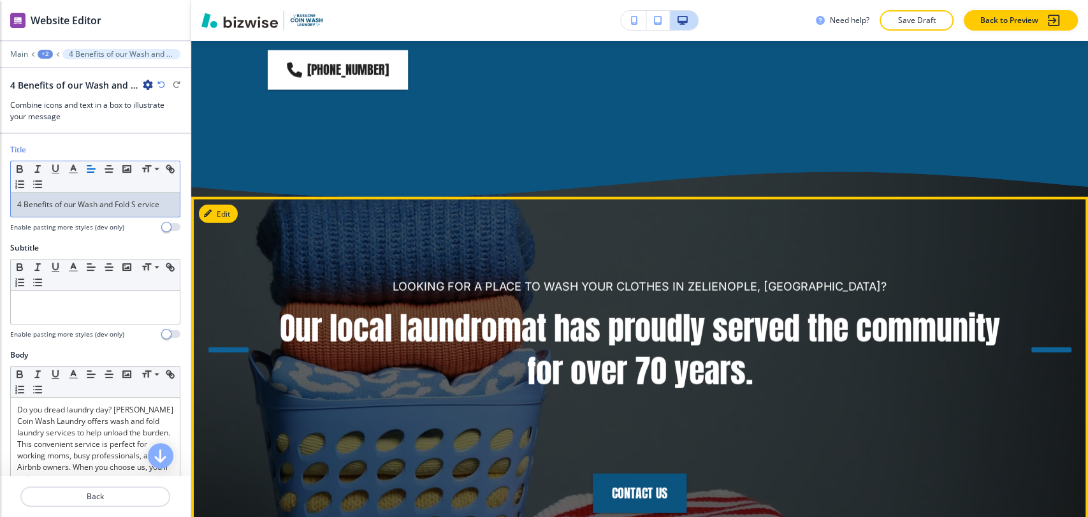
scroll to position [2017, 0]
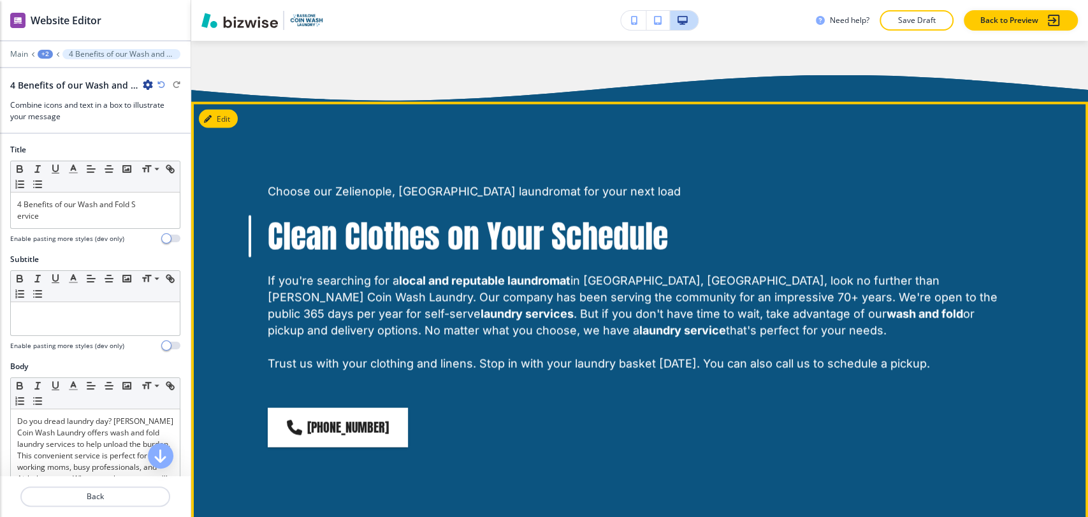
scroll to position [1915, 0]
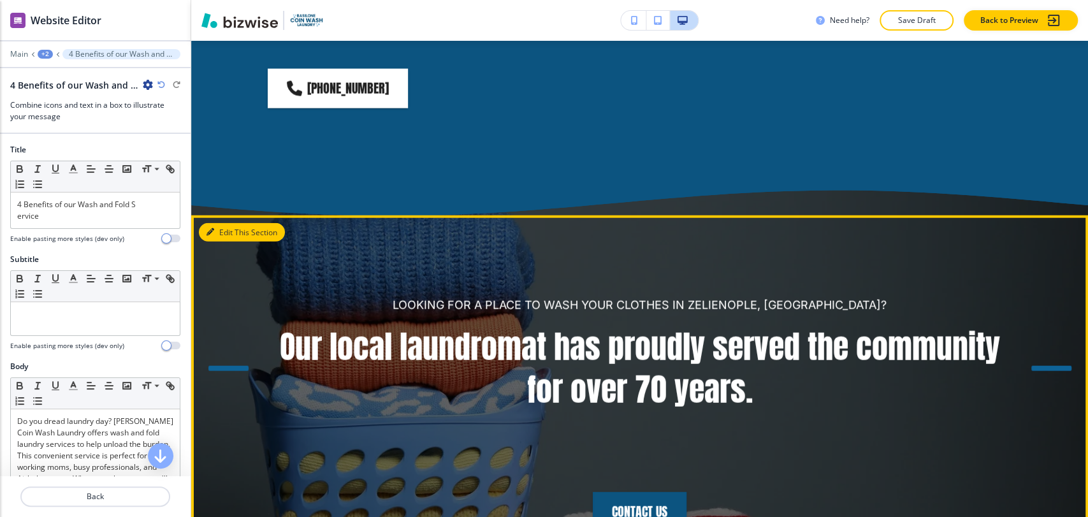
click at [226, 236] on button "Edit This Section" at bounding box center [242, 232] width 86 height 19
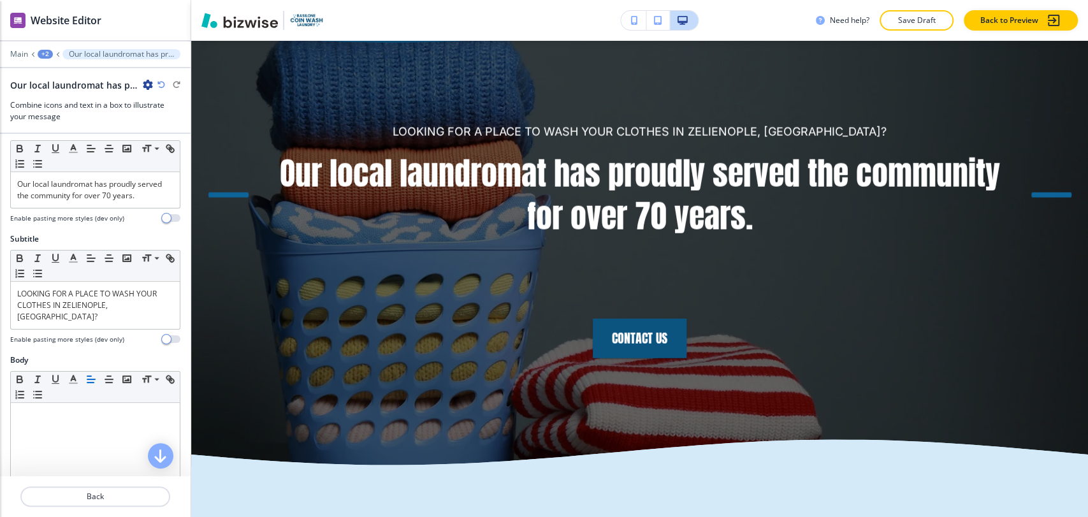
scroll to position [0, 0]
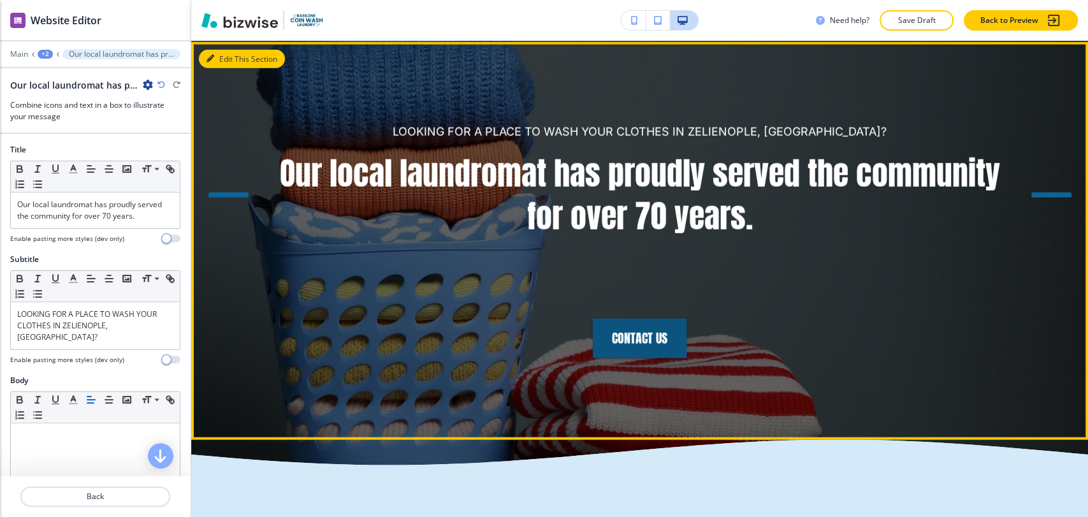
click at [227, 61] on button "Edit This Section" at bounding box center [242, 59] width 86 height 19
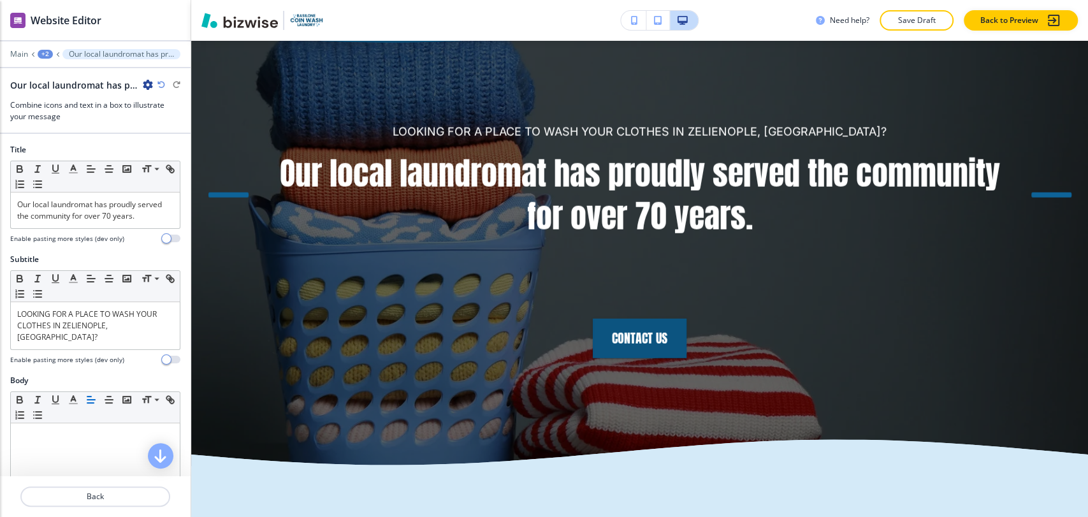
click at [43, 54] on div "+2" at bounding box center [45, 54] width 15 height 9
click at [58, 92] on p "Home" at bounding box center [78, 97] width 65 height 11
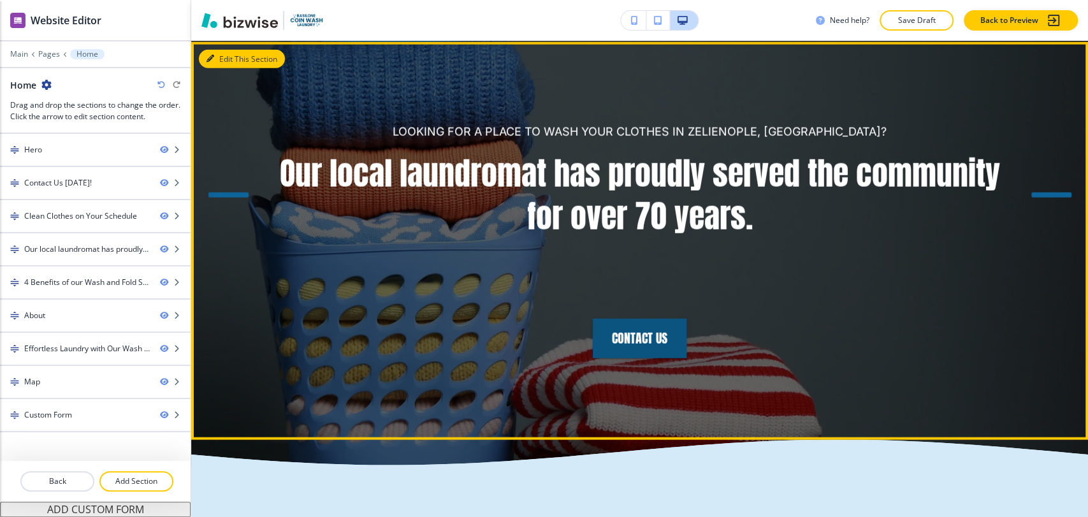
click at [225, 59] on button "Edit This Section" at bounding box center [242, 59] width 86 height 19
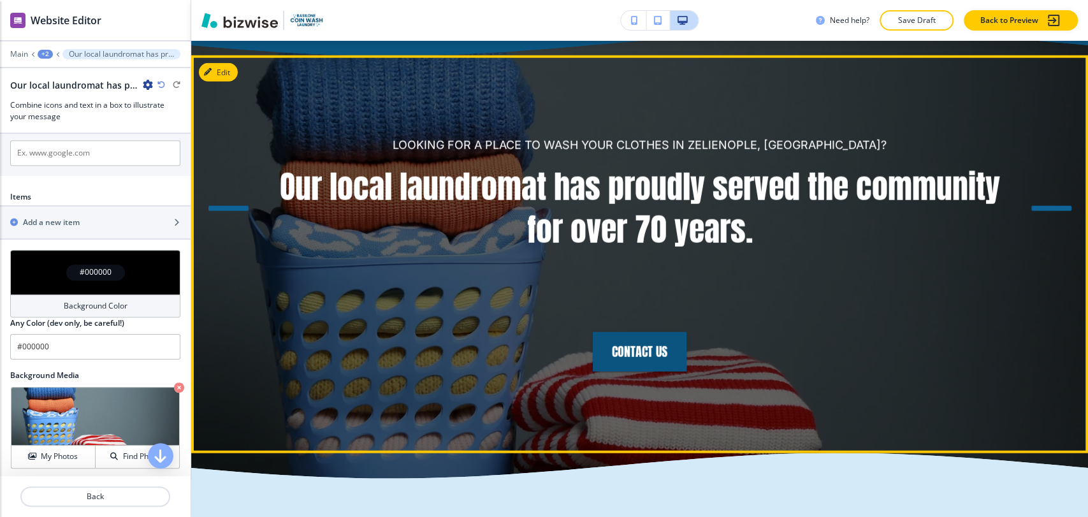
scroll to position [2089, 0]
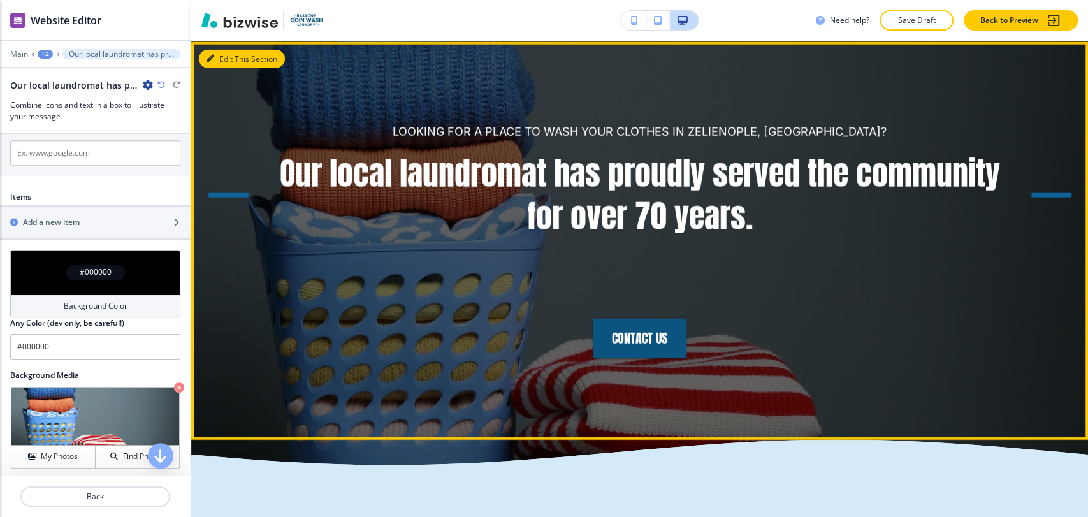
click at [214, 53] on button "Edit This Section" at bounding box center [242, 59] width 86 height 19
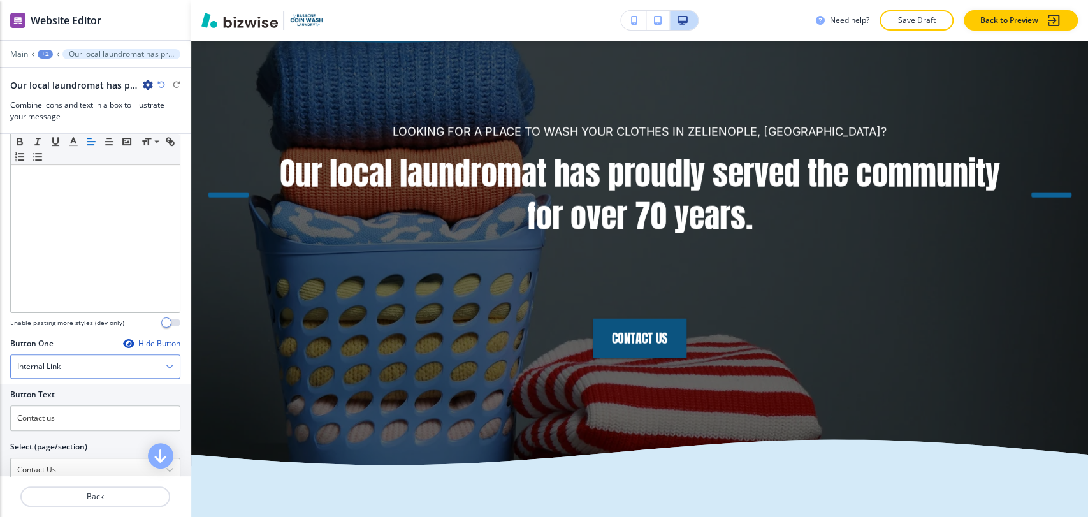
scroll to position [197, 0]
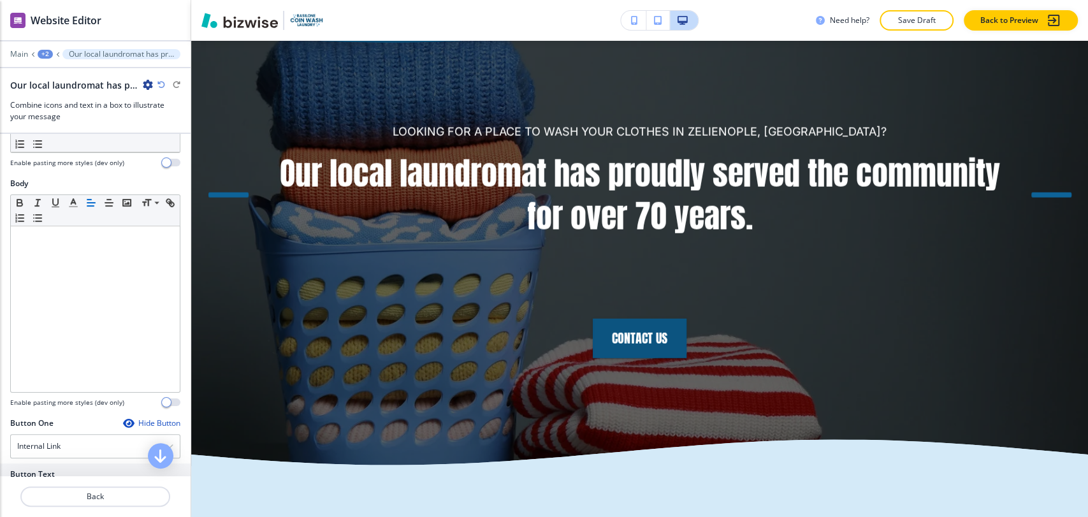
click at [123, 418] on icon "button" at bounding box center [128, 423] width 10 height 10
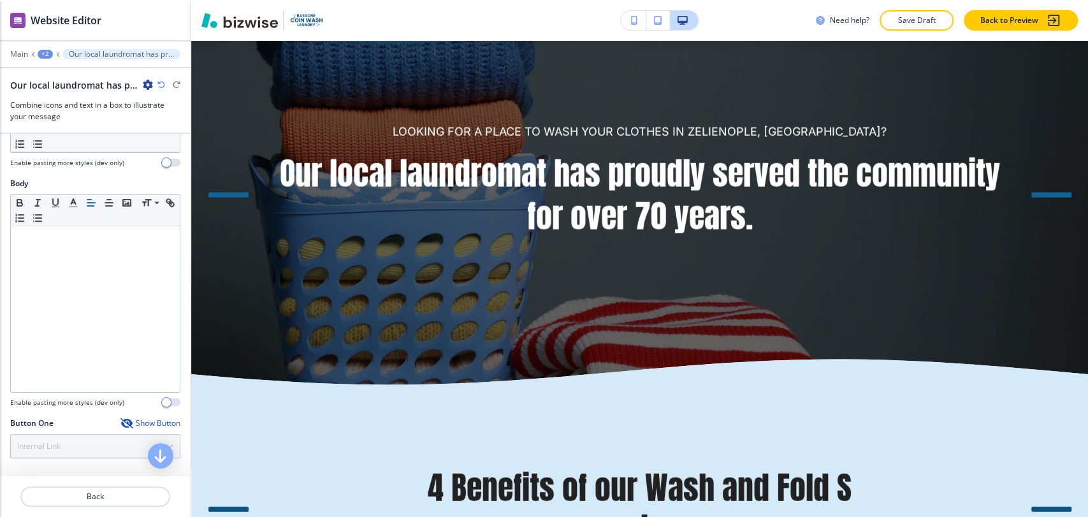
click at [121, 418] on icon "button" at bounding box center [126, 423] width 10 height 10
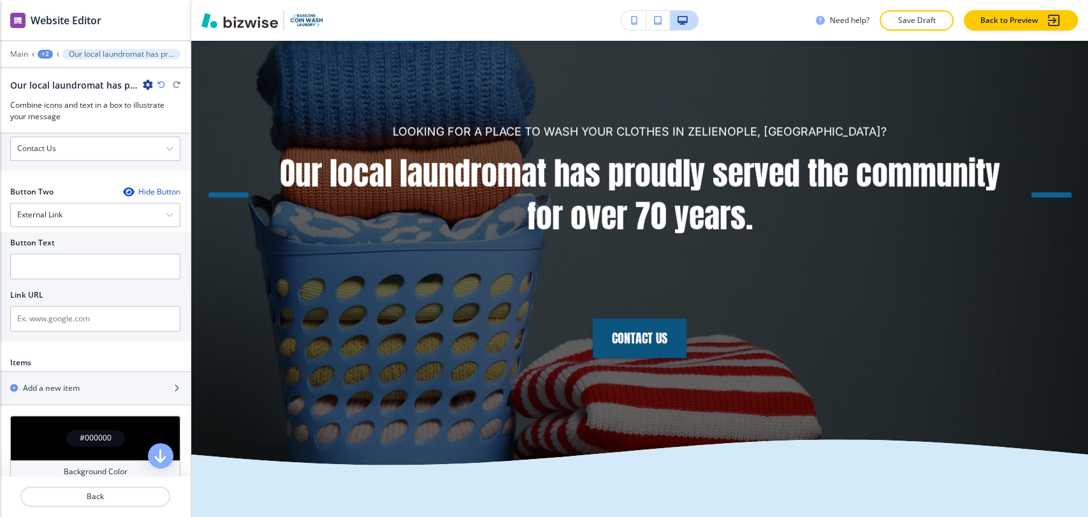
scroll to position [566, 0]
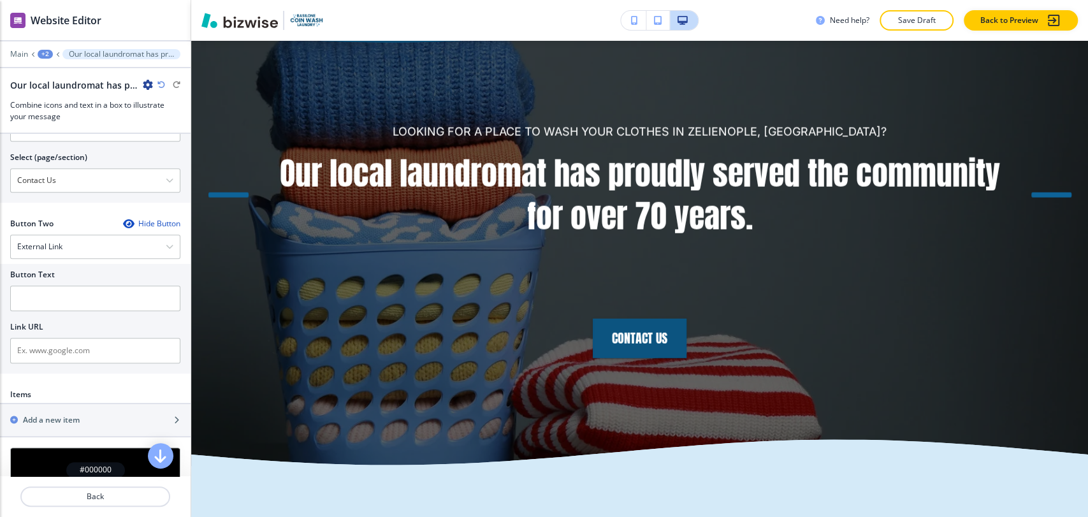
click at [123, 219] on icon "button" at bounding box center [128, 224] width 10 height 10
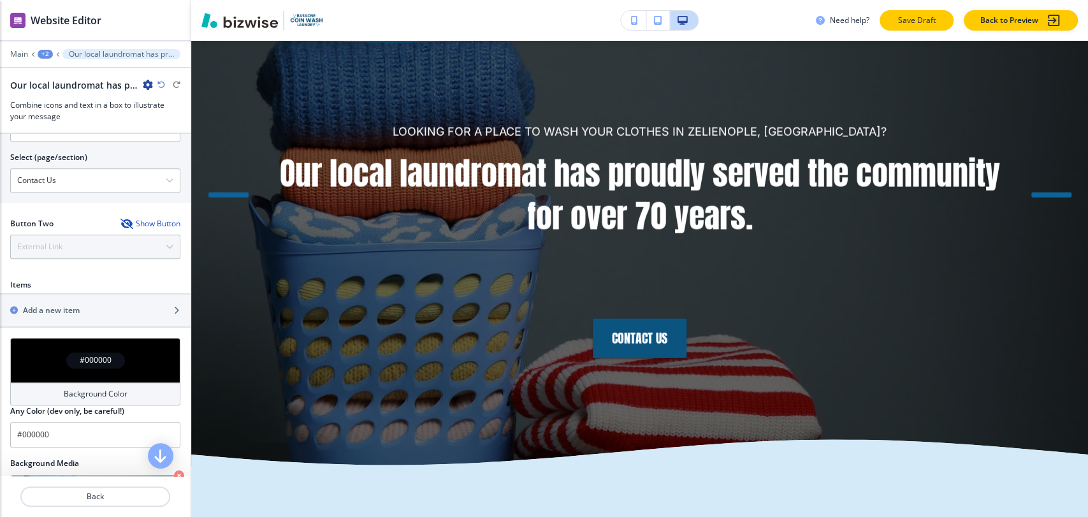
click at [913, 23] on p "Save Draft" at bounding box center [917, 20] width 41 height 11
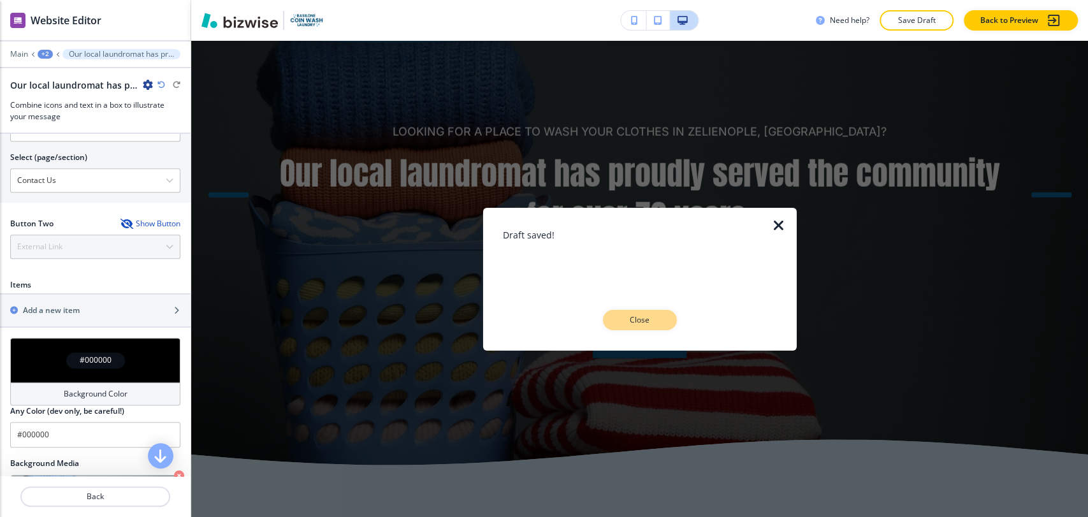
click at [648, 322] on p "Close" at bounding box center [640, 319] width 41 height 11
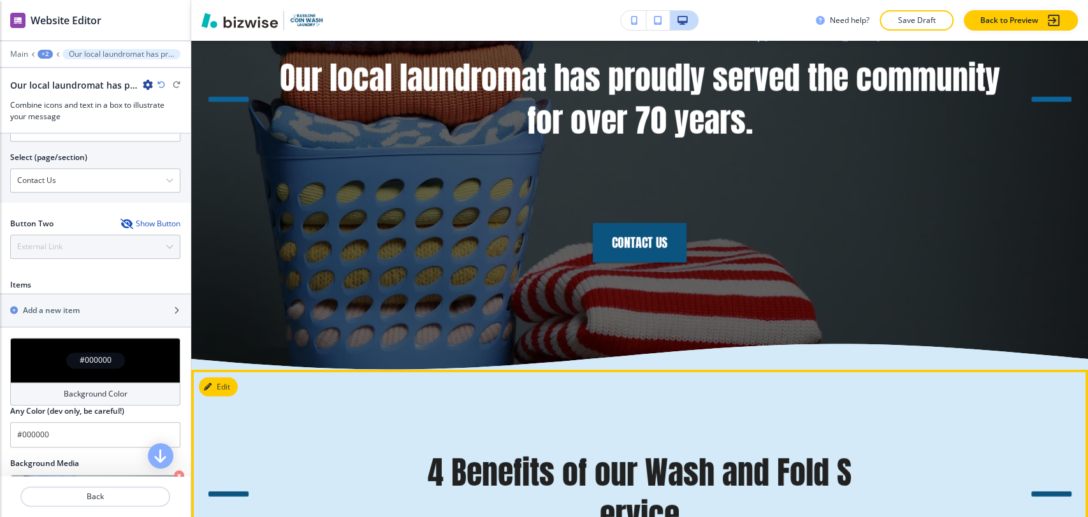
scroll to position [1947, 0]
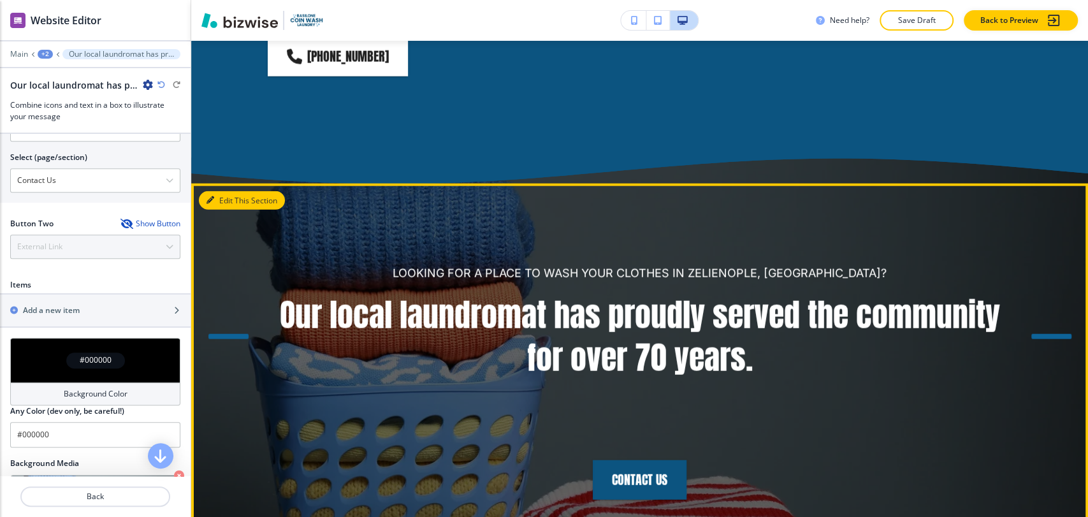
click at [229, 202] on button "Edit This Section" at bounding box center [242, 200] width 86 height 19
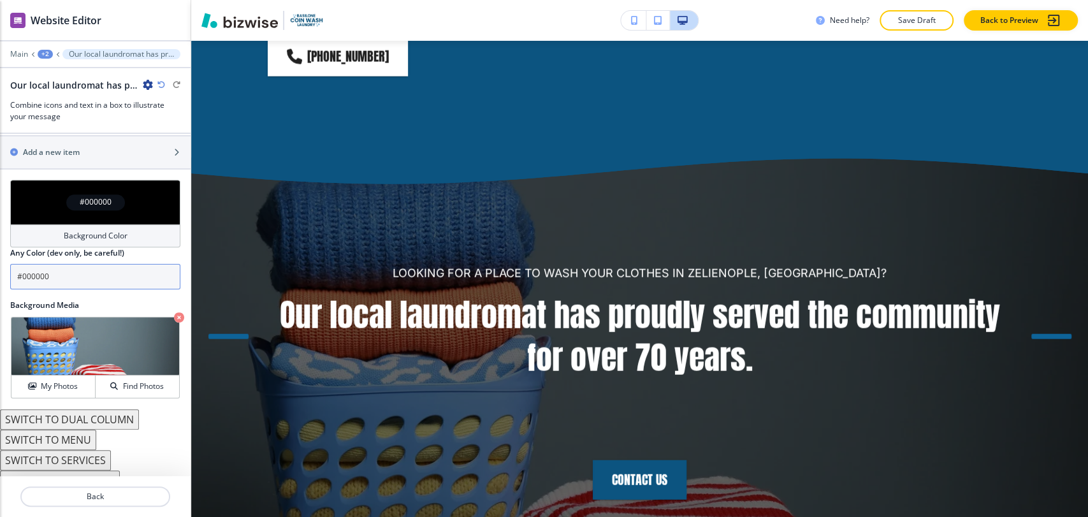
scroll to position [725, 0]
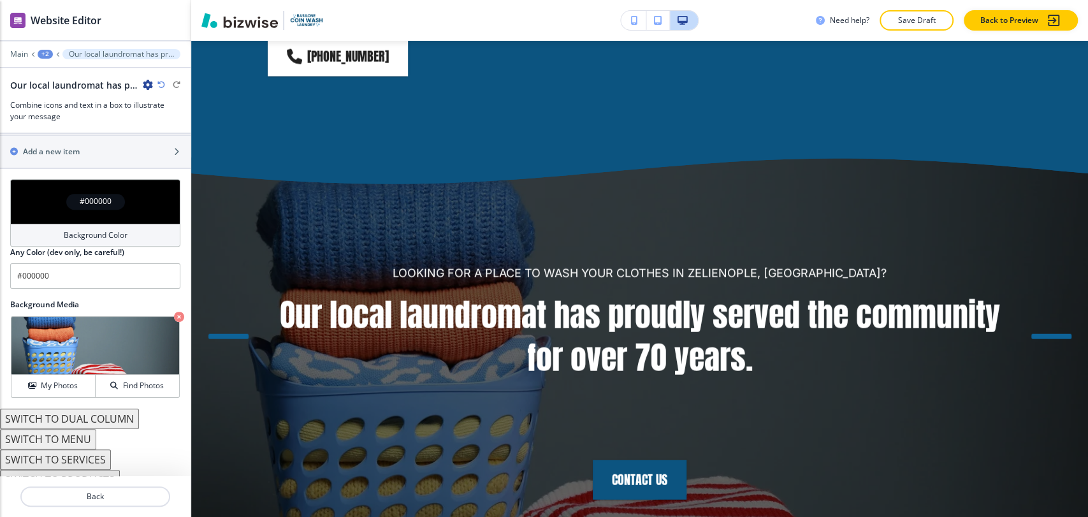
click at [79, 429] on button "SWITCH TO MENU" at bounding box center [48, 439] width 96 height 20
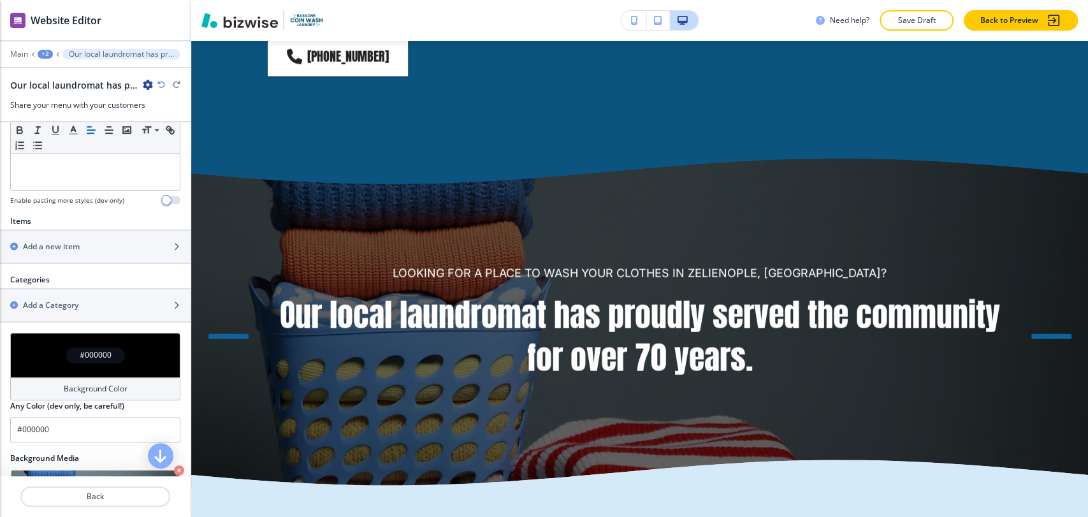
scroll to position [425, 0]
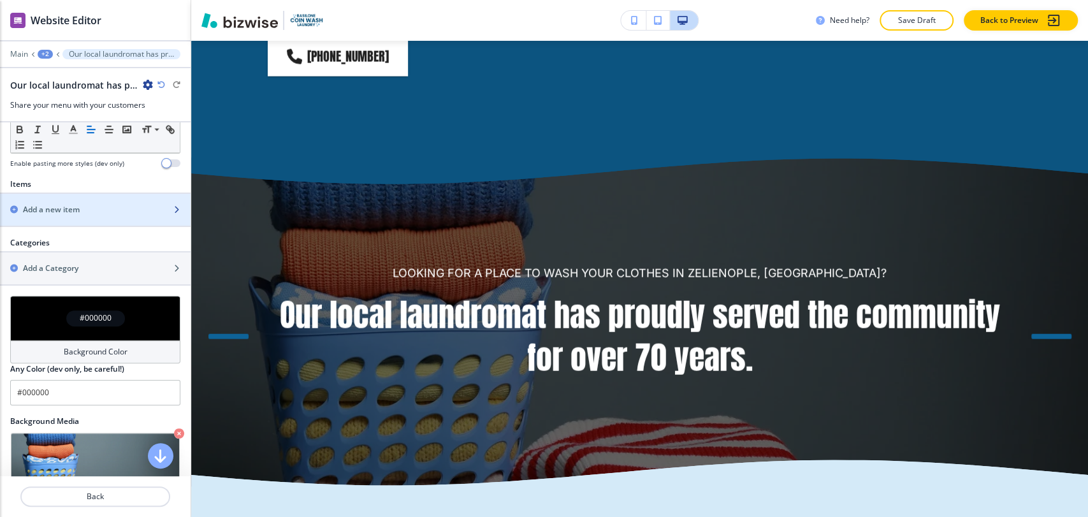
click at [86, 216] on div "button" at bounding box center [95, 221] width 191 height 10
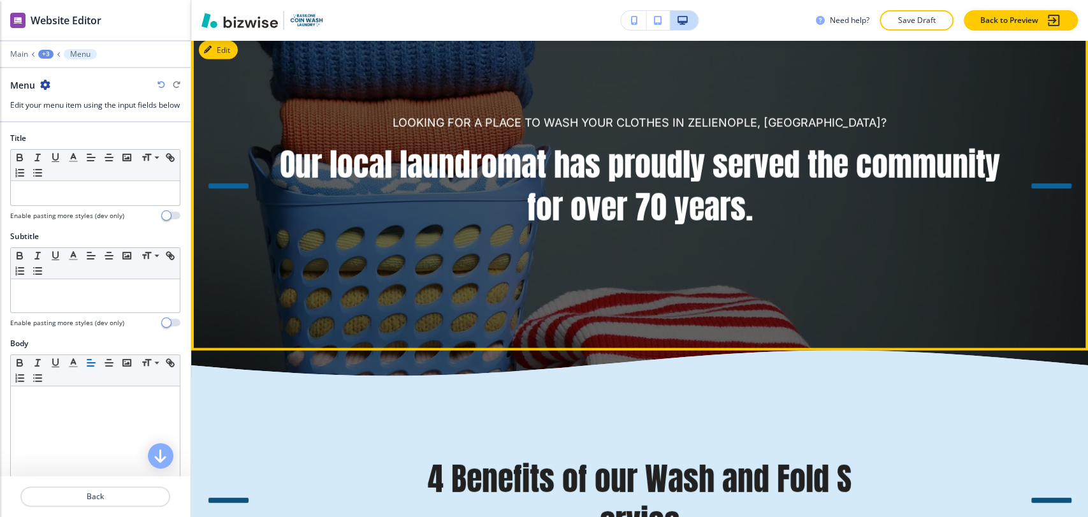
scroll to position [2230, 0]
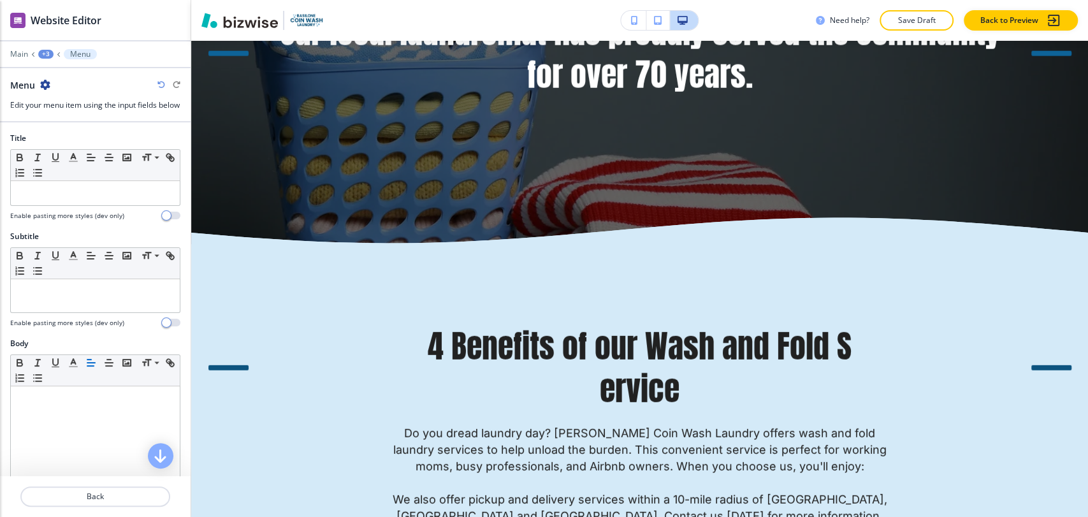
click at [41, 53] on div "+3" at bounding box center [45, 54] width 15 height 9
click at [65, 114] on p "Our local laundromat has proudly served the community for over 70 years." at bounding box center [79, 119] width 65 height 11
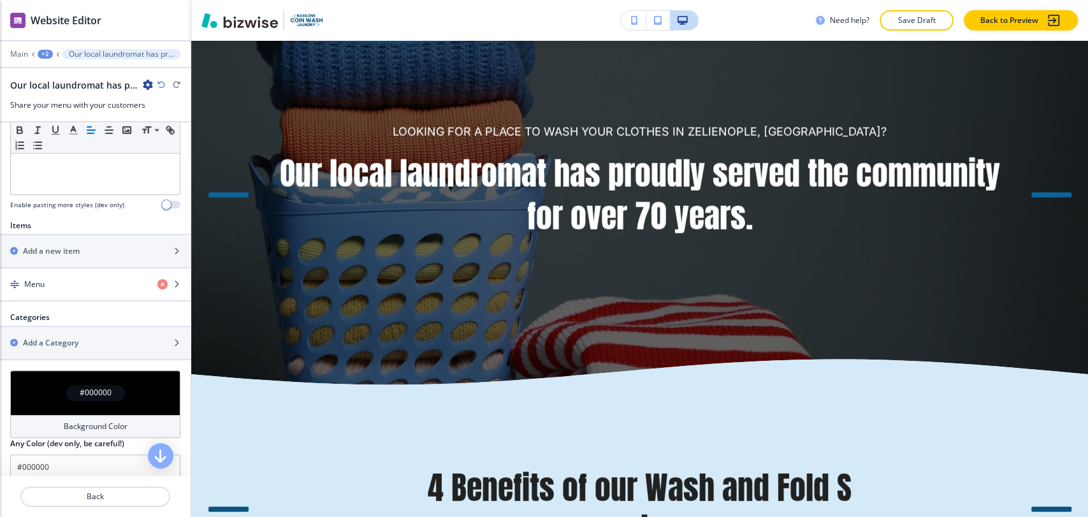
scroll to position [425, 0]
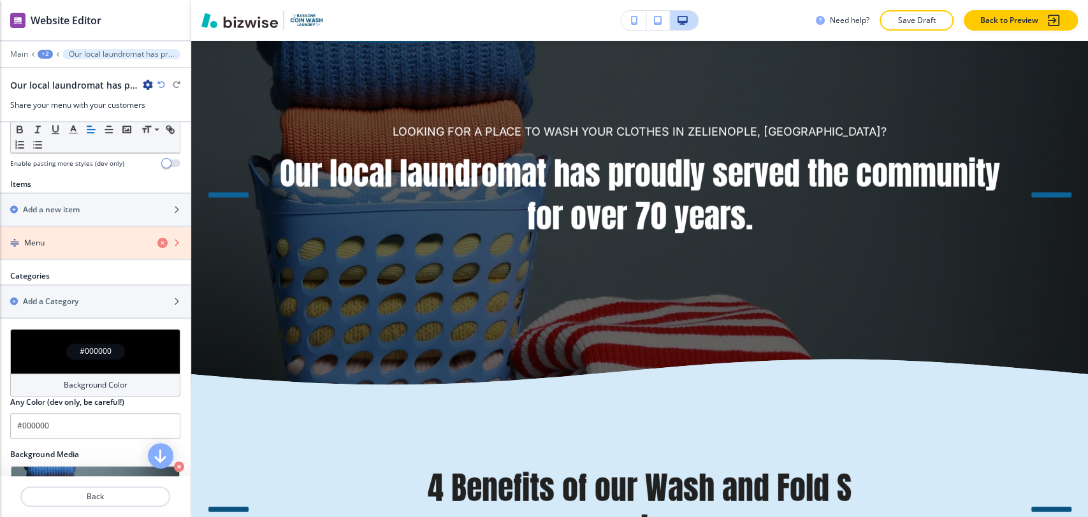
click at [157, 238] on icon "button" at bounding box center [162, 243] width 10 height 10
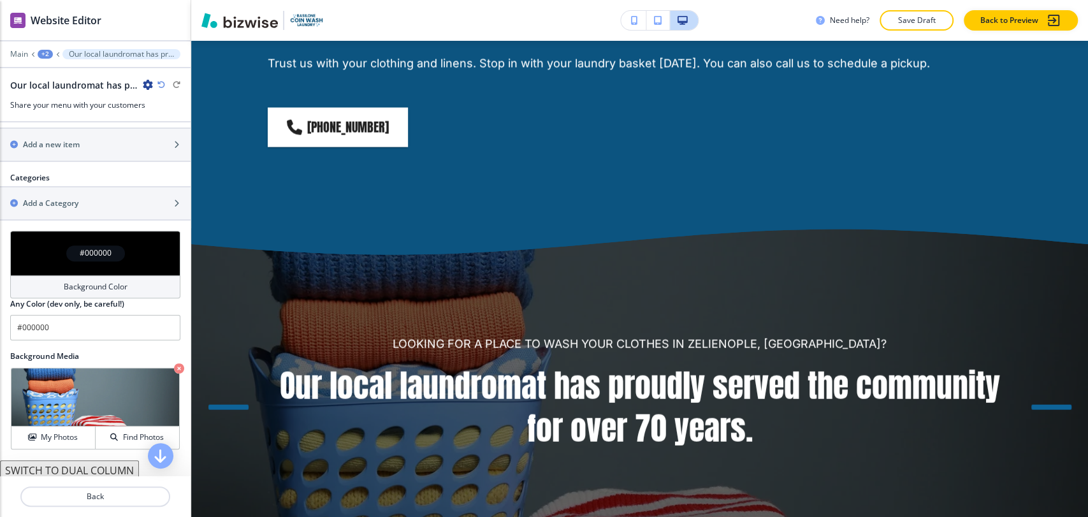
scroll to position [562, 0]
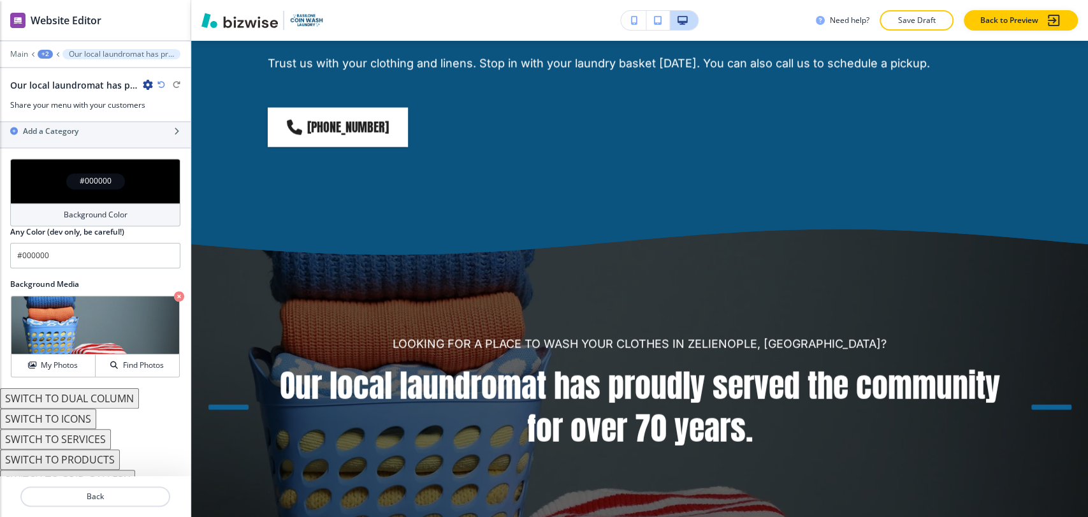
click at [101, 429] on button "SWITCH TO SERVICES" at bounding box center [55, 439] width 111 height 20
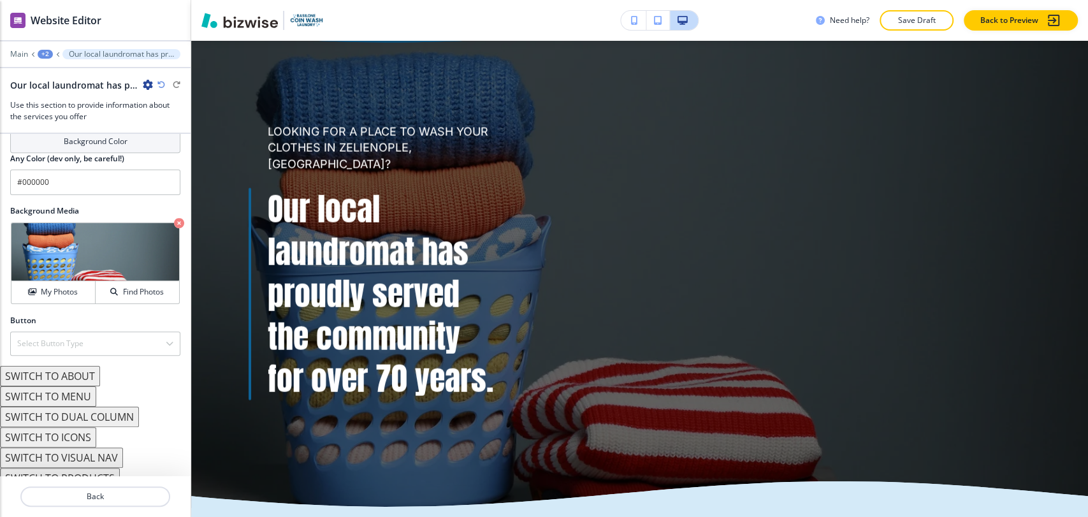
scroll to position [607, 0]
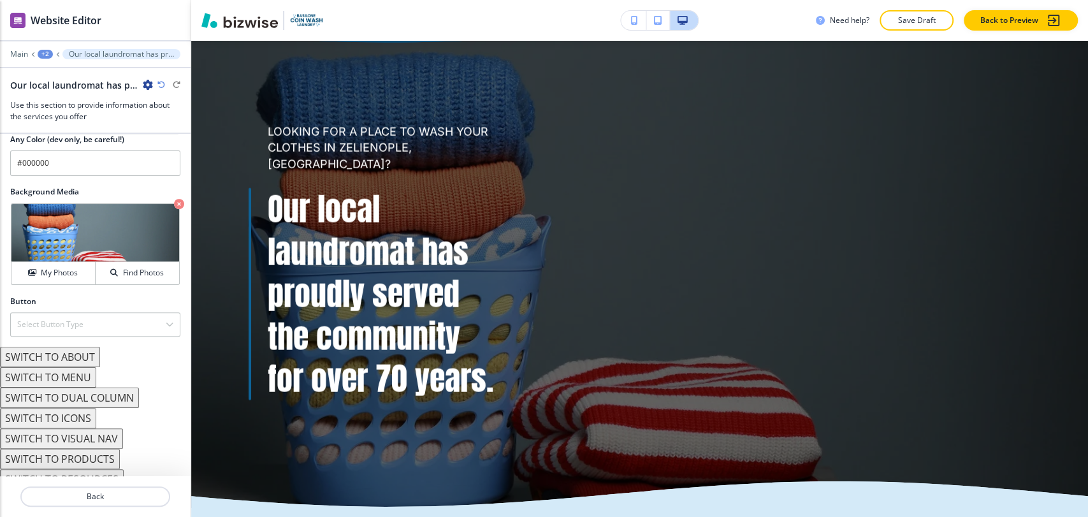
click at [101, 469] on button "SWITCH TO RESOURCES" at bounding box center [62, 479] width 124 height 20
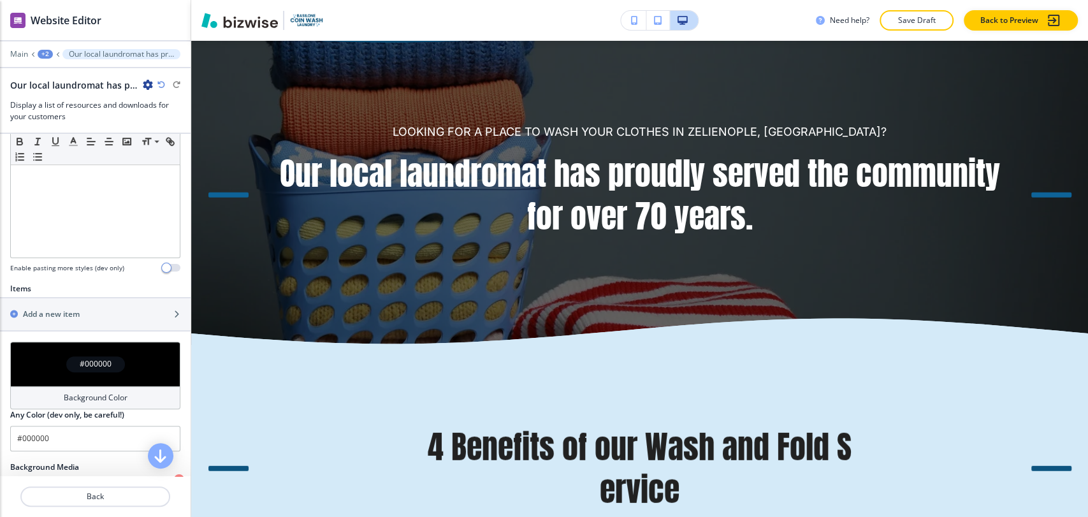
scroll to position [434, 0]
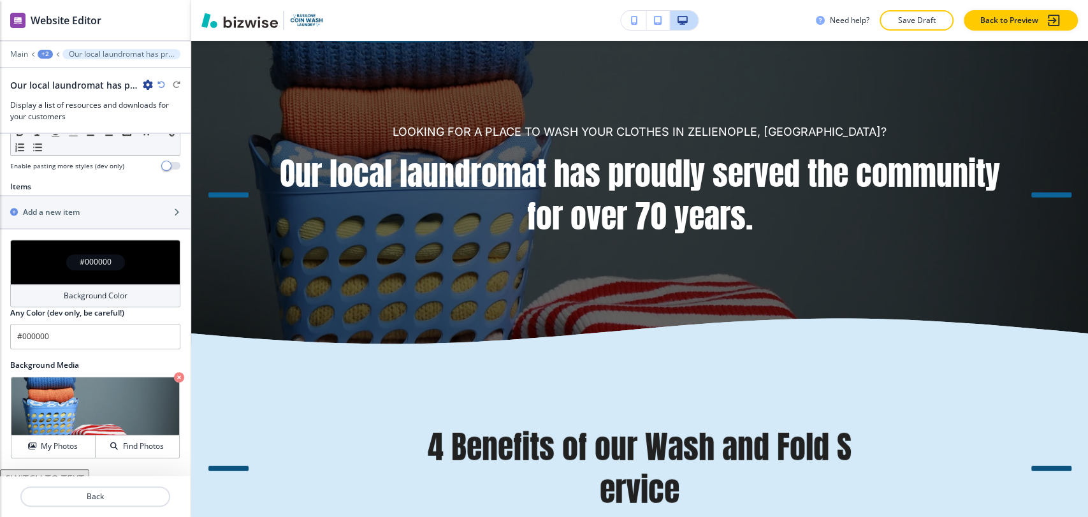
click at [66, 469] on button "SWITCH TO TEXT" at bounding box center [44, 479] width 89 height 20
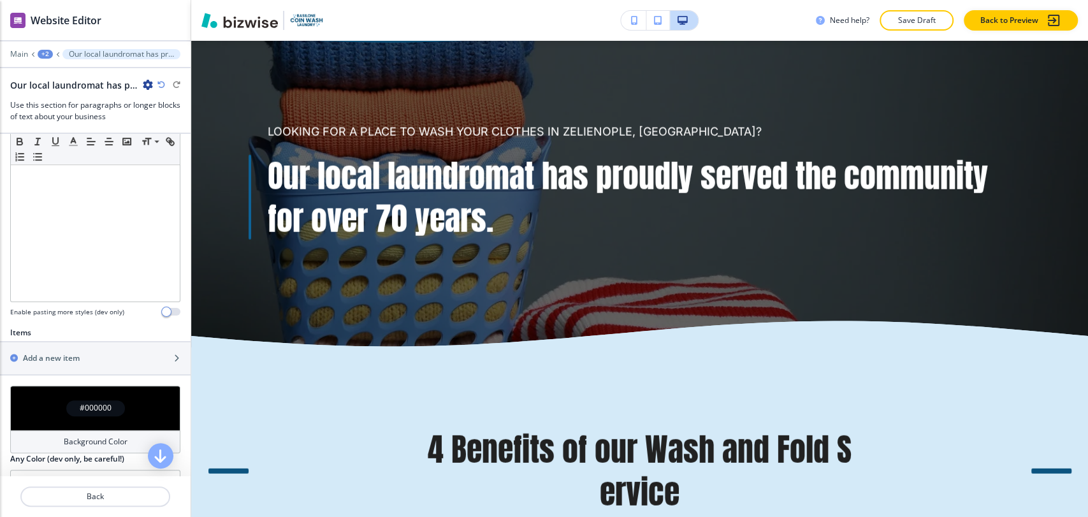
scroll to position [495, 0]
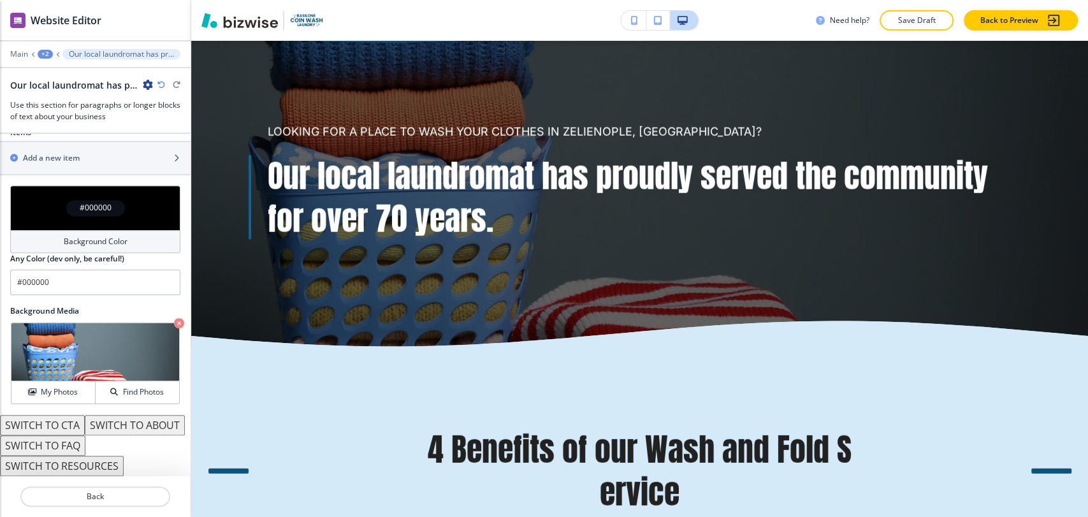
click at [72, 415] on button "SWITCH TO CTA" at bounding box center [42, 425] width 85 height 20
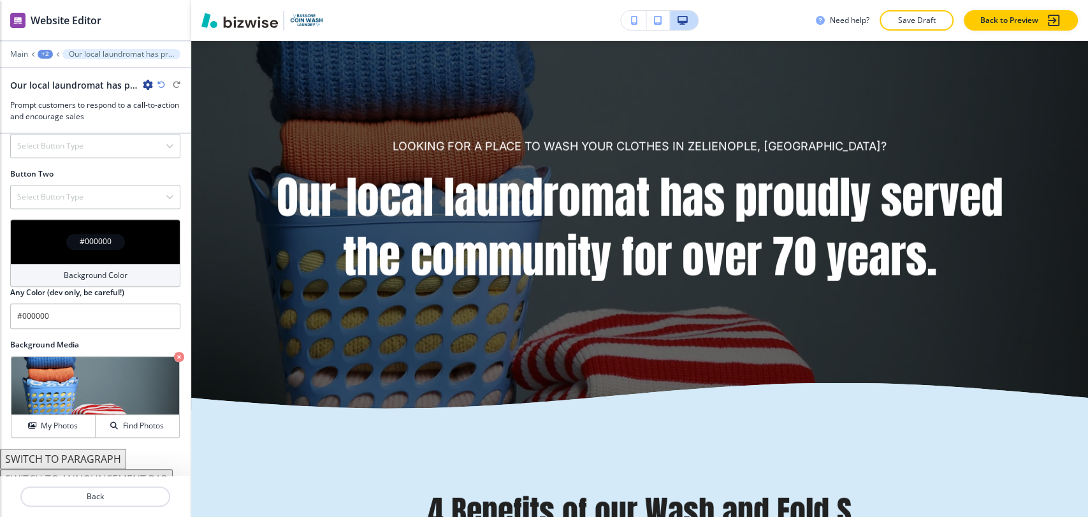
click at [99, 449] on button "SWITCH TO PARAGRAPH" at bounding box center [63, 459] width 126 height 20
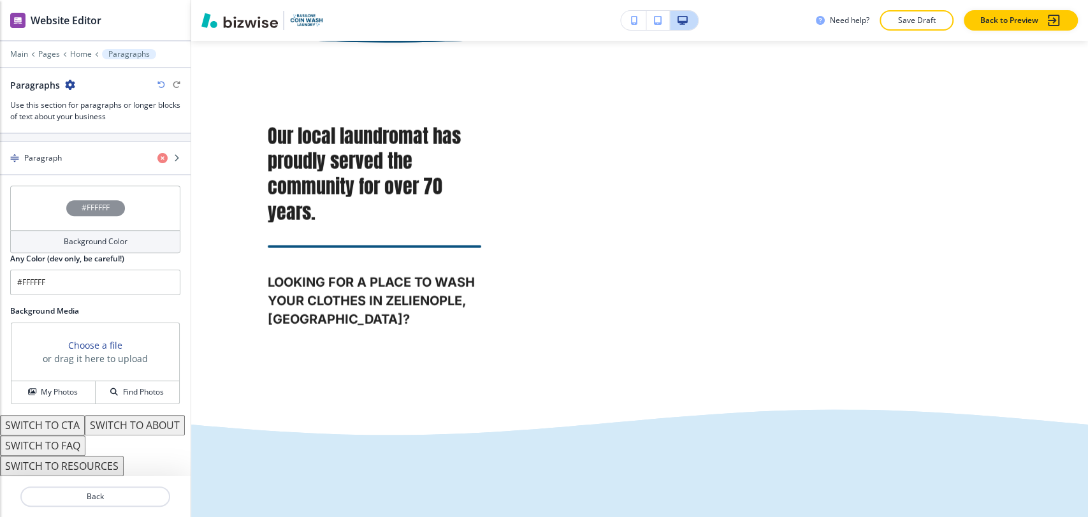
scroll to position [514, 0]
click at [163, 87] on icon "button" at bounding box center [161, 85] width 8 height 8
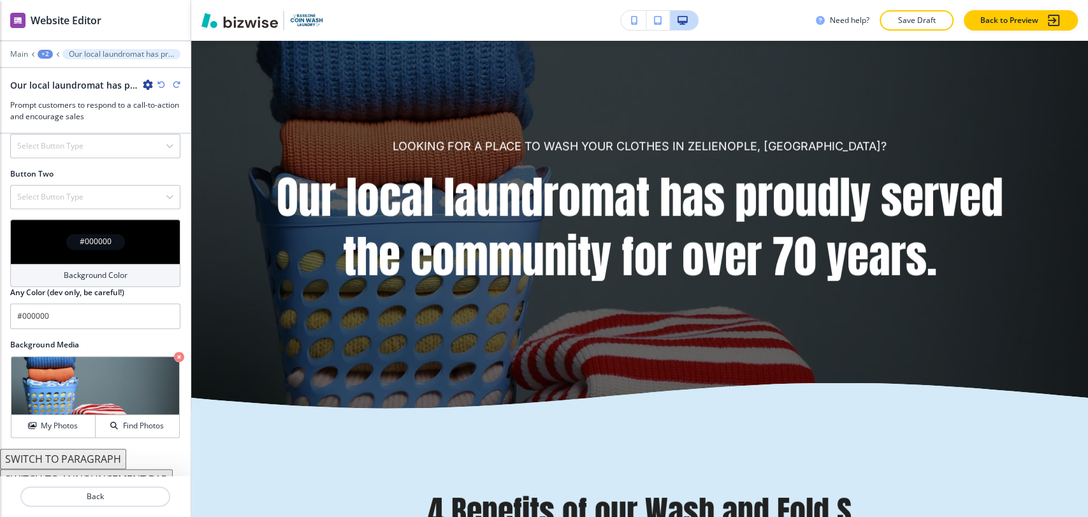
click at [163, 87] on icon "button" at bounding box center [161, 85] width 8 height 8
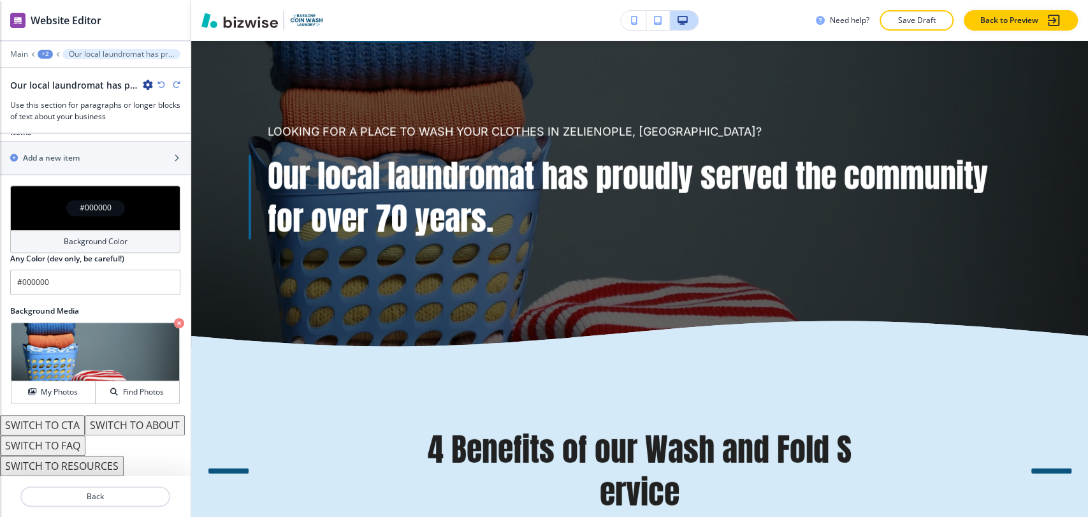
scroll to position [495, 0]
click at [163, 87] on icon "button" at bounding box center [161, 85] width 8 height 8
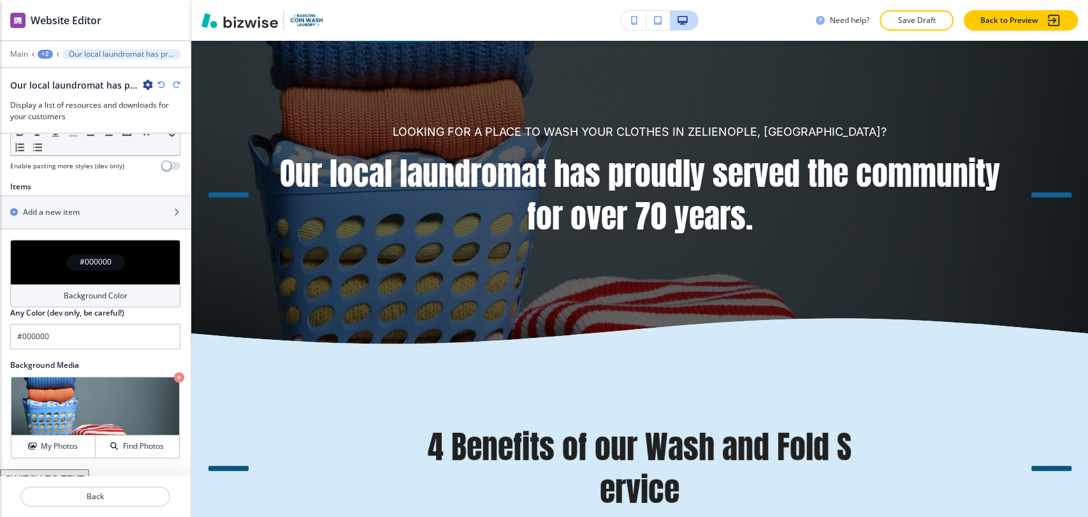
click at [163, 87] on icon "button" at bounding box center [161, 85] width 8 height 8
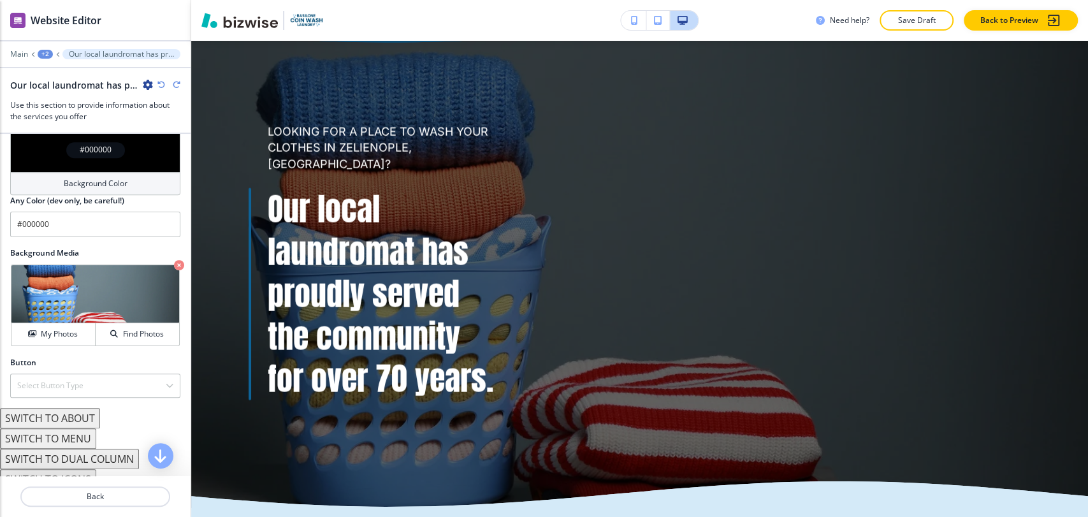
click at [163, 87] on icon "button" at bounding box center [161, 85] width 8 height 8
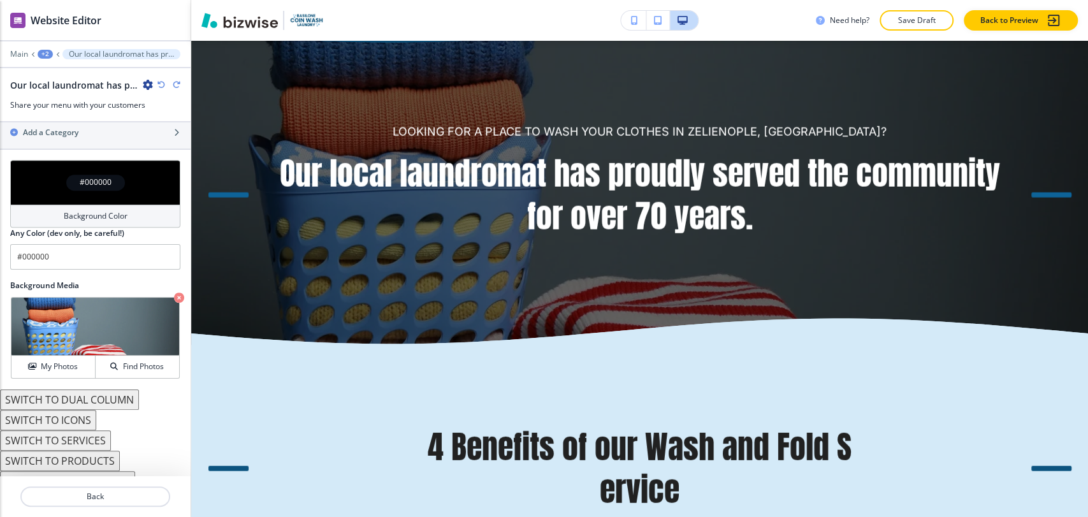
scroll to position [562, 0]
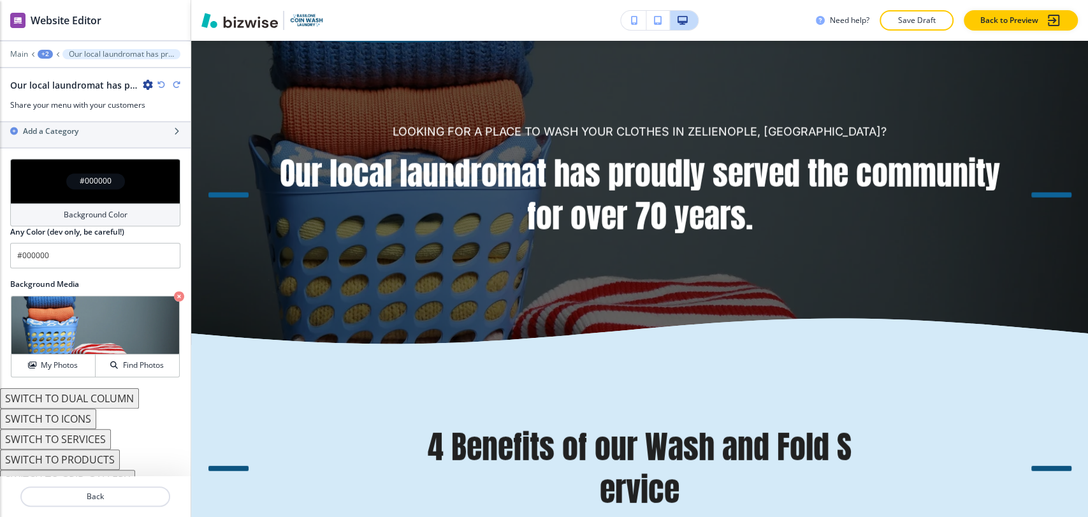
click at [101, 388] on button "SWITCH TO DUAL COLUMN" at bounding box center [69, 398] width 139 height 20
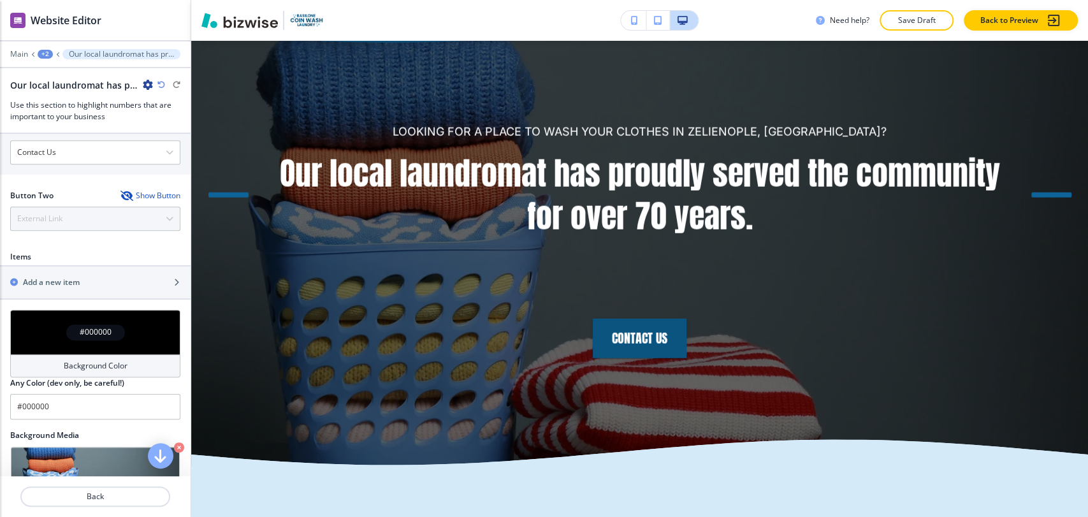
scroll to position [725, 0]
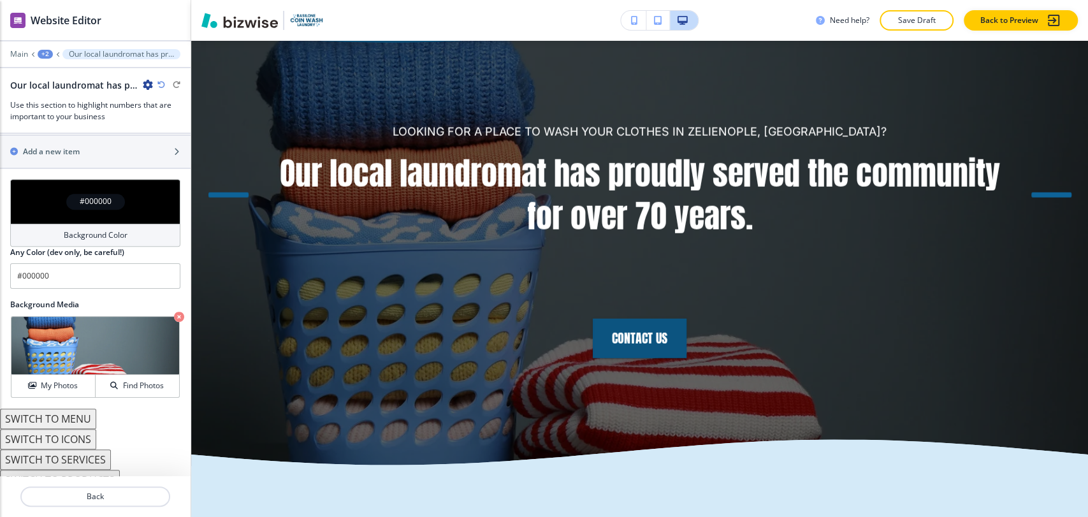
click at [87, 429] on button "SWITCH TO ICONS" at bounding box center [48, 439] width 96 height 20
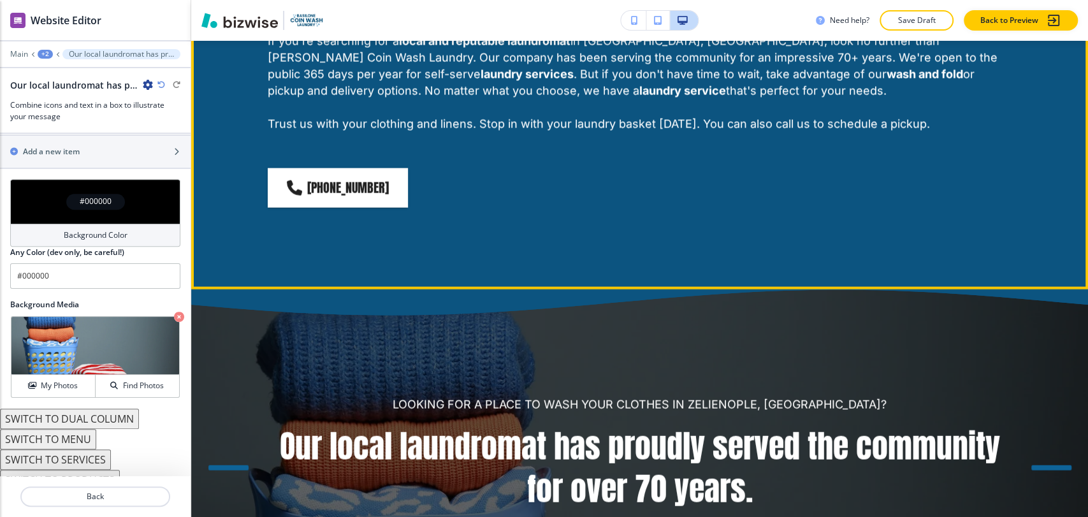
scroll to position [1947, 0]
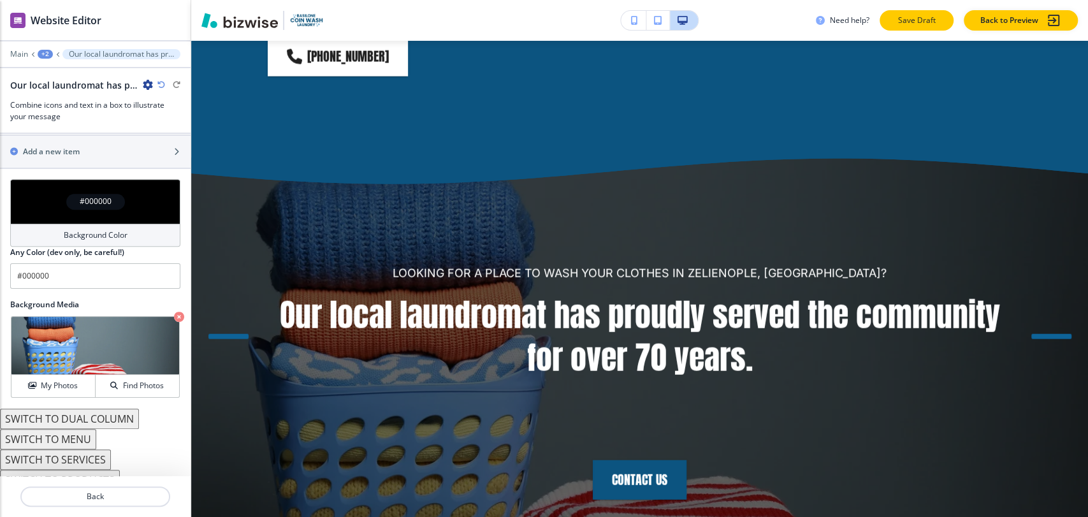
click at [936, 26] on p "Save Draft" at bounding box center [917, 20] width 41 height 11
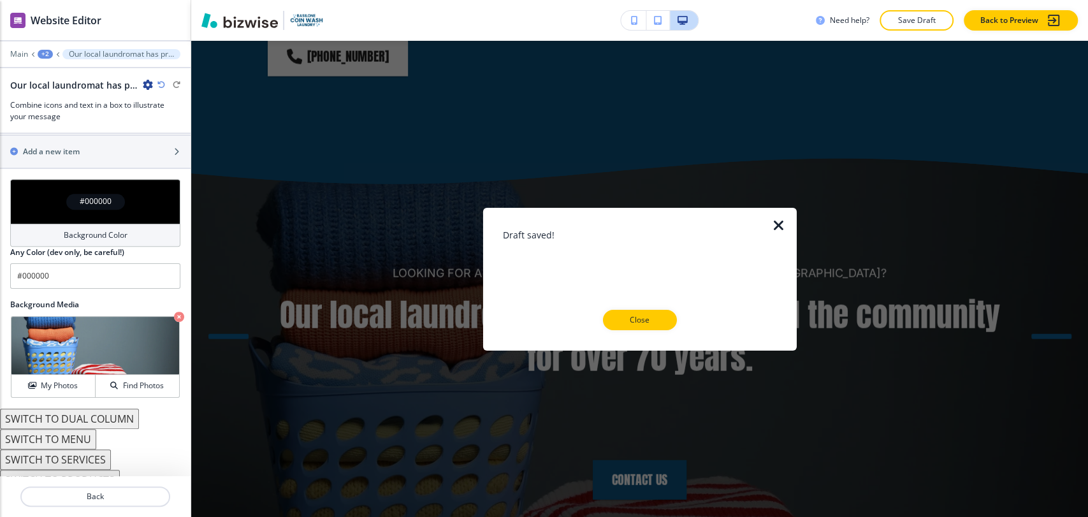
click at [635, 311] on button "Close" at bounding box center [640, 320] width 74 height 20
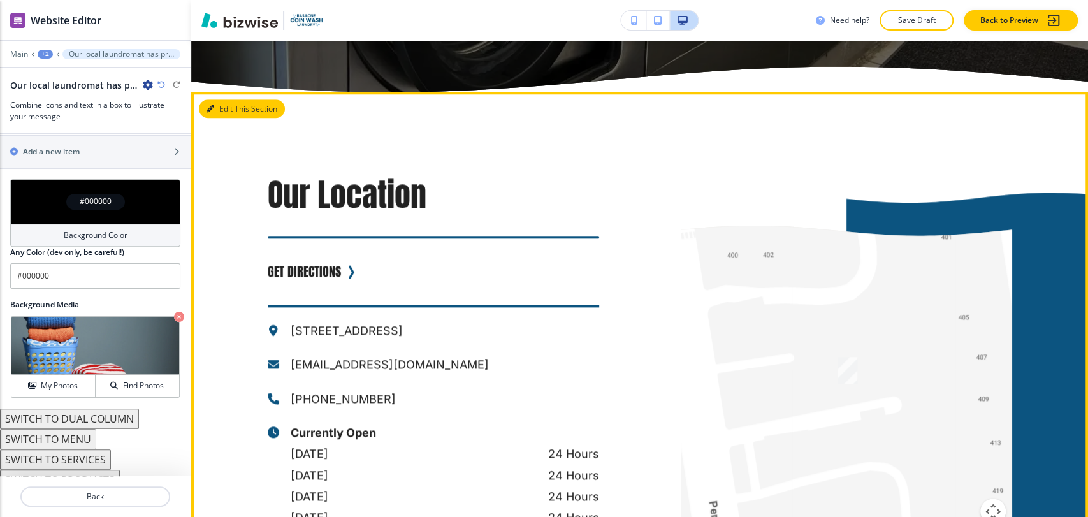
click at [223, 99] on button "Edit This Section" at bounding box center [242, 108] width 86 height 19
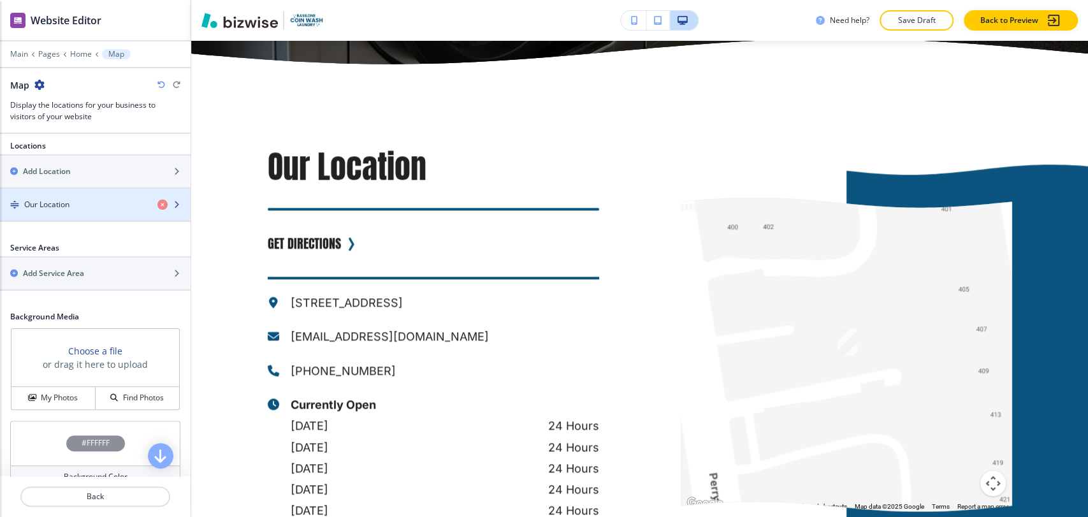
scroll to position [425, 0]
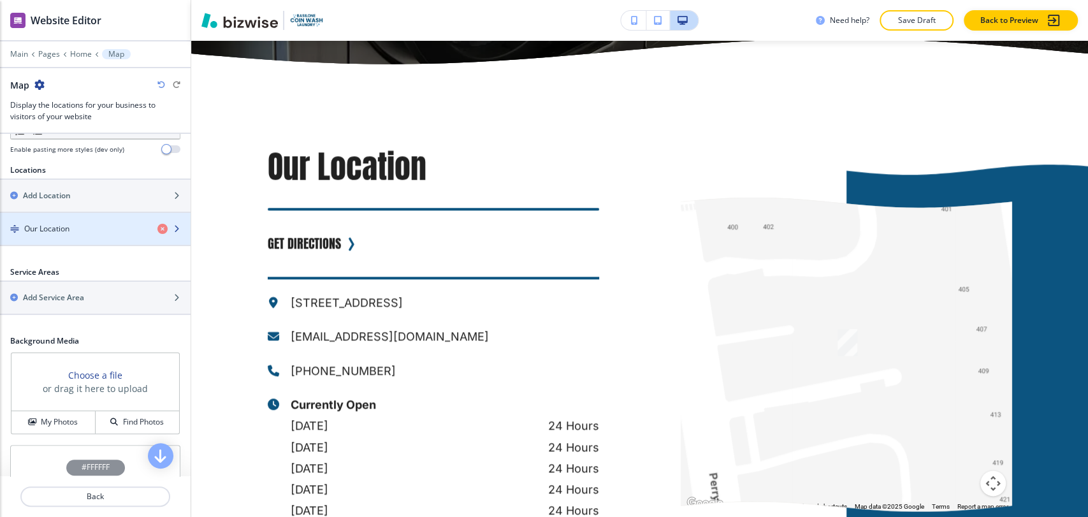
click at [79, 230] on div "Our Location" at bounding box center [73, 228] width 147 height 11
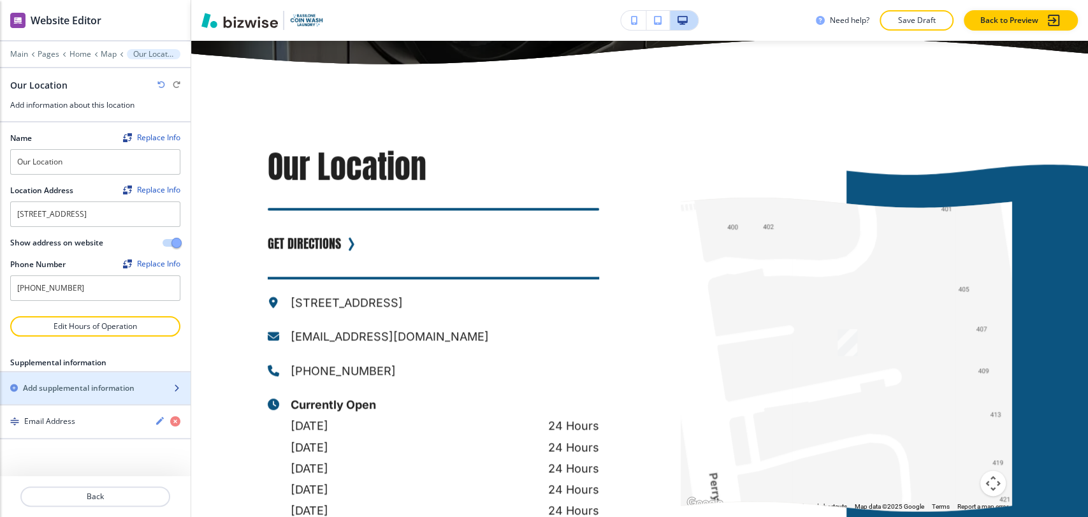
click at [102, 391] on h2 "Add supplemental information" at bounding box center [79, 388] width 112 height 11
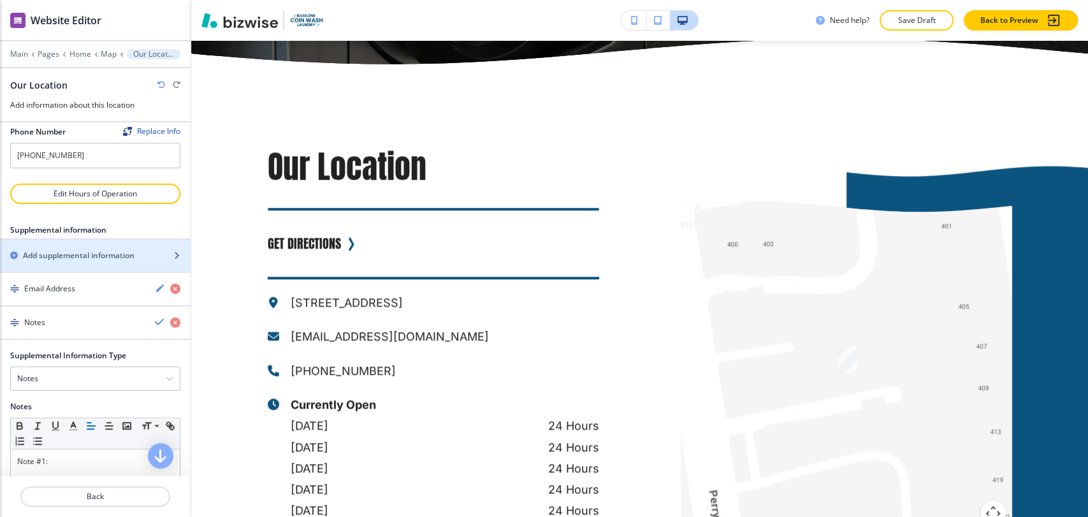
scroll to position [142, 0]
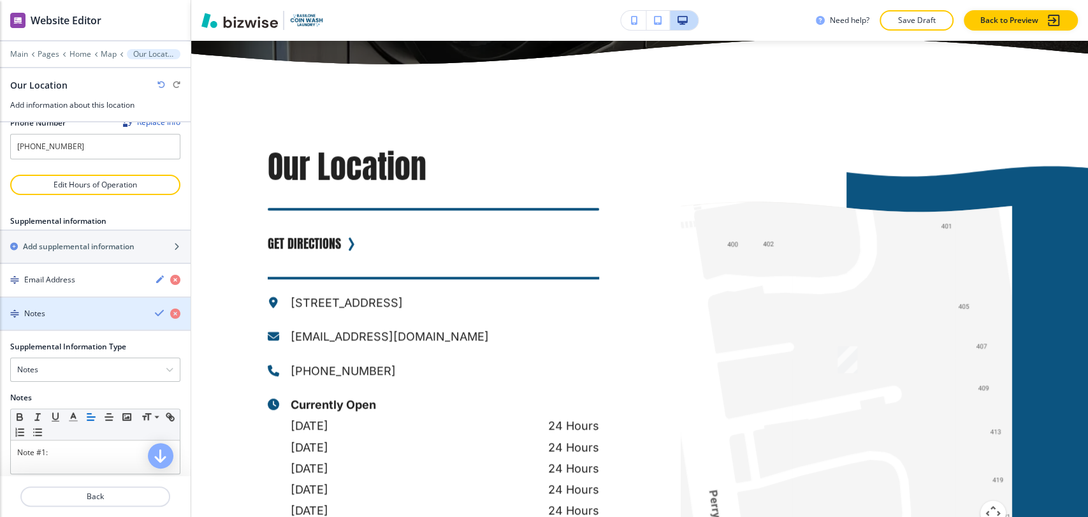
click at [101, 314] on div "Notes" at bounding box center [72, 313] width 145 height 11
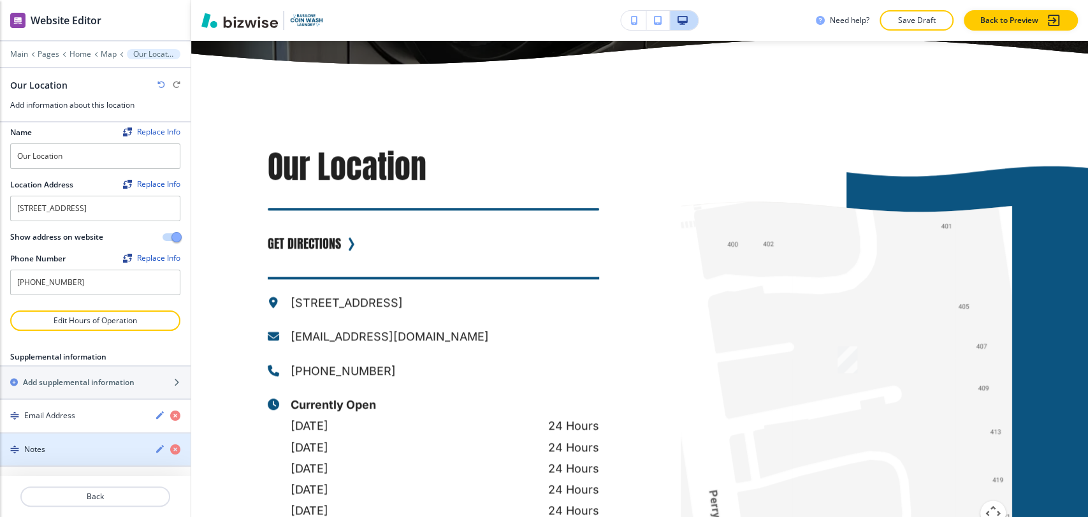
click at [123, 441] on div "Notes" at bounding box center [95, 450] width 191 height 33
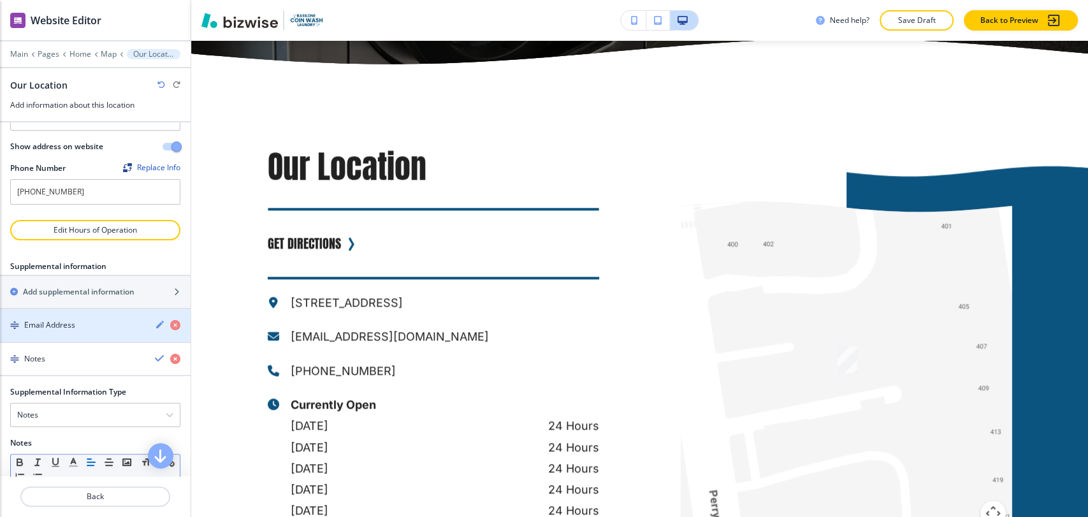
scroll to position [174, 0]
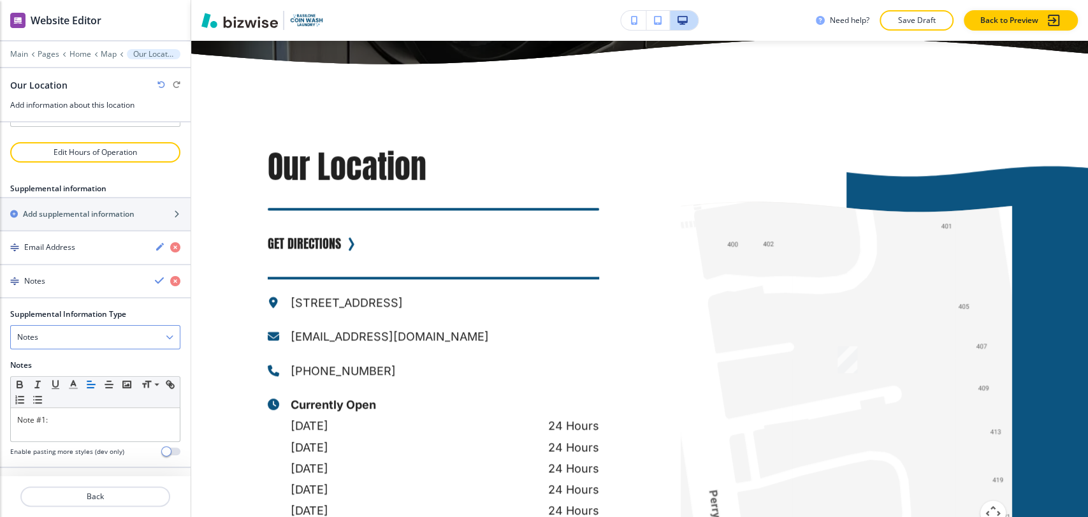
click at [100, 330] on div "Notes" at bounding box center [95, 337] width 169 height 23
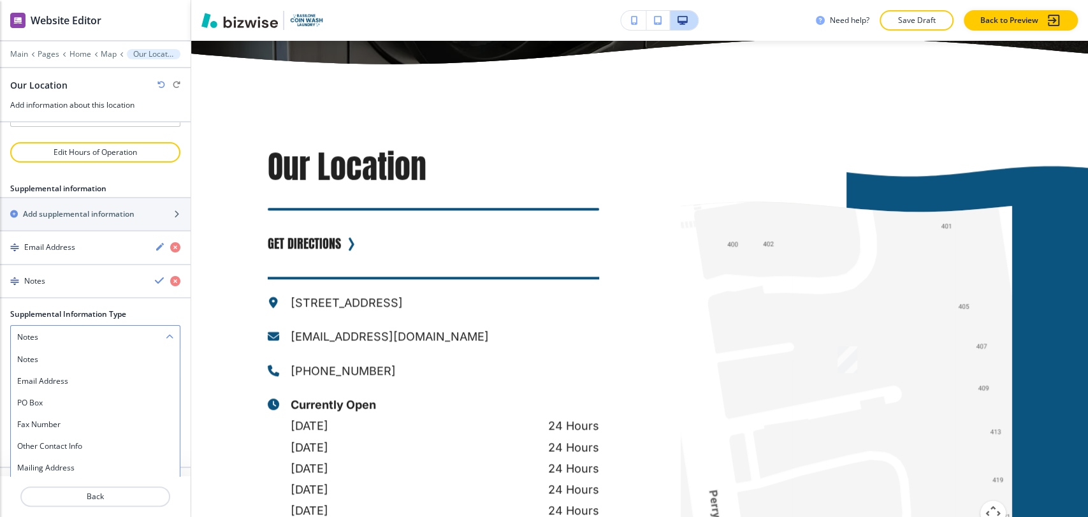
scroll to position [176, 0]
click at [99, 458] on div "Mailing Address" at bounding box center [95, 466] width 169 height 22
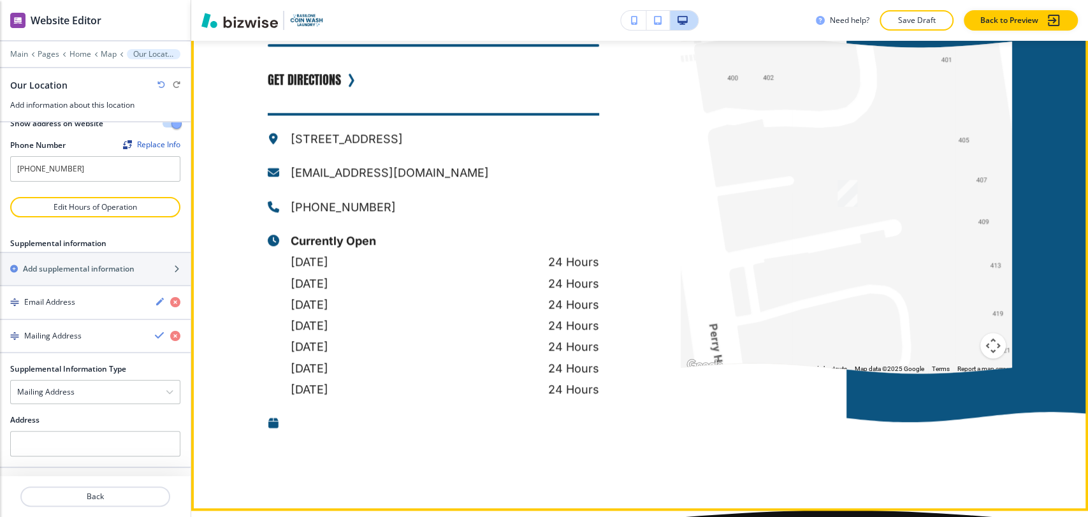
scroll to position [4454, 0]
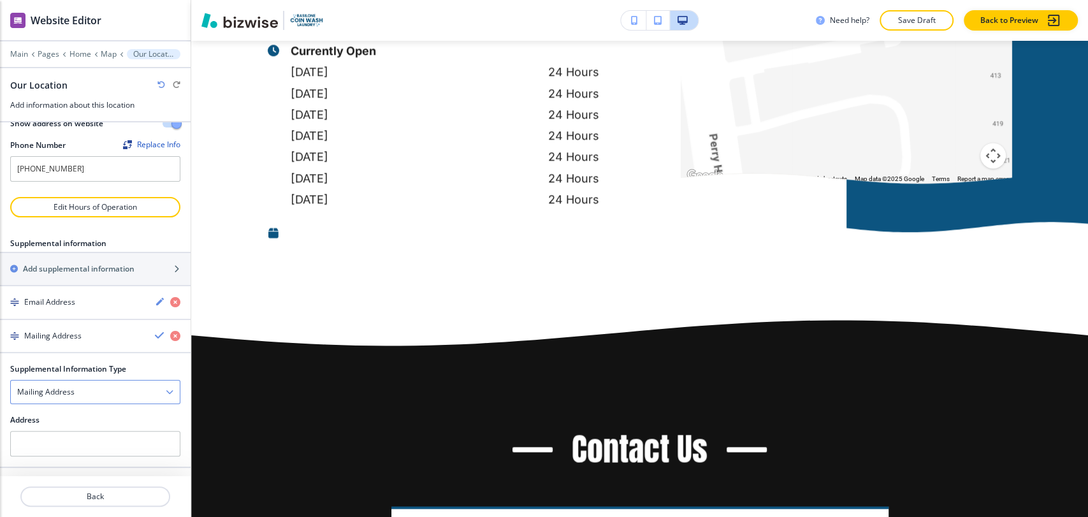
click at [114, 386] on div "Mailing Address" at bounding box center [95, 392] width 169 height 23
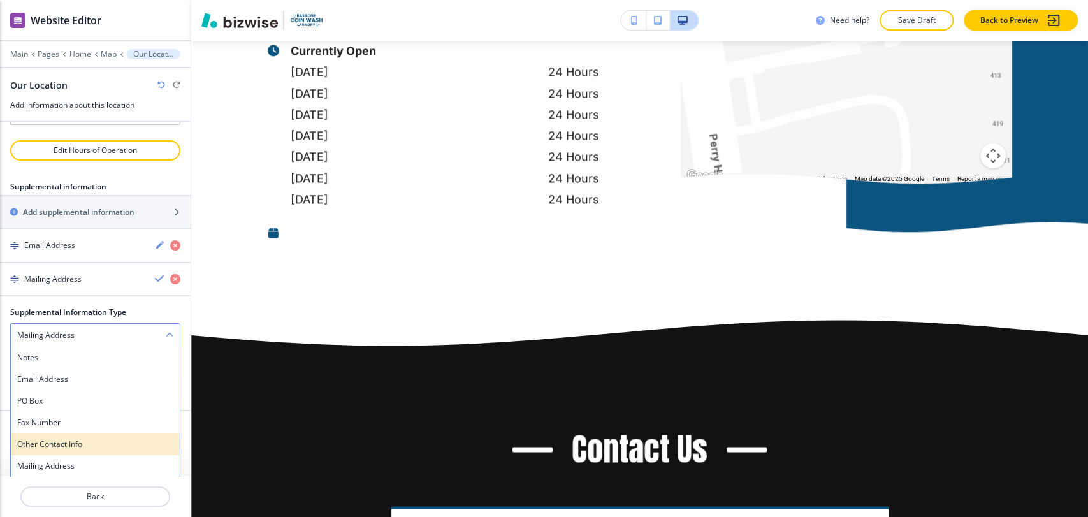
click at [115, 435] on div "Other Contact Info" at bounding box center [95, 445] width 169 height 22
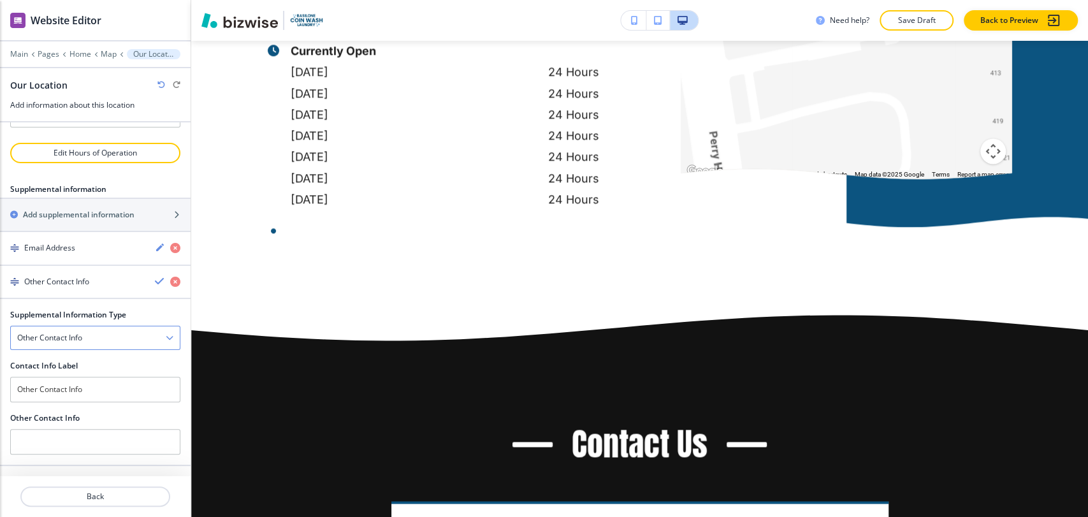
scroll to position [172, 0]
click at [119, 336] on div "Other Contact Info" at bounding box center [95, 339] width 169 height 23
click at [96, 407] on h4 "PO Box" at bounding box center [95, 405] width 156 height 11
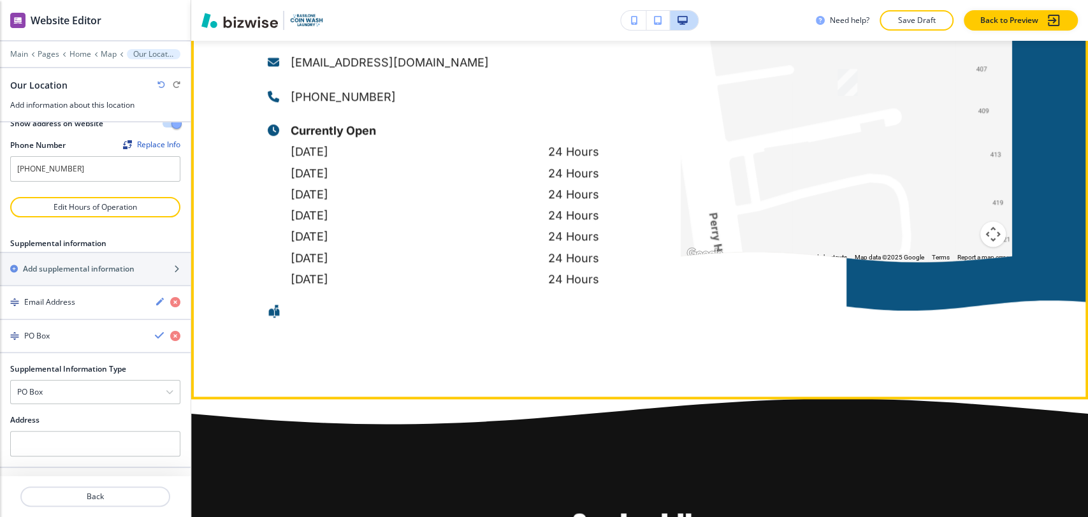
scroll to position [4384, 0]
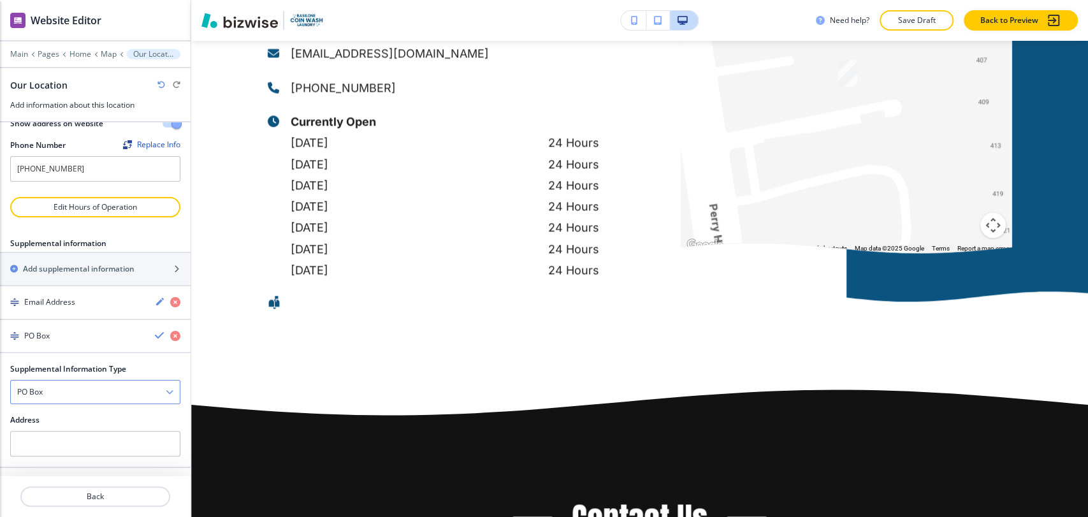
click at [119, 390] on div "PO Box" at bounding box center [95, 392] width 169 height 23
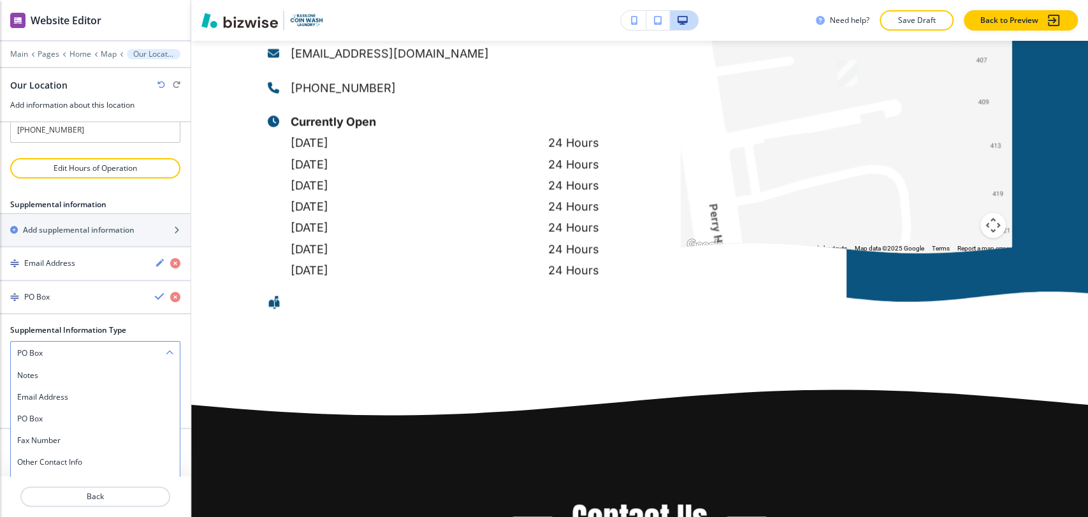
scroll to position [176, 0]
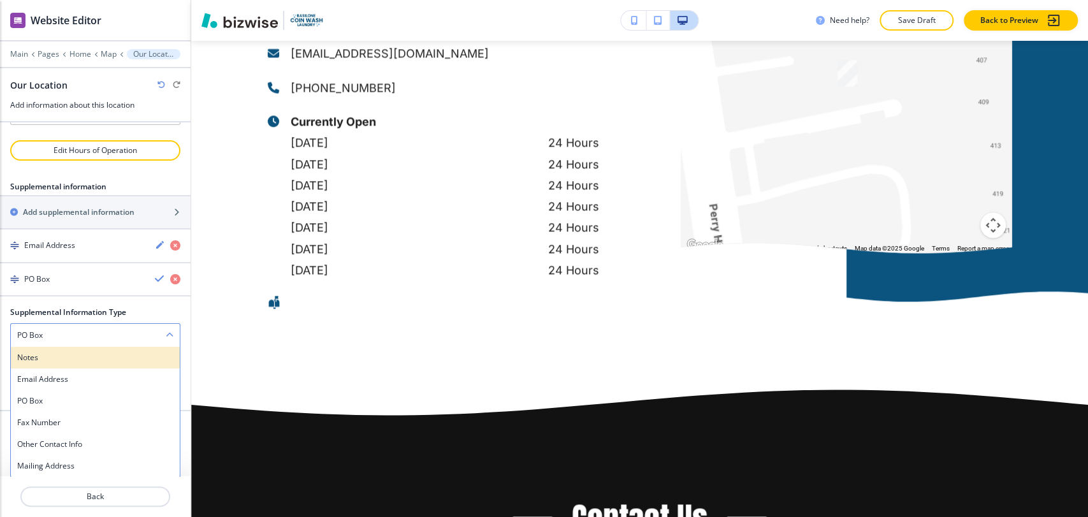
click at [126, 358] on h4 "Notes" at bounding box center [95, 357] width 156 height 11
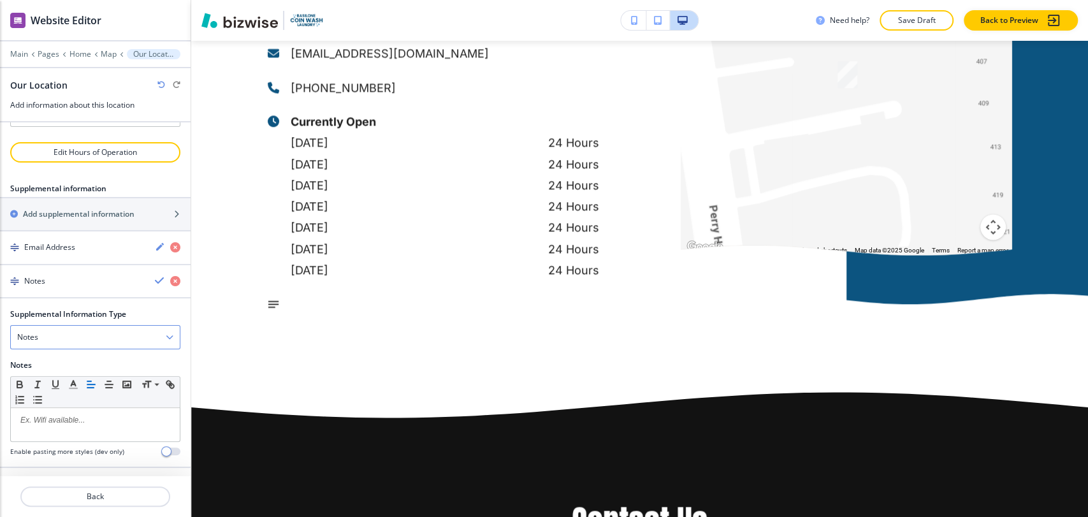
click at [135, 332] on div "Notes" at bounding box center [95, 337] width 169 height 23
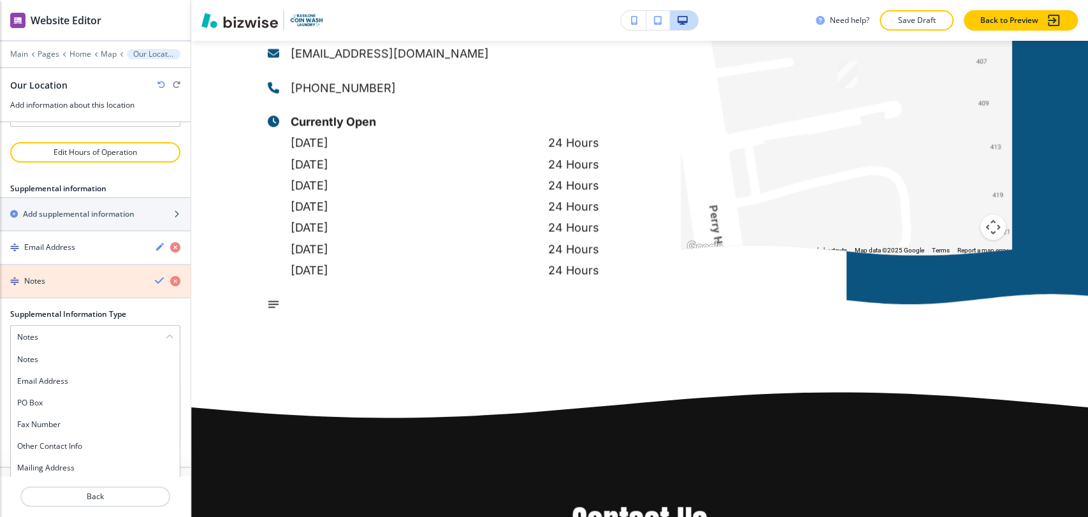
click at [170, 276] on icon "button" at bounding box center [175, 281] width 10 height 10
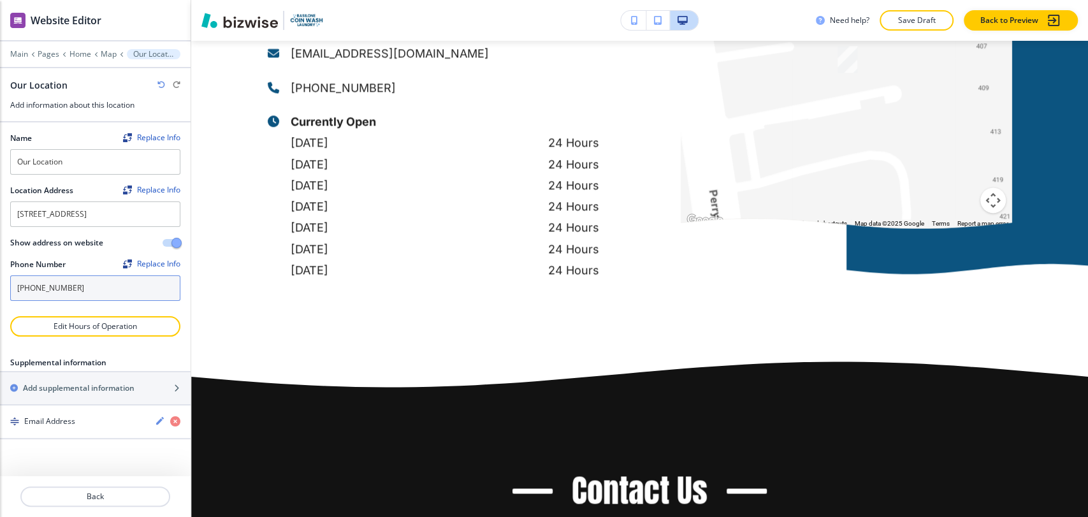
scroll to position [0, 0]
click at [104, 50] on p "Map" at bounding box center [109, 54] width 16 height 9
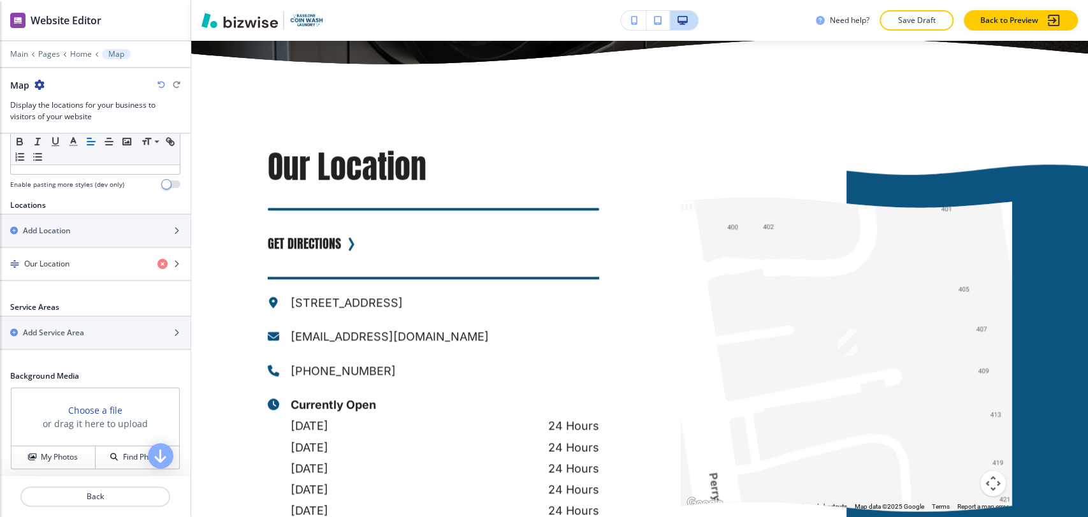
scroll to position [425, 0]
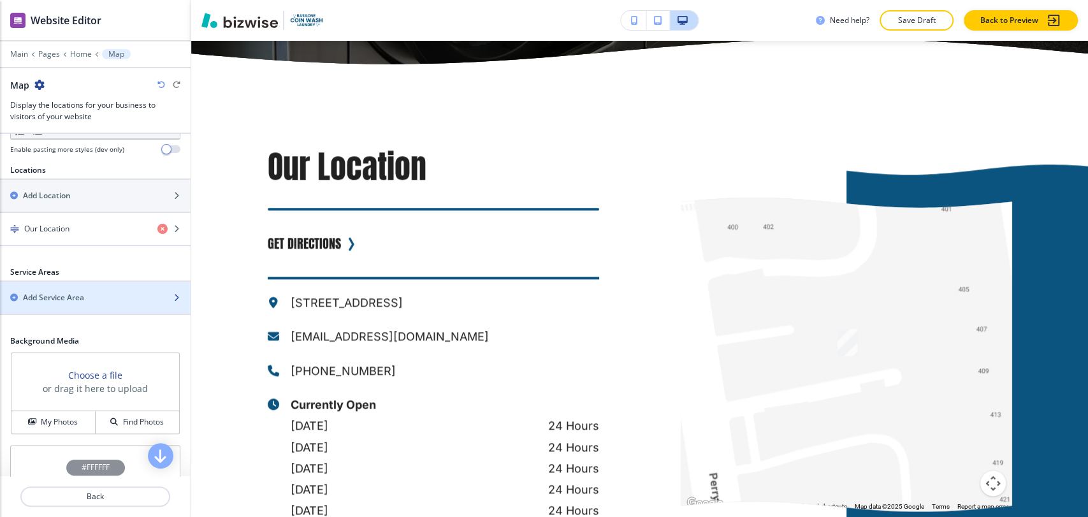
click at [110, 299] on div "Add Service Area" at bounding box center [81, 297] width 163 height 11
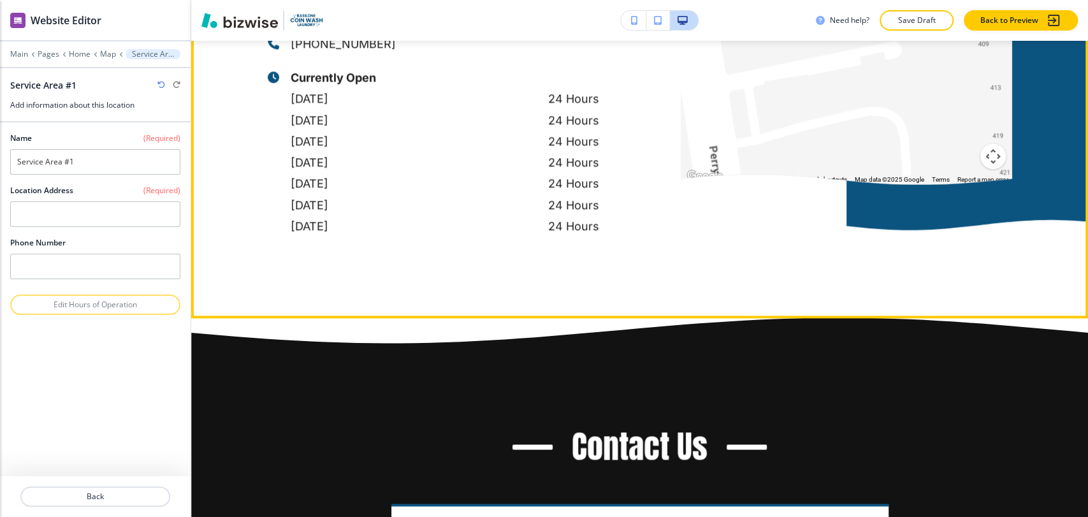
scroll to position [4454, 0]
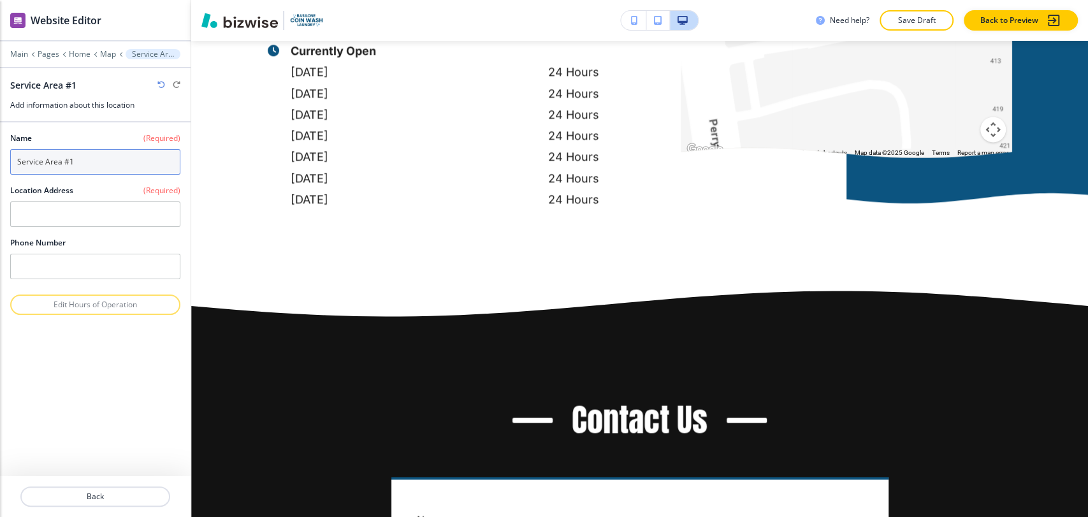
click at [104, 161] on input "Service Area #1" at bounding box center [95, 162] width 170 height 26
click at [106, 52] on p "Map" at bounding box center [108, 54] width 16 height 9
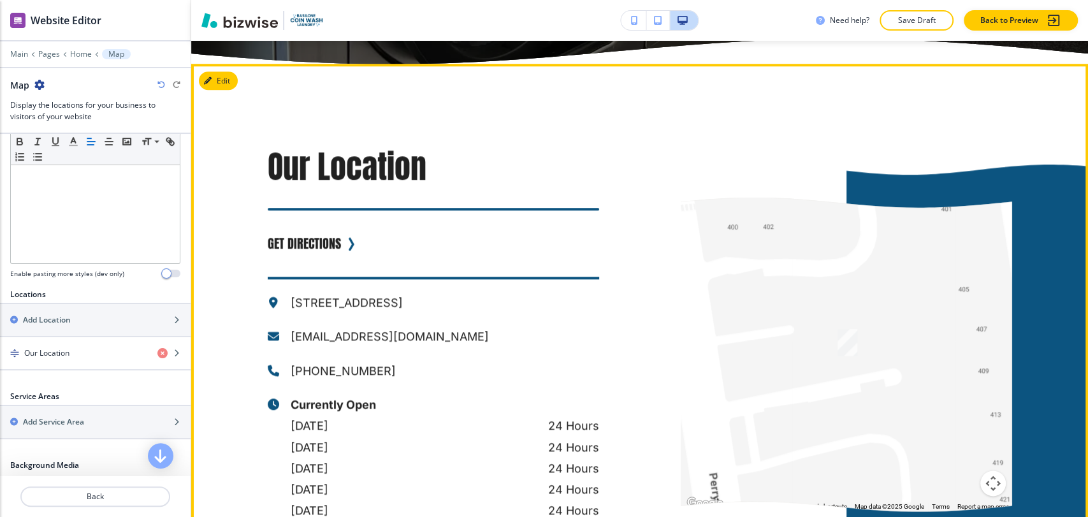
scroll to position [298, 0]
click at [219, 71] on button "Edit This Section" at bounding box center [242, 80] width 86 height 19
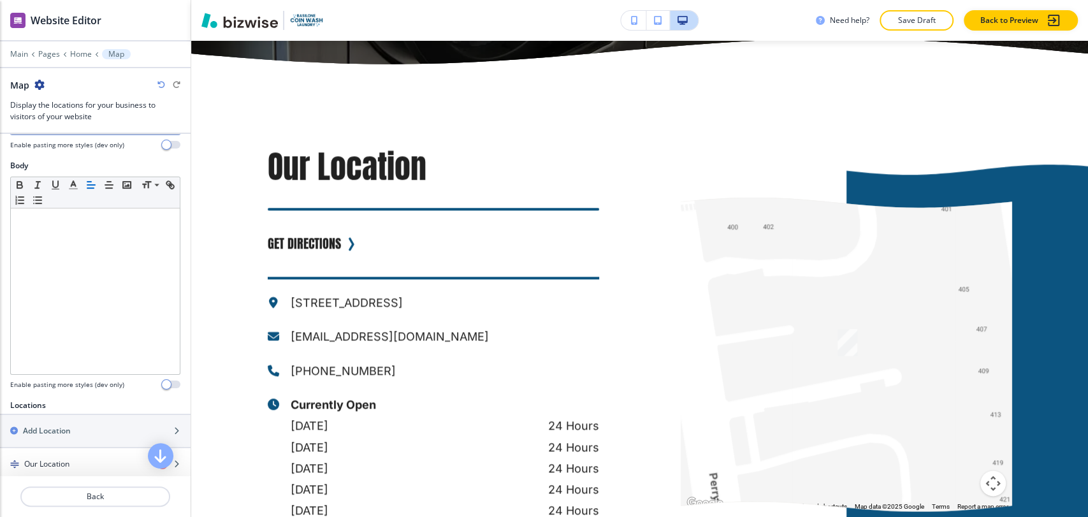
scroll to position [511, 0]
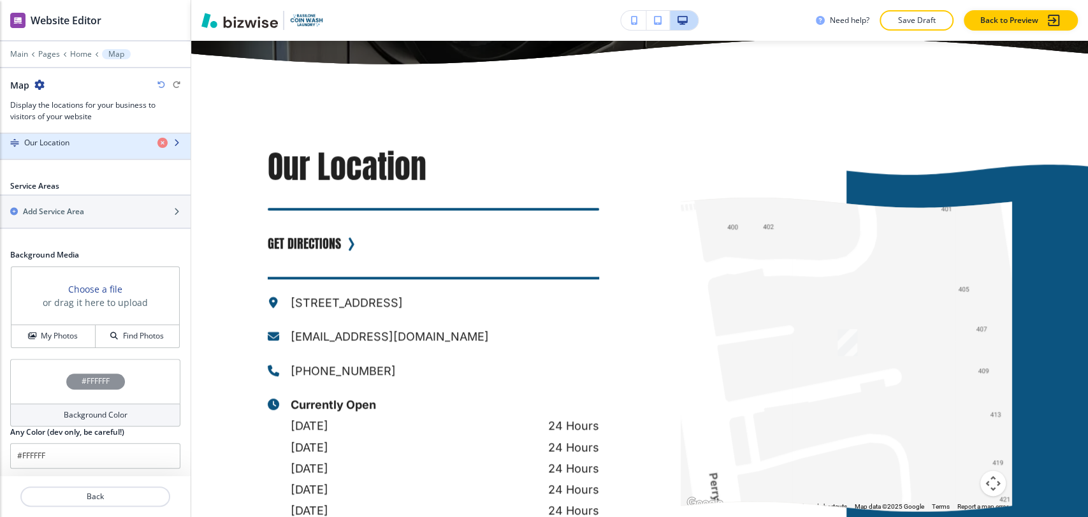
click at [113, 153] on div "button" at bounding box center [95, 154] width 191 height 10
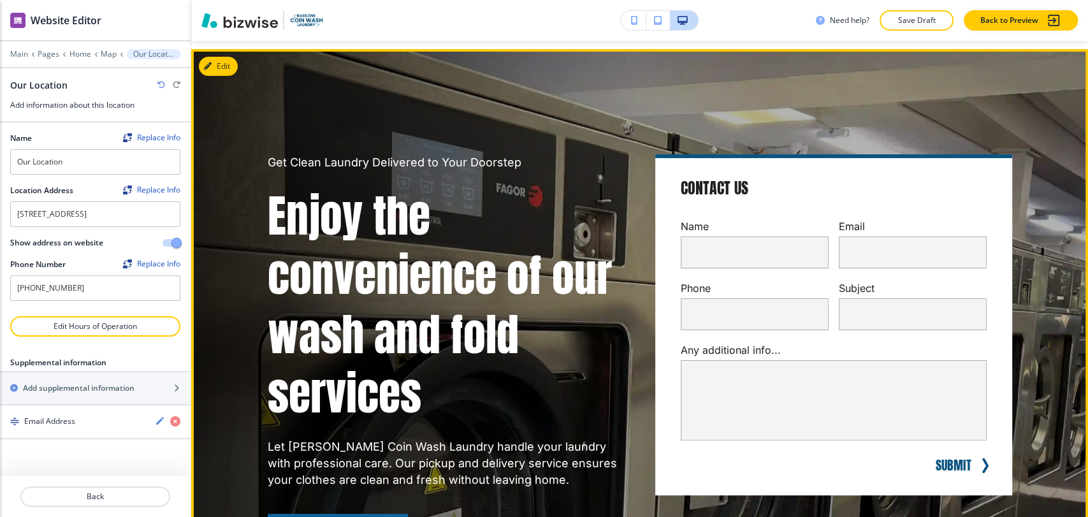
scroll to position [0, 0]
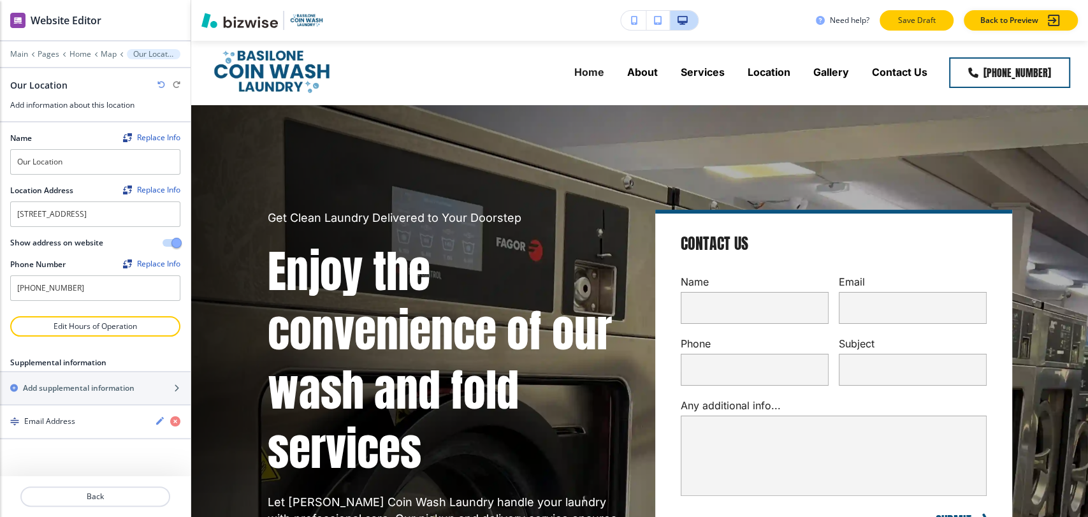
click at [912, 20] on p "Save Draft" at bounding box center [917, 20] width 41 height 11
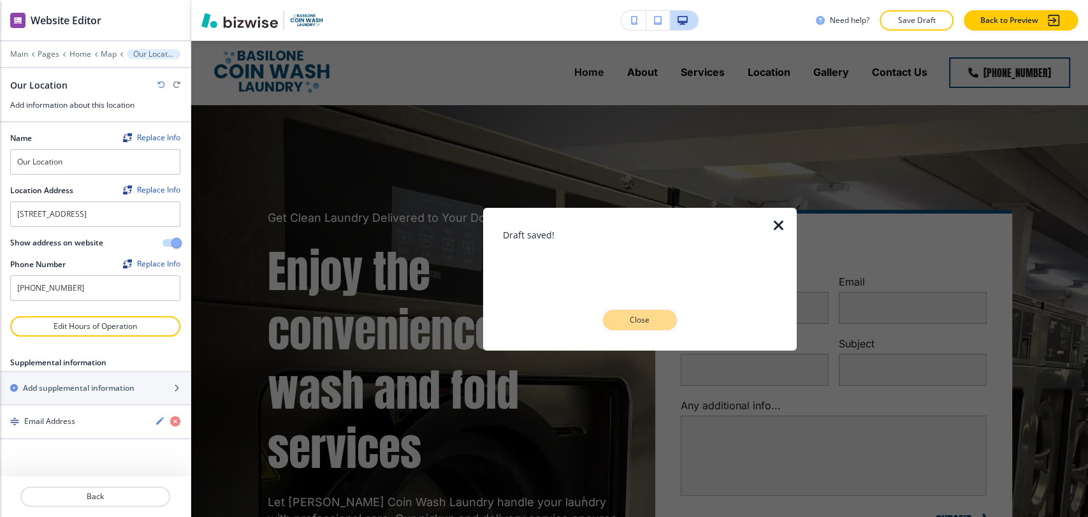
click at [666, 324] on button "Close" at bounding box center [640, 320] width 74 height 20
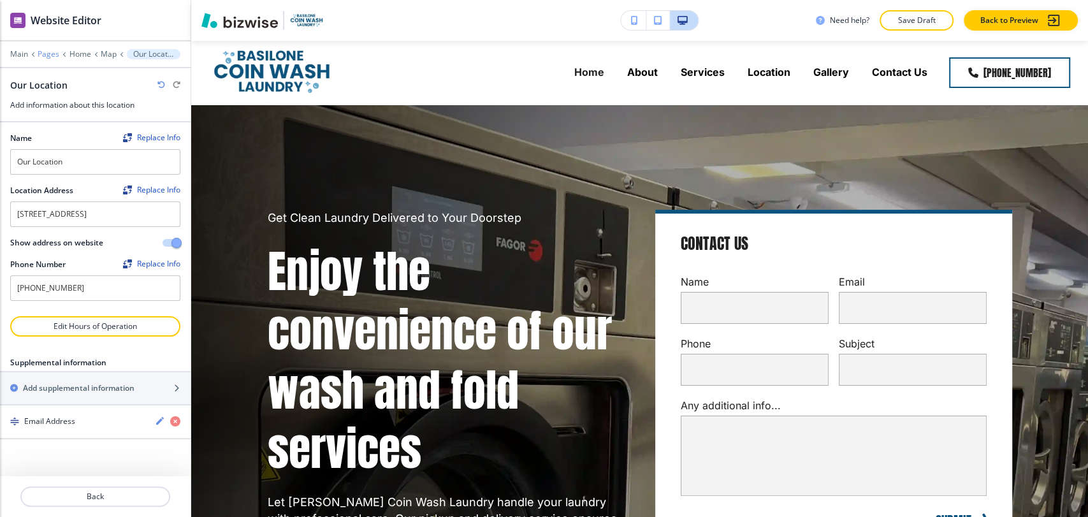
click at [51, 52] on p "Pages" at bounding box center [49, 54] width 22 height 9
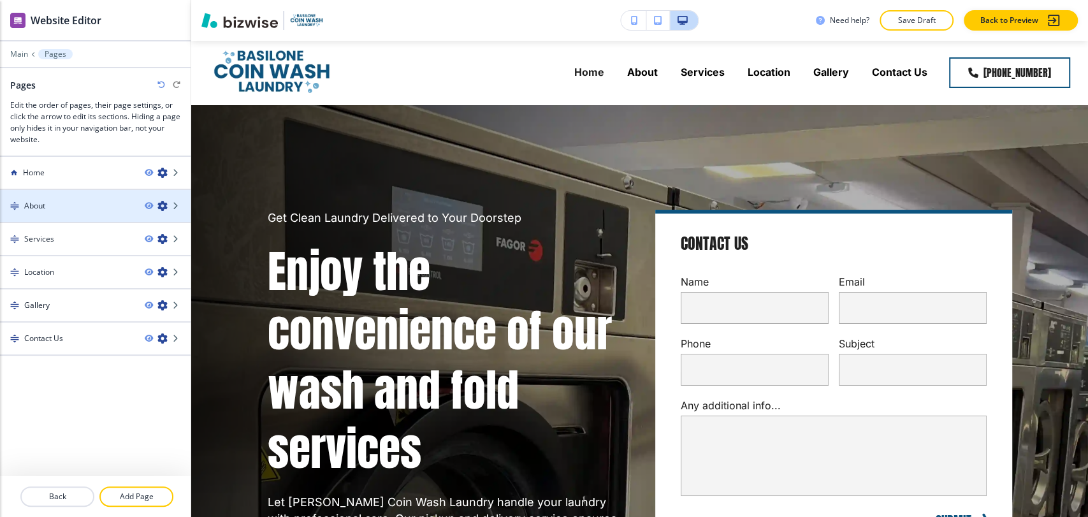
click at [98, 210] on div "About" at bounding box center [67, 205] width 135 height 11
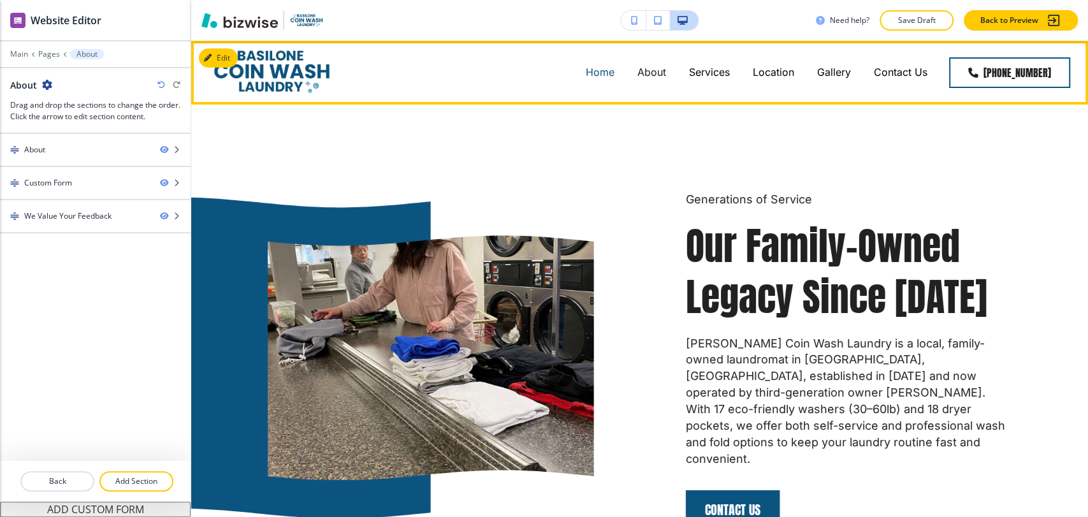
click at [596, 75] on p "Home" at bounding box center [600, 72] width 29 height 15
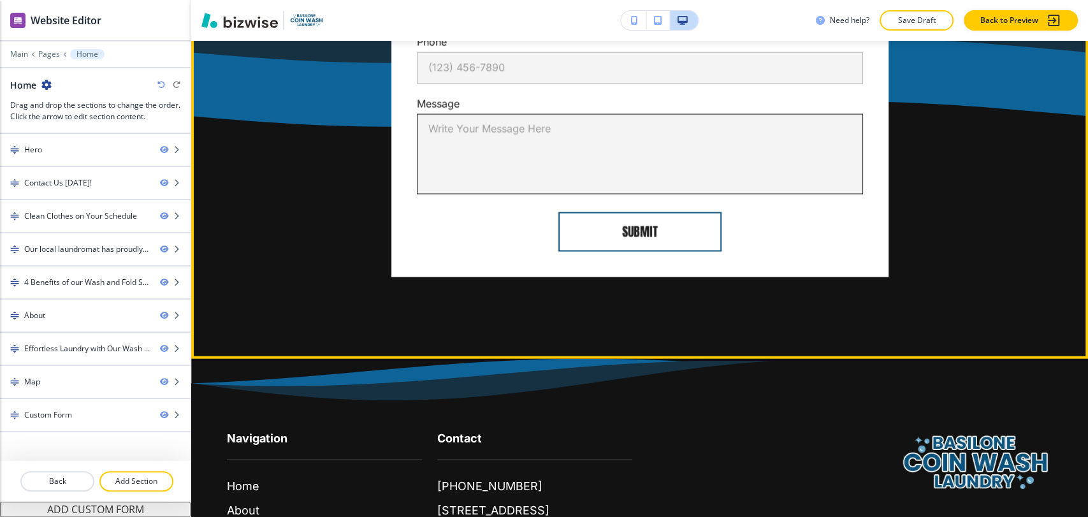
scroll to position [5177, 0]
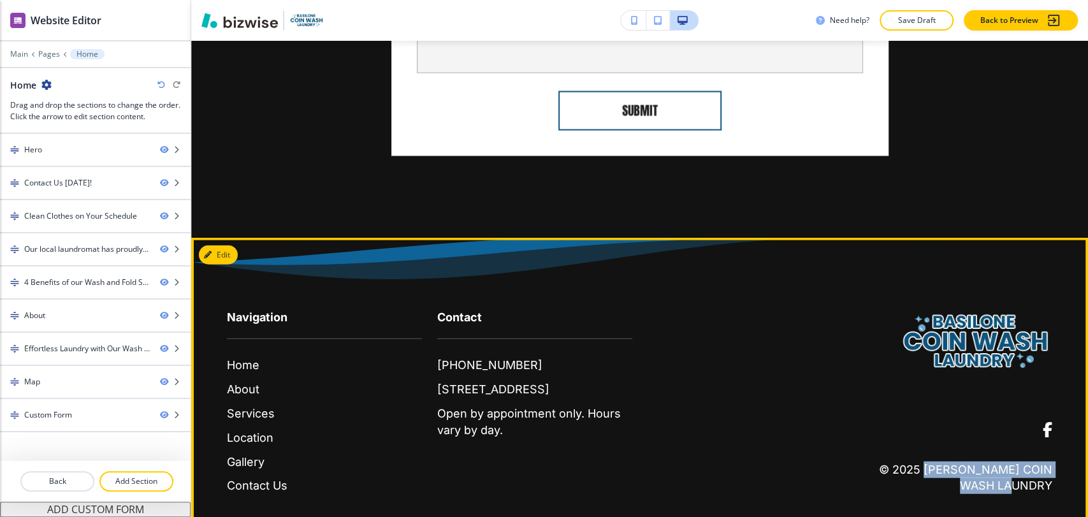
drag, startPoint x: 918, startPoint y: 450, endPoint x: 1046, endPoint y: 466, distance: 129.2
click at [1046, 466] on footer "Navigation Home About Services Location Gallery Contact Us Contact (724) 822-50…" at bounding box center [639, 389] width 897 height 302
copy p "[PERSON_NAME] Coin Wash Laundry"
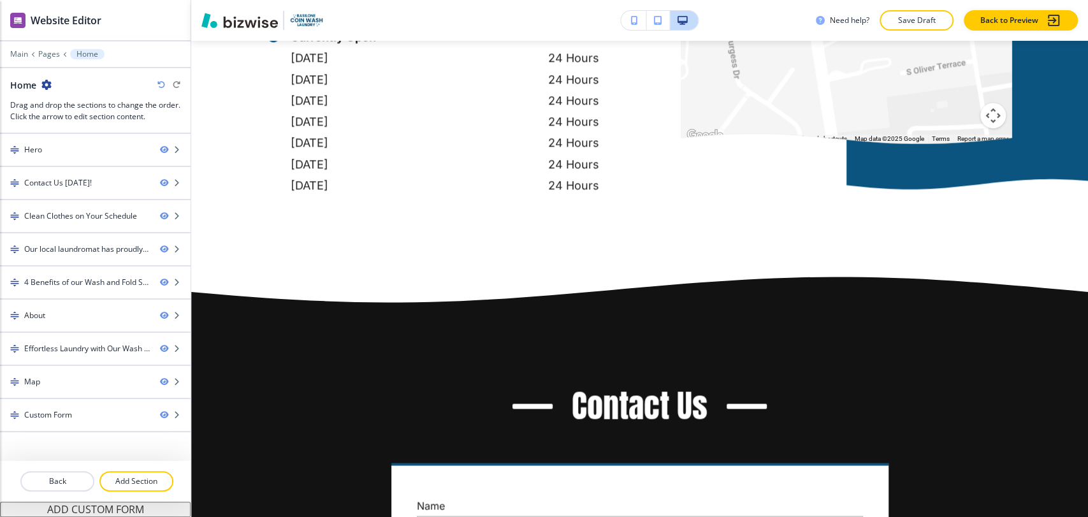
scroll to position [4114, 0]
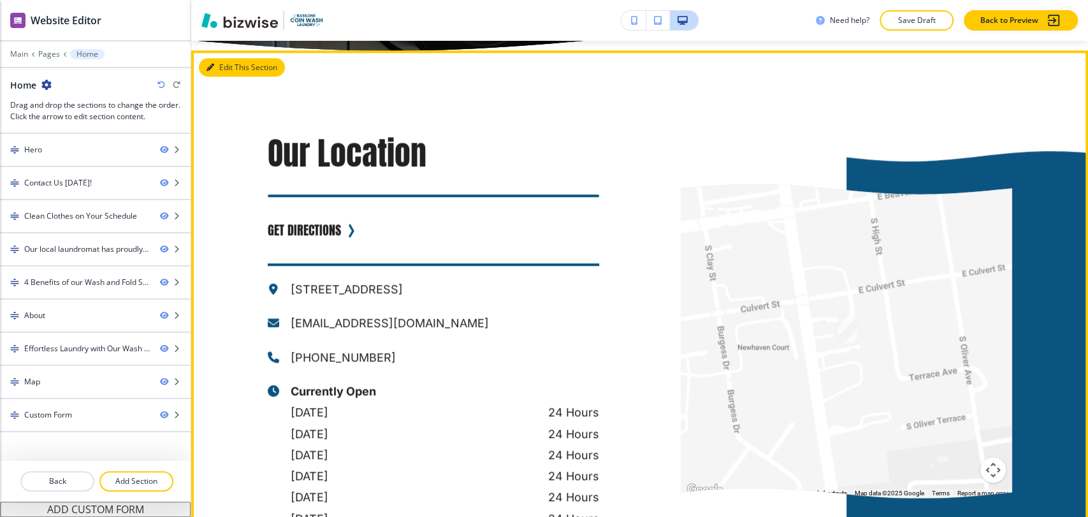
click at [213, 58] on button "Edit This Section" at bounding box center [242, 67] width 86 height 19
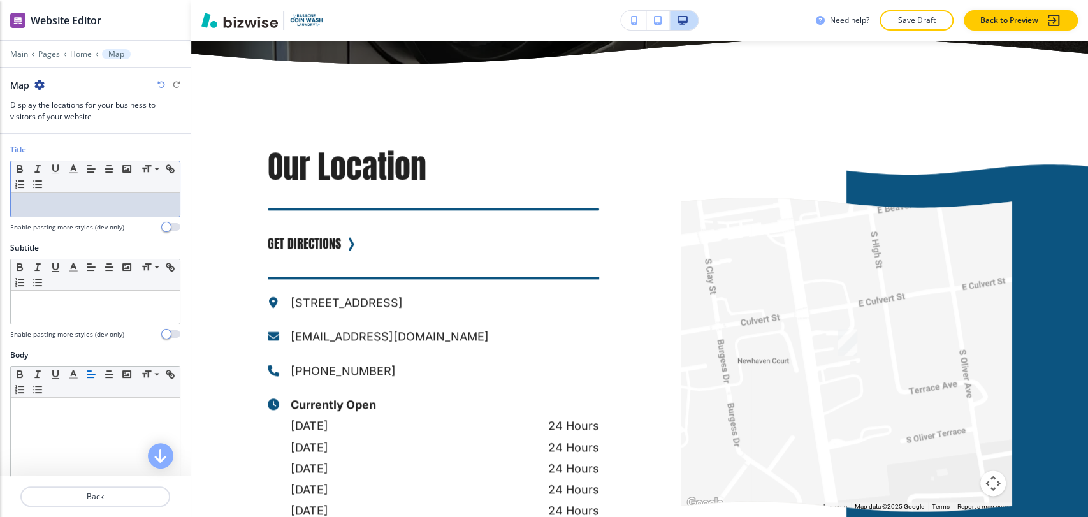
click at [91, 207] on p at bounding box center [95, 204] width 156 height 11
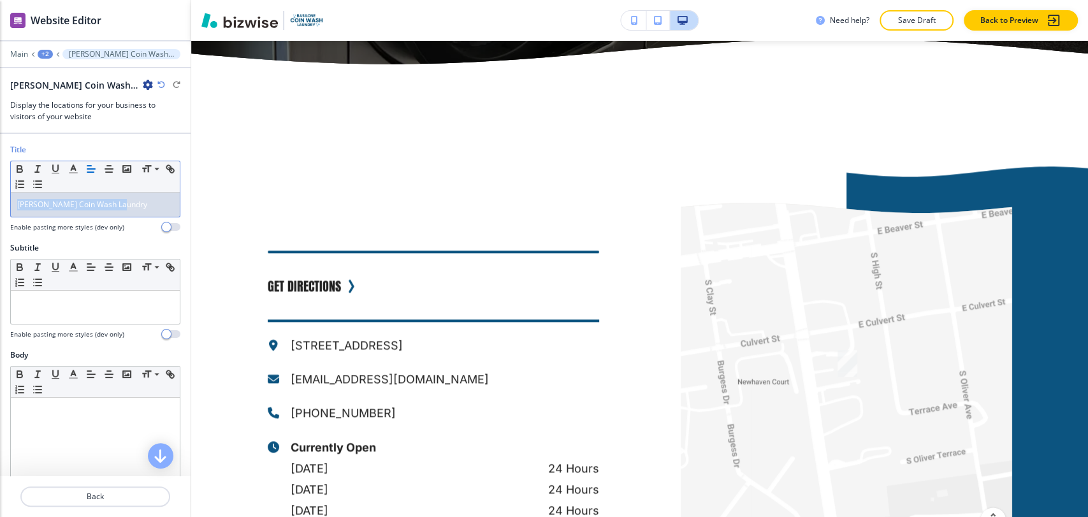
drag, startPoint x: 128, startPoint y: 203, endPoint x: 13, endPoint y: 201, distance: 114.8
click at [13, 201] on div "[PERSON_NAME] Coin Wash Laundry" at bounding box center [95, 205] width 169 height 24
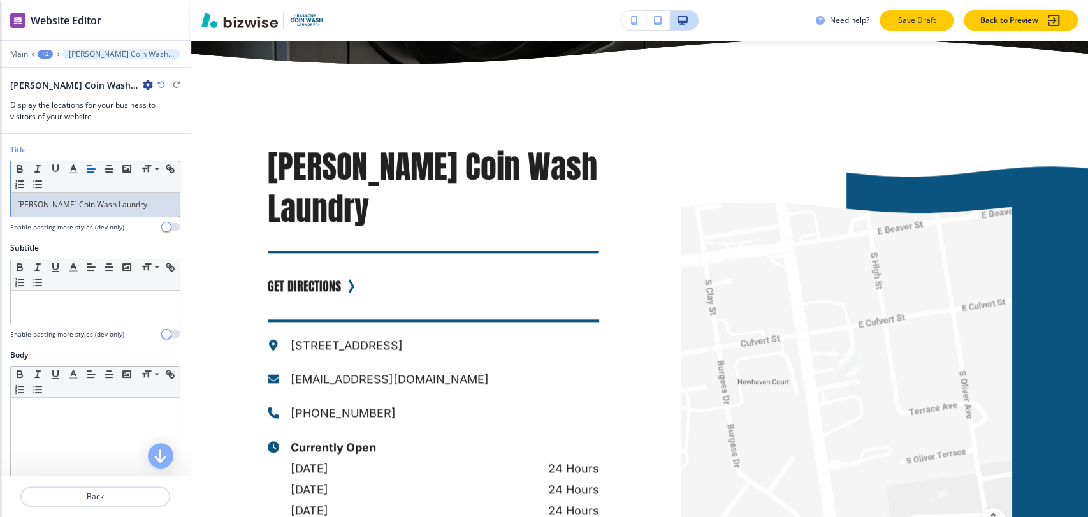
click at [916, 21] on p "Save Draft" at bounding box center [917, 20] width 41 height 11
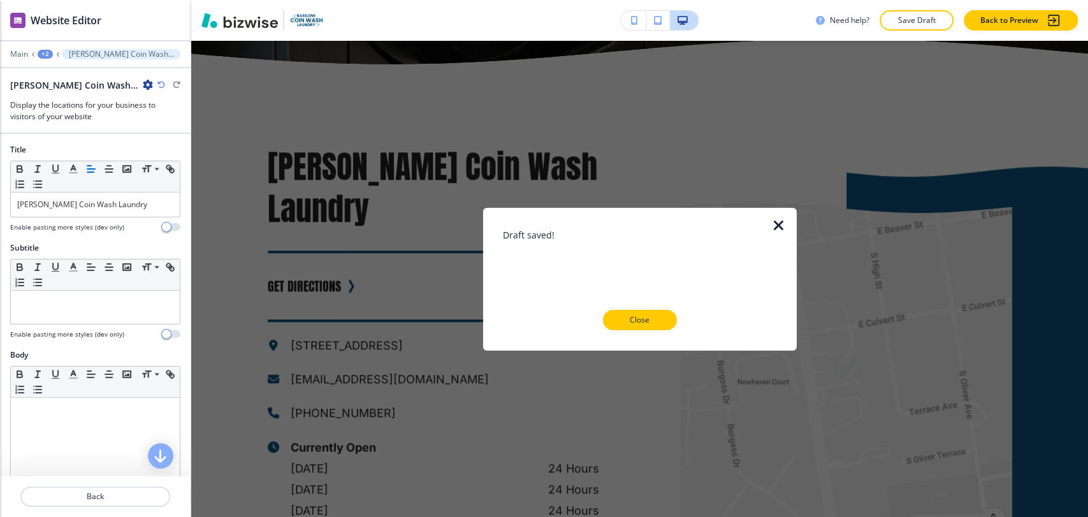
click at [639, 317] on p "Close" at bounding box center [640, 319] width 41 height 11
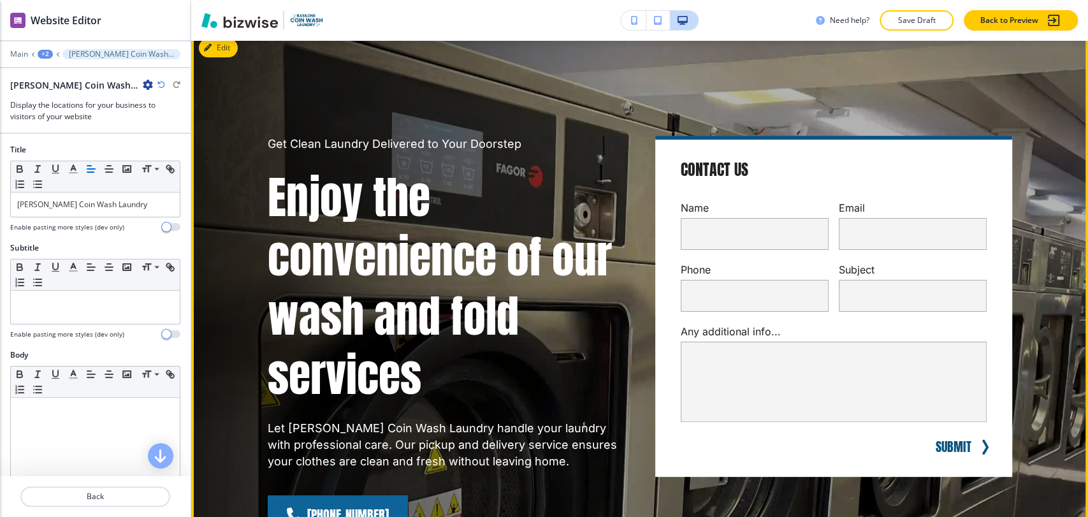
scroll to position [0, 0]
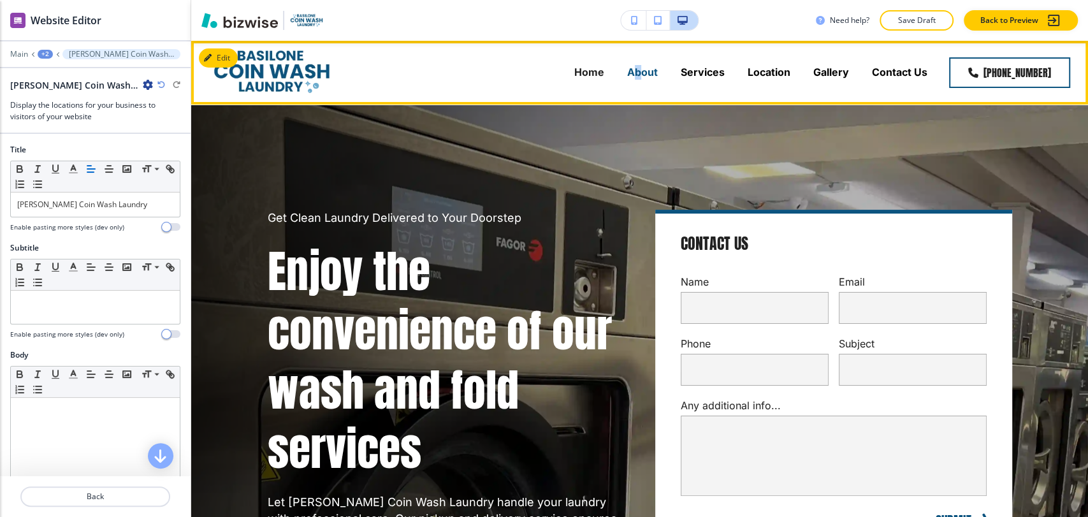
click at [632, 73] on p "About" at bounding box center [642, 72] width 31 height 15
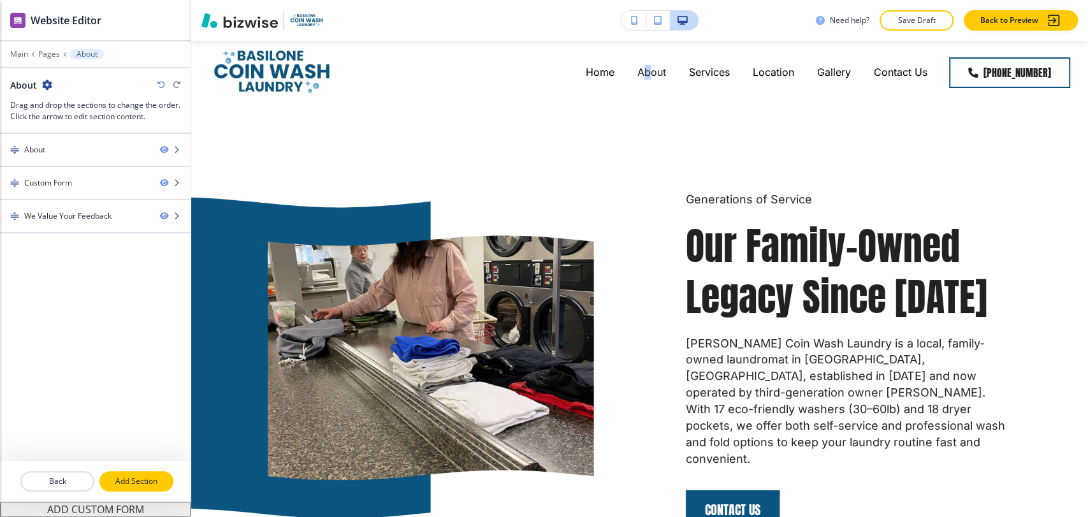
click at [153, 479] on p "Add Section" at bounding box center [136, 481] width 71 height 11
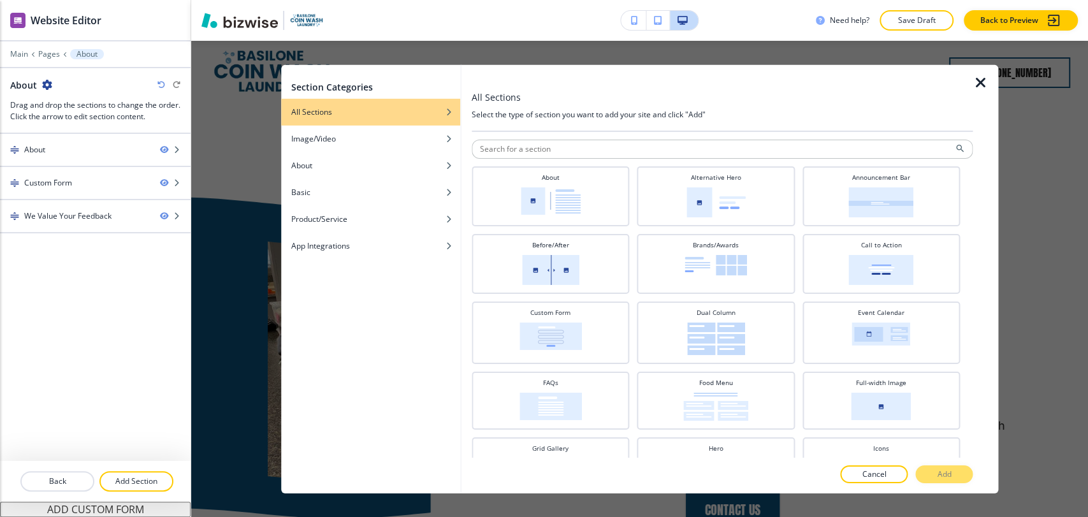
click at [980, 84] on icon "button" at bounding box center [980, 82] width 15 height 15
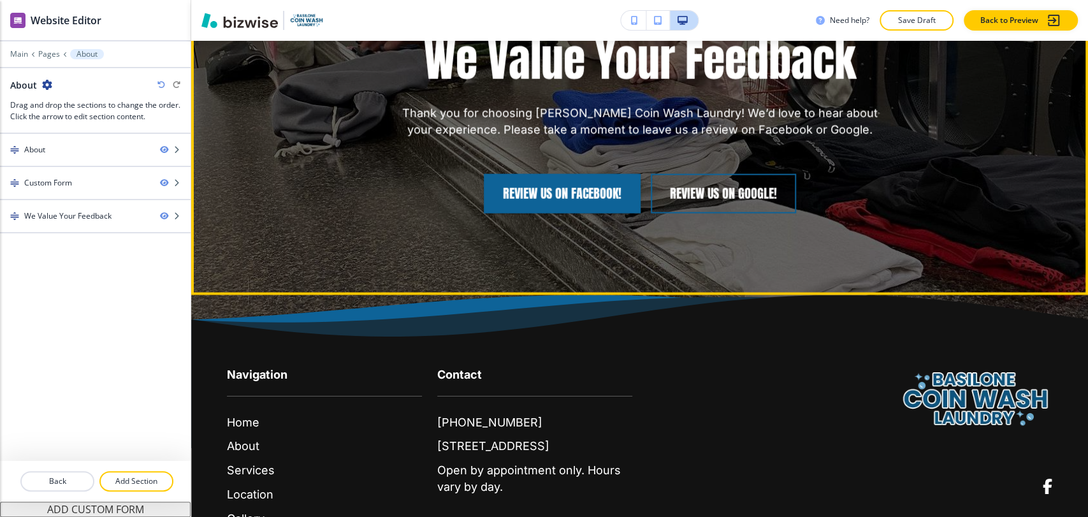
scroll to position [1880, 0]
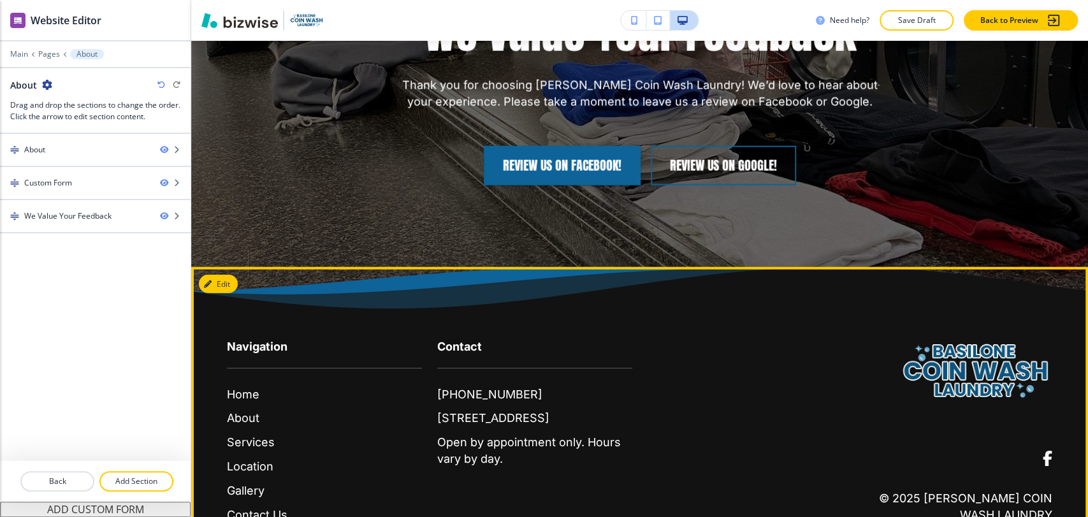
click at [223, 267] on div "Navigation Home About Services Location Gallery Contact Us Contact (724) 822-50…" at bounding box center [639, 418] width 897 height 302
click at [224, 275] on button "Edit Footer" at bounding box center [232, 284] width 66 height 19
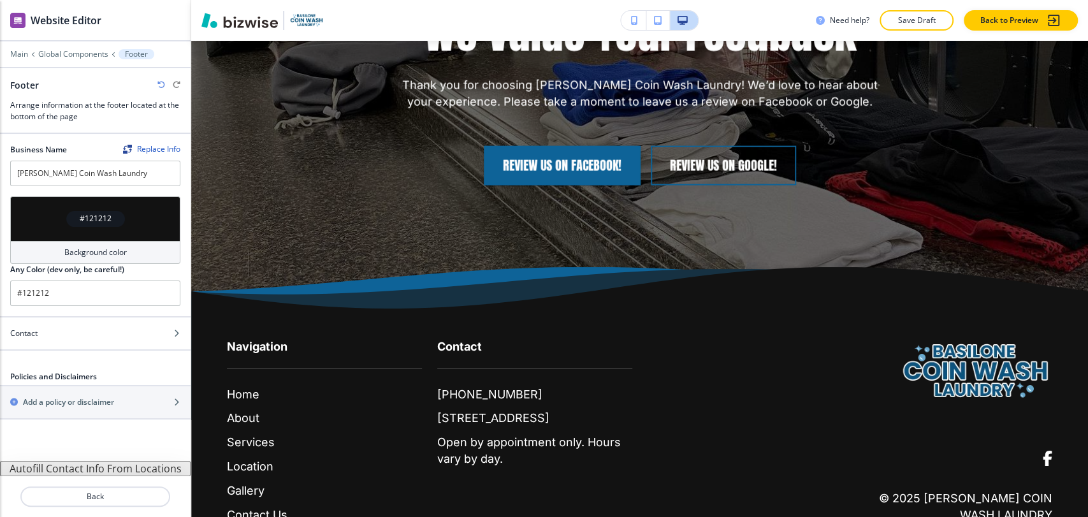
click at [121, 467] on button "Autofill Contact Info From Locations" at bounding box center [95, 468] width 191 height 15
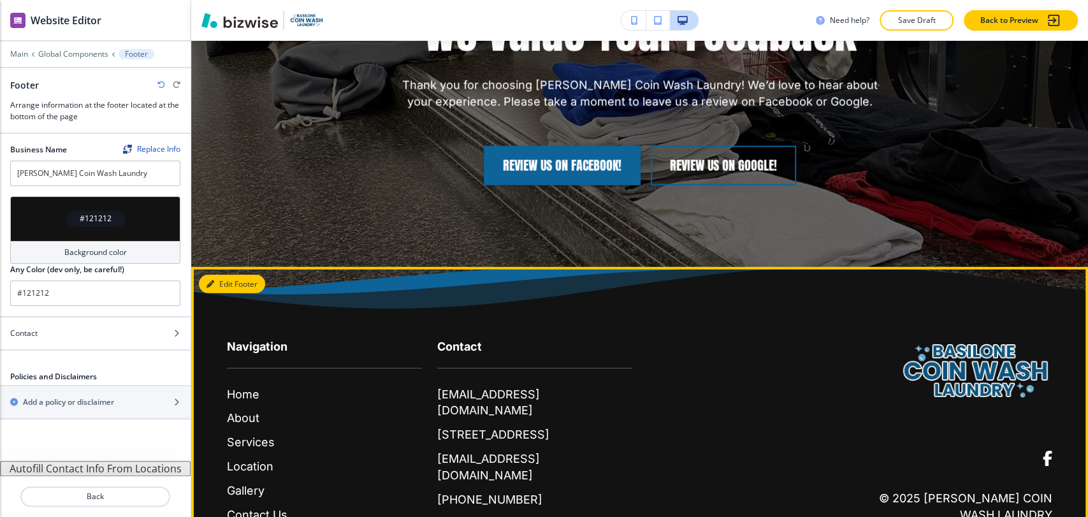
click at [234, 275] on button "Edit Footer" at bounding box center [232, 284] width 66 height 19
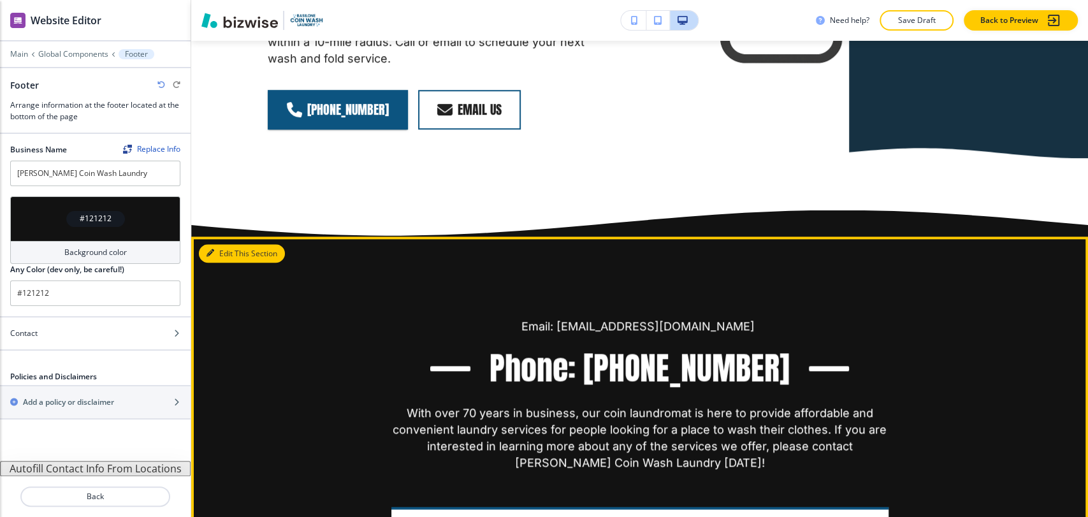
click at [209, 249] on icon "button" at bounding box center [211, 253] width 8 height 8
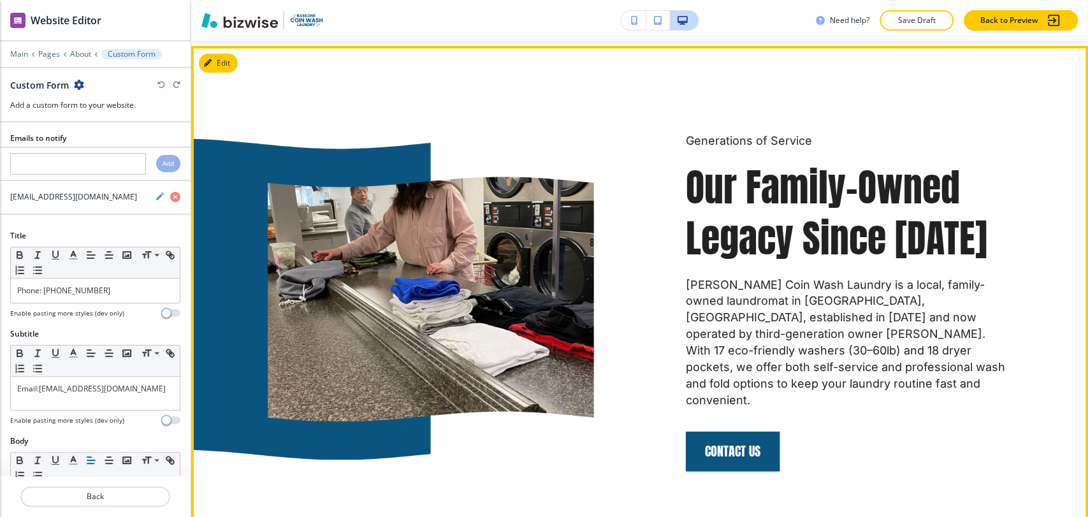
scroll to position [0, 0]
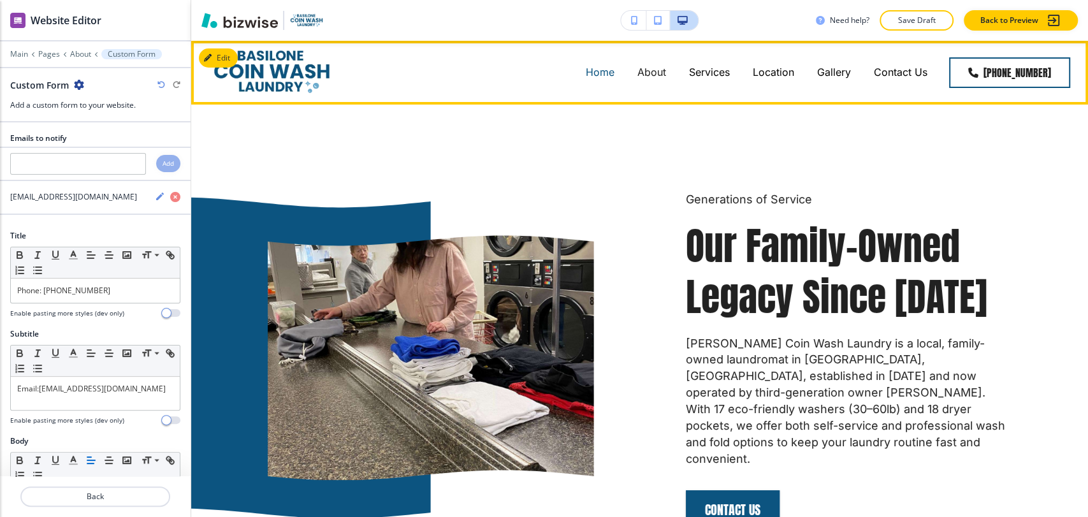
click at [602, 68] on p "Home" at bounding box center [600, 72] width 29 height 15
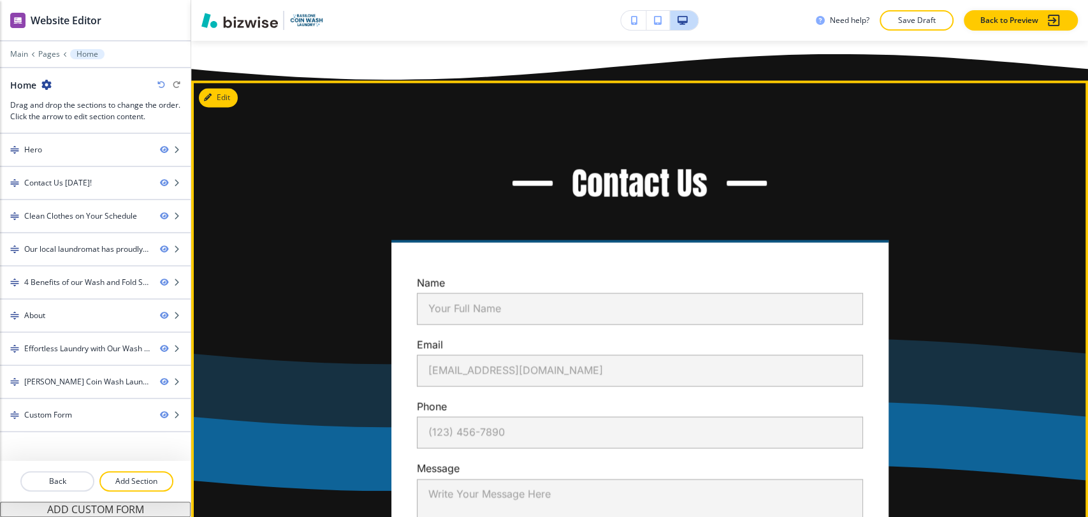
scroll to position [4652, 0]
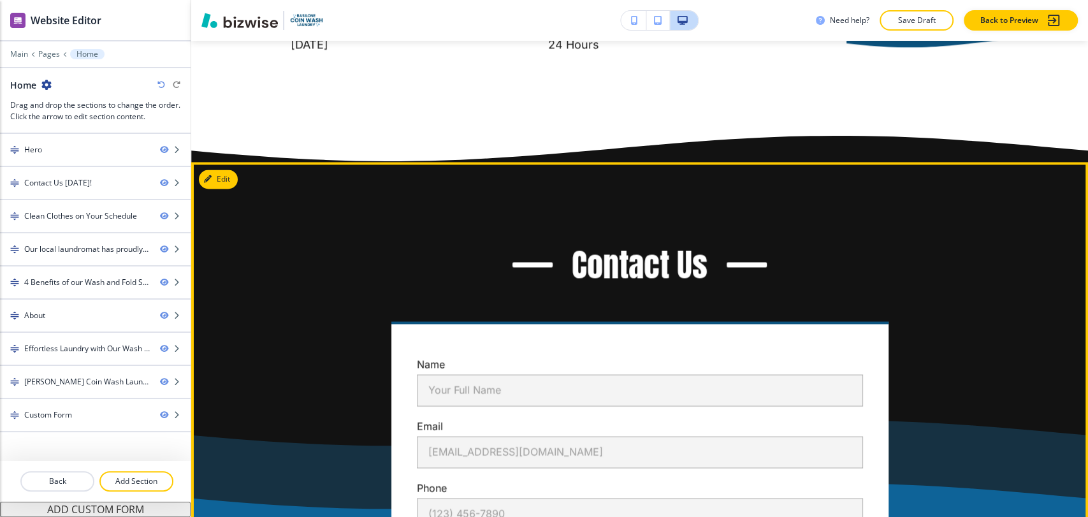
click at [235, 170] on button "Edit" at bounding box center [218, 179] width 39 height 19
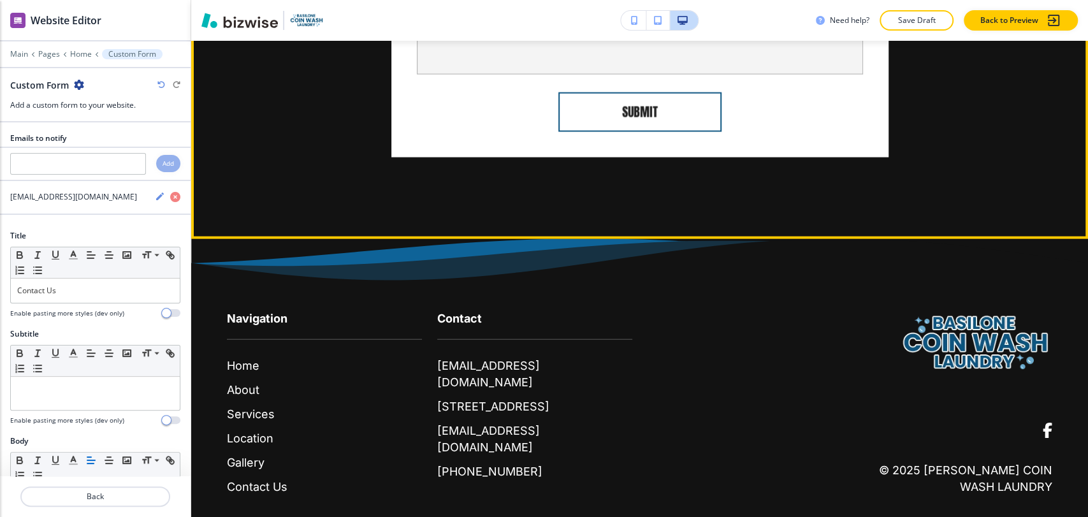
scroll to position [5219, 0]
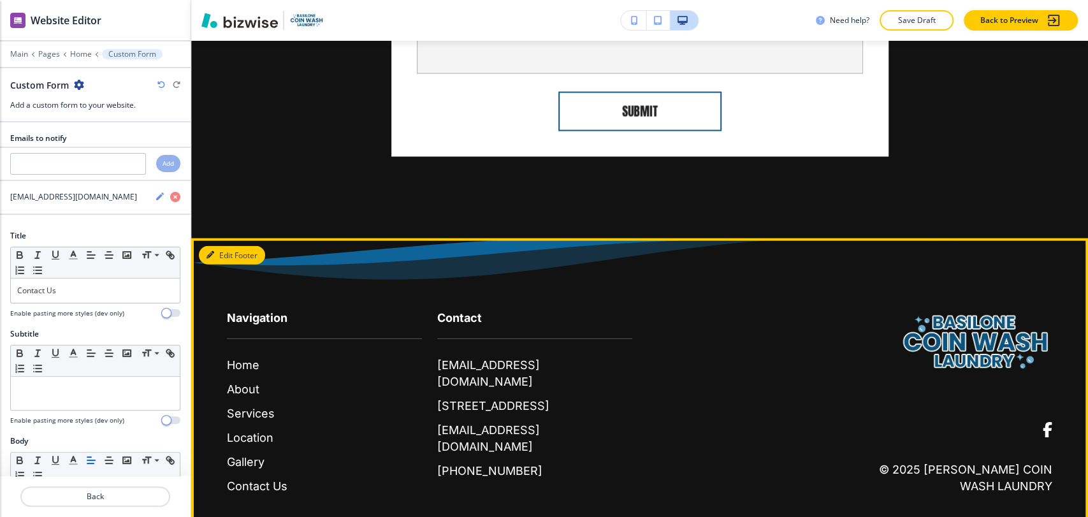
click at [226, 246] on button "Edit Footer" at bounding box center [232, 255] width 66 height 19
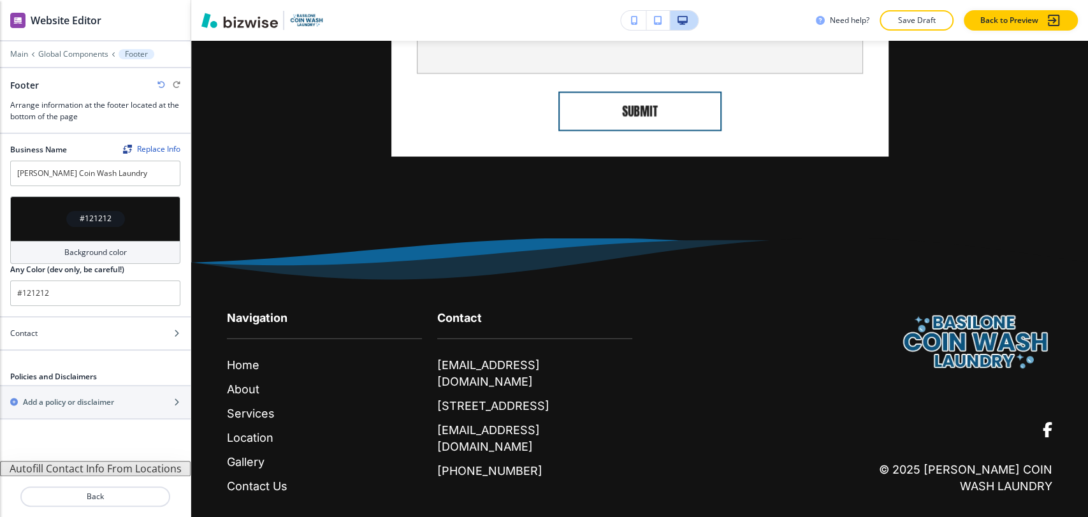
click at [98, 463] on button "Autofill Contact Info From Locations" at bounding box center [95, 468] width 191 height 15
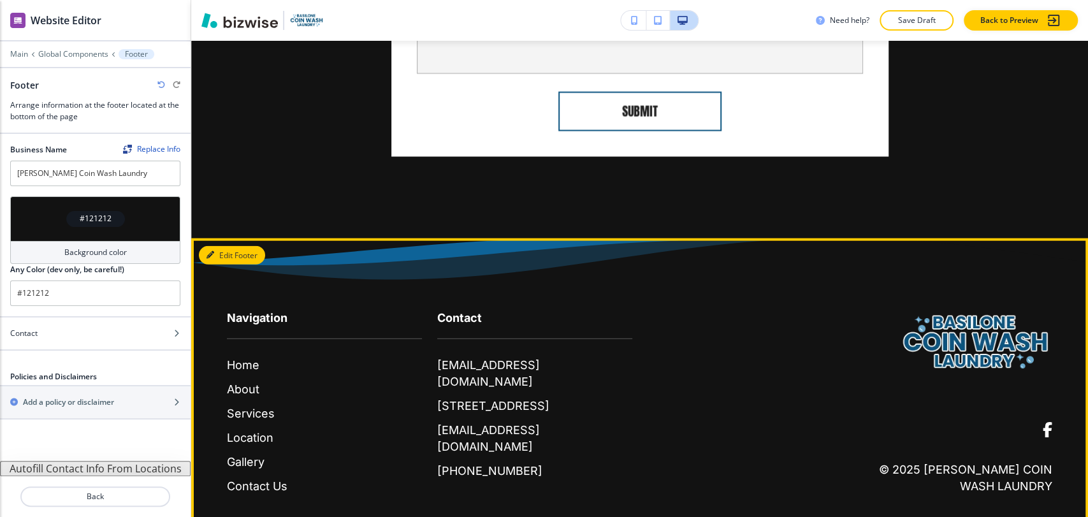
click at [228, 246] on button "Edit Footer" at bounding box center [232, 255] width 66 height 19
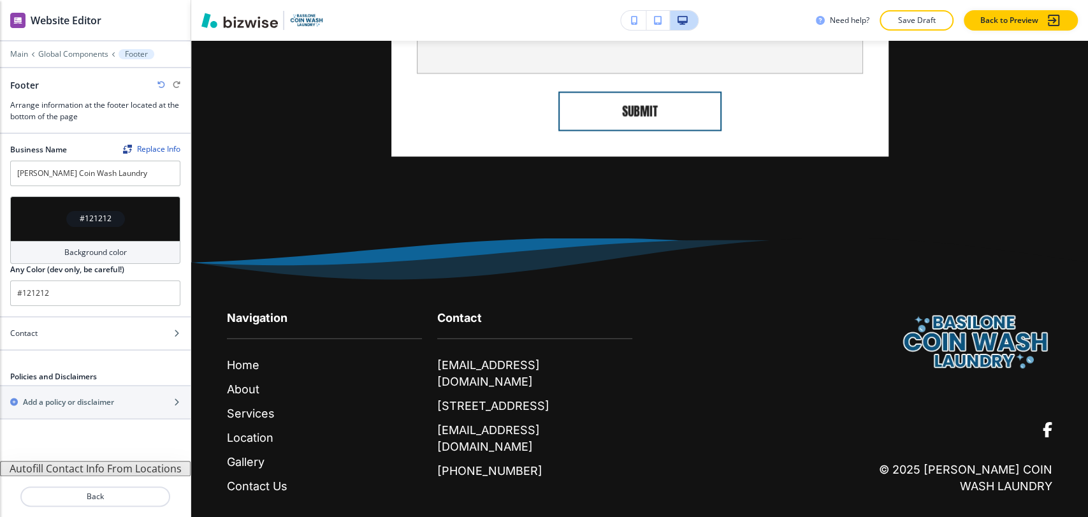
click at [77, 58] on div "Main Global Components Footer" at bounding box center [95, 54] width 170 height 10
click at [76, 52] on p "Global Components" at bounding box center [73, 54] width 70 height 9
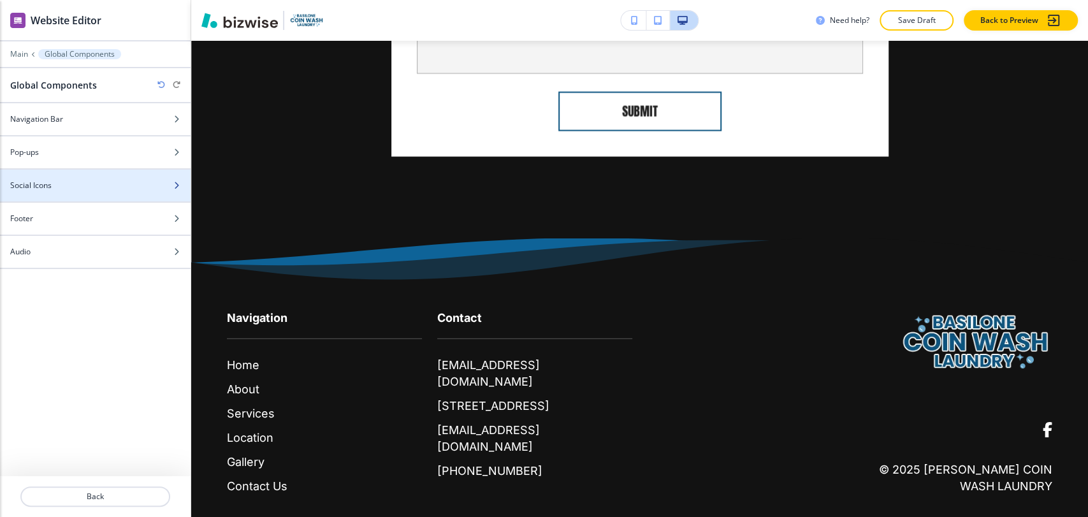
click at [80, 195] on div at bounding box center [95, 196] width 191 height 10
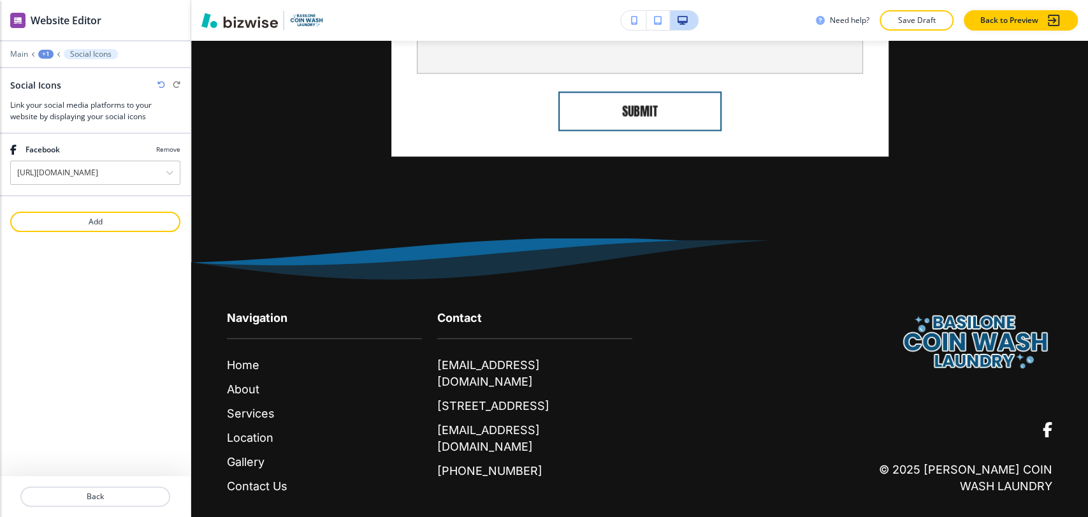
click at [47, 55] on div "+1" at bounding box center [45, 54] width 15 height 9
click at [85, 78] on p "Global Components" at bounding box center [79, 75] width 65 height 11
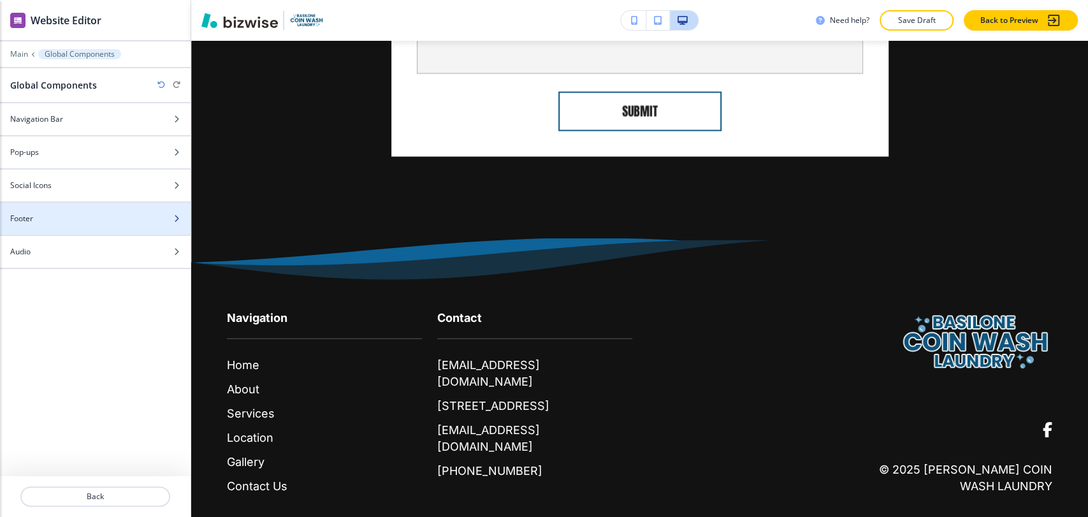
click at [61, 221] on div "Footer" at bounding box center [81, 218] width 163 height 11
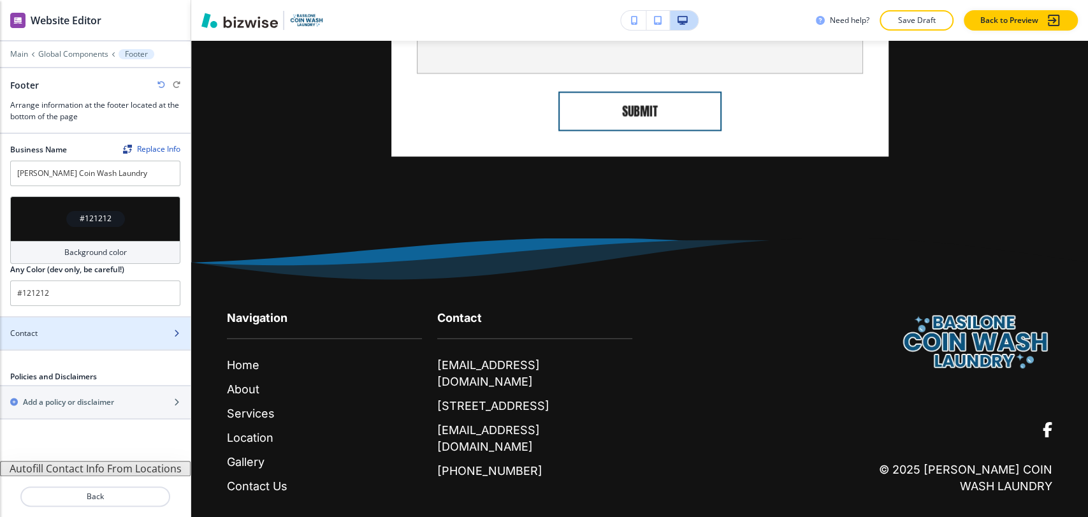
click at [112, 335] on div "Contact" at bounding box center [81, 333] width 163 height 11
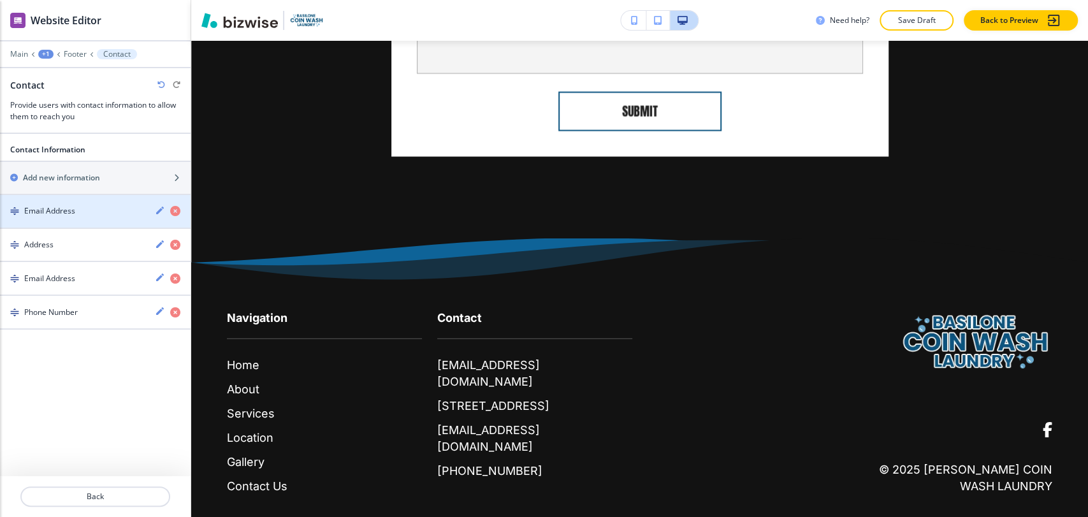
click at [102, 205] on div "Email Address" at bounding box center [72, 210] width 145 height 11
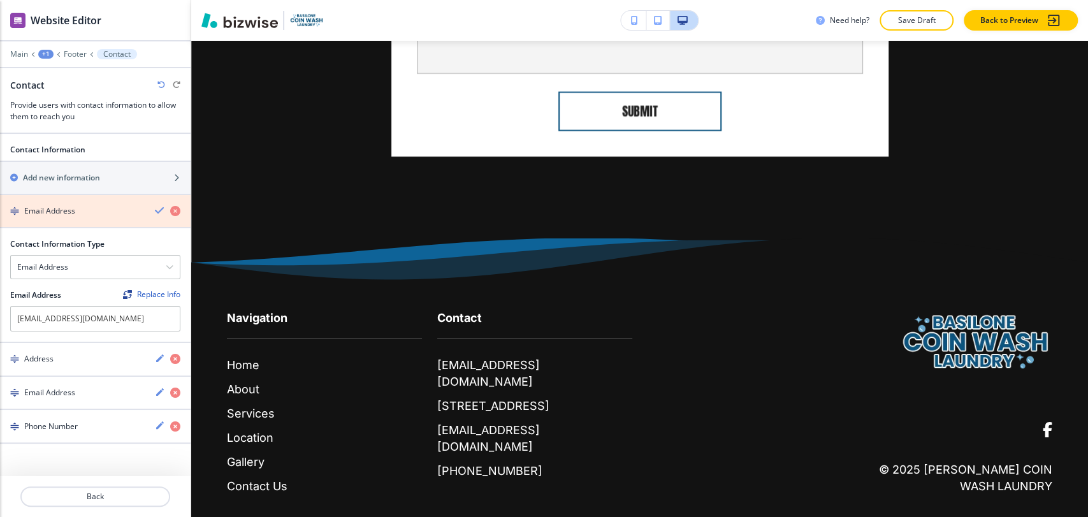
click at [173, 209] on icon "button" at bounding box center [175, 211] width 10 height 10
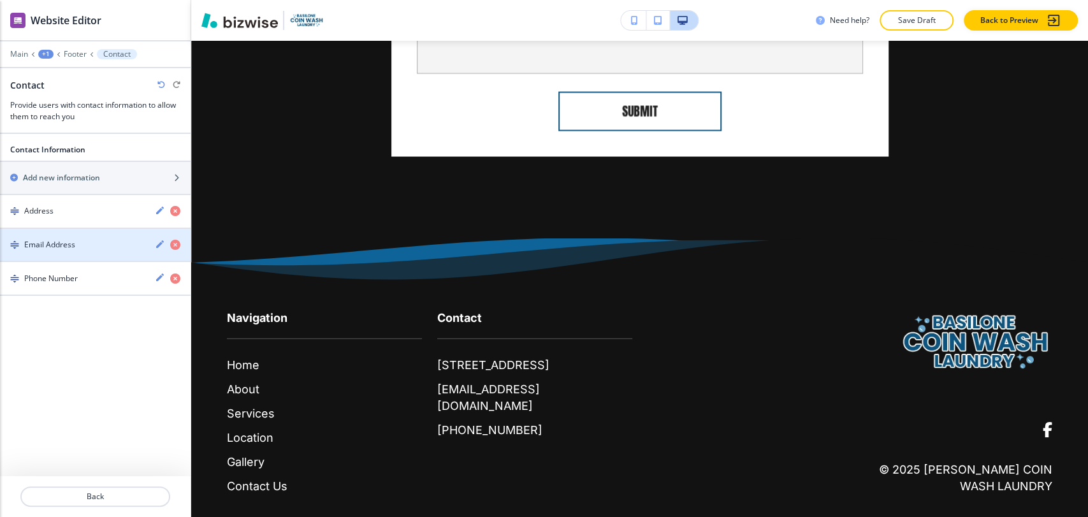
click at [82, 240] on div "Email Address" at bounding box center [72, 244] width 145 height 11
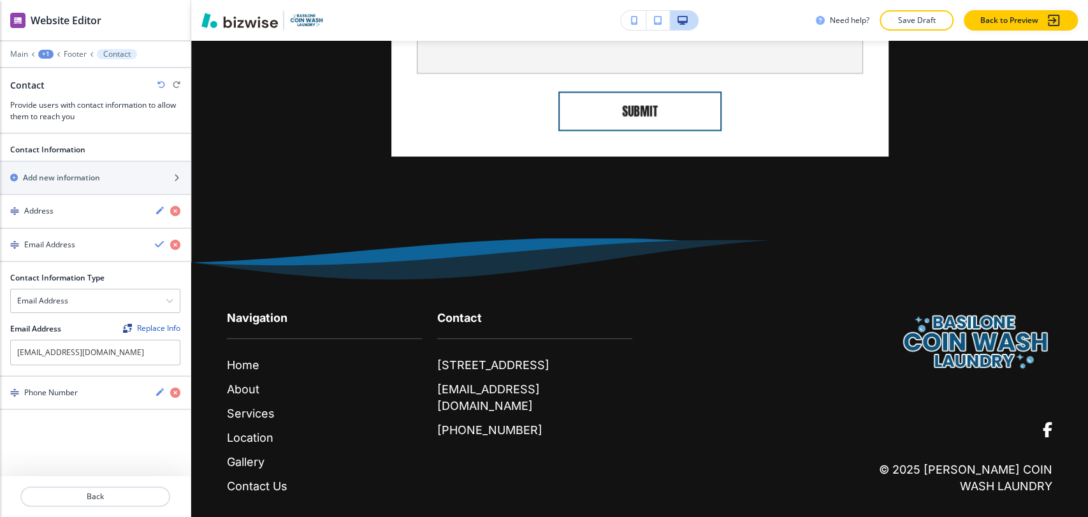
click at [81, 240] on div "Email Address" at bounding box center [72, 244] width 145 height 11
click at [70, 55] on p "Footer" at bounding box center [75, 54] width 23 height 9
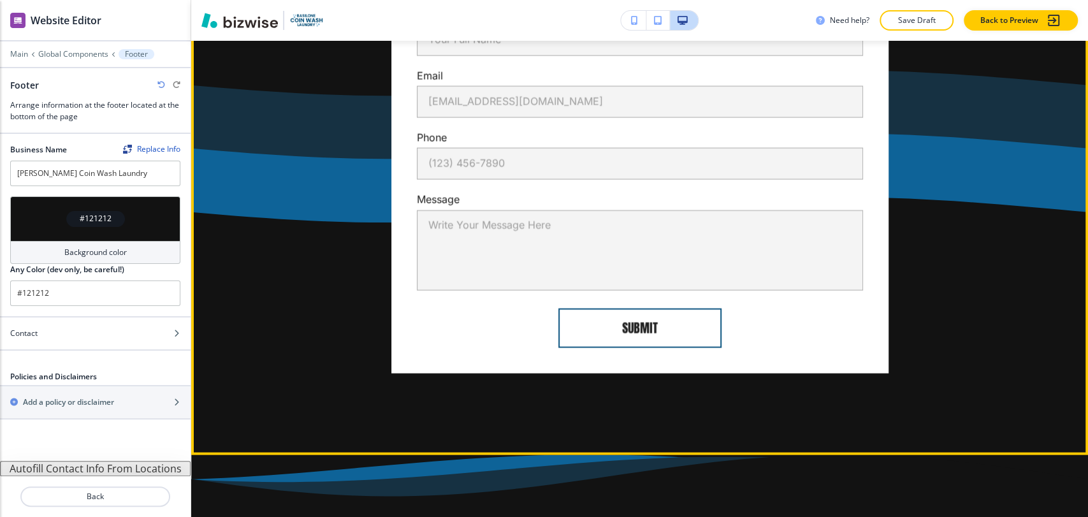
scroll to position [4865, 0]
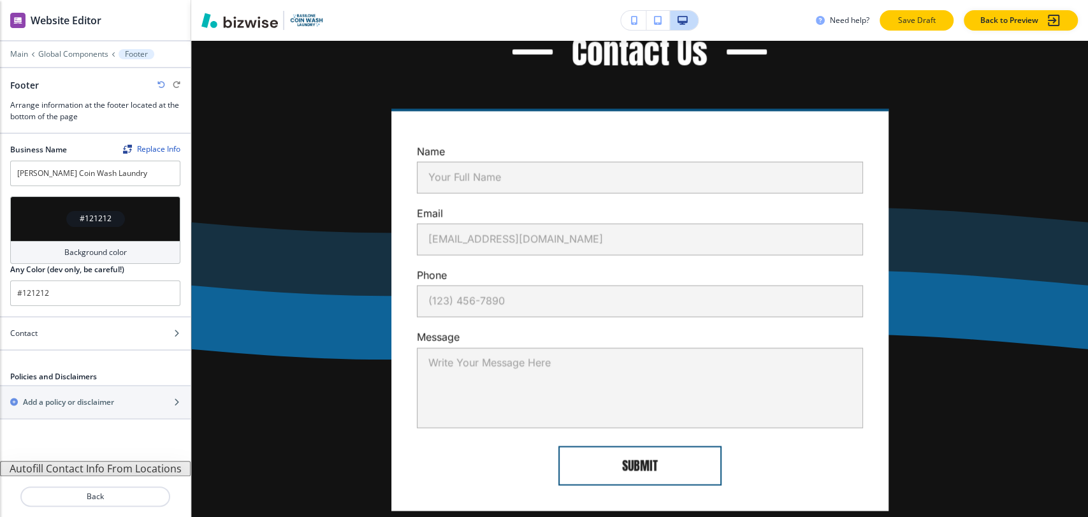
click at [929, 18] on p "Save Draft" at bounding box center [917, 20] width 41 height 11
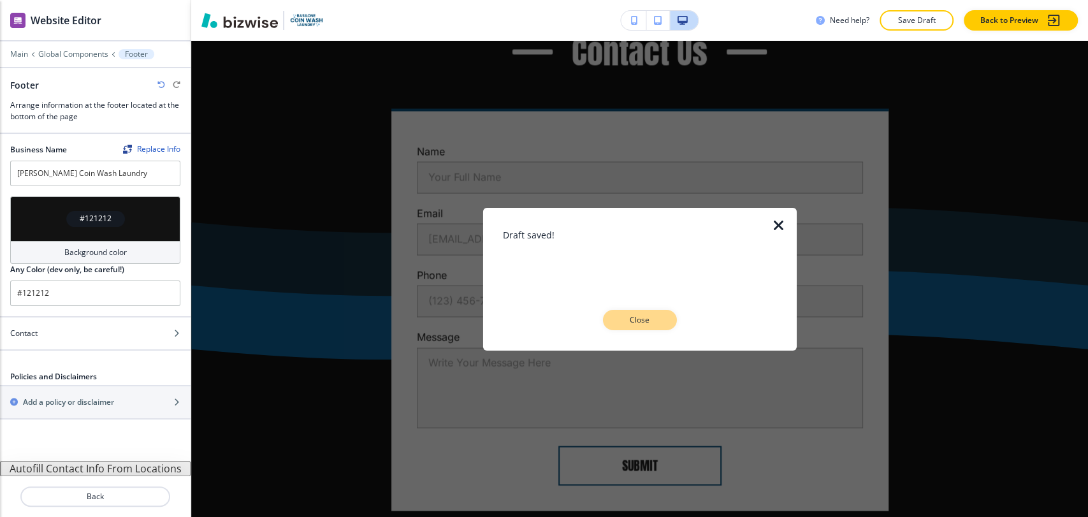
click at [638, 312] on button "Close" at bounding box center [640, 320] width 74 height 20
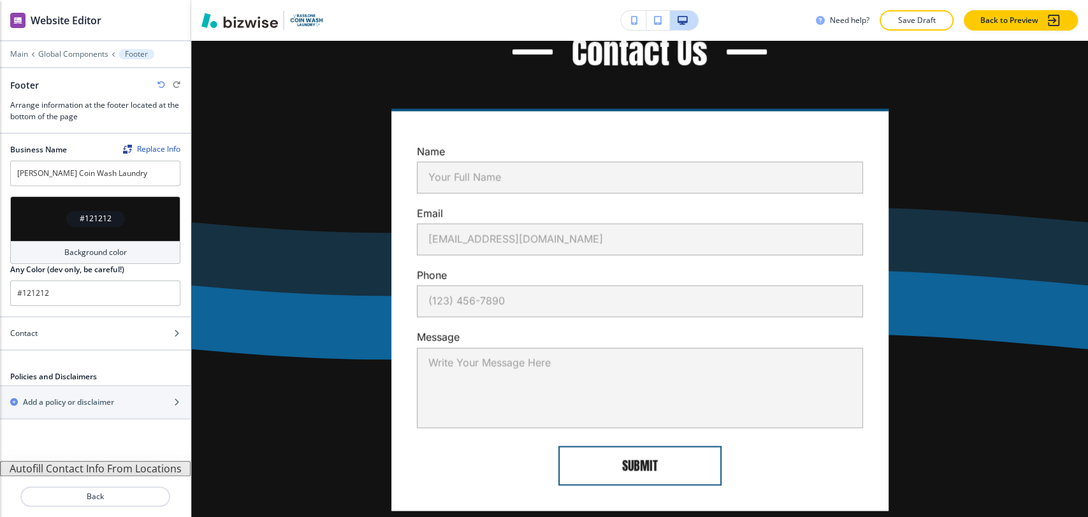
click at [89, 48] on div at bounding box center [95, 45] width 191 height 8
click at [85, 51] on p "Global Components" at bounding box center [73, 54] width 70 height 9
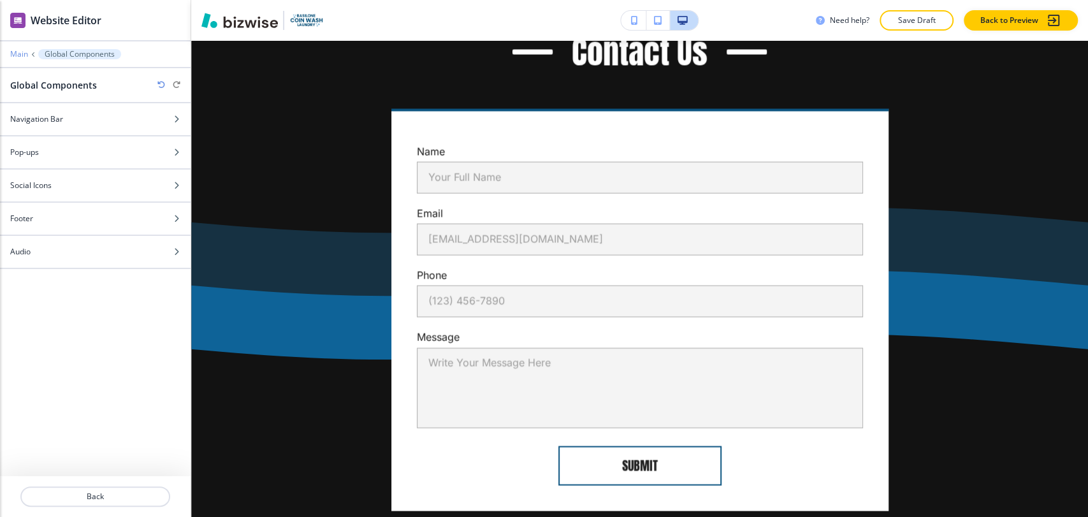
click at [20, 56] on p "Main" at bounding box center [19, 54] width 18 height 9
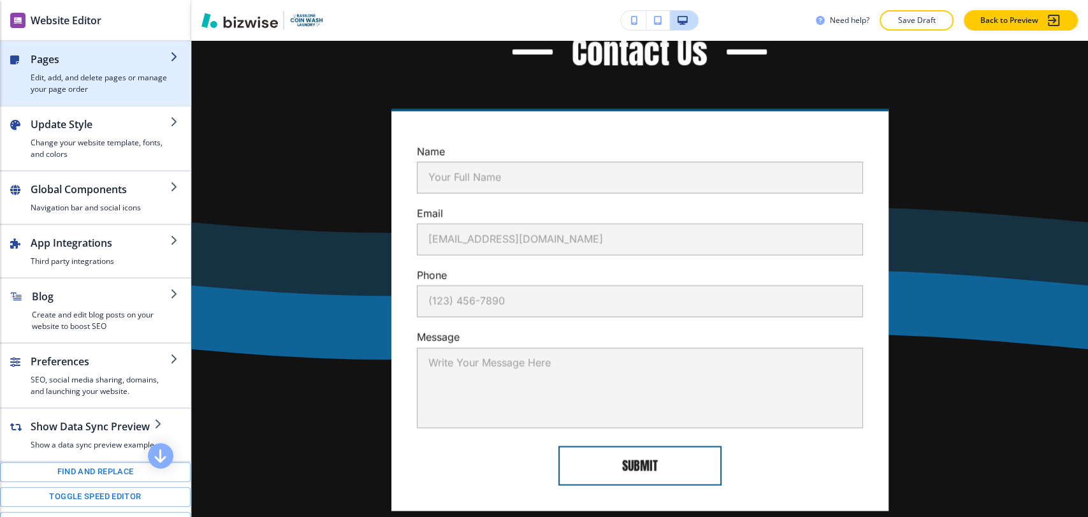
click at [82, 79] on h4 "Edit, add, and delete pages or manage your page order" at bounding box center [101, 83] width 140 height 23
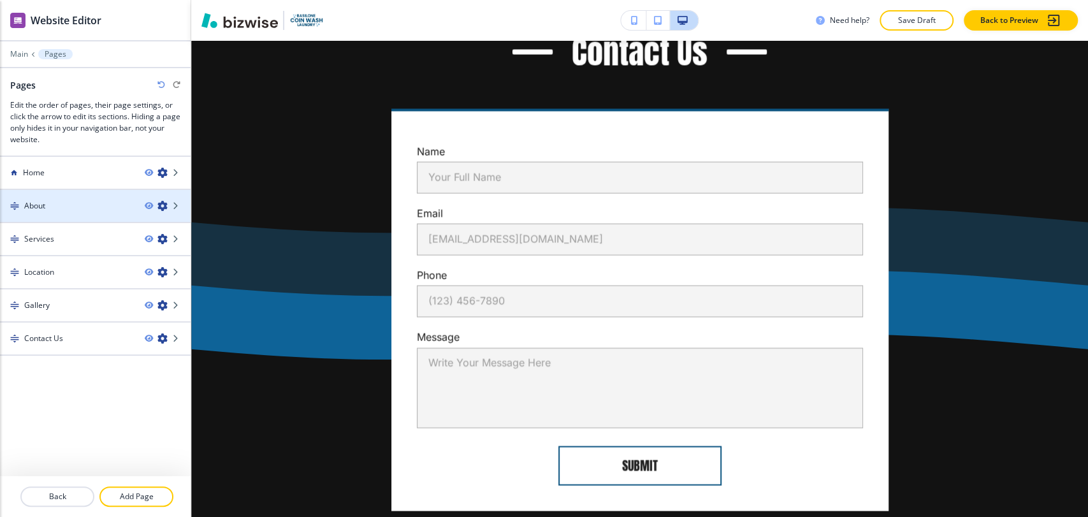
click at [75, 204] on div "About" at bounding box center [67, 205] width 135 height 11
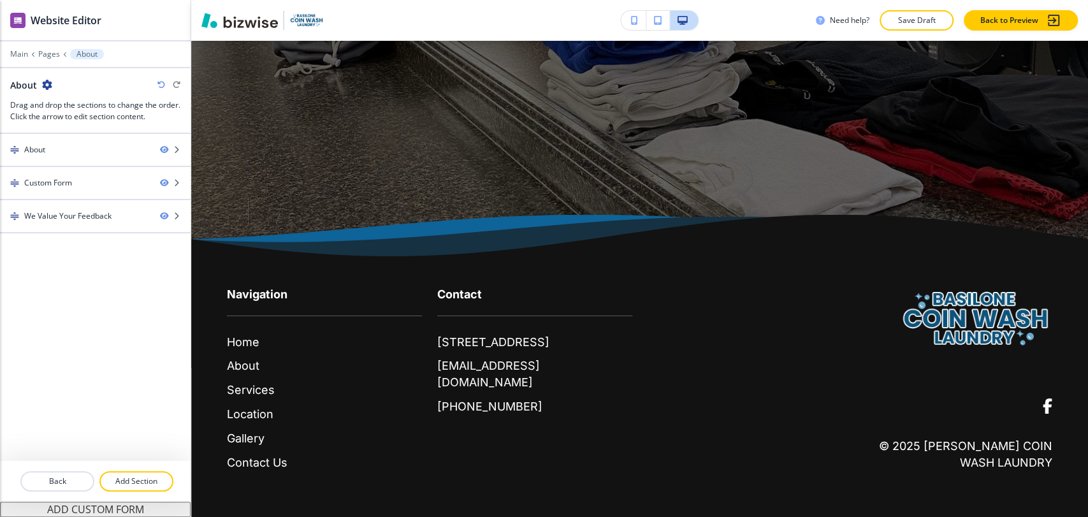
scroll to position [0, 0]
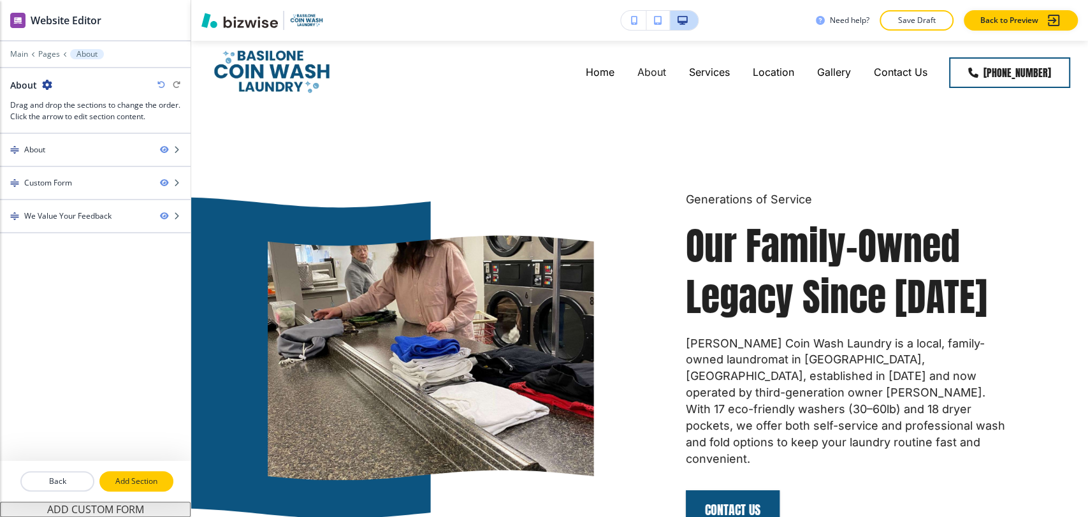
click at [128, 474] on button "Add Section" at bounding box center [136, 481] width 74 height 20
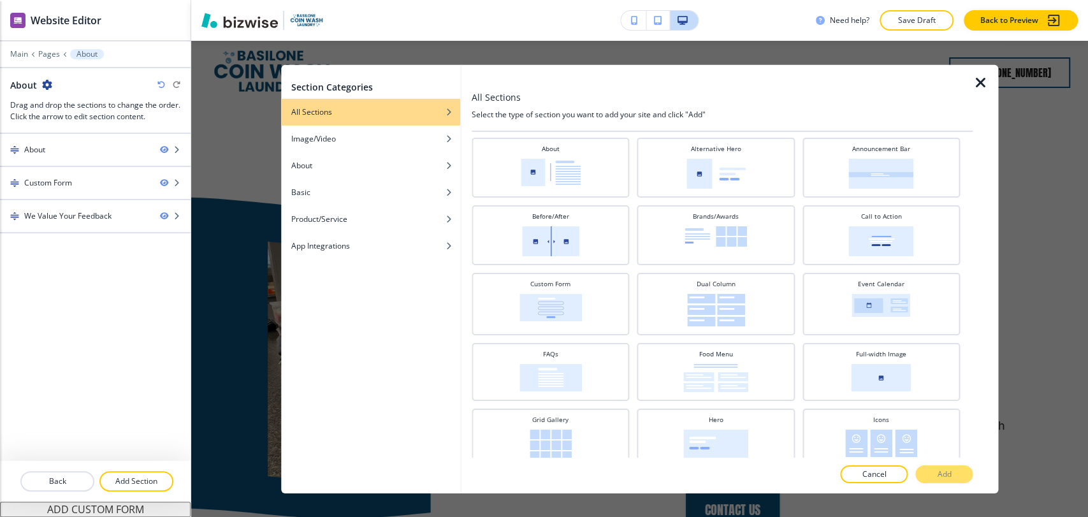
scroll to position [71, 0]
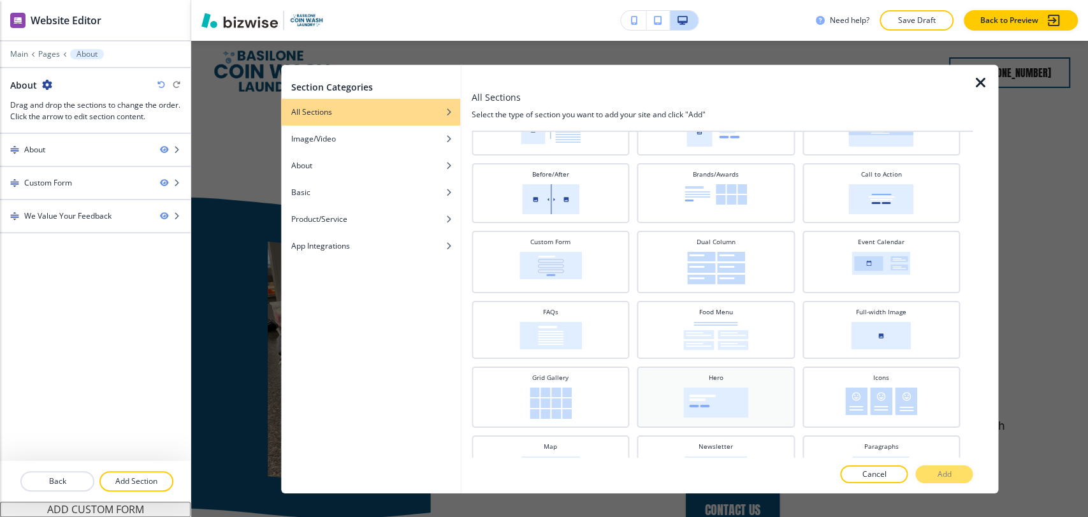
click at [728, 390] on img at bounding box center [716, 402] width 65 height 30
click at [942, 474] on p "Add" at bounding box center [944, 474] width 14 height 11
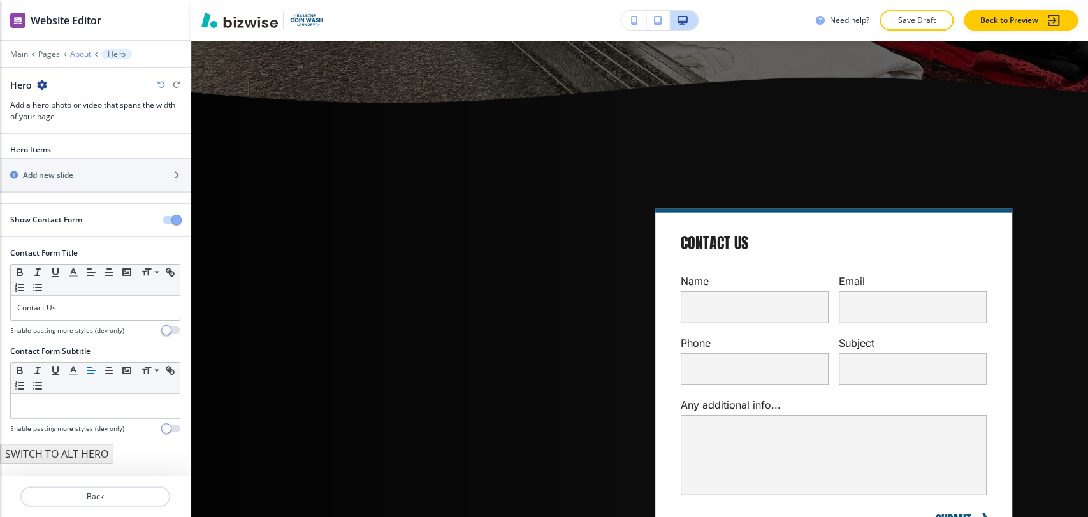
scroll to position [2038, 0]
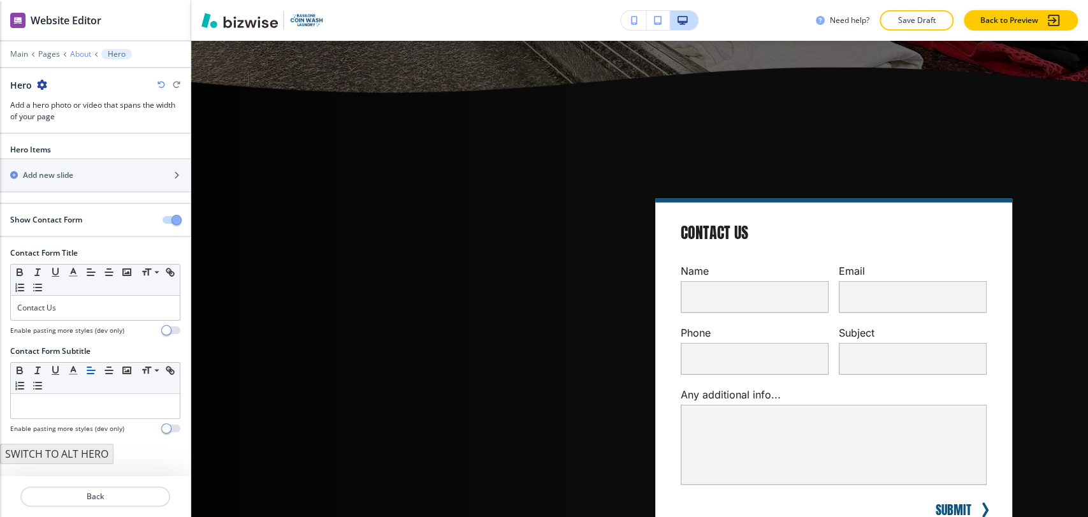
click at [77, 53] on p "About" at bounding box center [80, 54] width 21 height 9
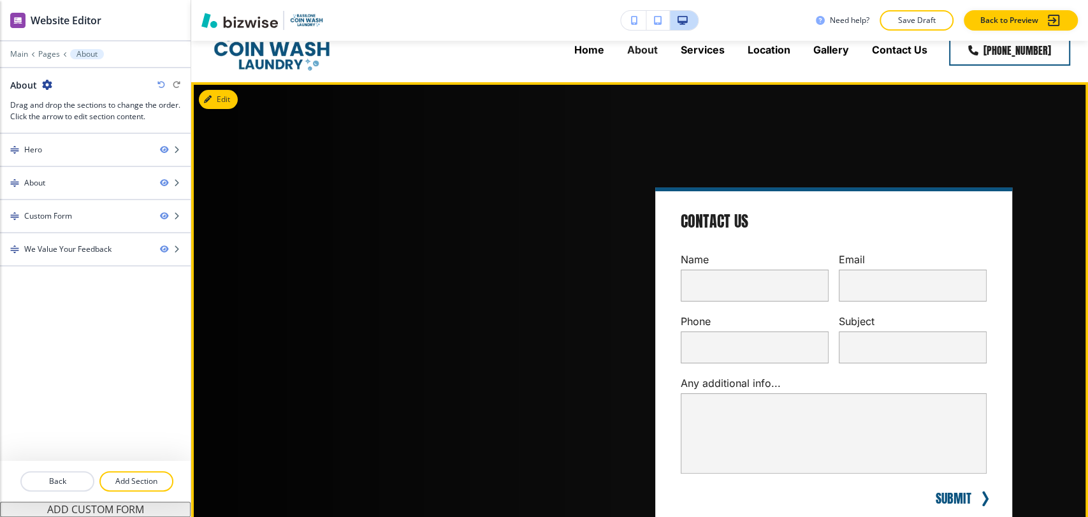
scroll to position [0, 0]
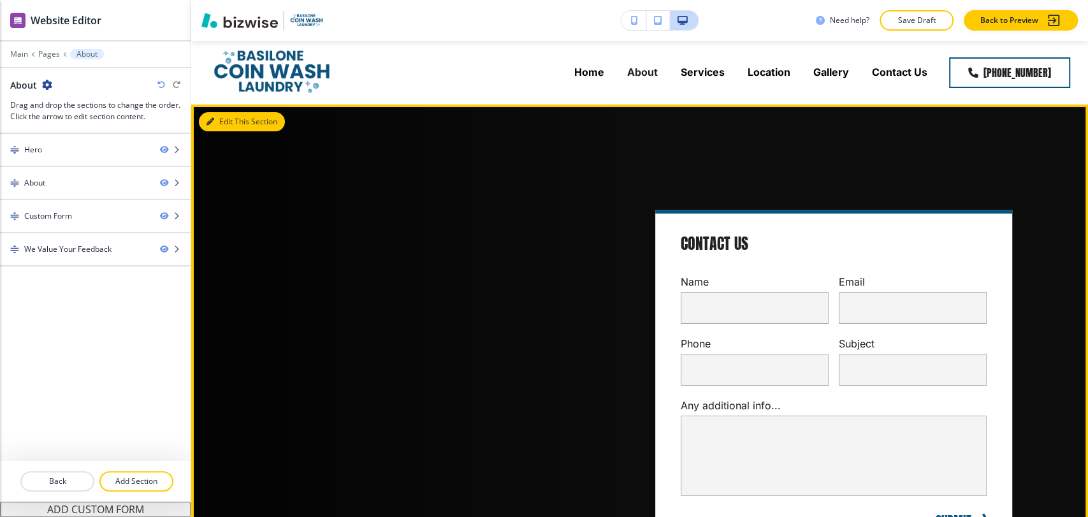
click at [225, 125] on button "Edit This Section" at bounding box center [242, 121] width 86 height 19
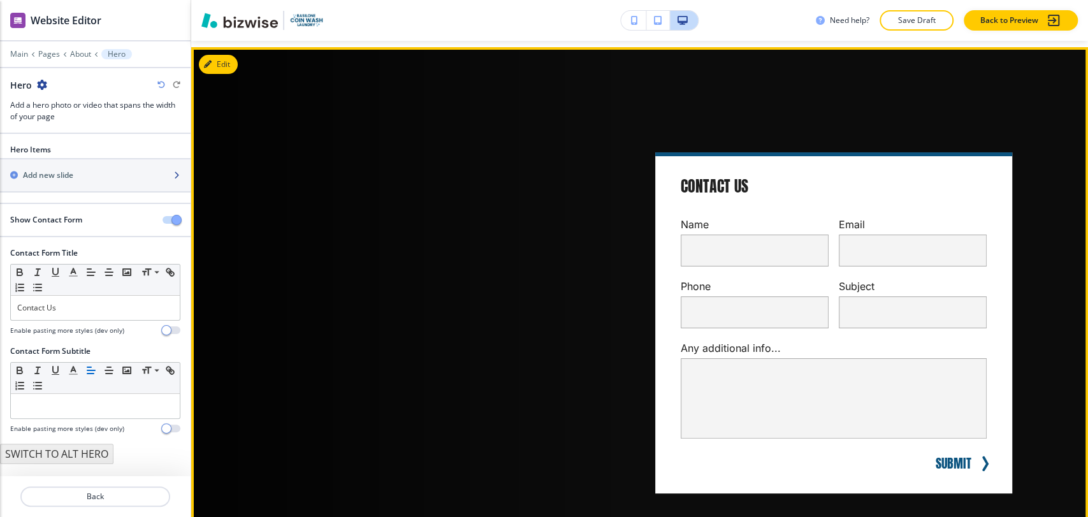
scroll to position [64, 0]
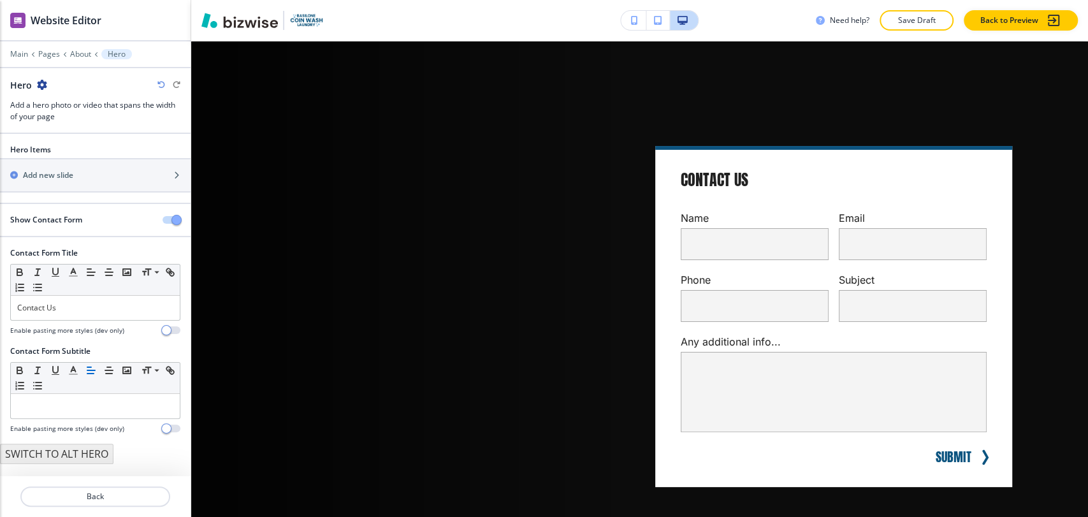
click at [173, 216] on span "button" at bounding box center [177, 220] width 10 height 10
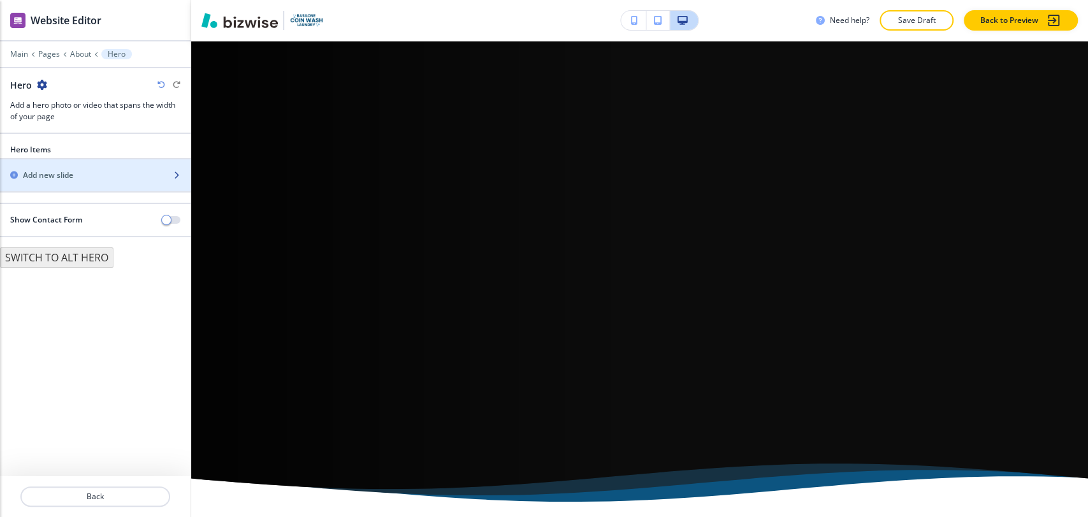
click at [79, 177] on div "Add new slide" at bounding box center [81, 175] width 163 height 11
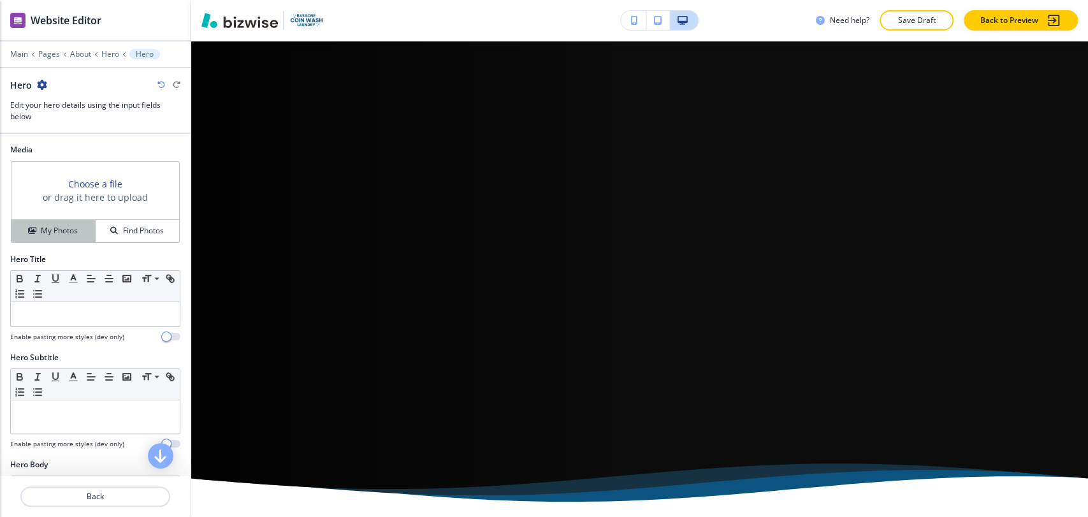
click at [64, 225] on h4 "My Photos" at bounding box center [59, 230] width 37 height 11
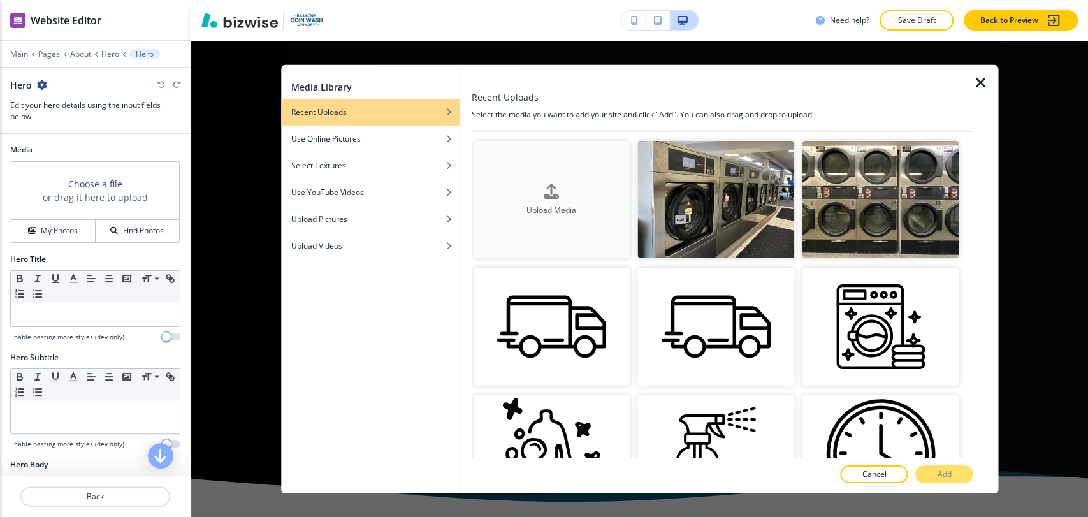
click at [573, 199] on div "button" at bounding box center [551, 201] width 157 height 5
click at [376, 139] on div "Use Online Pictures" at bounding box center [370, 138] width 179 height 11
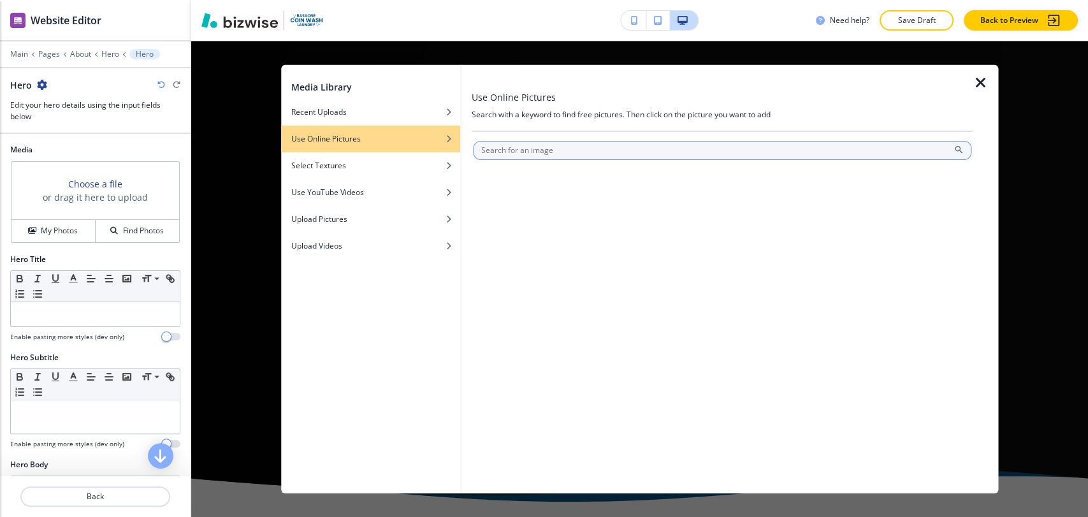
click at [566, 159] on div at bounding box center [722, 163] width 499 height 8
click at [566, 154] on input "text" at bounding box center [722, 149] width 499 height 19
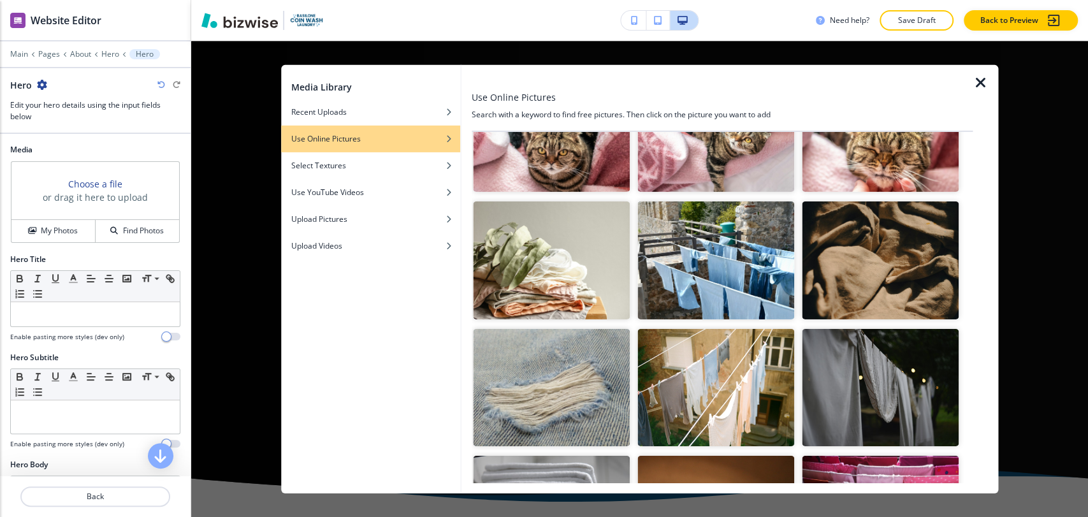
scroll to position [0, 0]
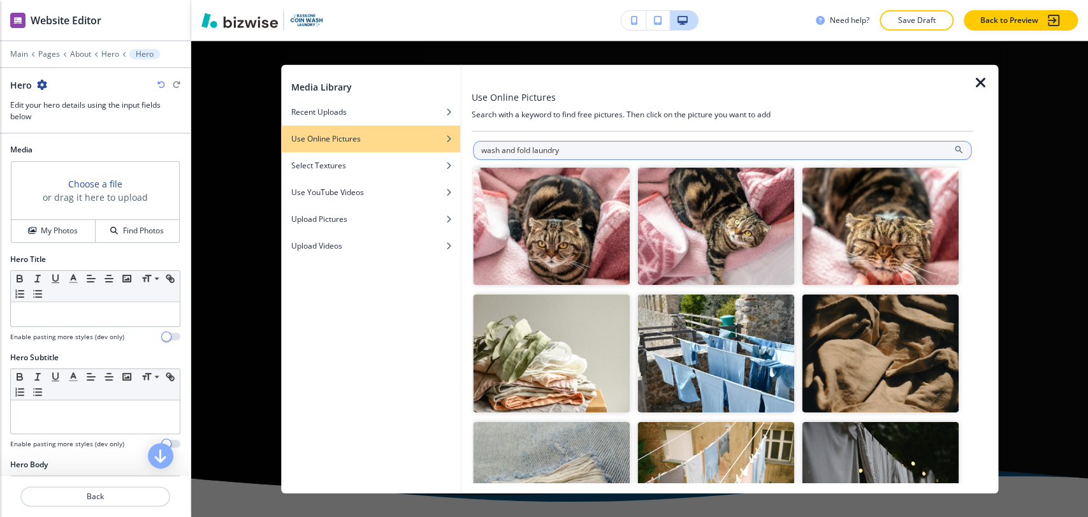
type input "wash and fold laundry"
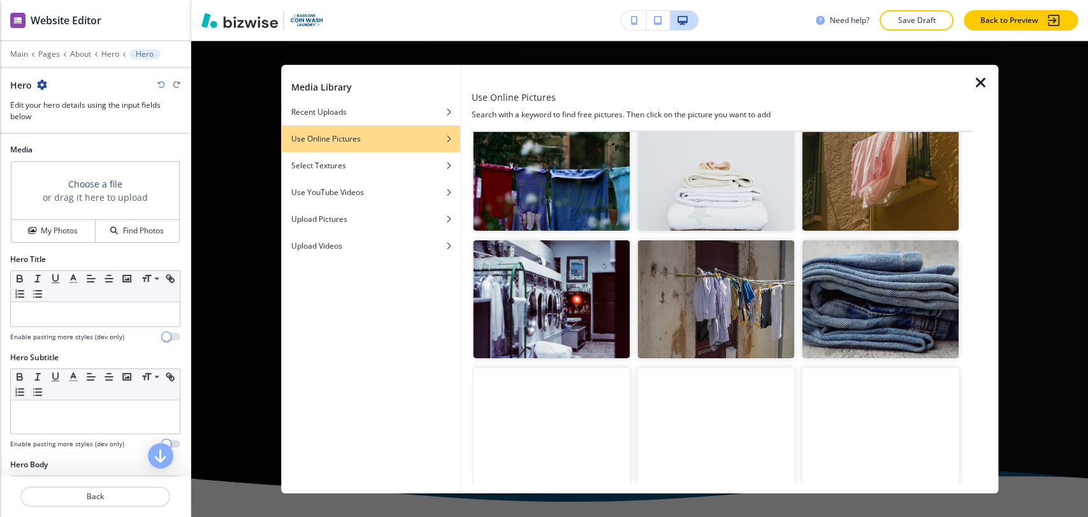
scroll to position [3943, 0]
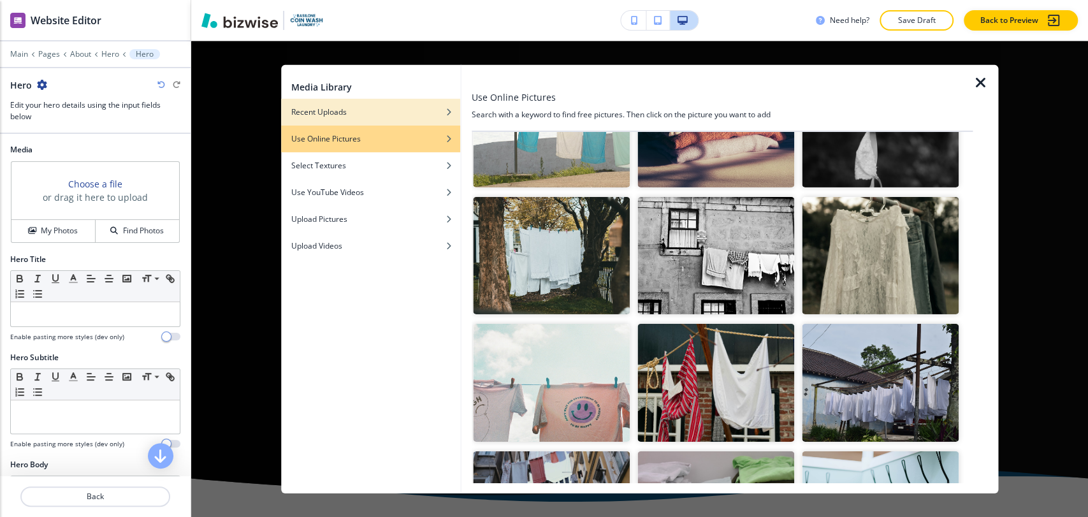
click at [371, 112] on div "Recent Uploads" at bounding box center [370, 111] width 179 height 11
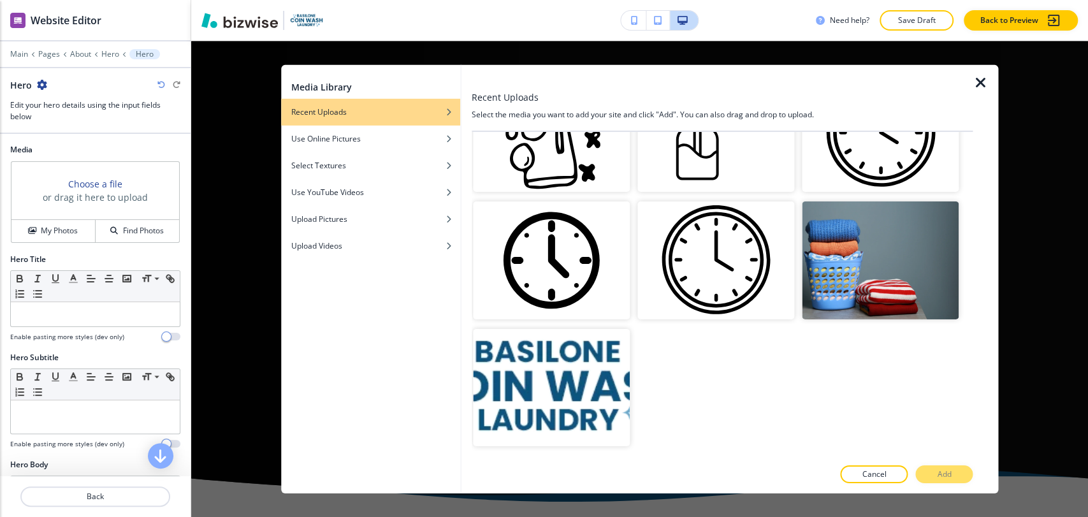
scroll to position [306, 0]
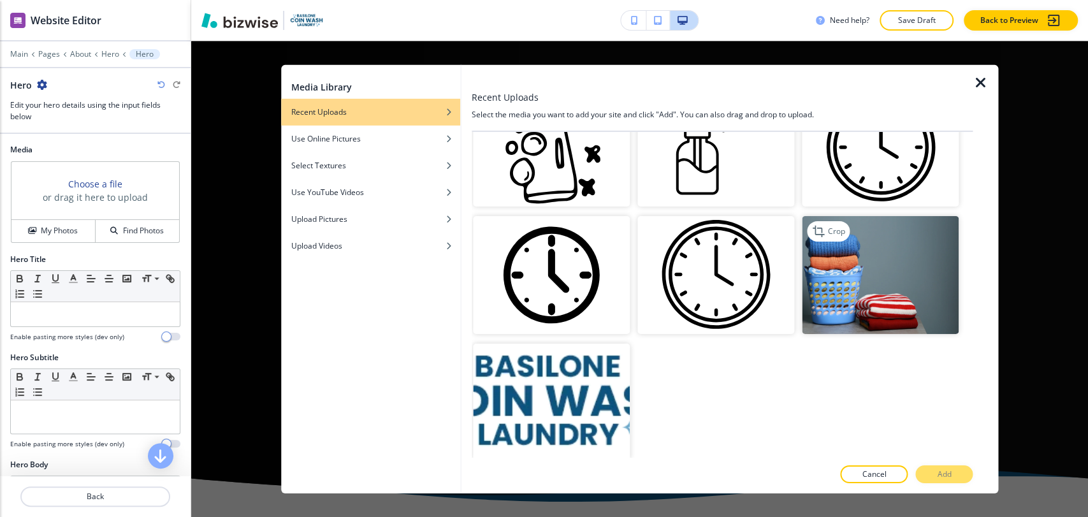
click at [828, 245] on img "button" at bounding box center [880, 275] width 157 height 118
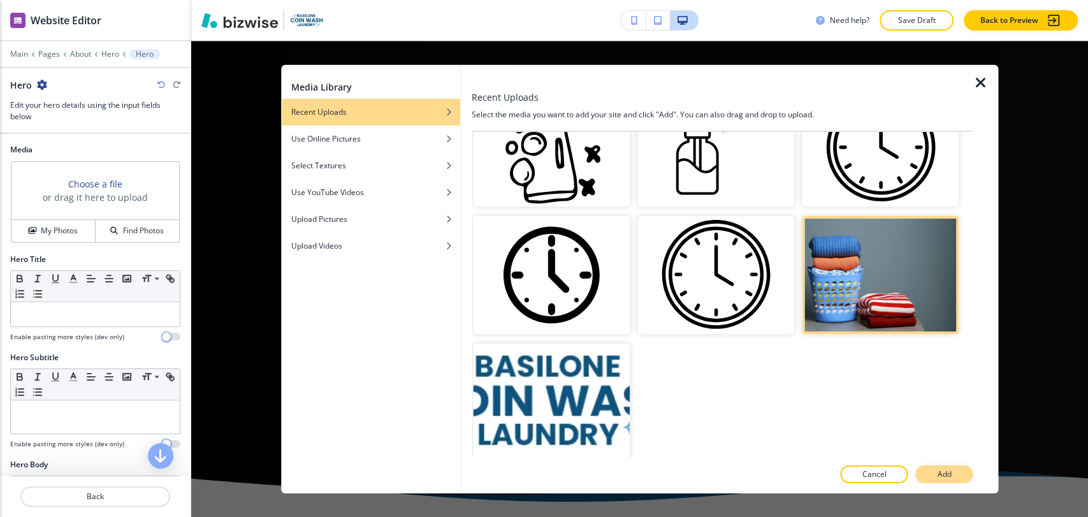
click at [958, 471] on button "Add" at bounding box center [944, 474] width 57 height 18
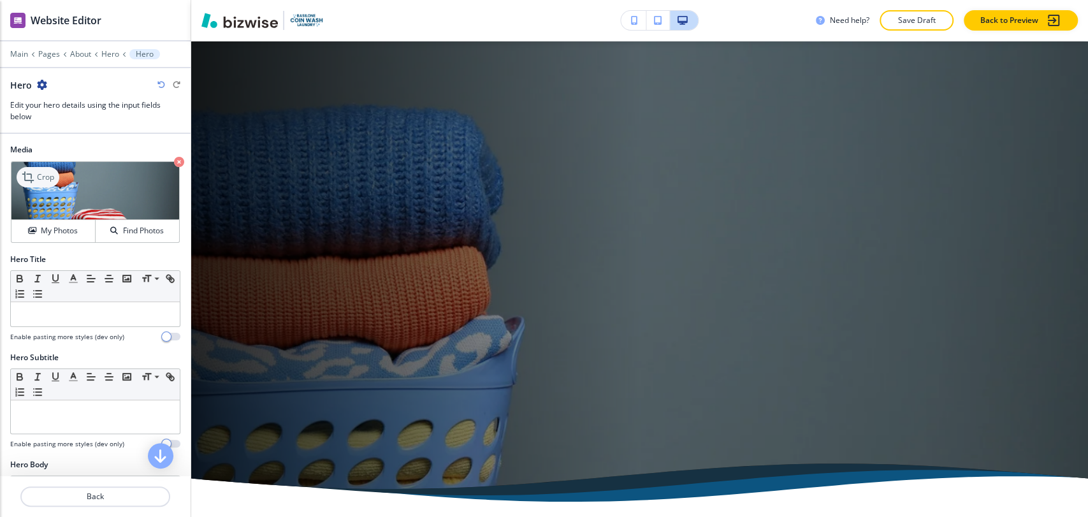
click at [47, 183] on div "Crop" at bounding box center [38, 177] width 43 height 20
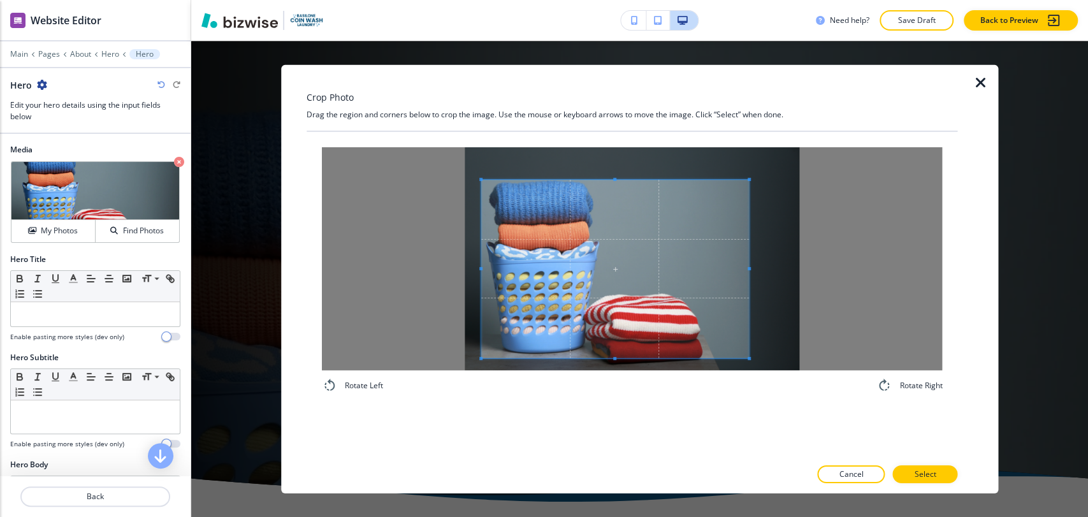
click at [543, 262] on span at bounding box center [615, 268] width 268 height 179
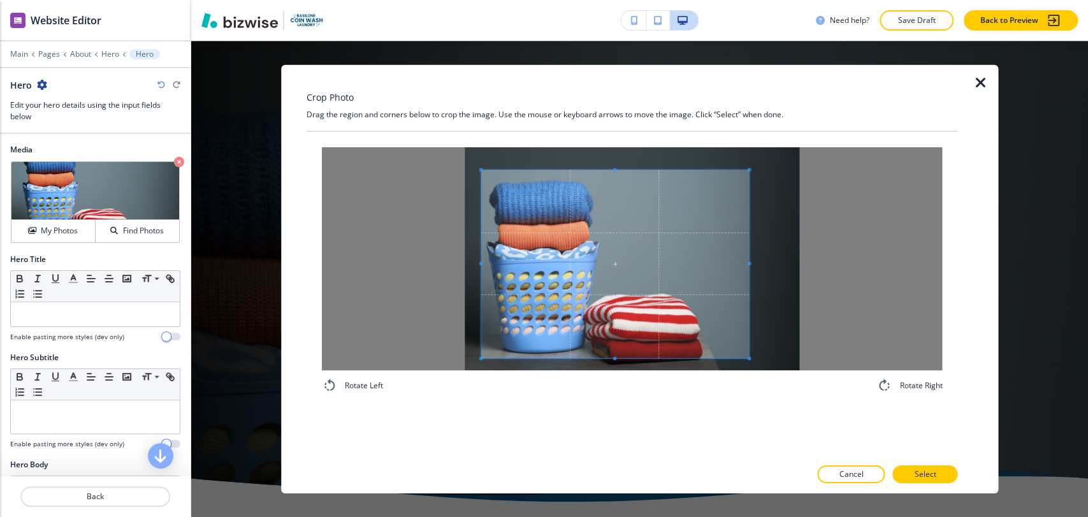
click at [617, 169] on span at bounding box center [615, 169] width 268 height 3
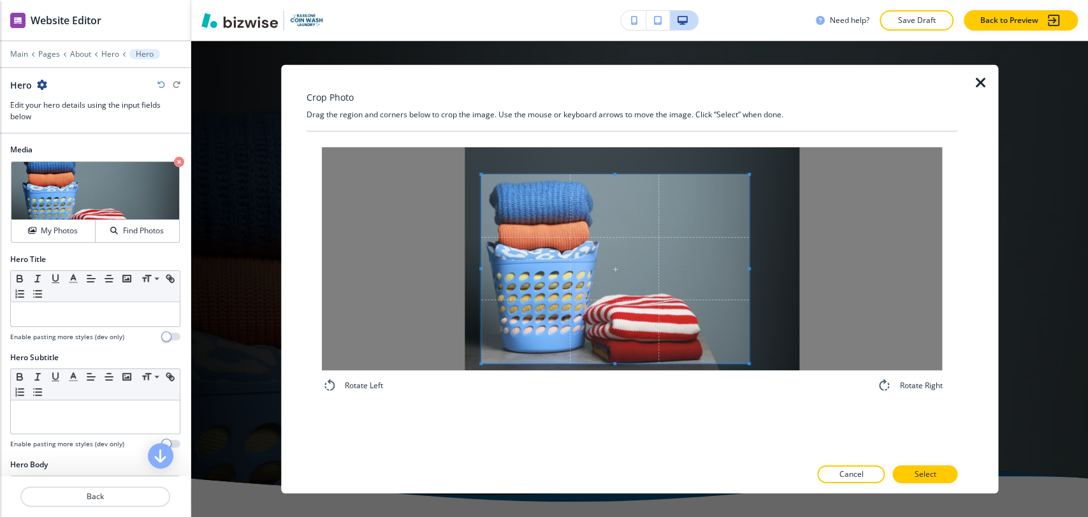
click at [621, 226] on span at bounding box center [615, 268] width 268 height 189
click at [928, 471] on p "Select" at bounding box center [925, 474] width 22 height 11
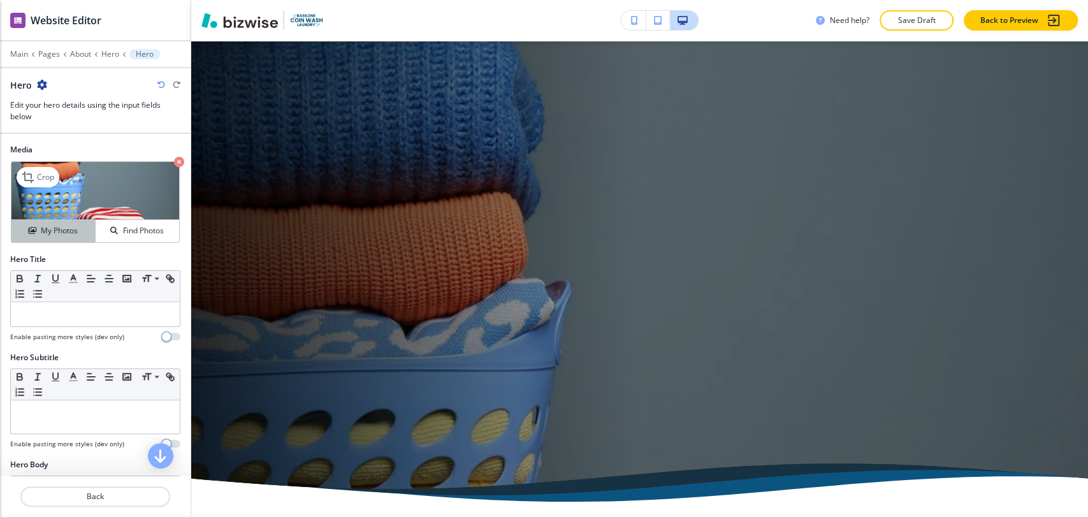
click at [41, 226] on h4 "My Photos" at bounding box center [59, 230] width 37 height 11
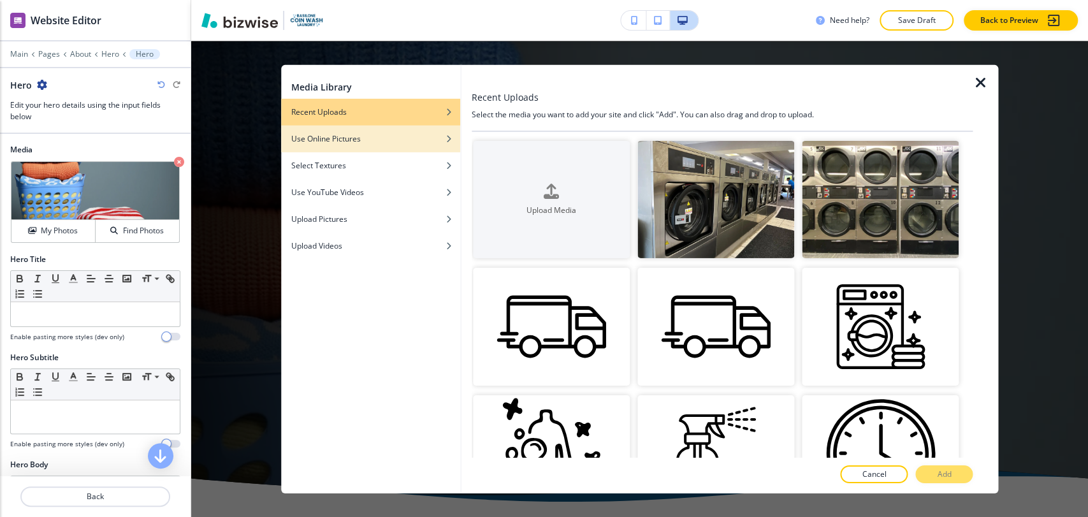
click at [379, 142] on div "Use Online Pictures" at bounding box center [370, 138] width 179 height 11
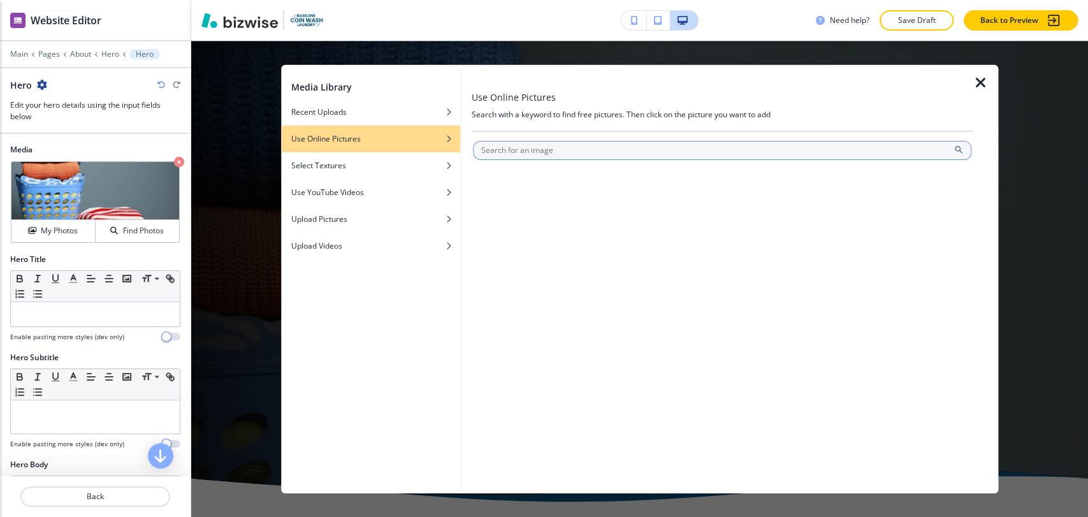
click at [553, 150] on input "text" at bounding box center [722, 149] width 499 height 19
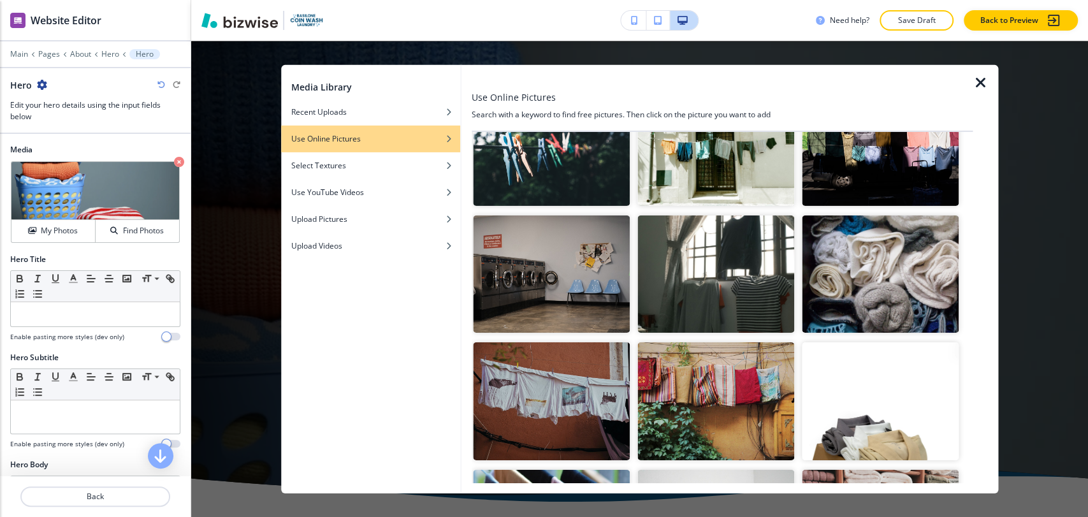
scroll to position [0, 0]
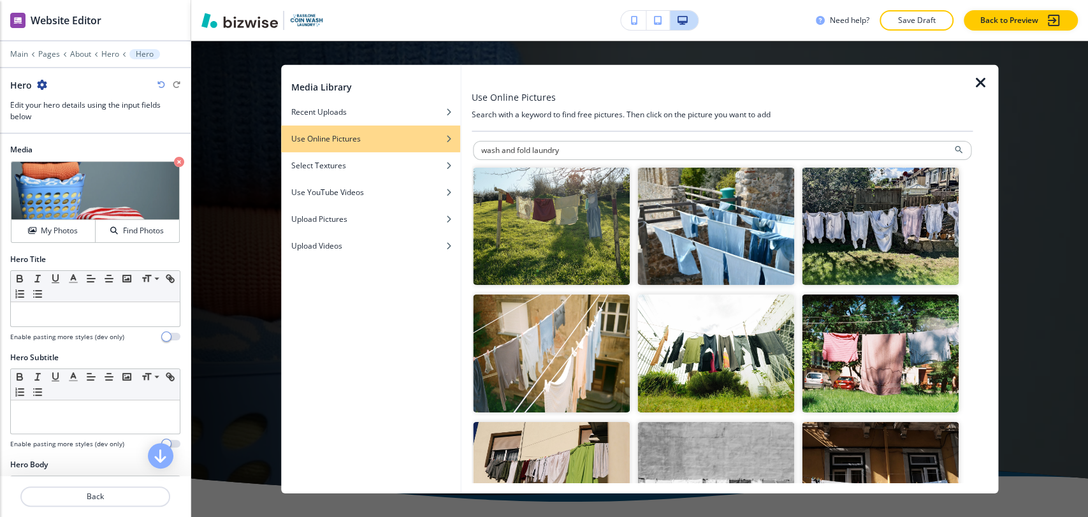
drag, startPoint x: 518, startPoint y: 149, endPoint x: 428, endPoint y: 149, distance: 89.9
click at [428, 149] on div "Media Library Recent Uploads Use Online Pictures Select Textures Use YouTube Vi…" at bounding box center [640, 278] width 718 height 428
click at [495, 150] on input "fold laundry" at bounding box center [722, 149] width 499 height 19
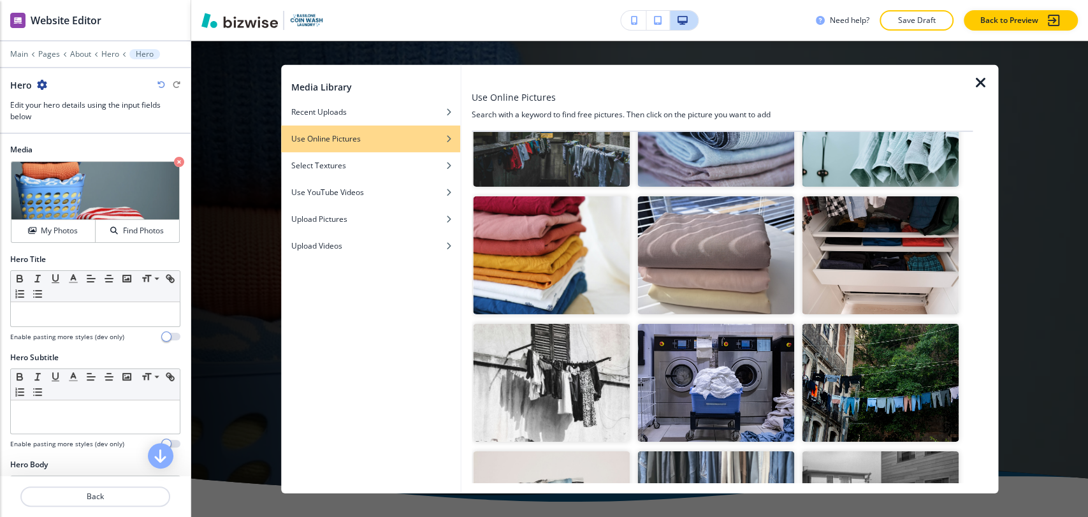
scroll to position [7296, 0]
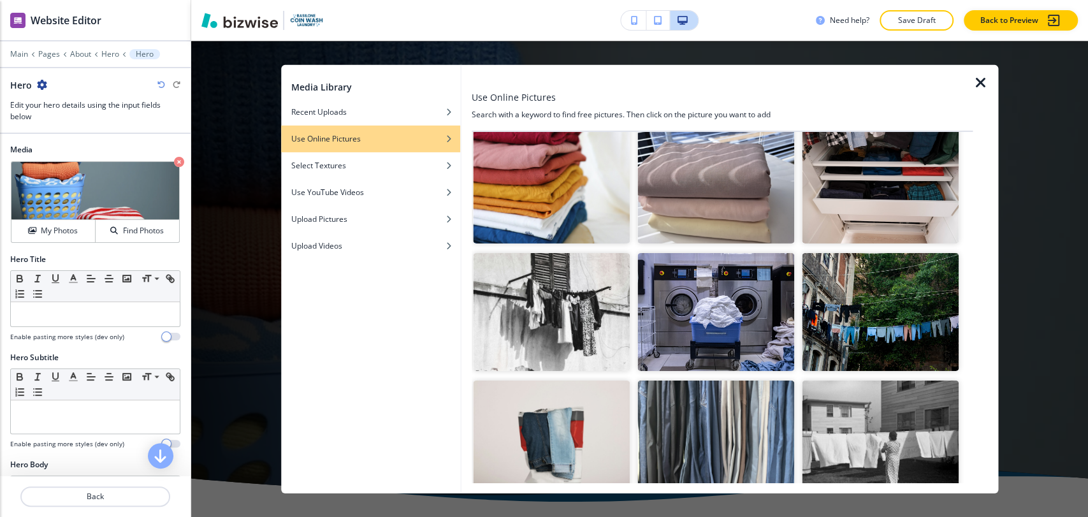
click at [1051, 202] on div "Media Library Recent Uploads Use Online Pictures Select Textures Use YouTube Vi…" at bounding box center [639, 279] width 897 height 476
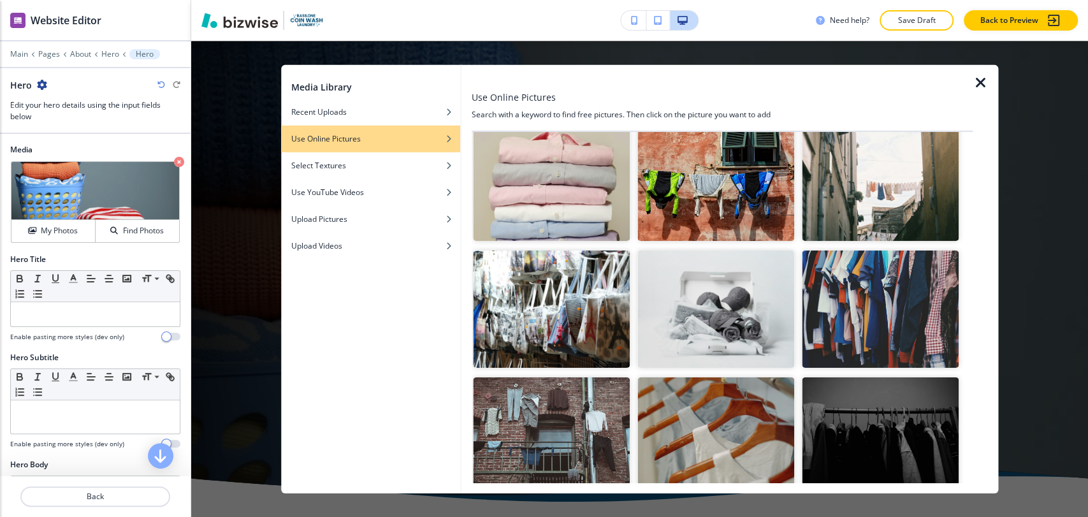
scroll to position [14623, 0]
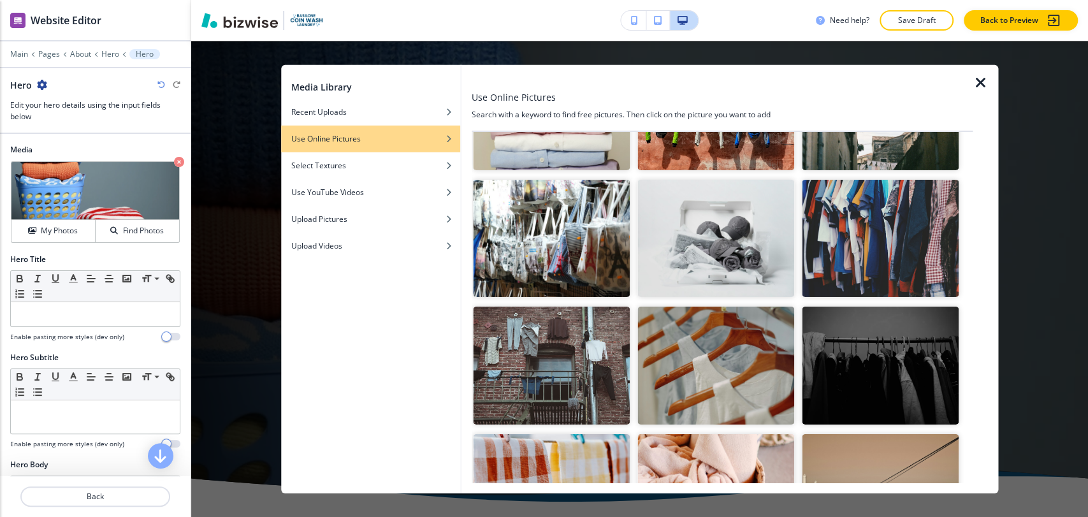
click at [1036, 138] on div "Media Library Recent Uploads Use Online Pictures Select Textures Use YouTube Vi…" at bounding box center [639, 279] width 897 height 476
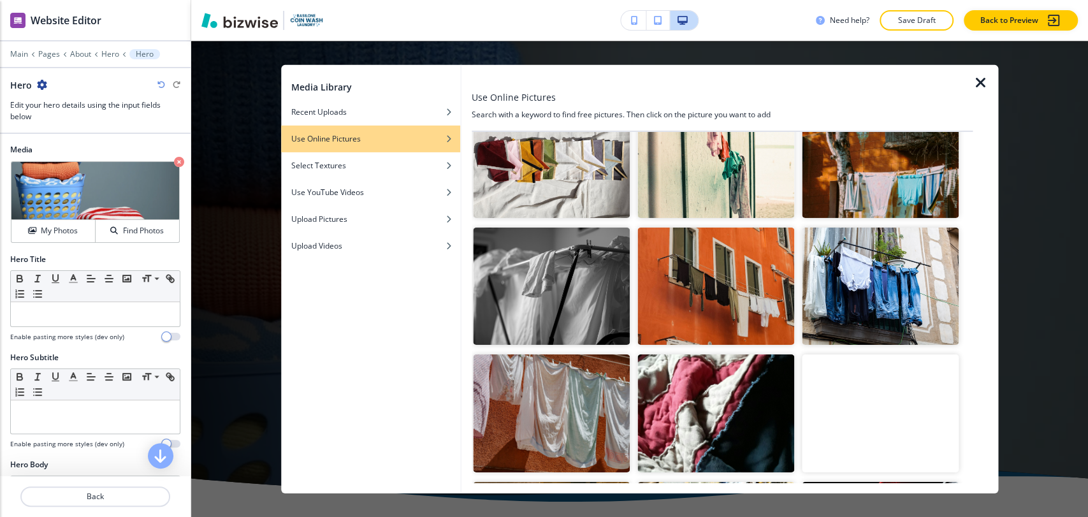
scroll to position [0, 0]
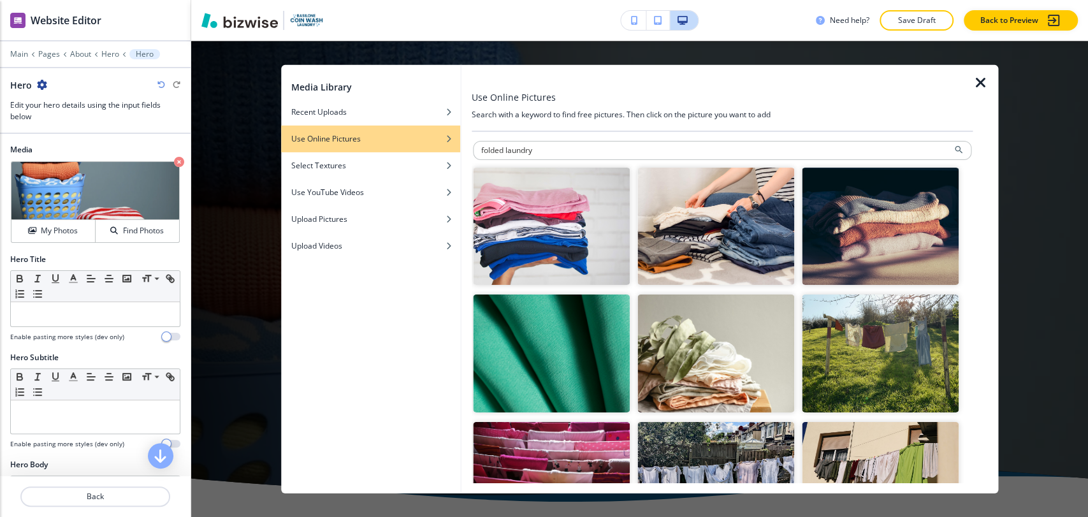
drag, startPoint x: 504, startPoint y: 151, endPoint x: 463, endPoint y: 151, distance: 40.8
click at [463, 151] on div "Use Online Pictures Search with a keyword to find free pictures. Then click on …" at bounding box center [730, 278] width 537 height 428
type input "laundry"
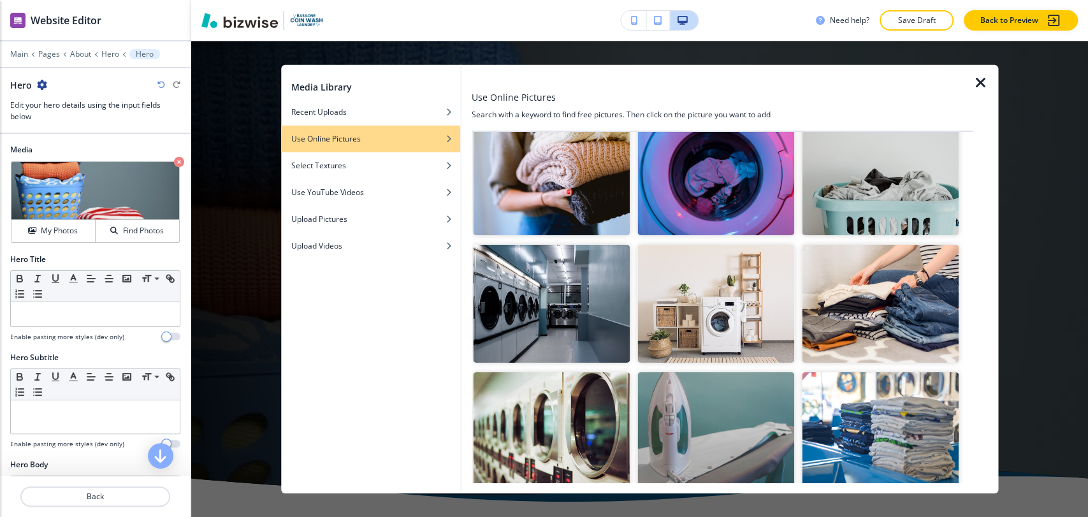
scroll to position [71, 0]
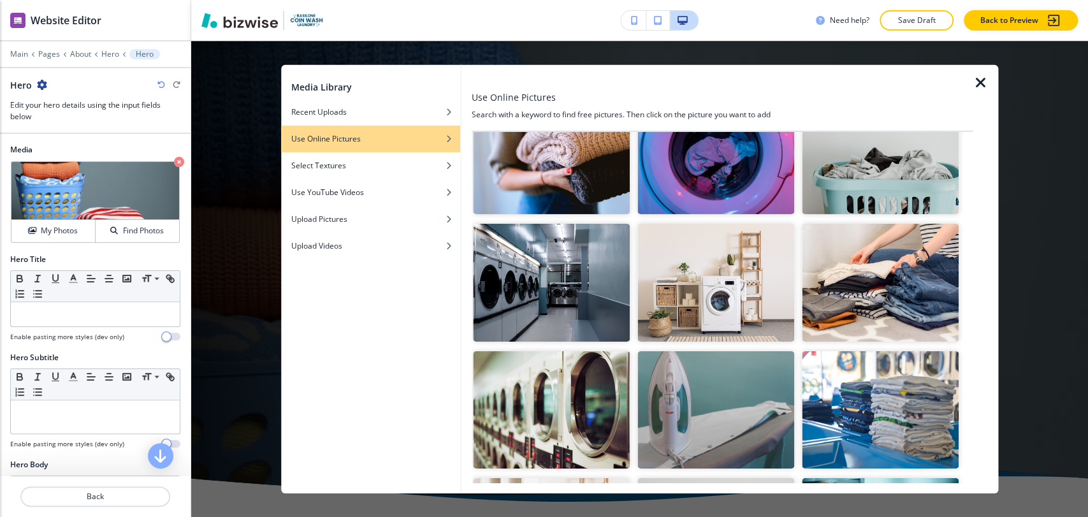
click at [552, 411] on img "button" at bounding box center [551, 410] width 157 height 118
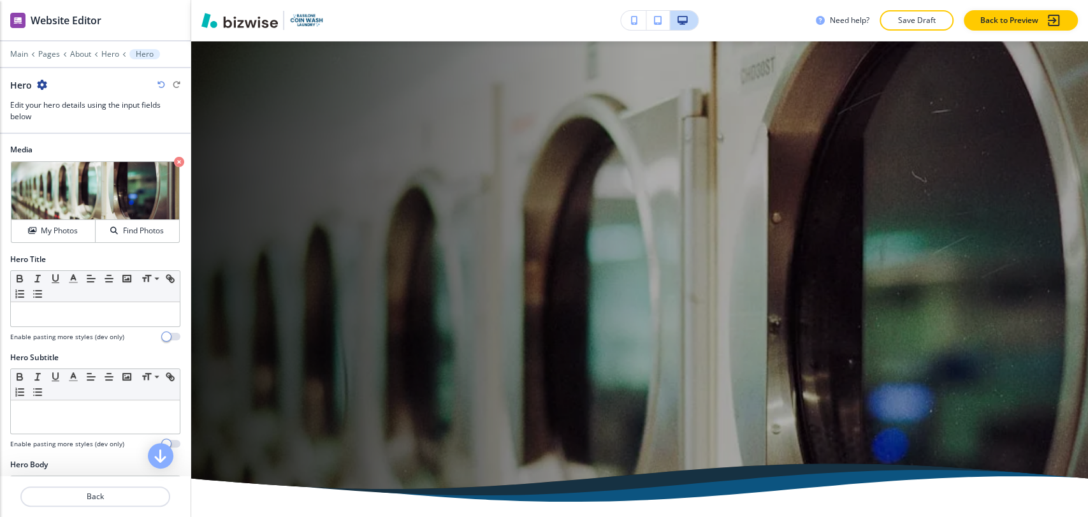
scroll to position [0, 0]
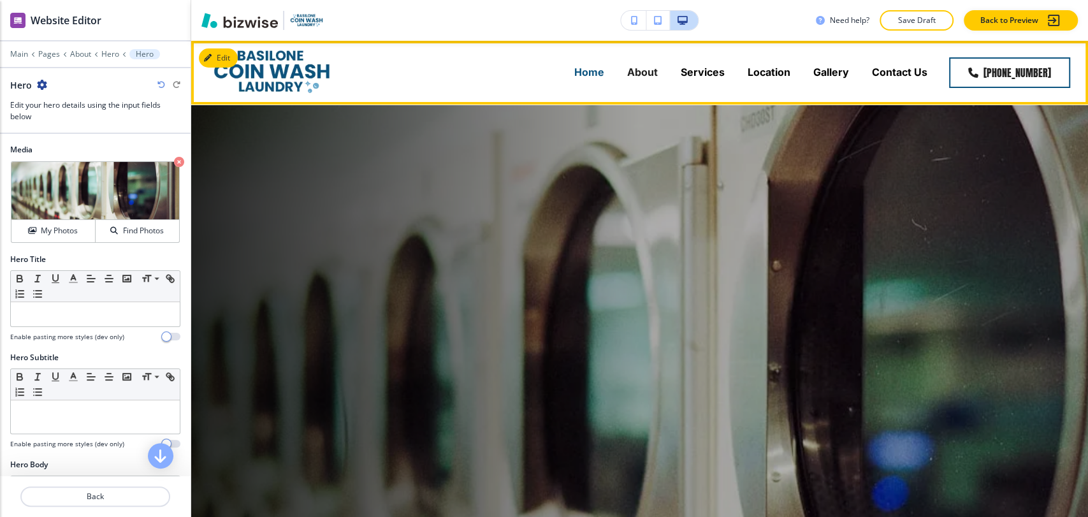
click at [584, 68] on p "Home" at bounding box center [590, 72] width 30 height 15
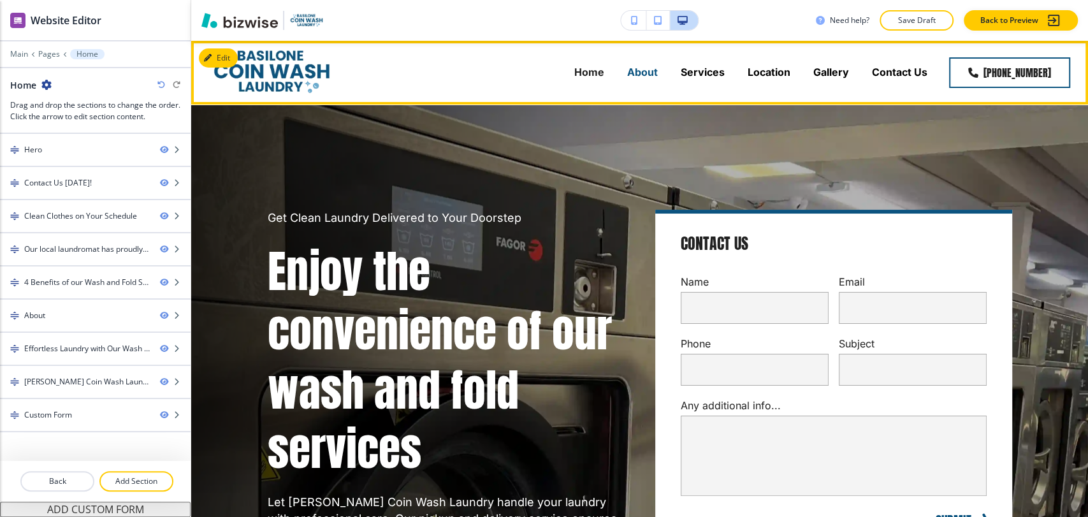
click at [645, 74] on p "About" at bounding box center [642, 72] width 31 height 15
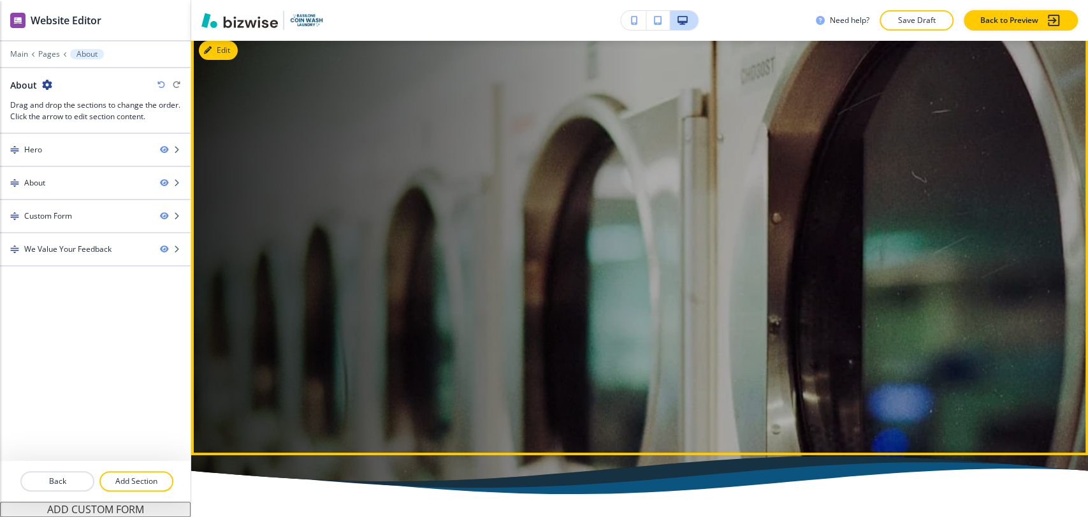
scroll to position [71, 0]
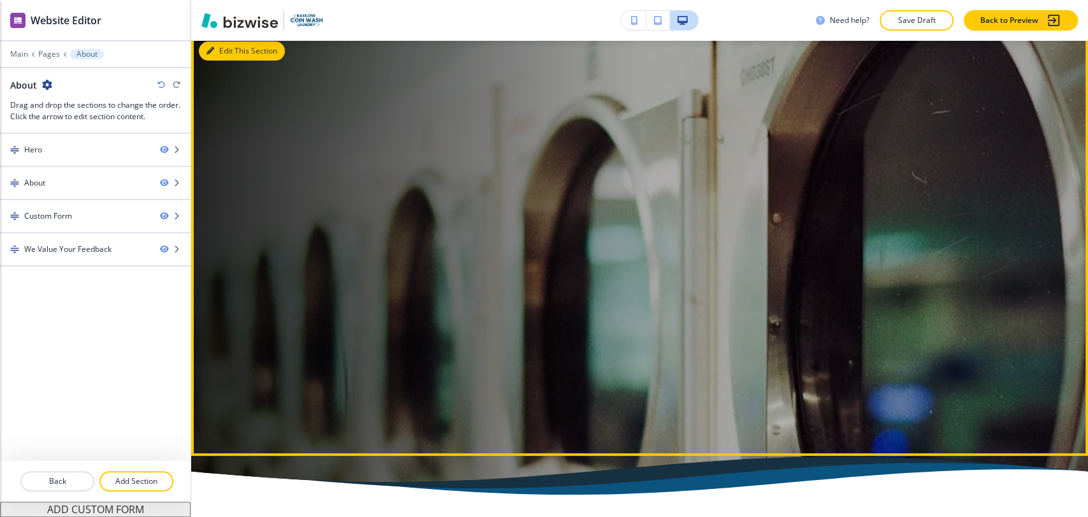
click at [224, 56] on button "Edit This Section" at bounding box center [242, 50] width 86 height 19
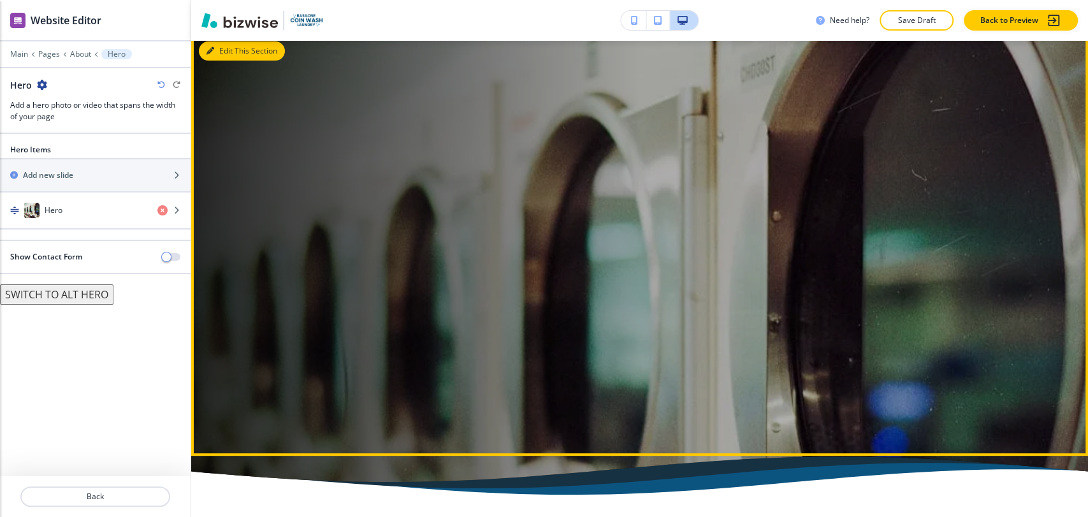
scroll to position [64, 0]
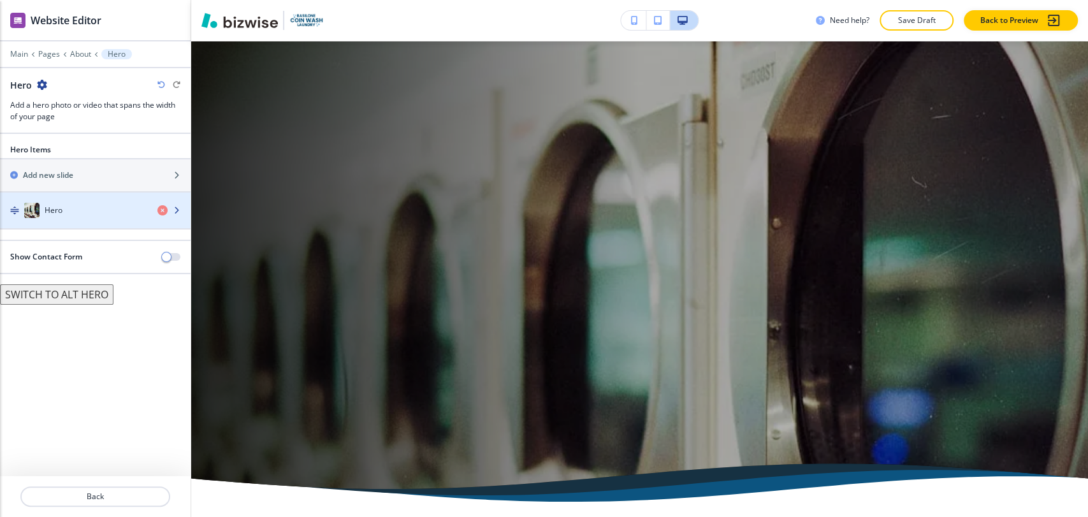
click at [110, 207] on div "Hero" at bounding box center [73, 210] width 147 height 15
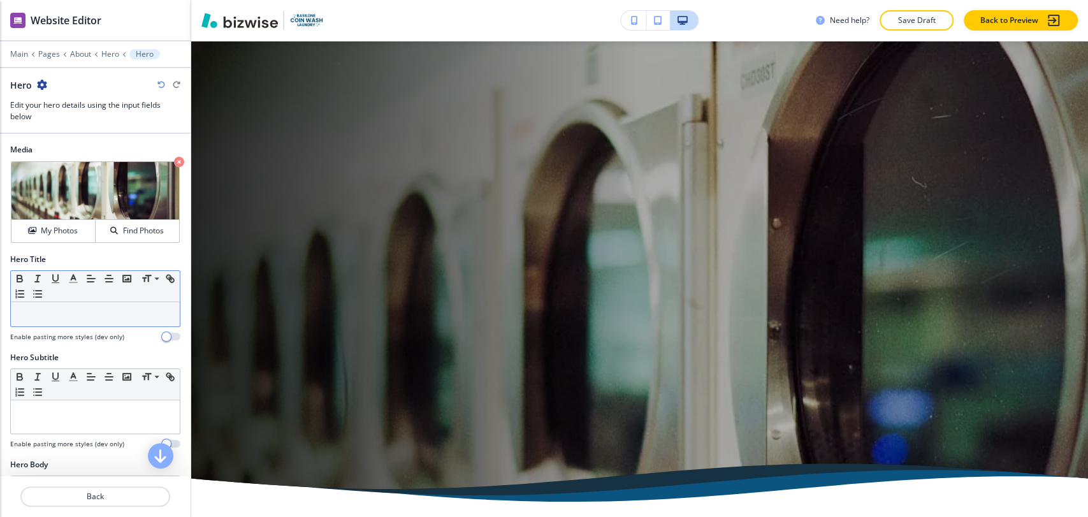
click at [91, 309] on p at bounding box center [95, 314] width 156 height 11
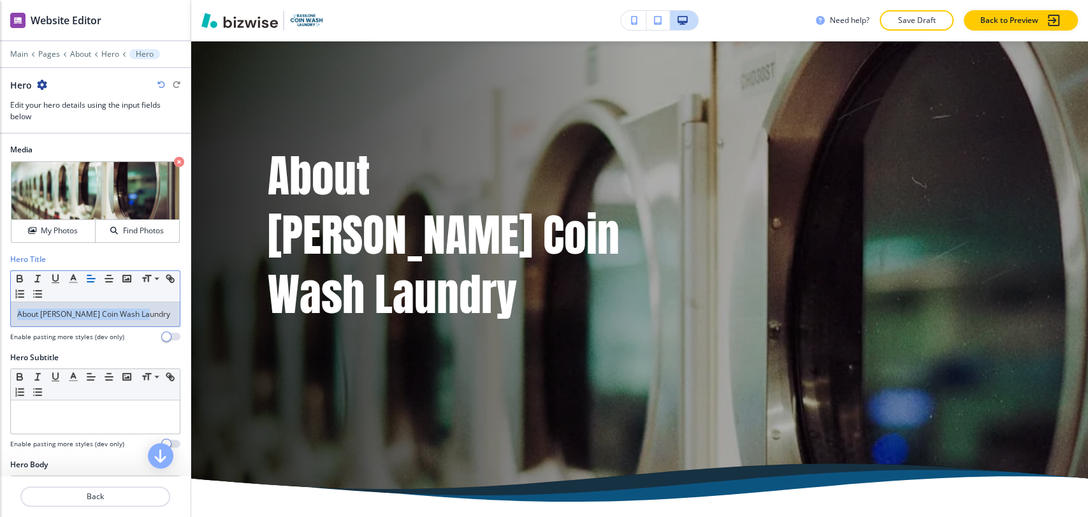
drag, startPoint x: 151, startPoint y: 311, endPoint x: 10, endPoint y: 311, distance: 140.9
click at [11, 311] on div "About [PERSON_NAME] Coin Wash Laundry" at bounding box center [95, 314] width 169 height 24
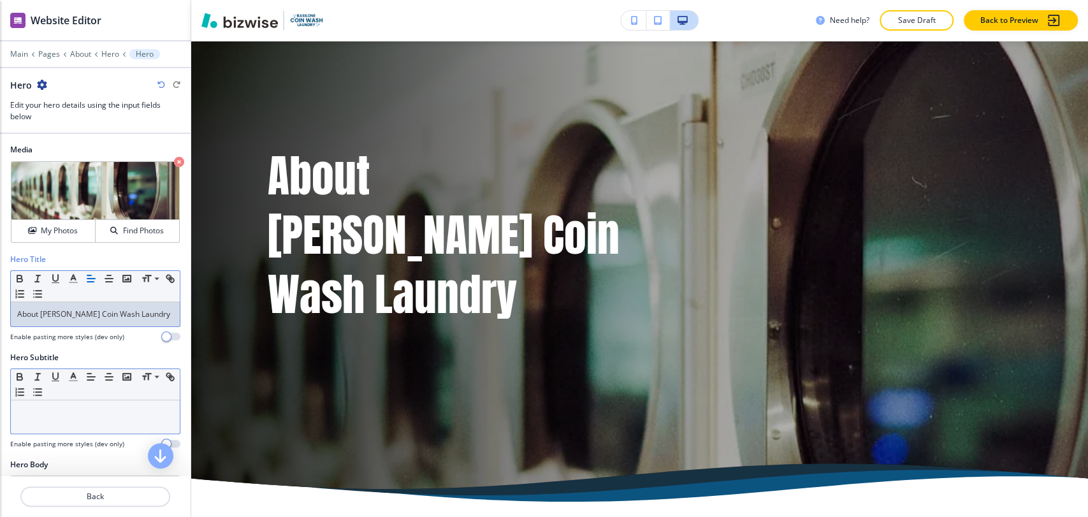
click at [62, 416] on p at bounding box center [95, 412] width 156 height 11
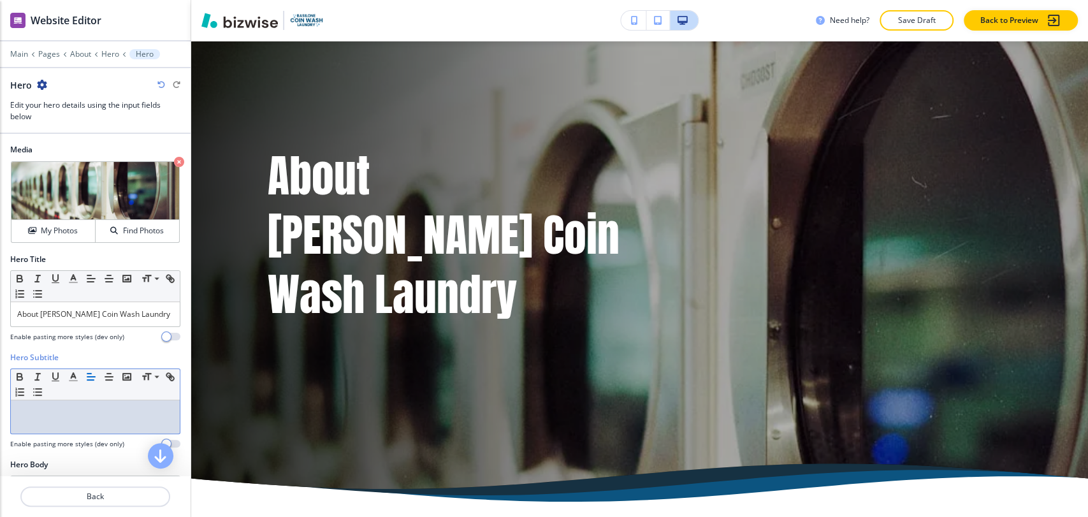
scroll to position [142, 0]
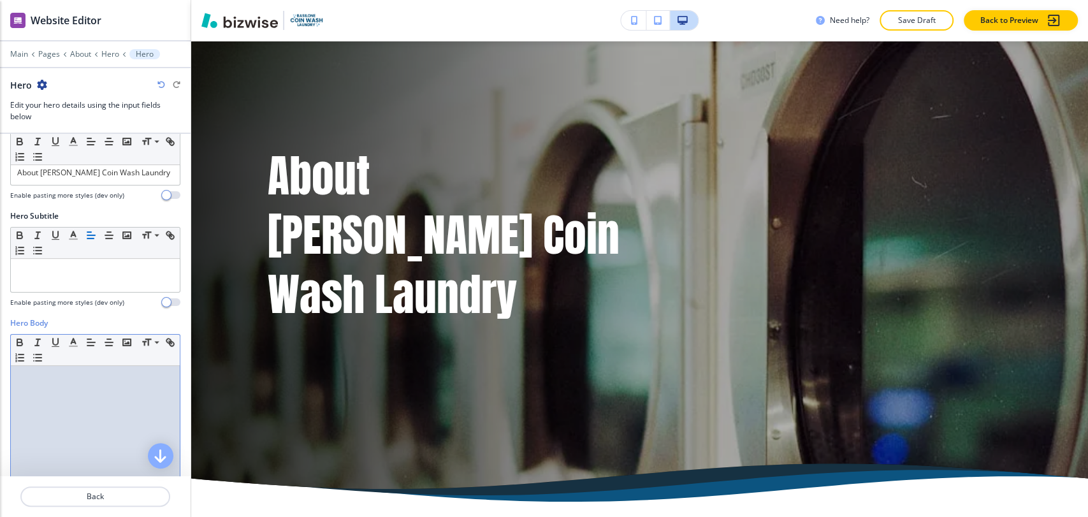
click at [66, 397] on div at bounding box center [95, 449] width 169 height 166
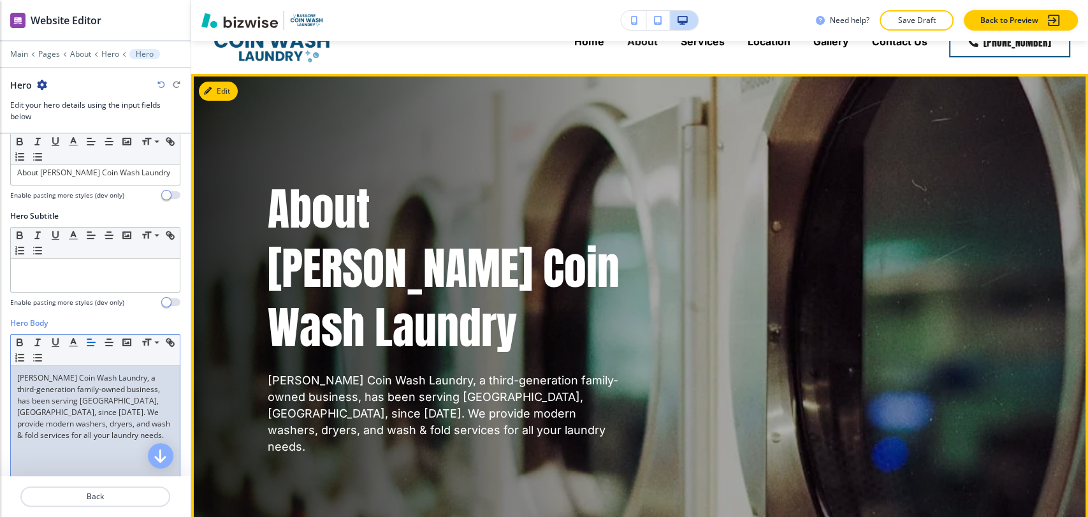
scroll to position [0, 0]
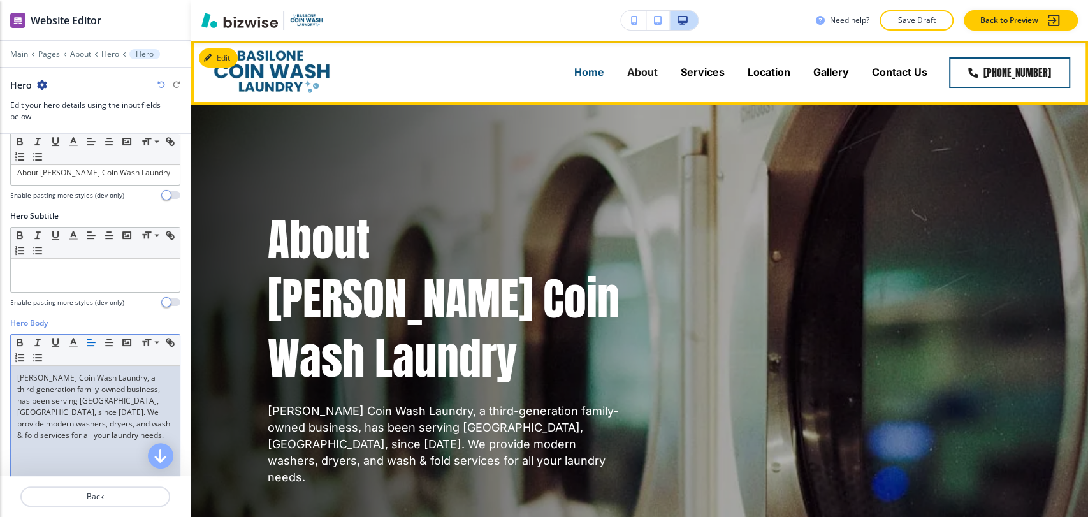
click at [597, 77] on p "Home" at bounding box center [590, 72] width 30 height 15
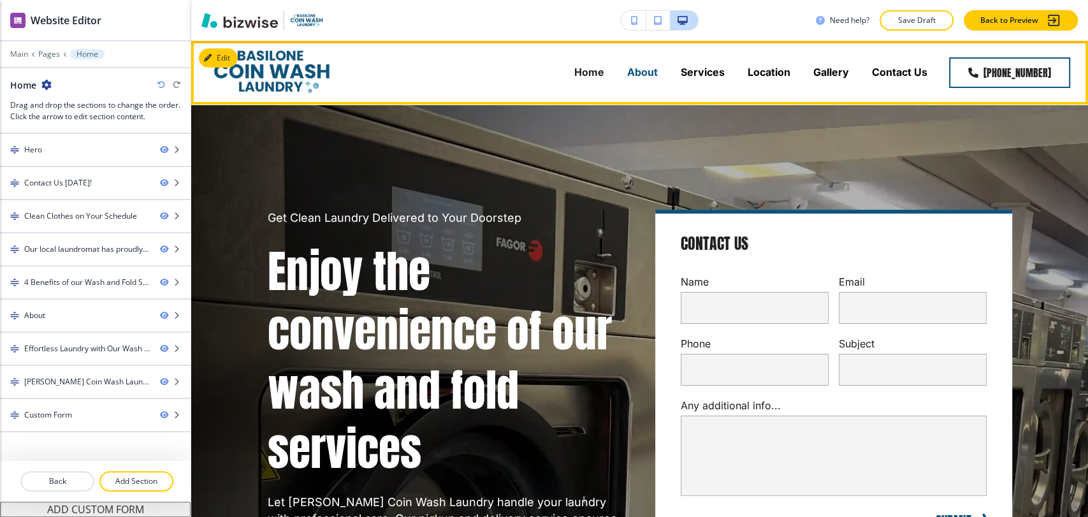
click at [650, 76] on p "About" at bounding box center [642, 72] width 31 height 15
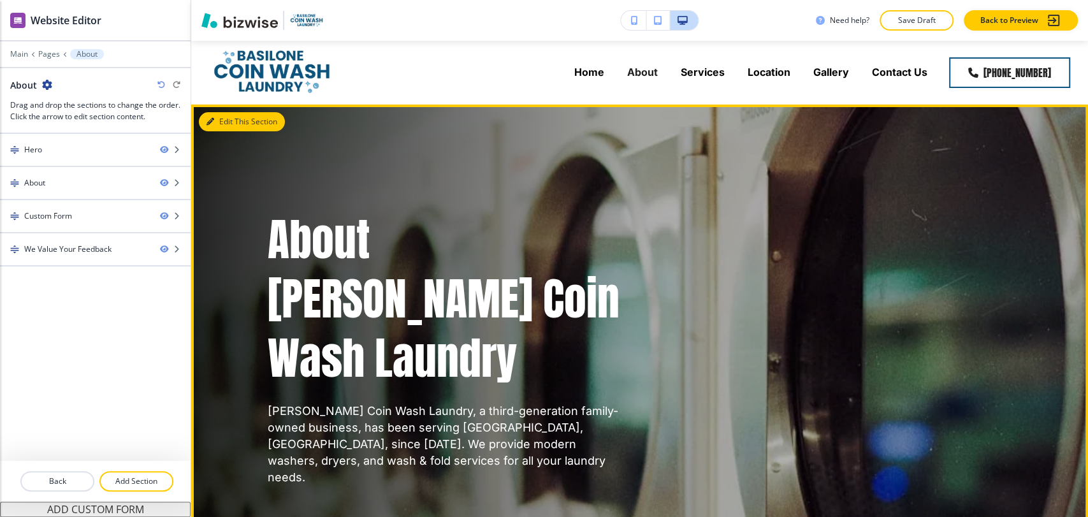
click at [219, 118] on button "Edit This Section" at bounding box center [242, 121] width 86 height 19
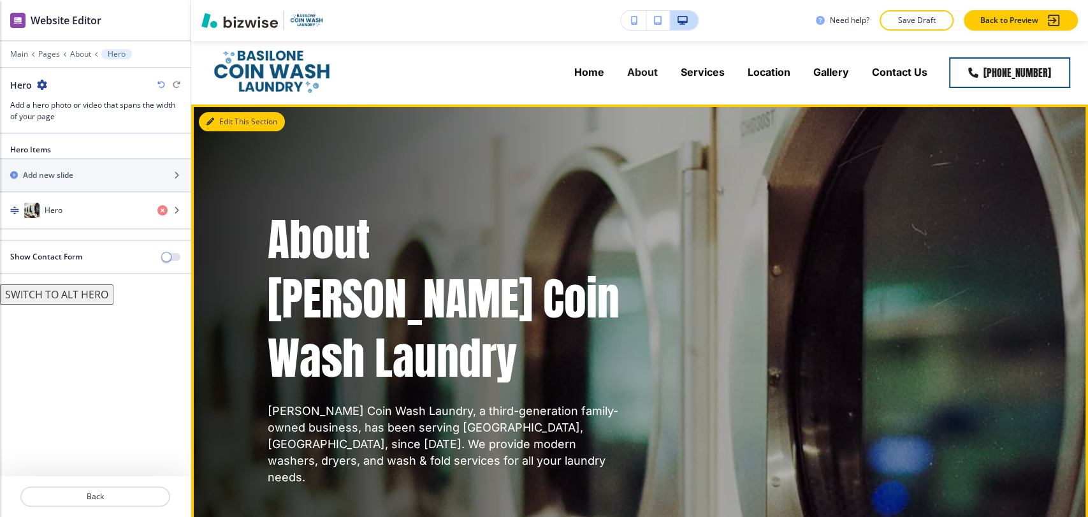
scroll to position [64, 0]
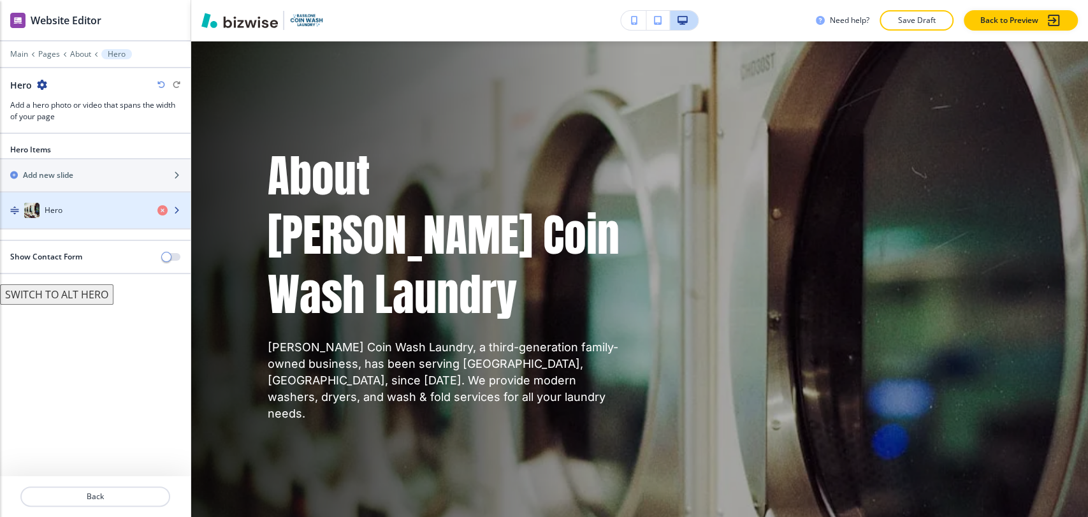
click at [82, 216] on div "Hero" at bounding box center [95, 211] width 191 height 36
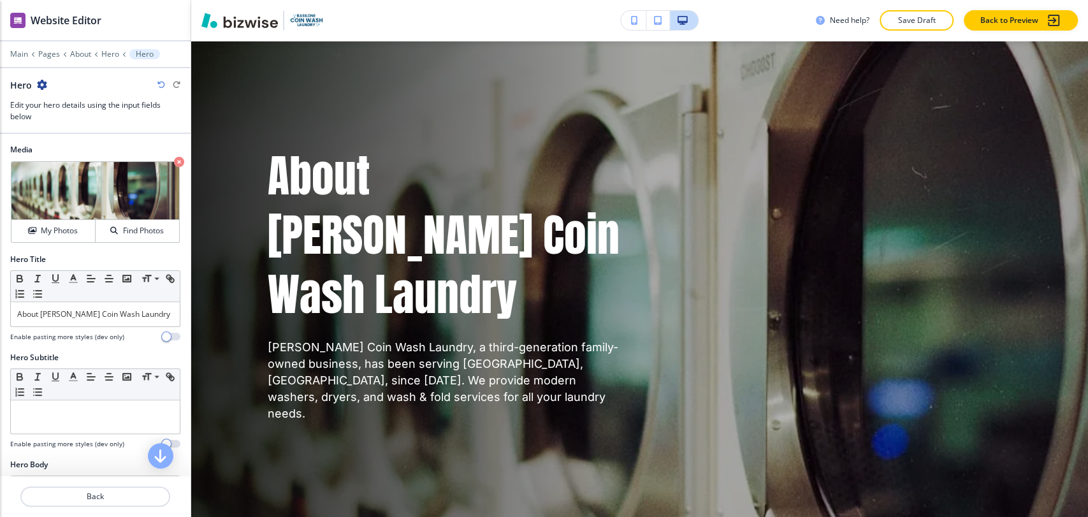
scroll to position [425, 0]
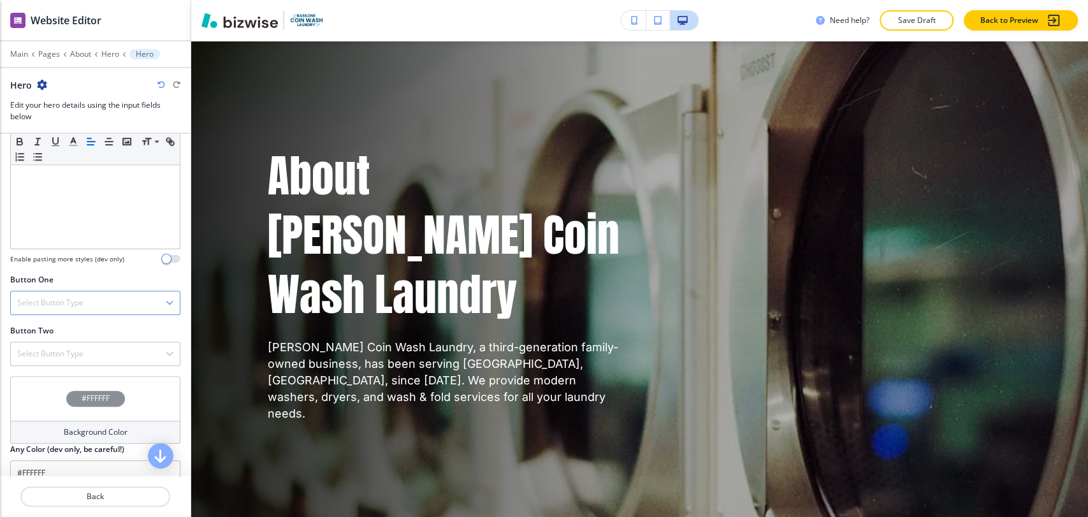
click at [87, 292] on div "Select Button Type" at bounding box center [95, 302] width 169 height 23
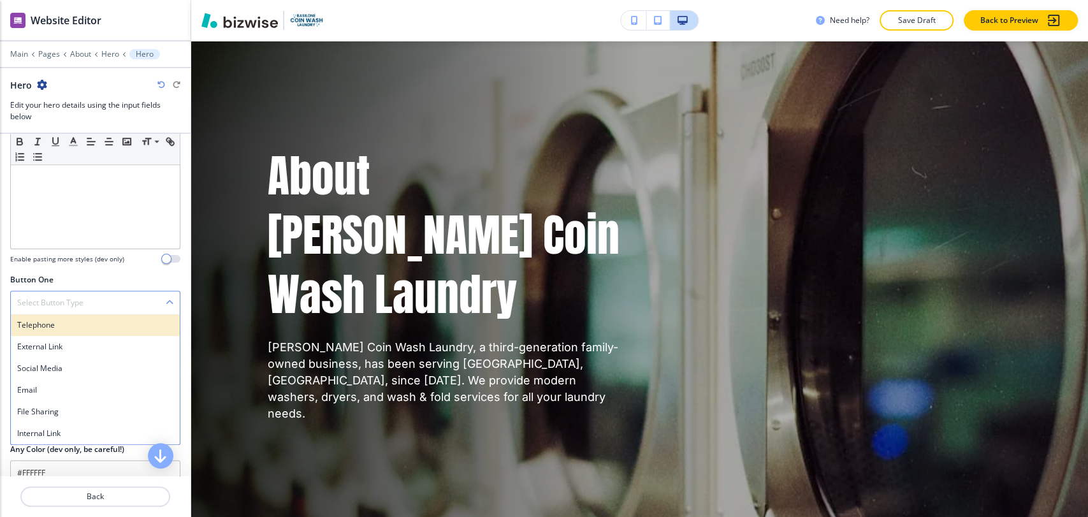
click at [81, 323] on h4 "Telephone" at bounding box center [95, 324] width 156 height 11
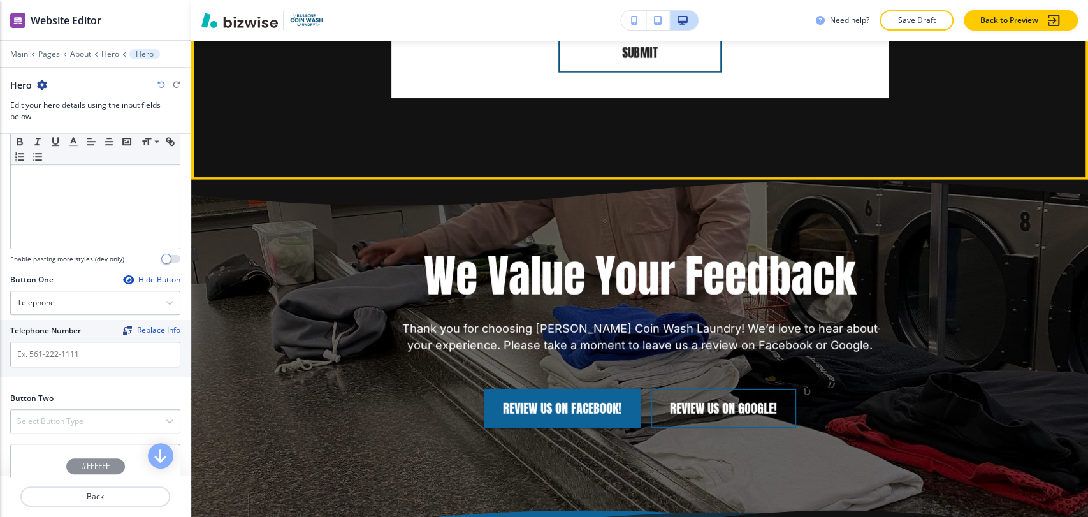
scroll to position [2327, 0]
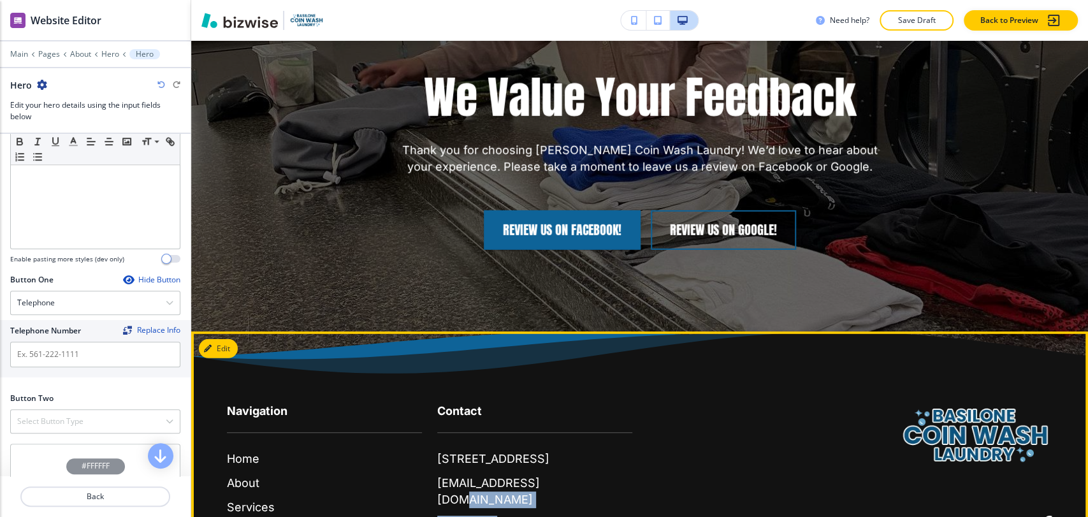
drag, startPoint x: 543, startPoint y: 407, endPoint x: 449, endPoint y: 406, distance: 93.7
click at [478, 451] on div "416 S Main St, Zelienople, PA 16063, USA info@zelienoplelaundromat.com (724) 82…" at bounding box center [534, 492] width 195 height 82
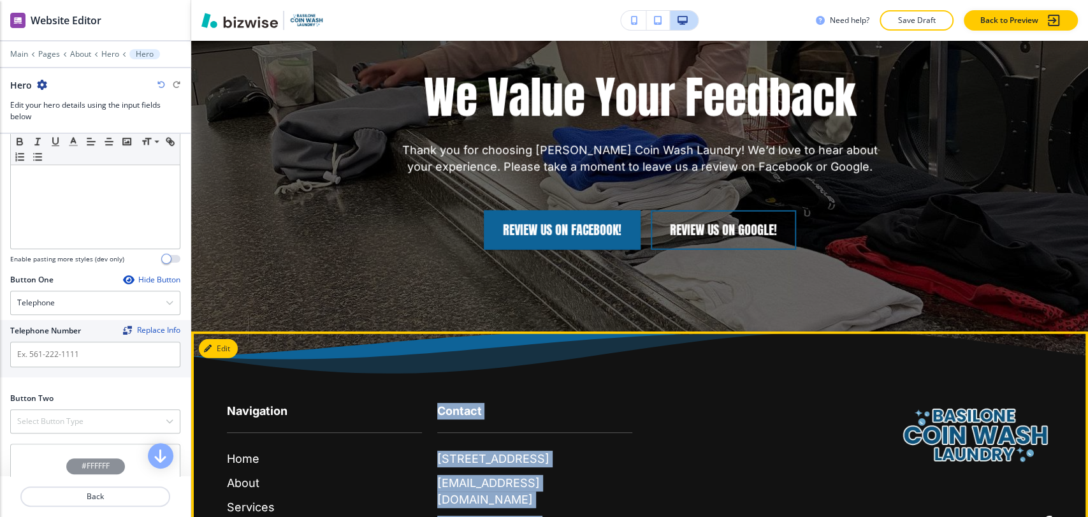
drag, startPoint x: 410, startPoint y: 406, endPoint x: 525, endPoint y: 409, distance: 115.5
click at [525, 409] on div "Navigation Home About Services Location Gallery Contact Us Contact 416 S Main S…" at bounding box center [632, 482] width 841 height 210
click at [409, 451] on div "Home About Services Location Gallery Contact Us" at bounding box center [324, 519] width 195 height 137
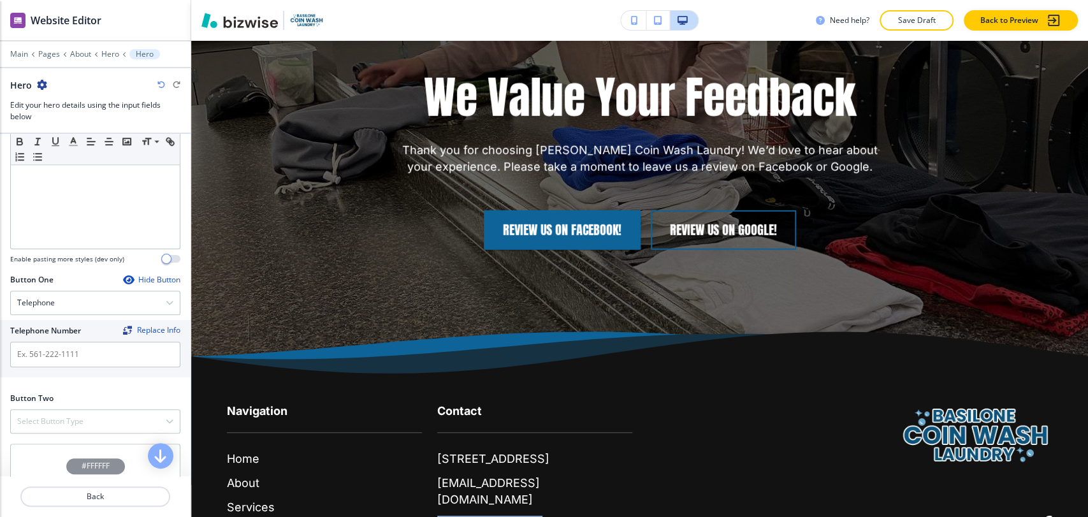
drag, startPoint x: 534, startPoint y: 404, endPoint x: 430, endPoint y: 404, distance: 103.9
click at [430, 404] on div "Contact 416 S Main St, Zelienople, PA 16063, USA info@zelienoplelaundromat.com …" at bounding box center [527, 454] width 210 height 155
copy p "[PHONE_NUMBER]"
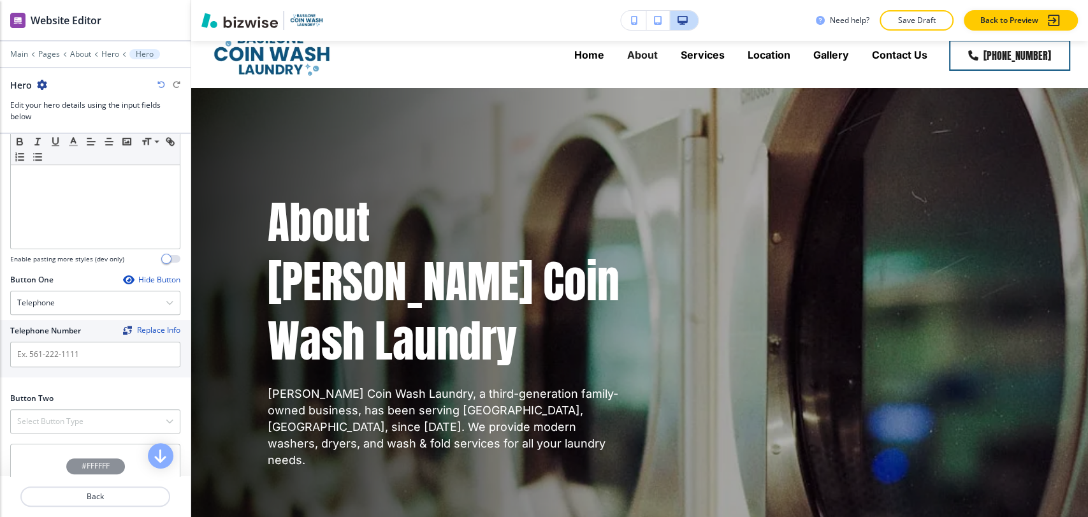
scroll to position [0, 0]
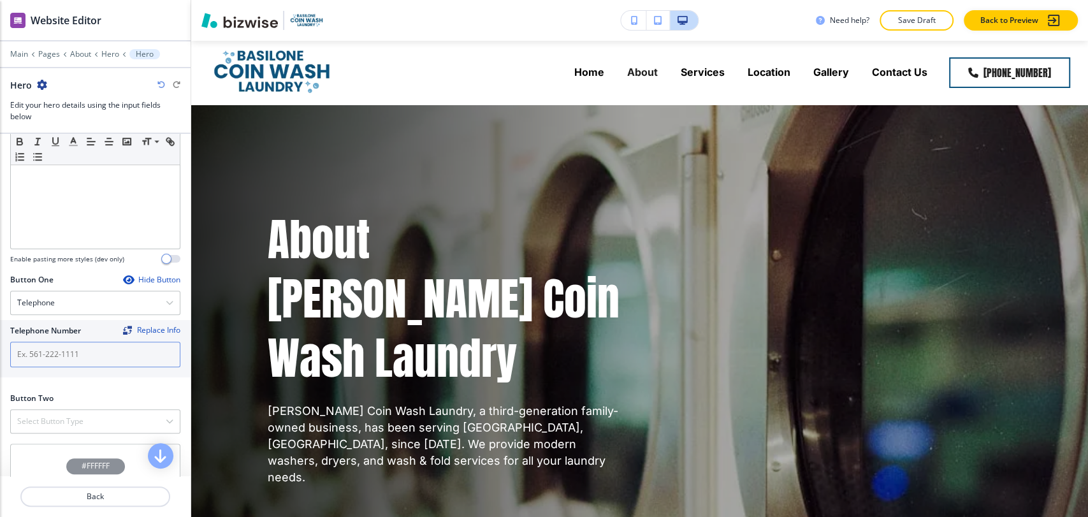
click at [97, 347] on input "text" at bounding box center [95, 355] width 170 height 26
paste input "[PHONE_NUMBER]"
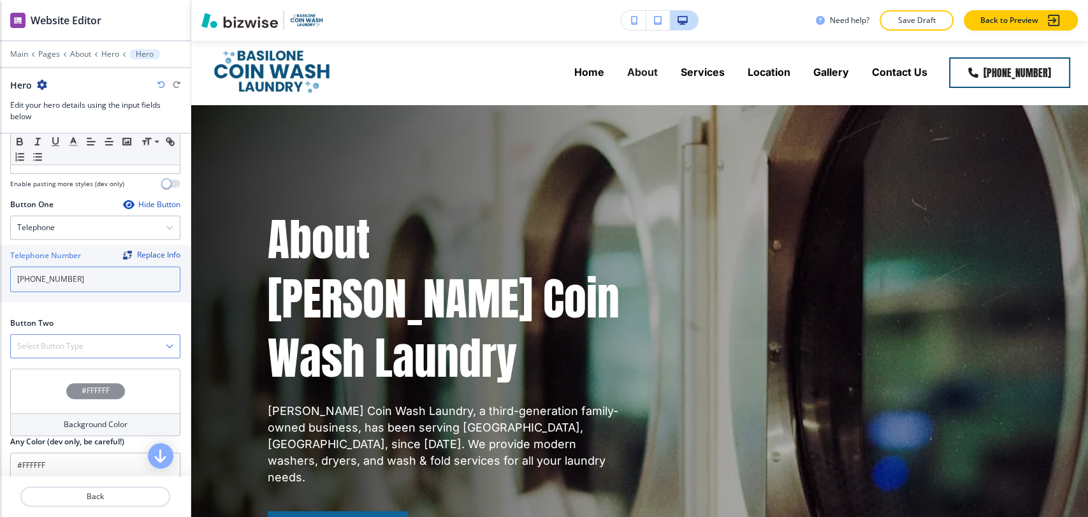
scroll to position [510, 0]
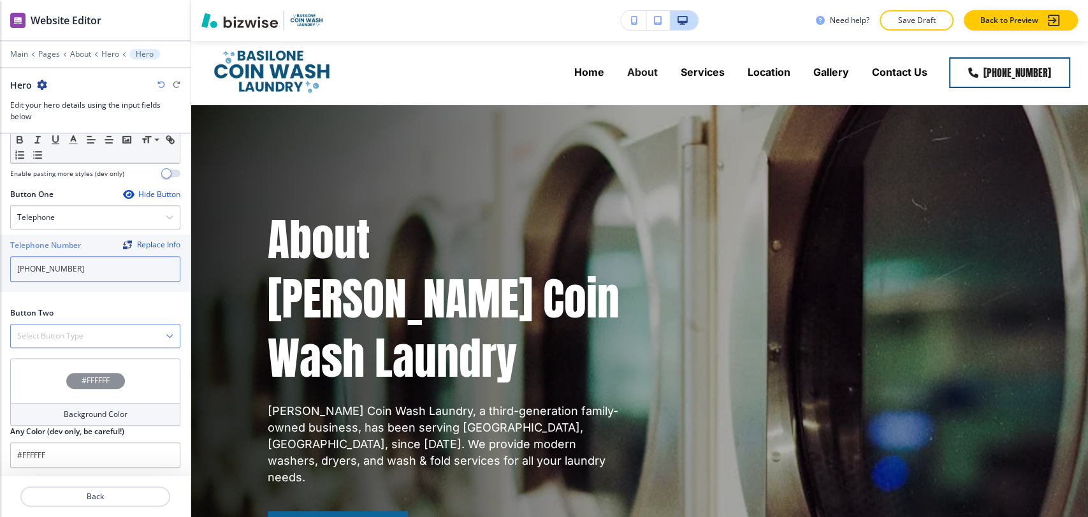
type input "[PHONE_NUMBER]"
click at [102, 338] on div "Select Button Type" at bounding box center [95, 336] width 169 height 23
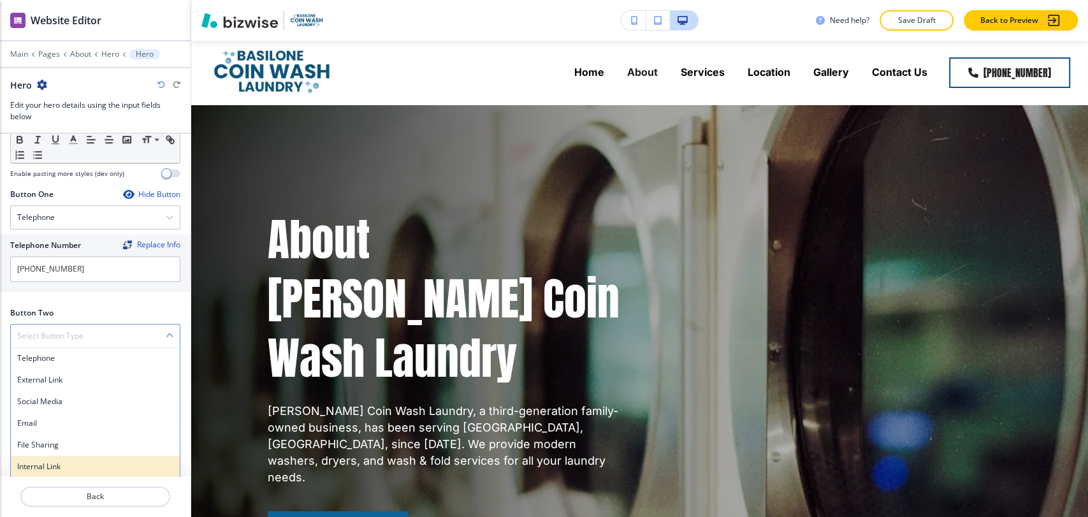
click at [79, 461] on h4 "Internal Link" at bounding box center [95, 466] width 156 height 11
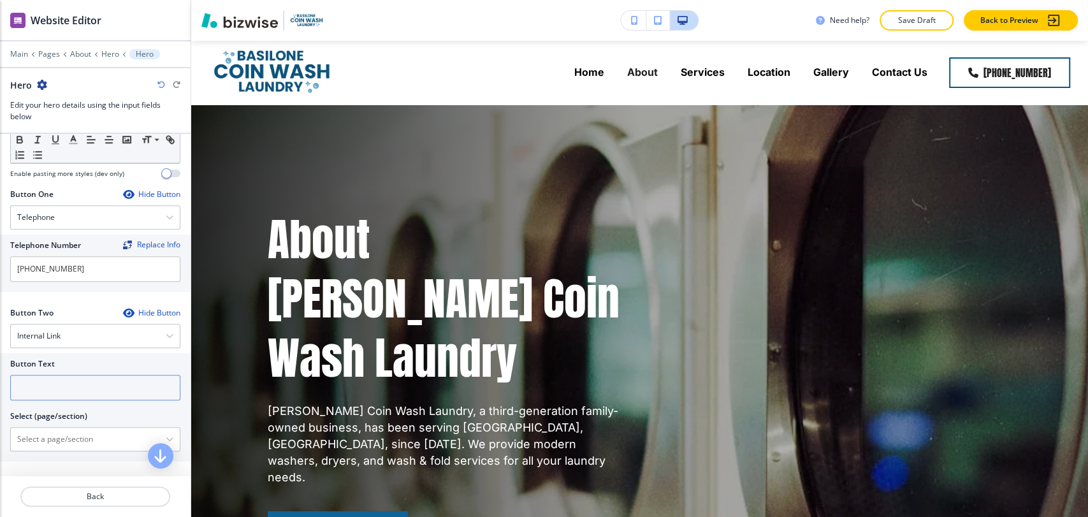
click at [82, 389] on input "text" at bounding box center [95, 388] width 170 height 26
type input "Contact us"
click at [54, 443] on \(page\/section\) "Manual Input" at bounding box center [88, 439] width 155 height 22
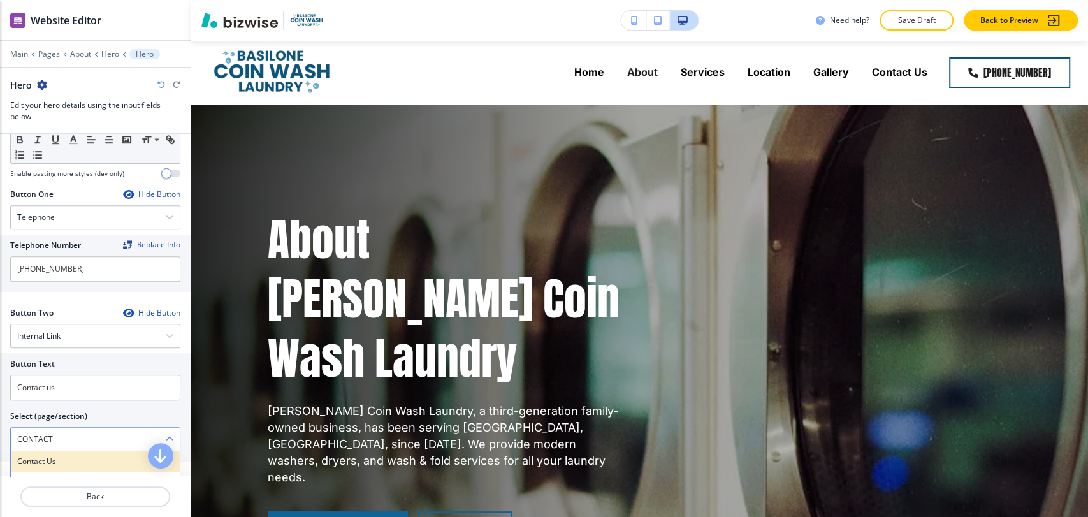
click at [68, 457] on h4 "Contact Us" at bounding box center [95, 461] width 156 height 11
type \(page\/section\) "Contact Us"
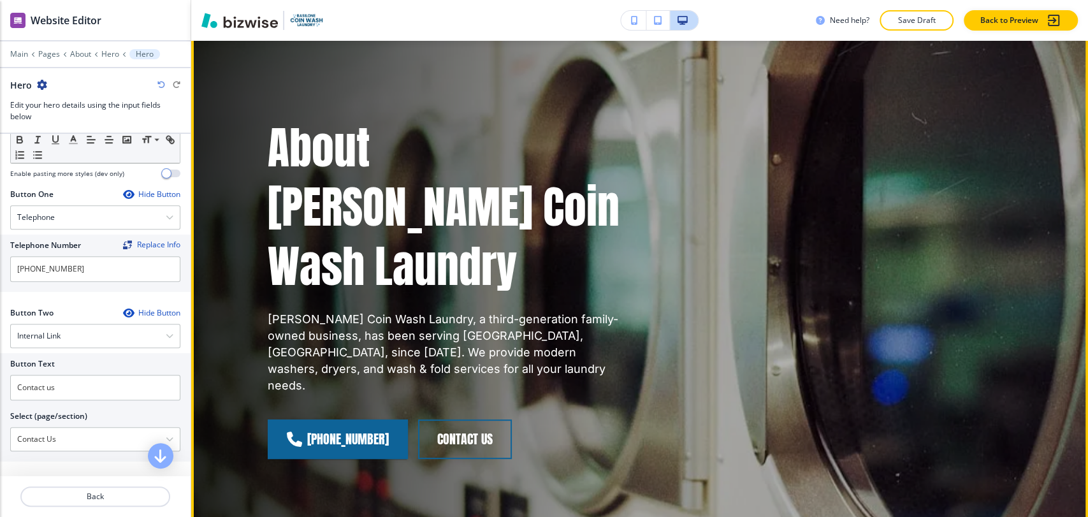
scroll to position [495, 0]
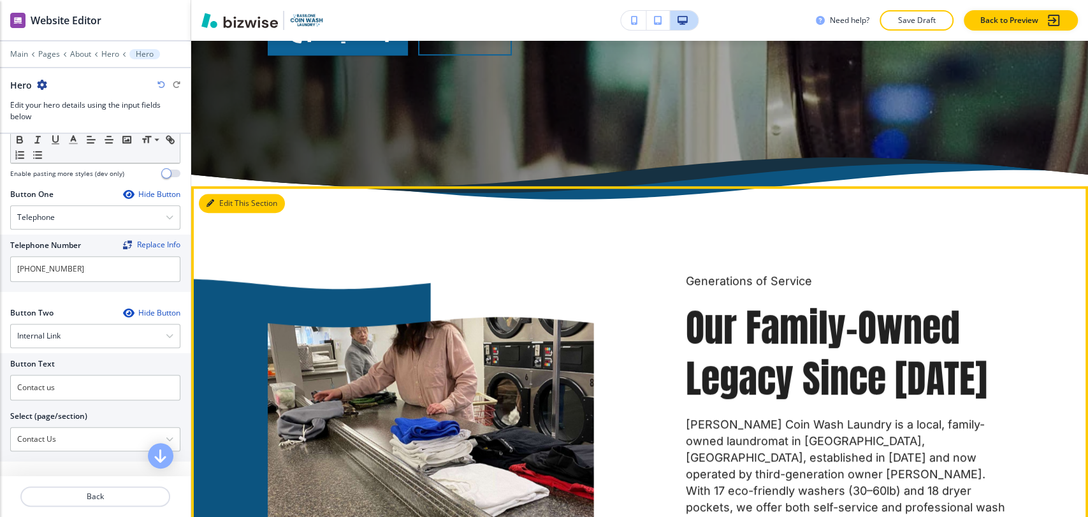
click at [215, 194] on button "Edit This Section" at bounding box center [242, 203] width 86 height 19
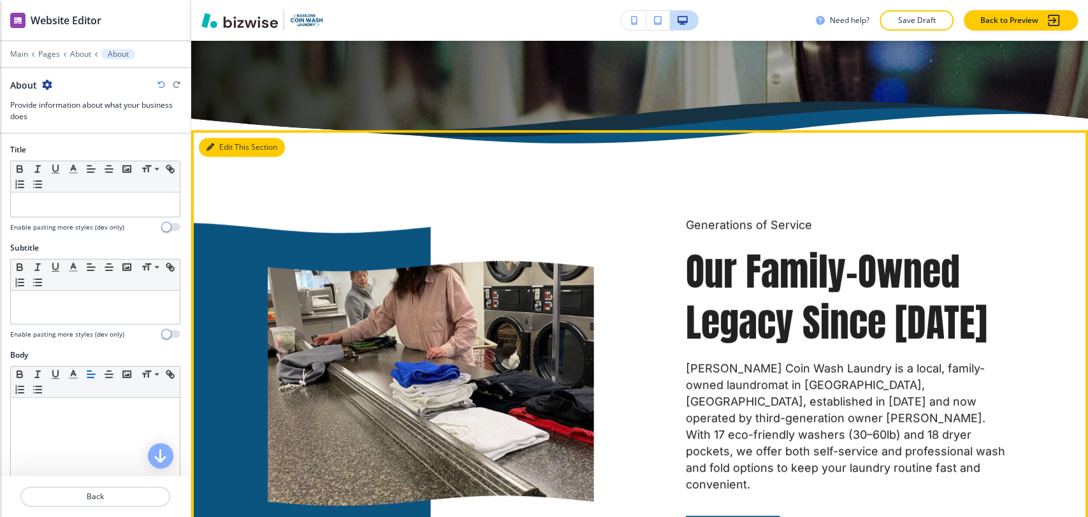
scroll to position [564, 0]
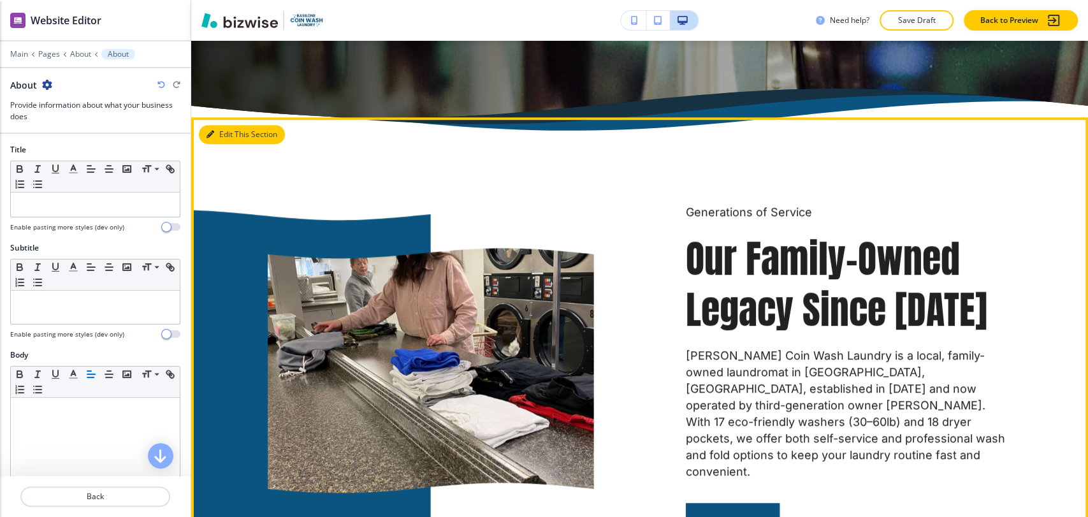
click at [232, 125] on button "Edit This Section" at bounding box center [242, 134] width 86 height 19
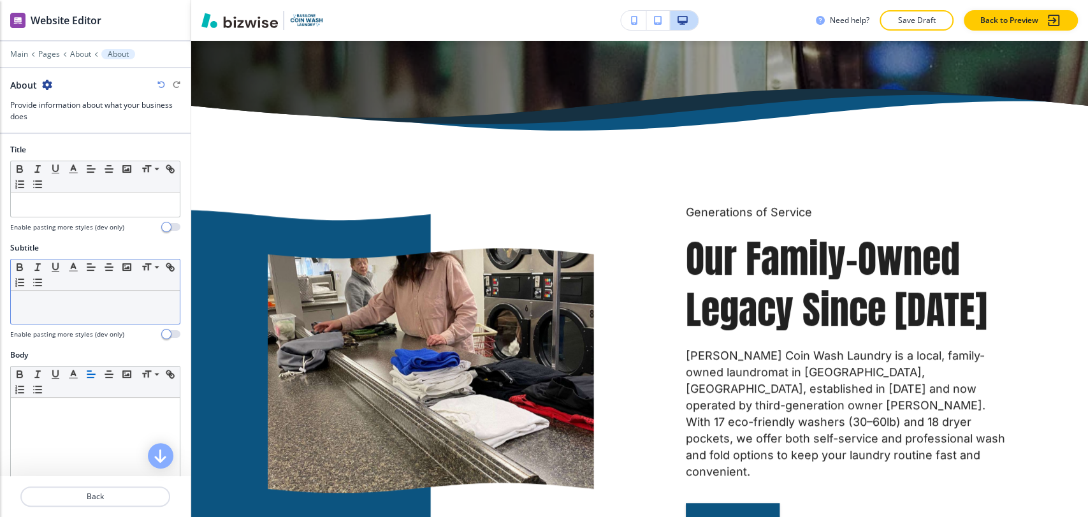
scroll to position [495, 0]
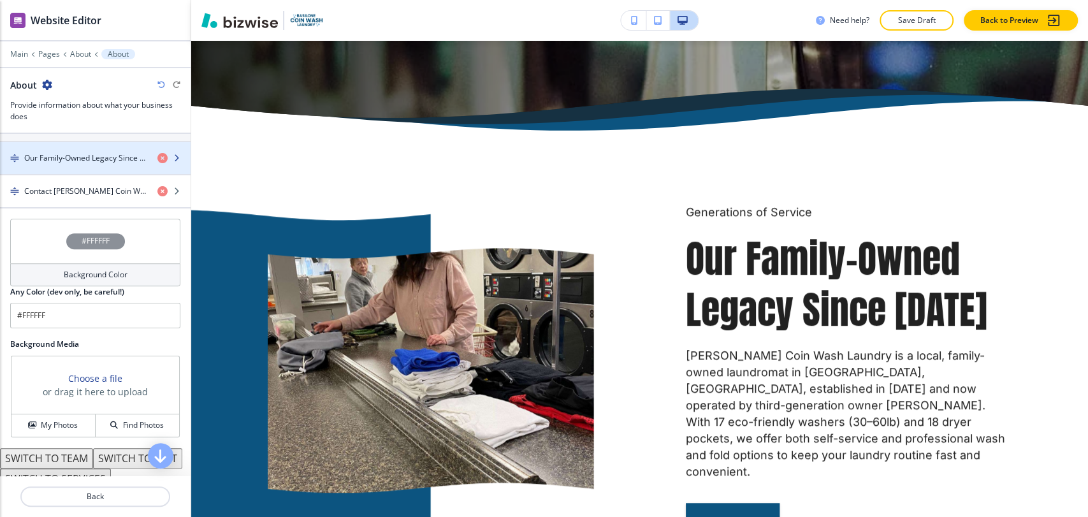
click at [92, 164] on div "button" at bounding box center [95, 169] width 191 height 10
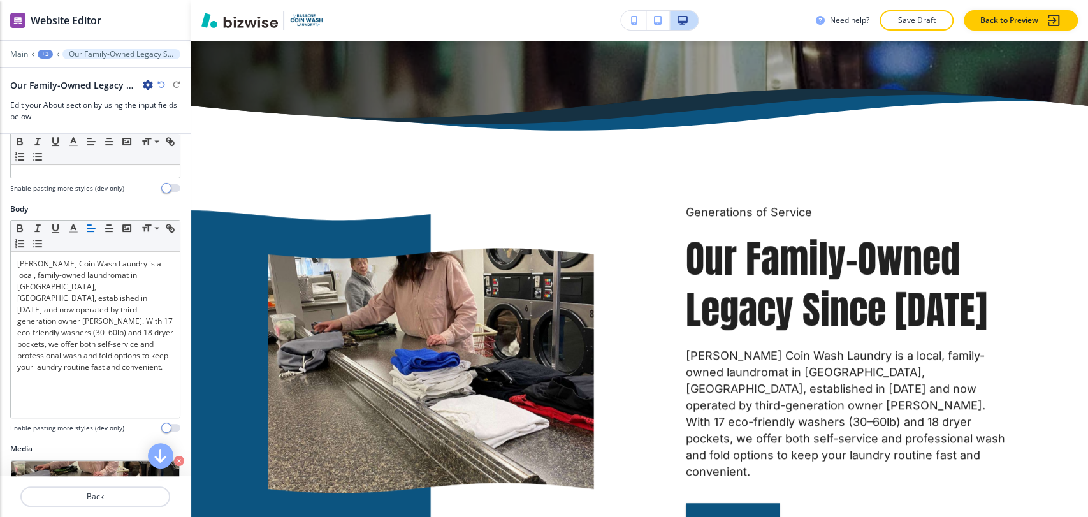
scroll to position [354, 0]
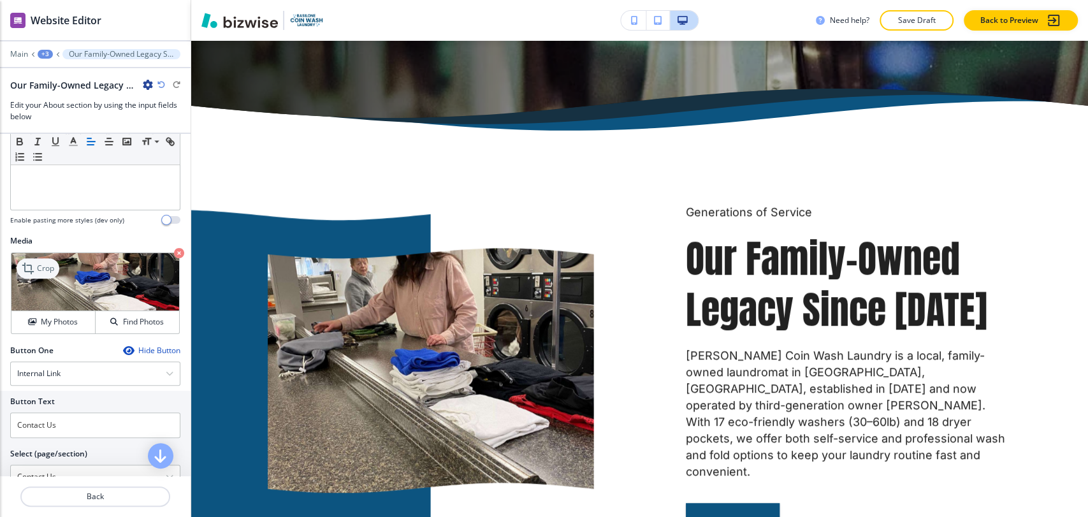
click at [46, 269] on p "Crop" at bounding box center [45, 268] width 17 height 11
click at [82, 321] on div "My Photos" at bounding box center [53, 321] width 84 height 11
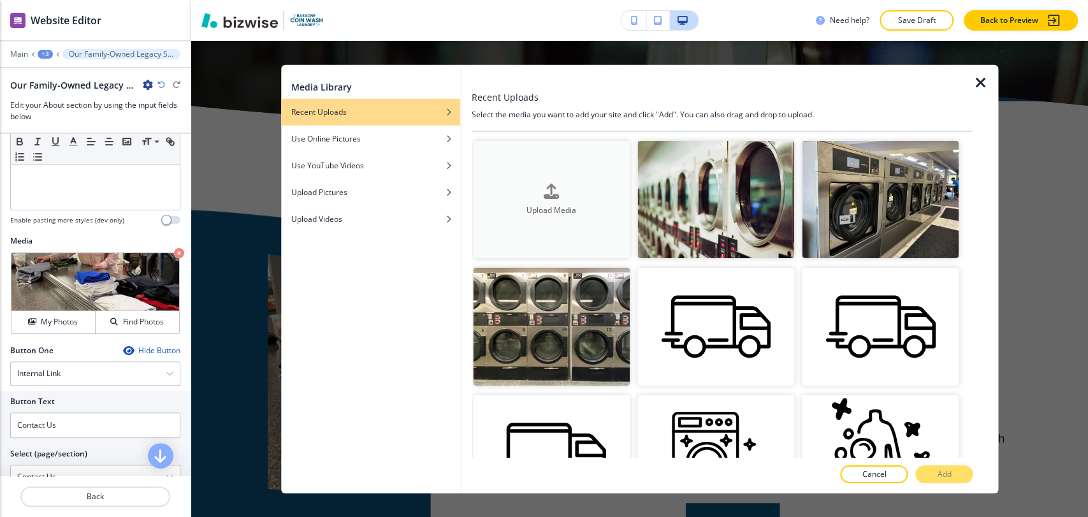
click at [566, 216] on button "Upload Media" at bounding box center [551, 199] width 157 height 118
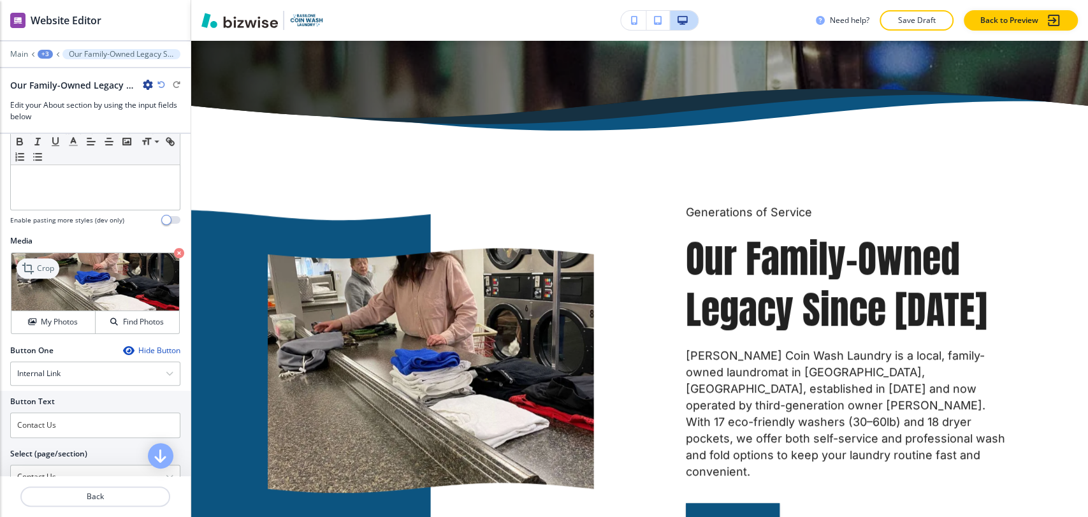
click at [50, 272] on div "Crop" at bounding box center [38, 268] width 43 height 20
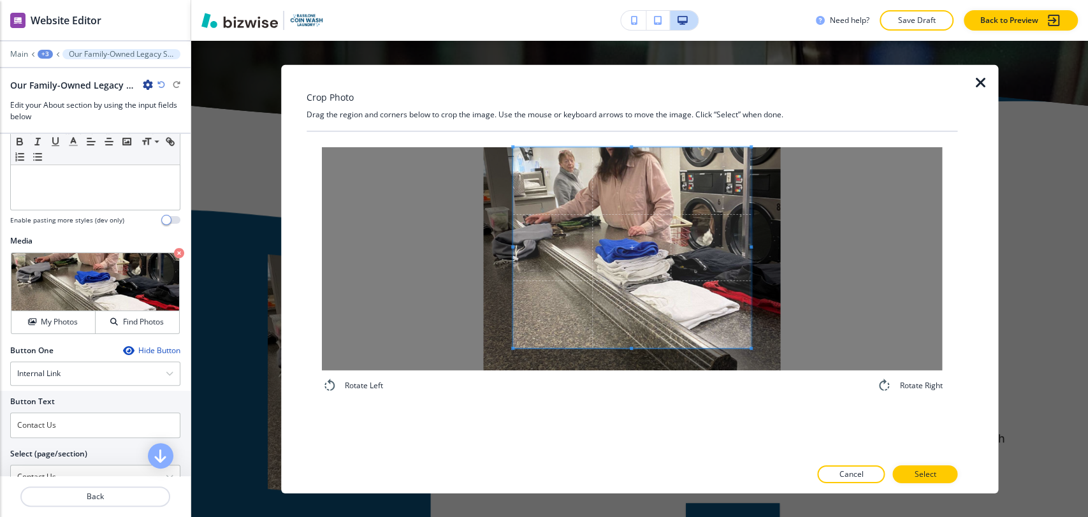
click at [627, 116] on div "Crop Photo Drag the region and corners below to crop the image. Use the mouse o…" at bounding box center [633, 278] width 652 height 428
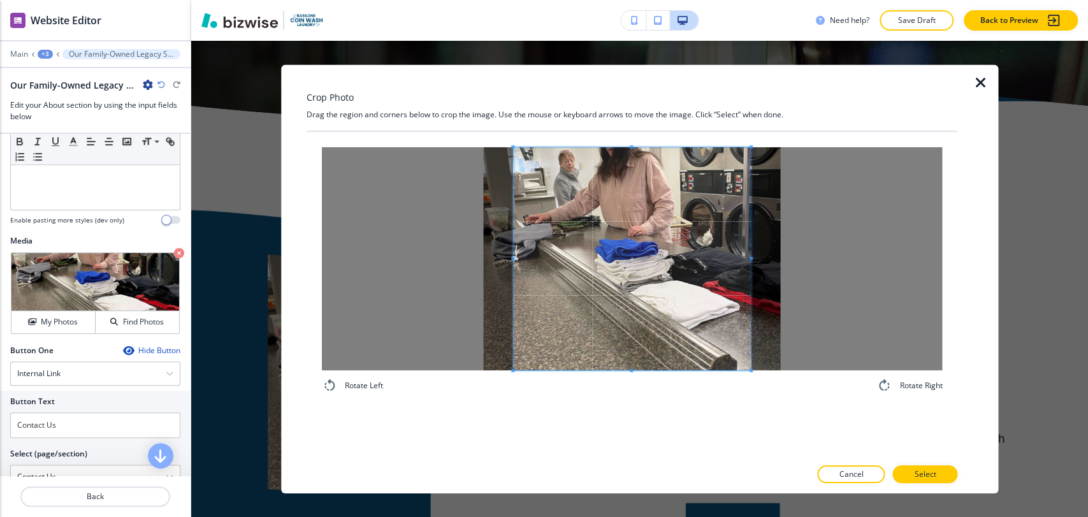
click at [638, 393] on div "Rotate Left Rotate Right" at bounding box center [633, 269] width 652 height 277
click at [628, 390] on div "Rotate Left Rotate Right" at bounding box center [632, 270] width 621 height 246
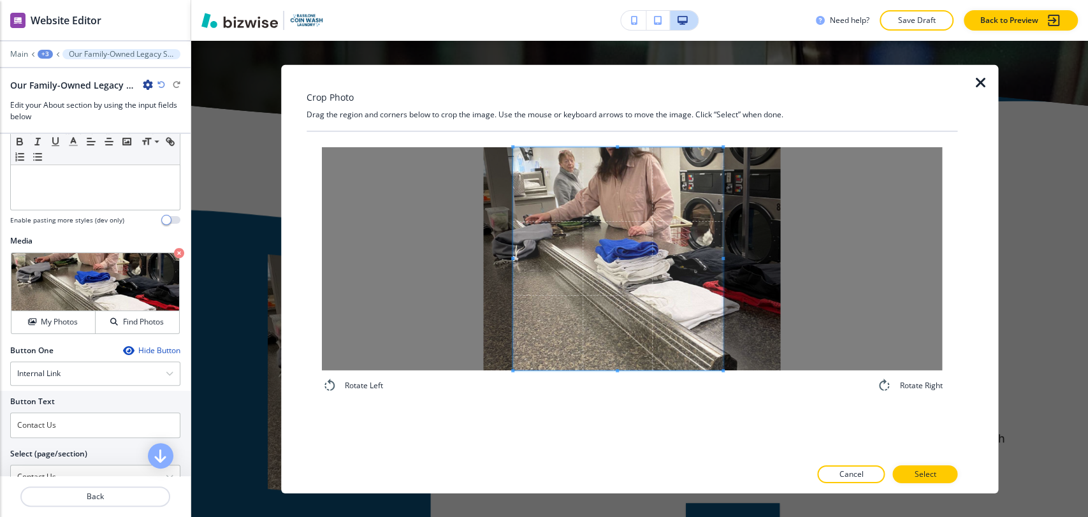
click at [723, 263] on span at bounding box center [723, 258] width 3 height 223
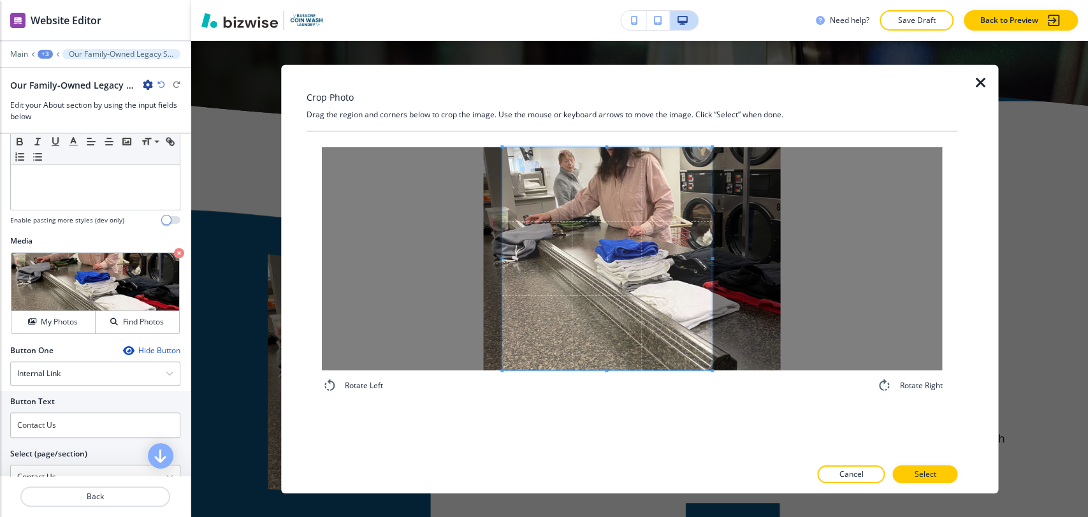
click at [591, 268] on span at bounding box center [607, 258] width 210 height 223
click at [654, 312] on span at bounding box center [609, 258] width 210 height 223
click at [912, 472] on button "Select" at bounding box center [925, 474] width 65 height 18
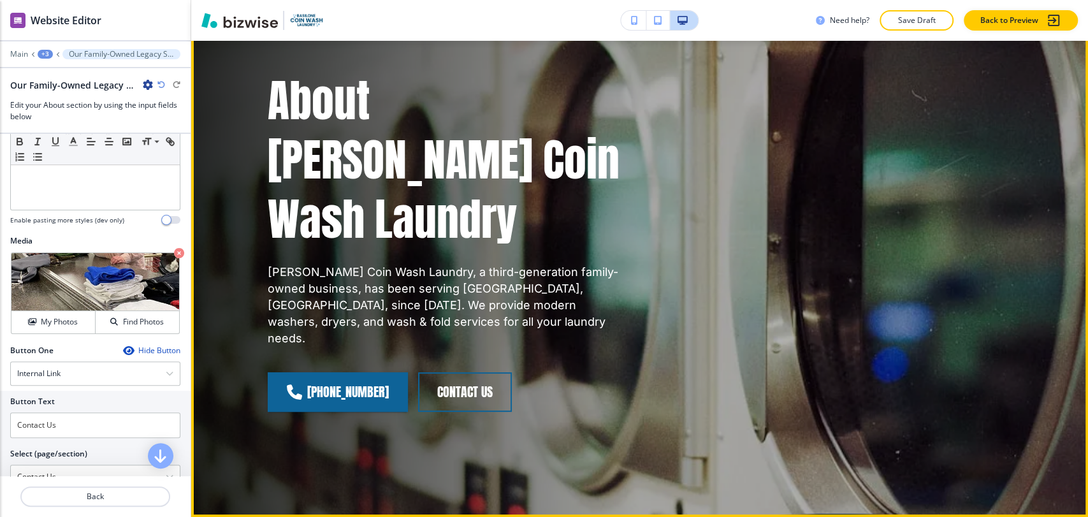
scroll to position [0, 0]
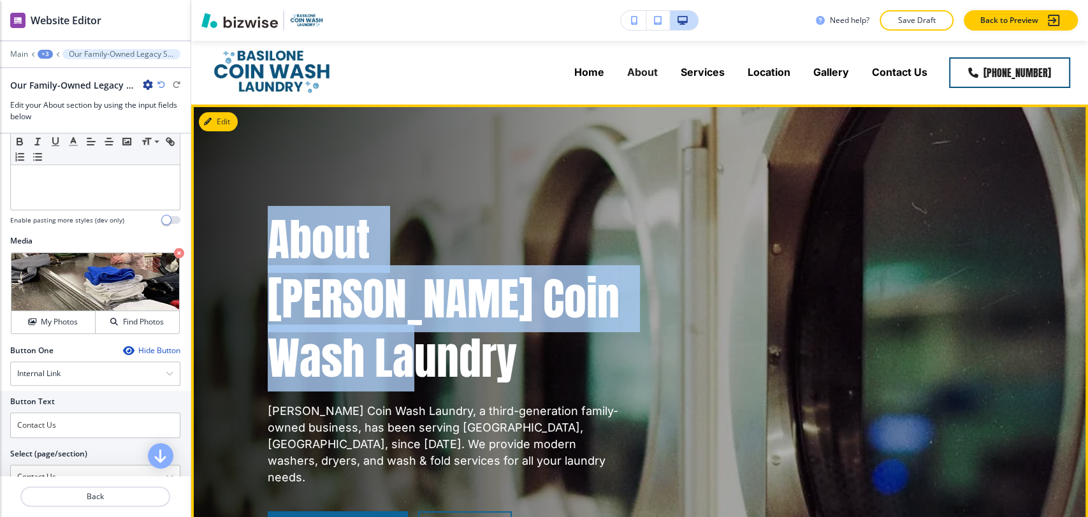
drag, startPoint x: 268, startPoint y: 230, endPoint x: 515, endPoint y: 298, distance: 256.0
click at [515, 298] on p "About [PERSON_NAME] Coin Wash Laundry" at bounding box center [446, 299] width 357 height 178
copy p "About [PERSON_NAME] Coin Wash Laundry"
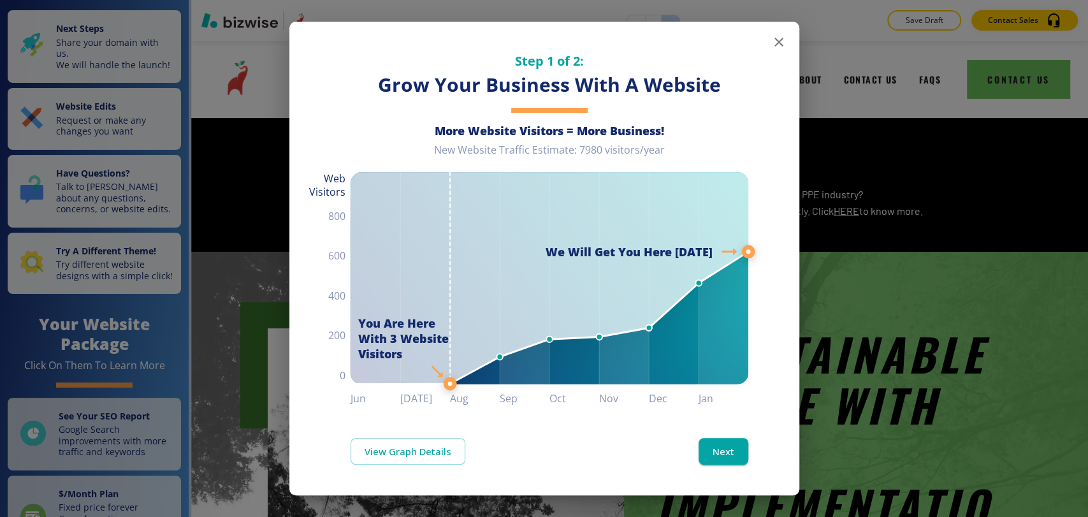
click at [781, 45] on icon "button" at bounding box center [779, 42] width 9 height 9
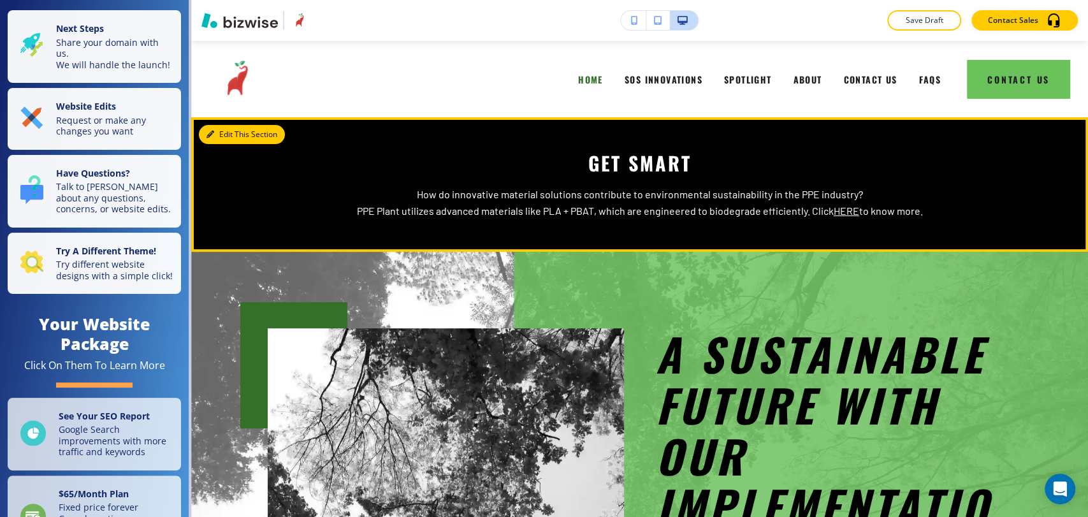
click at [228, 130] on button "Edit This Section" at bounding box center [242, 134] width 86 height 19
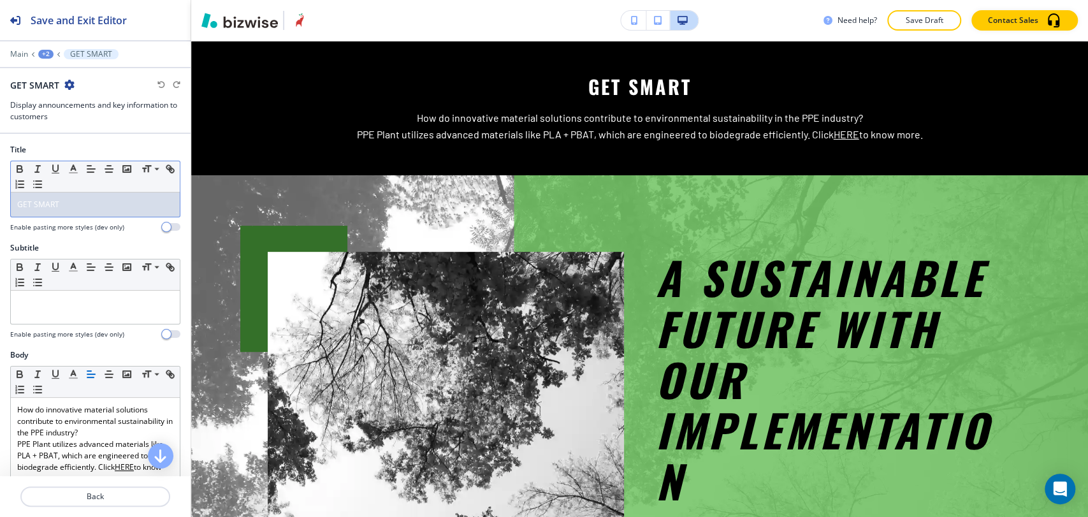
click at [98, 210] on div "GET SMART" at bounding box center [95, 205] width 169 height 24
copy span "GET SMART"
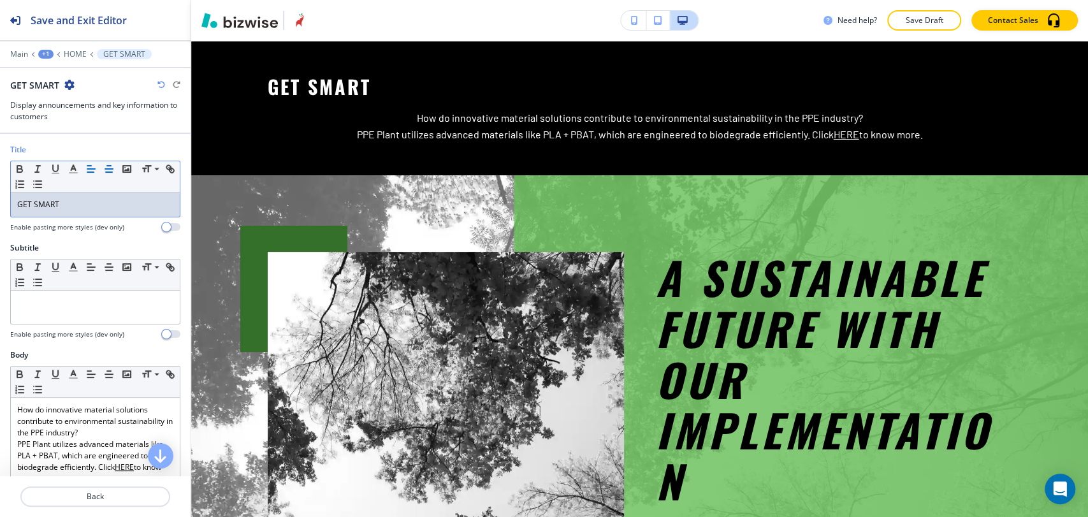
click at [102, 168] on button "button" at bounding box center [109, 168] width 18 height 15
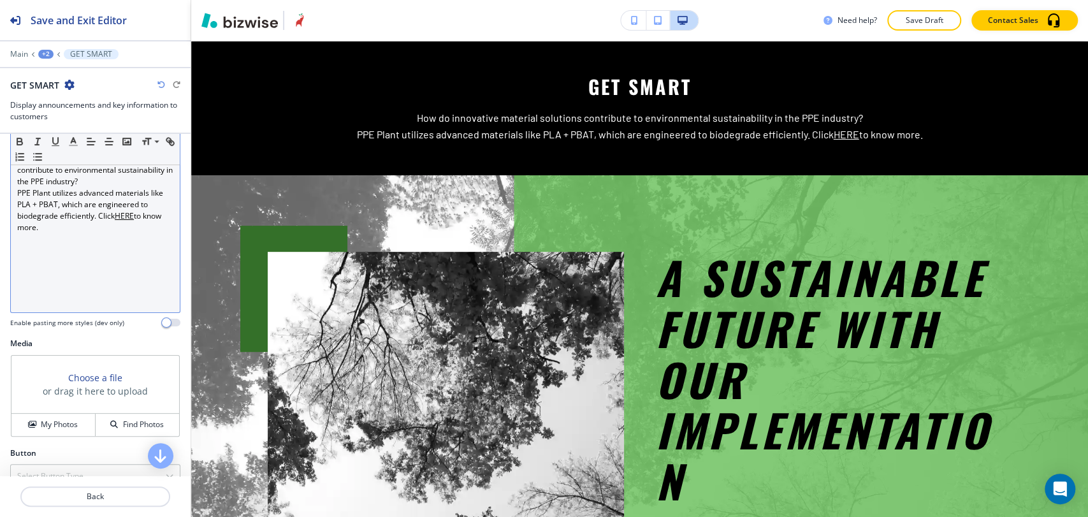
scroll to position [283, 0]
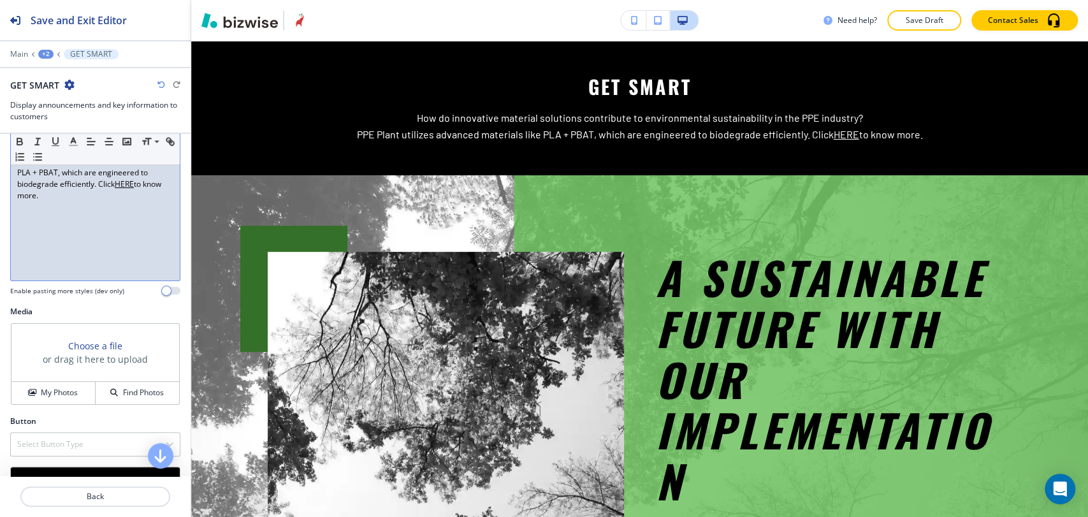
click at [119, 179] on u "HERE" at bounding box center [124, 184] width 19 height 11
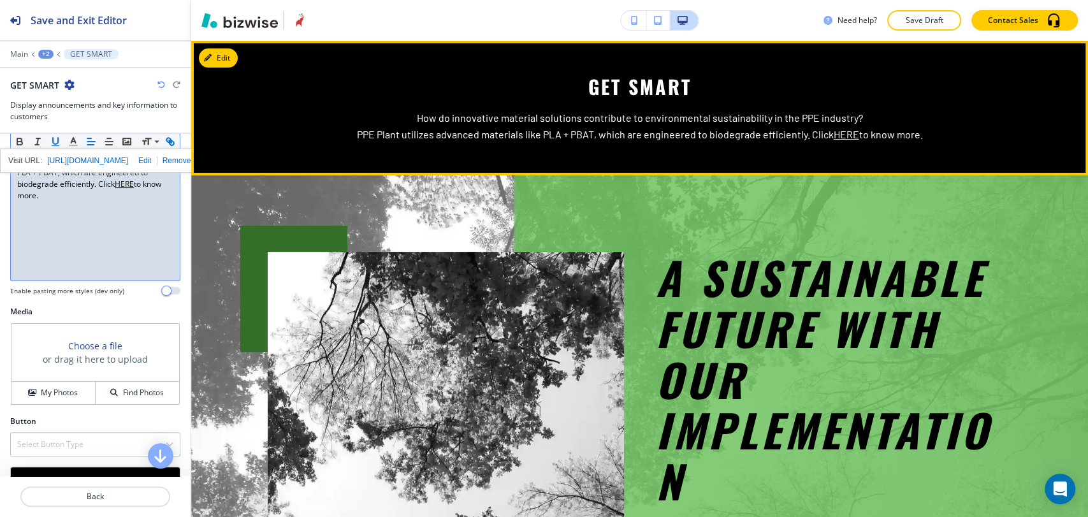
click at [837, 136] on u "HERE" at bounding box center [847, 134] width 26 height 12
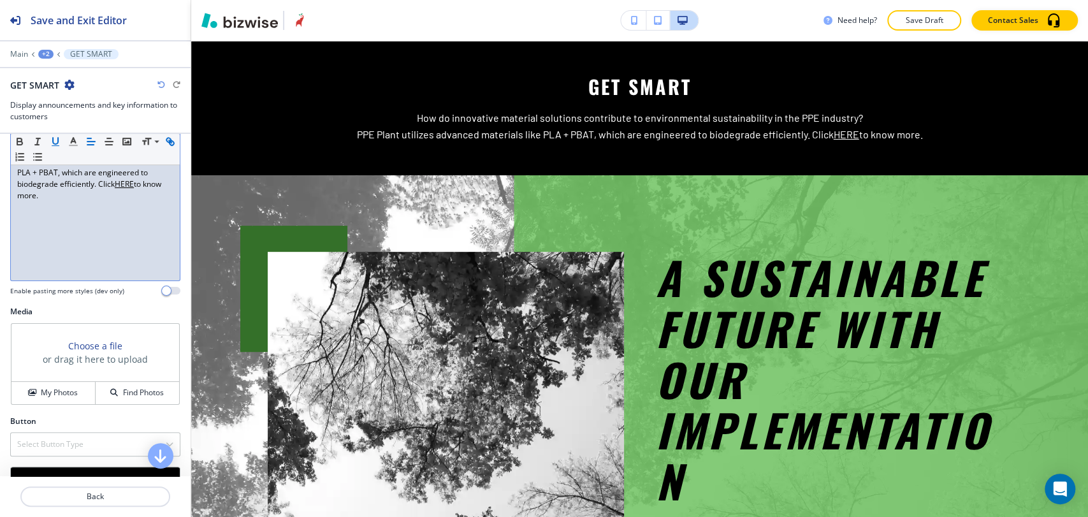
click at [122, 186] on u "HERE" at bounding box center [124, 184] width 19 height 11
click at [170, 145] on icon "button" at bounding box center [172, 143] width 4 height 4
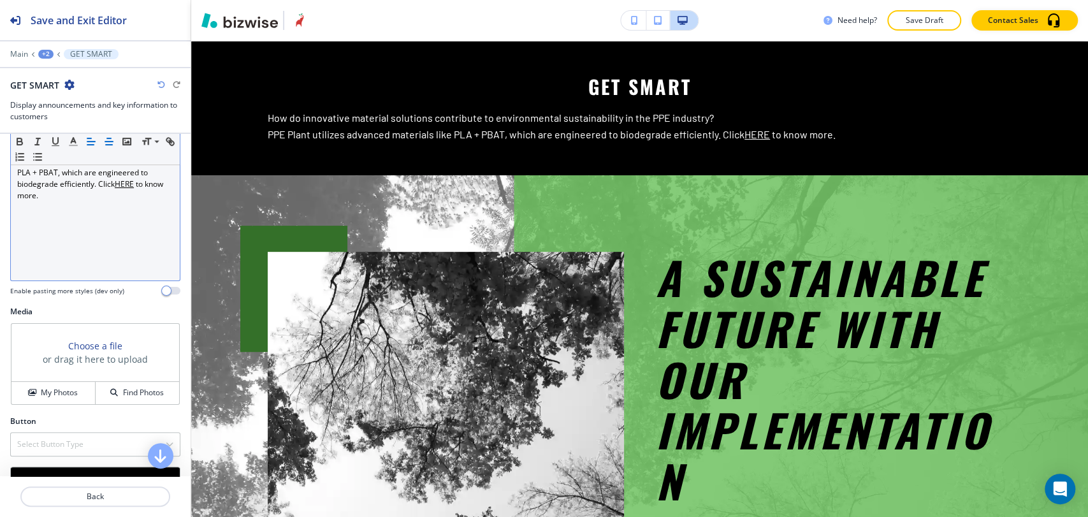
click at [110, 142] on icon "button" at bounding box center [108, 141] width 11 height 11
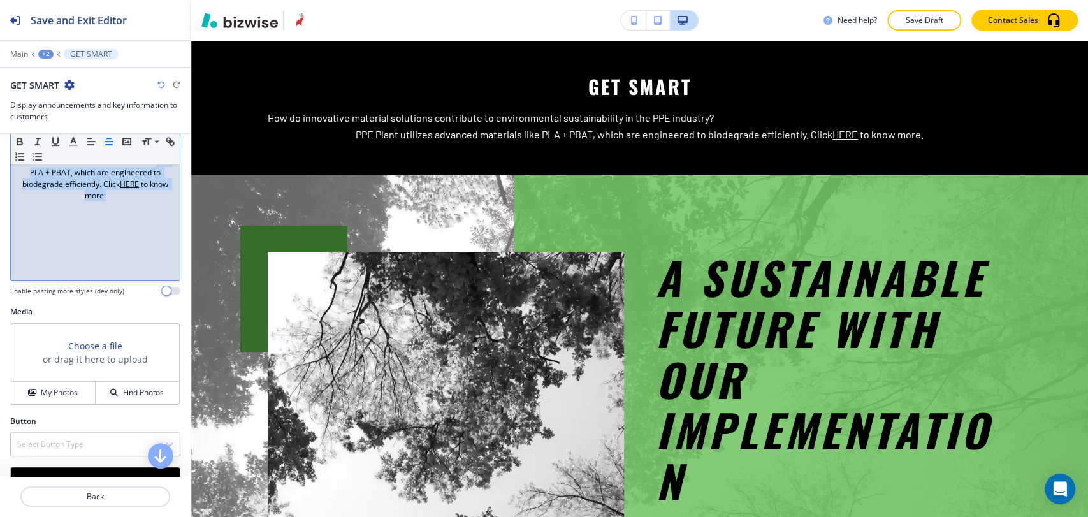
drag, startPoint x: 116, startPoint y: 200, endPoint x: 26, endPoint y: 168, distance: 95.6
click at [11, 172] on div "How do innovative material solutions contribute to environmental sustainability…" at bounding box center [95, 198] width 169 height 166
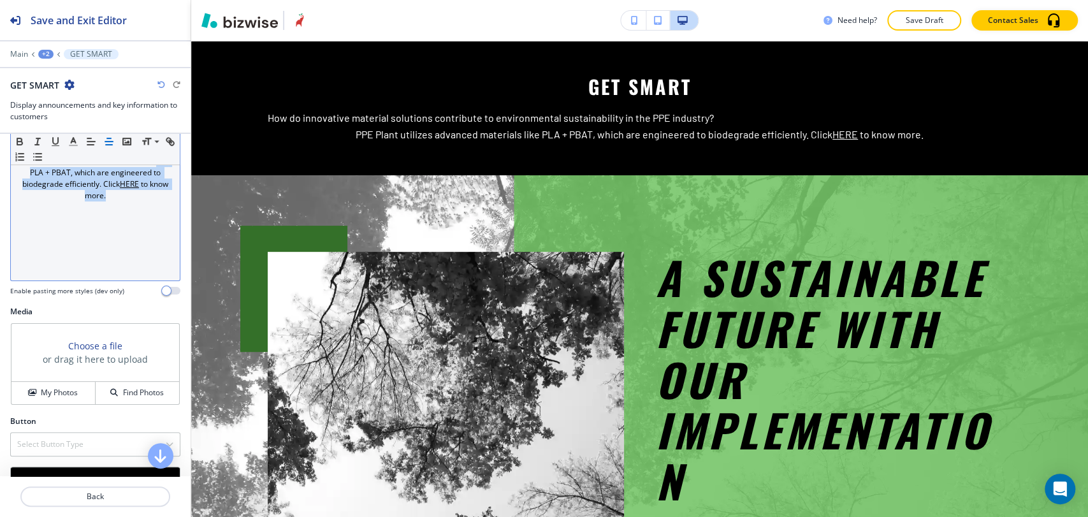
click at [108, 143] on icon "button" at bounding box center [108, 141] width 11 height 11
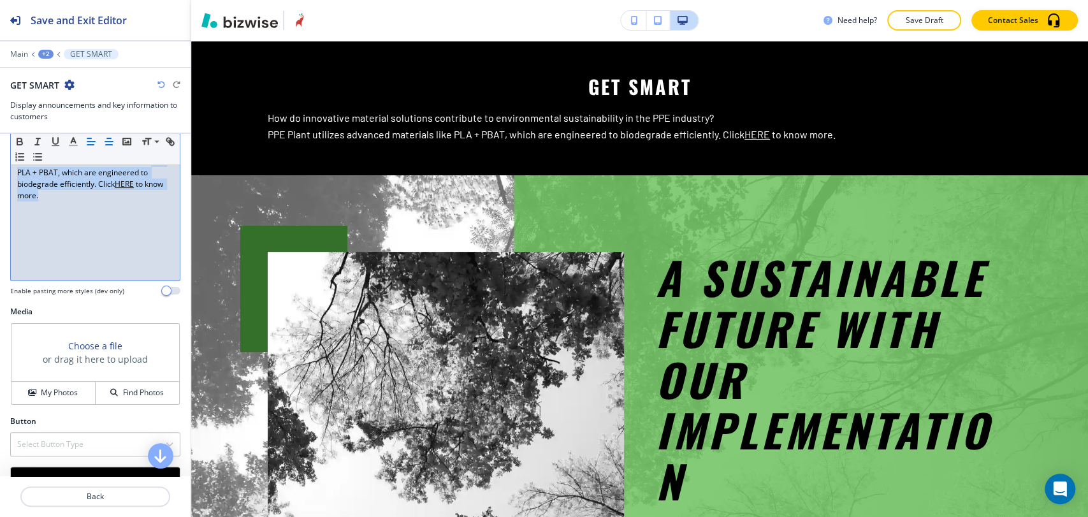
click at [108, 143] on icon "button" at bounding box center [108, 141] width 11 height 11
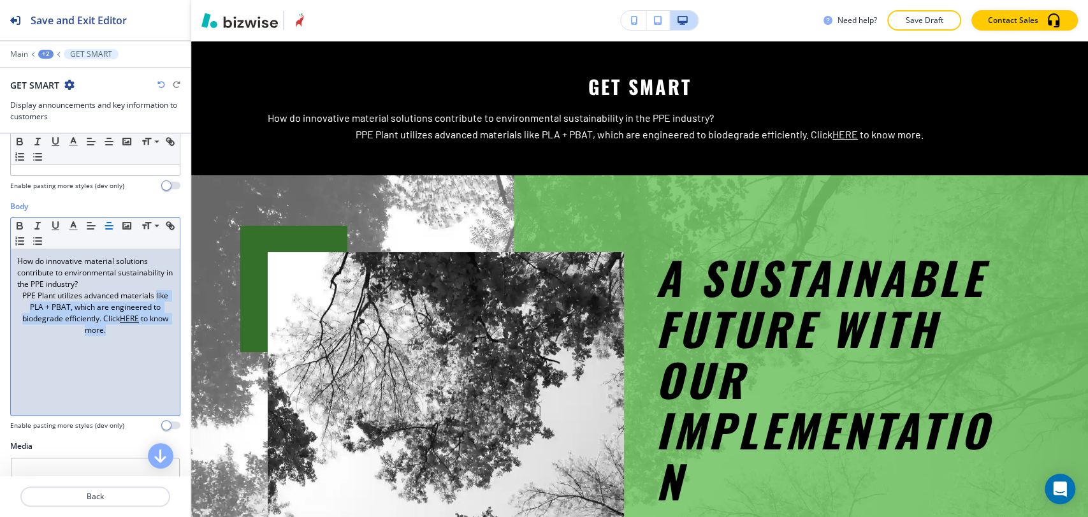
scroll to position [142, 0]
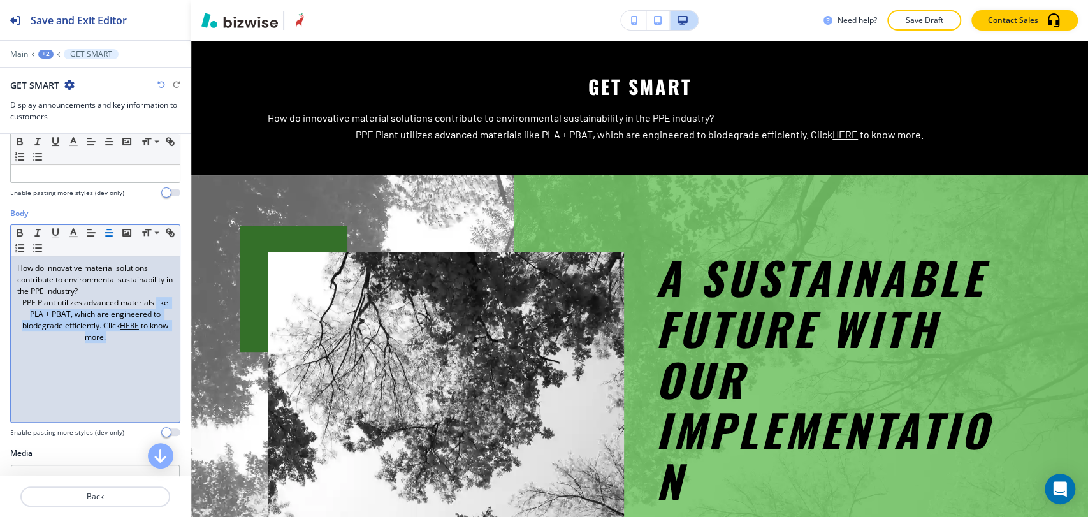
click at [121, 335] on p "PPE Plant utilizes advanced materials like PLA + PBAT, which are engineered to …" at bounding box center [95, 320] width 156 height 46
drag, startPoint x: 119, startPoint y: 338, endPoint x: 18, endPoint y: 258, distance: 129.4
click at [18, 258] on div "How do innovative material solutions contribute to environmental sustainability…" at bounding box center [95, 339] width 169 height 166
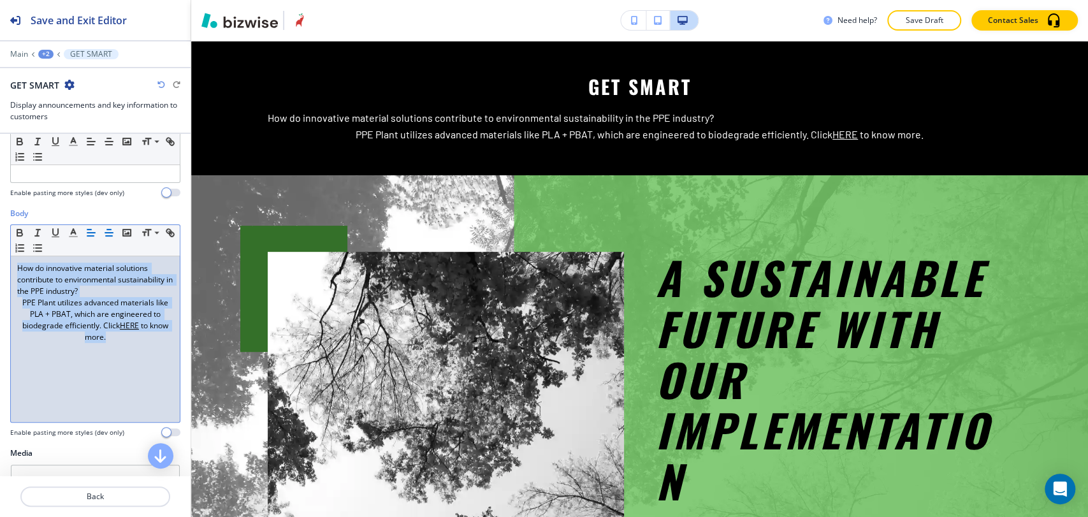
click at [102, 231] on button "button" at bounding box center [109, 232] width 18 height 15
click at [128, 341] on p "PPE Plant utilizes advanced materials like PLA + PBAT, which are engineered to …" at bounding box center [95, 320] width 156 height 46
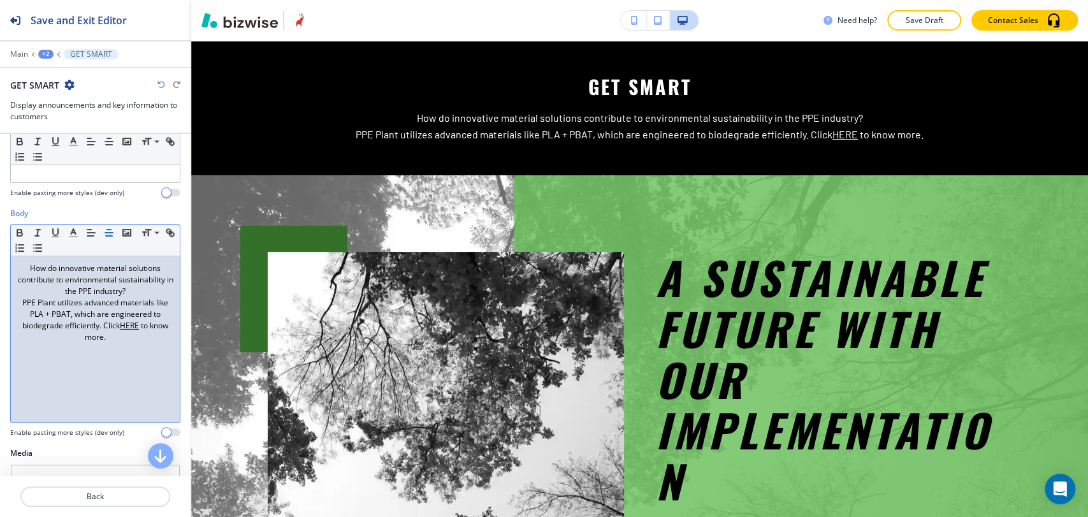
click at [139, 326] on u "HERE" at bounding box center [129, 325] width 19 height 11
drag, startPoint x: 142, startPoint y: 323, endPoint x: 128, endPoint y: 323, distance: 14.7
click at [128, 323] on u "HERE" at bounding box center [129, 325] width 19 height 11
drag, startPoint x: 145, startPoint y: 323, endPoint x: 125, endPoint y: 326, distance: 20.7
click at [125, 326] on p "PPE Plant utilizes advanced materials like PLA + PBAT, which are engineered to …" at bounding box center [95, 320] width 156 height 46
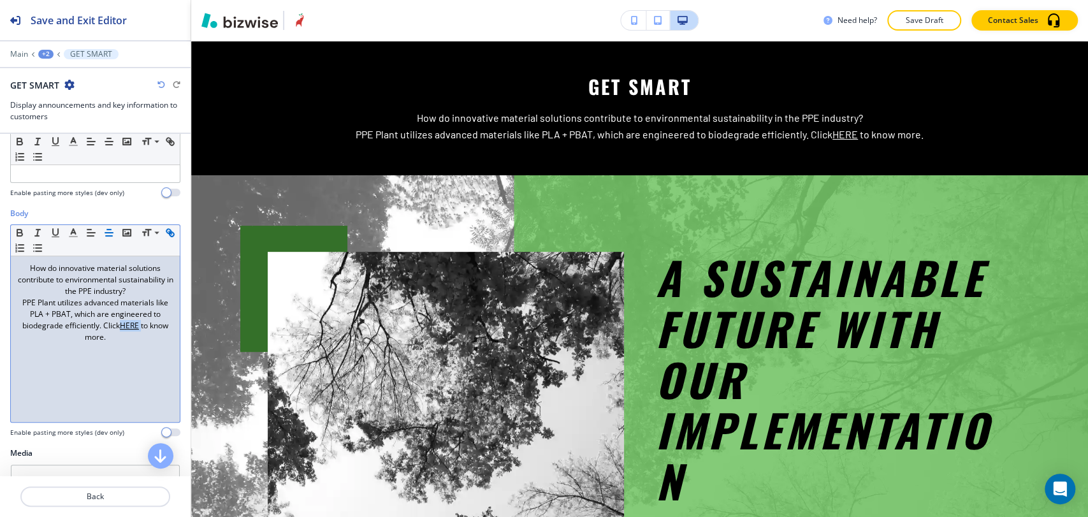
click at [170, 237] on icon "button" at bounding box center [172, 234] width 4 height 4
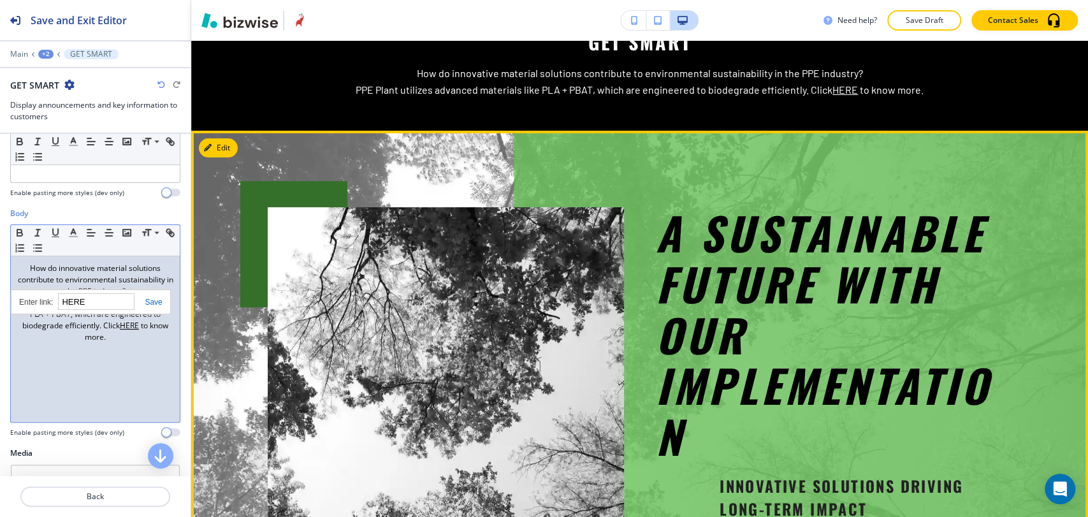
scroll to position [77, 0]
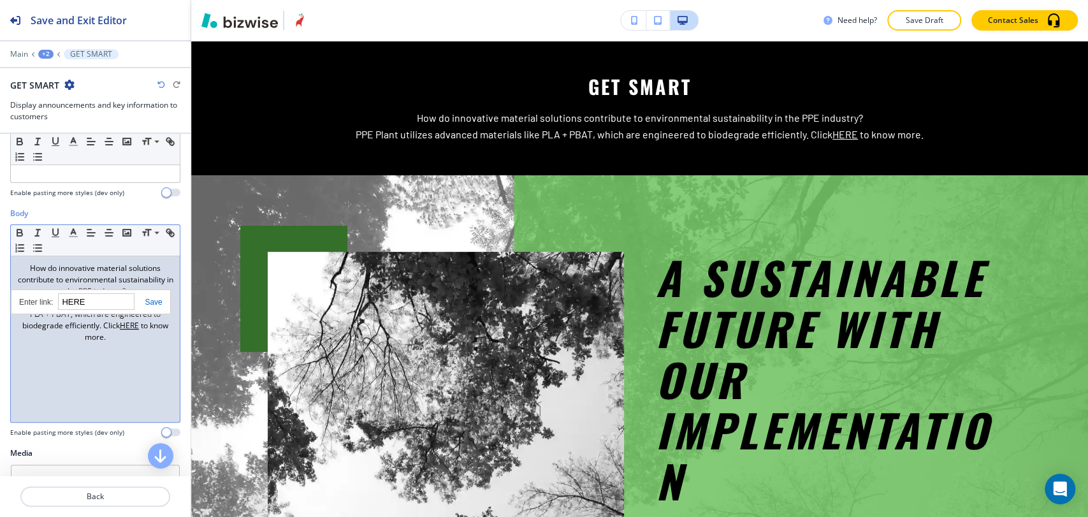
click at [106, 374] on div "How do innovative material solutions contribute to environmental sustainability…" at bounding box center [95, 339] width 169 height 166
click at [148, 326] on p "PPE Plant utilizes advanced materials like PLA + PBAT, which are engineered to …" at bounding box center [95, 320] width 156 height 46
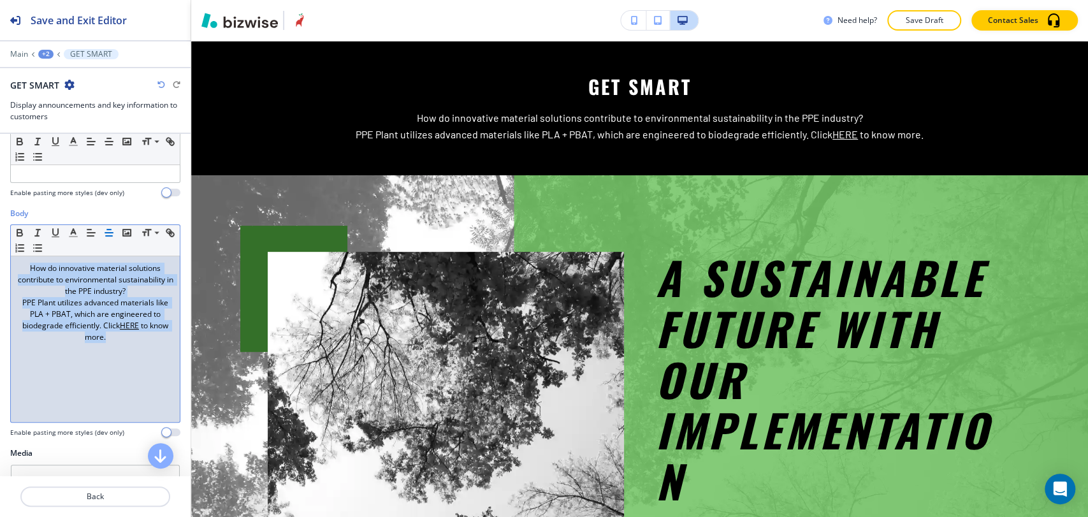
drag, startPoint x: 119, startPoint y: 340, endPoint x: 7, endPoint y: 271, distance: 131.7
click at [7, 271] on div "Body Small Normal Large Huge How do innovative material solutions contribute to…" at bounding box center [95, 328] width 191 height 240
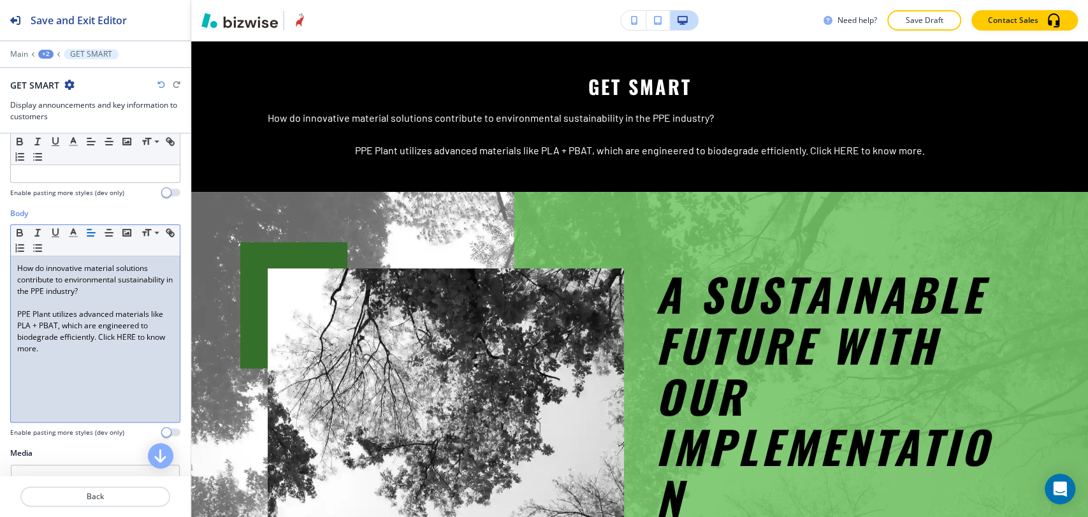
scroll to position [0, 0]
click at [39, 297] on p at bounding box center [95, 302] width 156 height 11
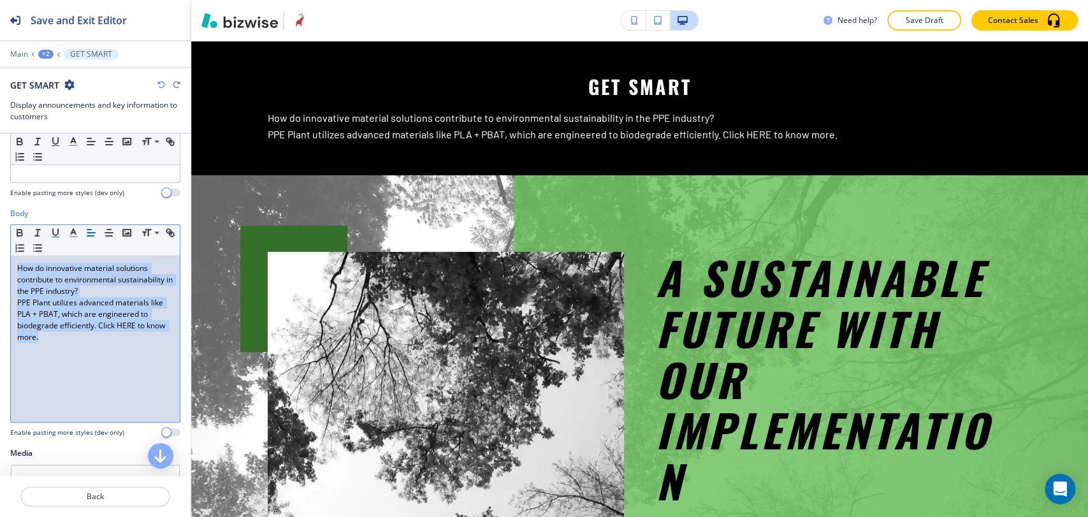
drag, startPoint x: 84, startPoint y: 350, endPoint x: 9, endPoint y: 267, distance: 111.9
click at [9, 268] on div "Body Small Normal Large Huge How do innovative material solutions contribute to…" at bounding box center [95, 328] width 191 height 240
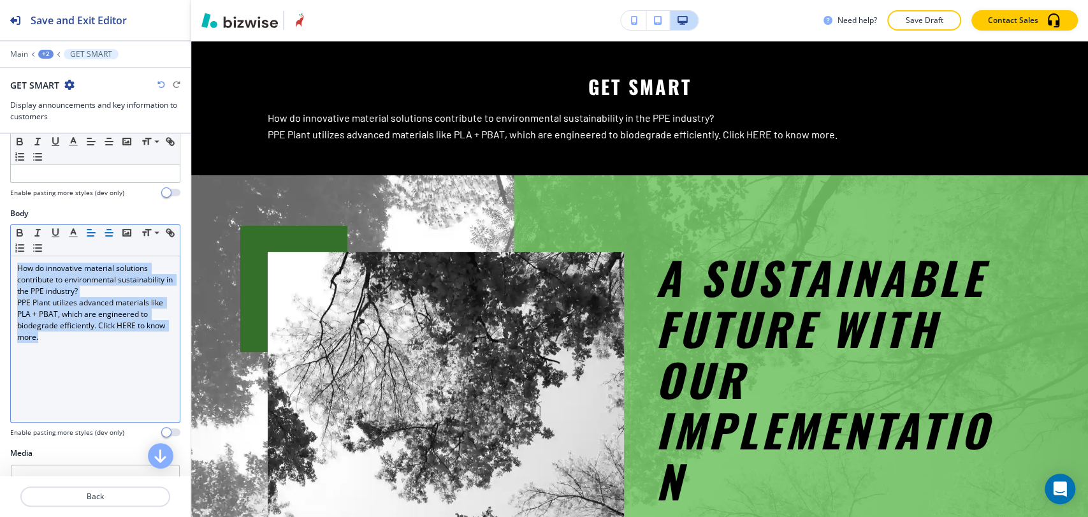
click at [107, 231] on icon "button" at bounding box center [108, 232] width 11 height 11
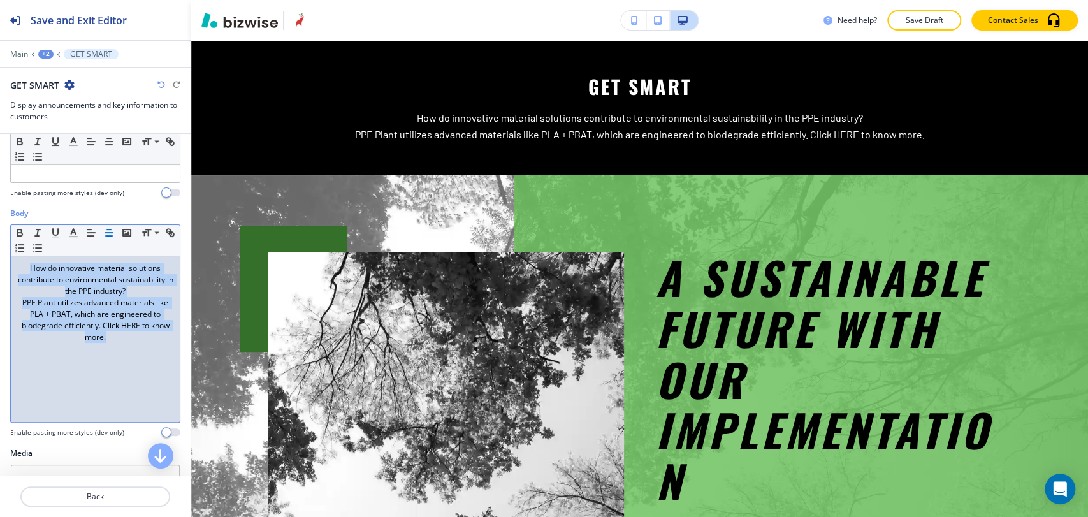
click at [129, 358] on div "How do innovative material solutions contribute to environmental sustainability…" at bounding box center [95, 339] width 169 height 166
click at [145, 342] on div "How do innovative material solutions contribute to environmental sustainability…" at bounding box center [95, 339] width 169 height 166
click at [148, 328] on p "PPE Plant utilizes advanced materials like PLA + PBAT, which are engineered to …" at bounding box center [95, 320] width 156 height 46
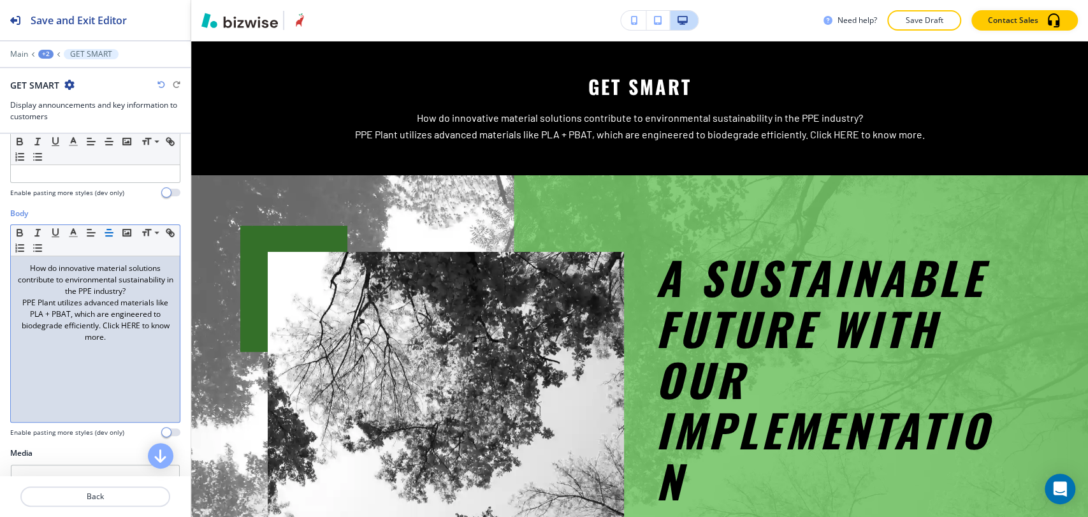
click at [152, 326] on p "PPE Plant utilizes advanced materials like PLA + PBAT, which are engineered to …" at bounding box center [95, 320] width 156 height 46
click at [104, 334] on p "PPE Plant utilizes advanced materials like PLA + PBAT, which are engineered to …" at bounding box center [95, 320] width 156 height 46
click at [133, 326] on p "PPE Plant utilizes advanced materials like PLA + PBAT, which are engineered to …" at bounding box center [95, 320] width 156 height 46
drag, startPoint x: 143, startPoint y: 325, endPoint x: 124, endPoint y: 325, distance: 18.5
click at [124, 325] on p "PPE Plant utilizes advanced materials like PLA + PBAT, which are engineered to …" at bounding box center [95, 320] width 156 height 46
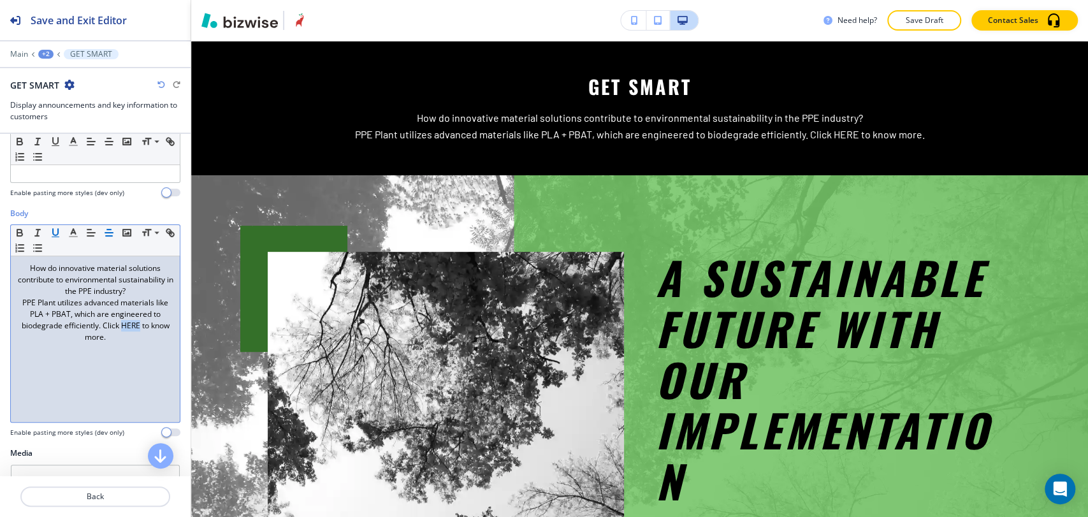
click at [55, 229] on icon "button" at bounding box center [55, 232] width 11 height 11
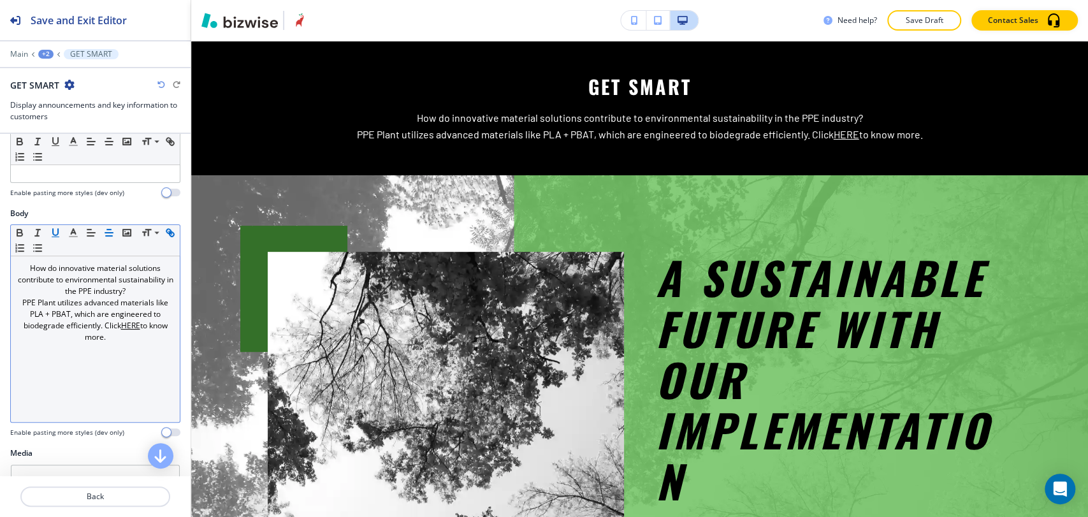
click at [169, 234] on line "button" at bounding box center [170, 232] width 3 height 3
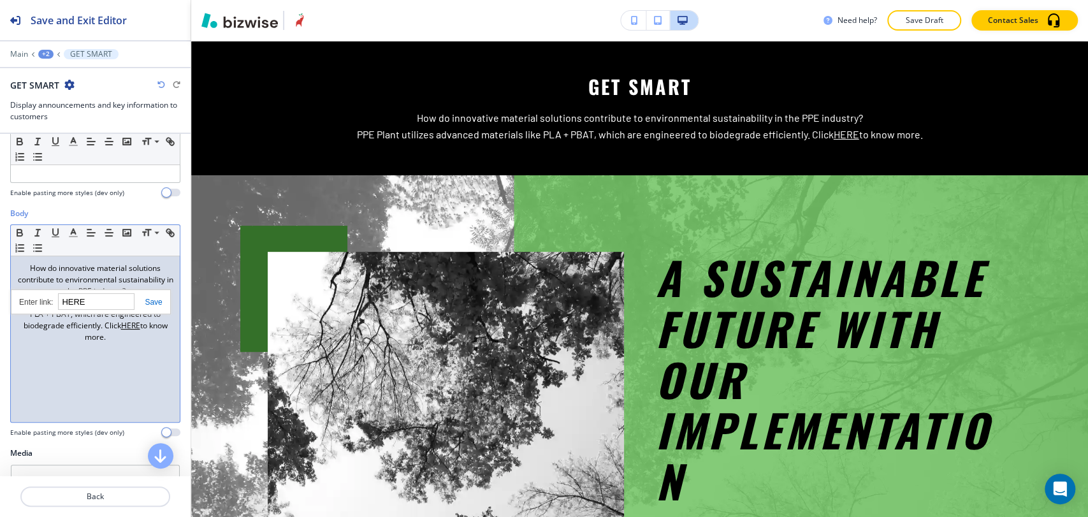
click at [107, 351] on div "How do innovative material solutions contribute to environmental sustainability…" at bounding box center [95, 339] width 169 height 166
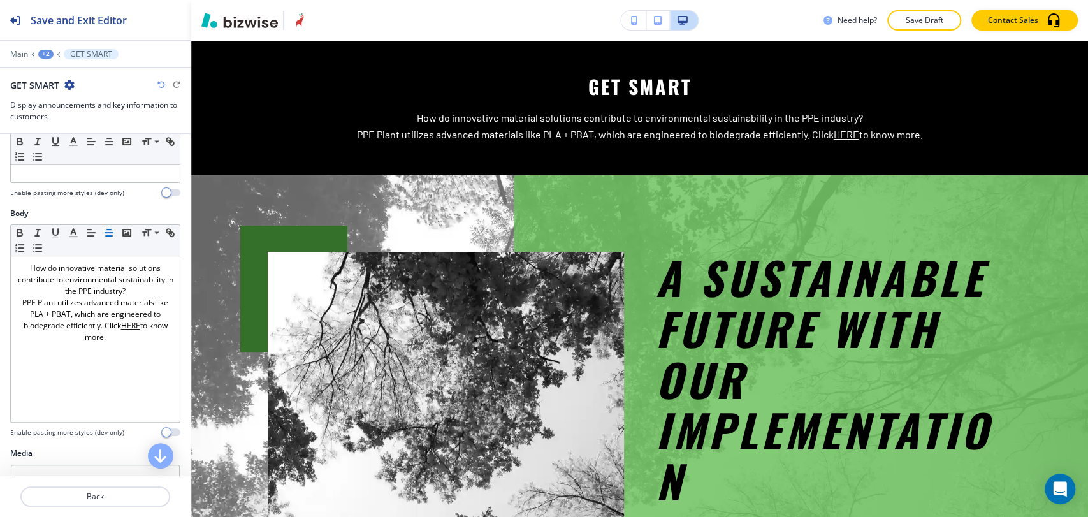
click at [923, 26] on p "Save Draft" at bounding box center [924, 20] width 41 height 11
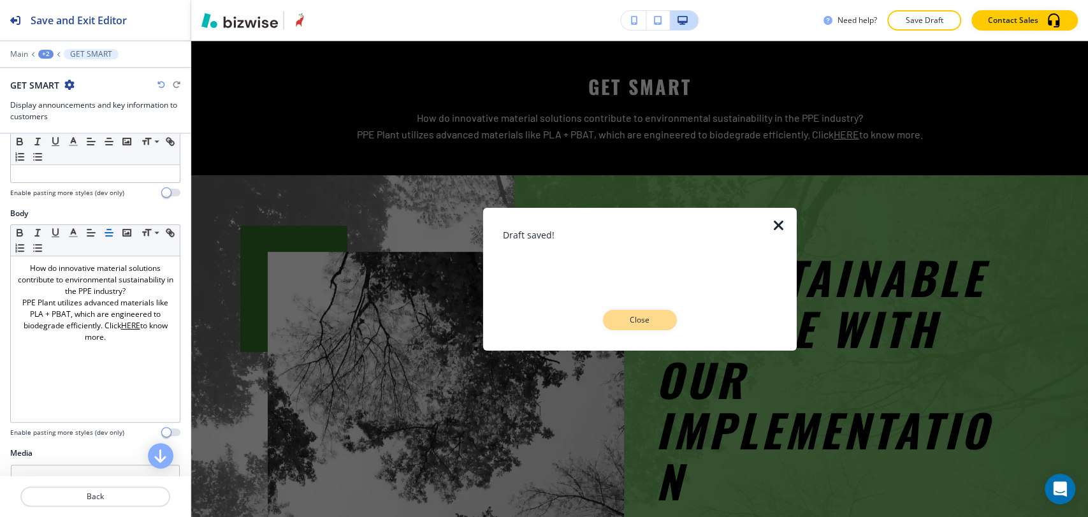
click at [643, 328] on button "Close" at bounding box center [640, 320] width 74 height 20
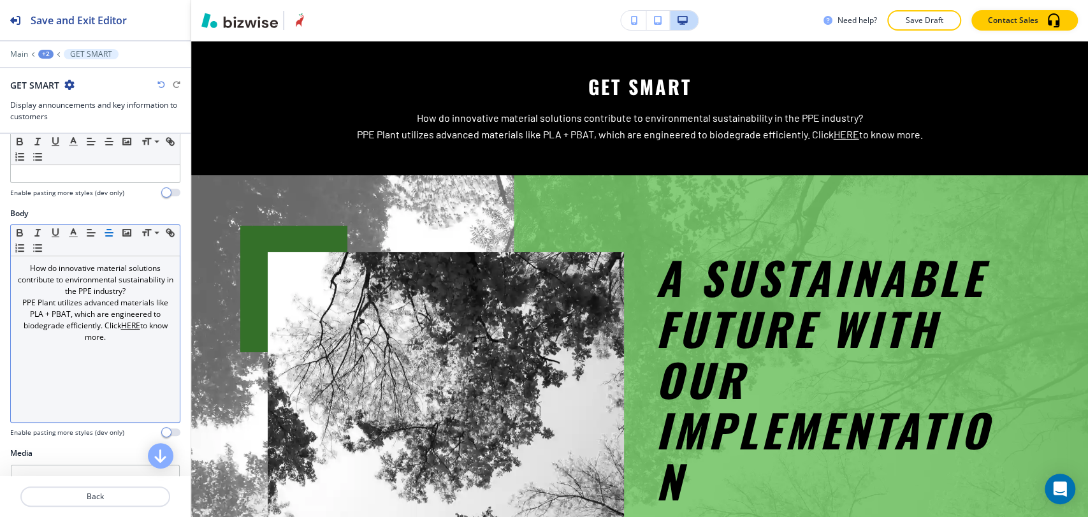
click at [136, 326] on u "HERE" at bounding box center [130, 325] width 19 height 11
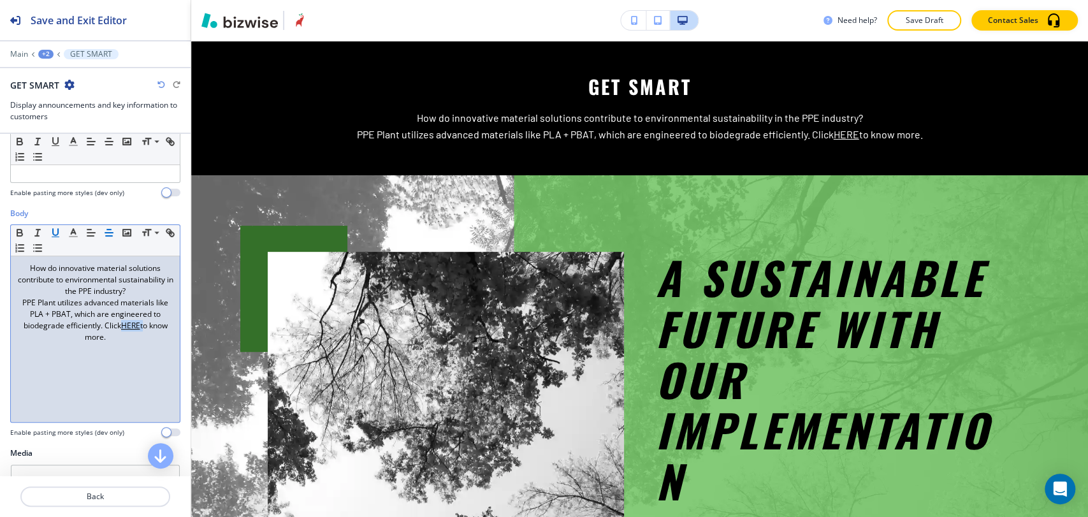
click at [136, 326] on u "HERE" at bounding box center [130, 325] width 19 height 11
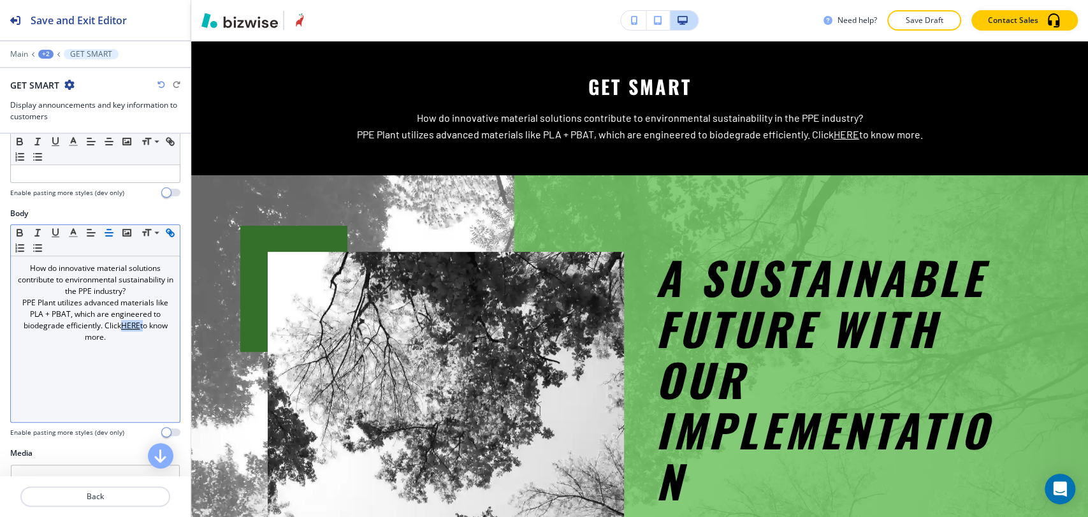
click at [169, 234] on line "button" at bounding box center [170, 232] width 3 height 3
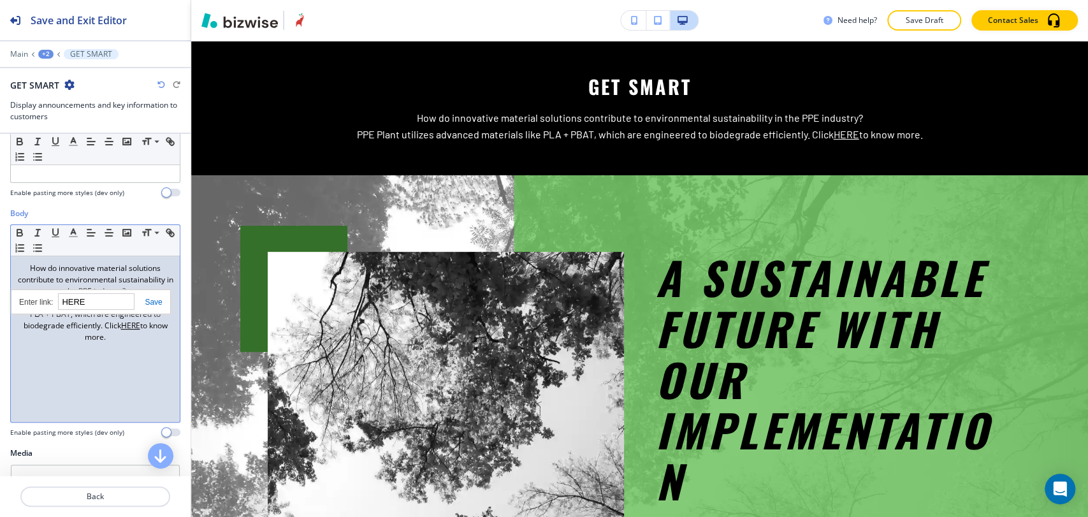
paste input "https://www.ppeplant.com/release"
type input "https://www.ppeplant.com/release"
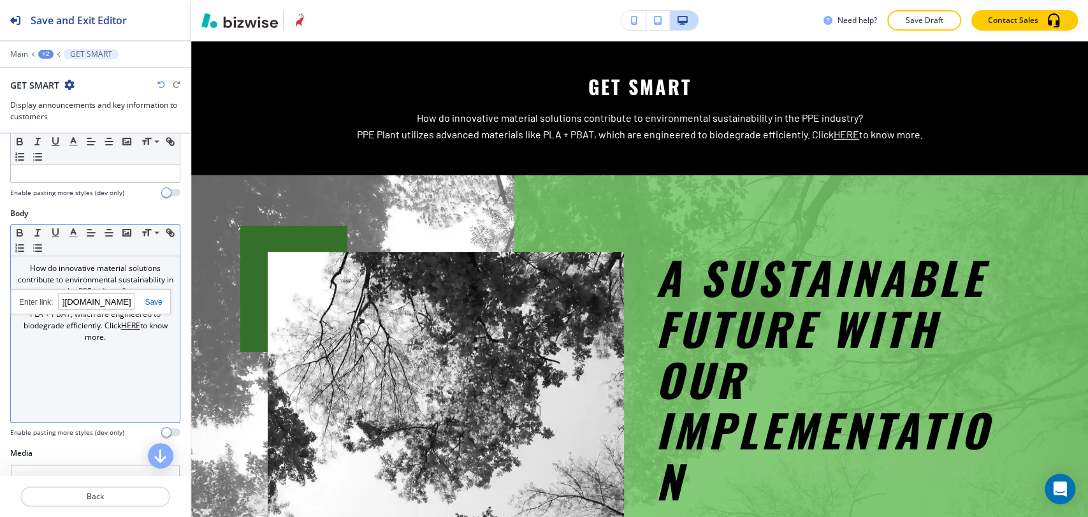
scroll to position [0, 0]
click at [153, 299] on link at bounding box center [148, 302] width 27 height 9
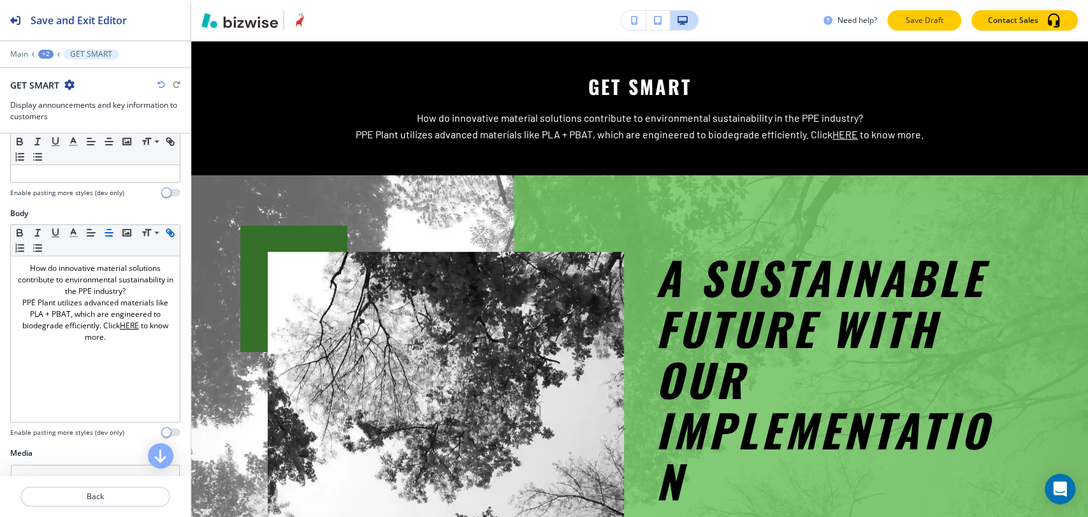
click at [907, 24] on p "Save Draft" at bounding box center [924, 20] width 41 height 11
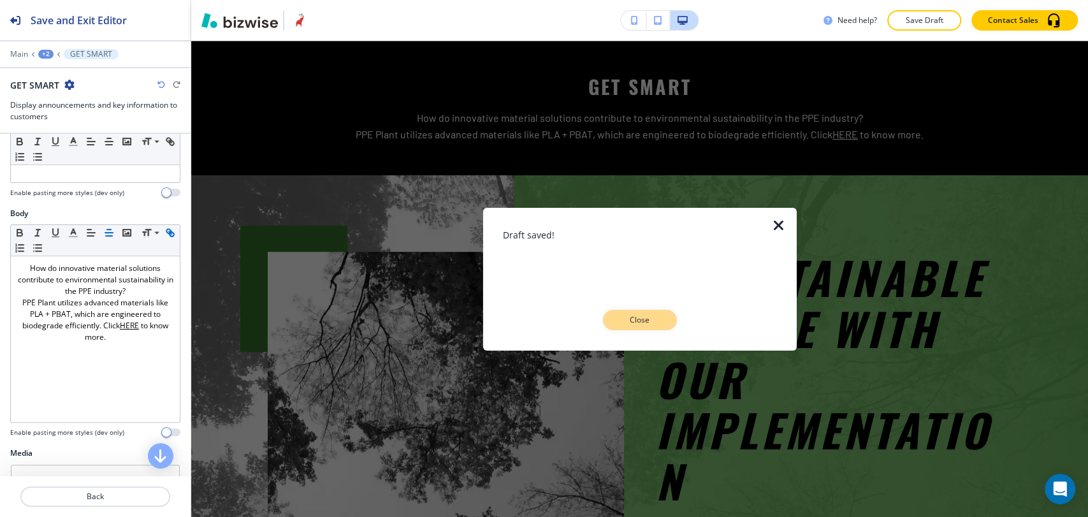
click at [622, 325] on button "Close" at bounding box center [640, 320] width 74 height 20
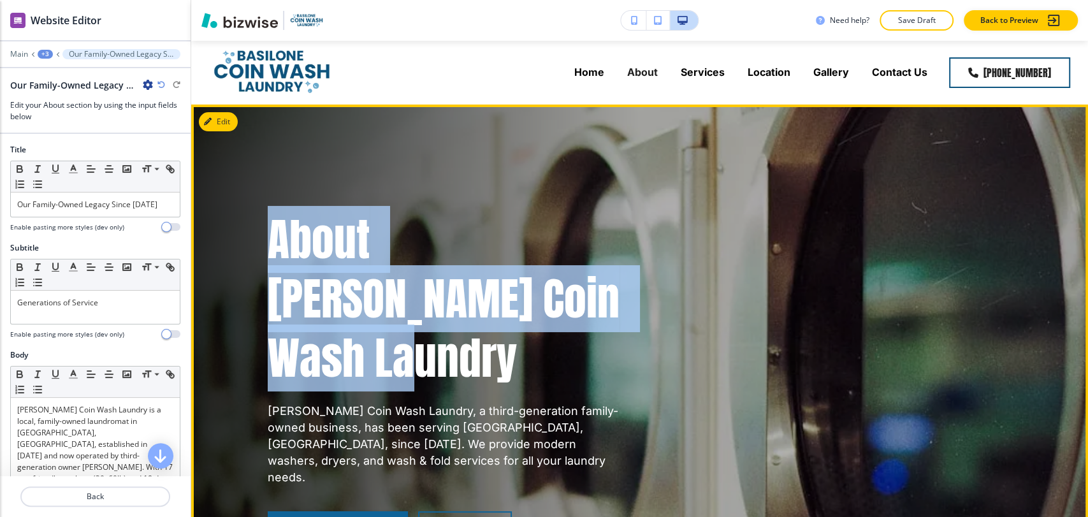
scroll to position [354, 0]
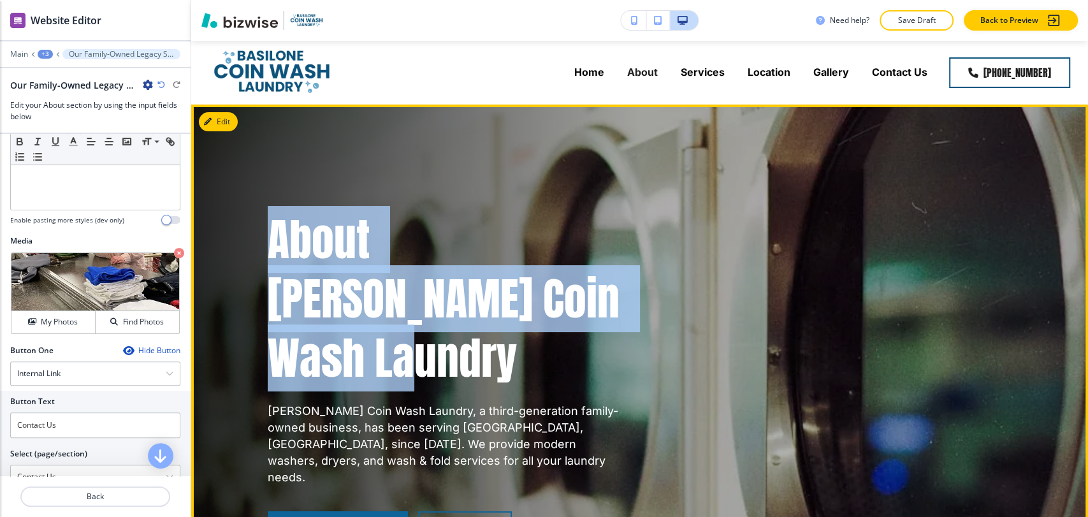
click at [541, 180] on div "About [PERSON_NAME] Coin Wash Laundry [PERSON_NAME] Coin Wash Laundry, a third-…" at bounding box center [431, 365] width 388 height 372
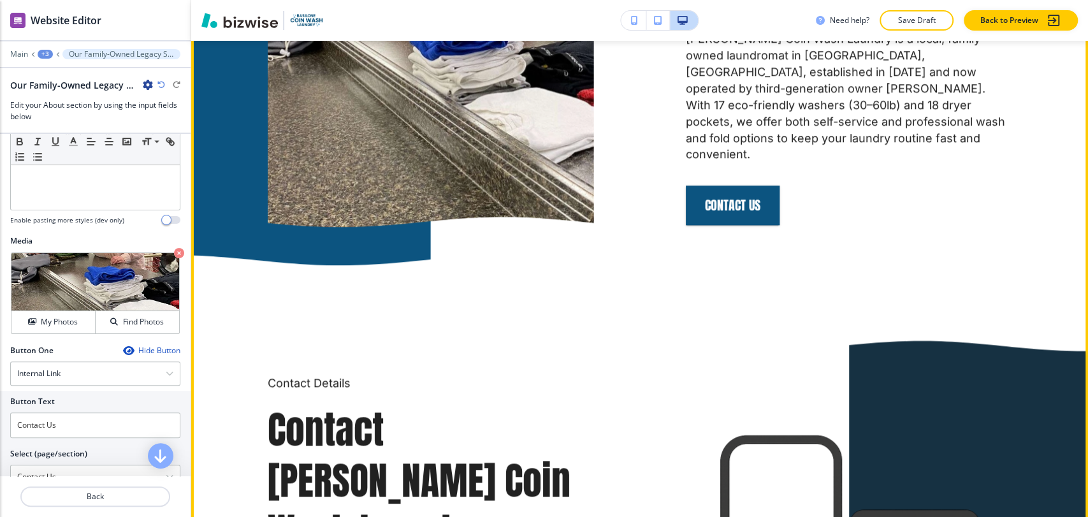
scroll to position [850, 0]
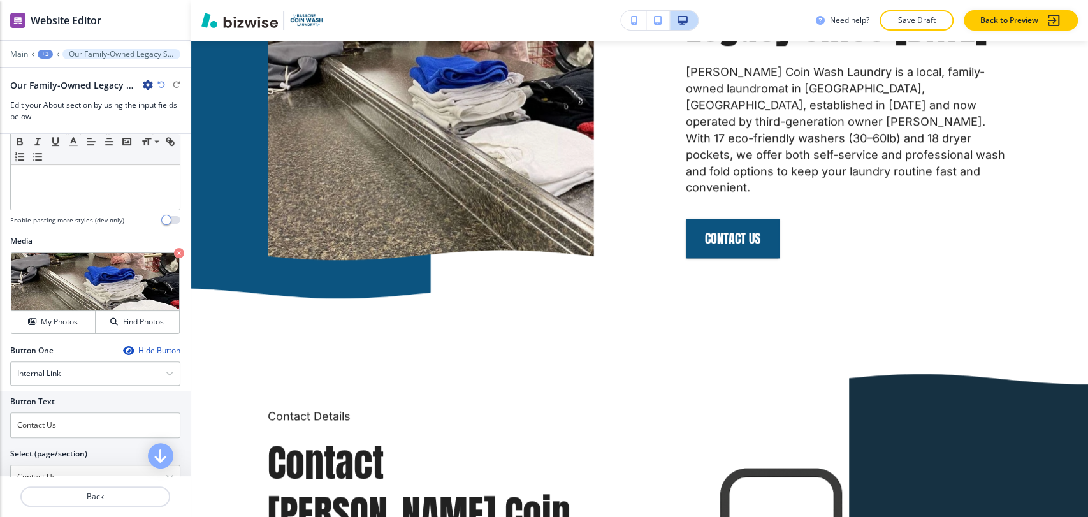
click at [40, 54] on div "+3" at bounding box center [45, 54] width 15 height 9
click at [47, 70] on p "Pages" at bounding box center [78, 75] width 65 height 11
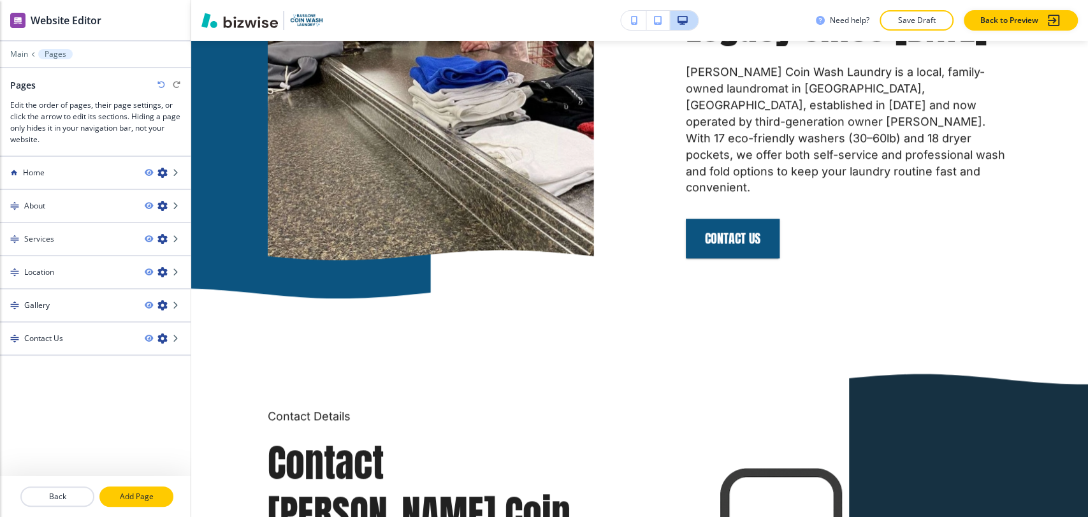
click at [140, 497] on p "Add Page" at bounding box center [136, 496] width 71 height 11
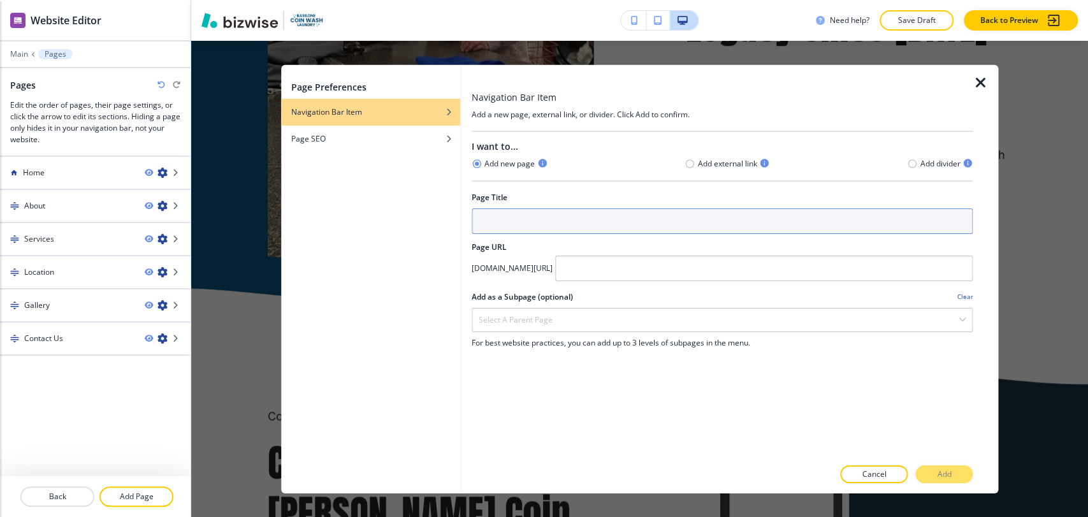
click at [531, 224] on input "text" at bounding box center [722, 221] width 501 height 26
click at [518, 209] on input "Reviews" at bounding box center [722, 221] width 501 height 26
click at [516, 225] on input "Reviews" at bounding box center [722, 221] width 501 height 26
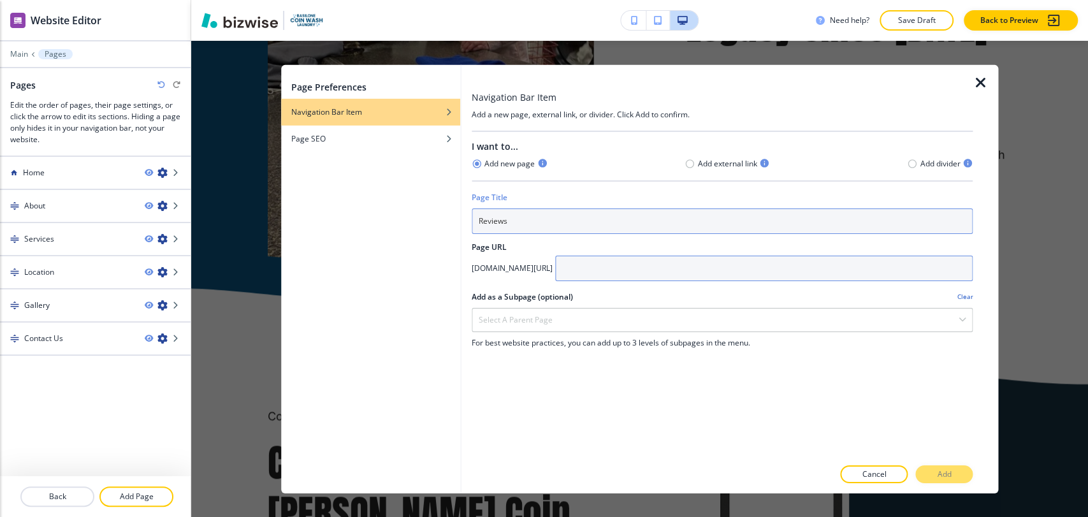
type input "Reviews"
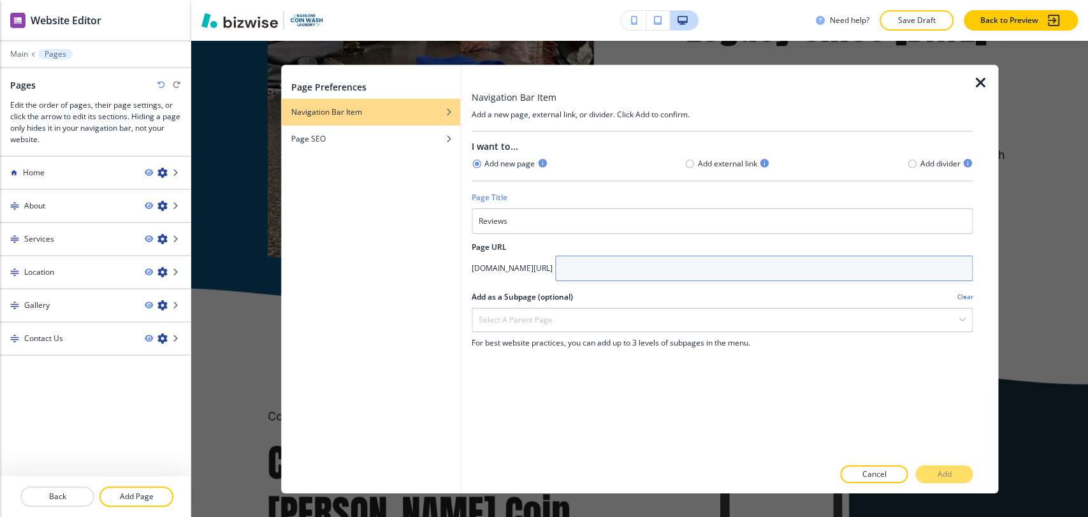
click at [701, 263] on input "text" at bounding box center [764, 268] width 418 height 26
paste input "Reviews"
type input "Reviews"
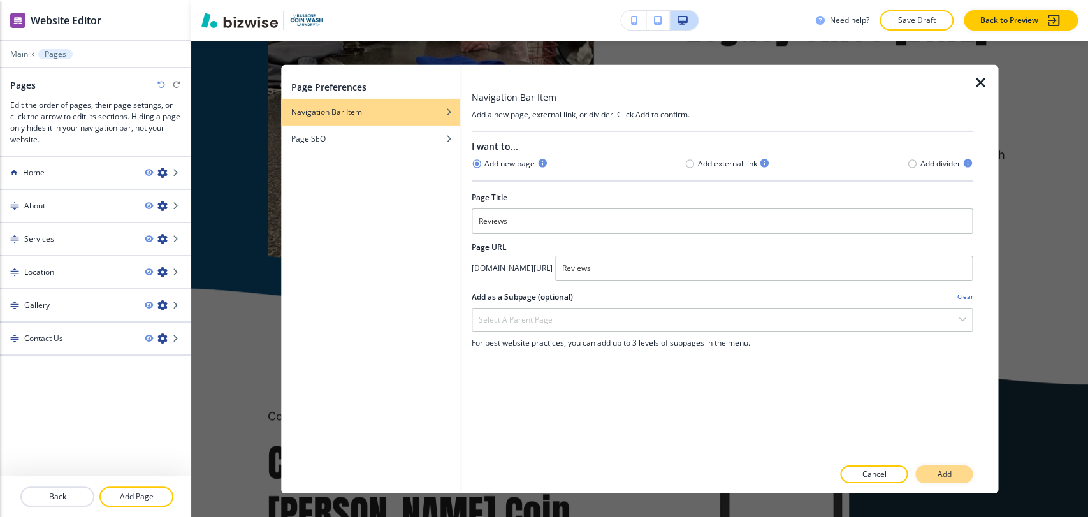
click at [939, 470] on p "Add" at bounding box center [944, 474] width 14 height 11
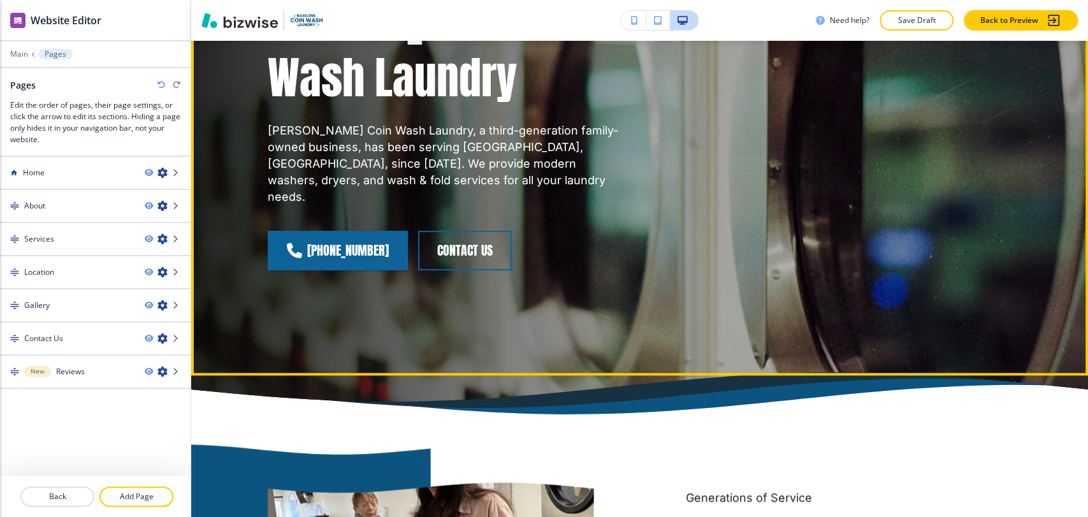
scroll to position [283, 0]
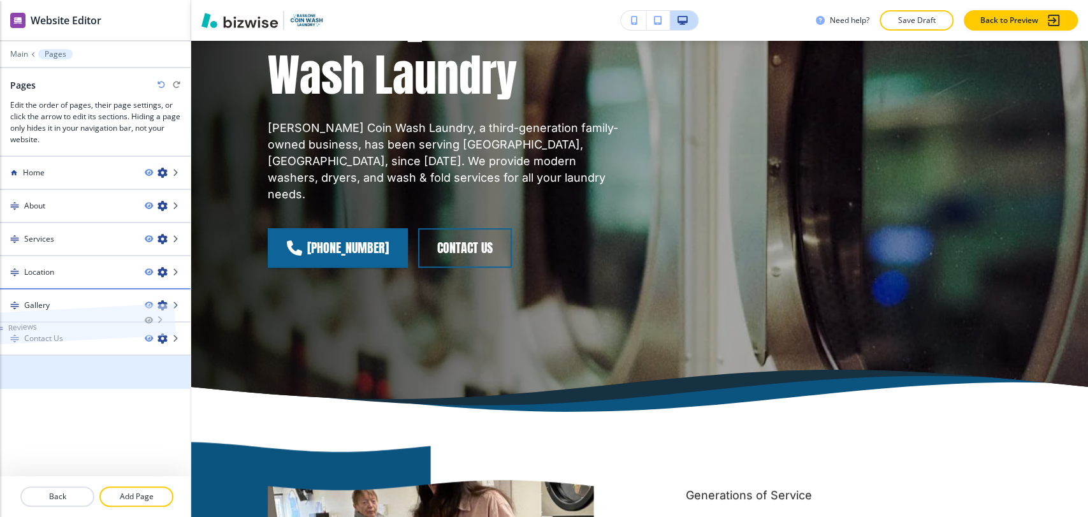
drag, startPoint x: 103, startPoint y: 360, endPoint x: 86, endPoint y: 291, distance: 71.5
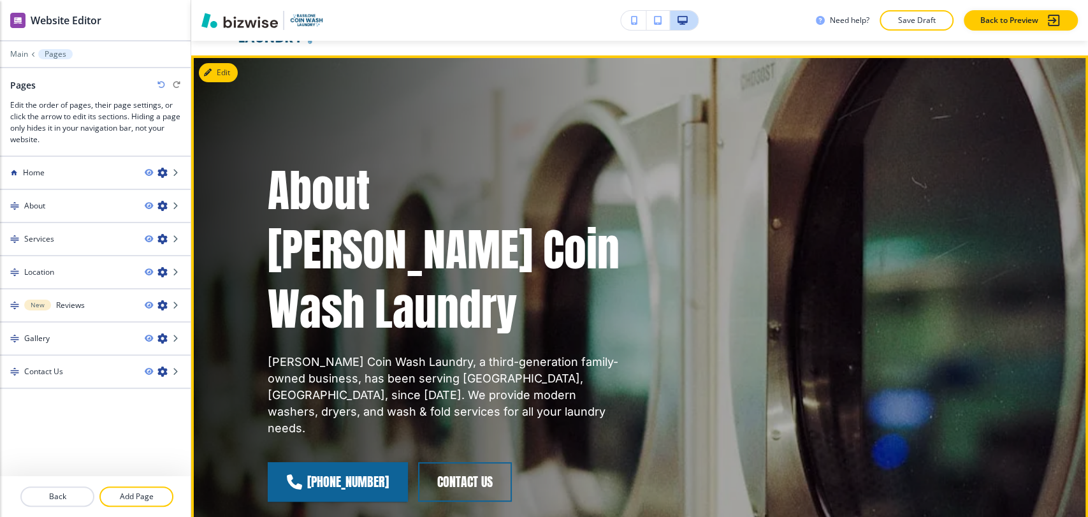
scroll to position [71, 0]
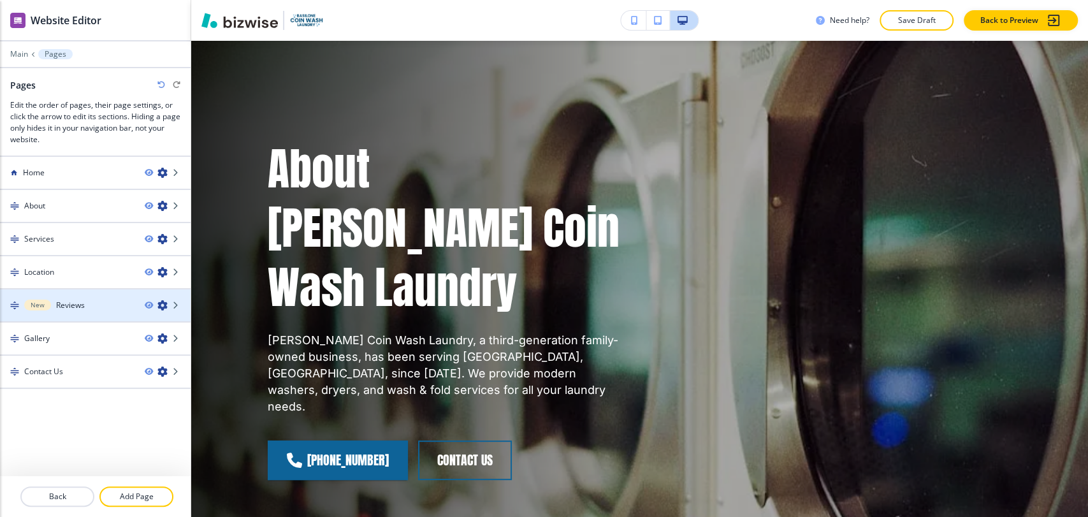
click at [87, 307] on div "New Reviews" at bounding box center [67, 305] width 135 height 11
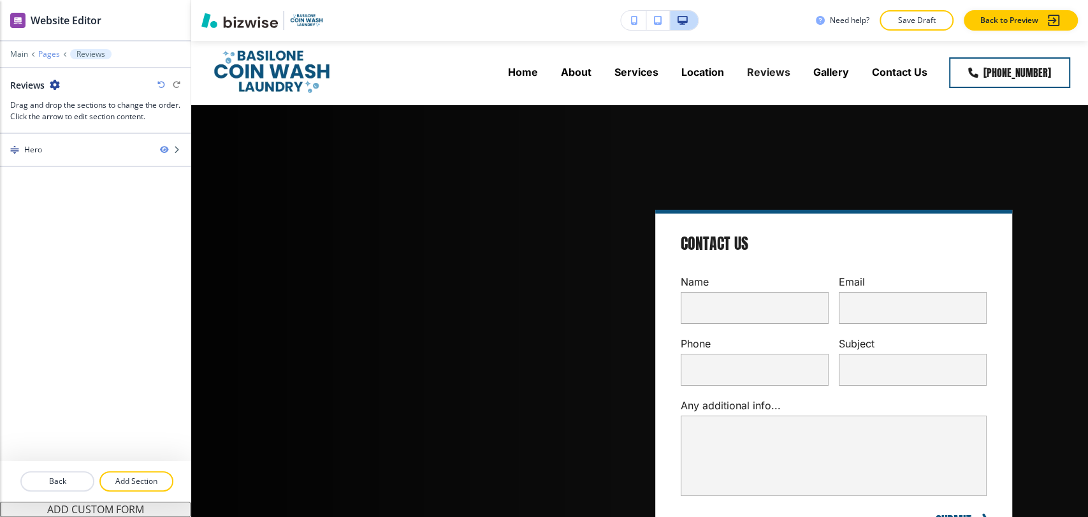
click at [47, 52] on p "Pages" at bounding box center [49, 54] width 22 height 9
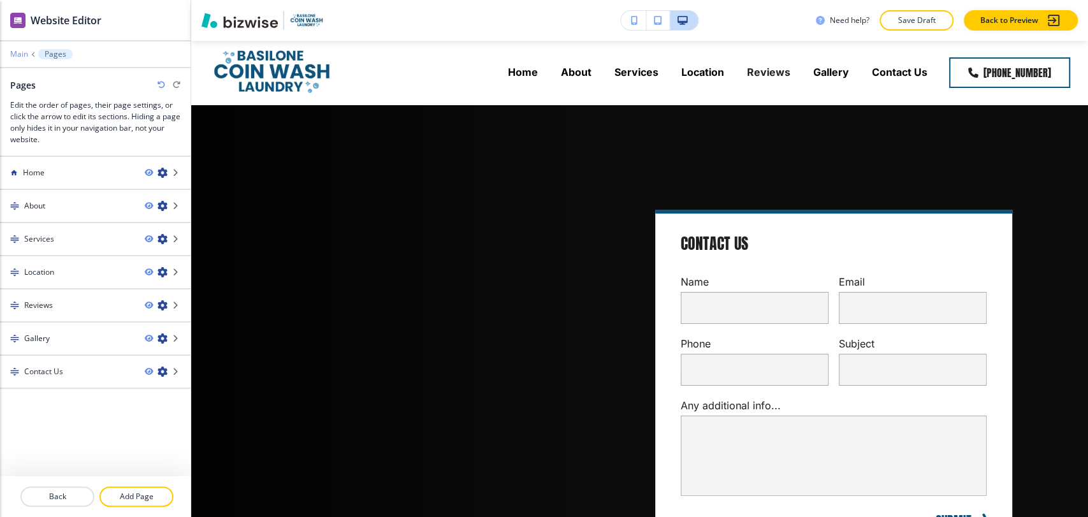
click at [25, 55] on p "Main" at bounding box center [19, 54] width 18 height 9
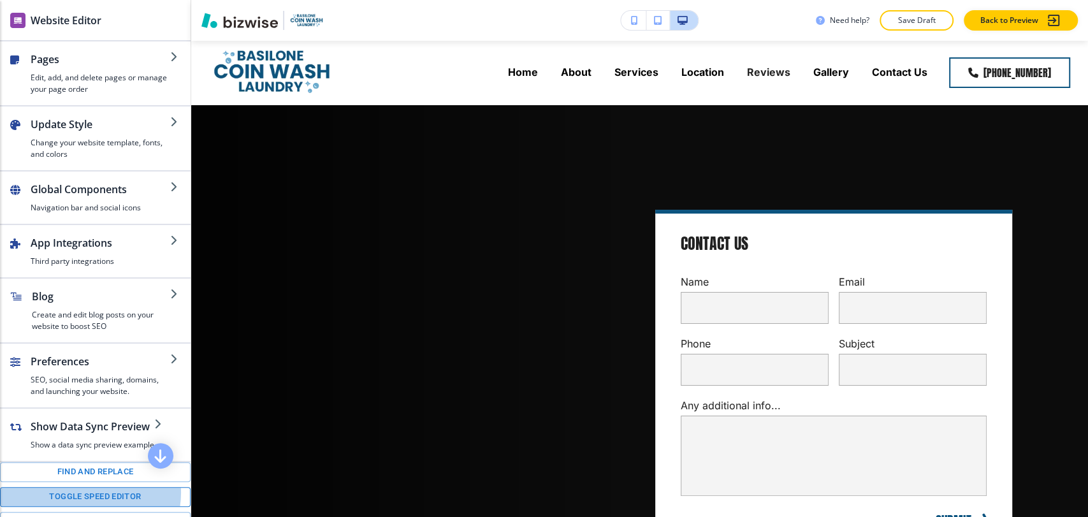
click at [85, 492] on button "Toggle speed editor" at bounding box center [95, 497] width 191 height 20
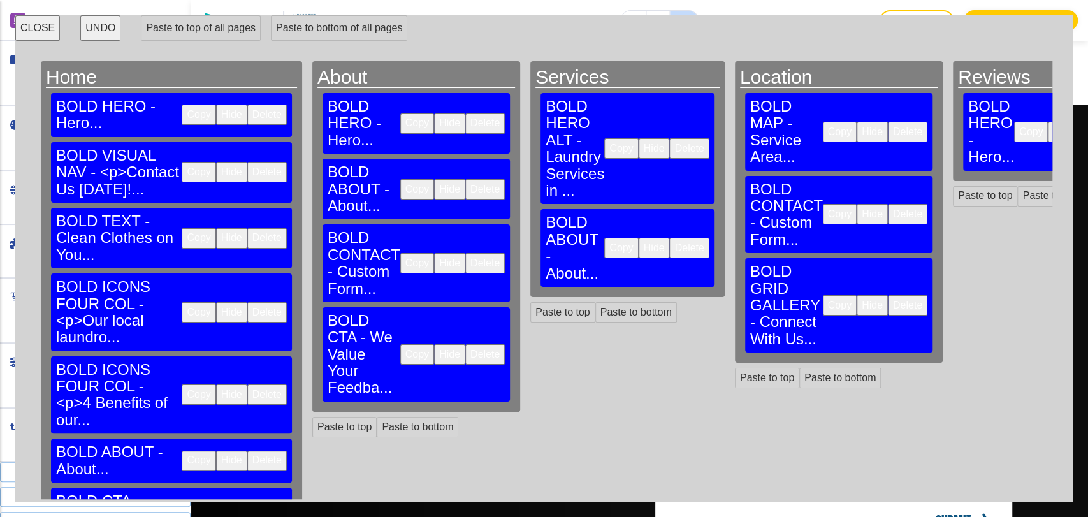
click at [400, 344] on button "Copy" at bounding box center [417, 354] width 34 height 20
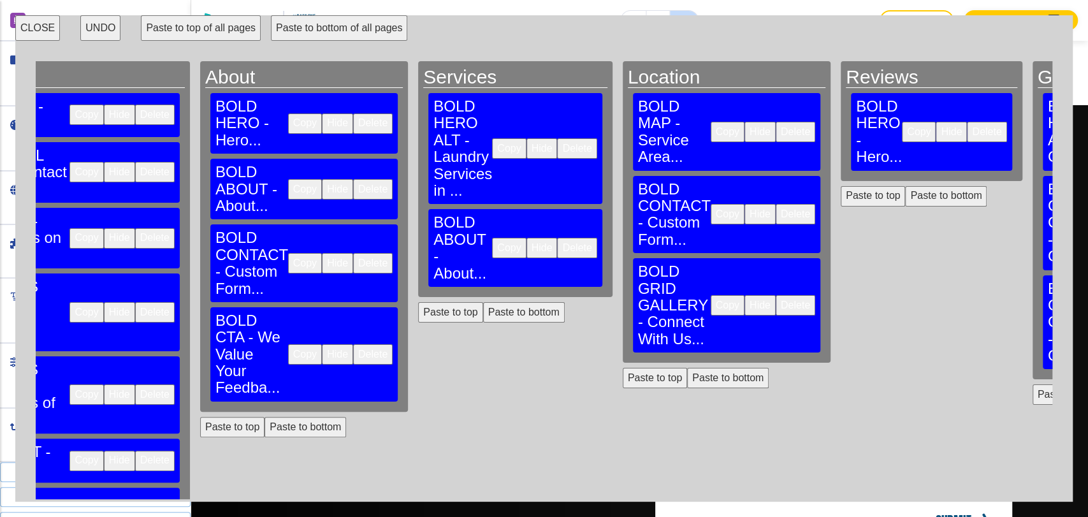
scroll to position [0, 114]
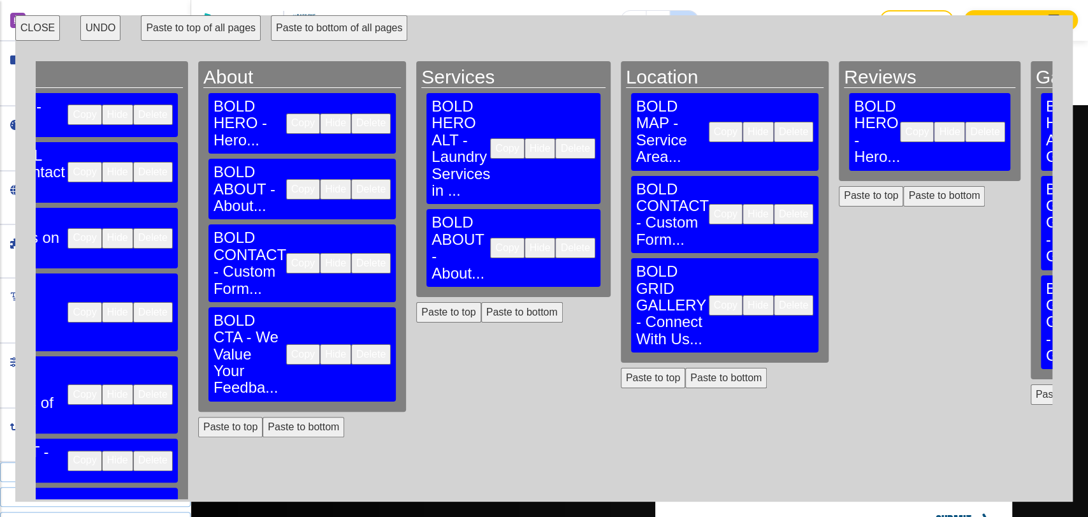
click at [904, 186] on button "Paste to bottom" at bounding box center [945, 196] width 82 height 20
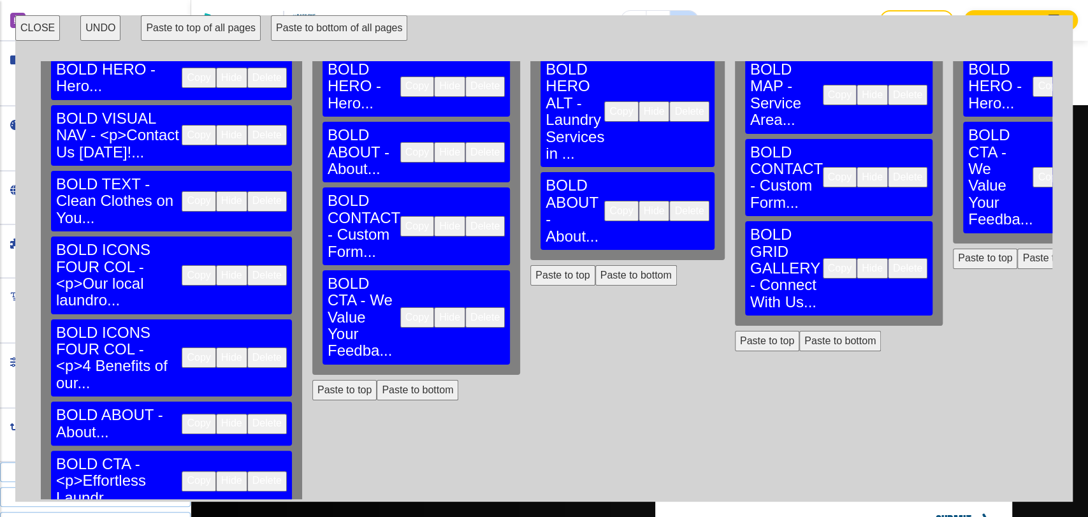
scroll to position [142, 0]
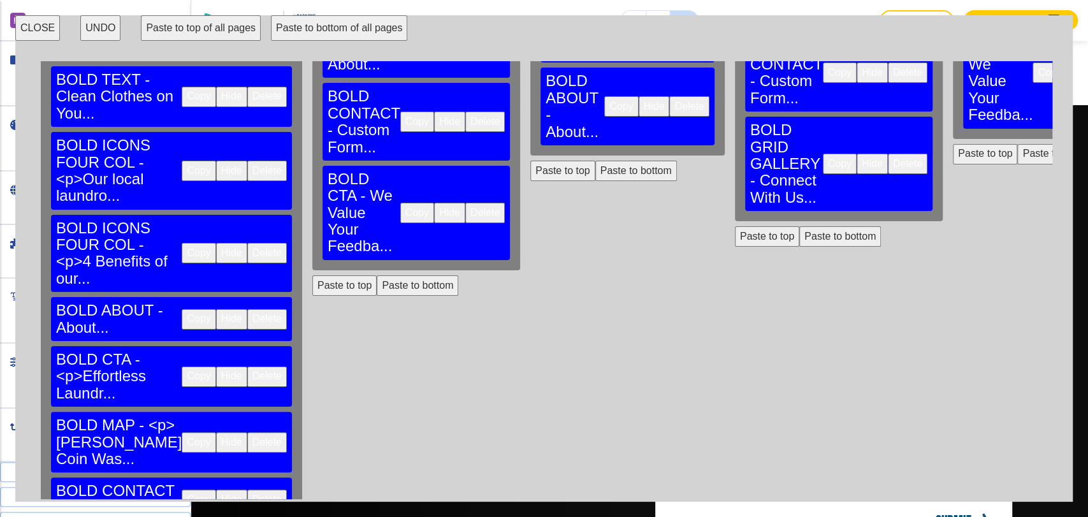
click at [182, 367] on button "Copy" at bounding box center [199, 377] width 34 height 20
click at [377, 275] on button "Paste to bottom" at bounding box center [418, 285] width 82 height 20
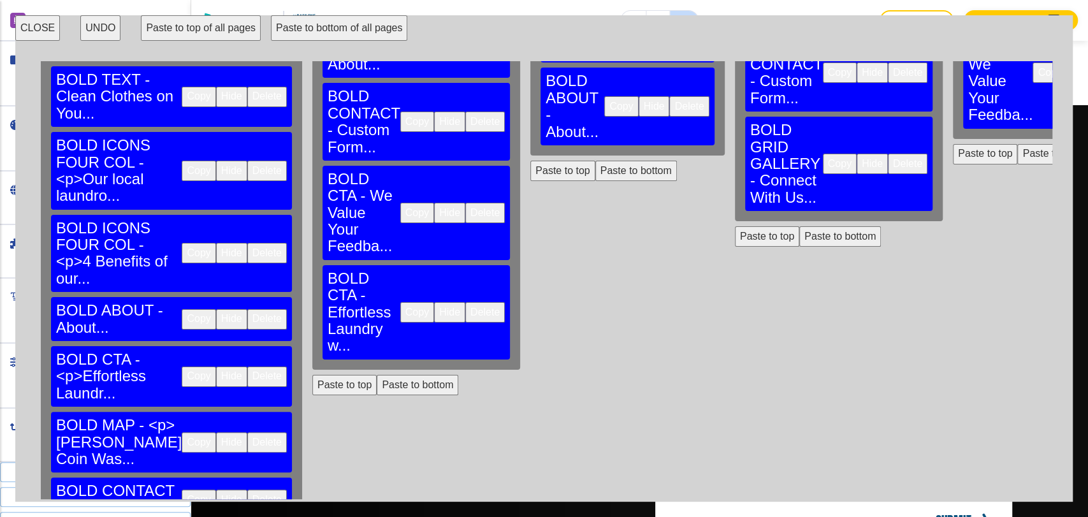
click at [465, 203] on button "Delete" at bounding box center [485, 213] width 40 height 20
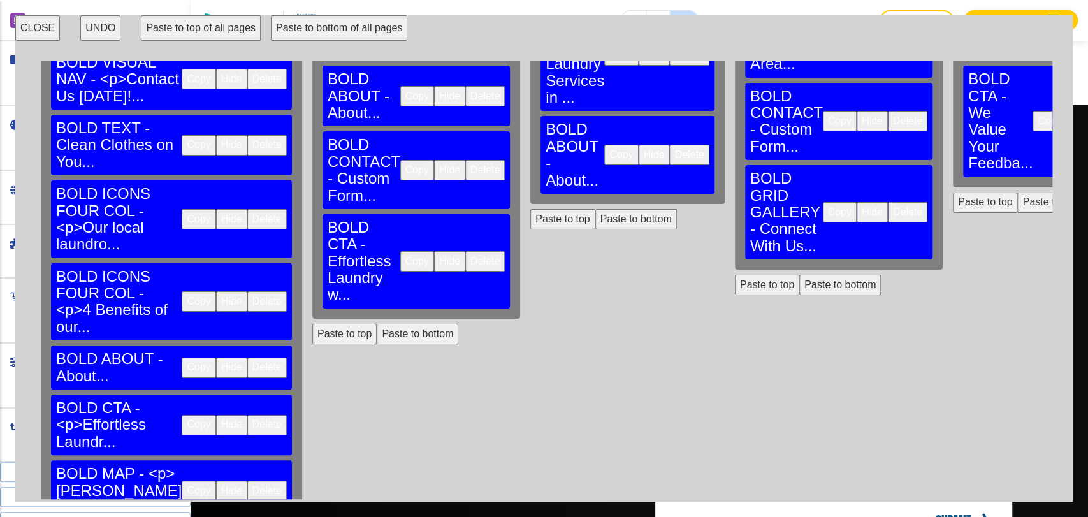
scroll to position [71, 0]
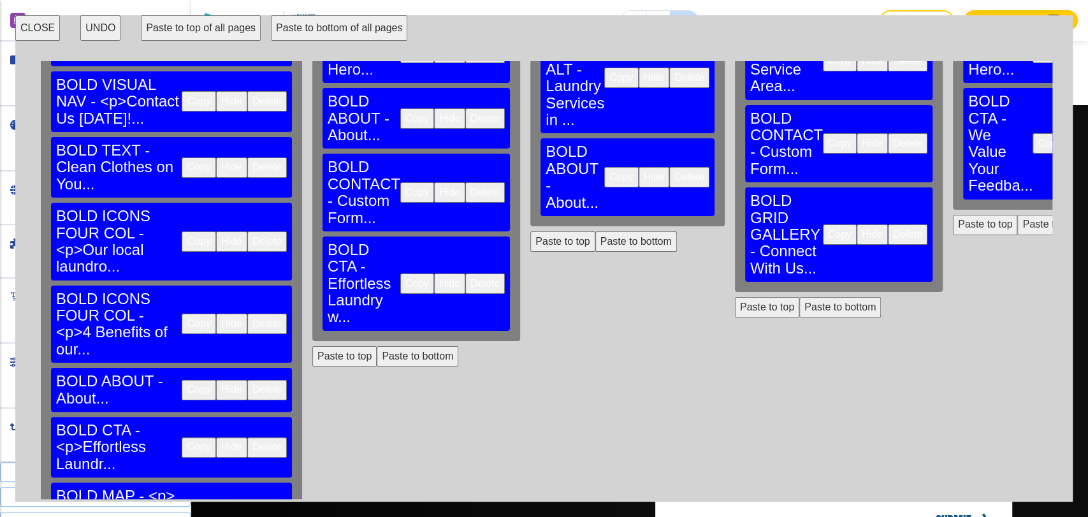
click at [596, 231] on button "Paste to bottom" at bounding box center [637, 241] width 82 height 20
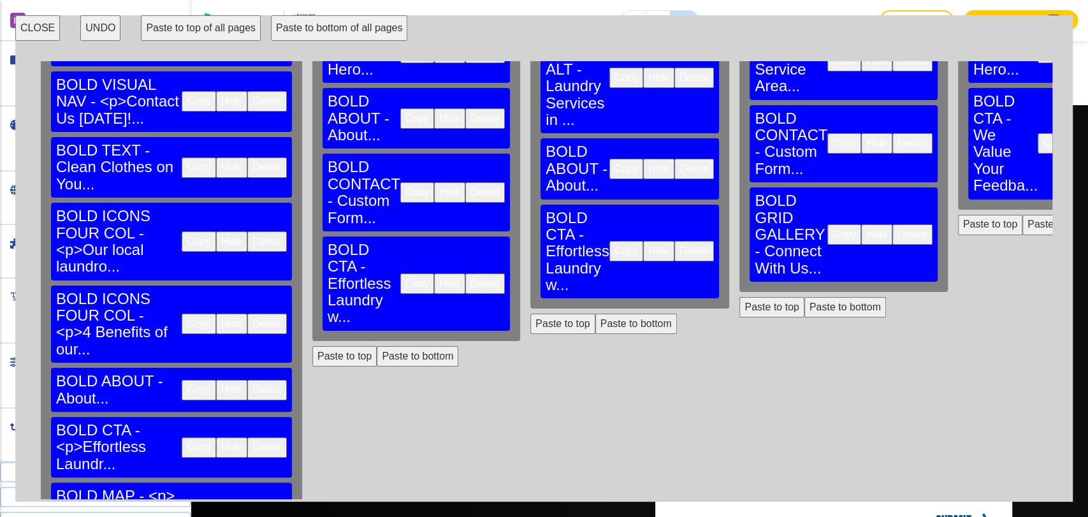
click at [805, 297] on button "Paste to bottom" at bounding box center [846, 307] width 82 height 20
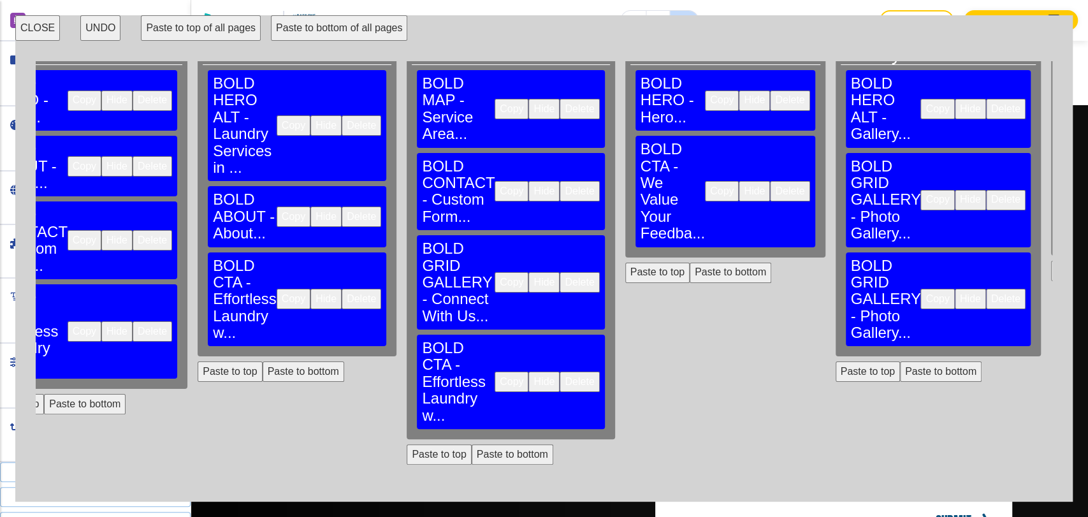
scroll to position [0, 333]
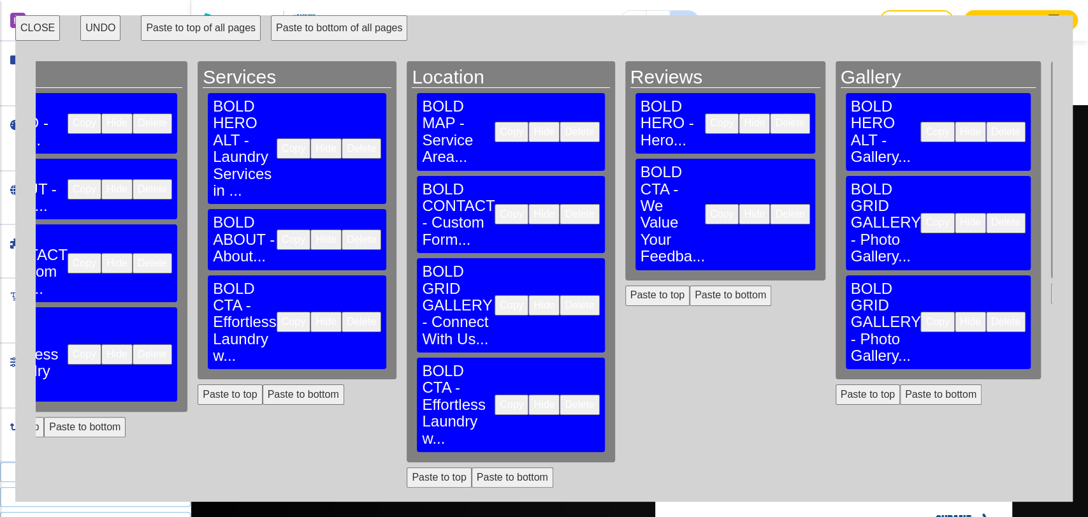
click at [900, 384] on button "Paste to bottom" at bounding box center [941, 394] width 82 height 20
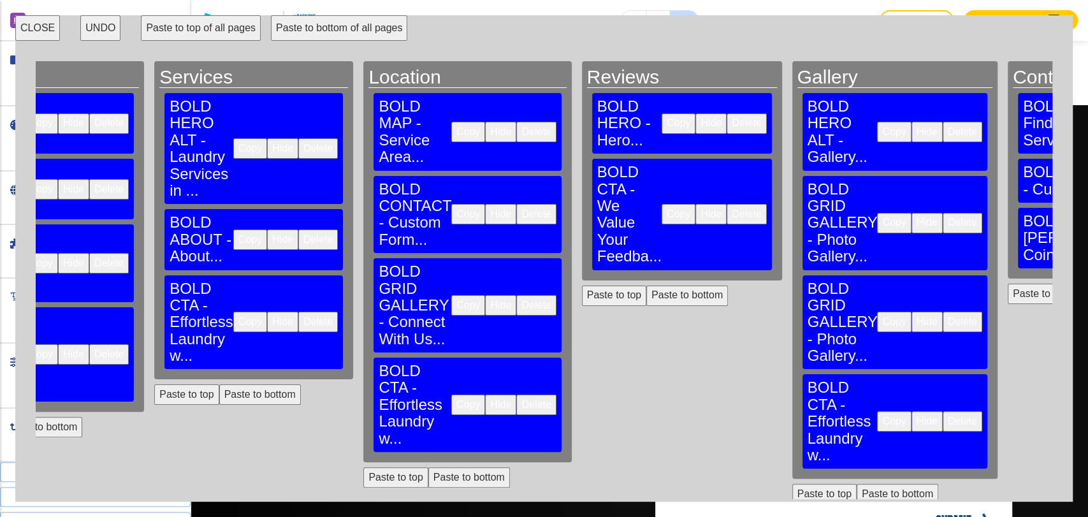
scroll to position [0, 379]
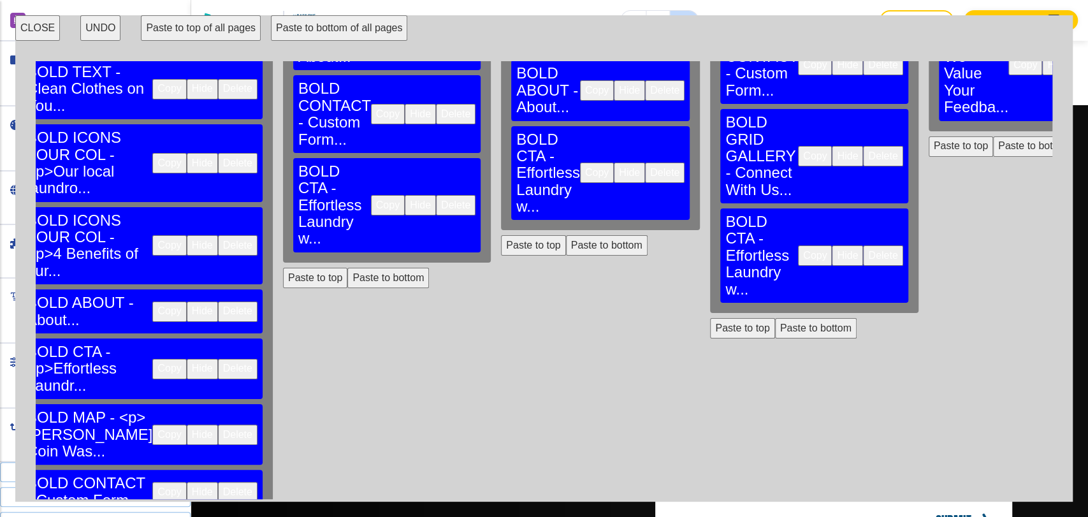
scroll to position [149, 0]
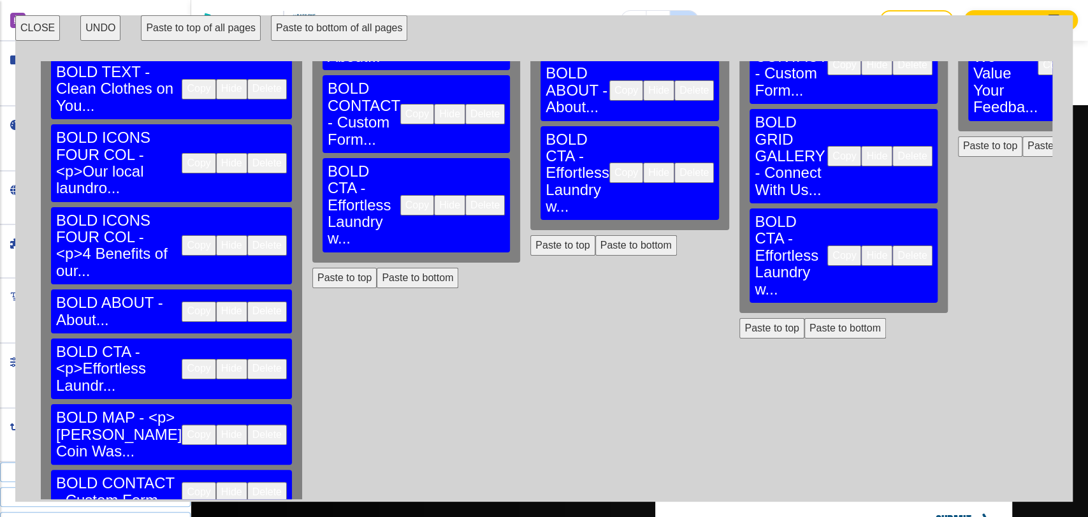
click at [182, 482] on button "Copy" at bounding box center [199, 492] width 34 height 20
click at [182, 425] on button "Copy" at bounding box center [199, 435] width 34 height 20
click at [377, 268] on button "Paste to bottom" at bounding box center [418, 278] width 82 height 20
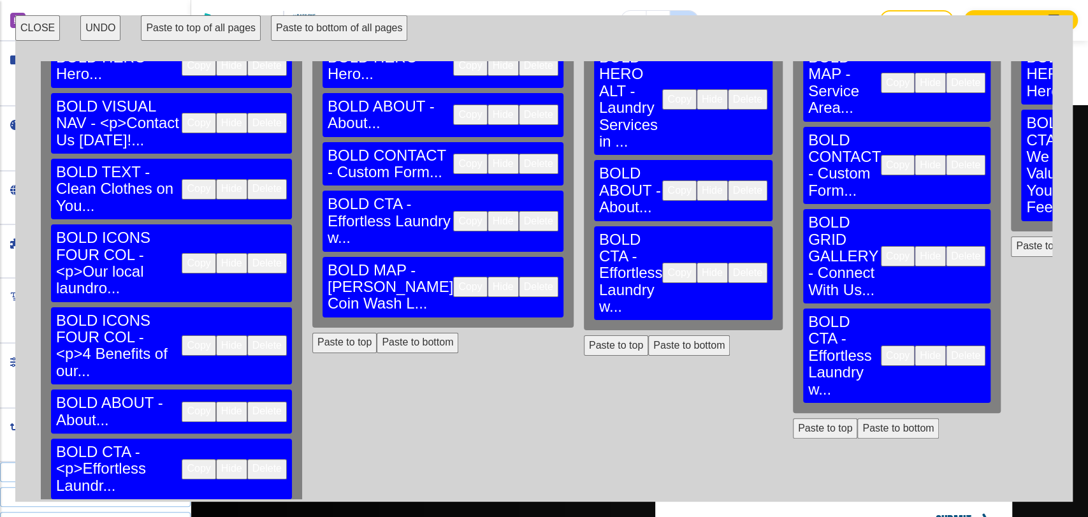
scroll to position [71, 0]
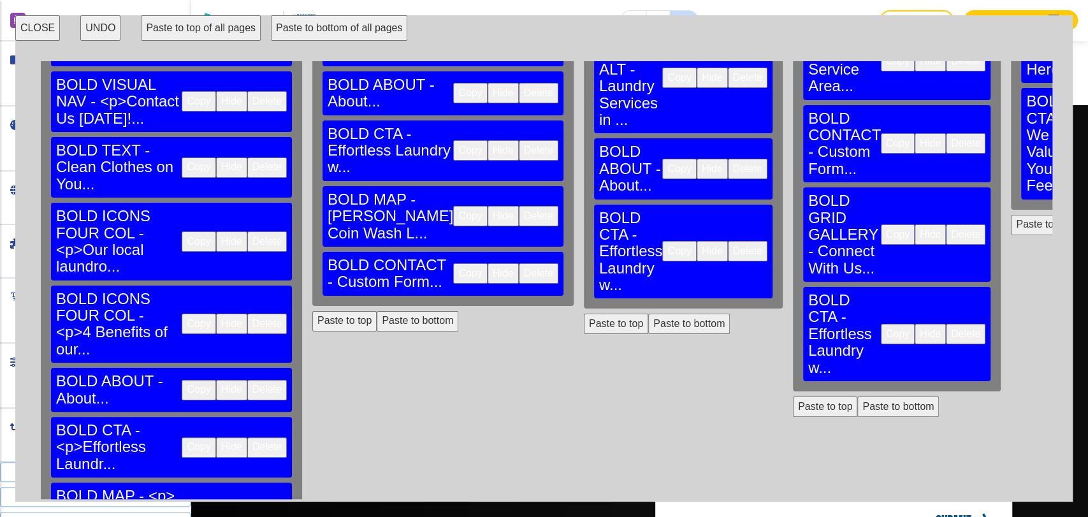
click at [648, 314] on button "Paste to bottom" at bounding box center [689, 324] width 82 height 20
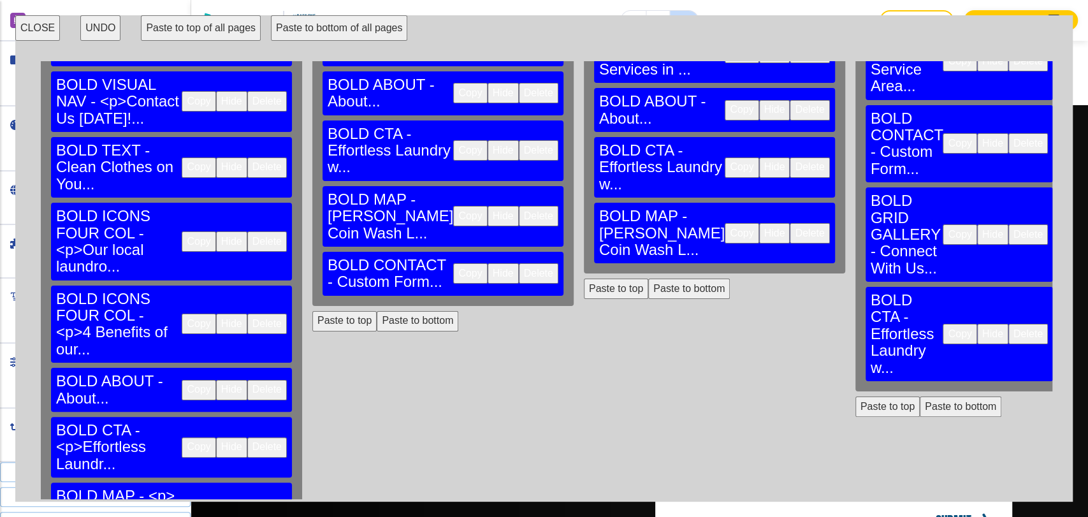
click at [920, 397] on button "Paste to bottom" at bounding box center [961, 407] width 82 height 20
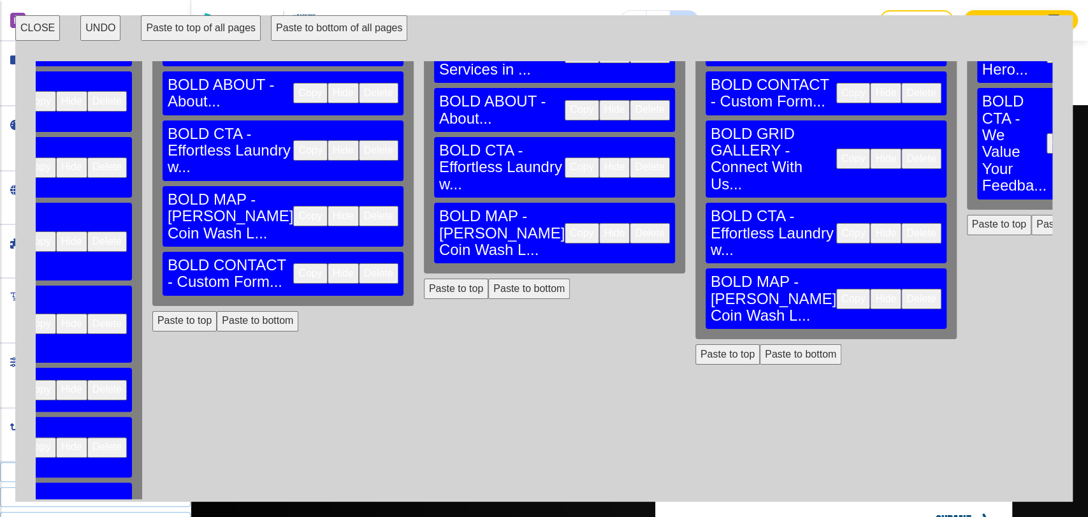
scroll to position [71, 194]
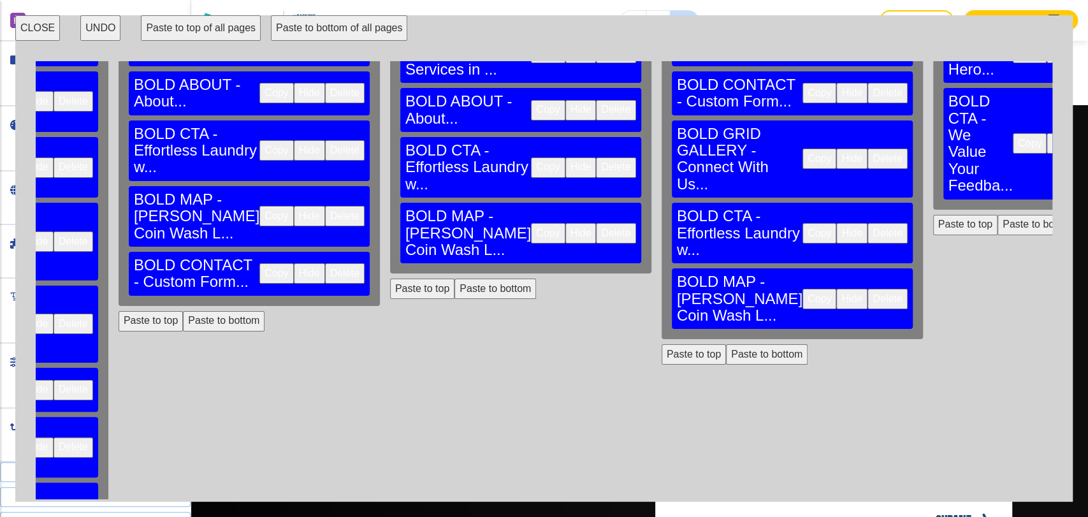
click at [998, 215] on button "Paste to bottom" at bounding box center [1039, 225] width 82 height 20
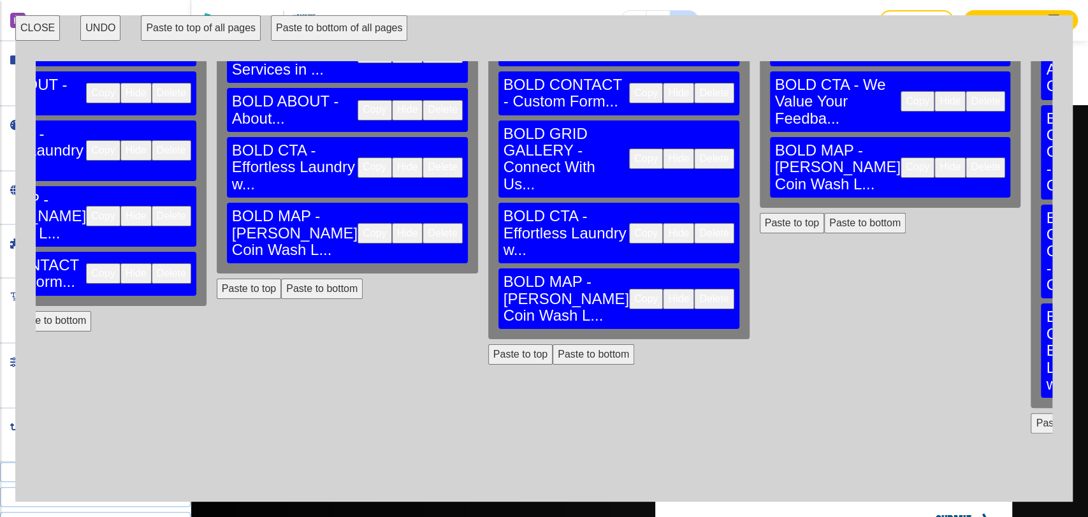
scroll to position [71, 379]
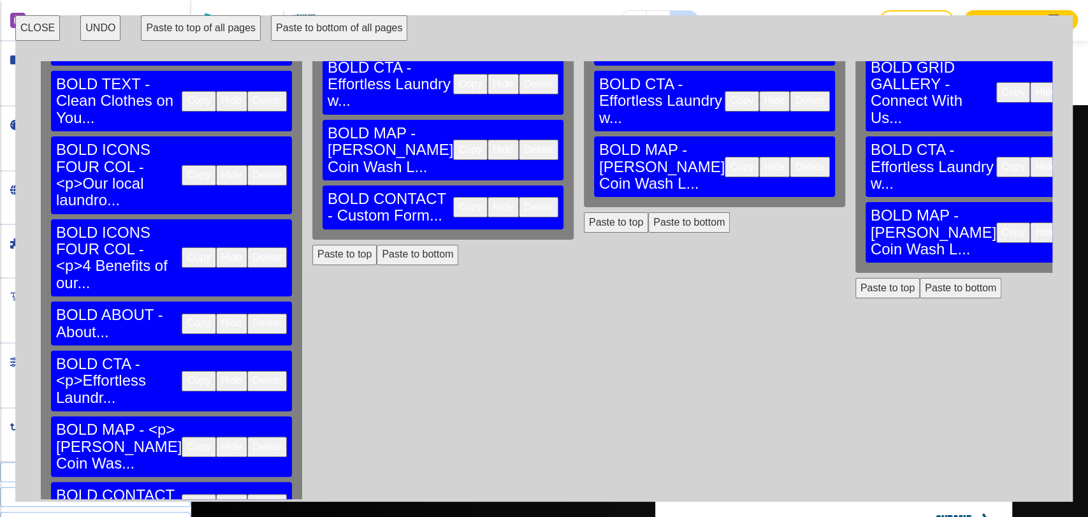
scroll to position [142, 0]
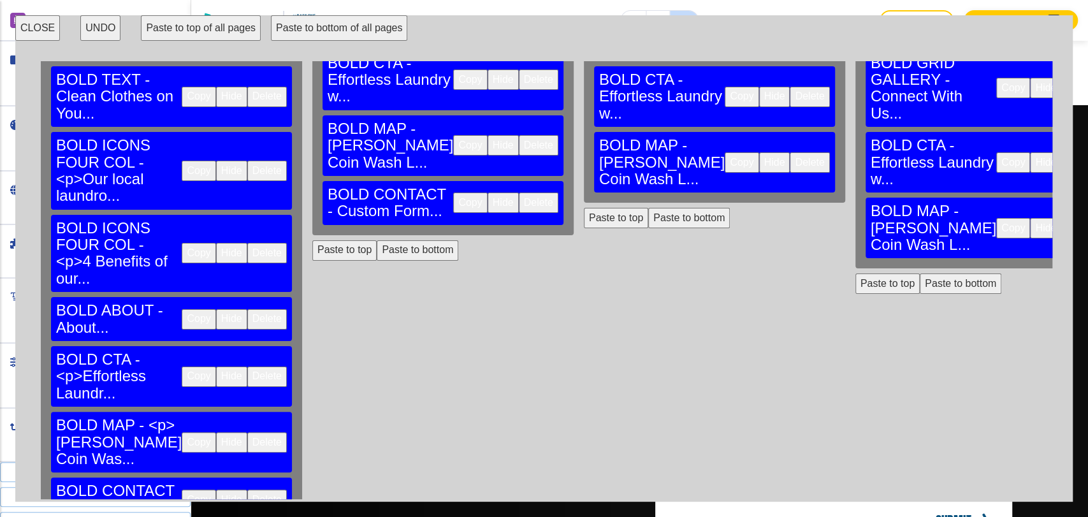
click at [182, 490] on button "Copy" at bounding box center [199, 500] width 34 height 20
click at [648, 228] on button "Paste to bottom" at bounding box center [689, 218] width 82 height 20
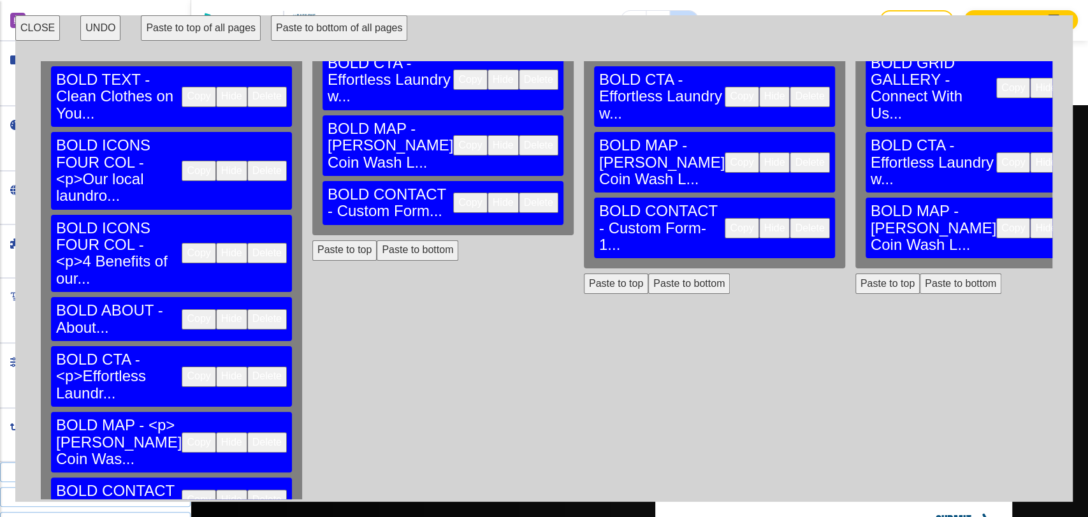
click at [920, 294] on button "Paste to bottom" at bounding box center [961, 284] width 82 height 20
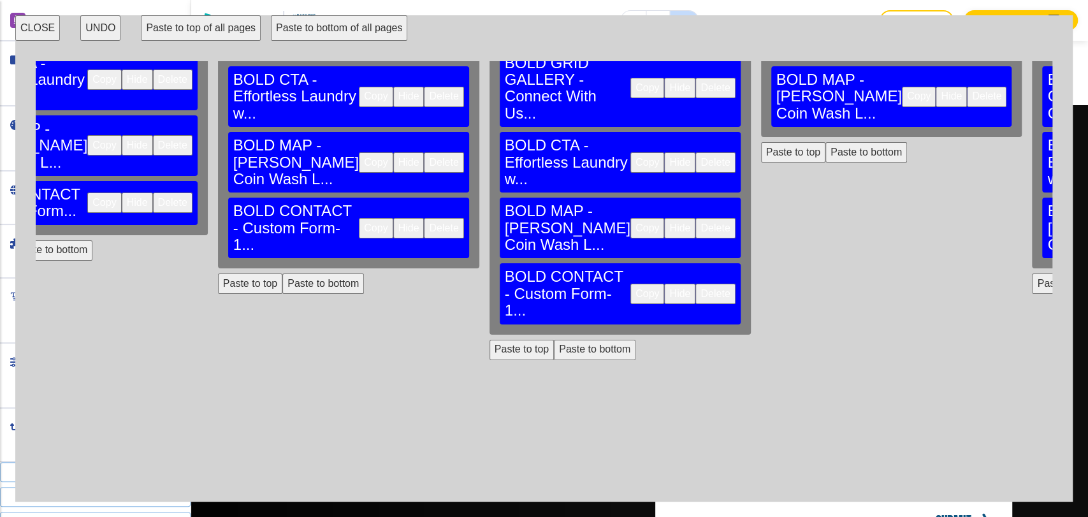
scroll to position [142, 382]
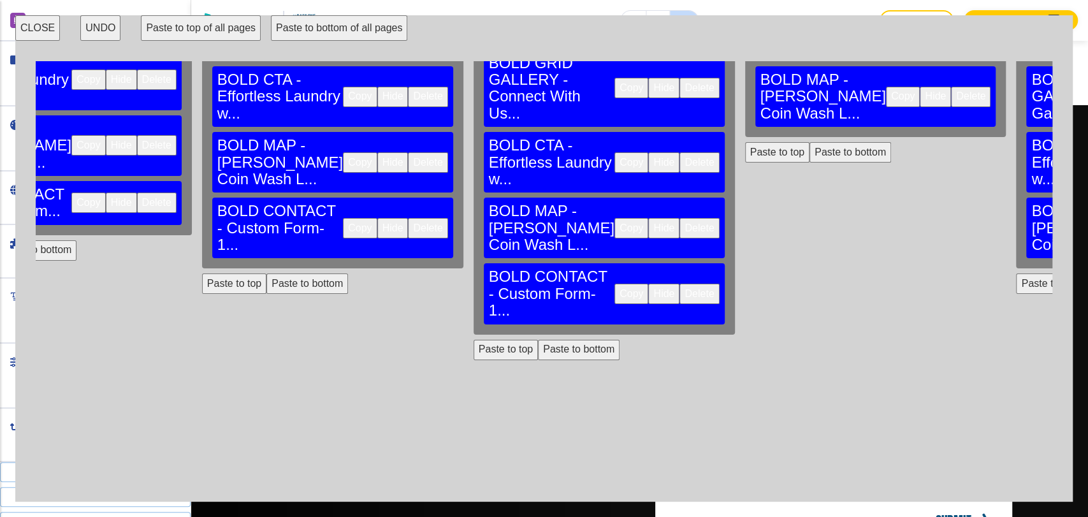
click at [810, 163] on button "Paste to bottom" at bounding box center [851, 152] width 82 height 20
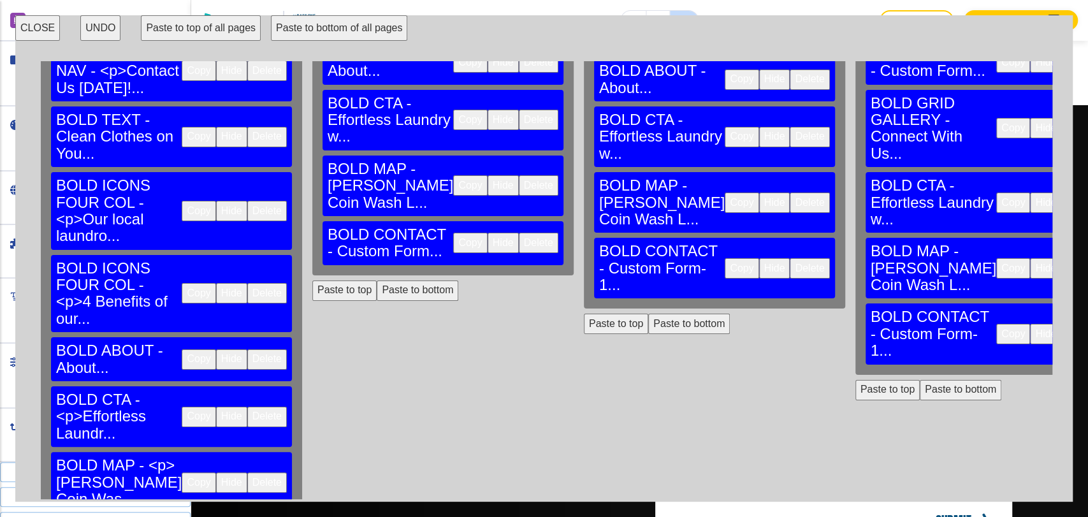
scroll to position [78, 0]
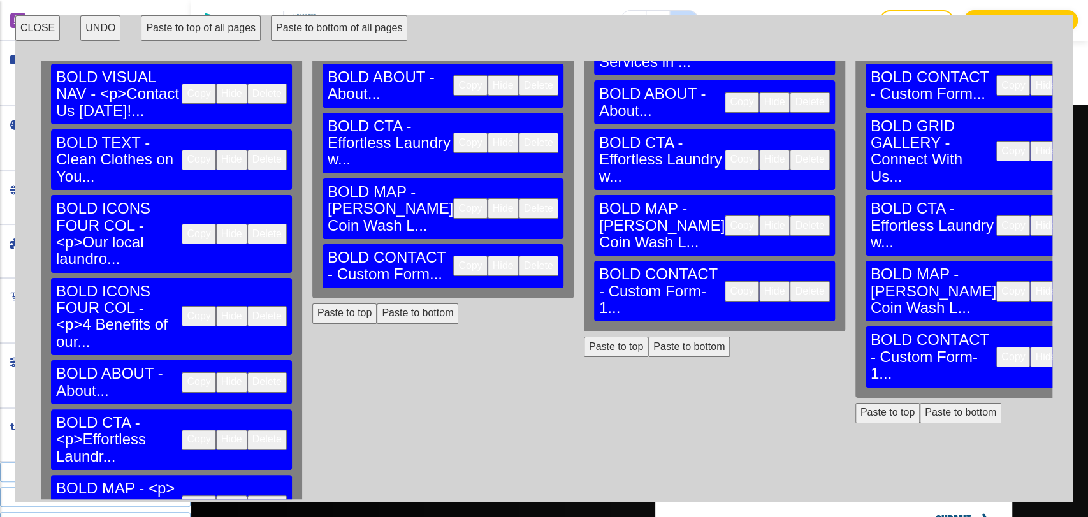
click at [45, 26] on button "CLOSE" at bounding box center [37, 28] width 45 height 26
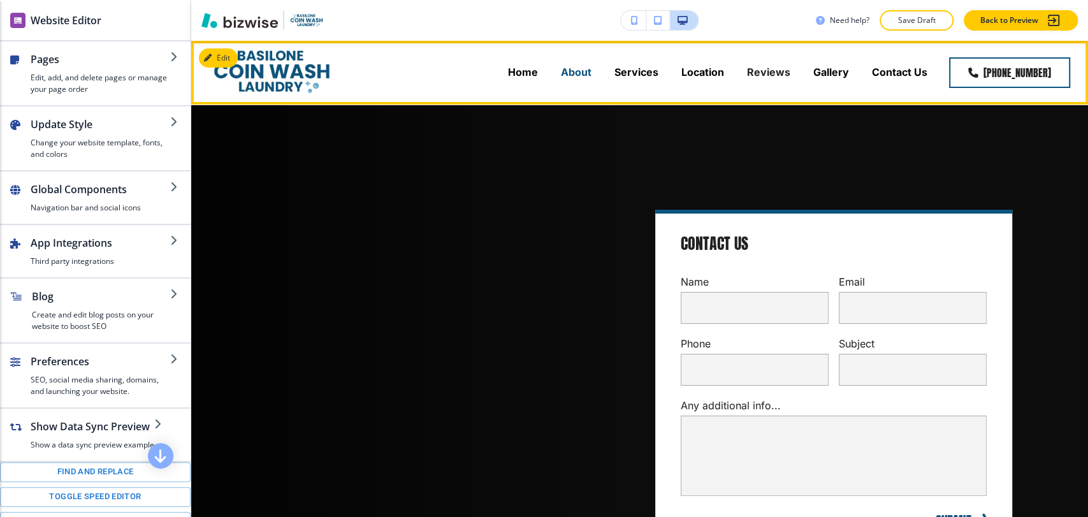
click at [576, 74] on p "About" at bounding box center [576, 72] width 31 height 15
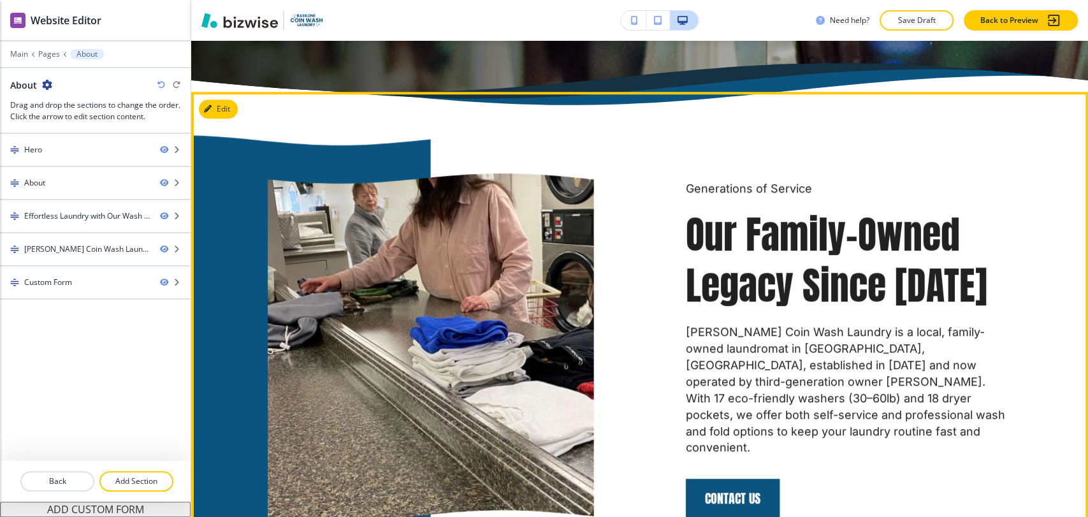
scroll to position [566, 0]
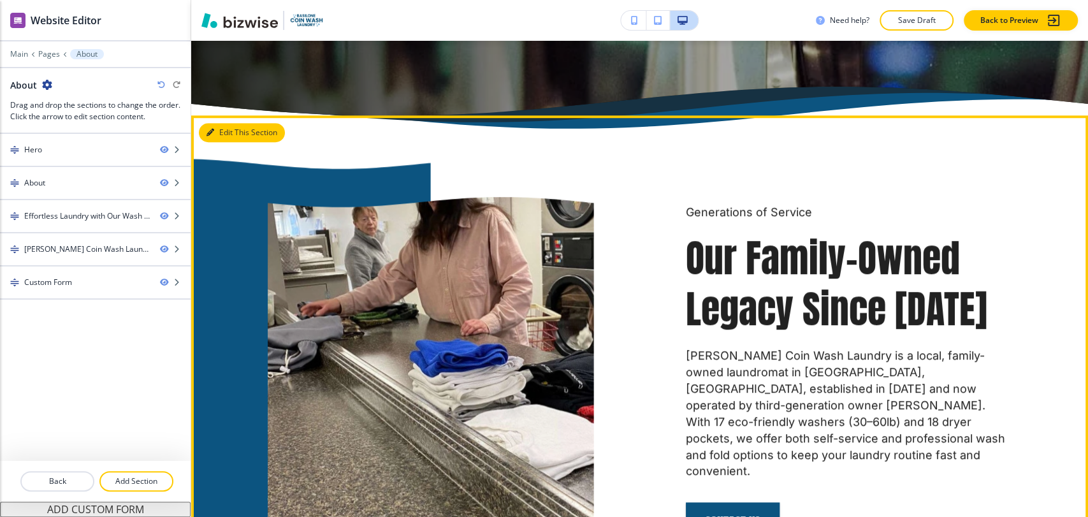
click at [215, 123] on button "Edit This Section" at bounding box center [242, 132] width 86 height 19
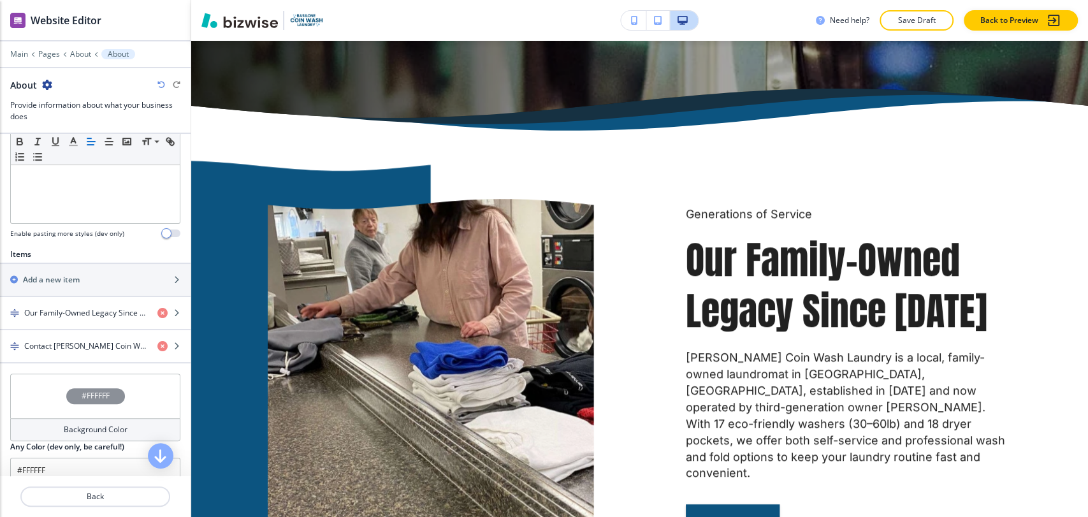
scroll to position [425, 0]
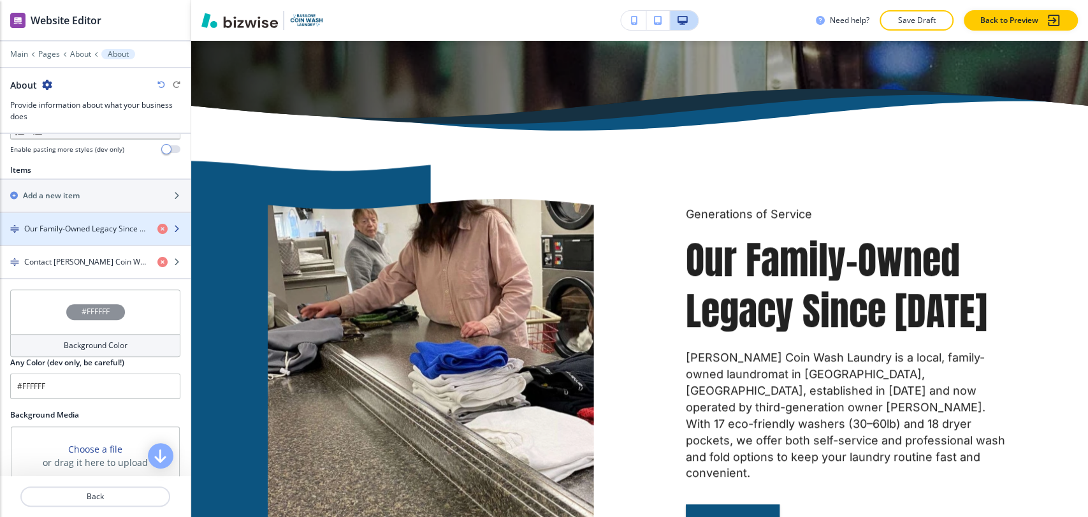
click at [97, 230] on h4 "Our Family-Owned Legacy Since [DATE]" at bounding box center [85, 228] width 123 height 11
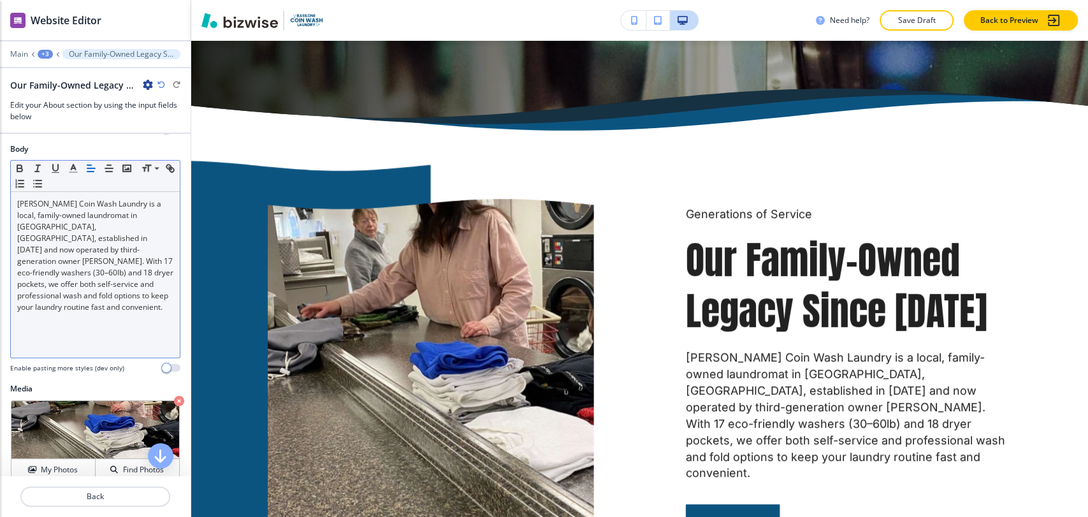
scroll to position [212, 0]
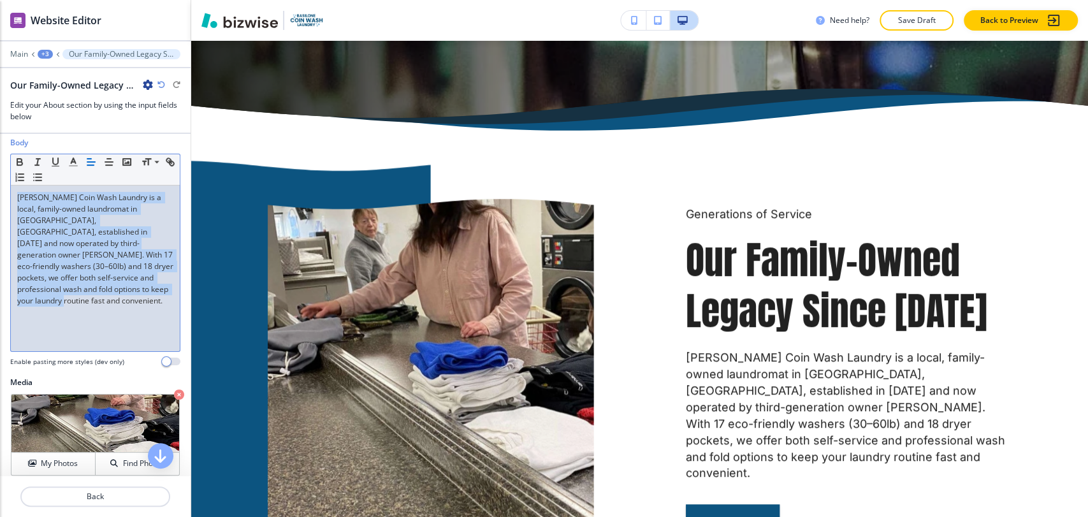
drag, startPoint x: 96, startPoint y: 307, endPoint x: 13, endPoint y: 196, distance: 138.5
click at [13, 196] on div "[PERSON_NAME] Coin Wash Laundry is a local, family-owned laundromat in [GEOGRAP…" at bounding box center [95, 269] width 169 height 166
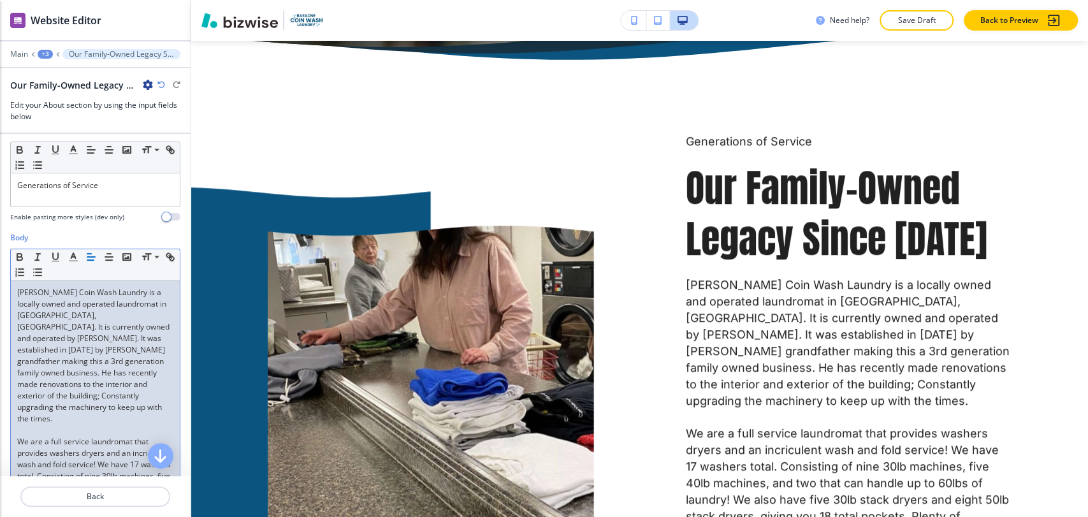
scroll to position [0, 0]
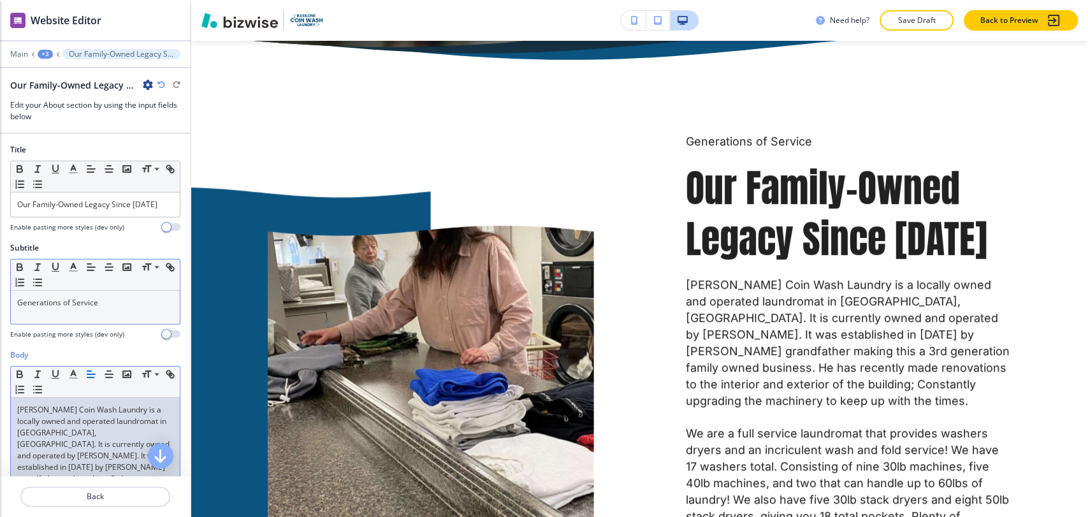
click at [122, 291] on div "Generations of Service" at bounding box center [95, 307] width 169 height 33
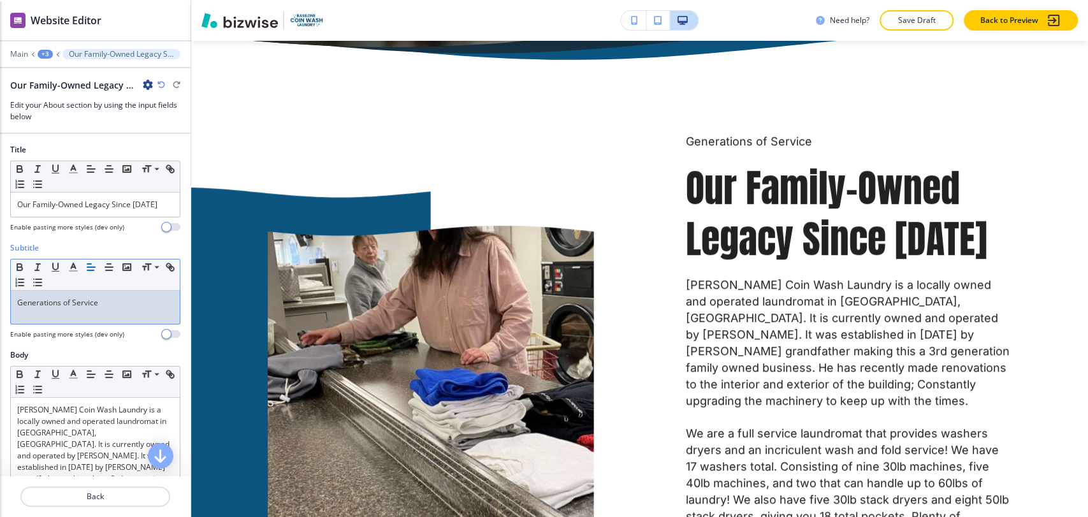
click at [122, 292] on div "Generations of Service" at bounding box center [95, 307] width 169 height 33
click at [123, 292] on div "Generations of Service" at bounding box center [95, 307] width 169 height 33
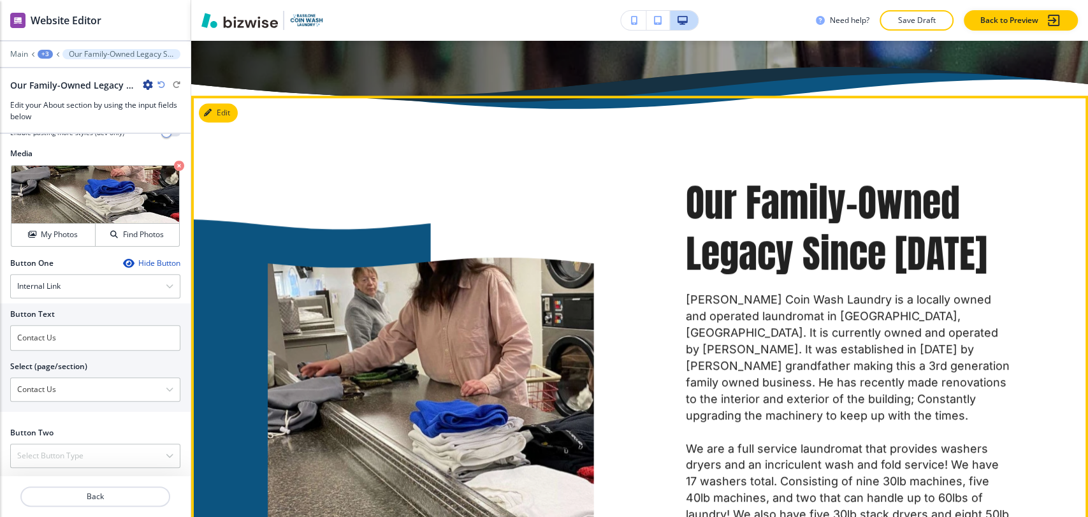
scroll to position [564, 0]
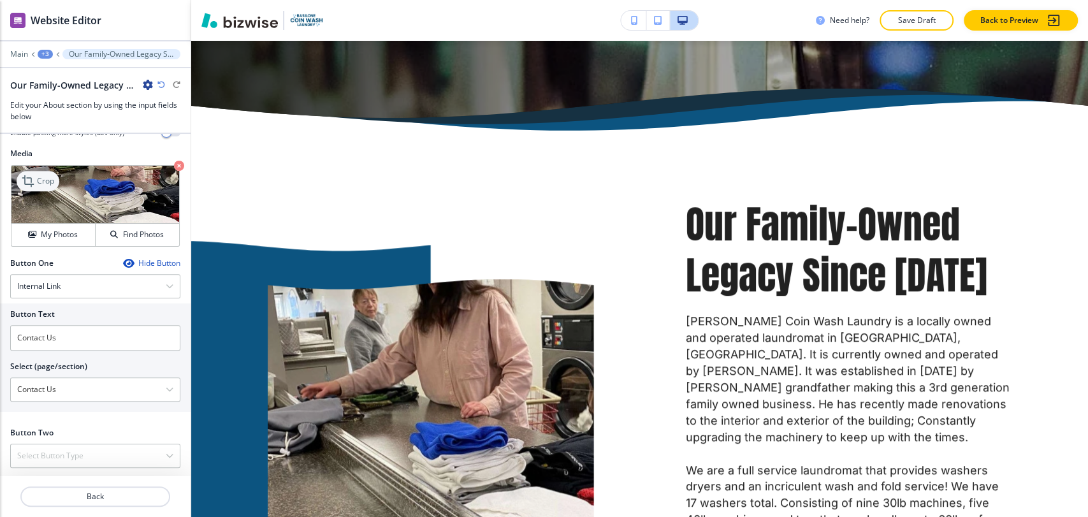
click at [43, 185] on p "Crop" at bounding box center [45, 180] width 17 height 11
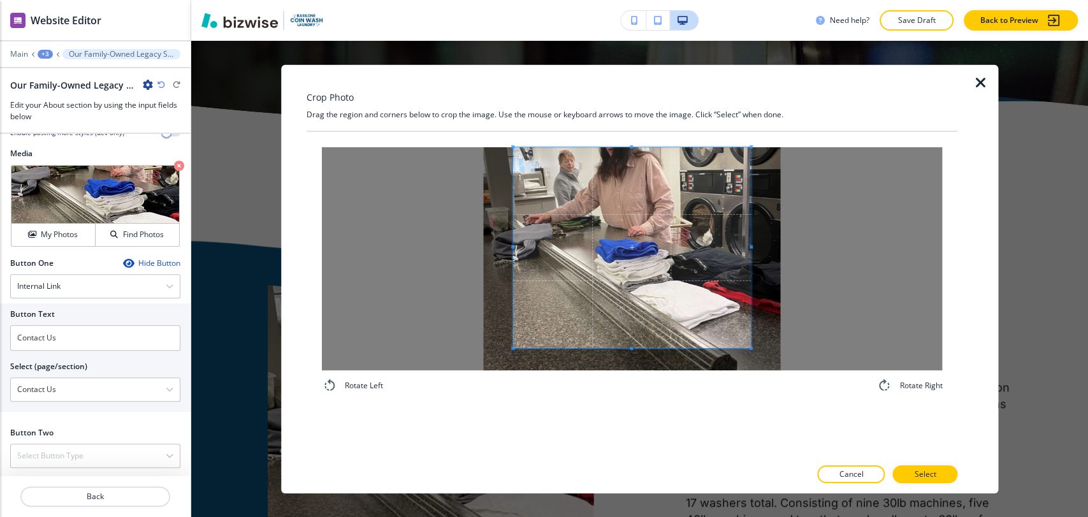
click at [632, 102] on div "Crop Photo Drag the region and corners below to crop the image. Use the mouse o…" at bounding box center [633, 278] width 652 height 428
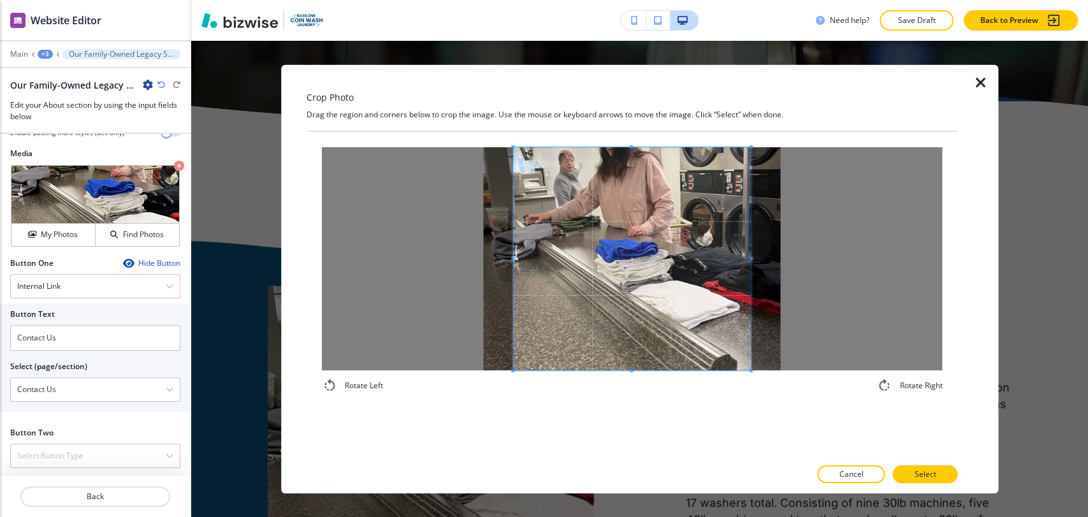
click at [630, 394] on div "Rotate Left Rotate Right" at bounding box center [633, 269] width 652 height 277
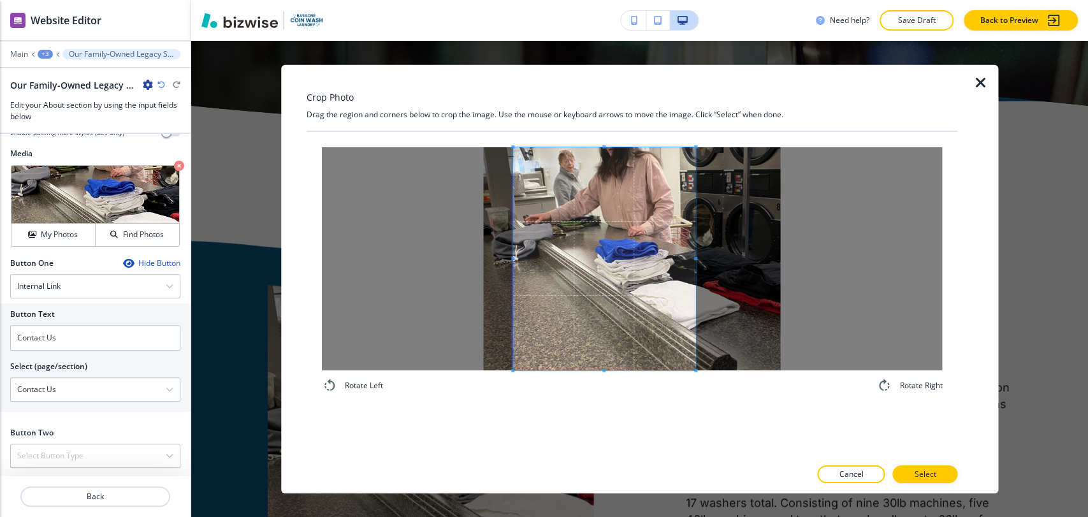
click at [694, 257] on span at bounding box center [695, 257] width 3 height 3
click at [925, 473] on p "Select" at bounding box center [925, 474] width 22 height 11
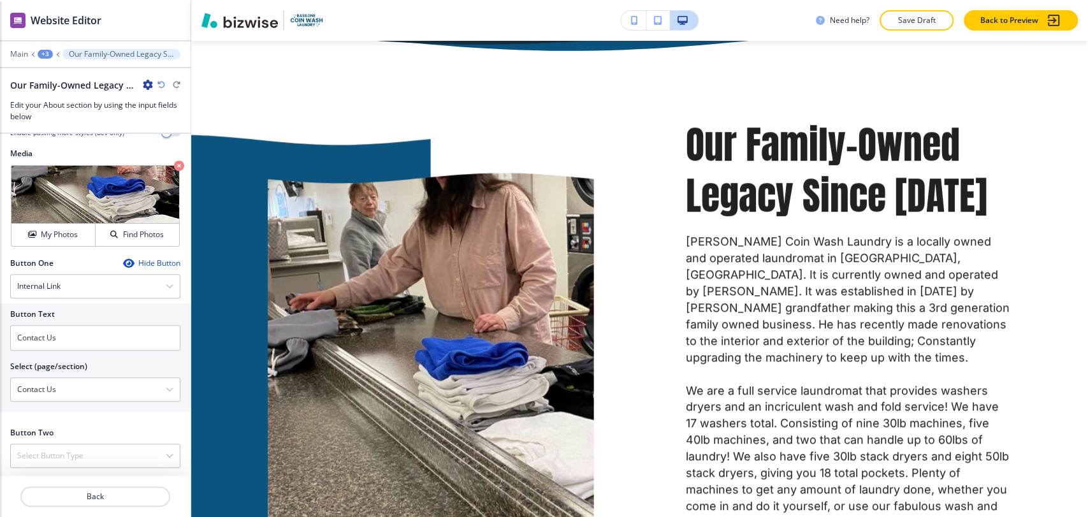
scroll to position [635, 0]
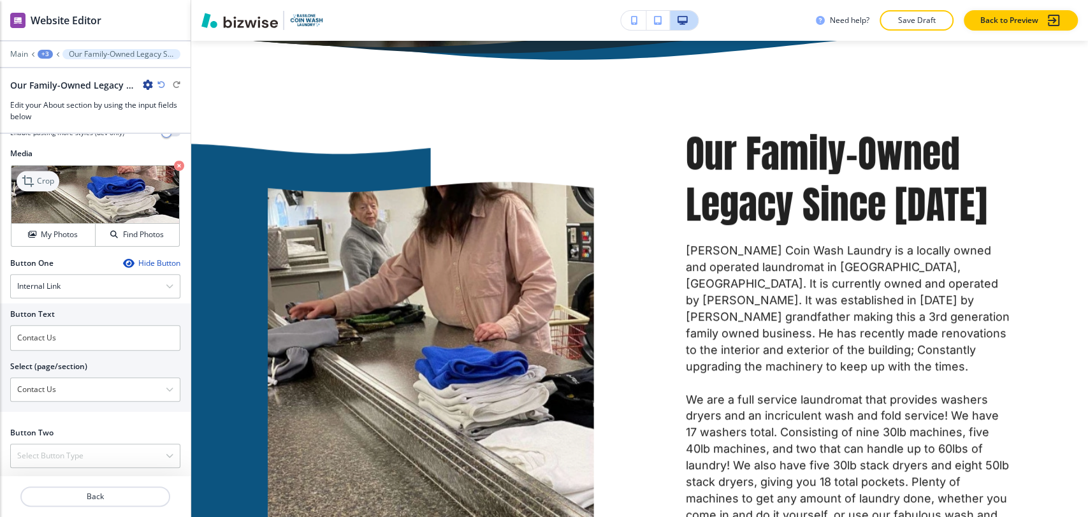
click at [41, 179] on p "Crop" at bounding box center [45, 180] width 17 height 11
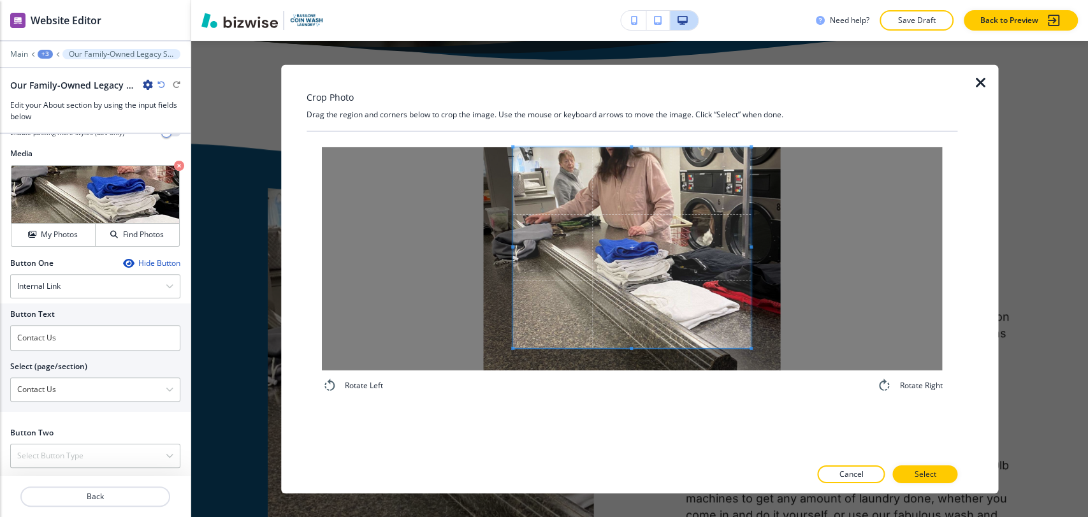
click at [625, 133] on div "Rotate Left Rotate Right" at bounding box center [633, 269] width 652 height 277
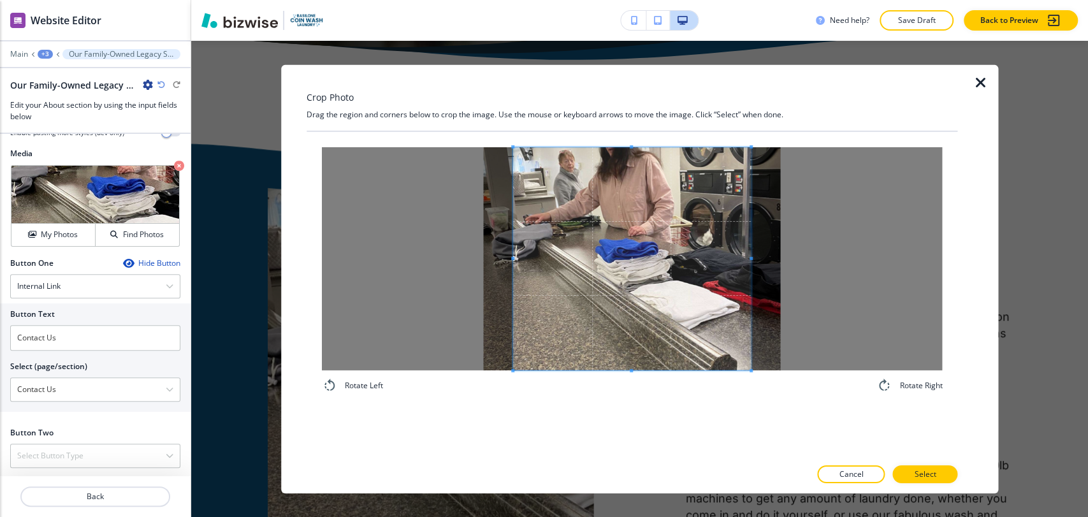
click at [627, 384] on div "Rotate Left Rotate Right" at bounding box center [632, 270] width 621 height 246
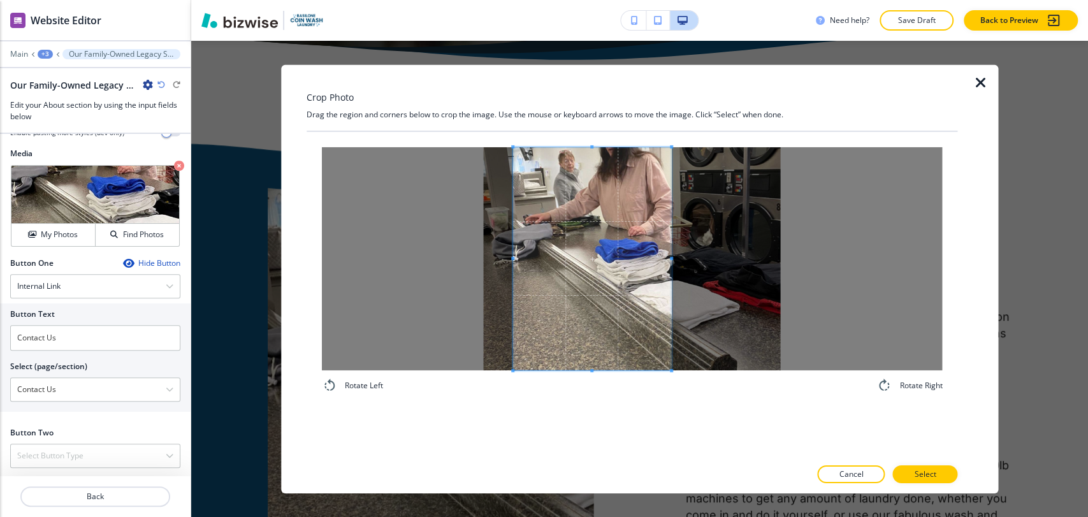
click at [670, 252] on div at bounding box center [592, 258] width 159 height 223
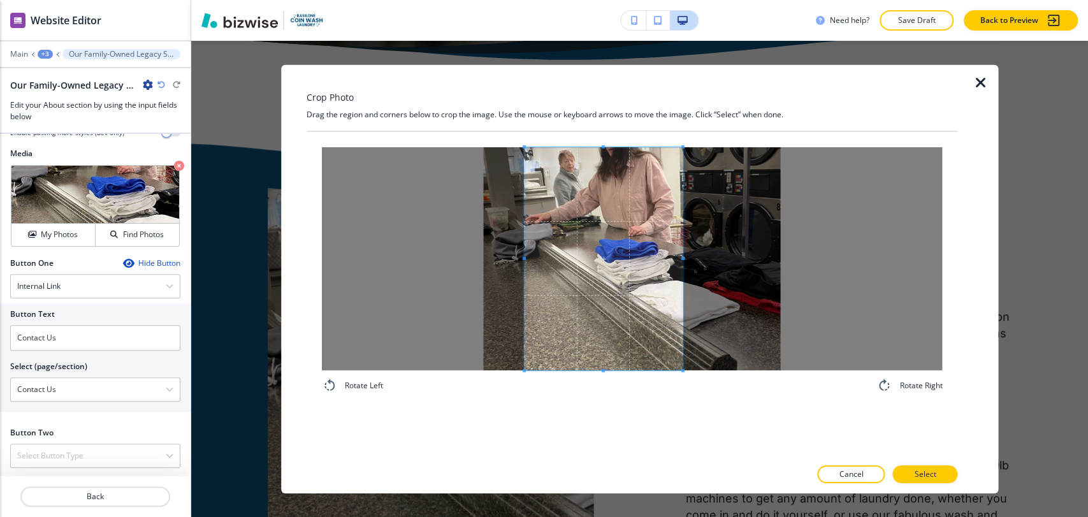
click at [656, 257] on span at bounding box center [603, 258] width 159 height 223
click at [917, 469] on p "Select" at bounding box center [925, 474] width 22 height 11
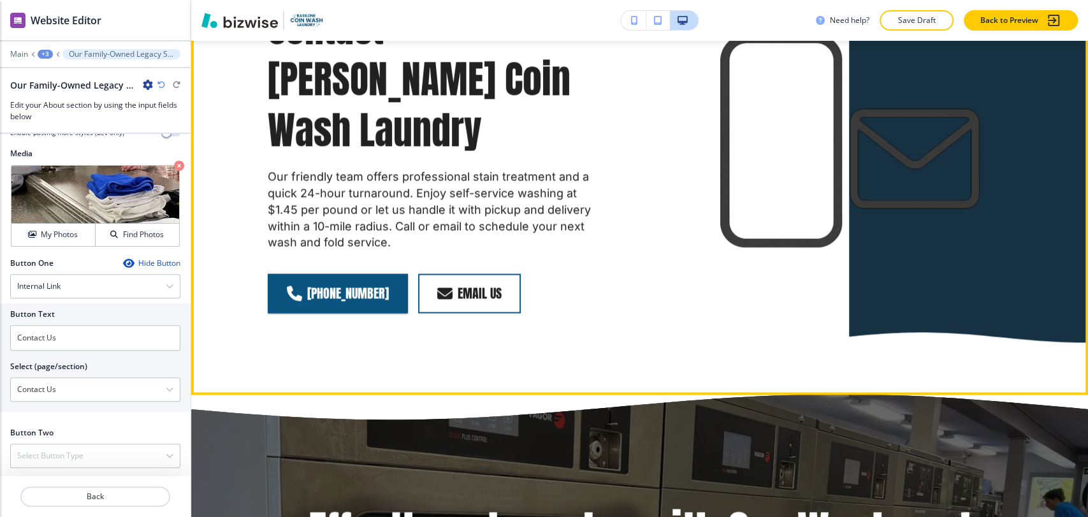
scroll to position [1485, 0]
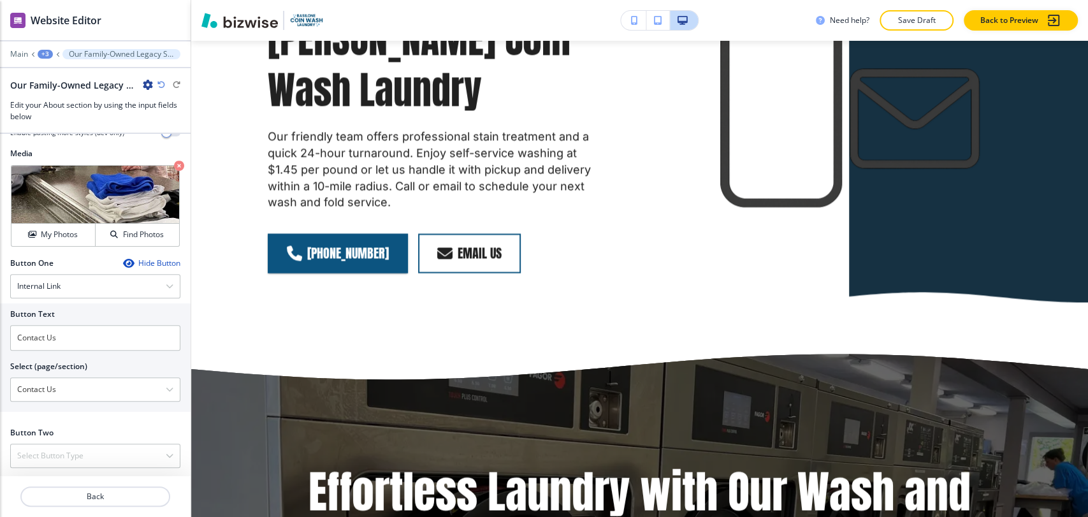
click at [47, 56] on div "+3" at bounding box center [45, 54] width 15 height 9
click at [64, 125] on button "About" at bounding box center [79, 119] width 82 height 23
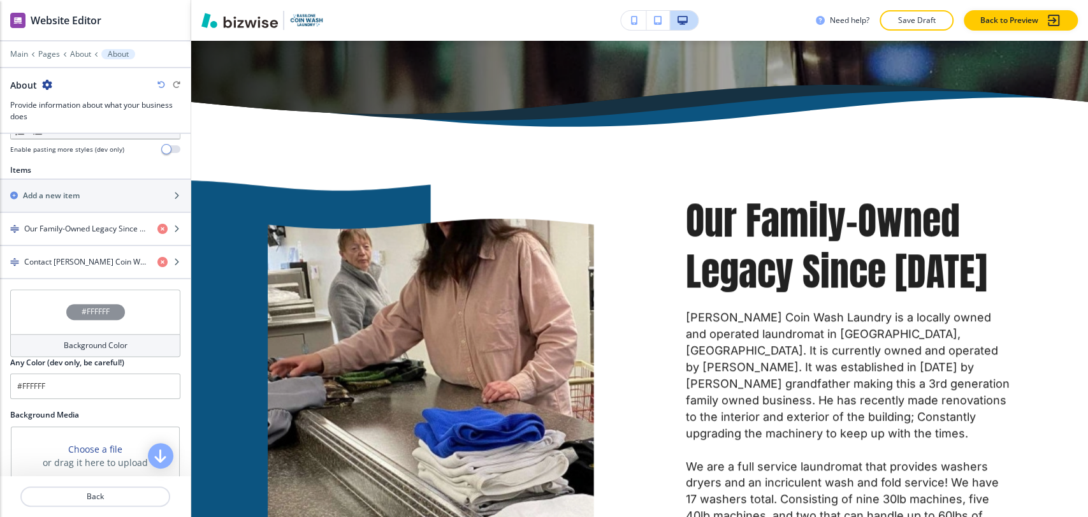
scroll to position [564, 0]
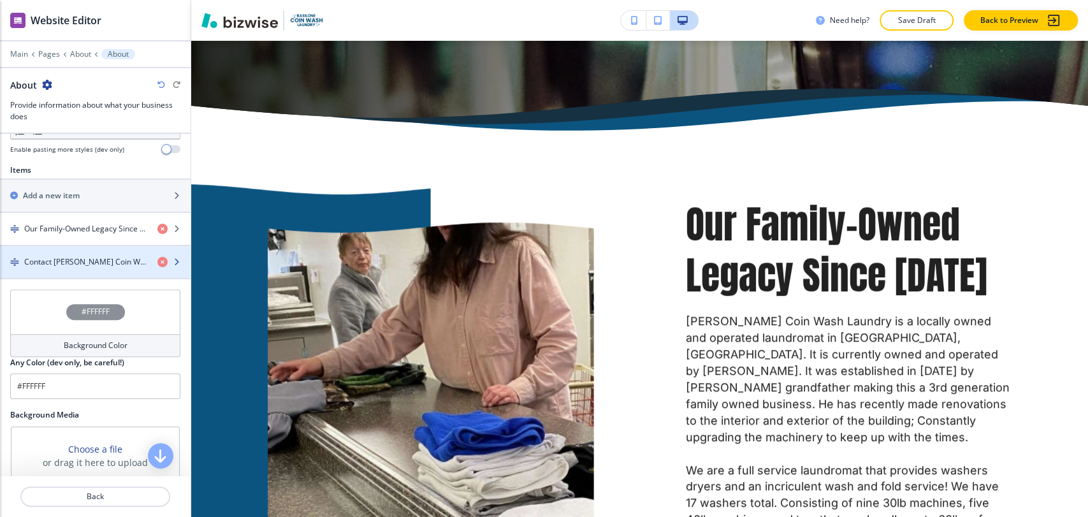
click at [70, 268] on div "button" at bounding box center [95, 273] width 191 height 10
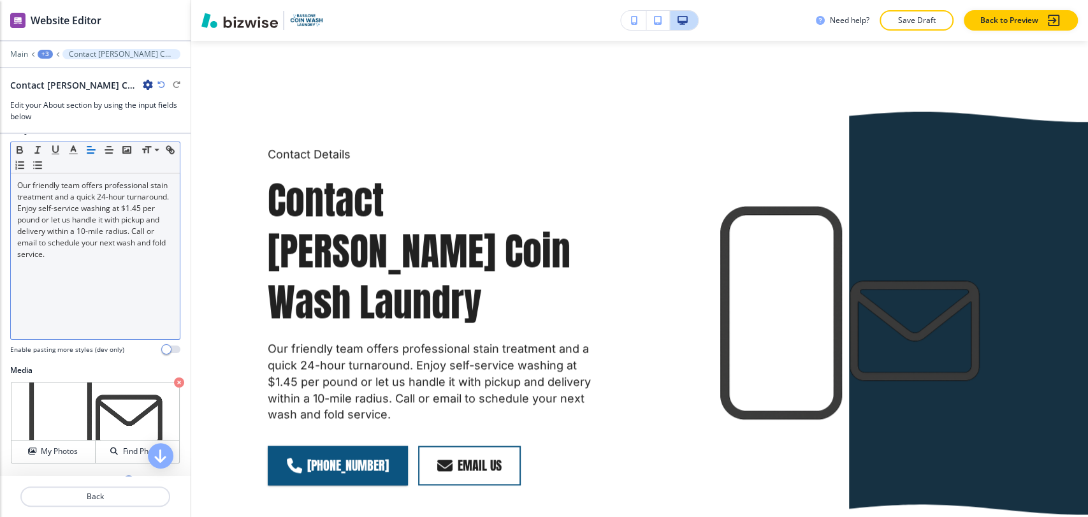
scroll to position [354, 0]
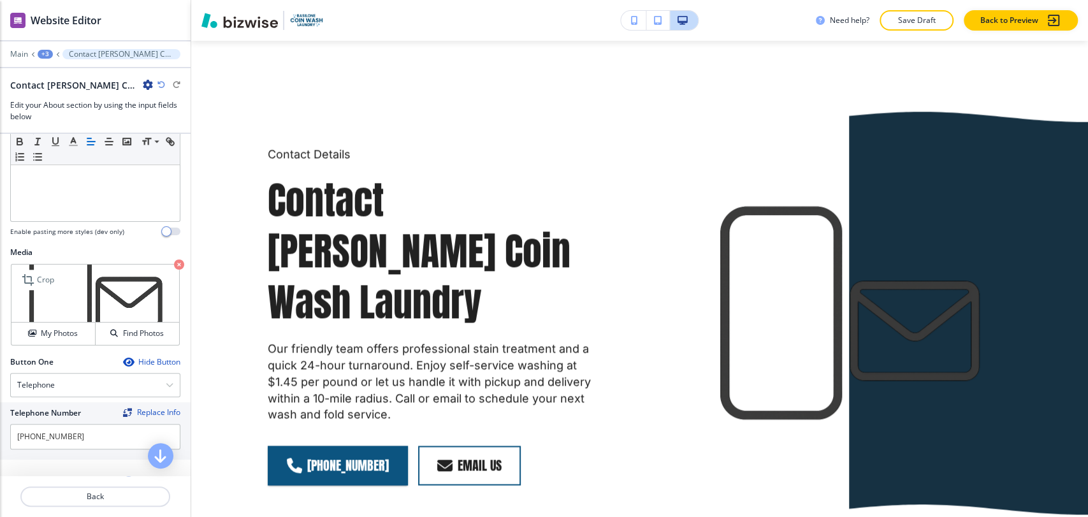
click at [174, 260] on icon "button" at bounding box center [179, 265] width 10 height 10
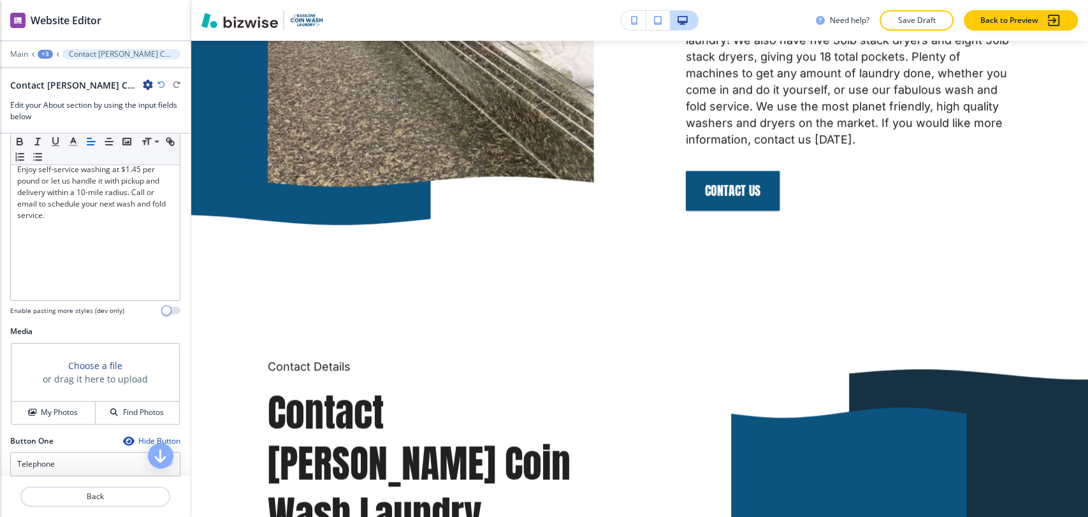
scroll to position [297, 0]
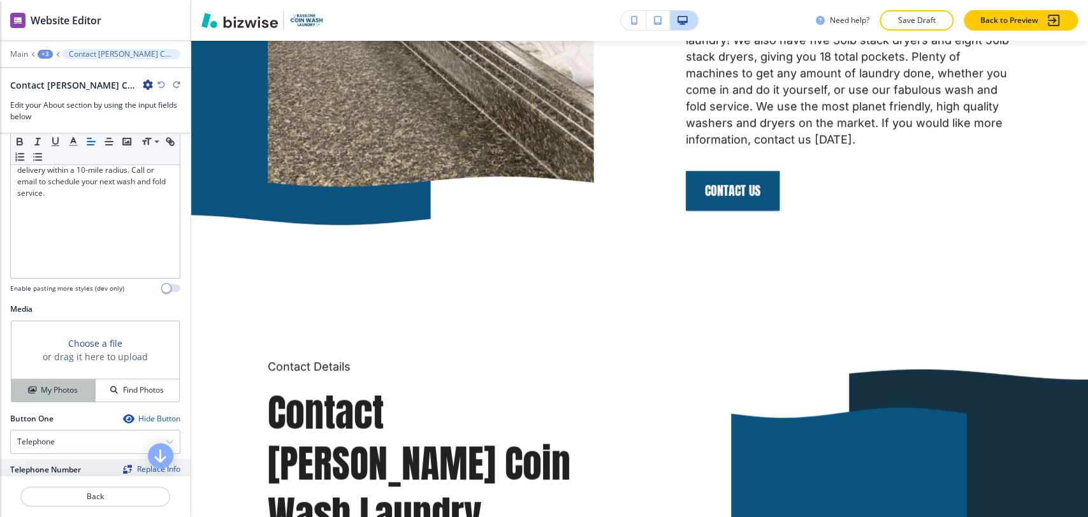
click at [47, 379] on button "My Photos" at bounding box center [53, 390] width 84 height 22
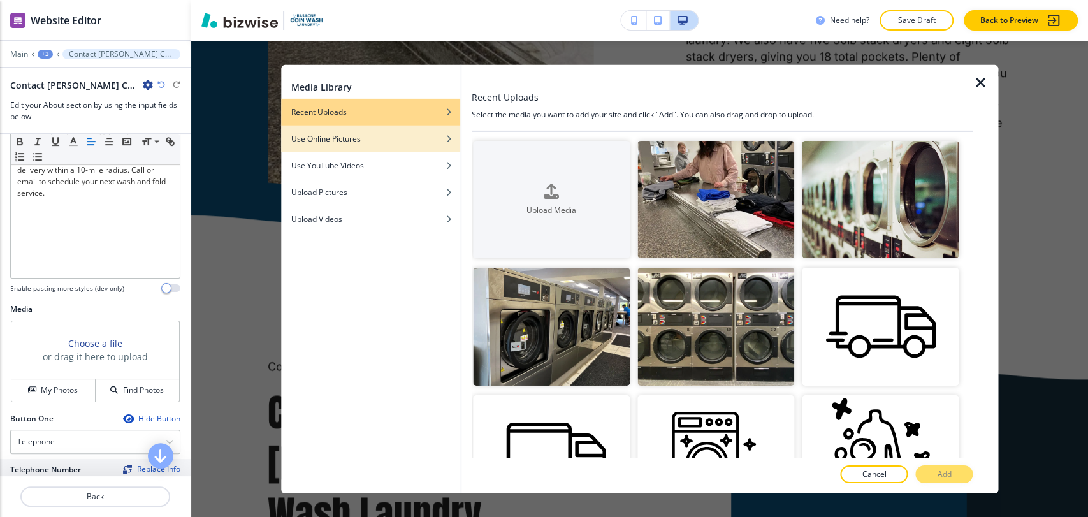
click at [337, 141] on h4 "Use Online Pictures" at bounding box center [326, 138] width 70 height 11
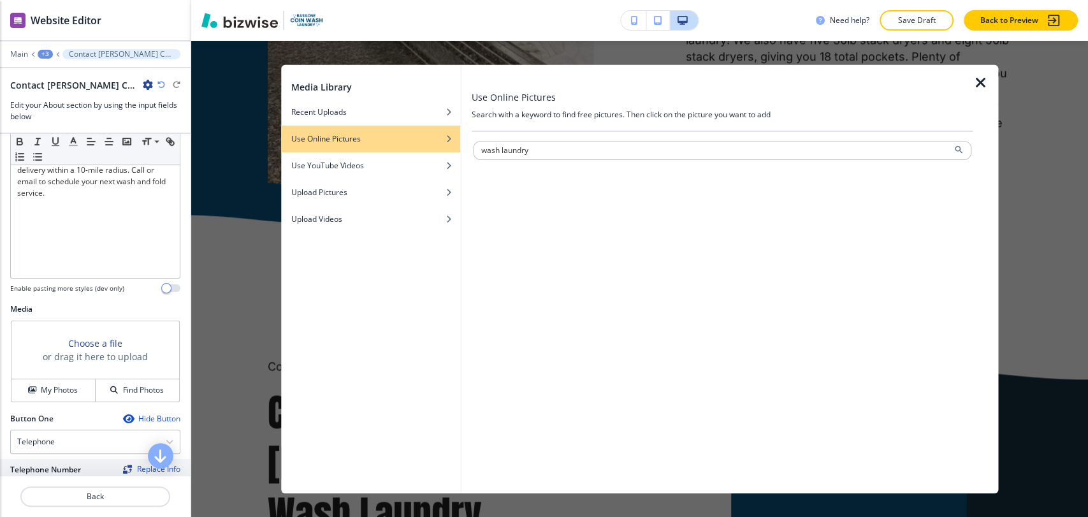
type input "wash laundry"
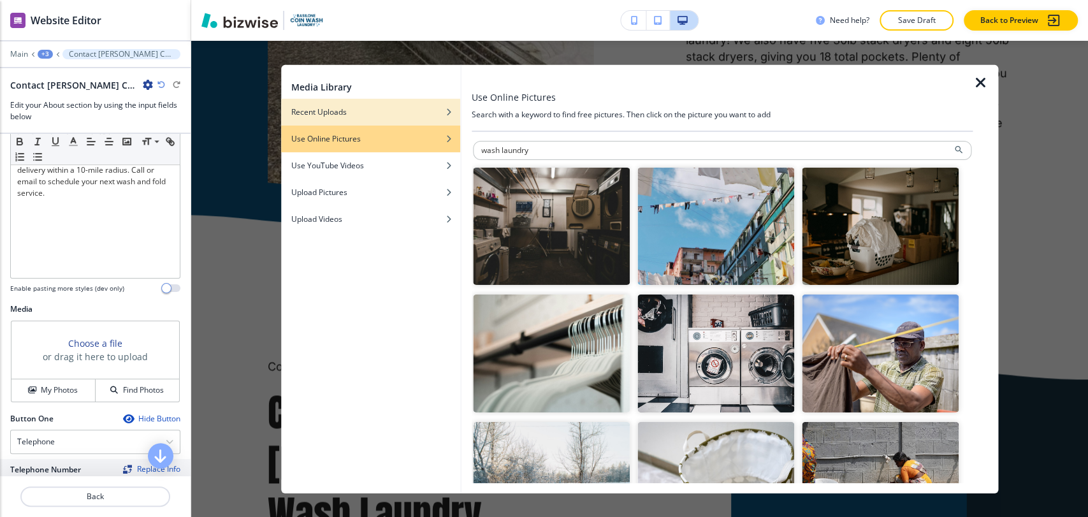
click at [377, 112] on div "Recent Uploads" at bounding box center [370, 111] width 179 height 11
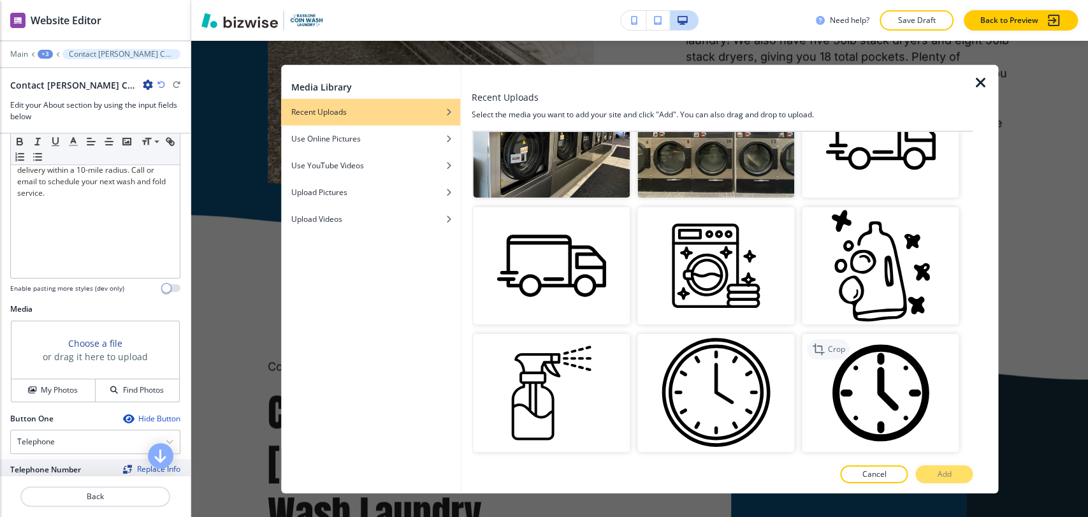
scroll to position [306, 0]
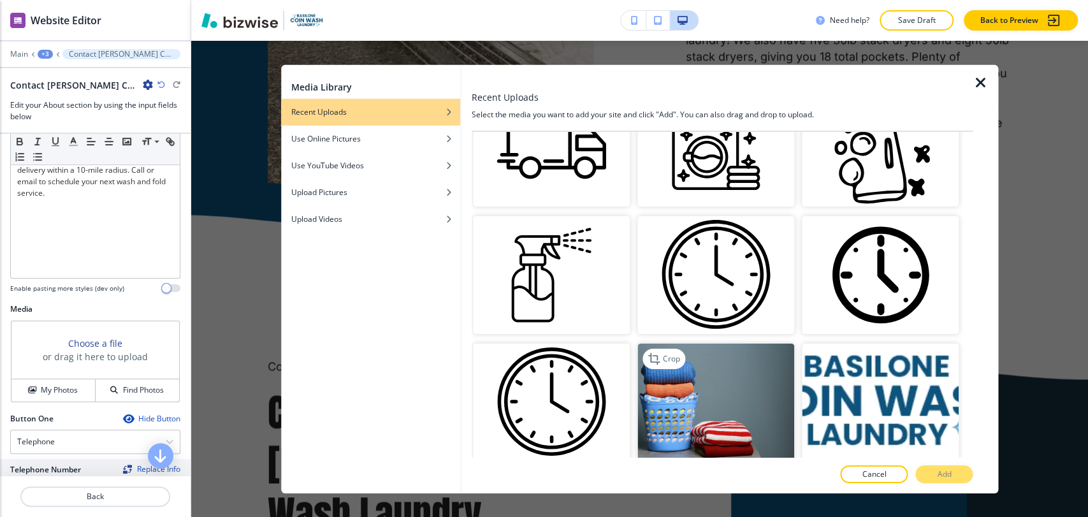
click at [755, 363] on img "button" at bounding box center [716, 403] width 157 height 118
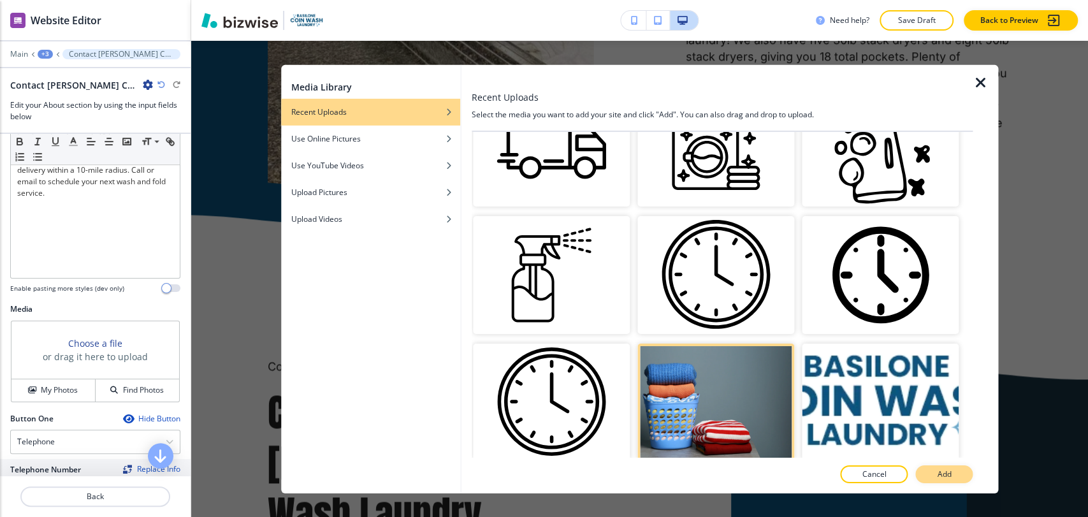
click at [953, 467] on button "Add" at bounding box center [944, 474] width 57 height 18
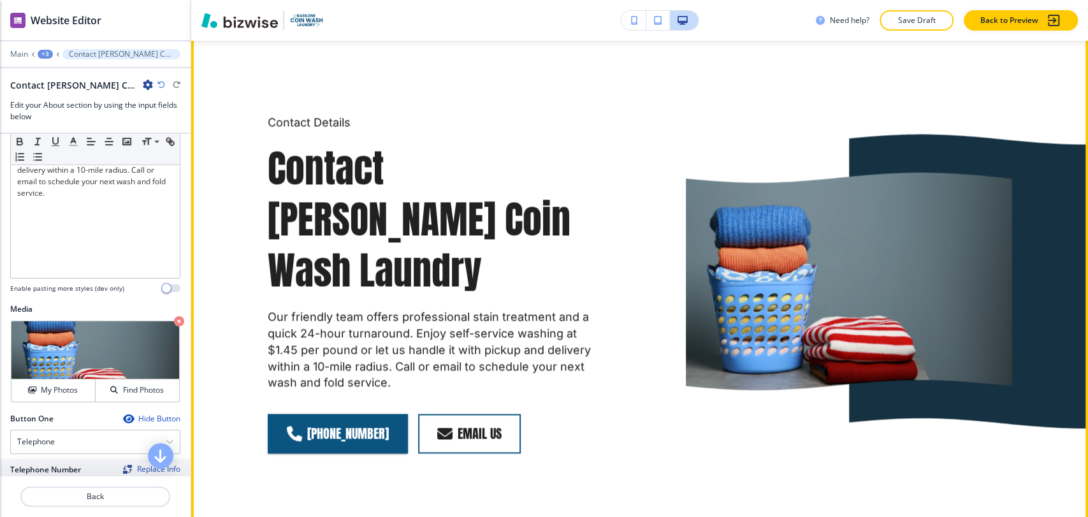
scroll to position [1273, 0]
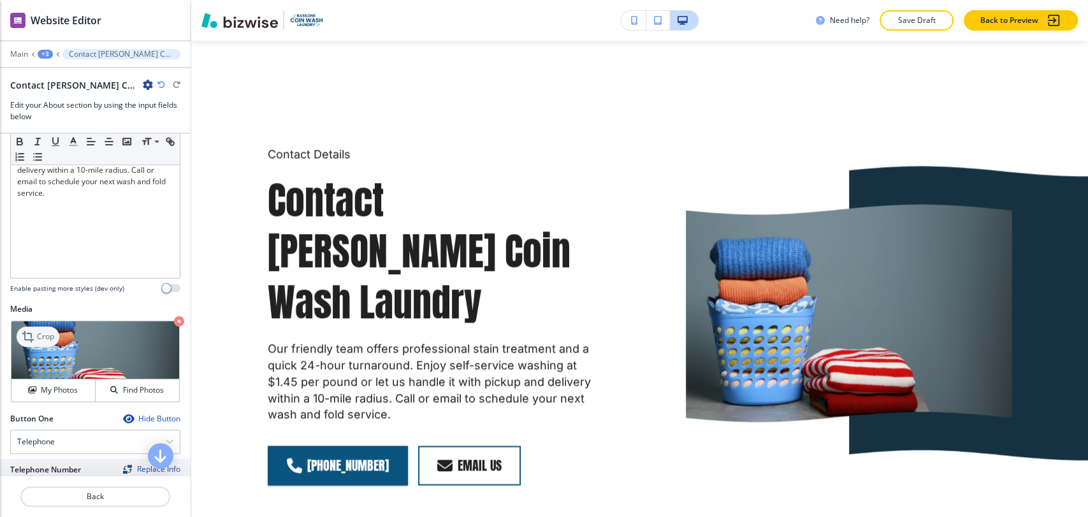
click at [47, 331] on p "Crop" at bounding box center [45, 336] width 17 height 11
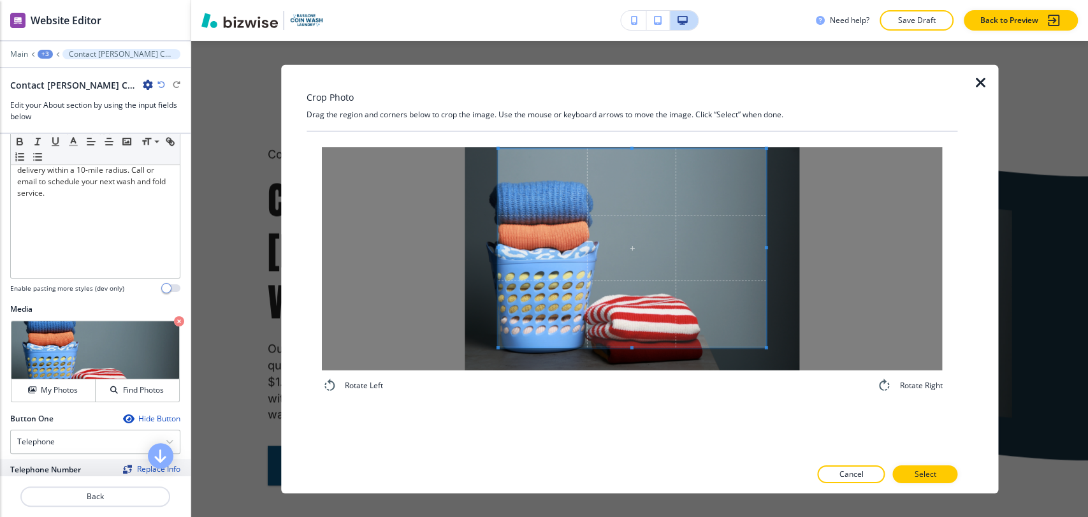
click at [631, 119] on div "Crop Photo Drag the region and corners below to crop the image. Use the mouse o…" at bounding box center [633, 278] width 652 height 428
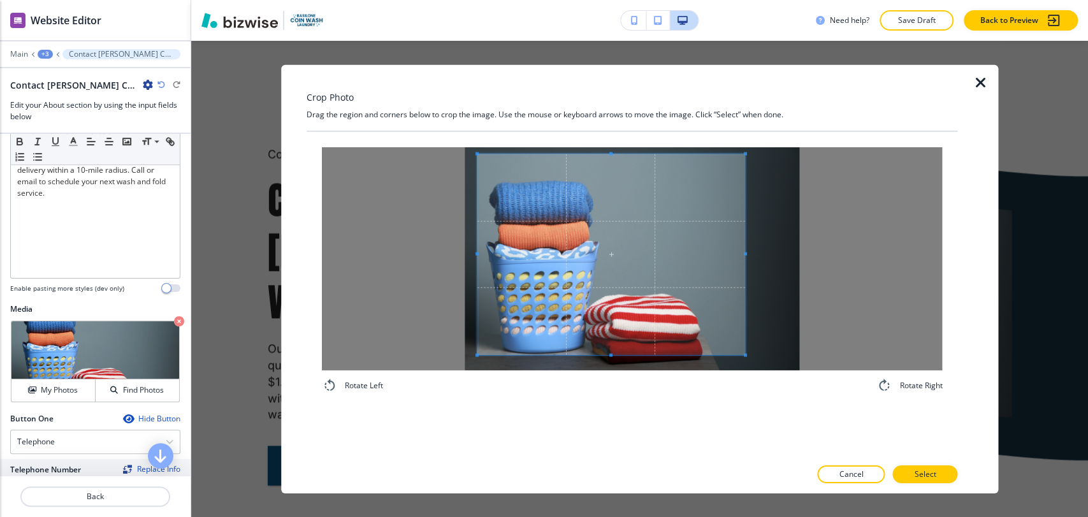
click at [615, 230] on span at bounding box center [611, 254] width 268 height 201
click at [636, 246] on span at bounding box center [611, 254] width 268 height 201
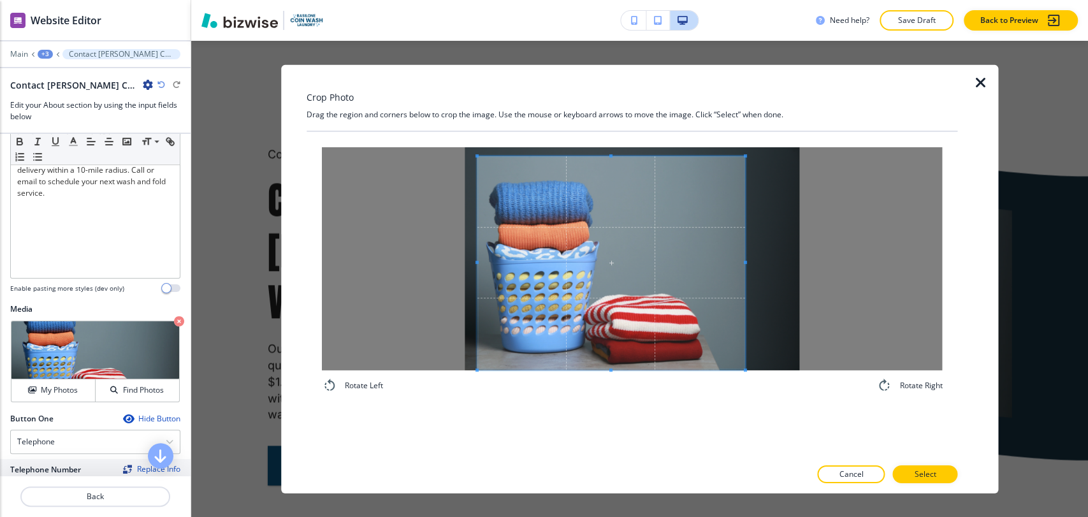
click at [607, 374] on div "Rotate Left Rotate Right" at bounding box center [632, 270] width 621 height 246
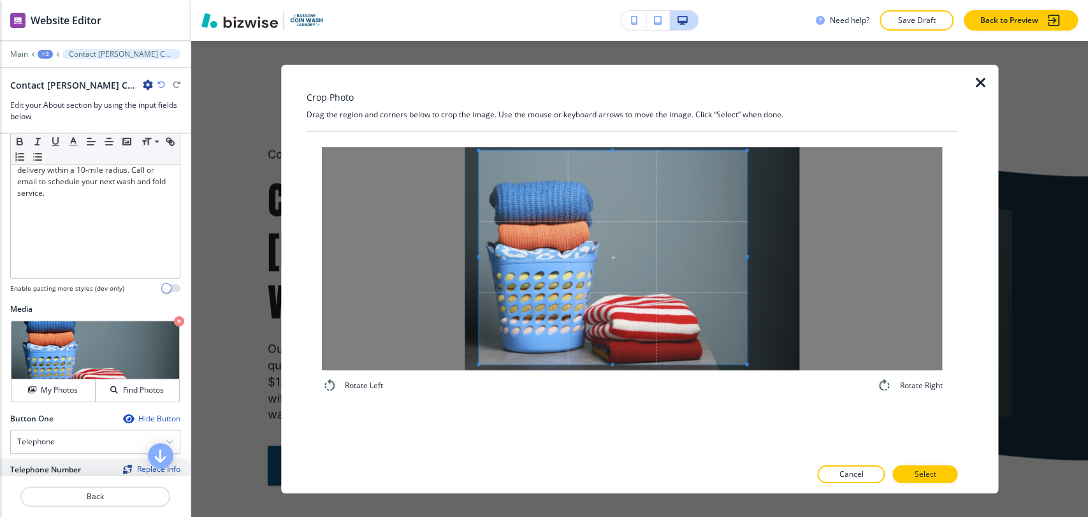
click at [638, 312] on span at bounding box center [613, 257] width 268 height 214
click at [927, 469] on p "Select" at bounding box center [925, 474] width 22 height 11
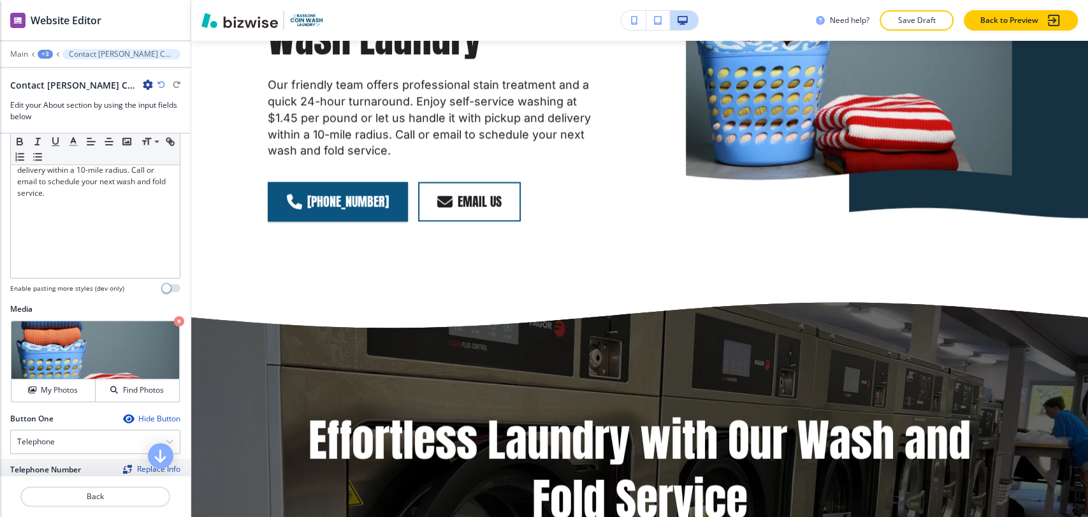
scroll to position [1515, 0]
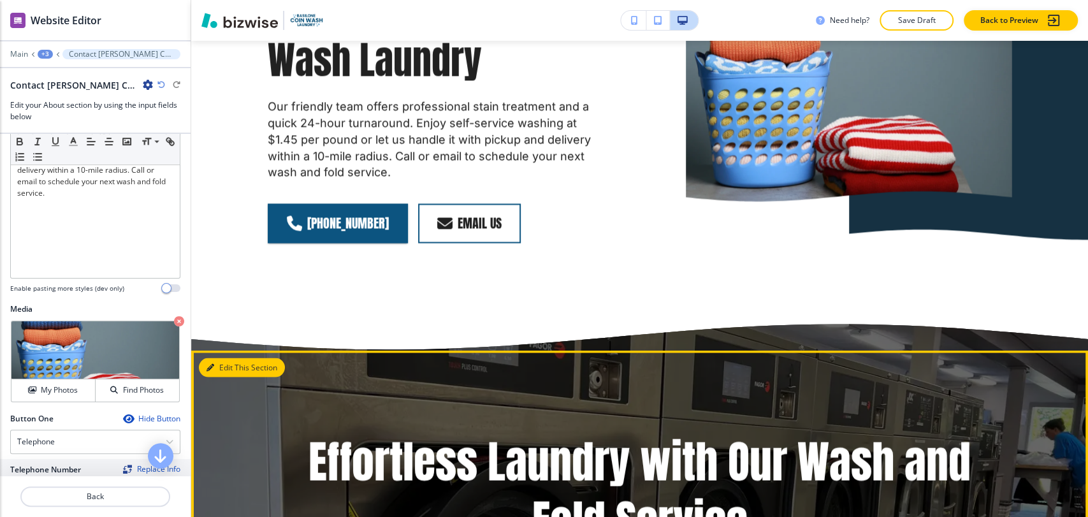
click at [230, 358] on button "Edit This Section" at bounding box center [242, 367] width 86 height 19
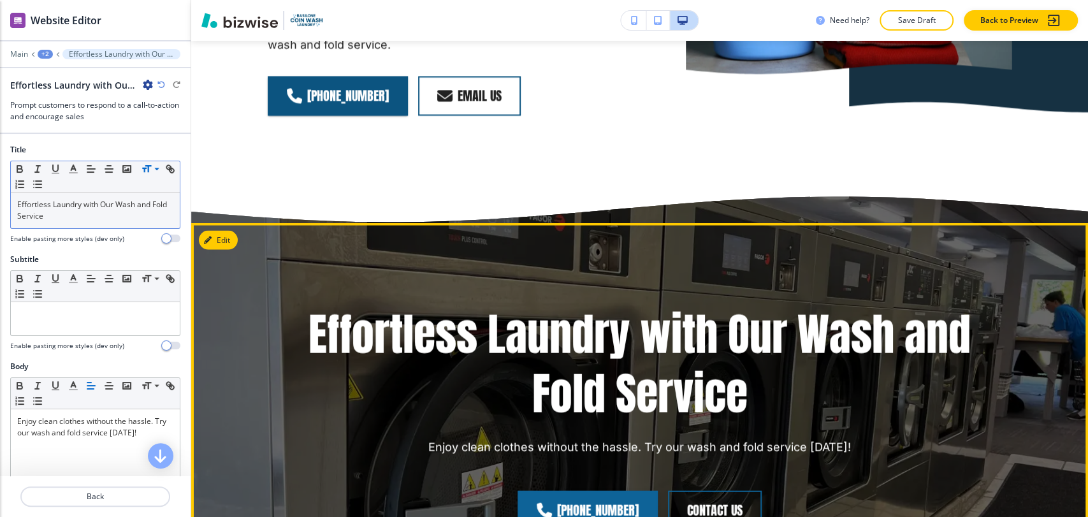
scroll to position [1680, 0]
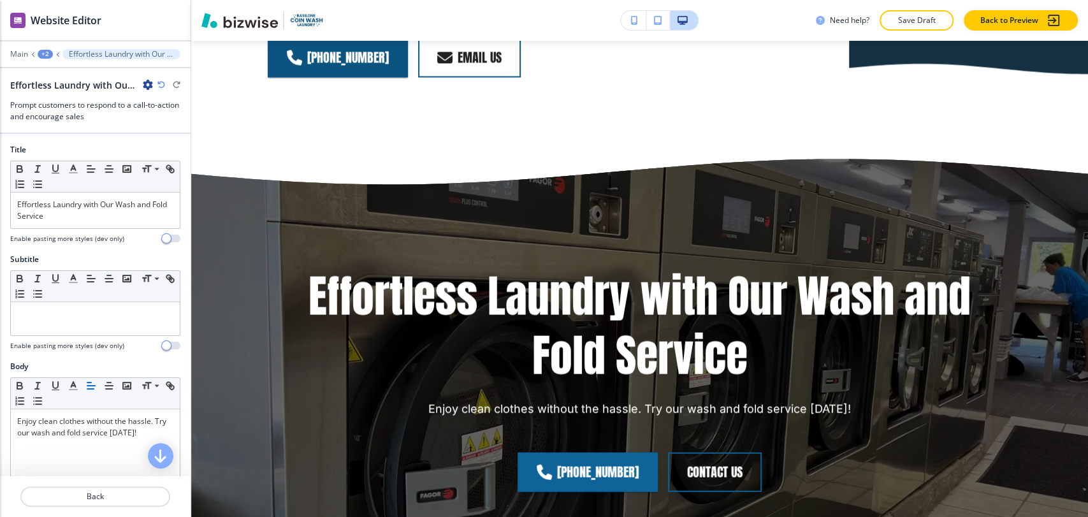
click at [145, 84] on icon "button" at bounding box center [148, 85] width 10 height 10
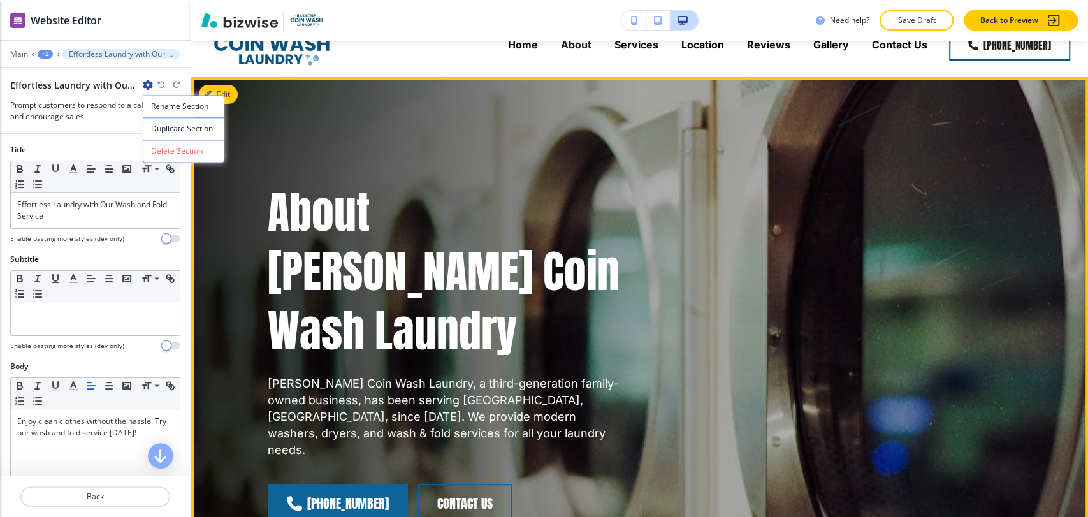
scroll to position [0, 0]
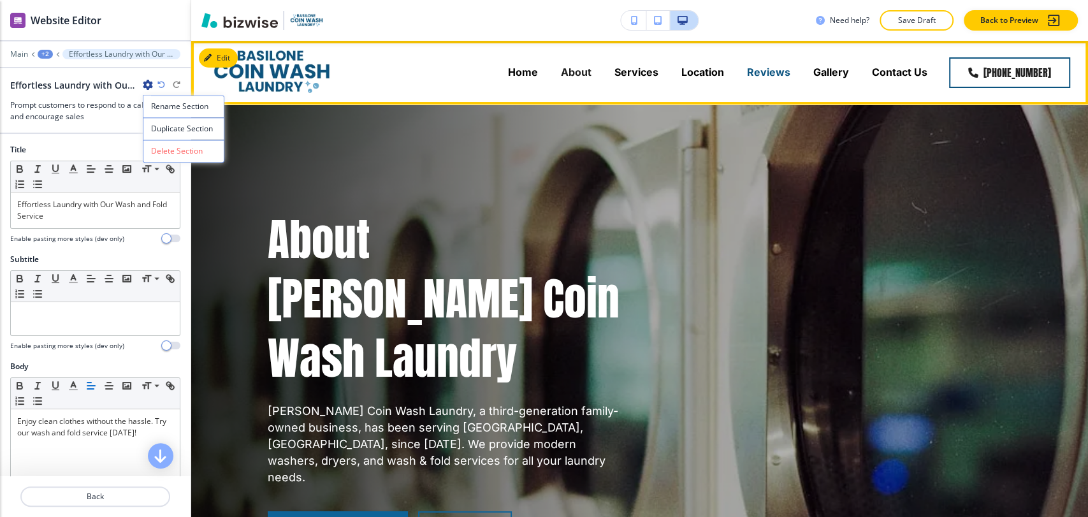
click at [773, 77] on p "Reviews" at bounding box center [768, 72] width 43 height 15
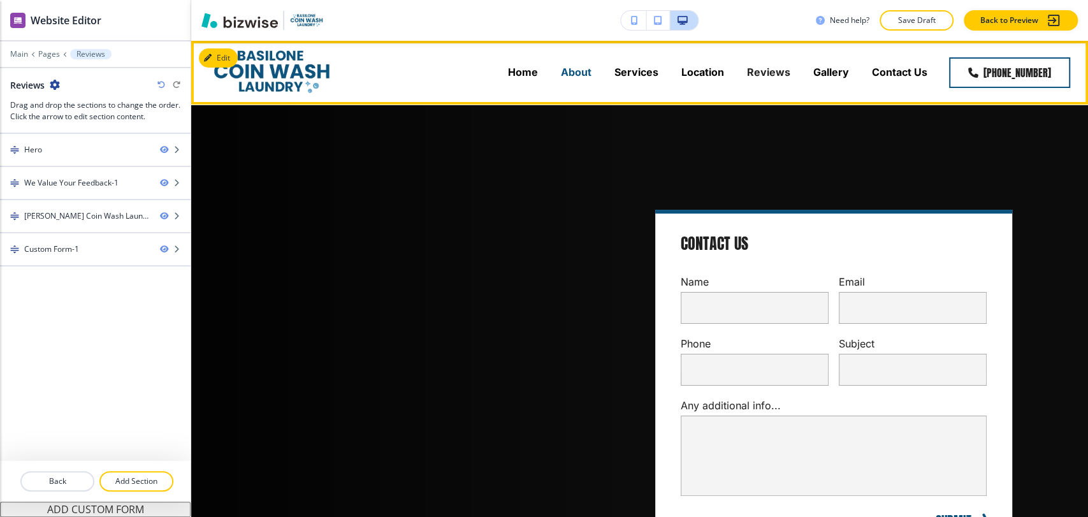
click at [586, 74] on p "About" at bounding box center [576, 72] width 31 height 15
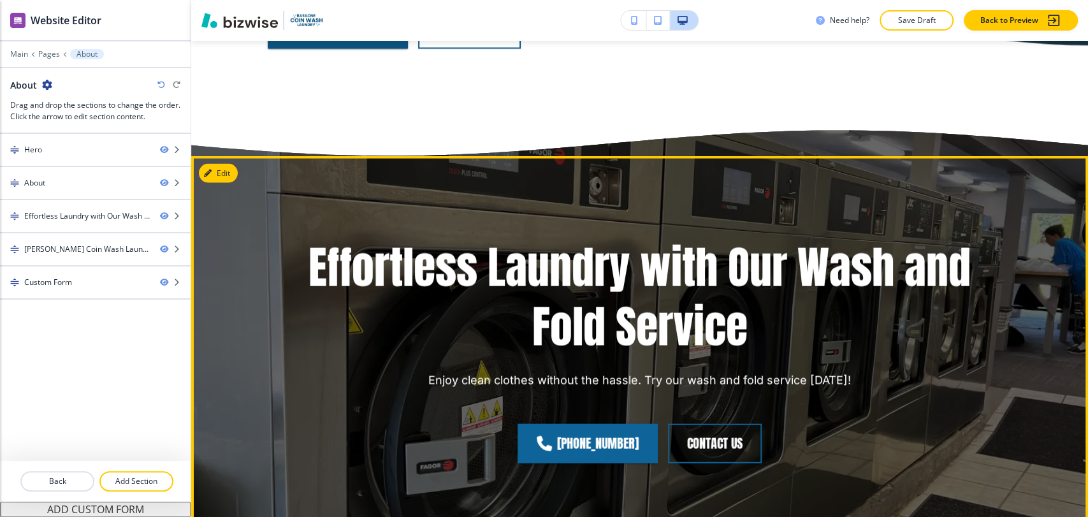
scroll to position [1700, 0]
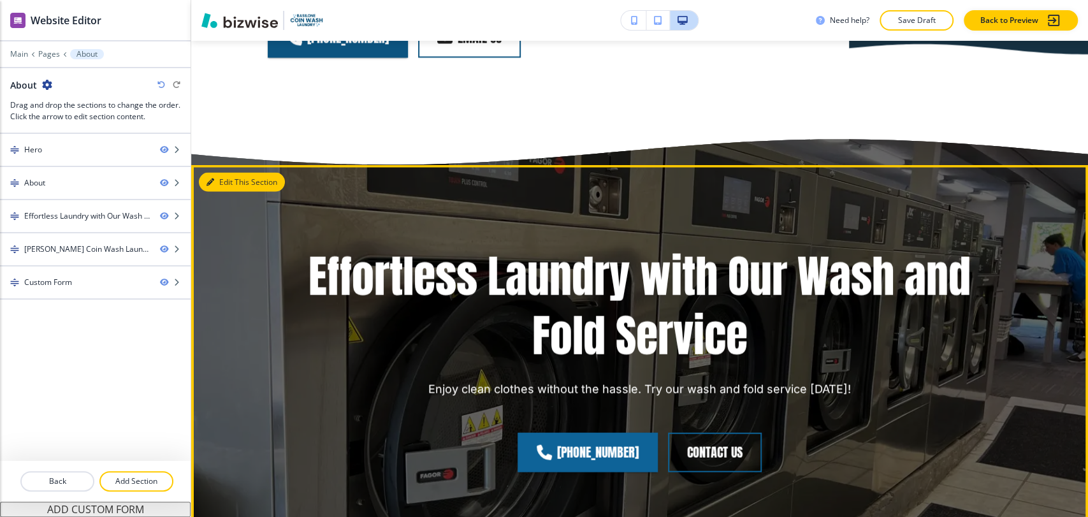
click at [223, 173] on button "Edit This Section" at bounding box center [242, 182] width 86 height 19
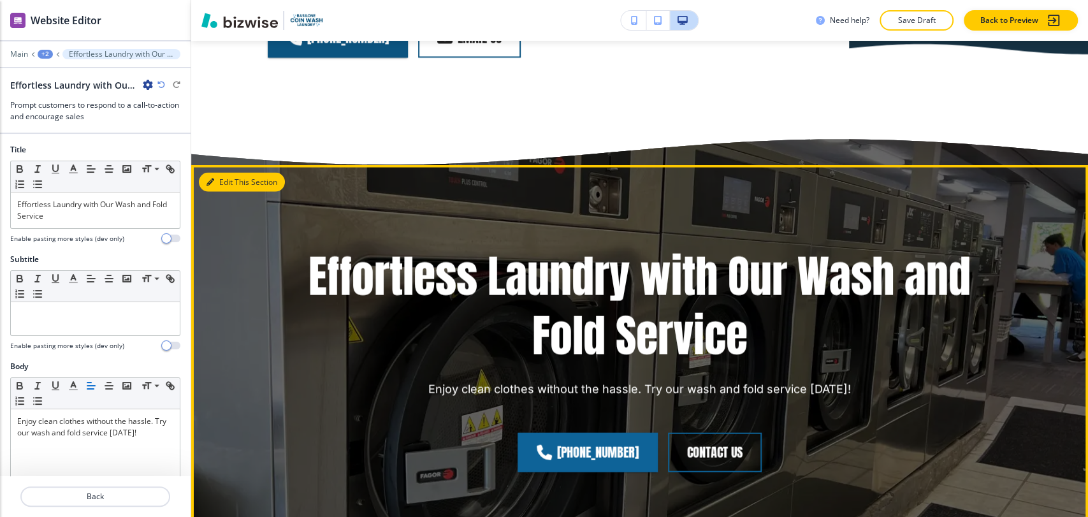
scroll to position [1680, 0]
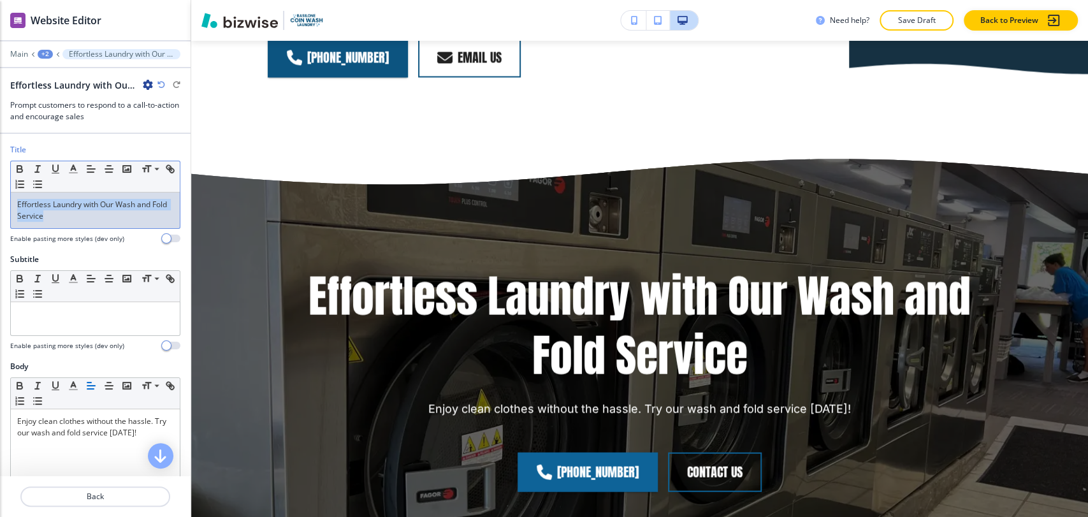
drag, startPoint x: 67, startPoint y: 217, endPoint x: 10, endPoint y: 208, distance: 57.5
click at [10, 208] on div "Small Normal Large Huge Effortless Laundry with Our Wash and Fold Service" at bounding box center [95, 195] width 170 height 68
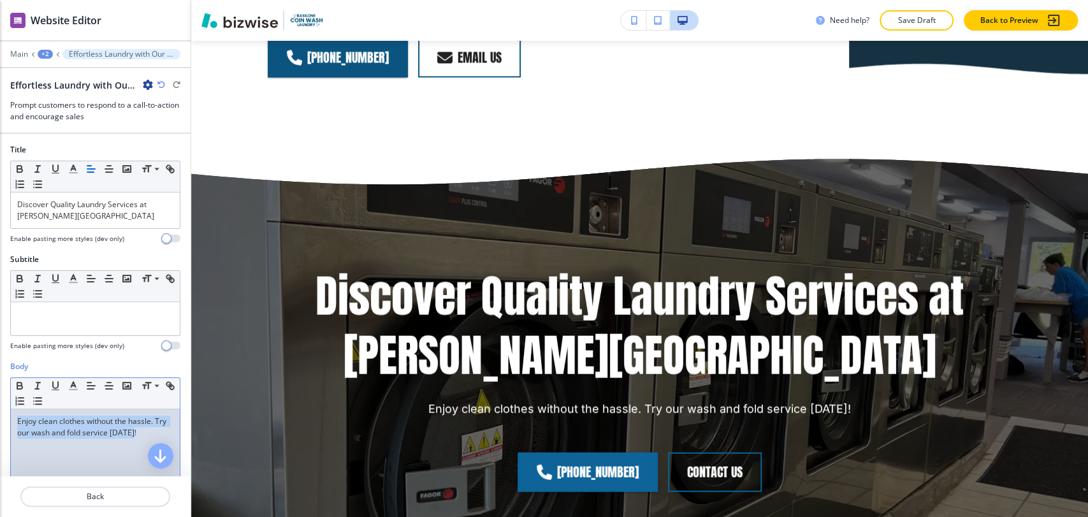
drag, startPoint x: 147, startPoint y: 431, endPoint x: 5, endPoint y: 407, distance: 144.2
click at [5, 407] on div "Body Small Normal Large Huge Enjoy clean clothes without the hassle. Try our wa…" at bounding box center [95, 481] width 191 height 240
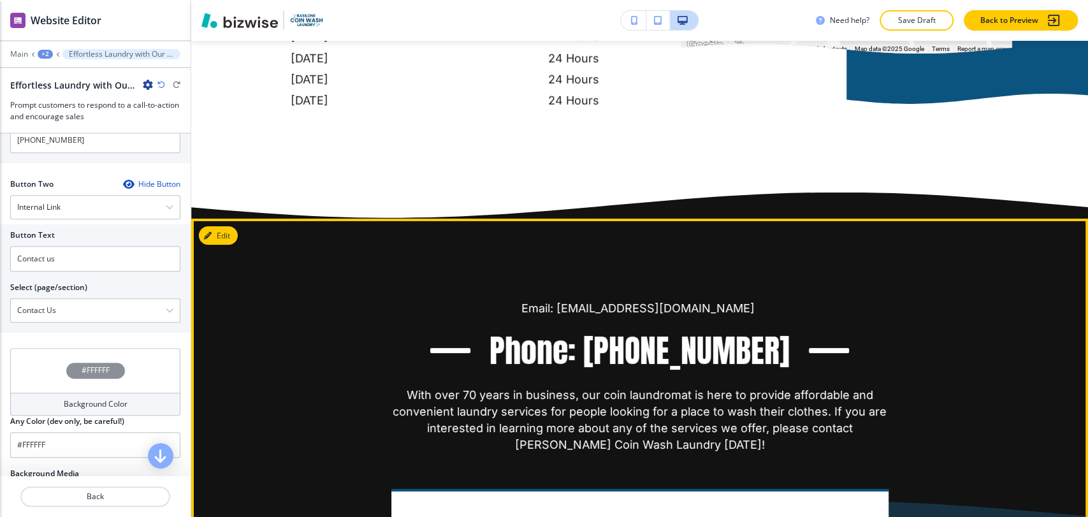
scroll to position [2719, 0]
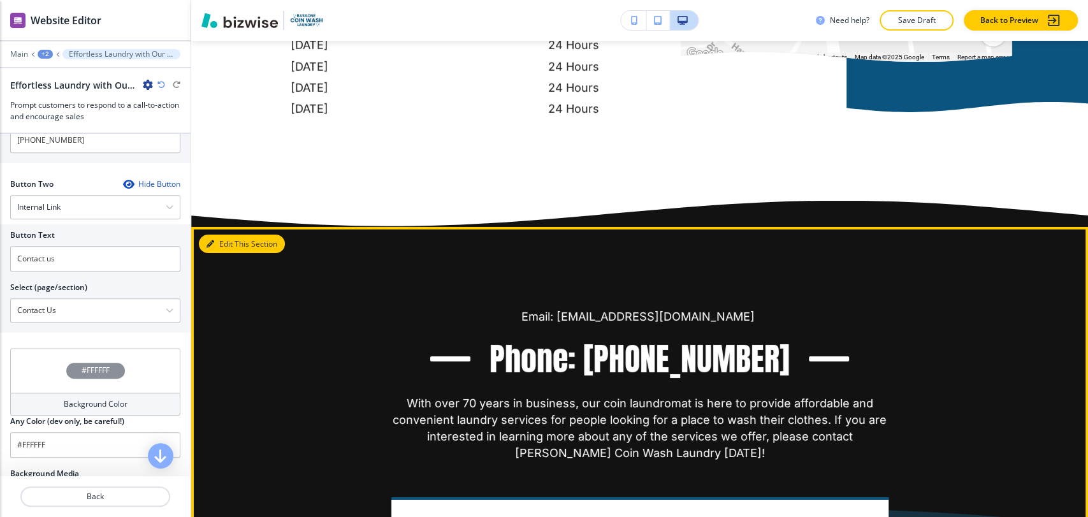
click at [226, 235] on button "Edit This Section" at bounding box center [242, 244] width 86 height 19
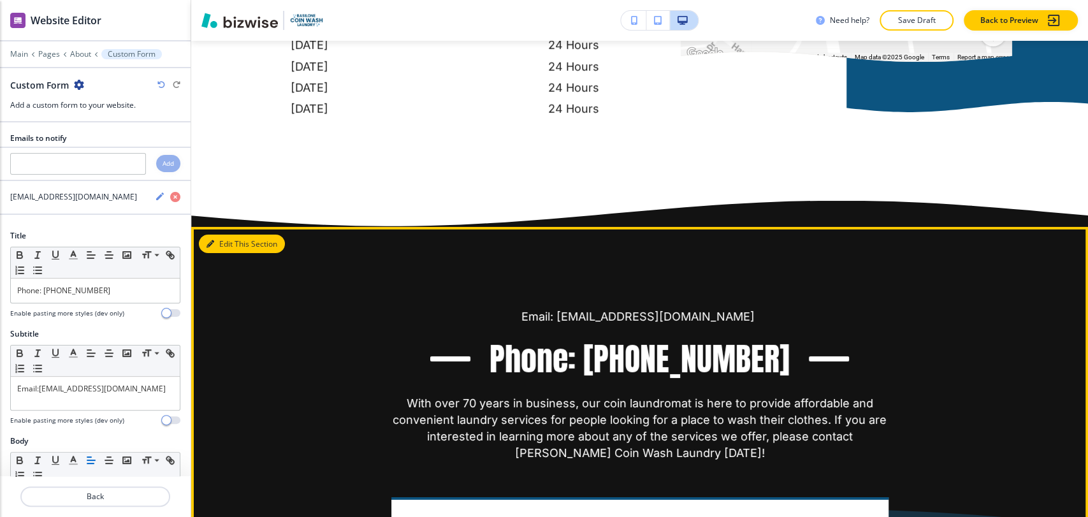
scroll to position [2744, 0]
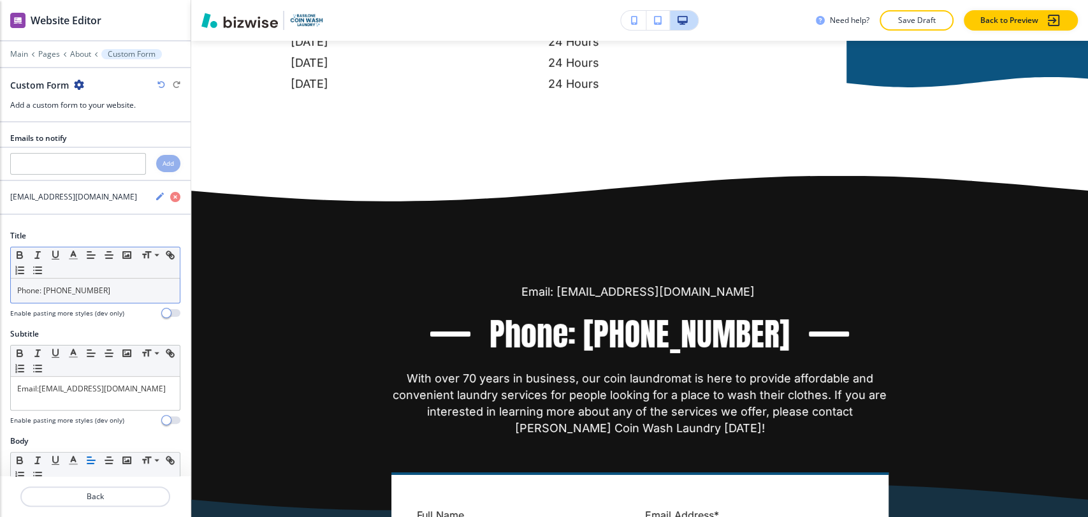
click at [105, 291] on p "Phone: [PHONE_NUMBER]" at bounding box center [95, 290] width 156 height 11
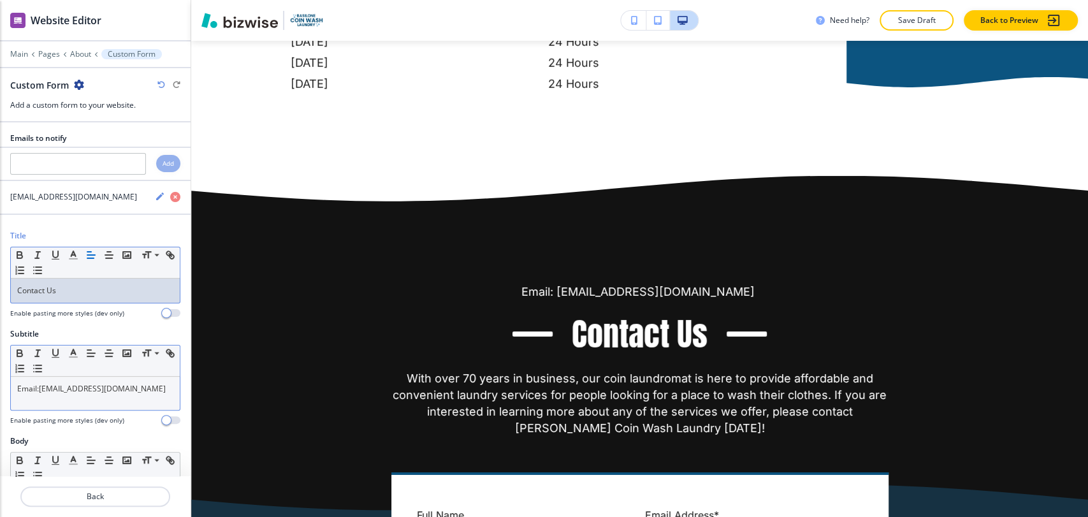
click at [124, 392] on link "[EMAIL_ADDRESS][DOMAIN_NAME]" at bounding box center [102, 388] width 127 height 11
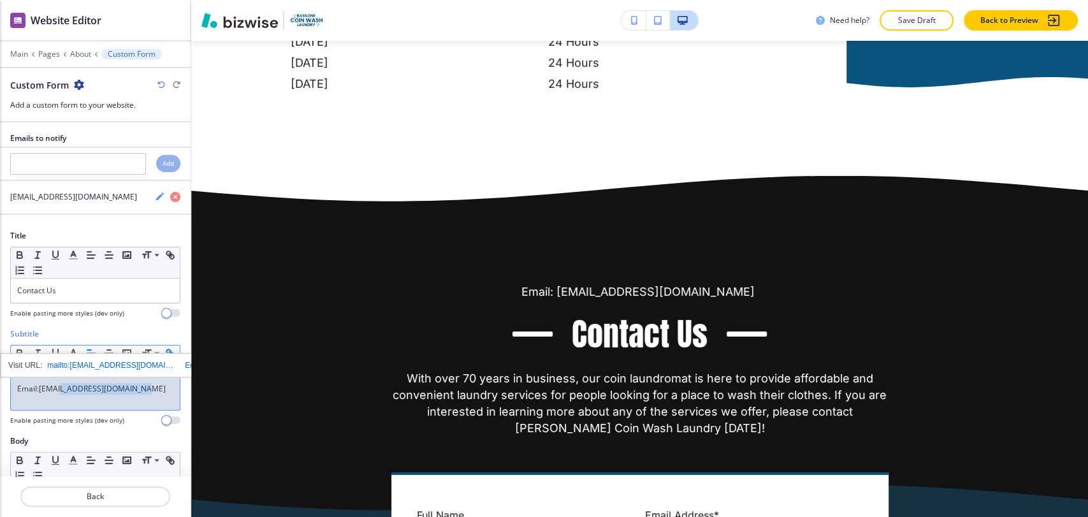
click at [124, 392] on link "[EMAIL_ADDRESS][DOMAIN_NAME]" at bounding box center [102, 388] width 127 height 11
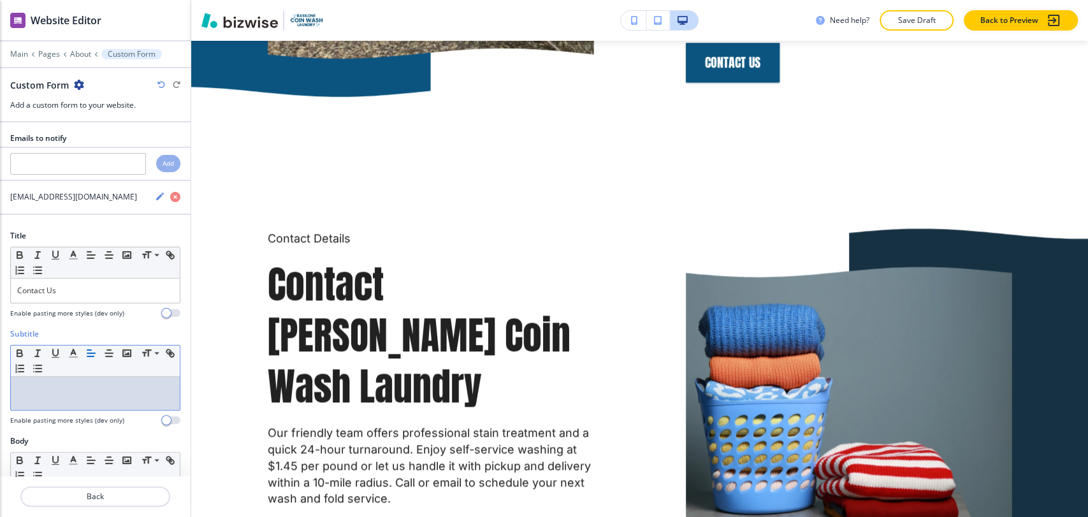
scroll to position [1186, 0]
